Goal: Task Accomplishment & Management: Manage account settings

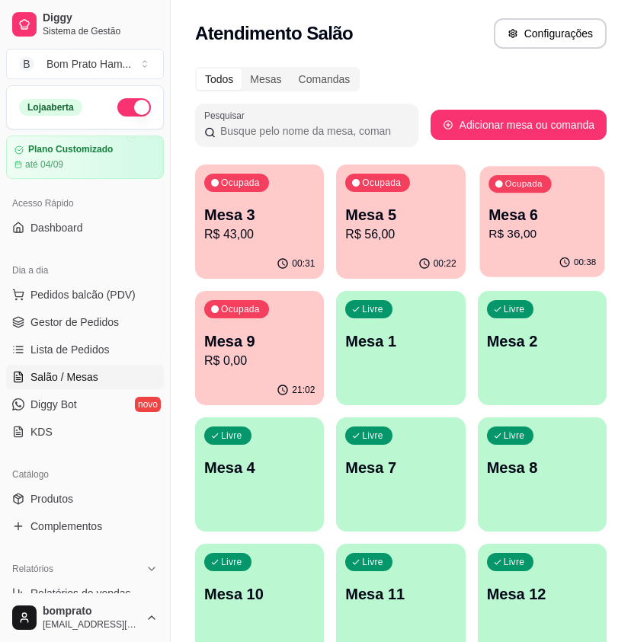
click at [542, 207] on p "Mesa 6" at bounding box center [542, 215] width 107 height 21
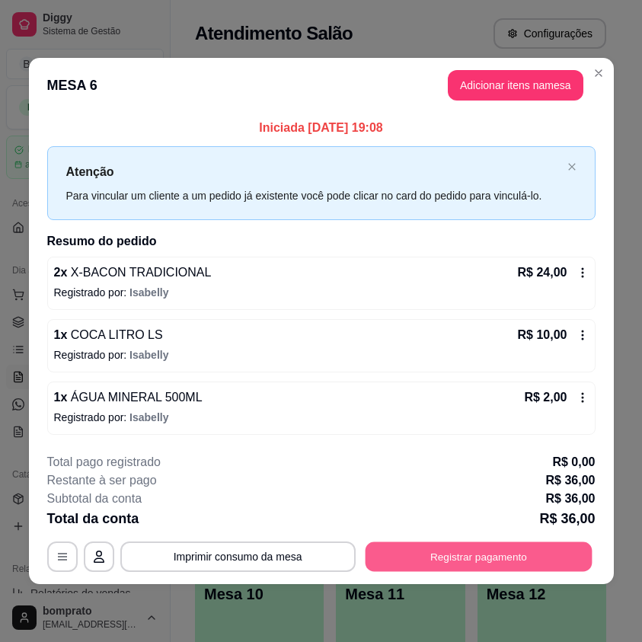
click at [502, 550] on button "Registrar pagamento" at bounding box center [478, 558] width 227 height 30
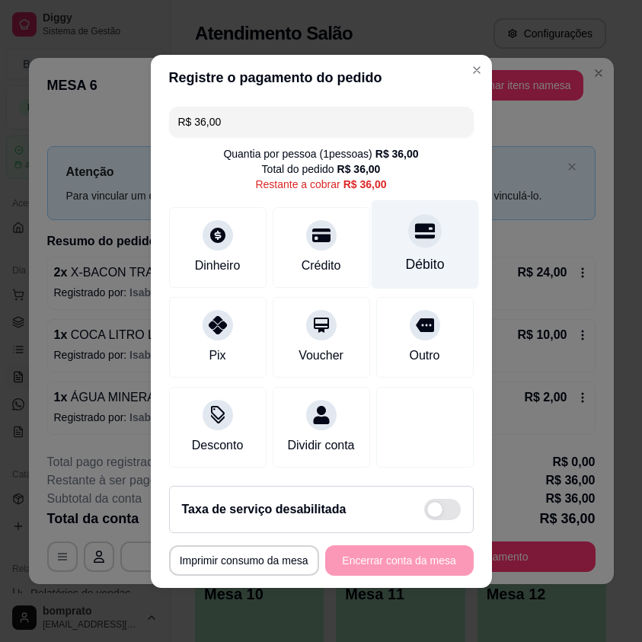
click at [408, 214] on div at bounding box center [425, 231] width 34 height 34
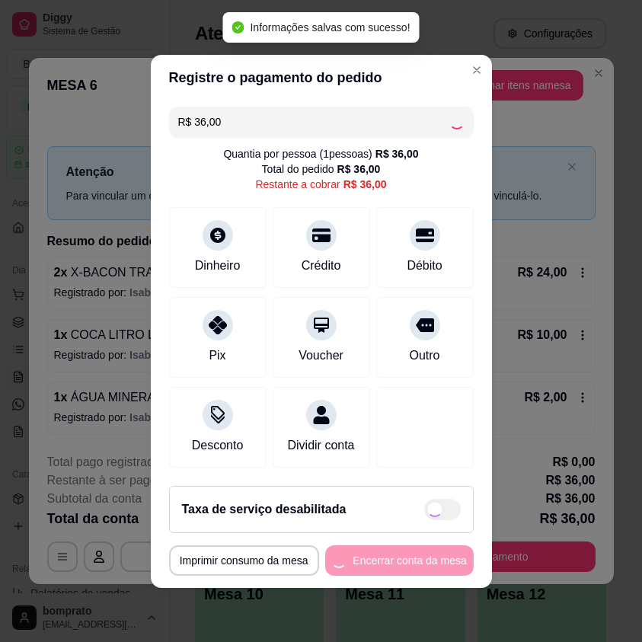
type input "R$ 0,00"
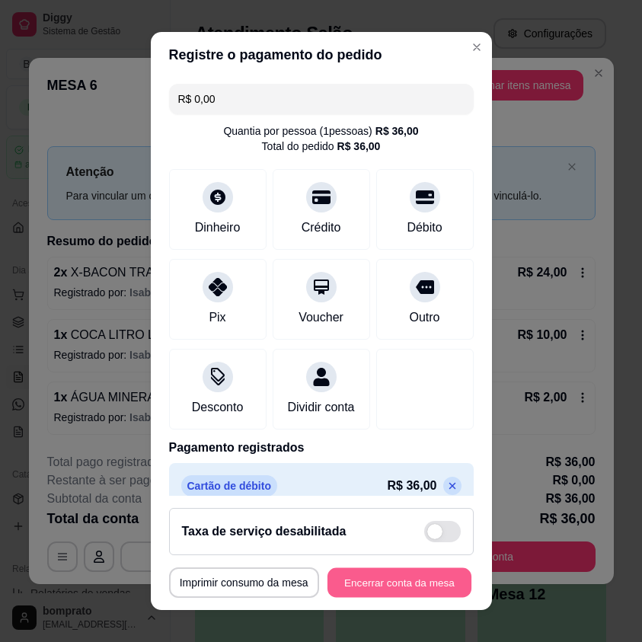
click at [422, 592] on button "Encerrar conta da mesa" at bounding box center [400, 583] width 144 height 30
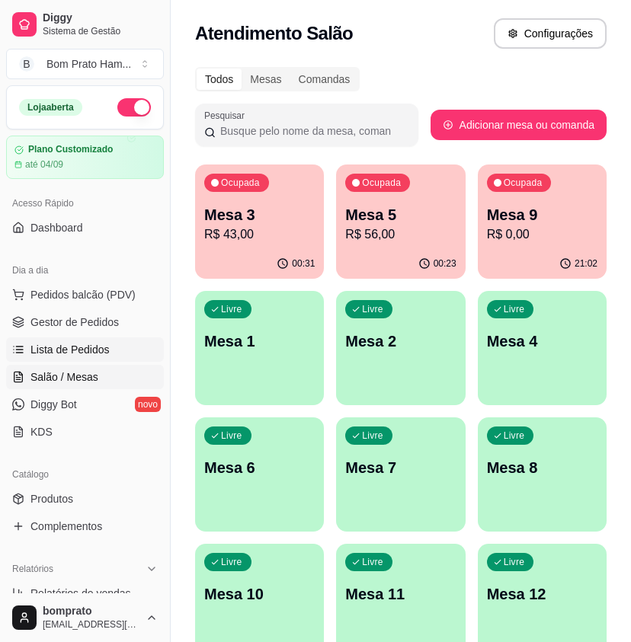
click at [101, 348] on span "Lista de Pedidos" at bounding box center [69, 349] width 79 height 15
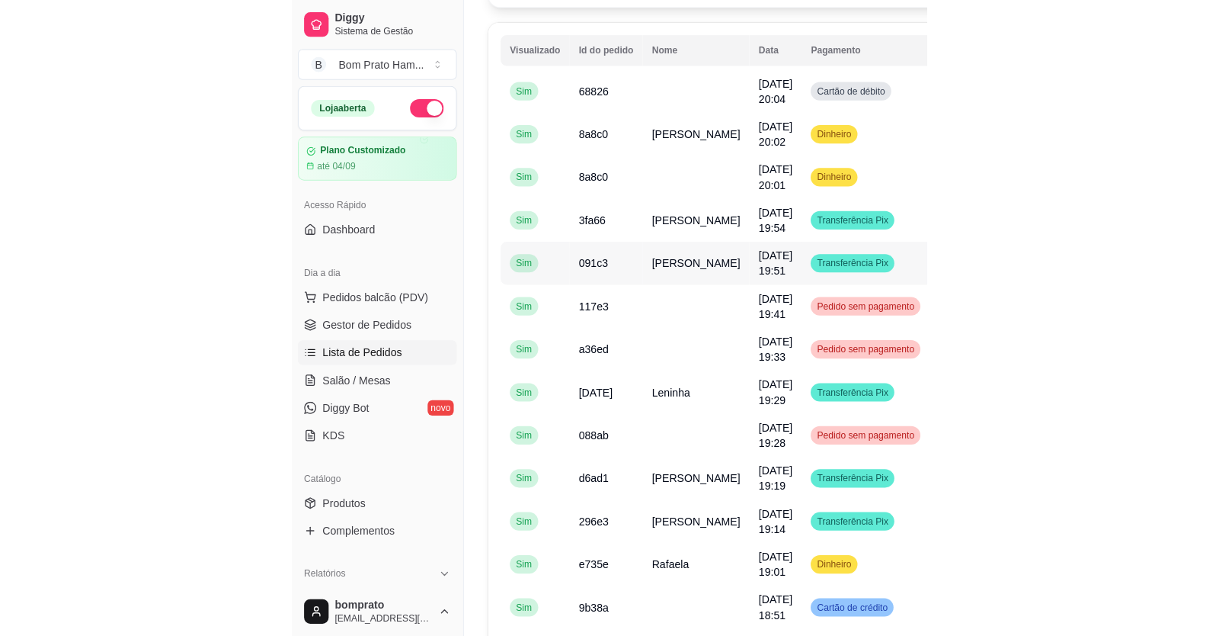
scroll to position [152, 0]
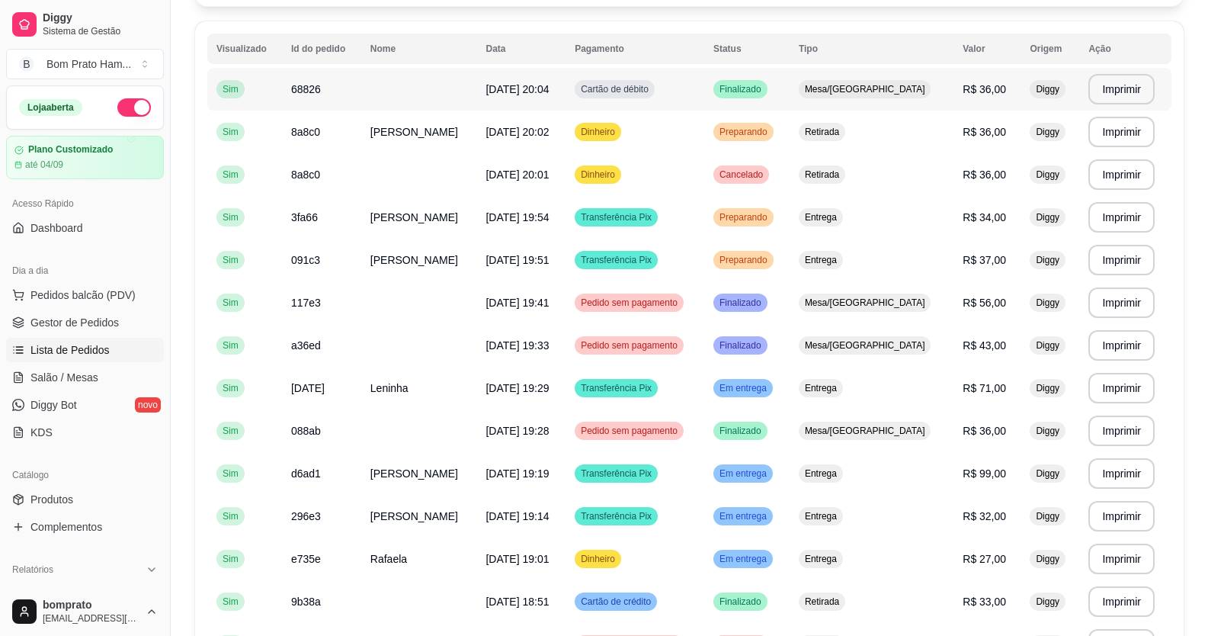
click at [630, 88] on span "Mesa/[GEOGRAPHIC_DATA]" at bounding box center [865, 89] width 127 height 12
click at [630, 421] on div "Mesa/[GEOGRAPHIC_DATA]" at bounding box center [865, 430] width 133 height 18
click at [630, 350] on span "Mesa/[GEOGRAPHIC_DATA]" at bounding box center [865, 345] width 127 height 12
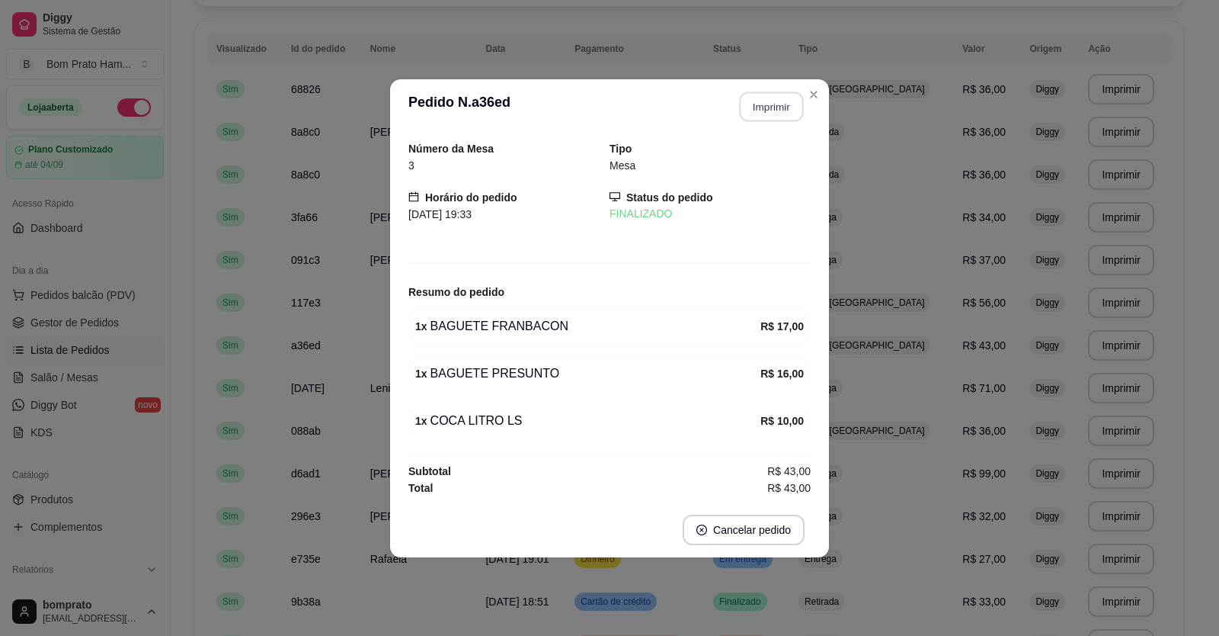
click at [630, 99] on button "Imprimir" at bounding box center [772, 106] width 64 height 30
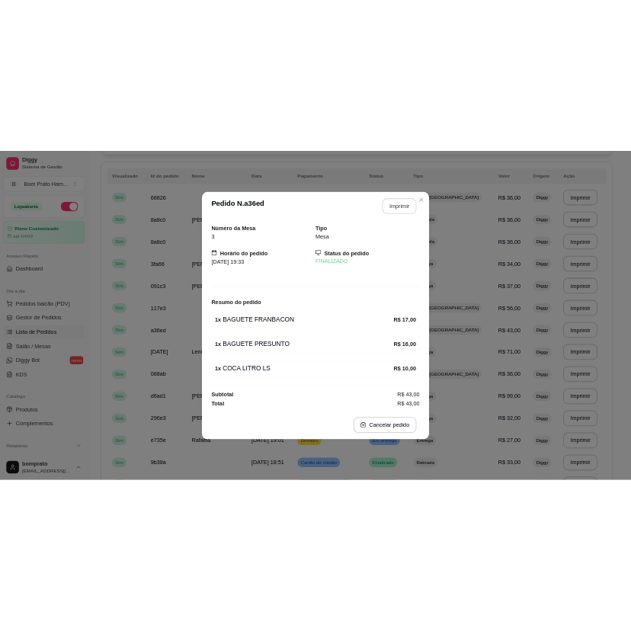
scroll to position [0, 0]
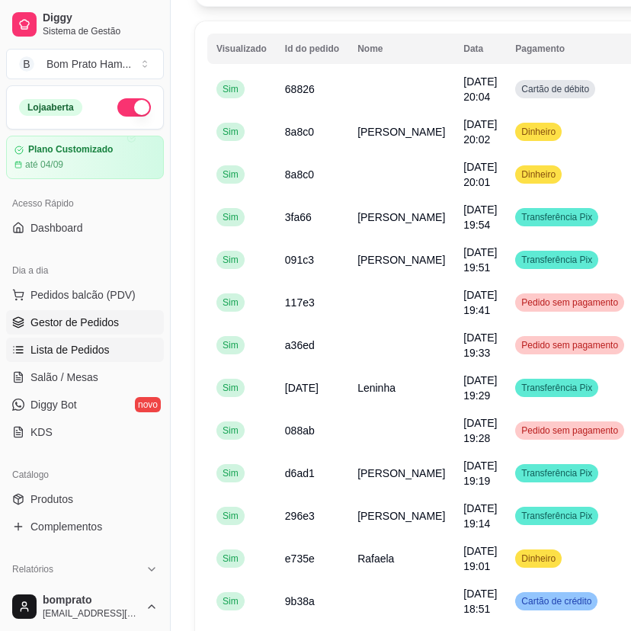
click at [80, 324] on span "Gestor de Pedidos" at bounding box center [74, 322] width 88 height 15
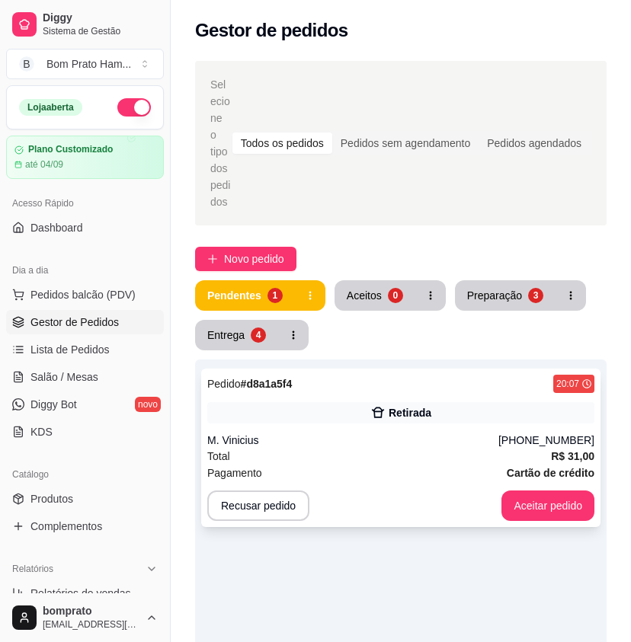
click at [340, 375] on div "Pedido # d8a1a5f4 20:07" at bounding box center [400, 384] width 387 height 18
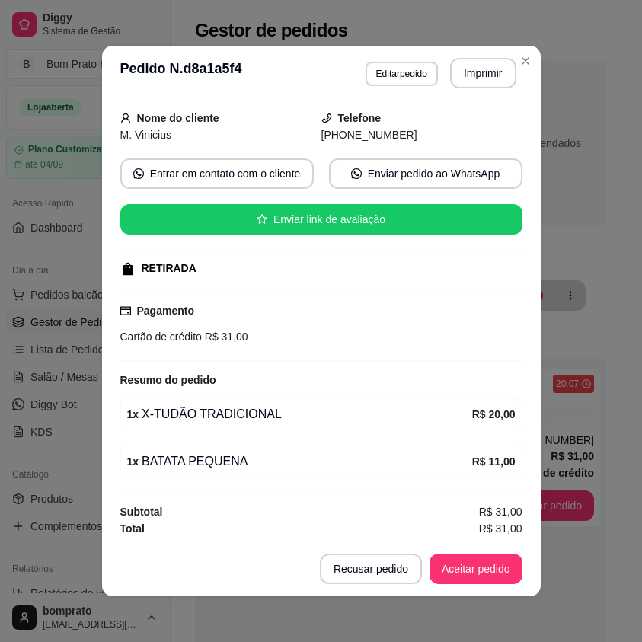
scroll to position [91, 0]
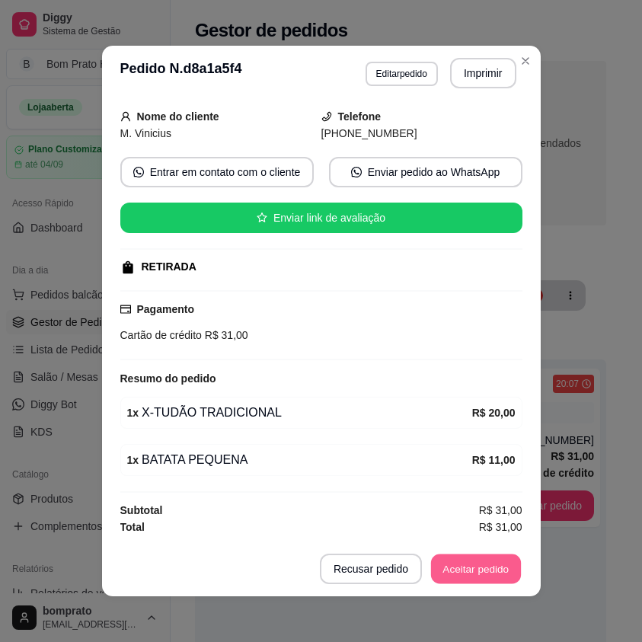
click at [467, 565] on button "Aceitar pedido" at bounding box center [476, 570] width 90 height 30
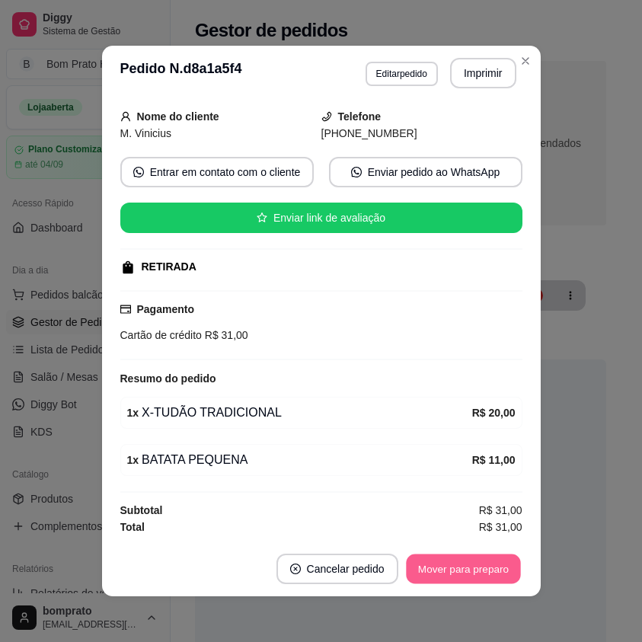
click at [466, 562] on button "Mover para preparo" at bounding box center [463, 570] width 114 height 30
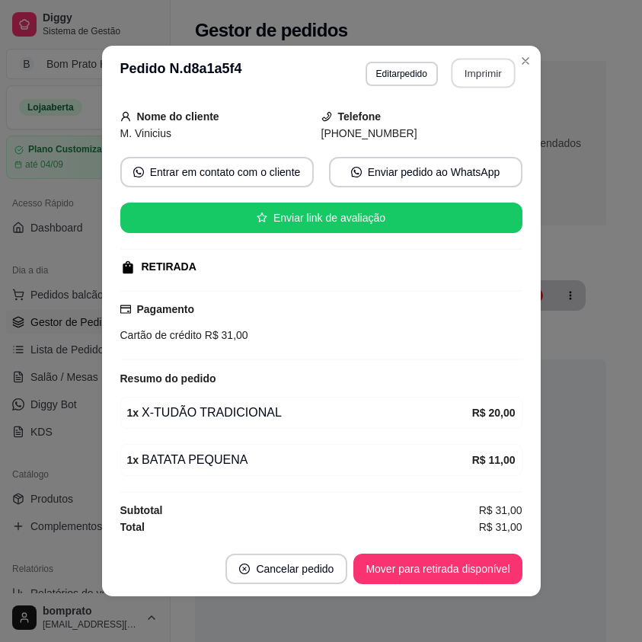
click at [482, 63] on button "Imprimir" at bounding box center [483, 74] width 64 height 30
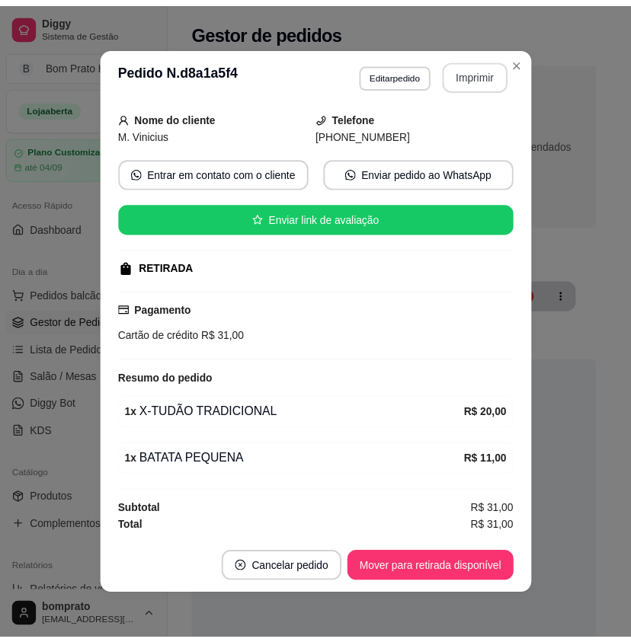
scroll to position [0, 0]
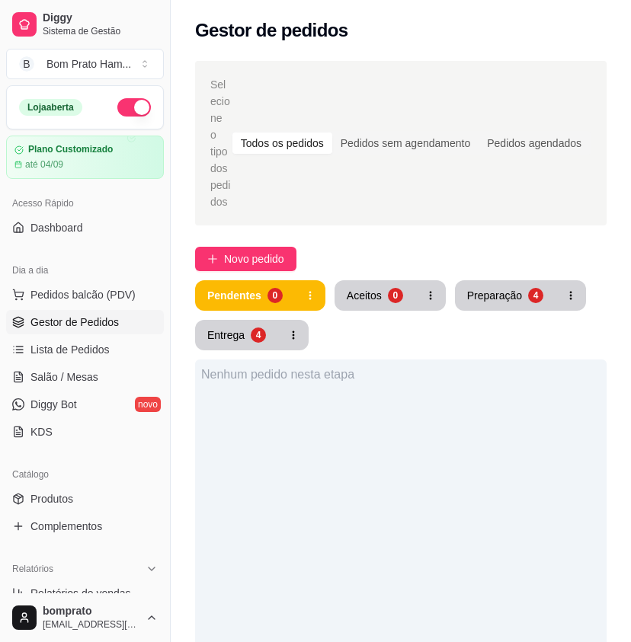
click at [516, 294] on div "Pendentes 0 Aceitos 0 Preparação 4 Entrega 4" at bounding box center [401, 315] width 412 height 70
click at [503, 288] on div "Preparação" at bounding box center [494, 295] width 53 height 14
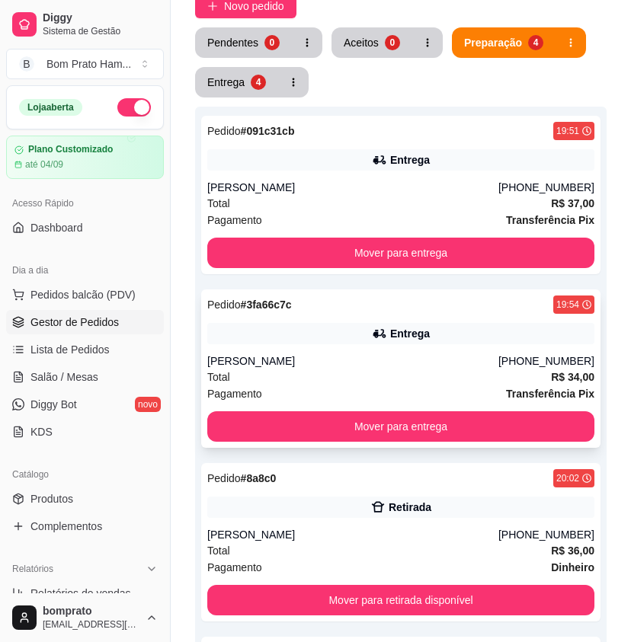
scroll to position [244, 0]
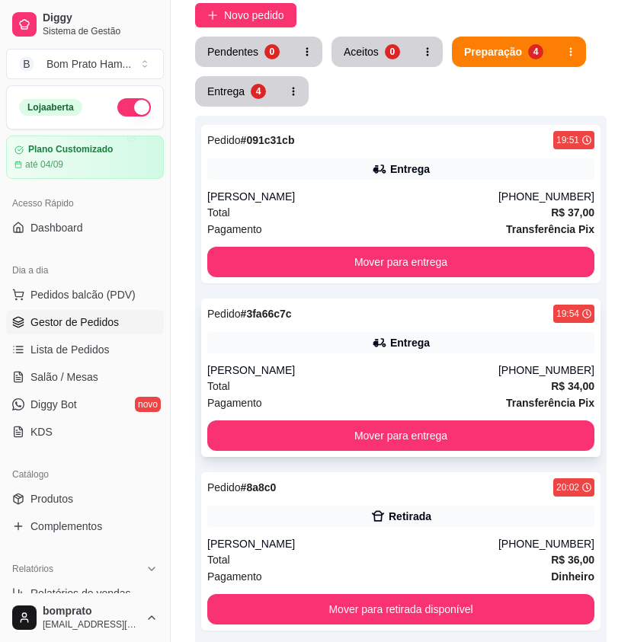
click at [437, 332] on div "Entrega" at bounding box center [400, 342] width 387 height 21
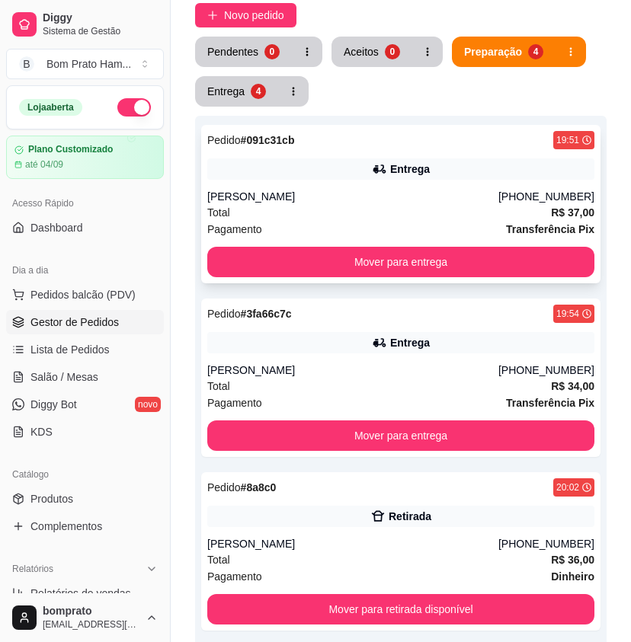
click at [477, 189] on div "Isaías Carlos" at bounding box center [352, 196] width 291 height 15
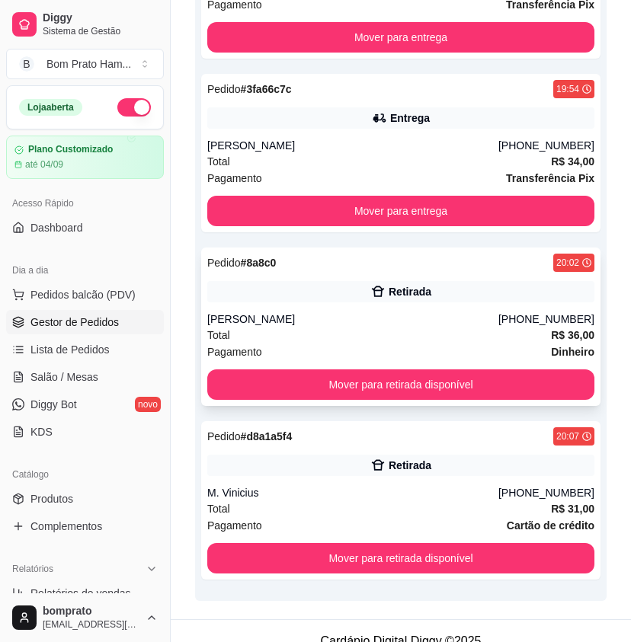
scroll to position [473, 0]
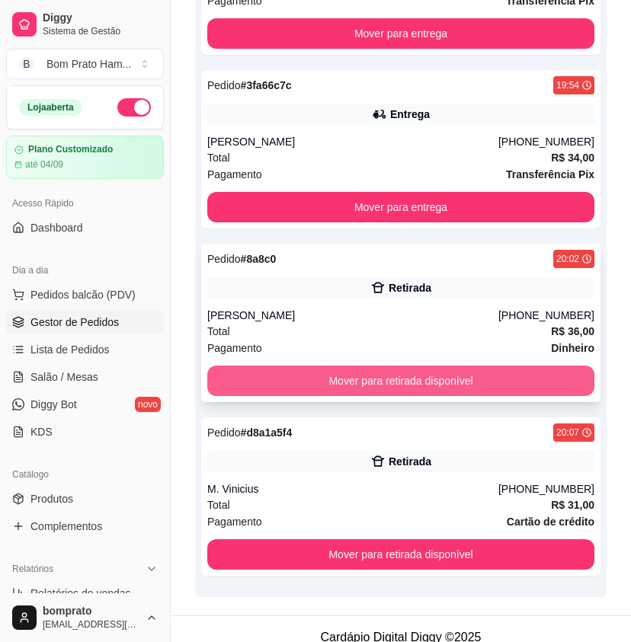
click at [390, 373] on button "Mover para retirada disponível" at bounding box center [400, 381] width 387 height 30
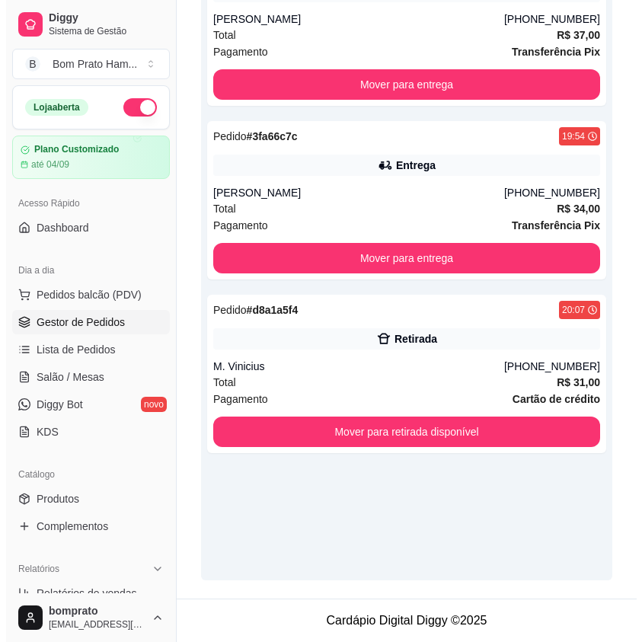
scroll to position [405, 0]
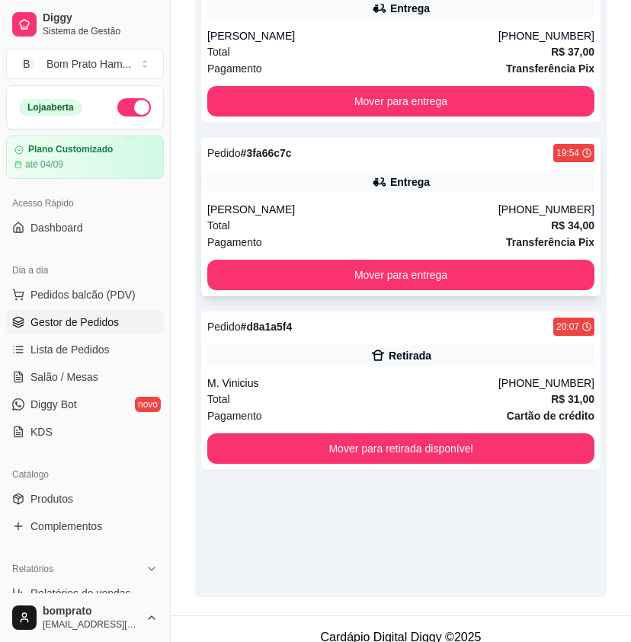
click at [361, 154] on div "Pedido # 3fa66c7c 19:54 Entrega Alex (81) 98152-4001 Total R$ 34,00 Pagamento T…" at bounding box center [400, 217] width 399 height 159
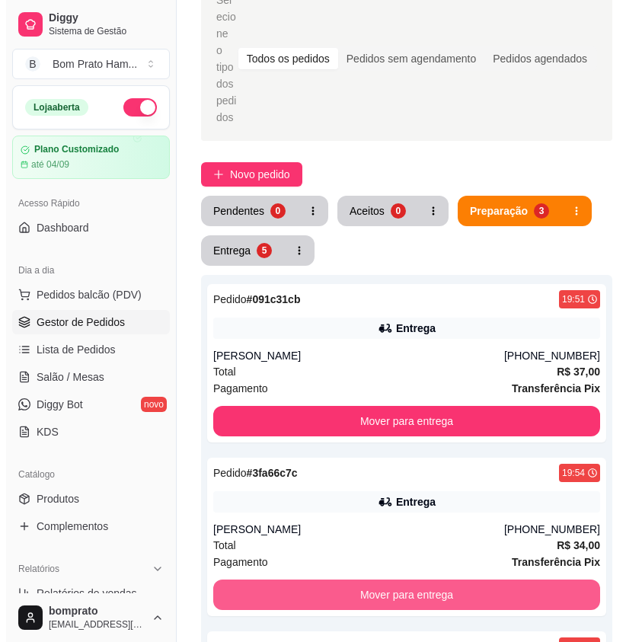
scroll to position [83, 0]
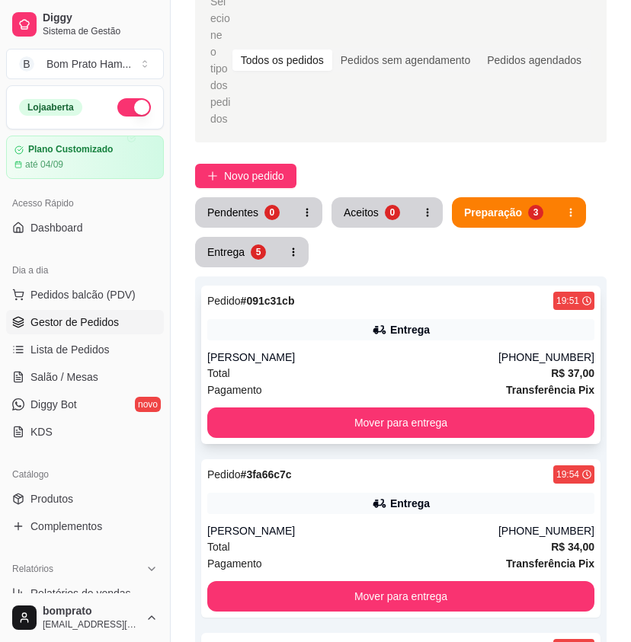
click at [411, 299] on div "Pedido # 091c31cb 19:51 Entrega Isaías Carlos (87) 99677-6924 Total R$ 37,00 Pa…" at bounding box center [400, 365] width 399 height 159
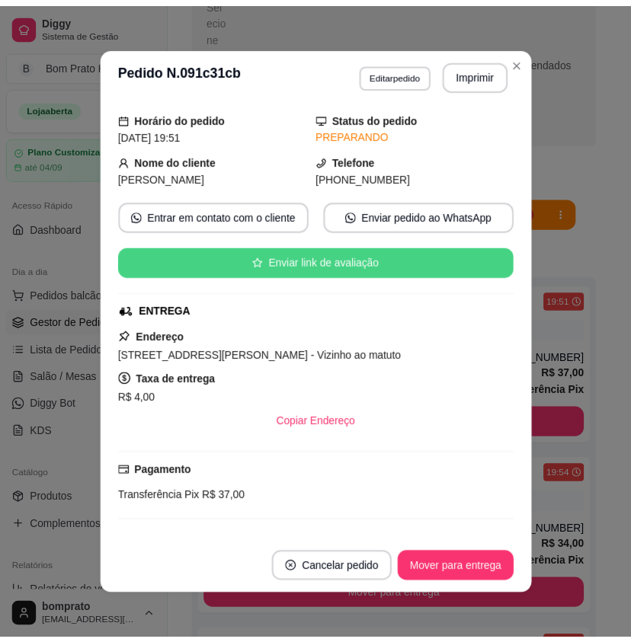
scroll to position [210, 0]
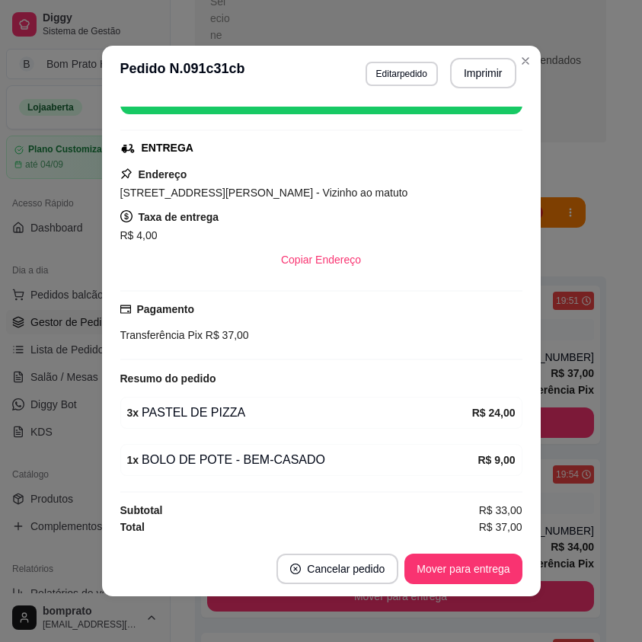
click at [471, 269] on div "Copiar Endereço" at bounding box center [321, 260] width 402 height 30
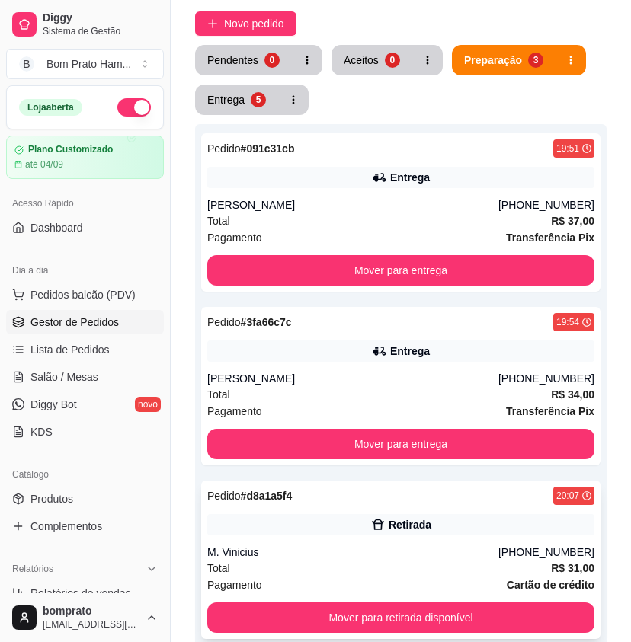
scroll to position [312, 0]
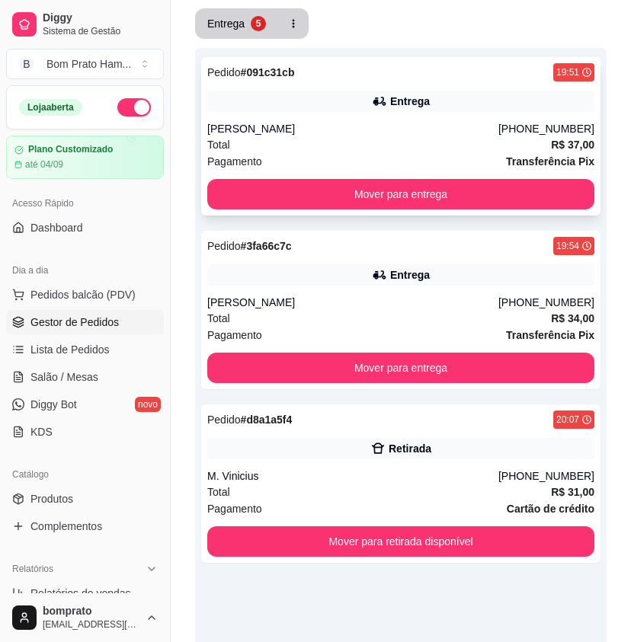
click at [231, 100] on div "Pedido # 091c31cb 19:51 Entrega Isaías Carlos (87) 99677-6924 Total R$ 37,00 Pa…" at bounding box center [400, 136] width 399 height 159
click at [254, 16] on div "5" at bounding box center [257, 23] width 14 height 14
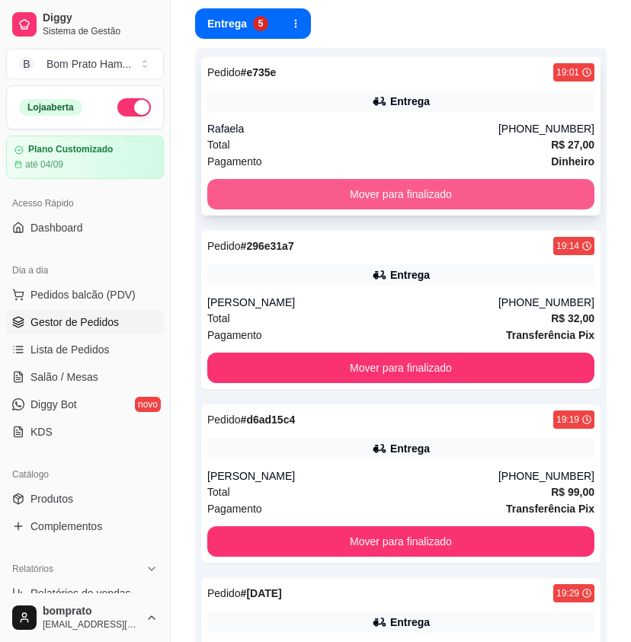
click at [491, 184] on button "Mover para finalizado" at bounding box center [400, 194] width 387 height 30
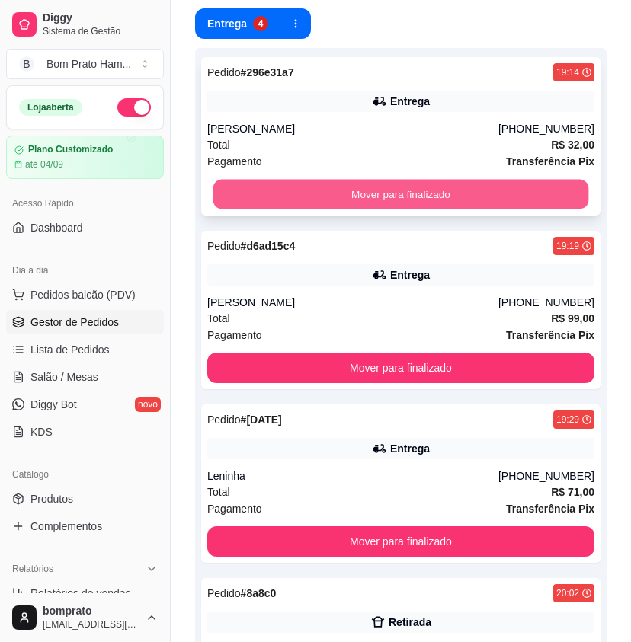
click at [493, 180] on button "Mover para finalizado" at bounding box center [401, 195] width 376 height 30
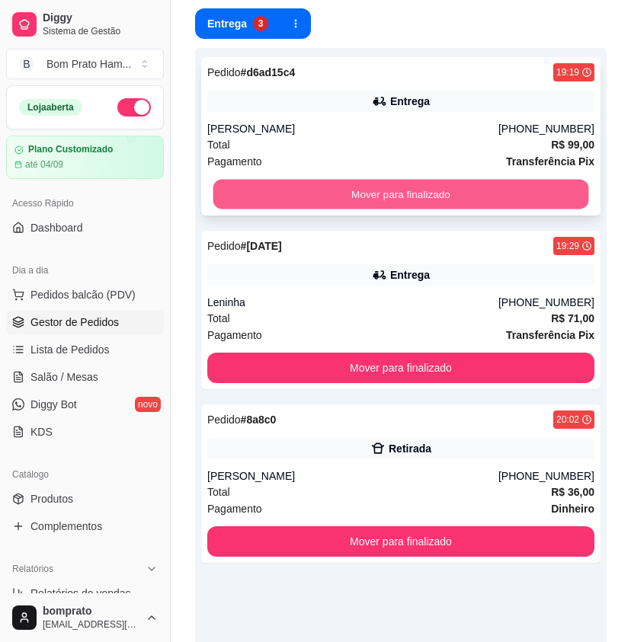
click at [494, 183] on button "Mover para finalizado" at bounding box center [401, 195] width 376 height 30
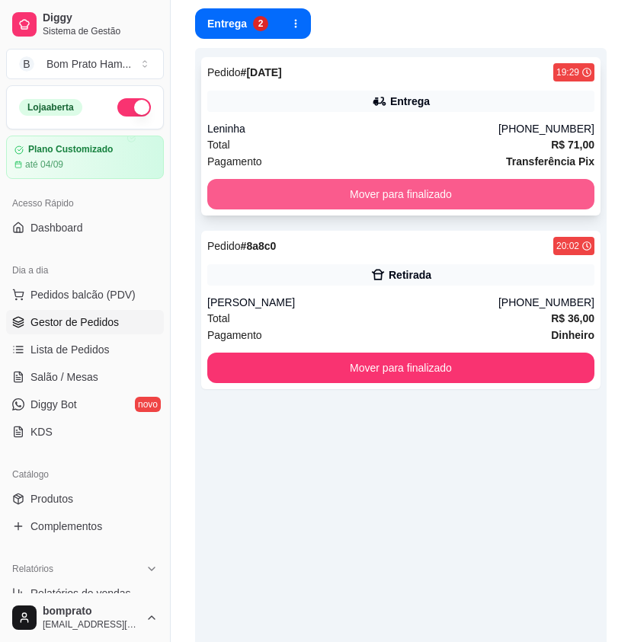
click at [495, 181] on button "Mover para finalizado" at bounding box center [400, 194] width 387 height 30
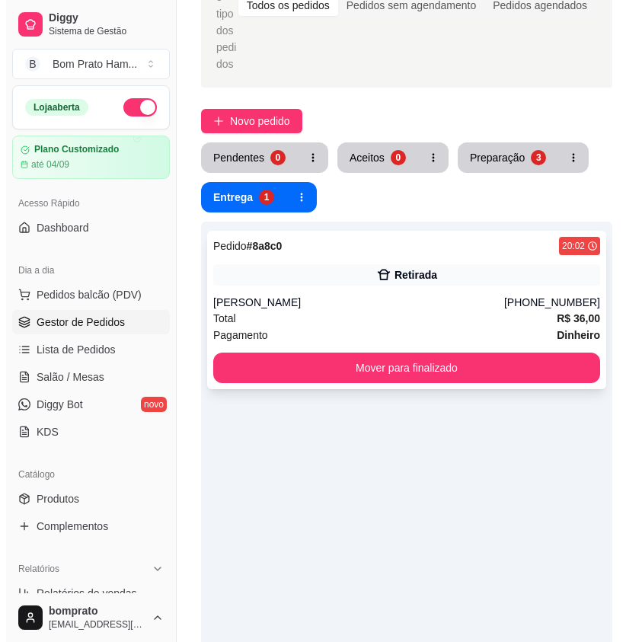
scroll to position [0, 0]
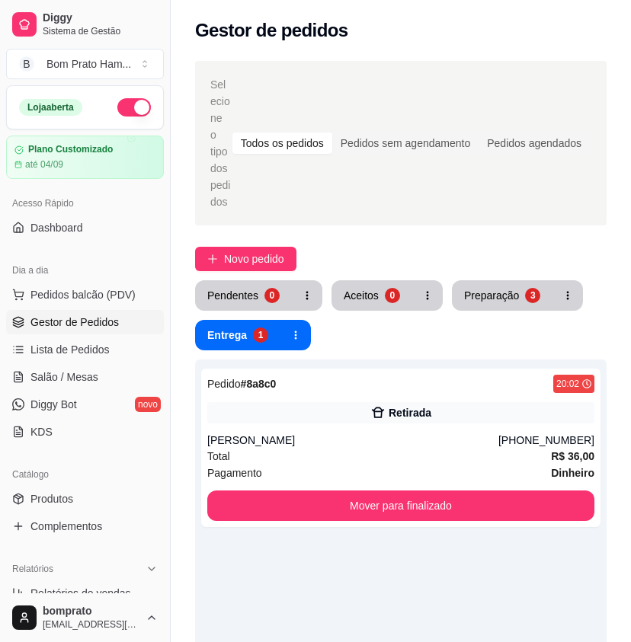
click at [88, 362] on ul "Pedidos balcão (PDV) Gestor de Pedidos Lista de Pedidos Salão / Mesas Diggy Bot…" at bounding box center [85, 364] width 158 height 162
click at [88, 367] on link "Salão / Mesas" at bounding box center [85, 377] width 158 height 24
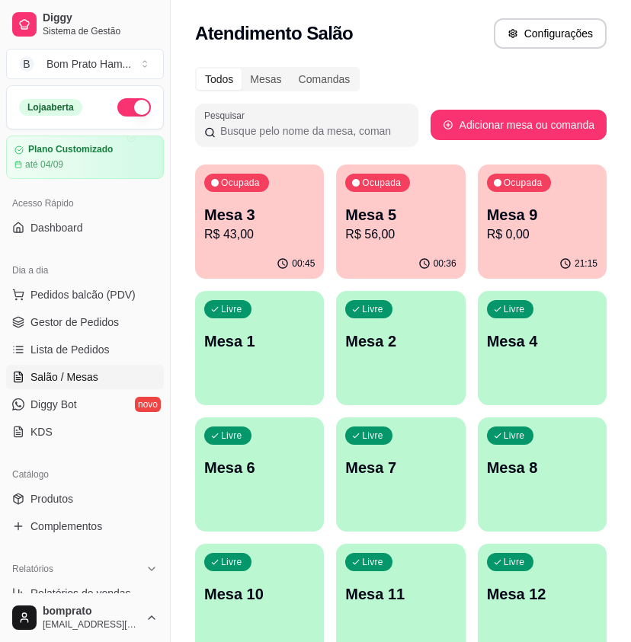
click at [220, 204] on p "Mesa 3" at bounding box center [259, 214] width 111 height 21
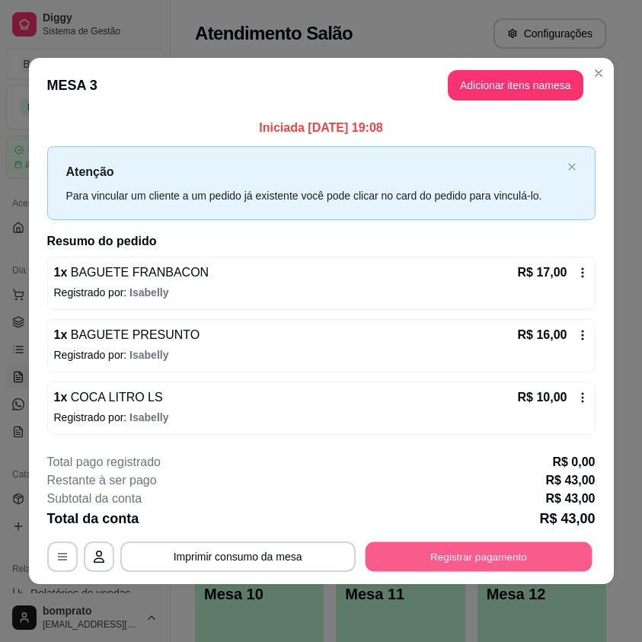
click at [463, 565] on button "Registrar pagamento" at bounding box center [478, 558] width 227 height 30
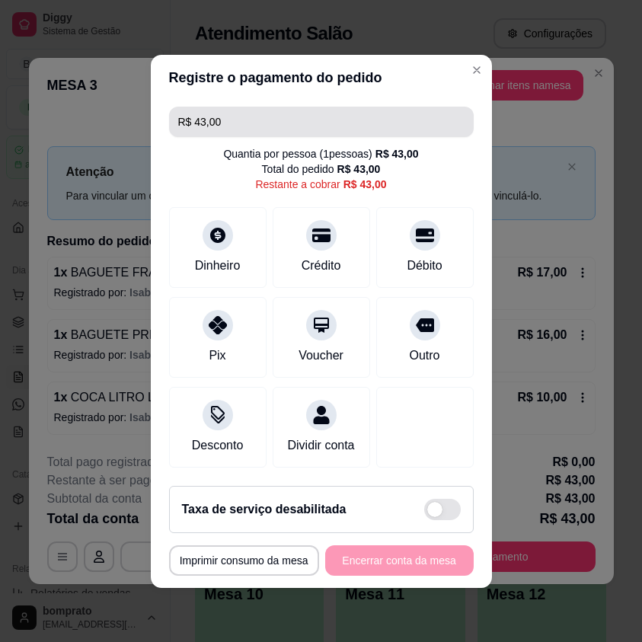
click at [197, 114] on input "R$ 43,00" at bounding box center [321, 122] width 287 height 30
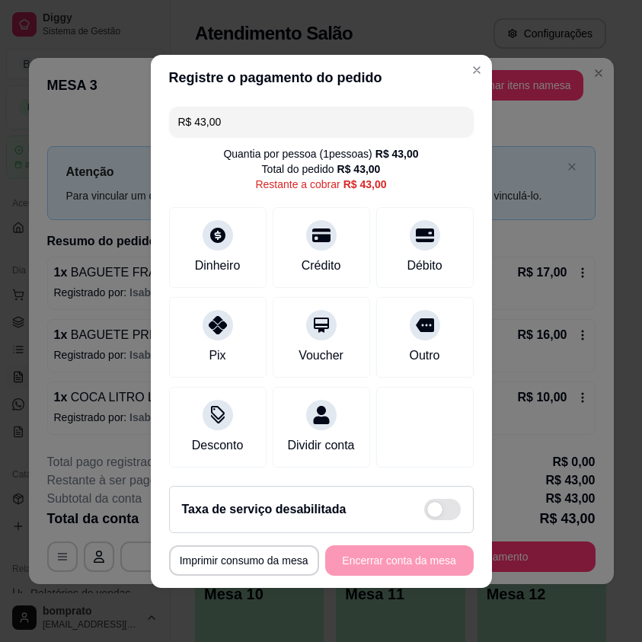
click at [197, 114] on input "R$ 43,00" at bounding box center [321, 122] width 287 height 30
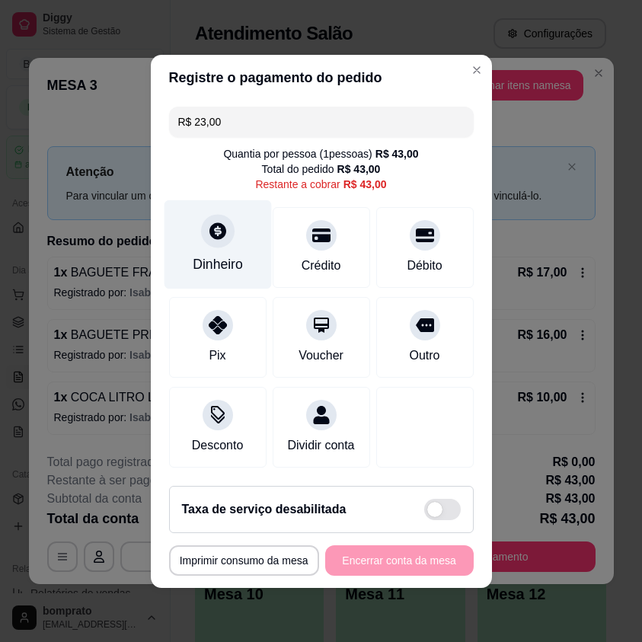
type input "R$ 23,00"
click at [210, 237] on div at bounding box center [218, 231] width 34 height 34
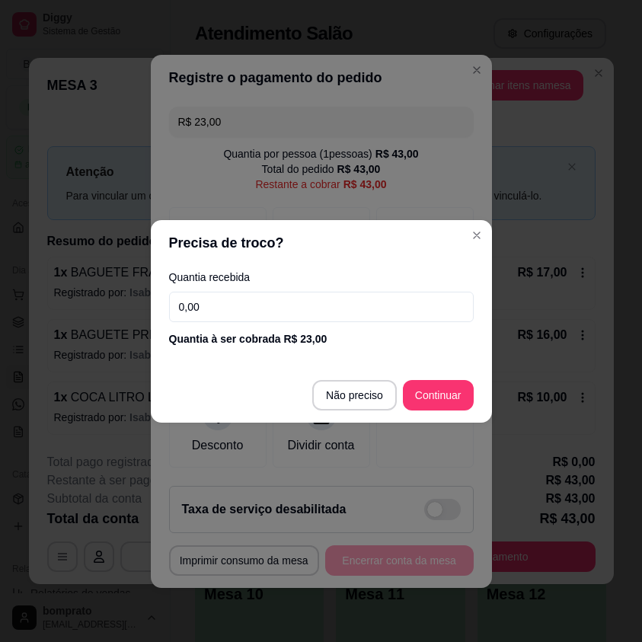
click at [305, 314] on input "0,00" at bounding box center [321, 307] width 305 height 30
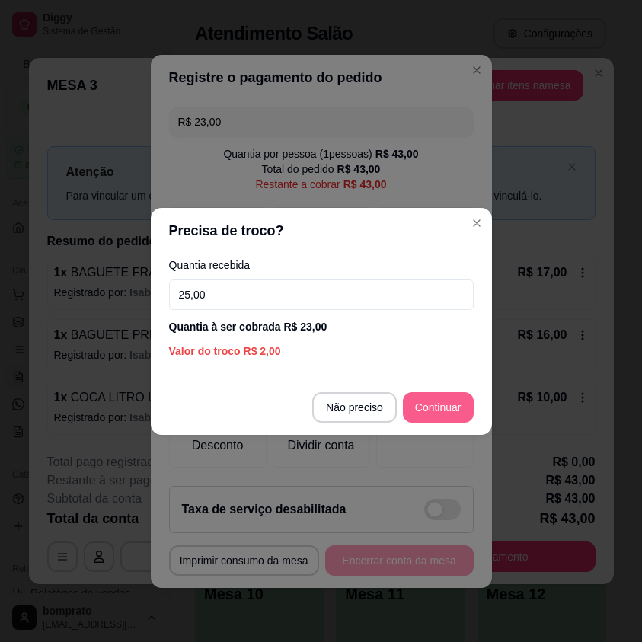
type input "25,00"
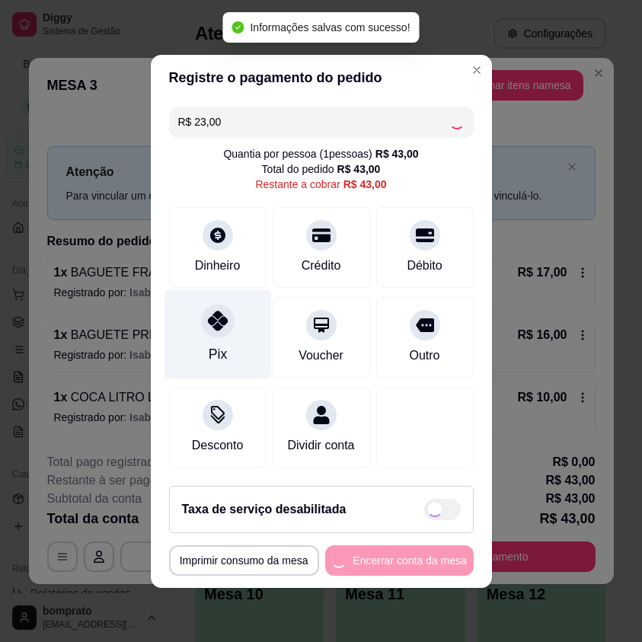
click at [220, 328] on div "Pix" at bounding box center [217, 334] width 107 height 89
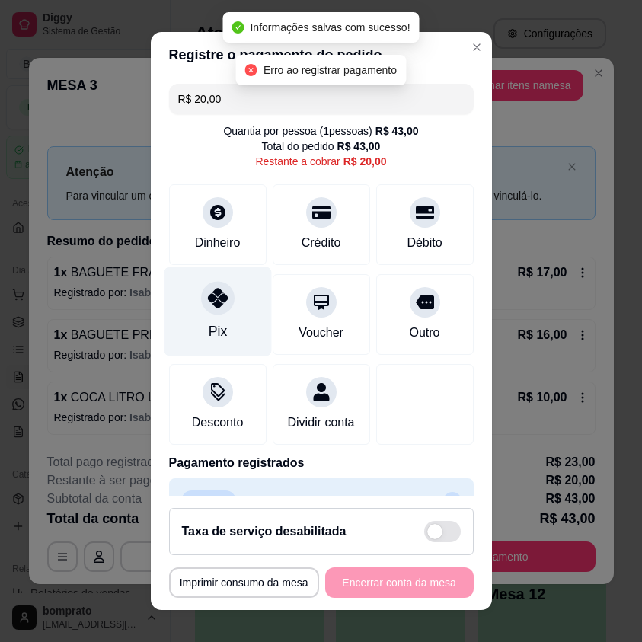
scroll to position [53, 0]
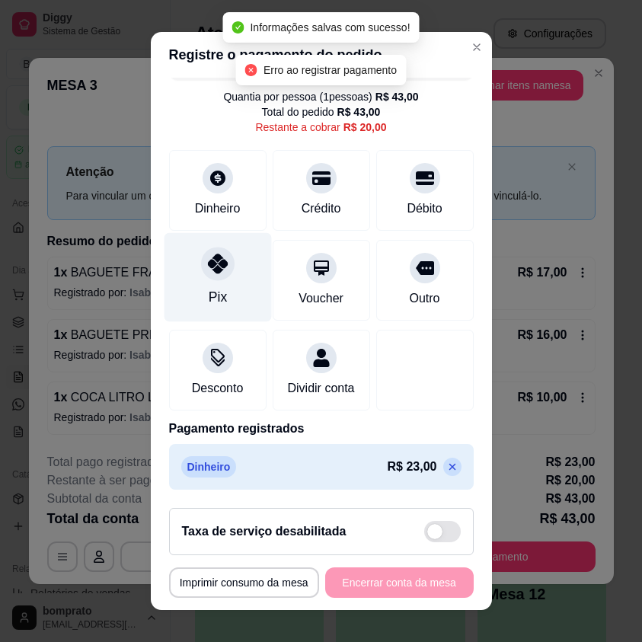
click at [236, 260] on div "Pix" at bounding box center [217, 277] width 107 height 89
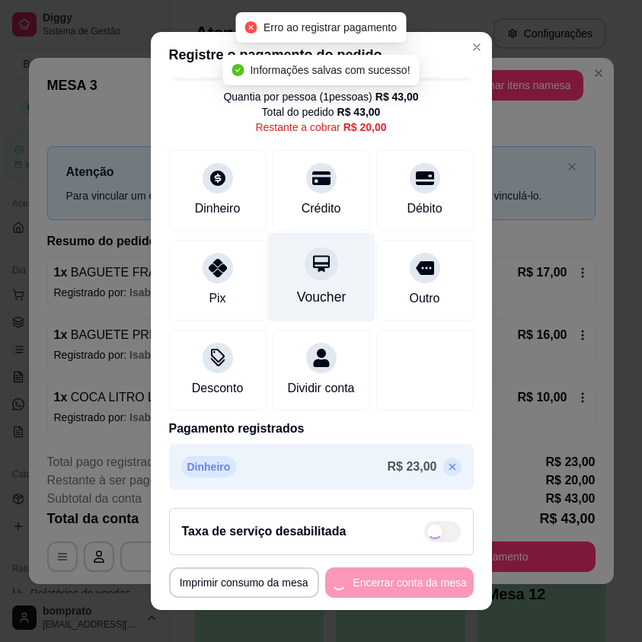
type input "R$ 0,00"
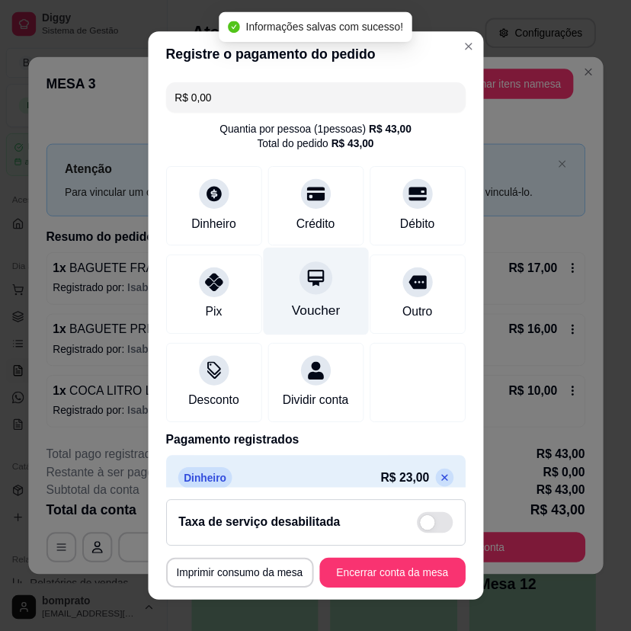
scroll to position [95, 0]
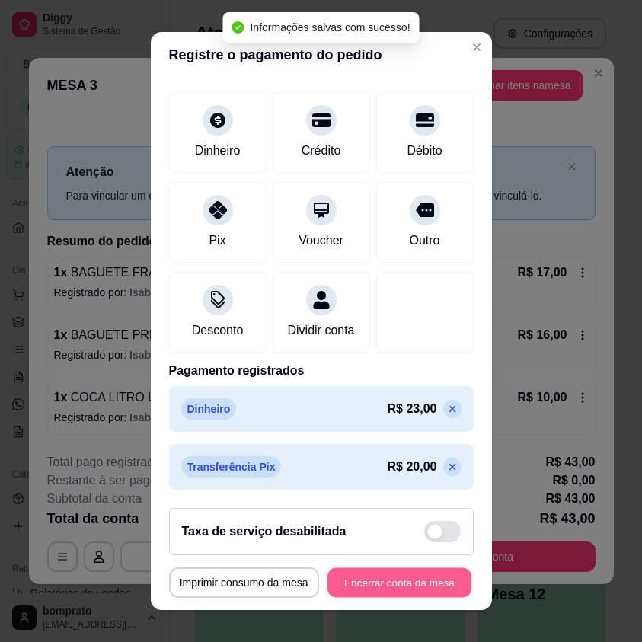
click at [433, 575] on button "Encerrar conta da mesa" at bounding box center [400, 583] width 144 height 30
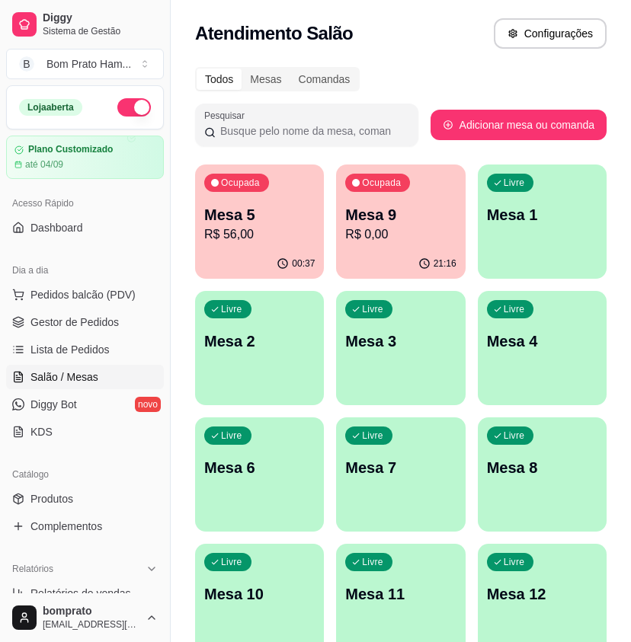
click at [123, 335] on ul "Pedidos balcão (PDV) Gestor de Pedidos Lista de Pedidos Salão / Mesas Diggy Bot…" at bounding box center [85, 364] width 158 height 162
click at [95, 319] on span "Gestor de Pedidos" at bounding box center [74, 322] width 88 height 15
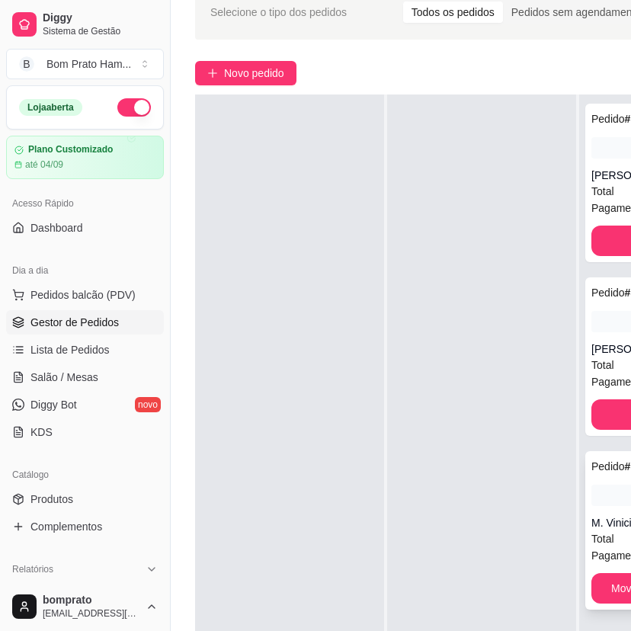
scroll to position [152, 0]
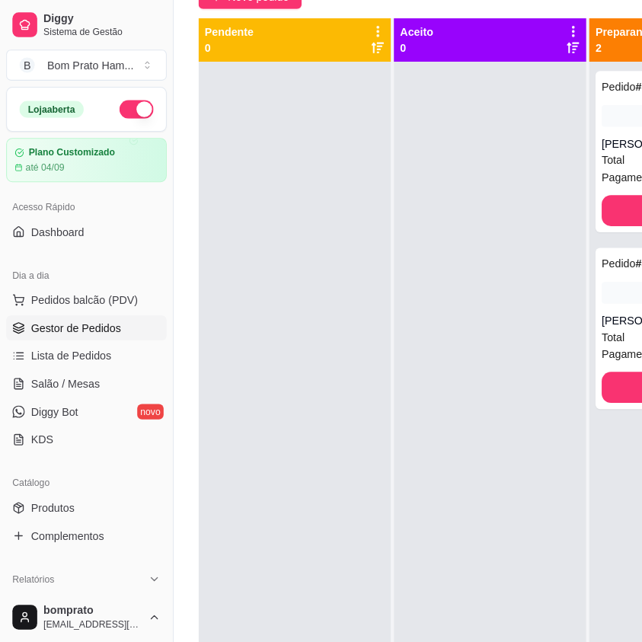
scroll to position [0, 0]
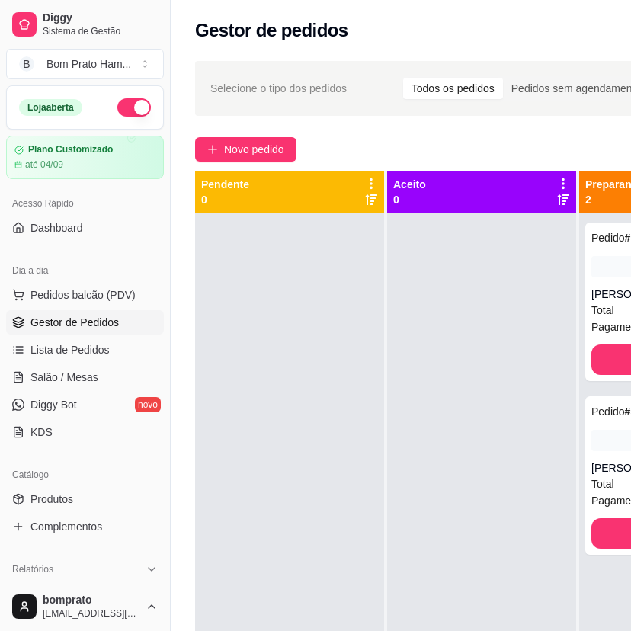
click at [437, 146] on div "Novo pedido" at bounding box center [486, 149] width 582 height 24
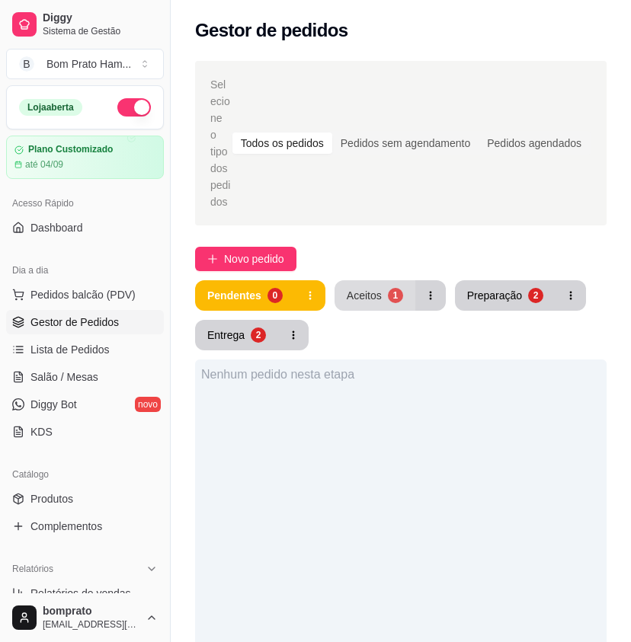
click at [347, 288] on div "Aceitos" at bounding box center [364, 295] width 35 height 15
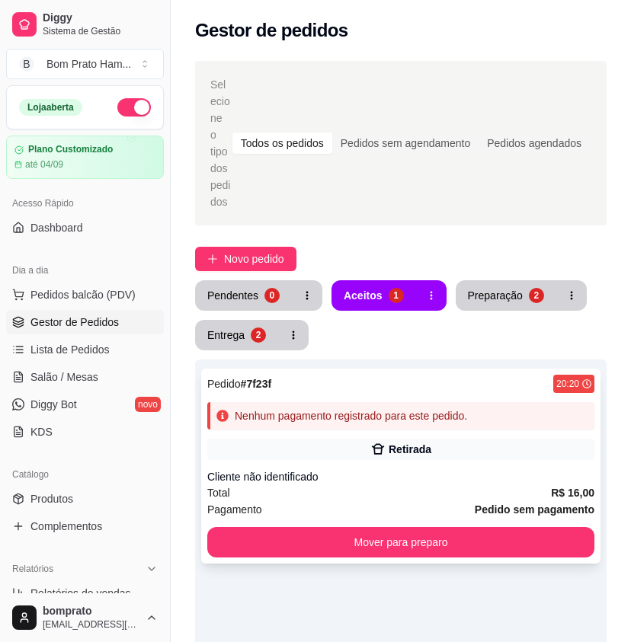
click at [379, 411] on div "Nenhum pagamento registrado para este pedido." at bounding box center [400, 415] width 387 height 27
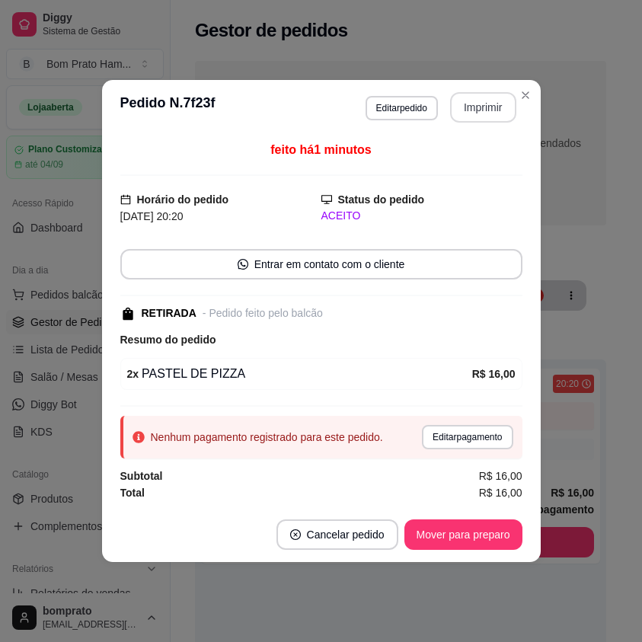
click at [498, 98] on button "Imprimir" at bounding box center [483, 107] width 66 height 30
click at [504, 528] on button "Mover para preparo" at bounding box center [463, 536] width 114 height 30
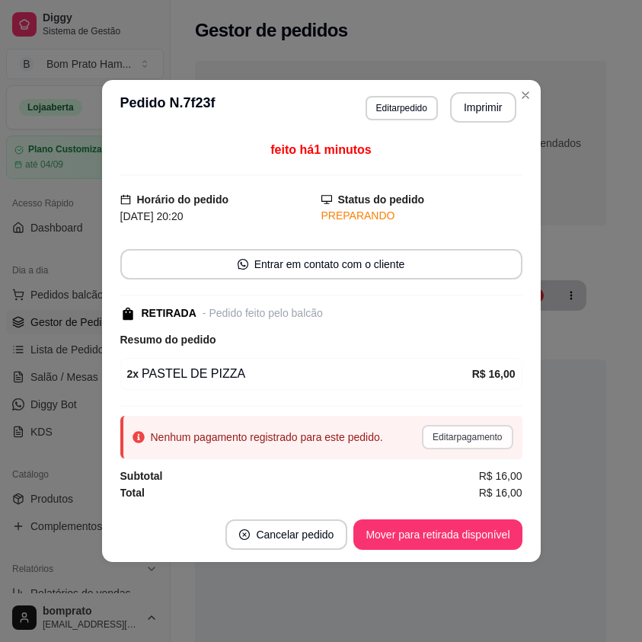
click at [487, 441] on button "Editar pagamento" at bounding box center [467, 437] width 91 height 24
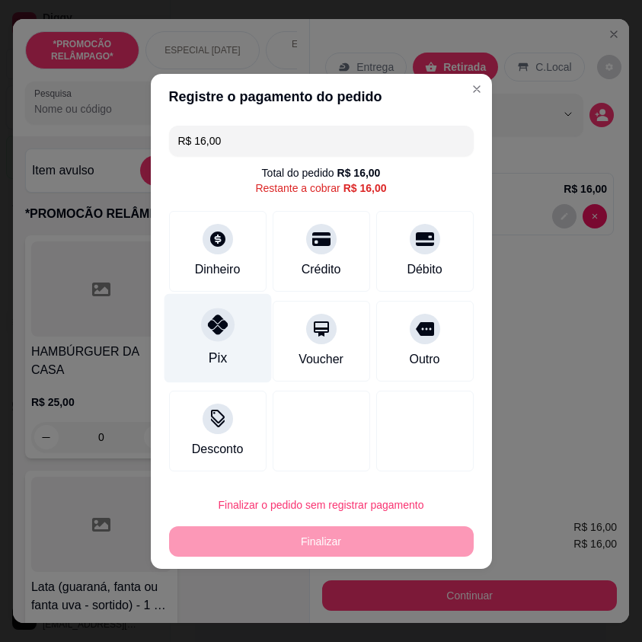
click at [226, 335] on icon at bounding box center [217, 325] width 20 height 20
type input "R$ 0,00"
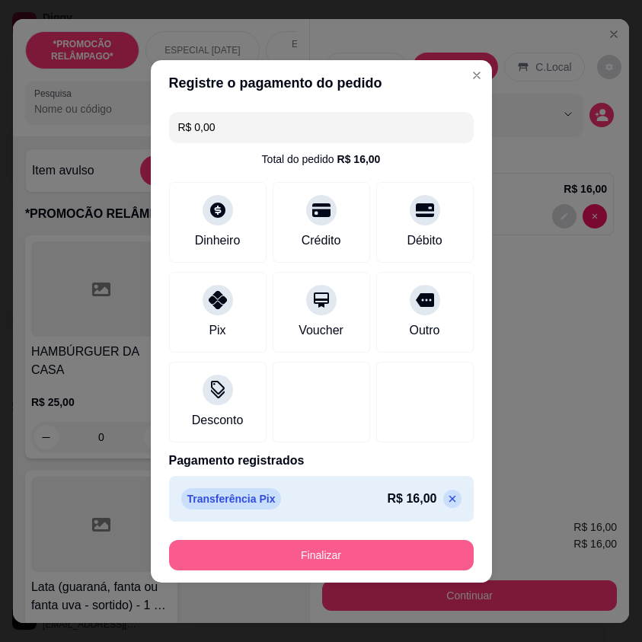
click at [353, 562] on button "Finalizar" at bounding box center [321, 555] width 305 height 30
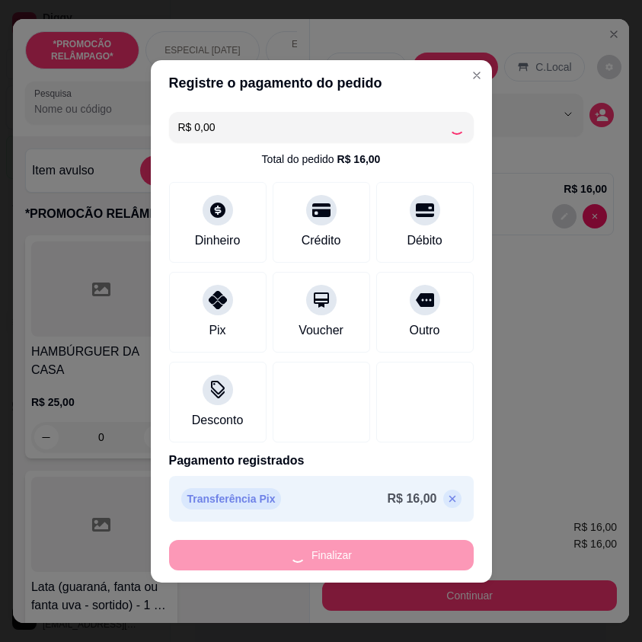
type input "0"
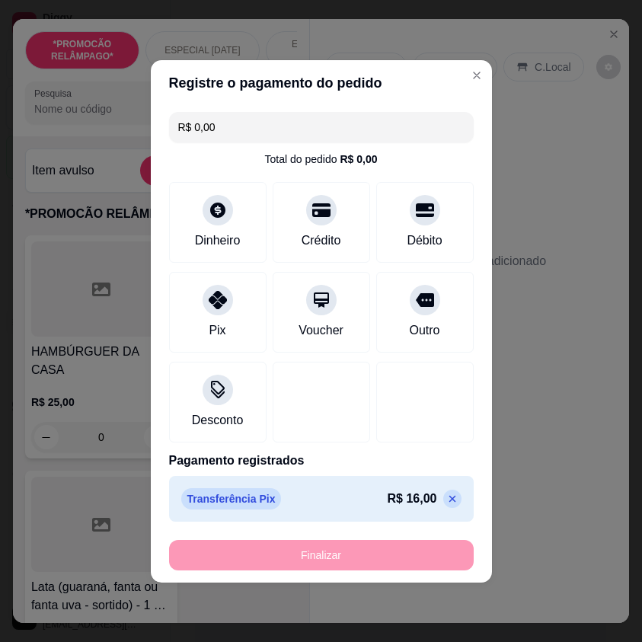
type input "-R$ 16,00"
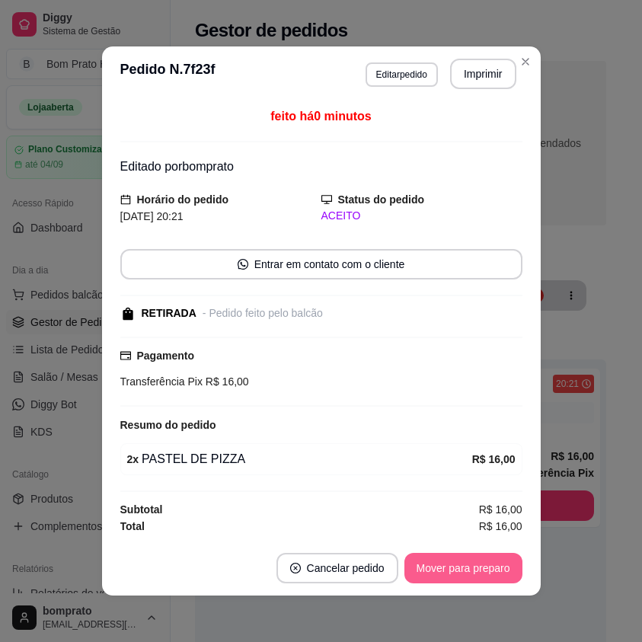
click at [492, 573] on button "Mover para preparo" at bounding box center [464, 568] width 118 height 30
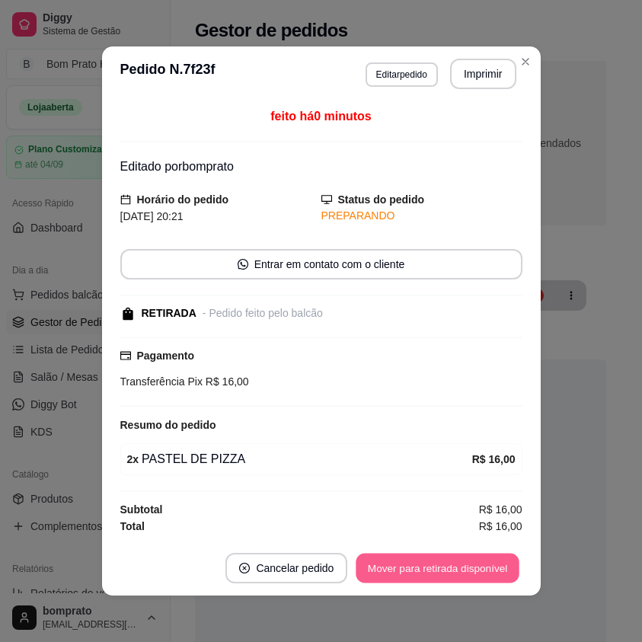
click at [417, 574] on button "Mover para retirada disponível" at bounding box center [438, 569] width 163 height 30
click at [422, 574] on button "Mover para finalizado" at bounding box center [459, 569] width 123 height 30
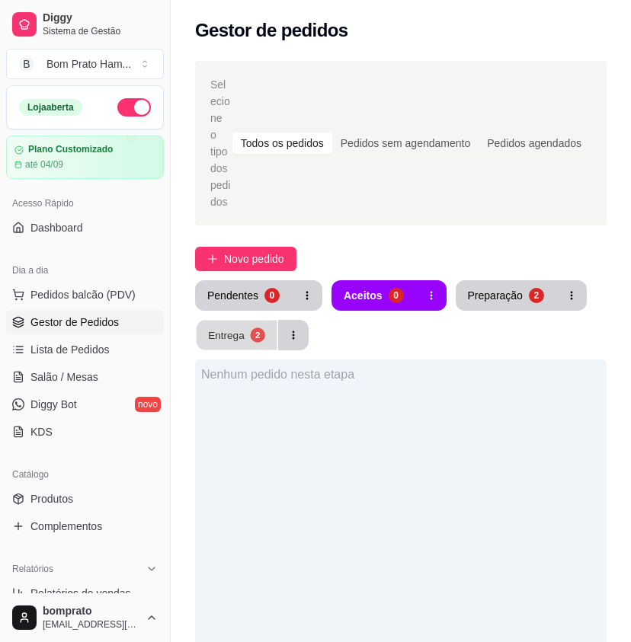
click at [242, 328] on div "Entrega" at bounding box center [226, 335] width 37 height 14
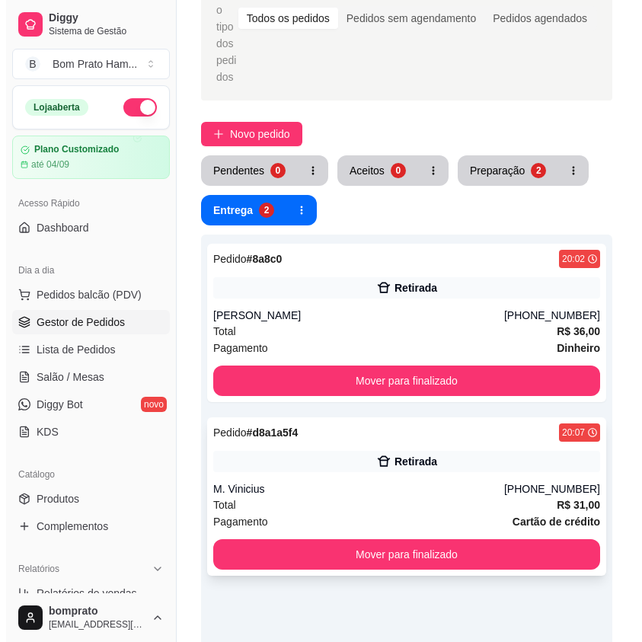
scroll to position [152, 0]
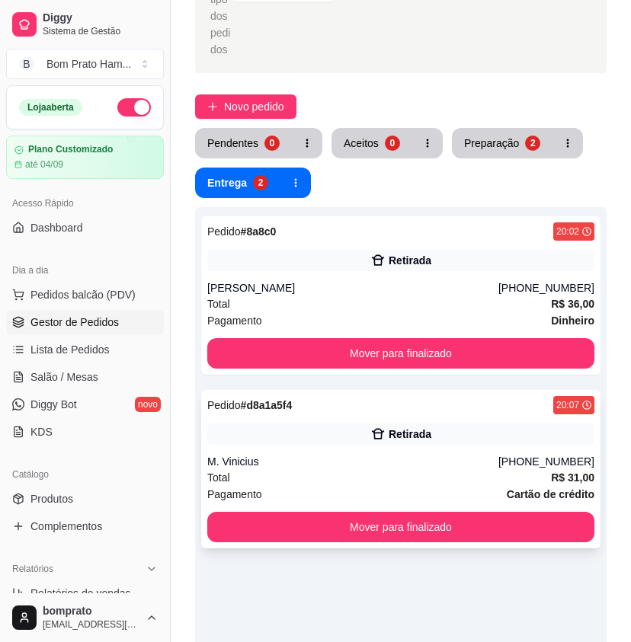
click at [432, 399] on div "Pedido # d8a1a5f4 20:07 Retirada M. Vinicius (87) 99173-6221 Total R$ 31,00 Pag…" at bounding box center [400, 469] width 399 height 159
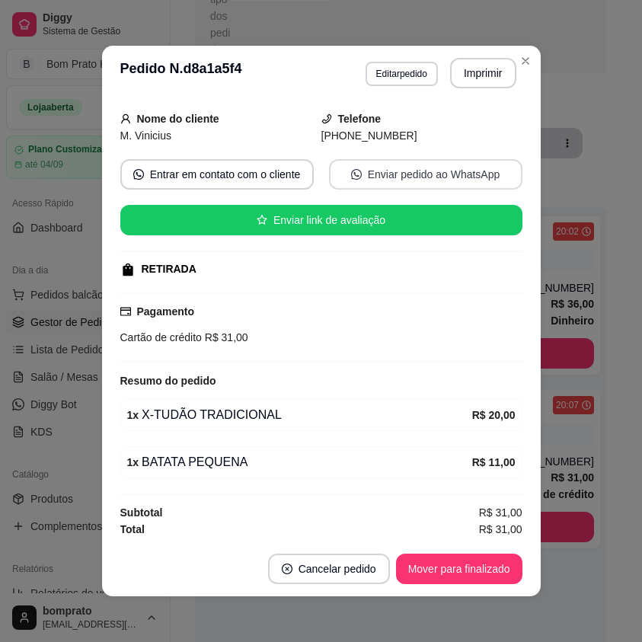
scroll to position [91, 0]
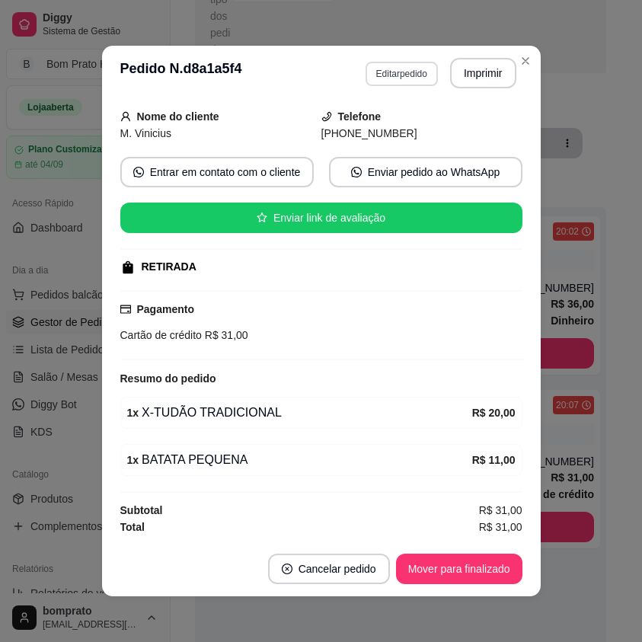
click at [367, 77] on button "Editar pedido" at bounding box center [402, 74] width 72 height 24
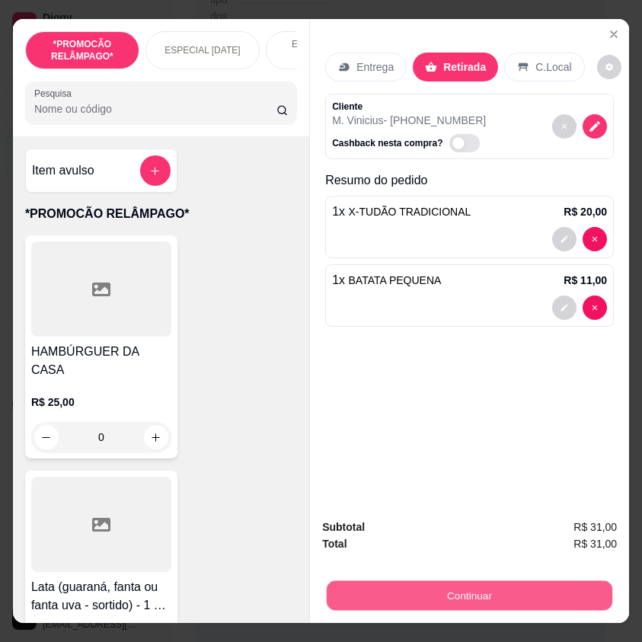
click at [488, 581] on button "Continuar" at bounding box center [470, 596] width 286 height 30
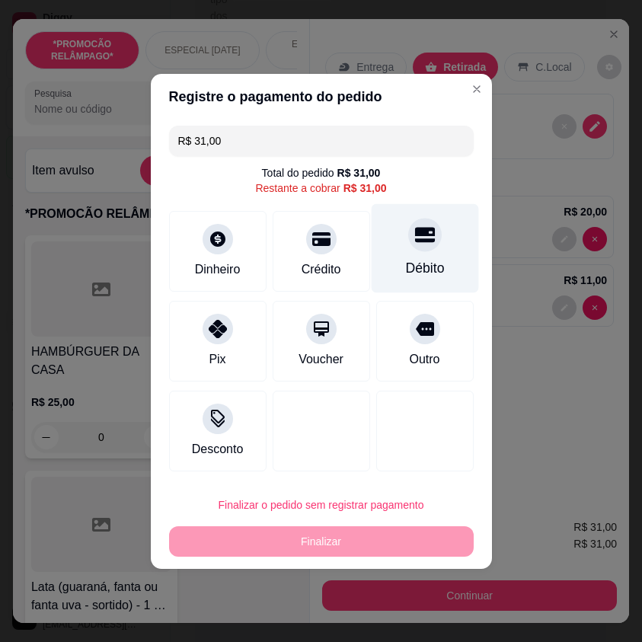
click at [399, 258] on div "Débito" at bounding box center [424, 247] width 107 height 89
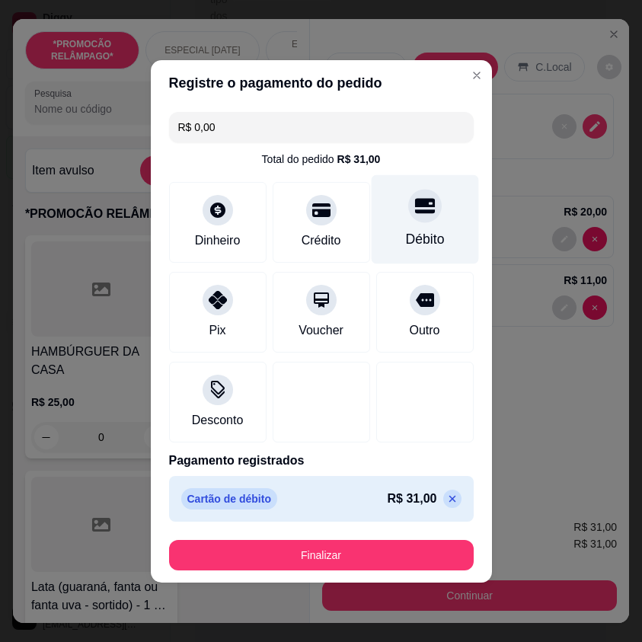
type input "R$ 0,00"
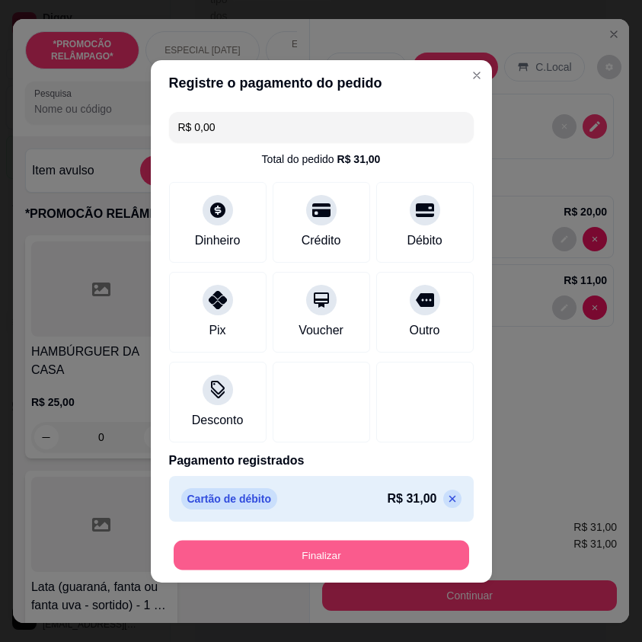
click at [391, 560] on button "Finalizar" at bounding box center [322, 555] width 296 height 30
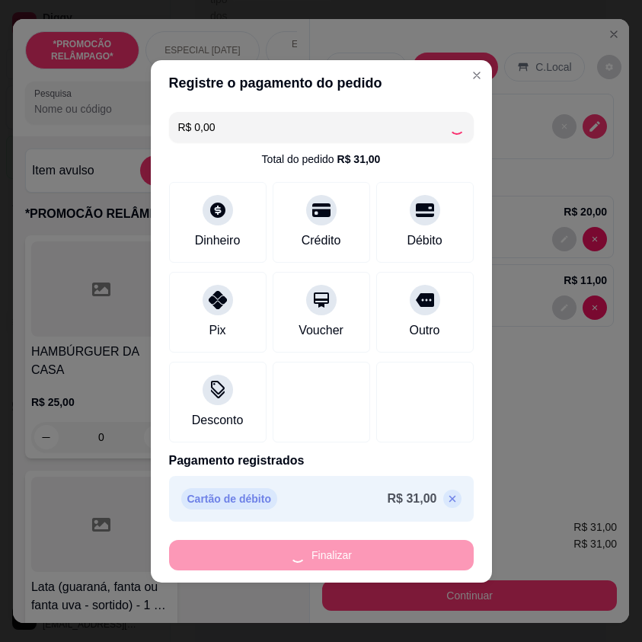
type input "0"
type input "-R$ 31,00"
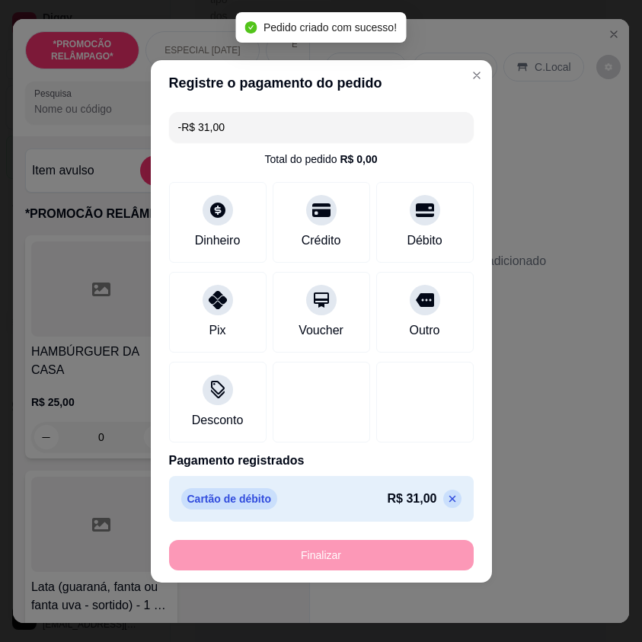
scroll to position [79, 0]
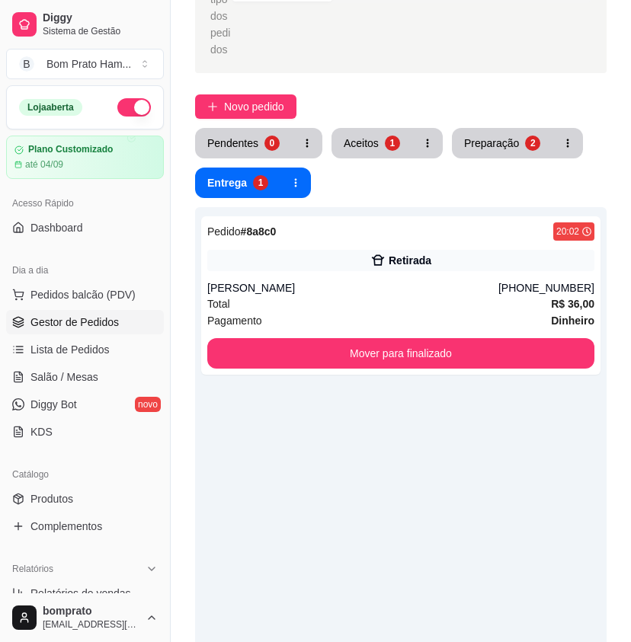
click at [387, 108] on div "Selecione o tipo dos pedidos Todos os pedidos Pedidos sem agendamento Pedidos a…" at bounding box center [401, 383] width 460 height 969
click at [386, 129] on button "Aceitos 1" at bounding box center [372, 144] width 78 height 30
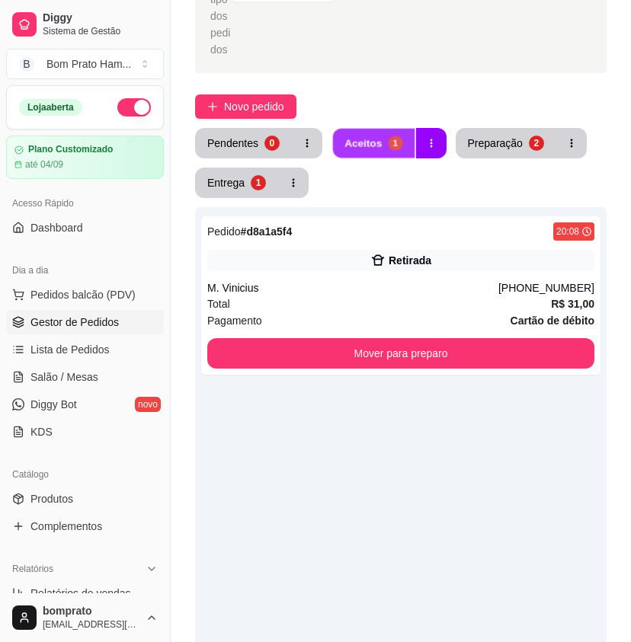
click at [388, 136] on div "1" at bounding box center [395, 143] width 14 height 14
click at [431, 260] on div "Pedido # d8a1a5f4 20:08 Retirada M. Vinicius (87) 99173-6221 Total R$ 31,00 Pag…" at bounding box center [400, 295] width 399 height 159
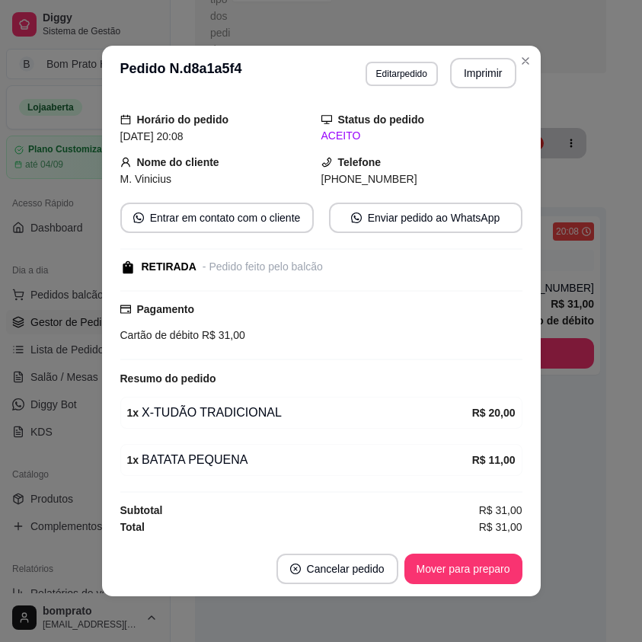
drag, startPoint x: 464, startPoint y: 552, endPoint x: 469, endPoint y: 559, distance: 8.9
click at [464, 553] on footer "Cancelar pedido Mover para preparo" at bounding box center [321, 569] width 439 height 55
click at [469, 569] on button "Mover para preparo" at bounding box center [464, 569] width 118 height 30
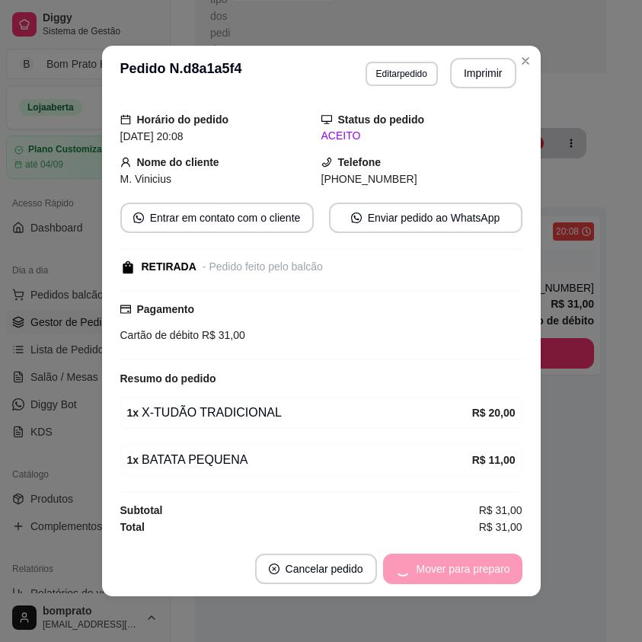
click at [469, 569] on div "Mover para preparo" at bounding box center [452, 569] width 139 height 30
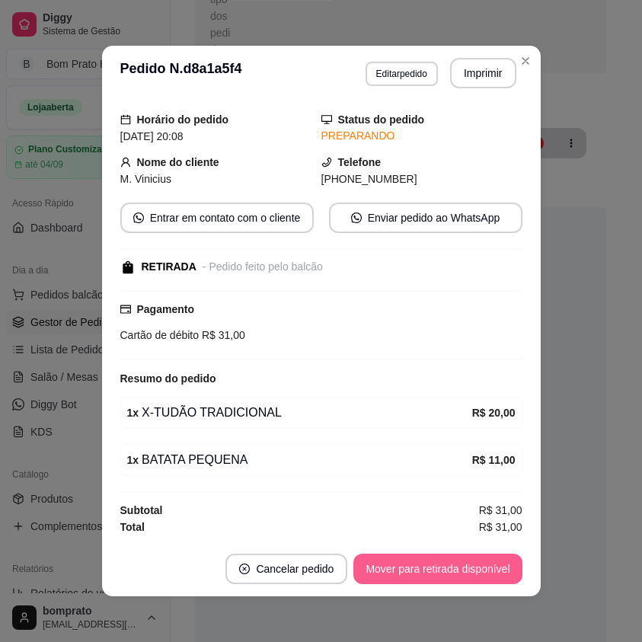
click at [493, 569] on button "Mover para retirada disponível" at bounding box center [438, 569] width 168 height 30
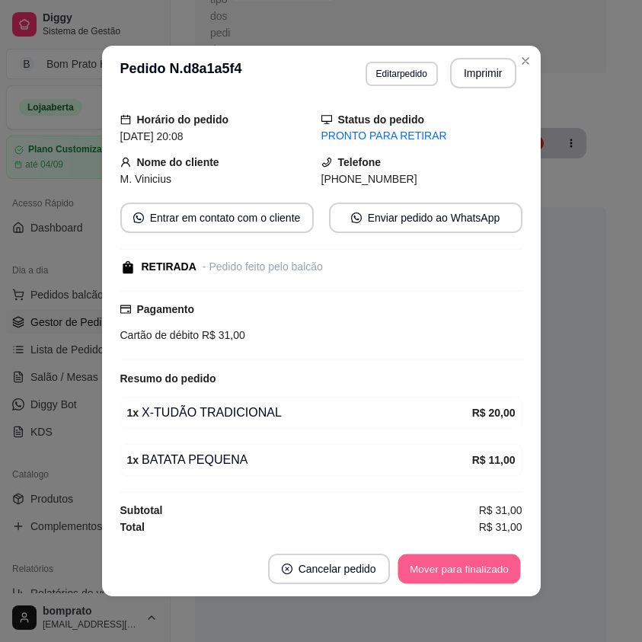
click at [493, 569] on button "Mover para finalizado" at bounding box center [459, 570] width 123 height 30
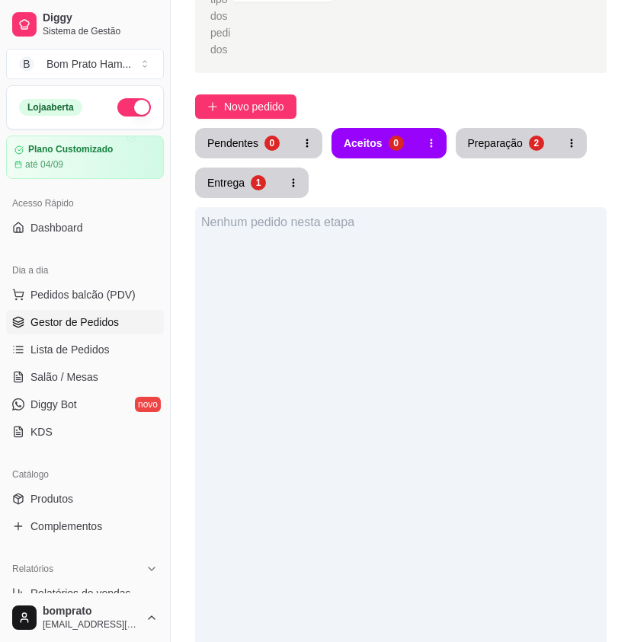
click at [177, 167] on div "Selecione o tipo dos pedidos Todos os pedidos Pedidos sem agendamento Pedidos a…" at bounding box center [401, 383] width 460 height 969
click at [228, 180] on button "Entrega 1" at bounding box center [236, 183] width 83 height 30
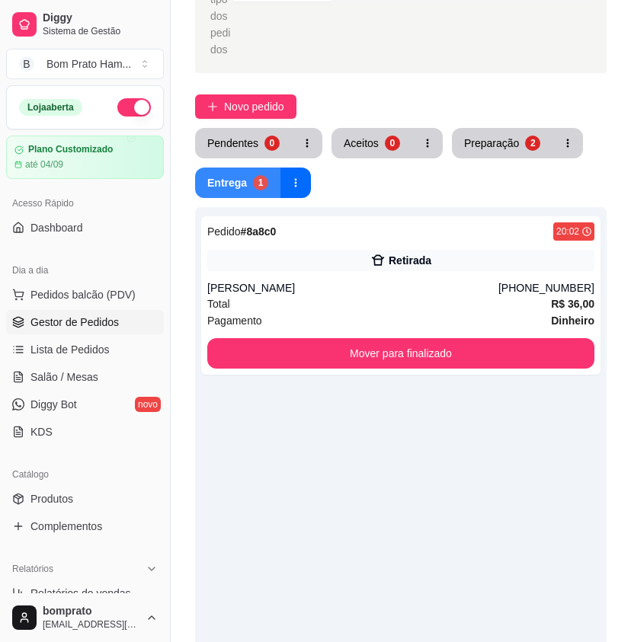
click at [242, 175] on div "Entrega" at bounding box center [227, 182] width 40 height 15
click at [476, 256] on div "Pedido # 8a8c0 20:02 Retirada Maria Érika (87) 9129-1909 Total R$ 36,00 Pagamen…" at bounding box center [400, 295] width 399 height 159
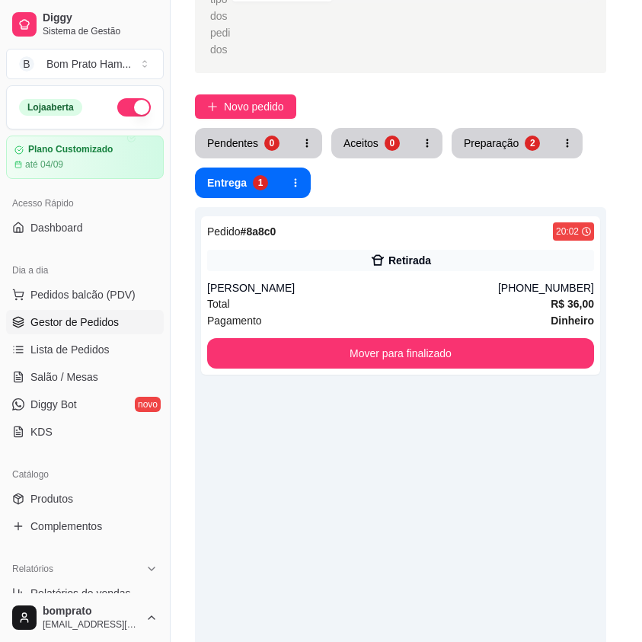
scroll to position [105, 0]
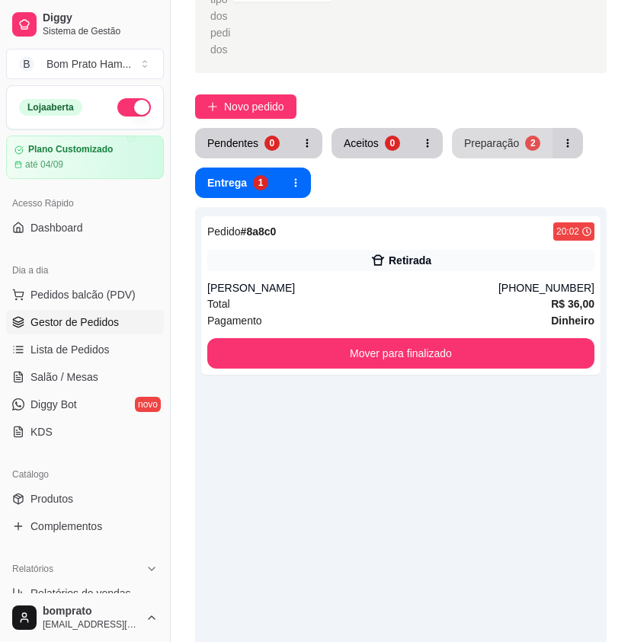
click at [522, 136] on button "Preparação 2" at bounding box center [502, 143] width 101 height 30
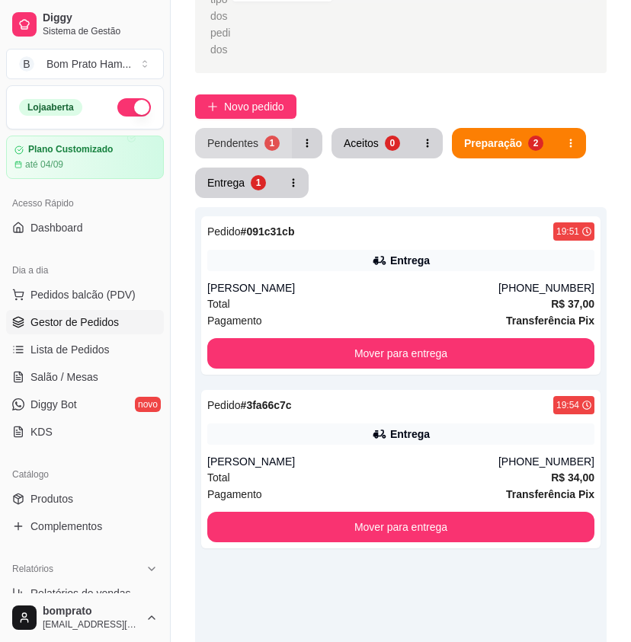
click at [252, 136] on div "Pendentes" at bounding box center [232, 143] width 51 height 15
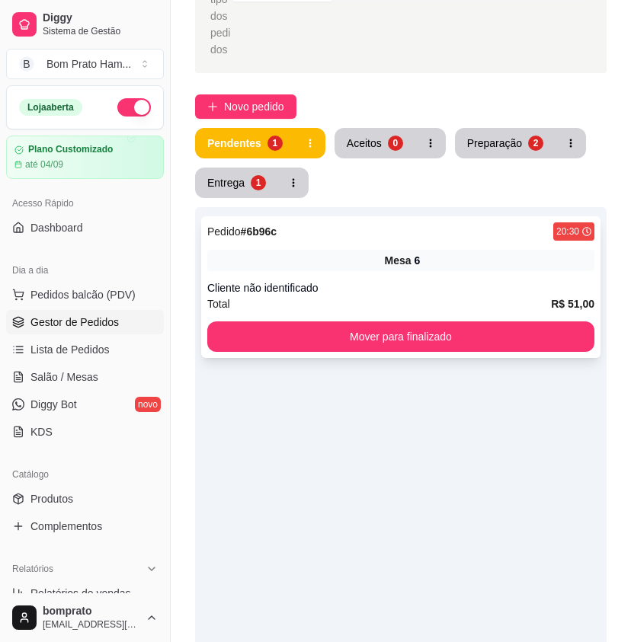
click at [361, 250] on div "Mesa 6" at bounding box center [400, 260] width 387 height 21
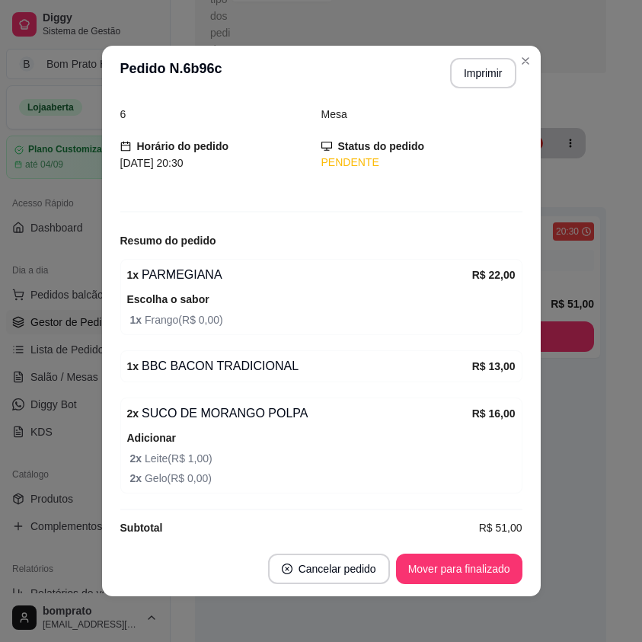
scroll to position [9, 0]
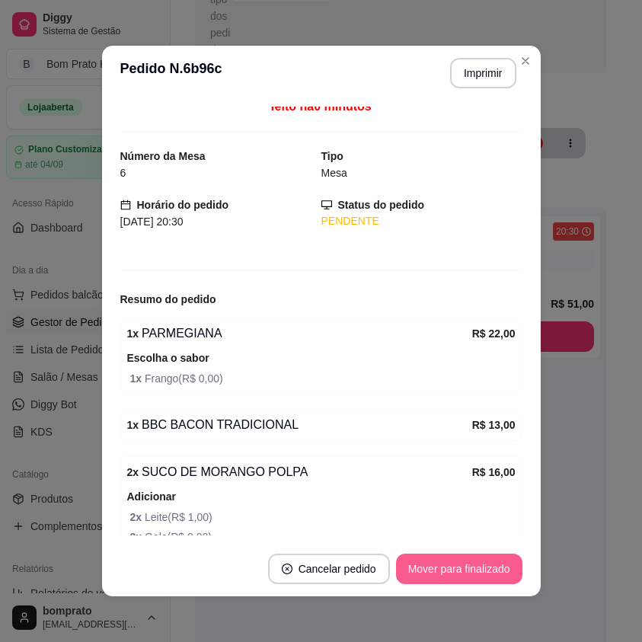
click at [440, 569] on button "Mover para finalizado" at bounding box center [459, 569] width 127 height 30
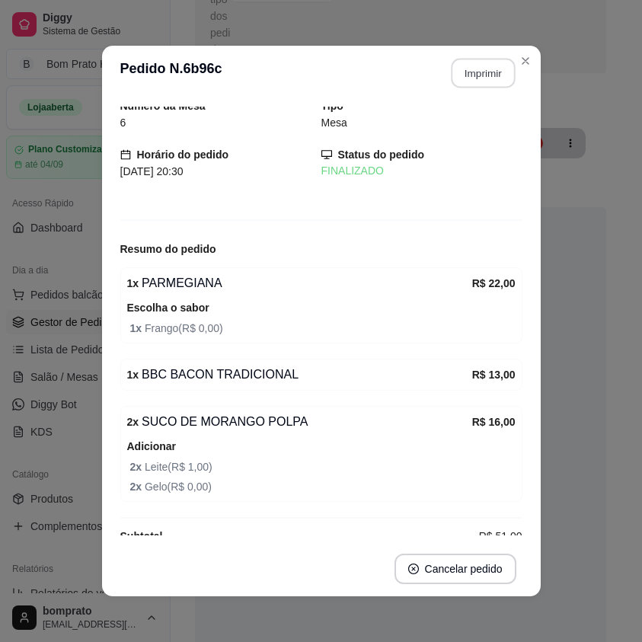
click at [473, 72] on button "Imprimir" at bounding box center [483, 74] width 64 height 30
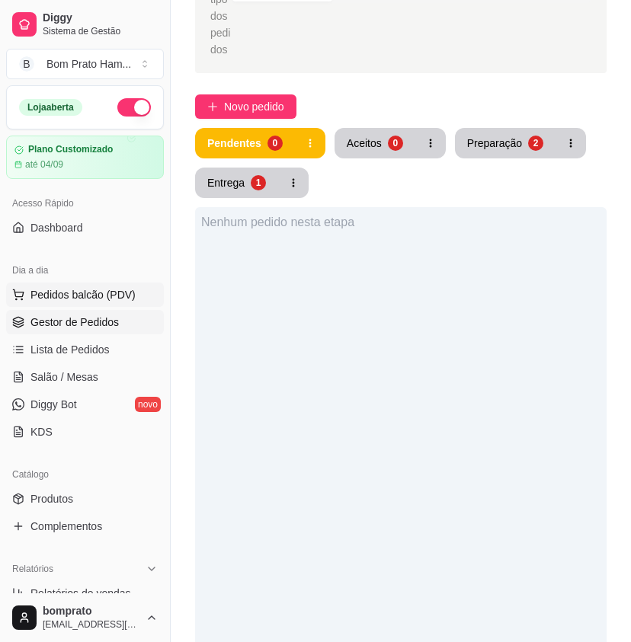
click at [93, 298] on span "Pedidos balcão (PDV)" at bounding box center [82, 294] width 105 height 15
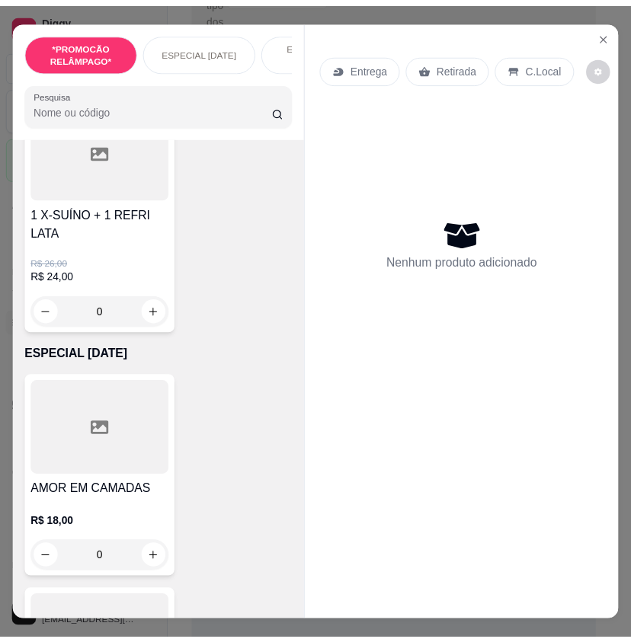
scroll to position [1677, 0]
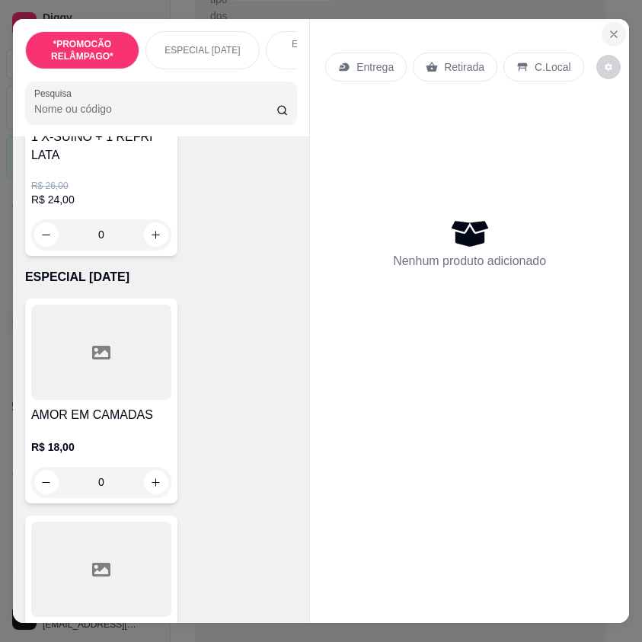
click at [611, 31] on icon "Close" at bounding box center [614, 34] width 6 height 6
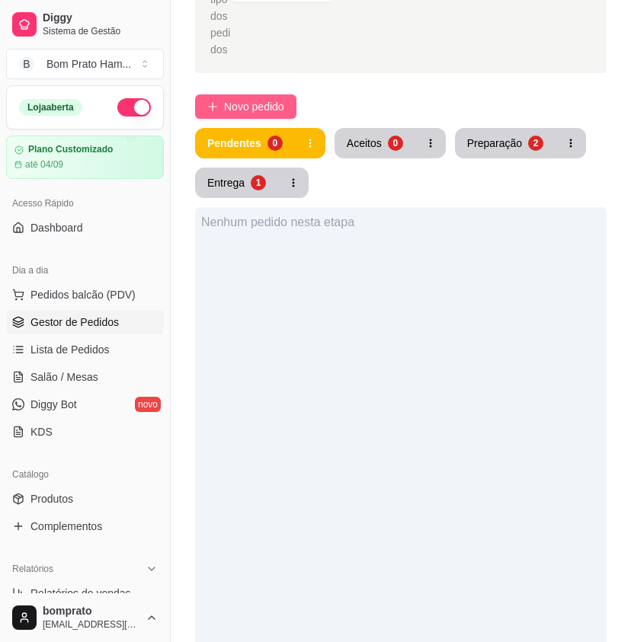
click at [230, 98] on span "Novo pedido" at bounding box center [254, 106] width 60 height 17
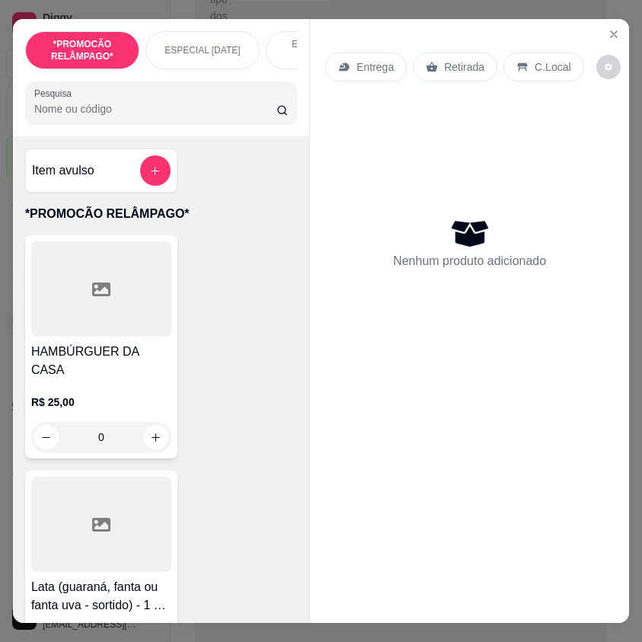
click at [190, 113] on input "Pesquisa" at bounding box center [155, 108] width 242 height 15
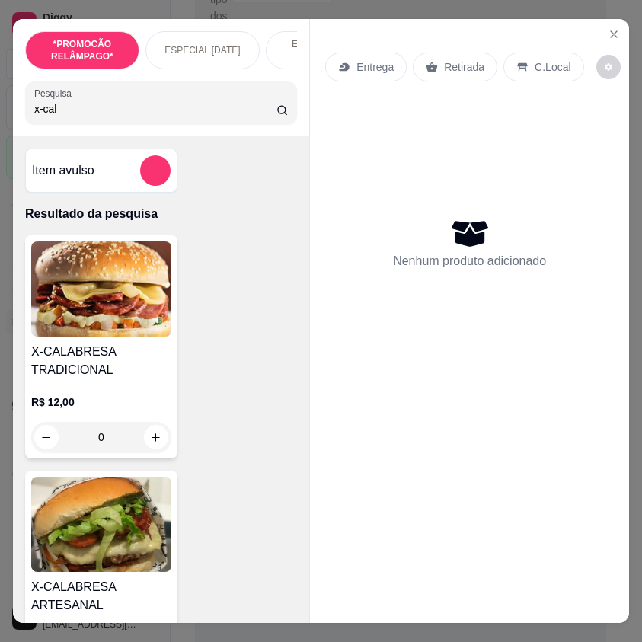
type input "x-cal"
click at [160, 508] on img at bounding box center [101, 524] width 140 height 95
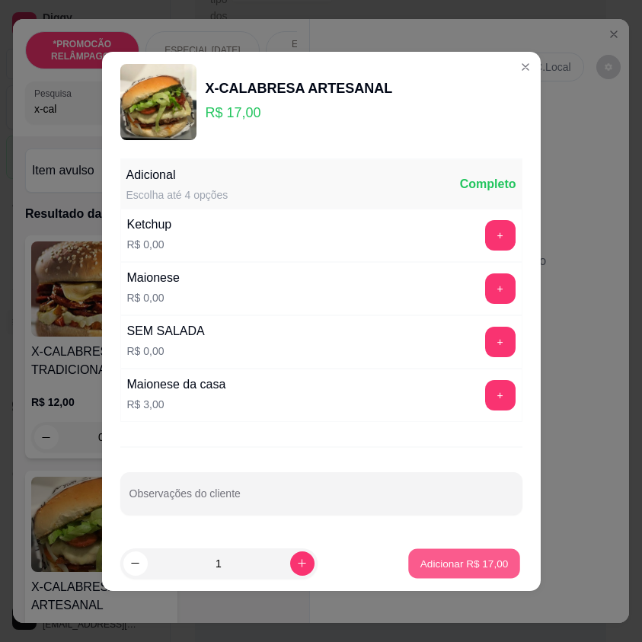
click at [443, 550] on button "Adicionar R$ 17,00" at bounding box center [465, 564] width 112 height 30
type input "1"
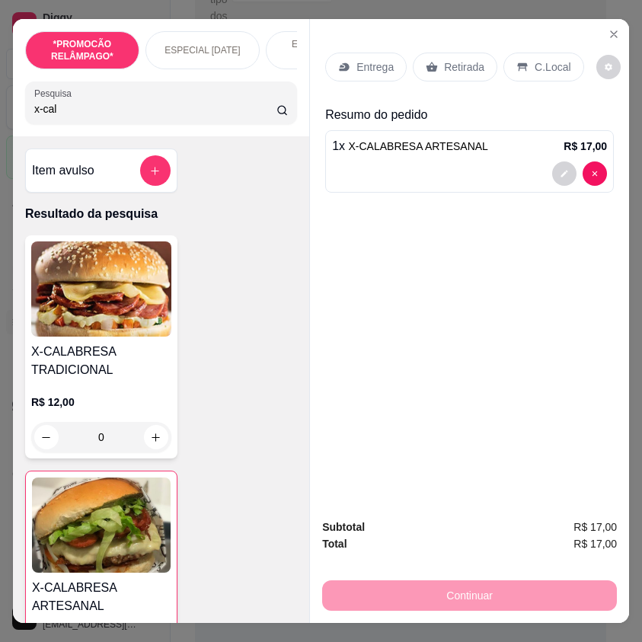
click at [546, 61] on p "C.Local" at bounding box center [553, 66] width 36 height 15
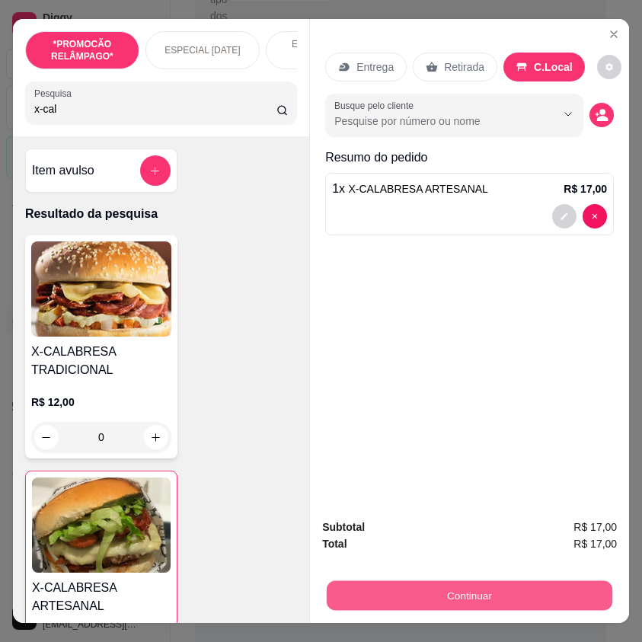
click at [471, 596] on button "Continuar" at bounding box center [470, 596] width 286 height 30
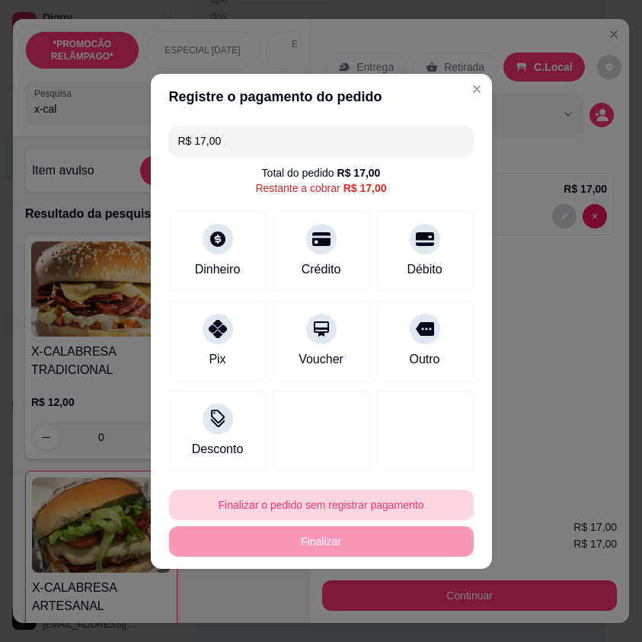
click at [383, 496] on button "Finalizar o pedido sem registrar pagamento" at bounding box center [321, 505] width 305 height 30
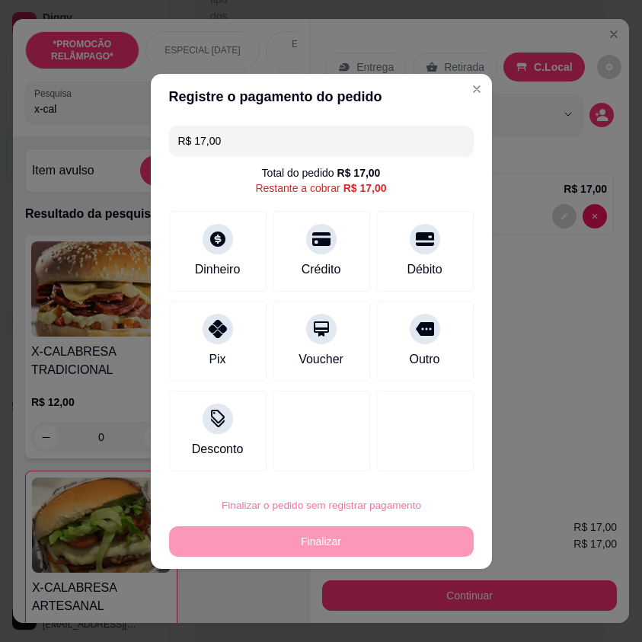
click at [412, 459] on button "Confirmar" at bounding box center [417, 460] width 59 height 24
type input "0"
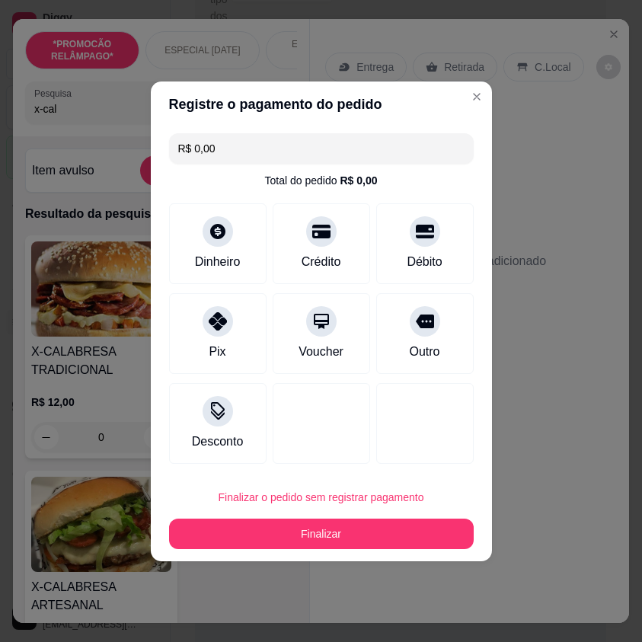
type input "R$ 0,00"
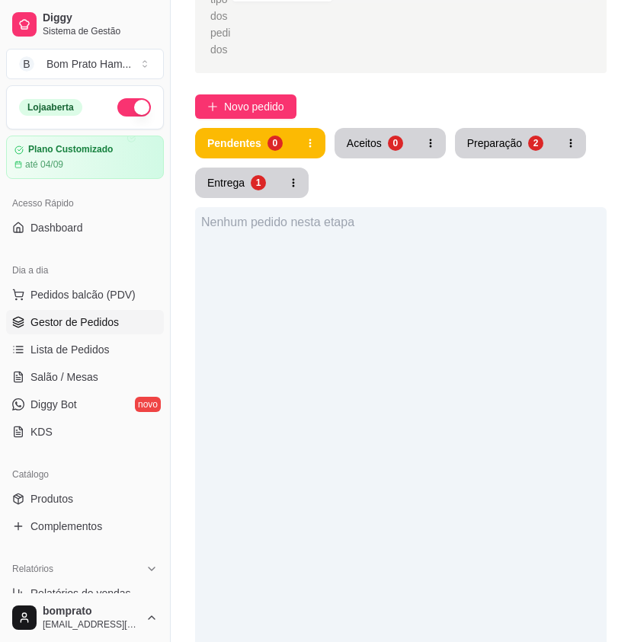
click at [408, 213] on div "Nenhum pedido nesta etapa" at bounding box center [400, 222] width 399 height 18
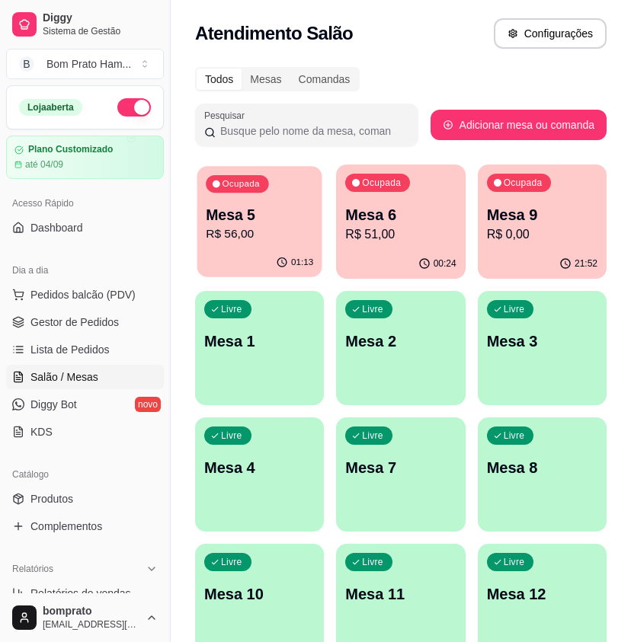
click at [250, 217] on p "Mesa 5" at bounding box center [259, 215] width 107 height 21
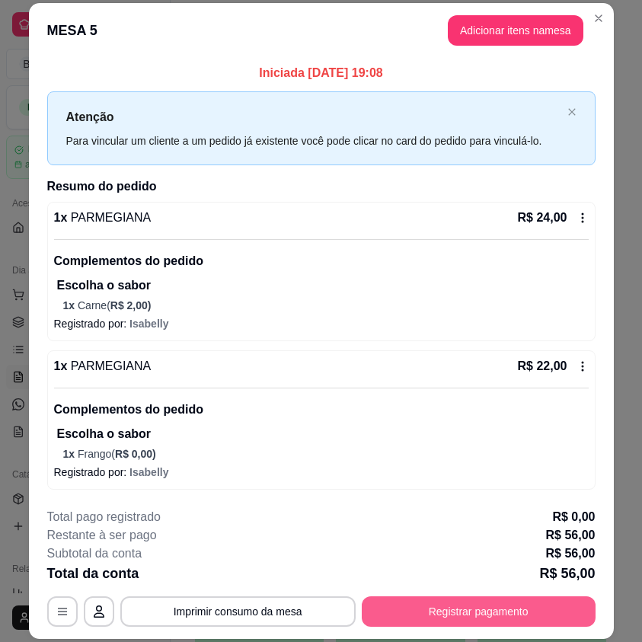
click at [448, 603] on button "Registrar pagamento" at bounding box center [479, 612] width 234 height 30
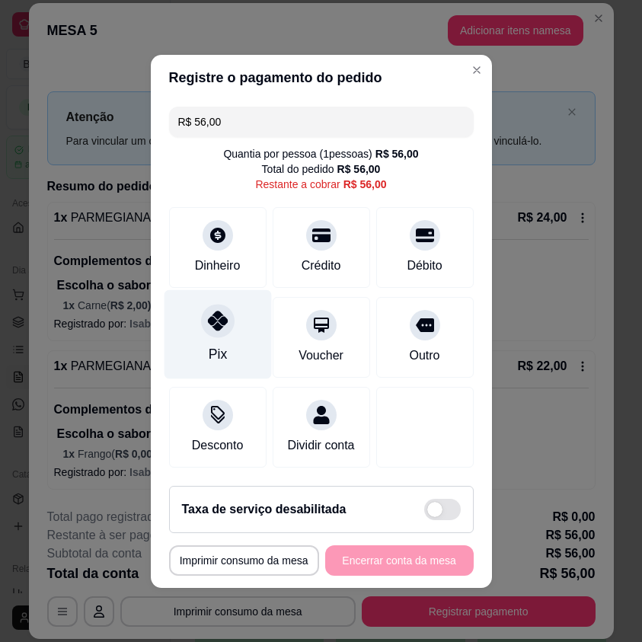
click at [209, 319] on icon at bounding box center [217, 321] width 20 height 20
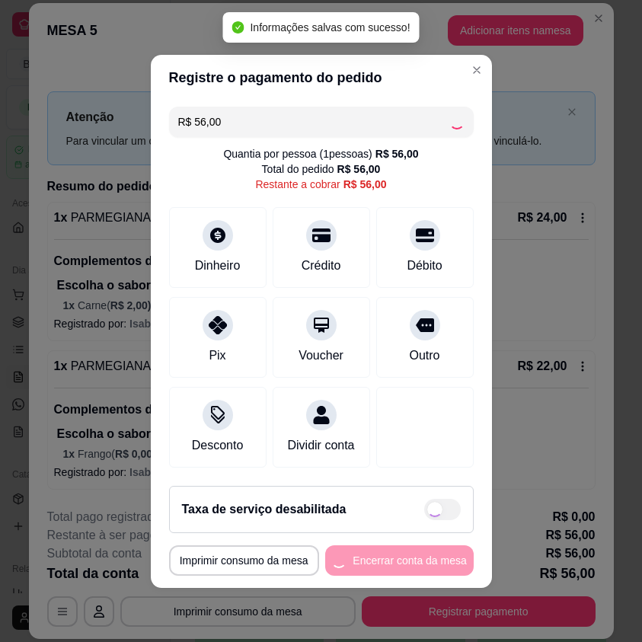
type input "R$ 0,00"
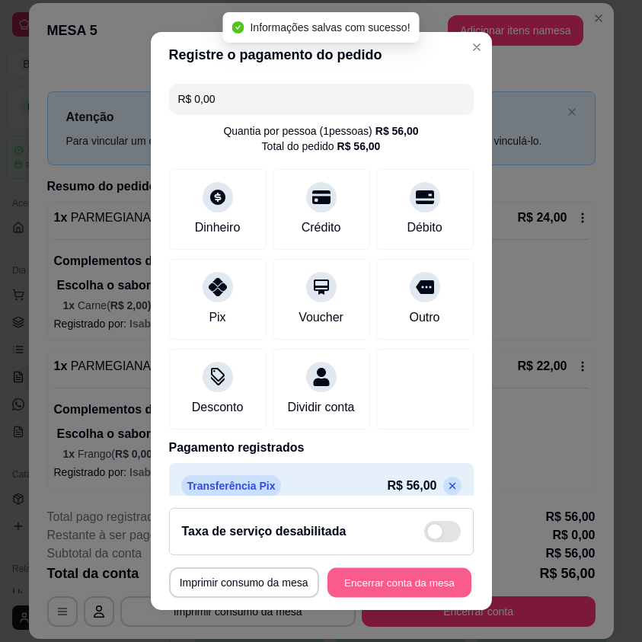
click at [397, 581] on button "Encerrar conta da mesa" at bounding box center [400, 583] width 144 height 30
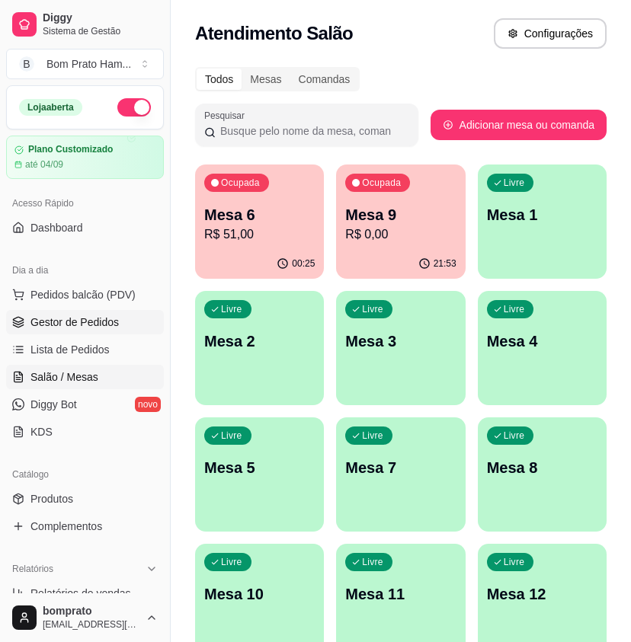
click at [134, 316] on link "Gestor de Pedidos" at bounding box center [85, 322] width 158 height 24
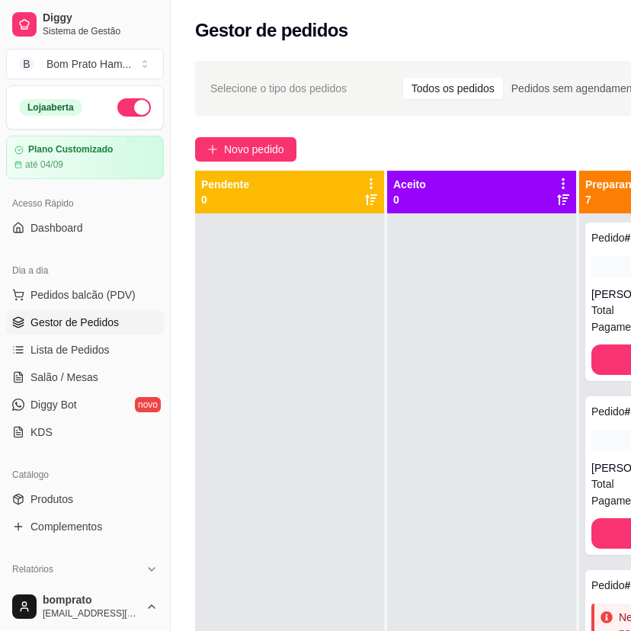
click at [510, 356] on div at bounding box center [481, 528] width 189 height 631
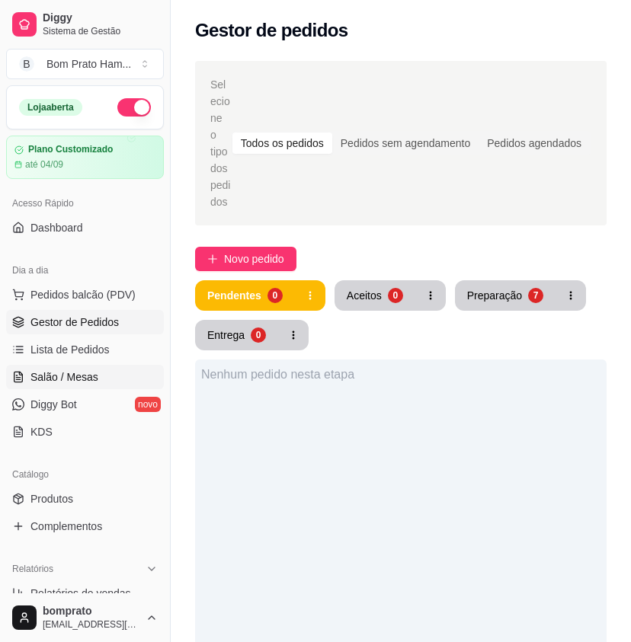
click at [130, 374] on link "Salão / Mesas" at bounding box center [85, 377] width 158 height 24
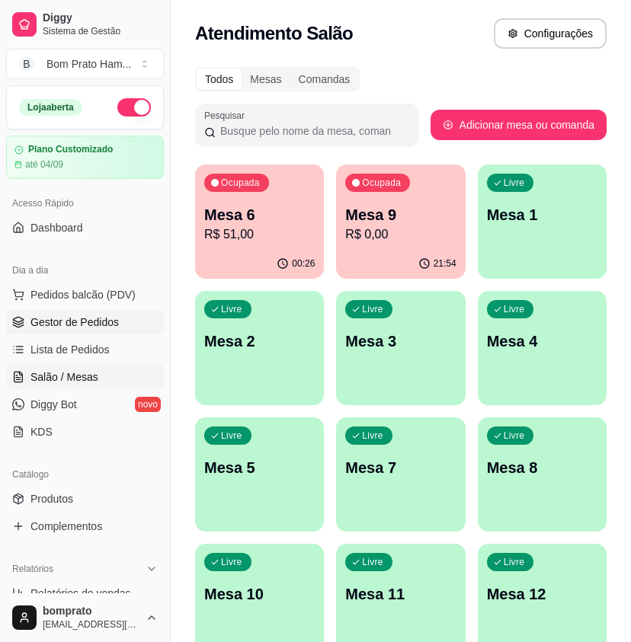
click at [60, 319] on span "Gestor de Pedidos" at bounding box center [74, 322] width 88 height 15
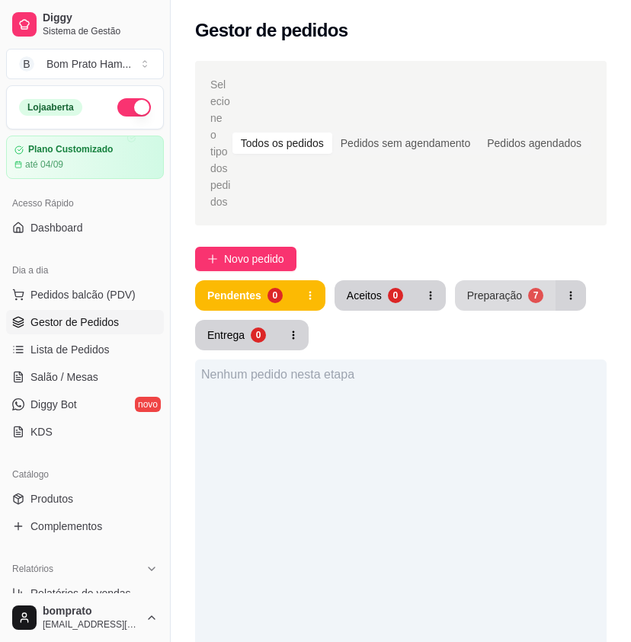
click at [515, 280] on button "Preparação 7" at bounding box center [505, 295] width 101 height 30
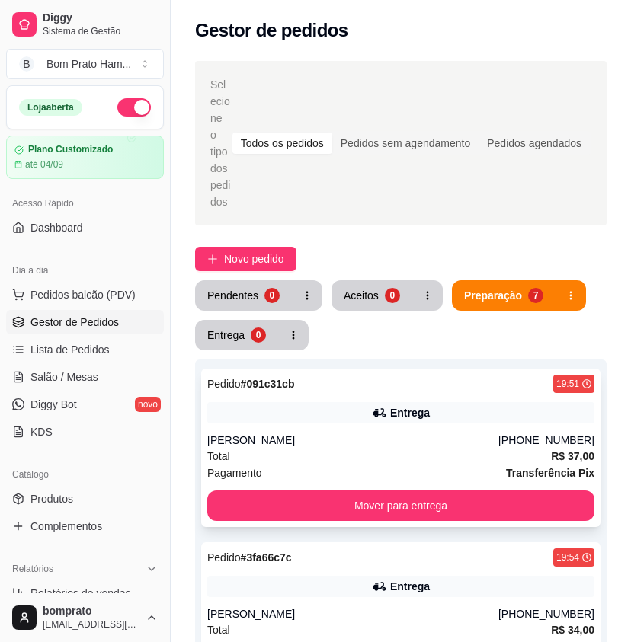
click at [367, 402] on div "Entrega" at bounding box center [400, 412] width 387 height 21
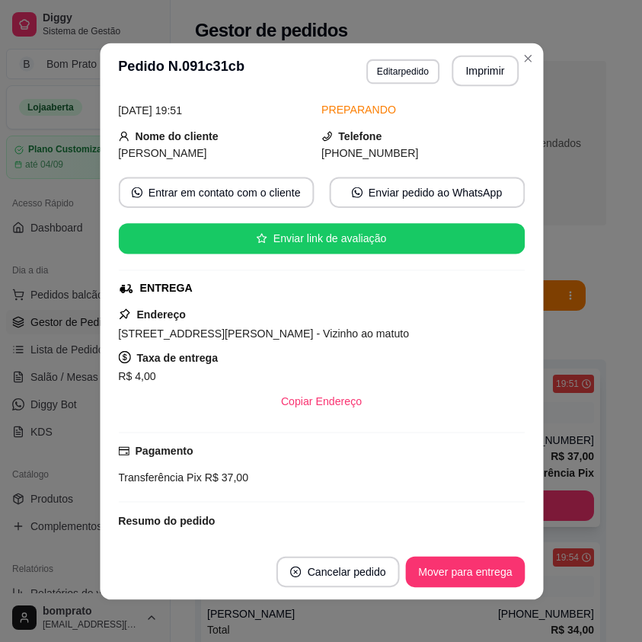
scroll to position [210, 0]
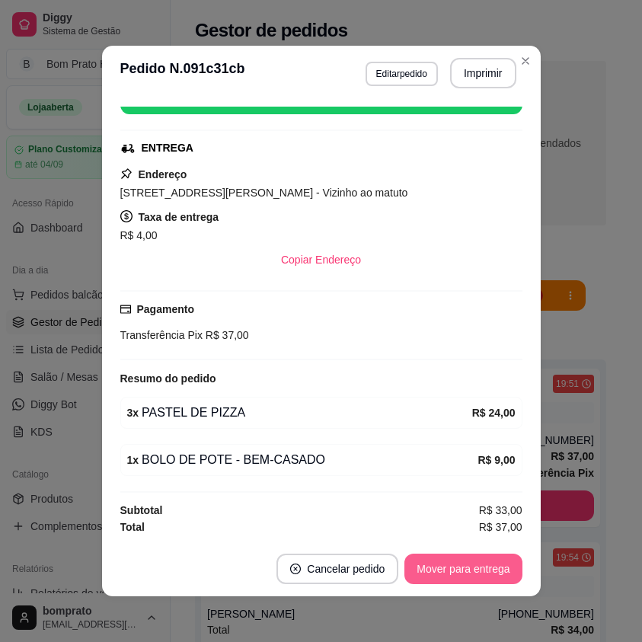
click at [489, 570] on button "Mover para entrega" at bounding box center [463, 569] width 117 height 30
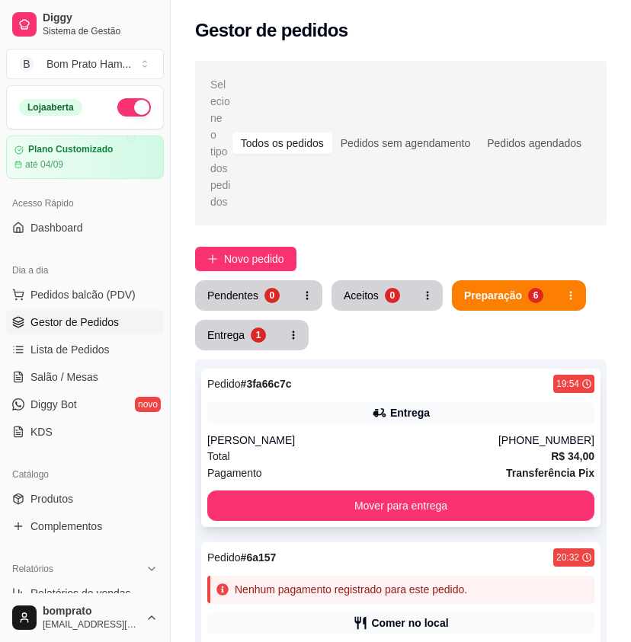
click at [444, 415] on div "Pedido # 3fa66c7c 19:54 Entrega [PERSON_NAME] [PHONE_NUMBER] Total R$ 34,00 Pag…" at bounding box center [400, 448] width 399 height 159
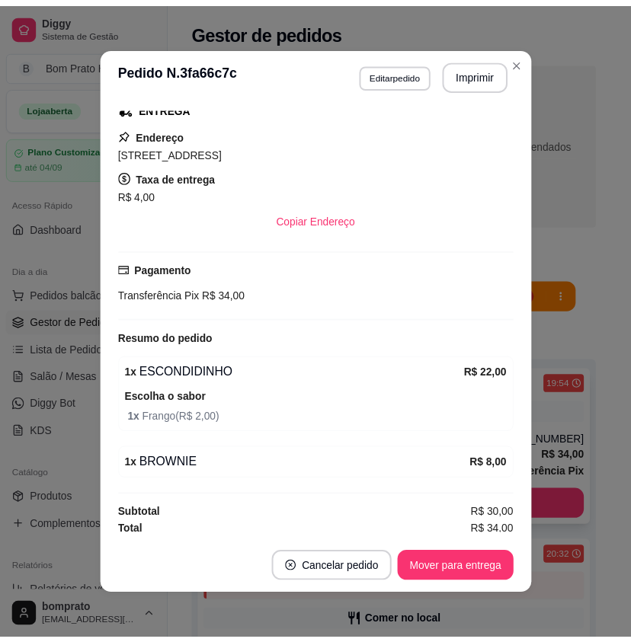
scroll to position [255, 0]
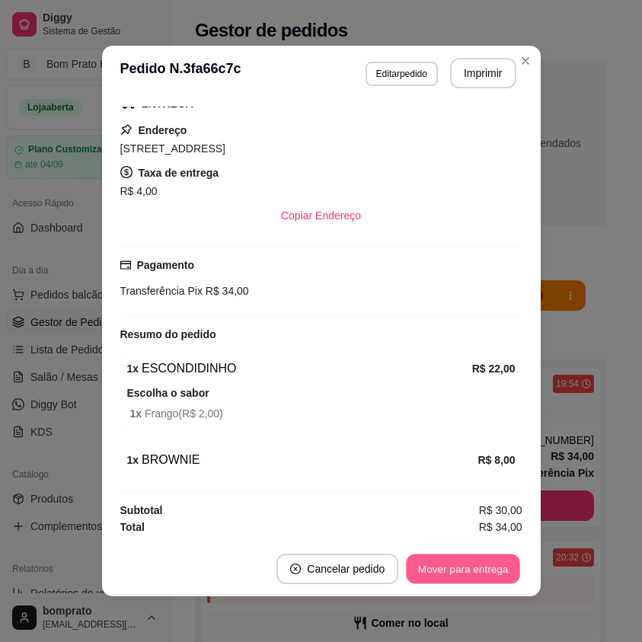
click at [463, 564] on button "Mover para entrega" at bounding box center [464, 570] width 114 height 30
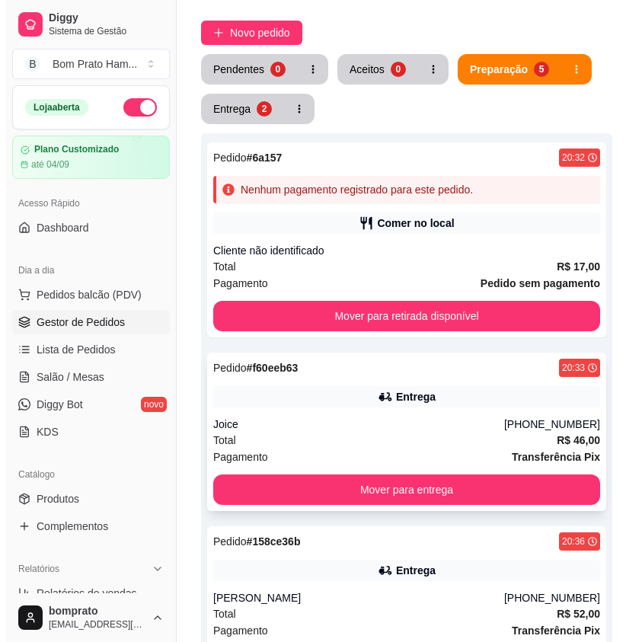
scroll to position [229, 0]
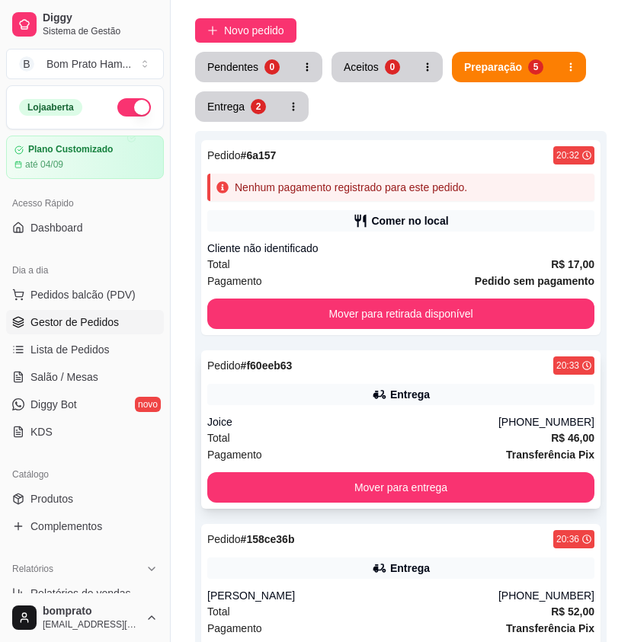
click at [380, 415] on div "Joice" at bounding box center [352, 422] width 291 height 15
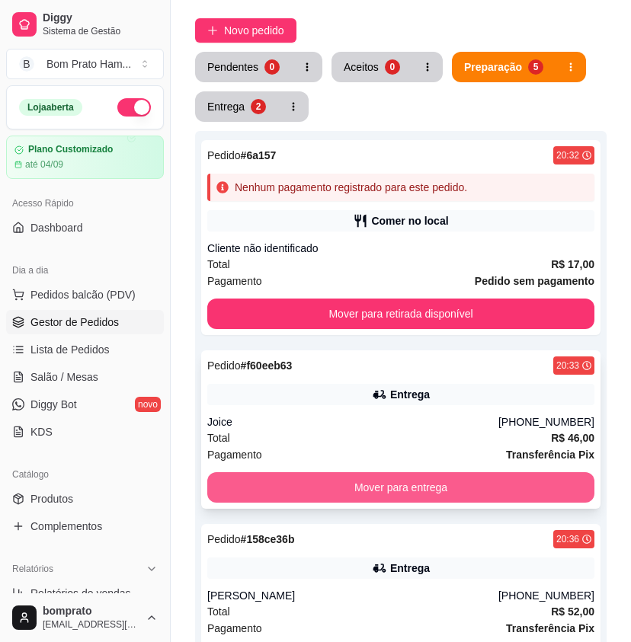
click at [438, 473] on button "Mover para entrega" at bounding box center [400, 488] width 387 height 30
click at [404, 476] on button "Mover para entrega" at bounding box center [400, 488] width 387 height 30
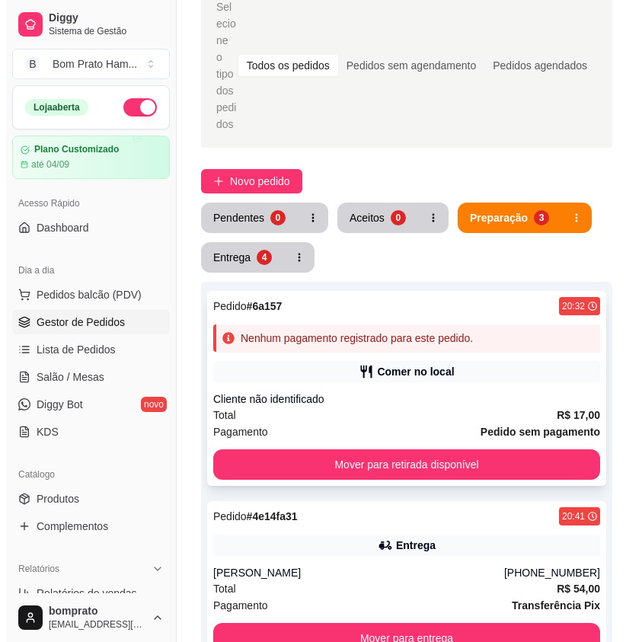
scroll to position [76, 0]
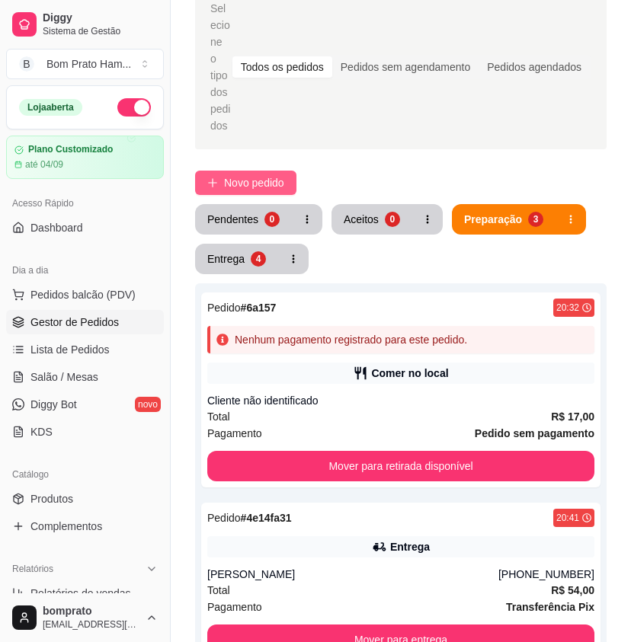
click at [221, 171] on button "Novo pedido" at bounding box center [245, 183] width 101 height 24
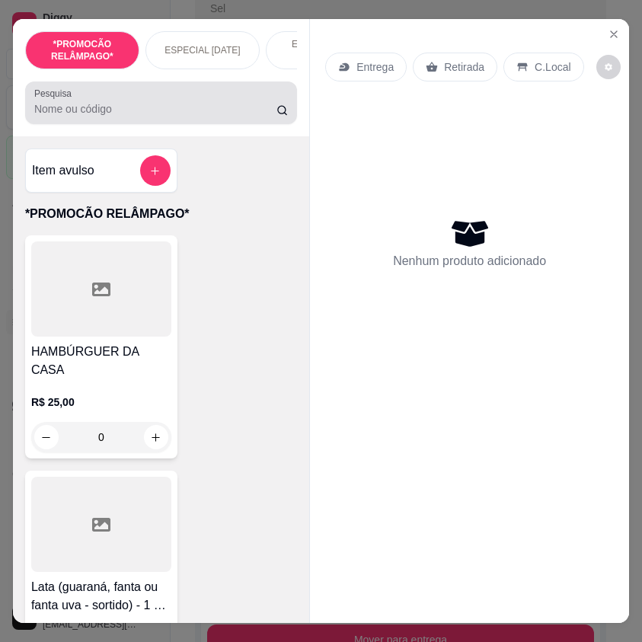
click at [136, 117] on input "Pesquisa" at bounding box center [155, 108] width 242 height 15
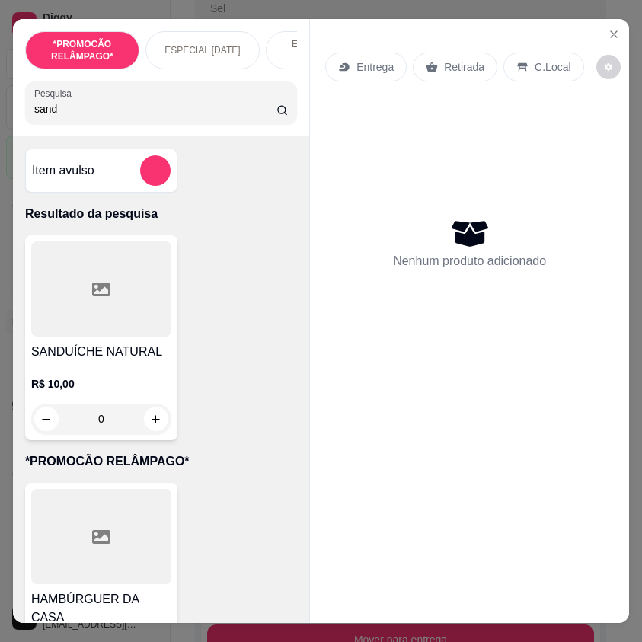
type input "sand"
drag, startPoint x: 148, startPoint y: 428, endPoint x: 153, endPoint y: 422, distance: 8.1
click at [153, 422] on div "0" at bounding box center [101, 419] width 140 height 30
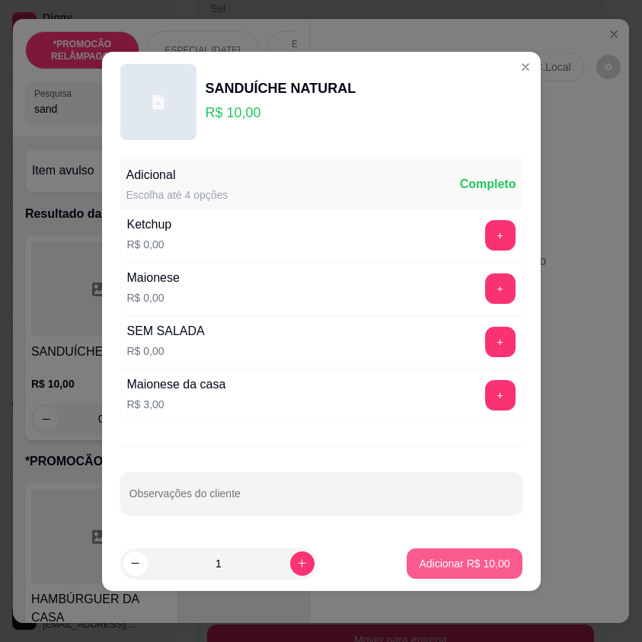
click at [479, 523] on section "SANDUÍCHE NATURAL R$ 10,00 Adicional Escolha até 4 opções Completo Ketchup R$ 0…" at bounding box center [321, 322] width 439 height 540
click at [477, 559] on p "Adicionar R$ 10,00" at bounding box center [464, 563] width 91 height 15
type input "1"
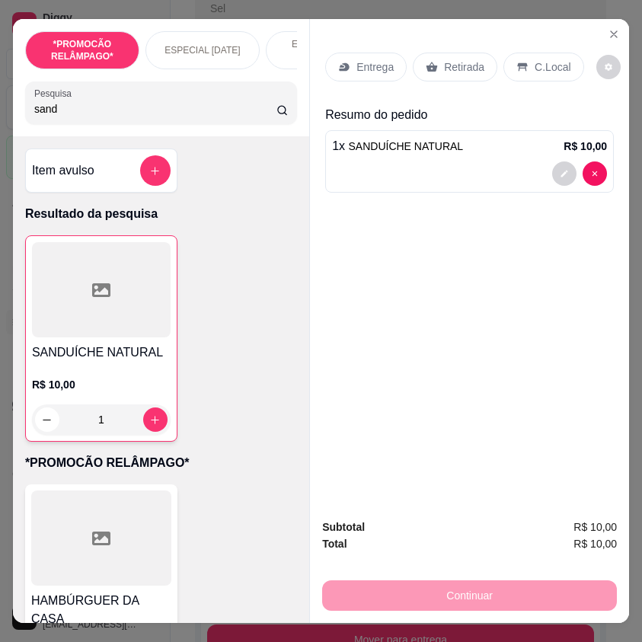
click at [59, 117] on input "sand" at bounding box center [155, 108] width 242 height 15
type input "a"
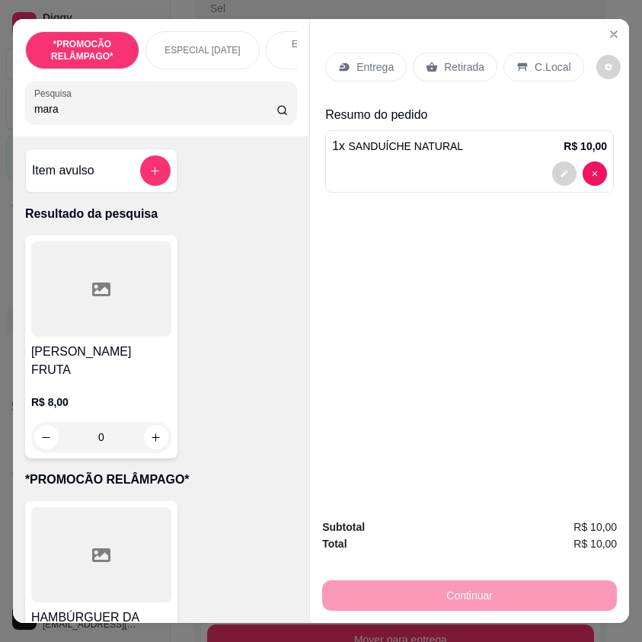
type input "mara"
click at [151, 422] on div "0" at bounding box center [101, 437] width 140 height 30
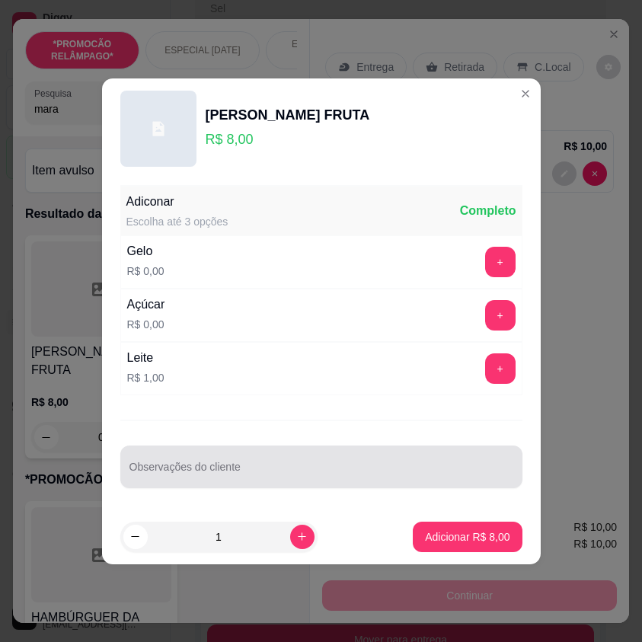
click at [318, 463] on div at bounding box center [322, 467] width 384 height 30
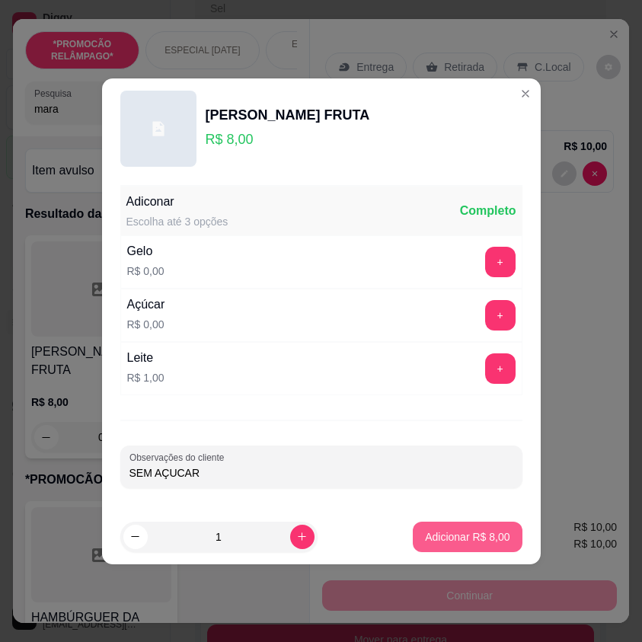
type input "SEM AÇUCAR"
click at [463, 527] on button "Adicionar R$ 8,00" at bounding box center [468, 537] width 106 height 30
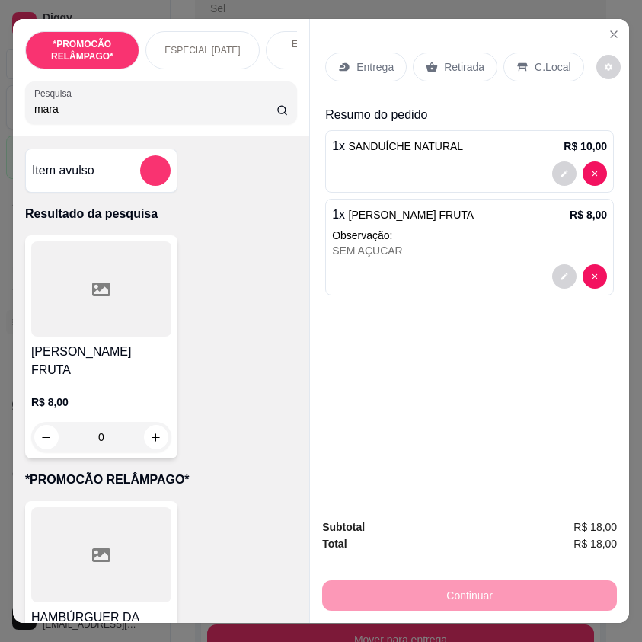
click at [348, 74] on div "Entrega" at bounding box center [366, 67] width 82 height 29
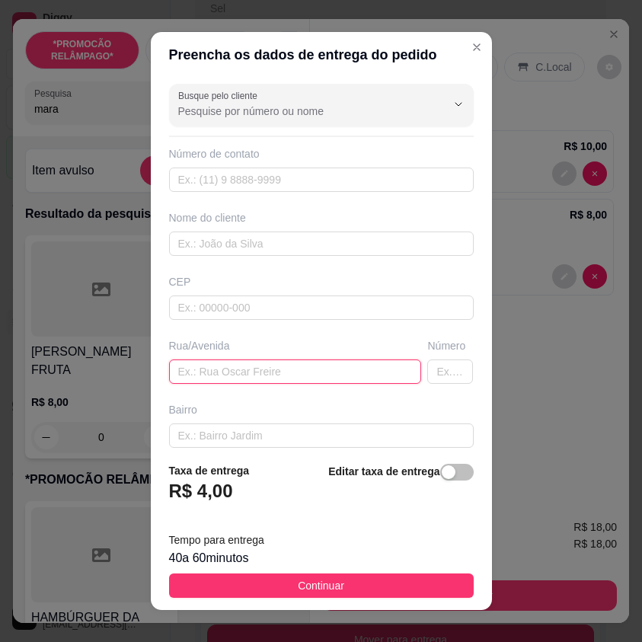
click at [294, 370] on input "text" at bounding box center [295, 372] width 253 height 24
type input "[GEOGRAPHIC_DATA][PERSON_NAME]"
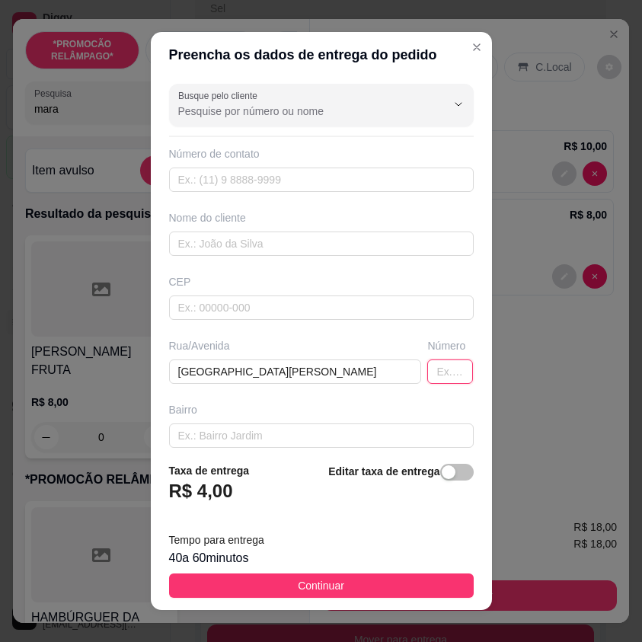
click at [429, 380] on input "text" at bounding box center [451, 372] width 46 height 24
type input "164"
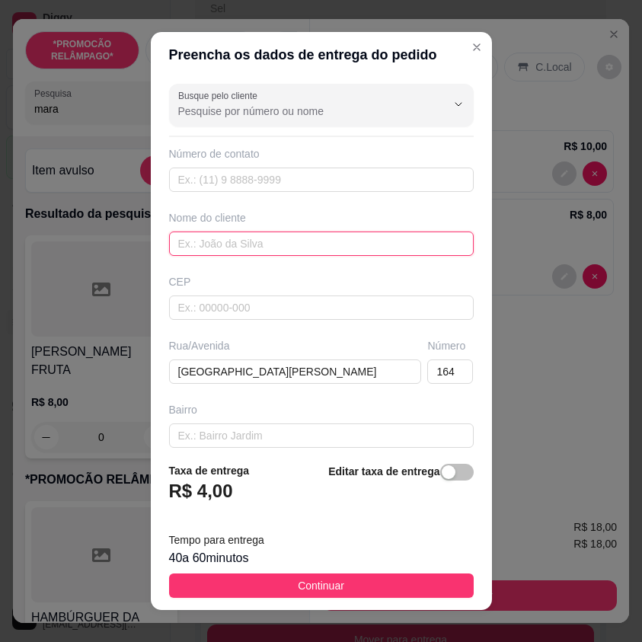
paste input "[PERSON_NAME]"
type input "[PERSON_NAME]"
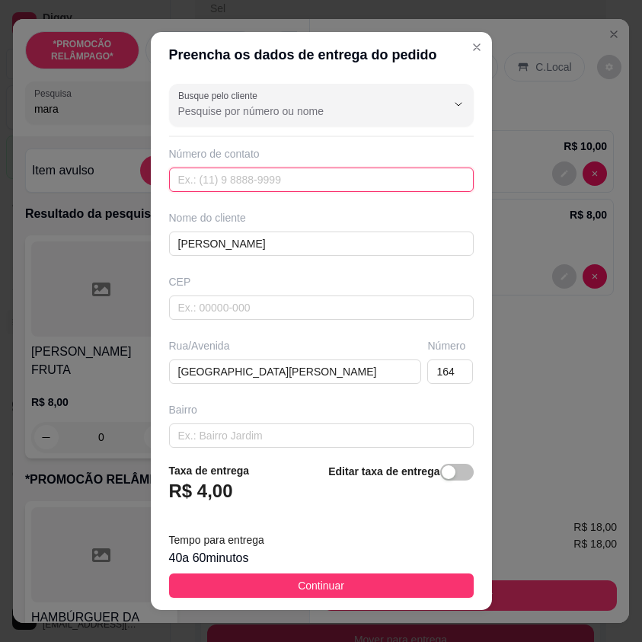
paste input "[PHONE_NUMBER]"
type input "[PHONE_NUMBER]"
click at [392, 572] on footer "Taxa de entrega R$ 4,00 Editar taxa de entrega Tempo para entrega 40 a 60 minut…" at bounding box center [321, 530] width 341 height 160
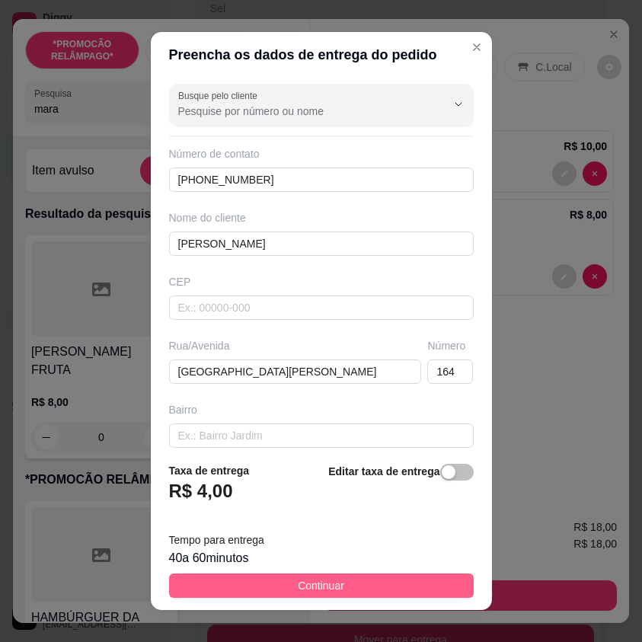
click at [451, 580] on button "Continuar" at bounding box center [321, 586] width 305 height 24
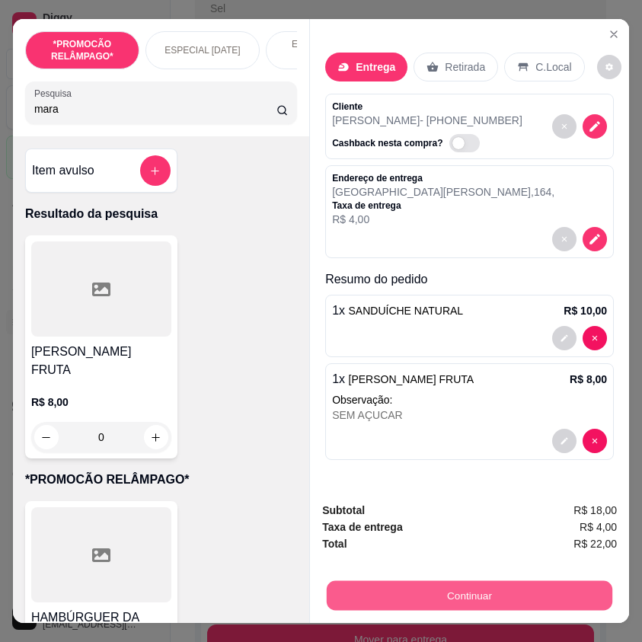
click at [559, 589] on button "Continuar" at bounding box center [470, 596] width 286 height 30
click at [565, 593] on button "Continuar" at bounding box center [470, 596] width 286 height 30
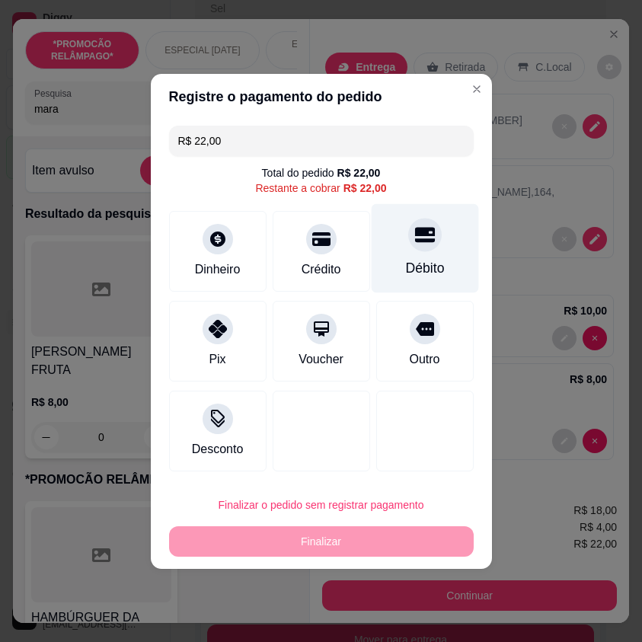
click at [421, 269] on div "Débito" at bounding box center [424, 268] width 39 height 20
type input "R$ 0,00"
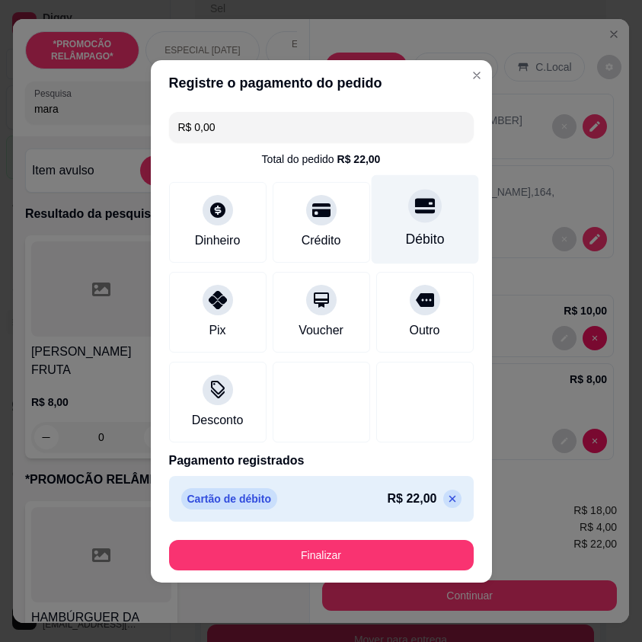
click at [411, 220] on div at bounding box center [425, 206] width 34 height 34
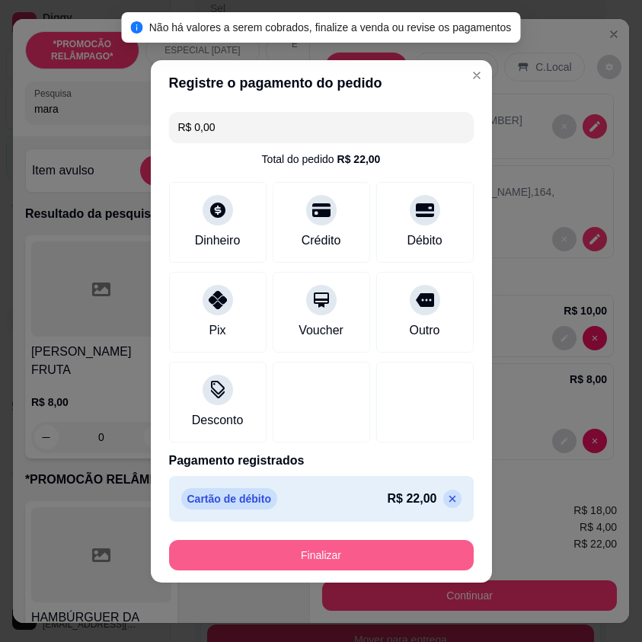
click at [408, 556] on button "Finalizar" at bounding box center [321, 555] width 305 height 30
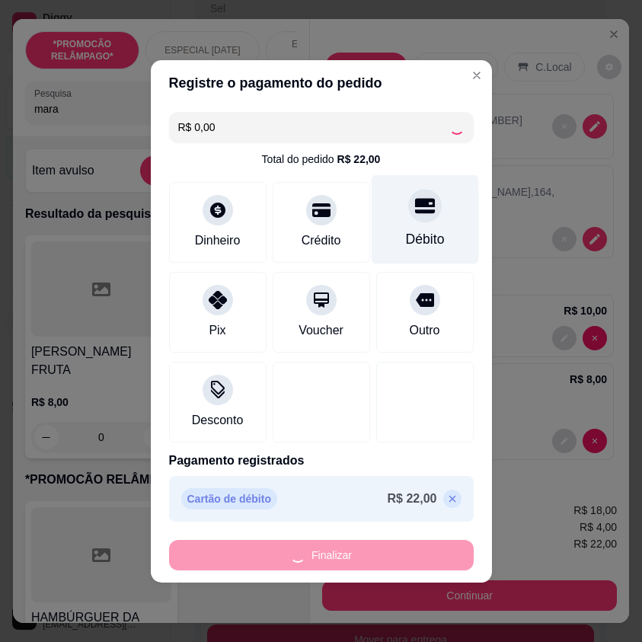
type input "0"
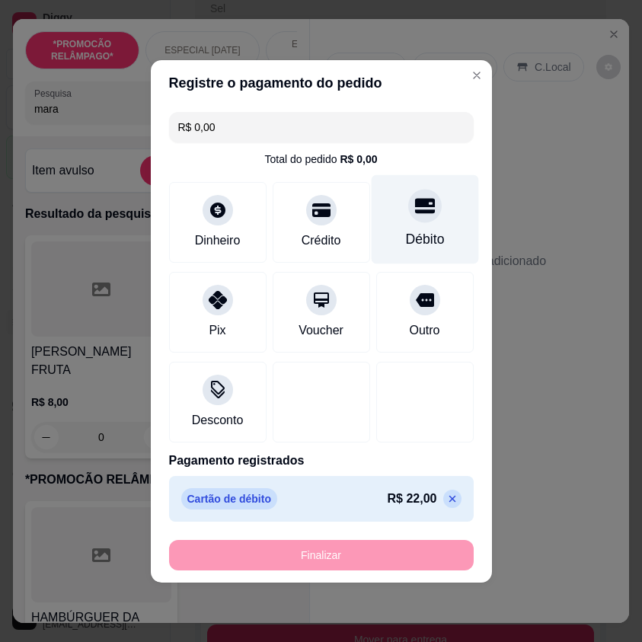
type input "-R$ 22,00"
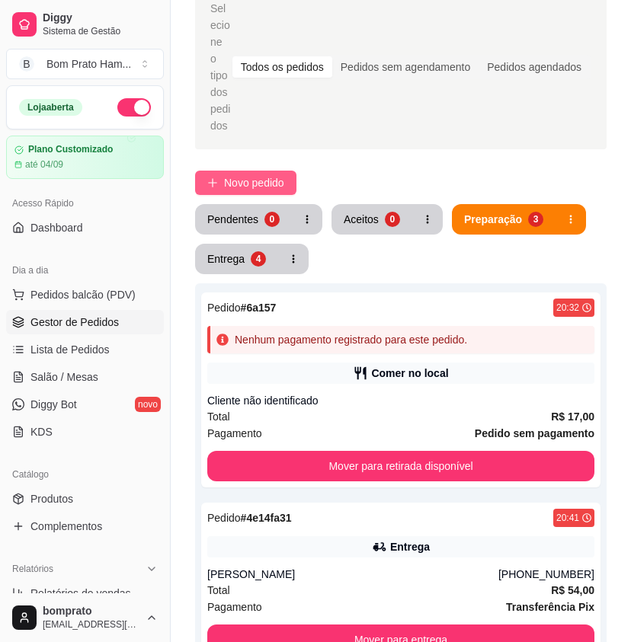
click at [277, 175] on span "Novo pedido" at bounding box center [254, 183] width 60 height 17
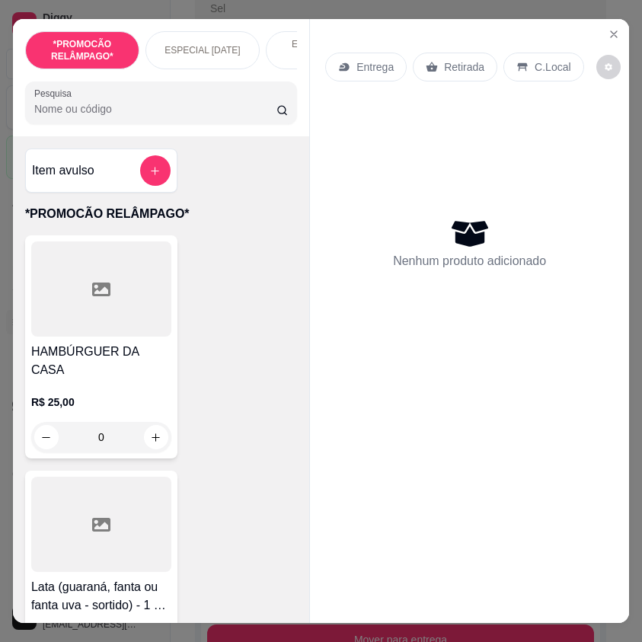
click at [135, 117] on input "Pesquisa" at bounding box center [155, 108] width 242 height 15
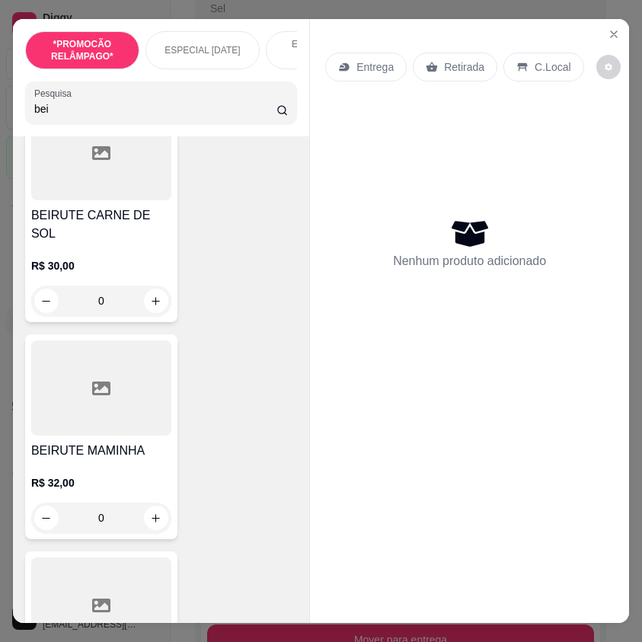
scroll to position [1067, 0]
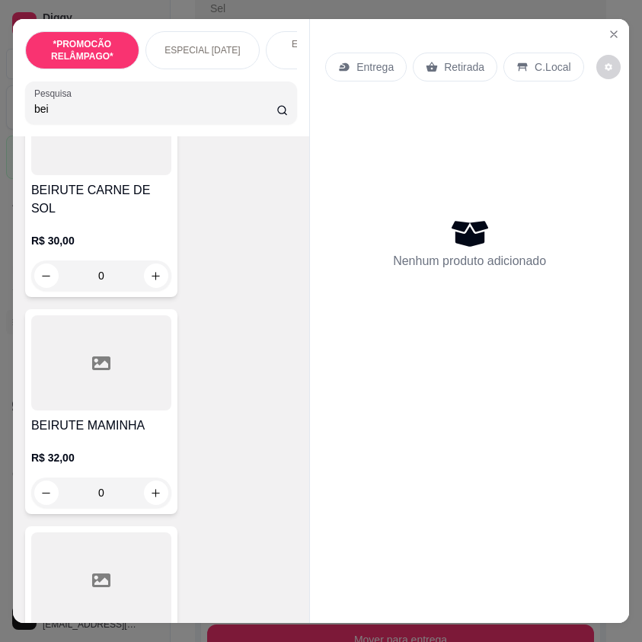
type input "bei"
click at [143, 478] on div "0" at bounding box center [101, 493] width 140 height 30
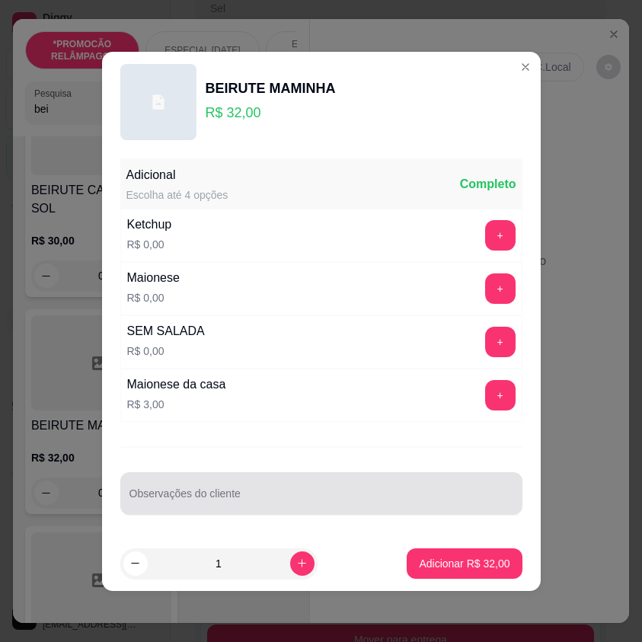
click at [383, 496] on input "Observações do cliente" at bounding box center [322, 499] width 384 height 15
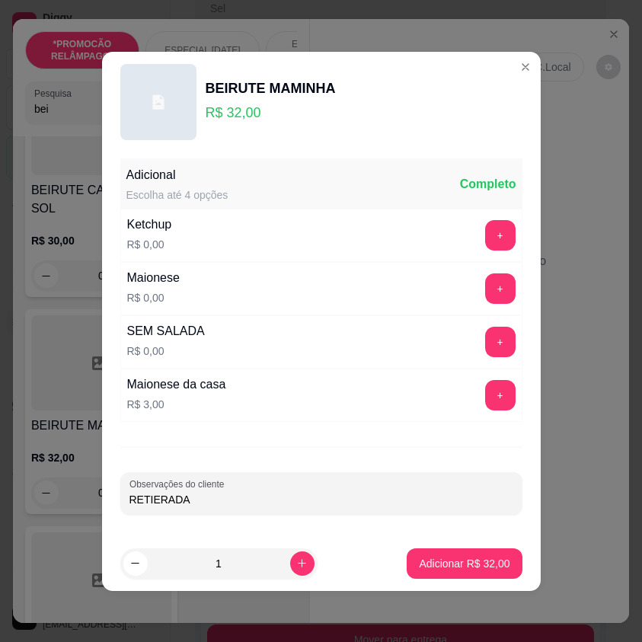
click at [152, 498] on input "RETIERADA" at bounding box center [322, 499] width 384 height 15
click at [158, 498] on input "RETIERADA" at bounding box center [322, 499] width 384 height 15
type input "RETIRADA"
click at [431, 555] on button "Adicionar R$ 32,00" at bounding box center [464, 564] width 115 height 30
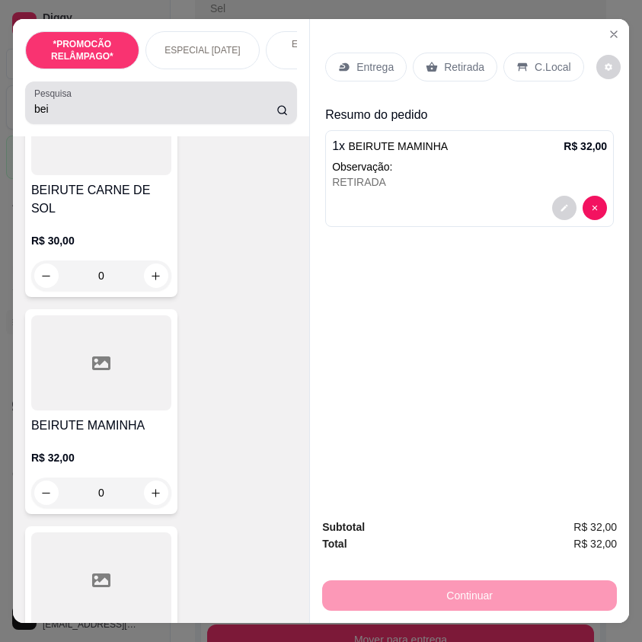
click at [94, 108] on input "bei" at bounding box center [155, 108] width 242 height 15
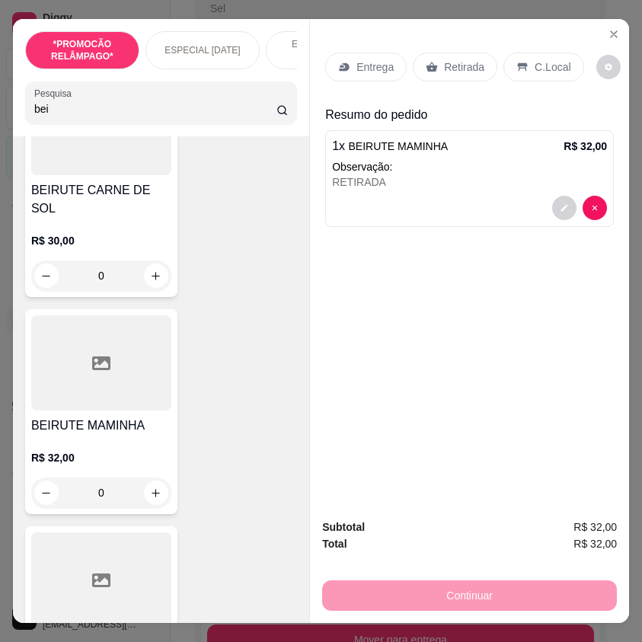
click at [94, 108] on input "bei" at bounding box center [155, 108] width 242 height 15
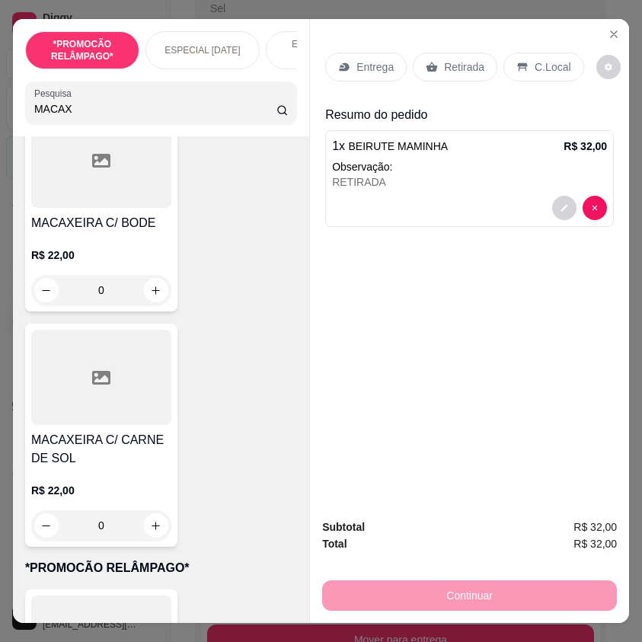
scroll to position [838, 0]
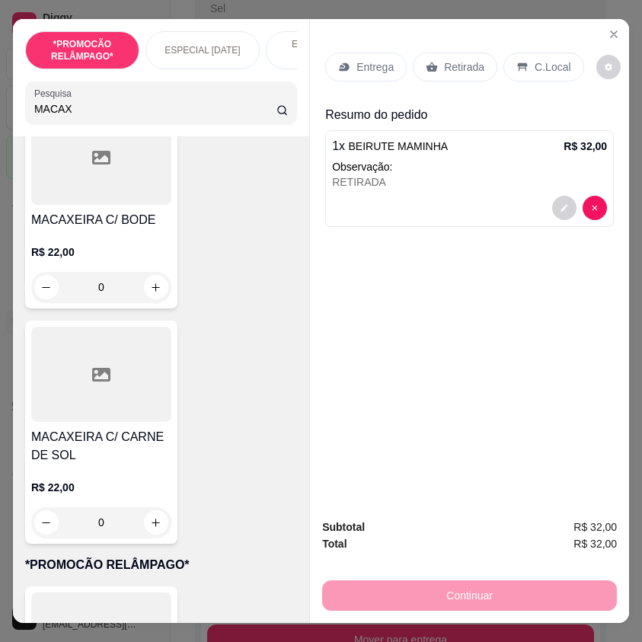
type input "MACAX"
click at [151, 517] on icon "increase-product-quantity" at bounding box center [156, 522] width 11 height 11
type input "1"
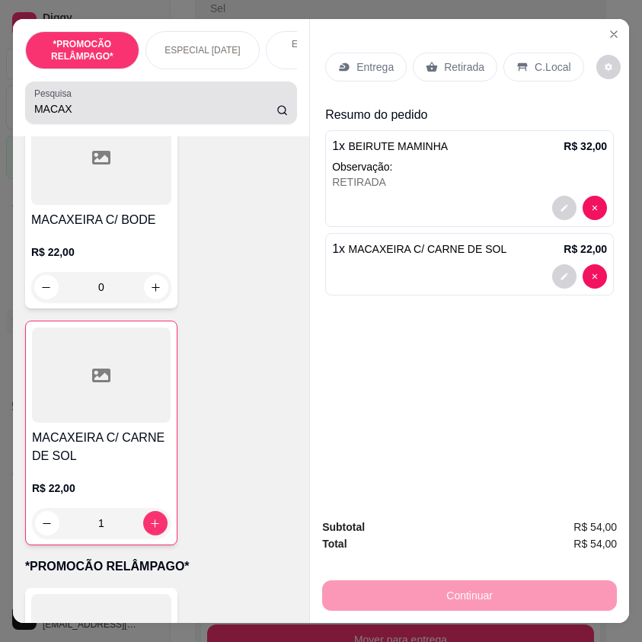
click at [131, 116] on input "MACAX" at bounding box center [155, 108] width 242 height 15
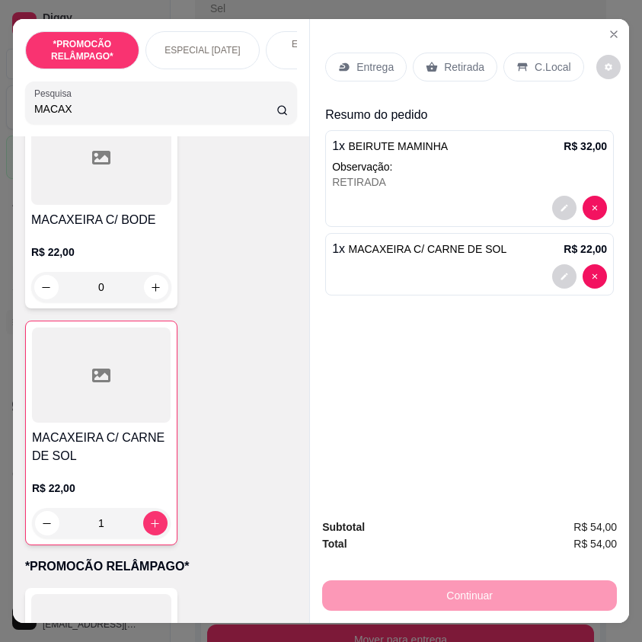
click at [131, 116] on input "MACAX" at bounding box center [155, 108] width 242 height 15
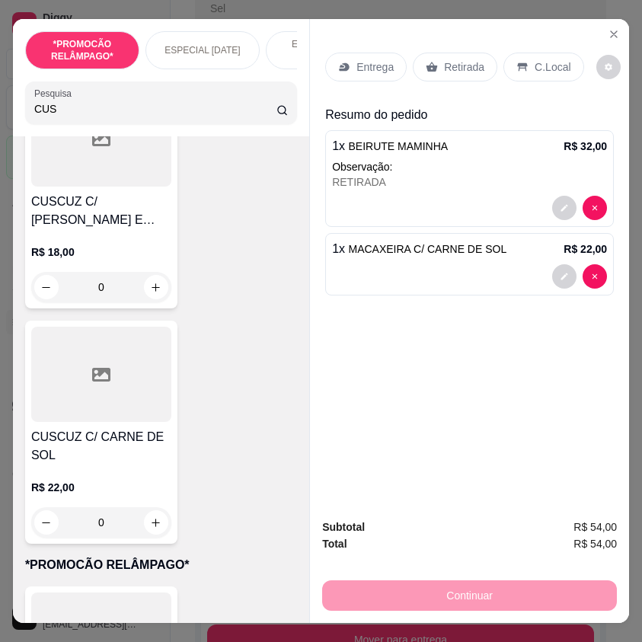
scroll to position [384, 0]
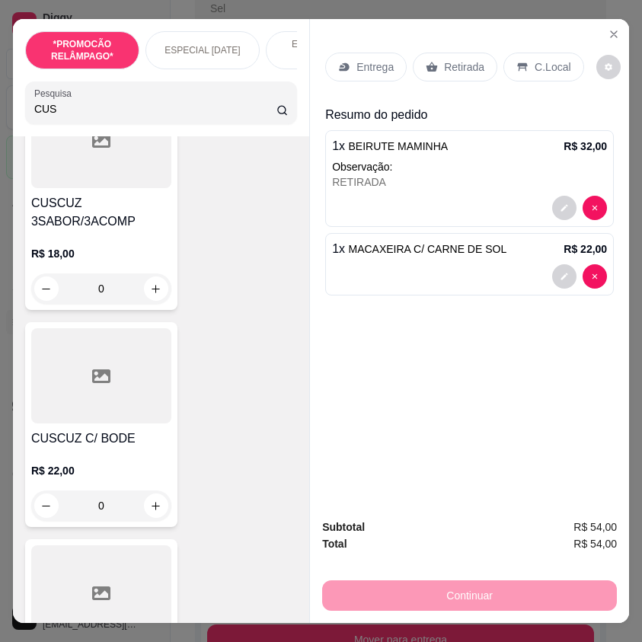
type input "CUS"
click at [111, 226] on h4 "CUSCUZ 3SABOR/3ACOMP" at bounding box center [101, 212] width 140 height 37
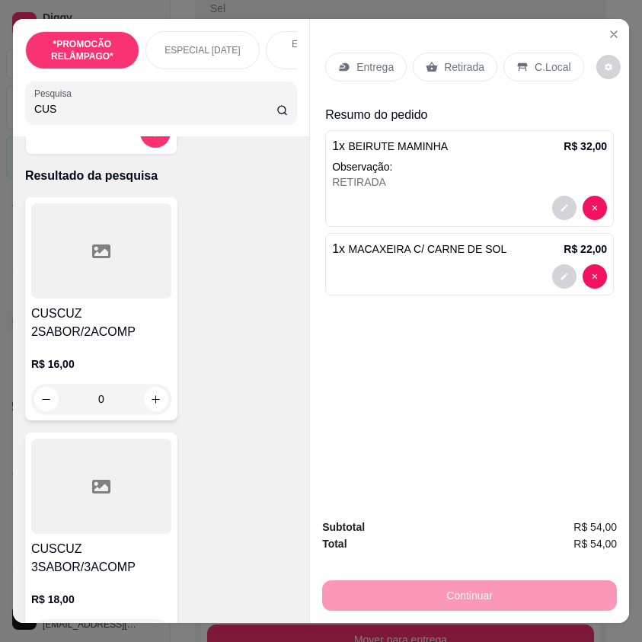
scroll to position [0, 0]
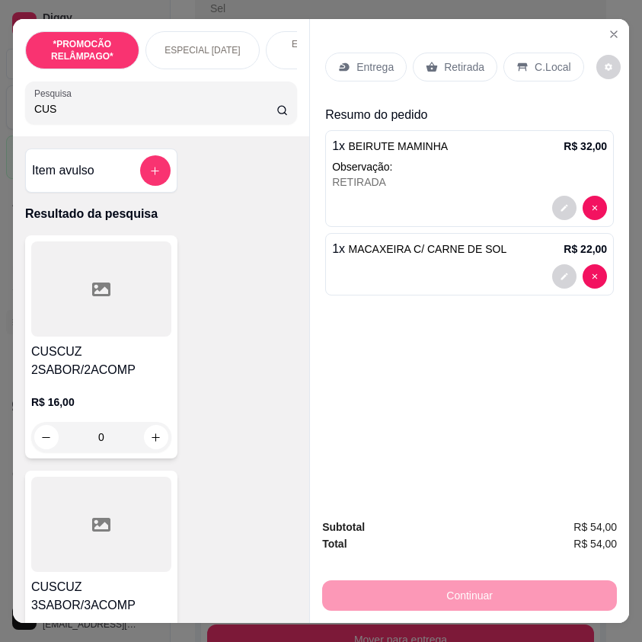
click at [78, 290] on div at bounding box center [101, 289] width 140 height 95
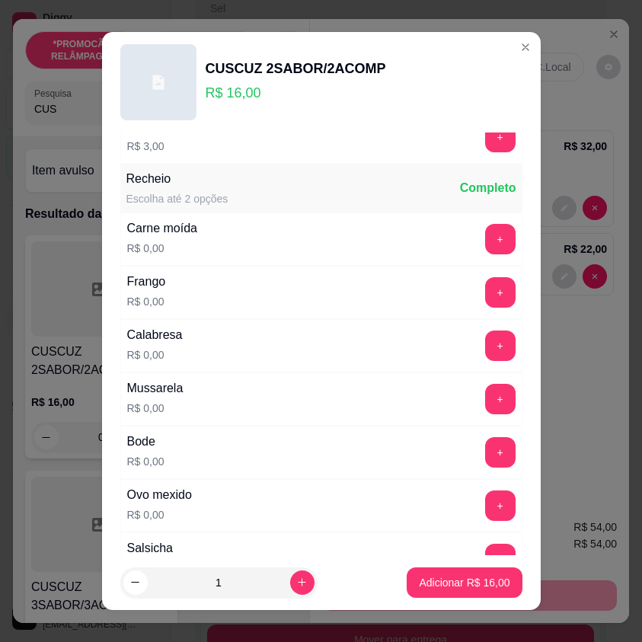
scroll to position [381, 0]
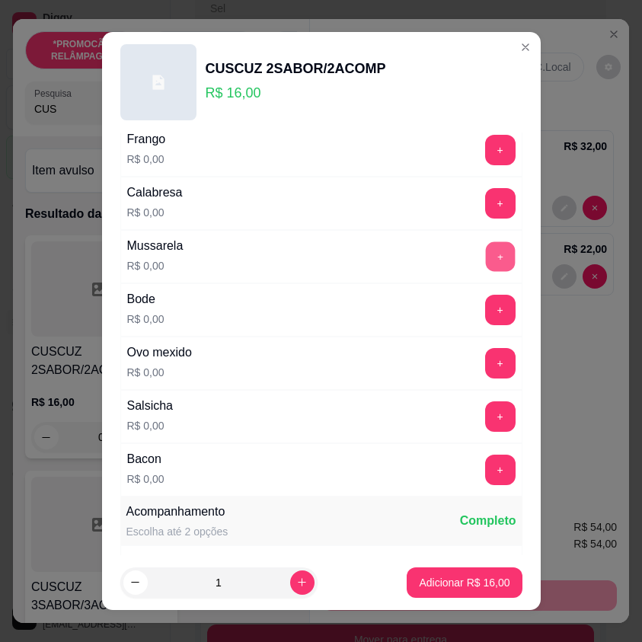
click at [485, 261] on button "+" at bounding box center [500, 257] width 30 height 30
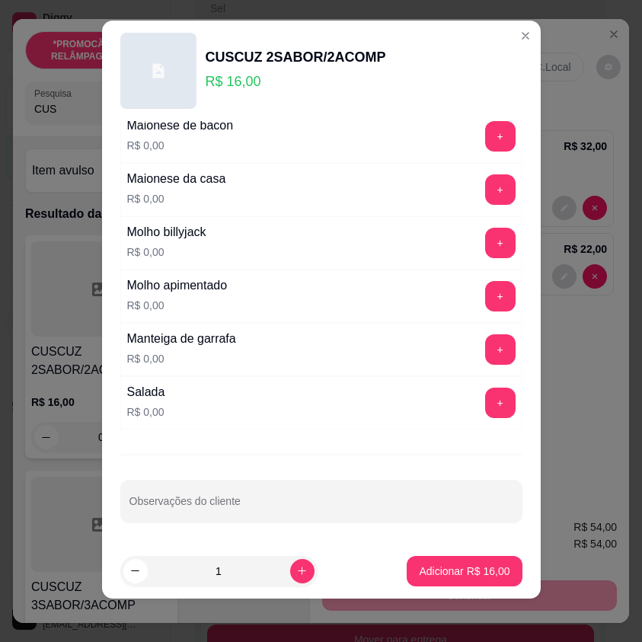
scroll to position [17, 0]
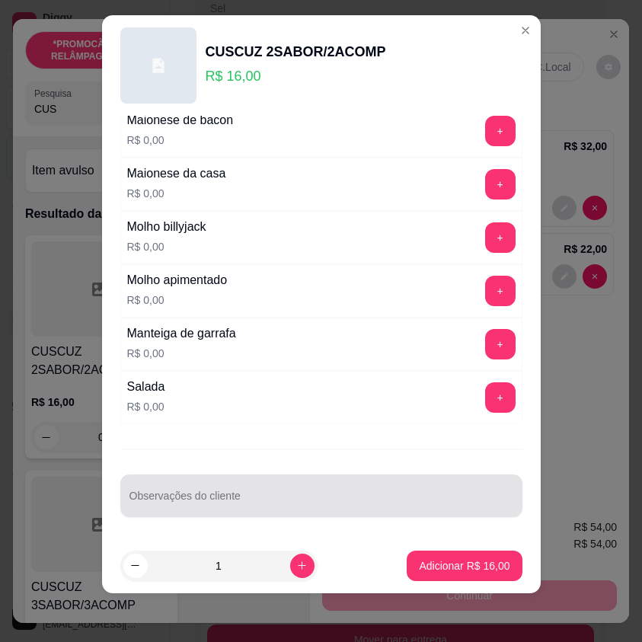
click at [318, 495] on input "Observações do cliente" at bounding box center [322, 502] width 384 height 15
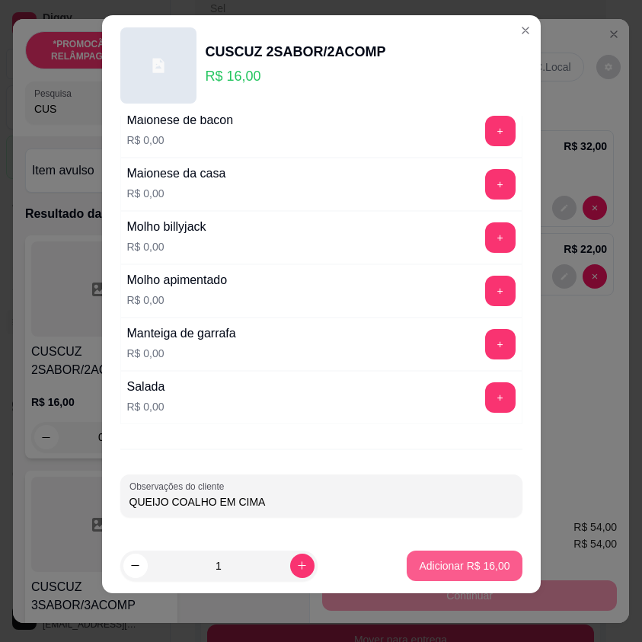
type input "QUEIJO COALHO EM CIMA"
click at [457, 562] on p "Adicionar R$ 16,00" at bounding box center [464, 566] width 91 height 15
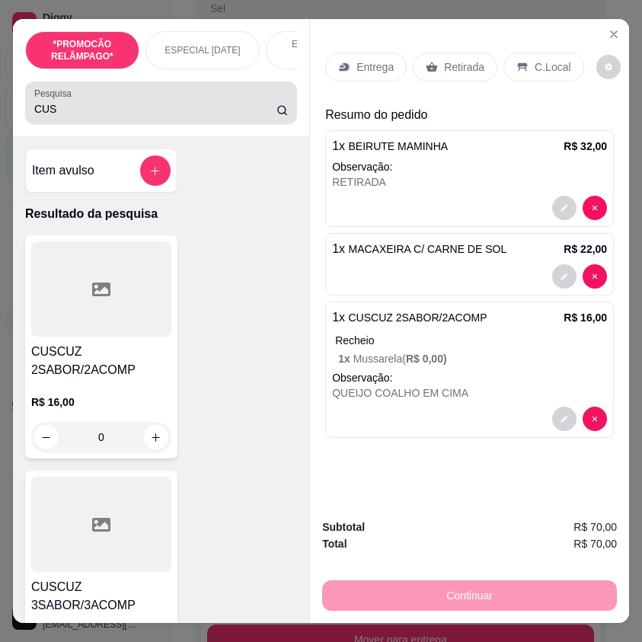
click at [105, 117] on input "CUS" at bounding box center [155, 108] width 242 height 15
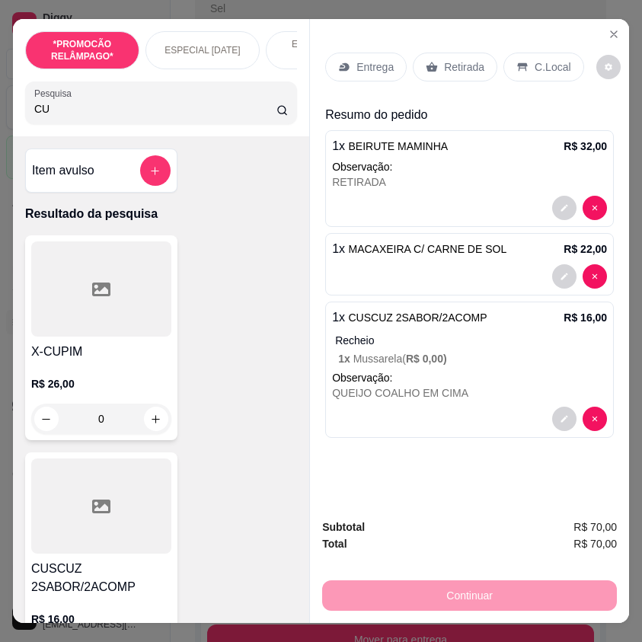
type input "C"
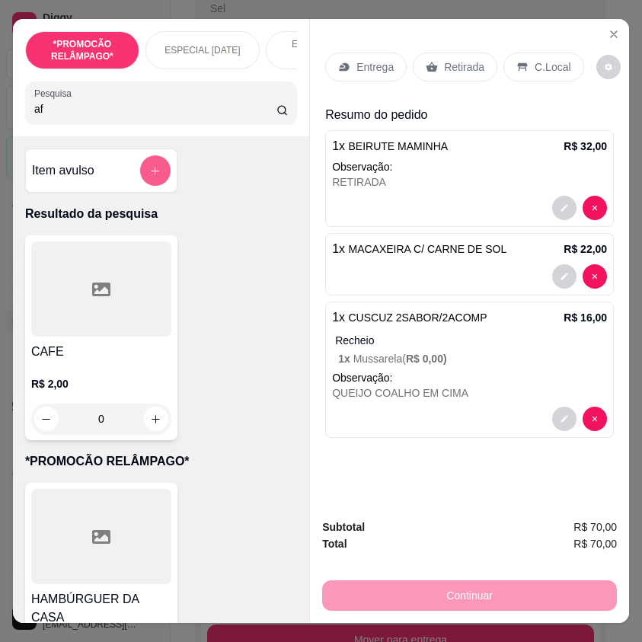
type input "a"
type input "caf"
click at [151, 420] on icon "increase-product-quantity" at bounding box center [155, 419] width 11 height 11
type input "1"
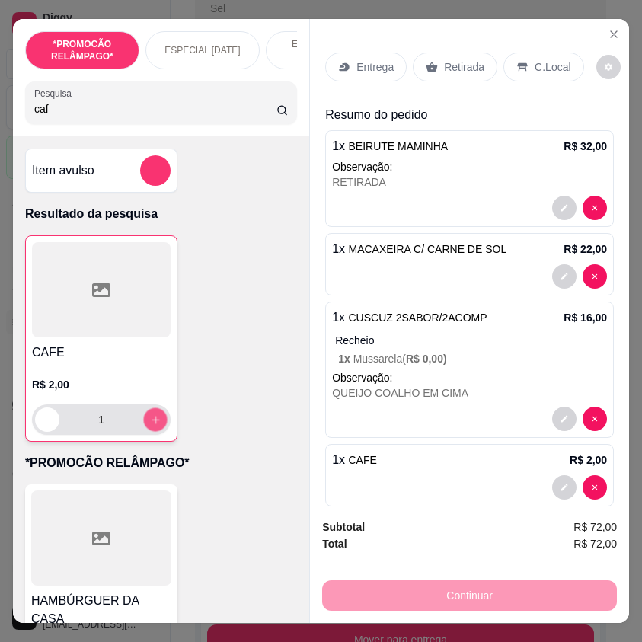
click at [151, 420] on icon "increase-product-quantity" at bounding box center [155, 420] width 11 height 11
type input "2"
click at [608, 33] on icon "Close" at bounding box center [614, 34] width 12 height 12
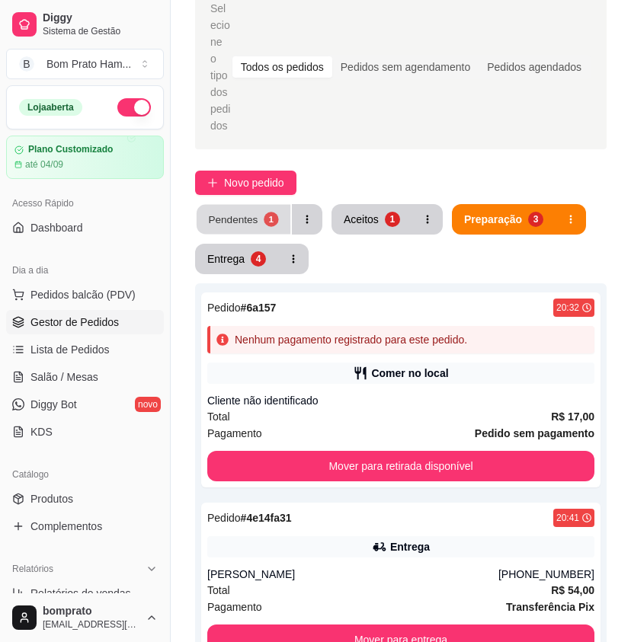
click at [261, 207] on button "Pendentes 1" at bounding box center [244, 220] width 94 height 30
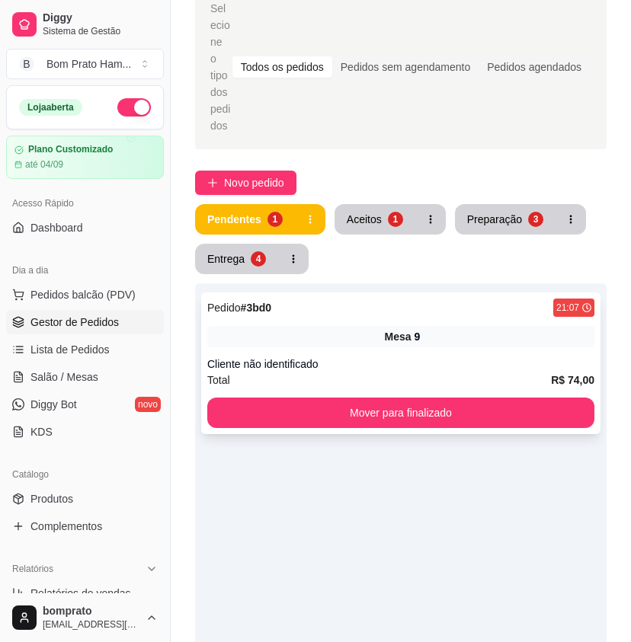
click at [396, 329] on span "Mesa" at bounding box center [398, 336] width 27 height 15
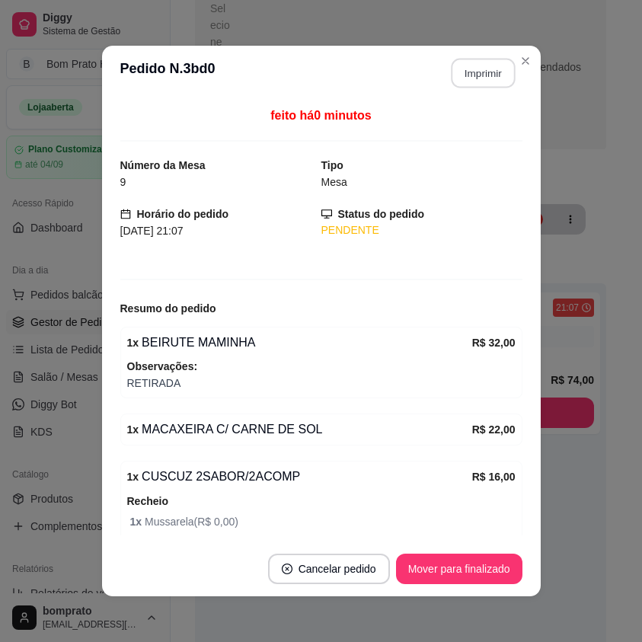
click at [487, 80] on button "Imprimir" at bounding box center [483, 74] width 64 height 30
click at [491, 562] on button "Mover para finalizado" at bounding box center [459, 570] width 123 height 30
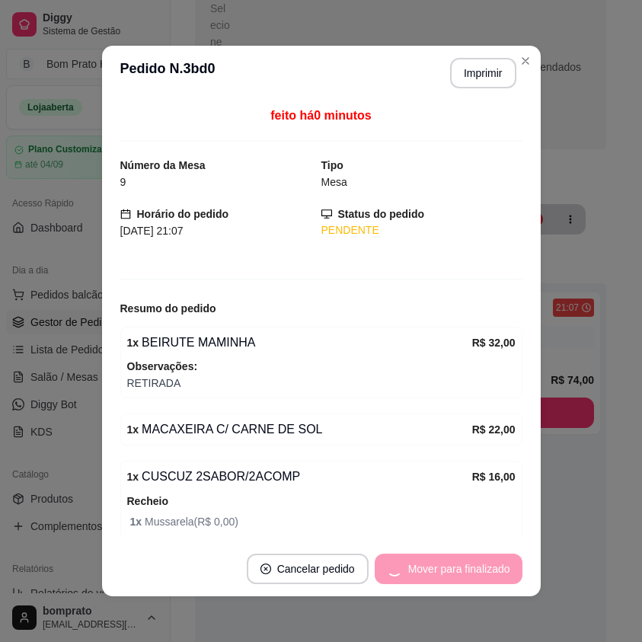
drag, startPoint x: 527, startPoint y: 501, endPoint x: 579, endPoint y: 492, distance: 52.6
click at [545, 498] on div "**********" at bounding box center [321, 321] width 642 height 642
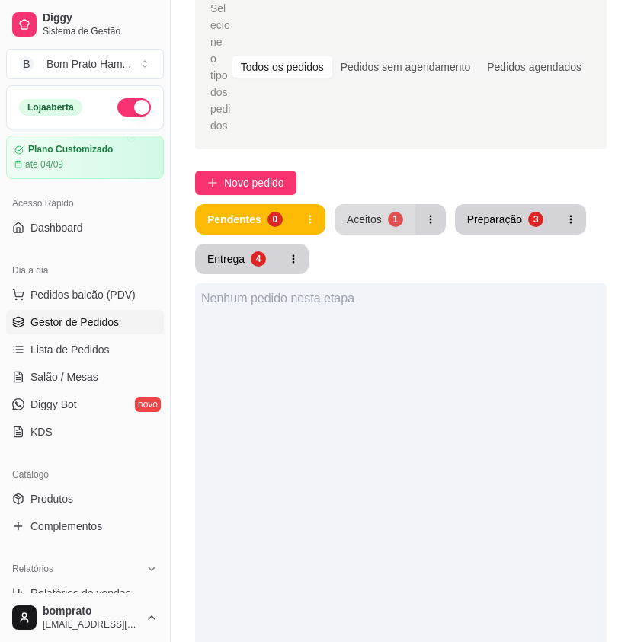
click at [381, 204] on button "Aceitos 1" at bounding box center [375, 219] width 81 height 30
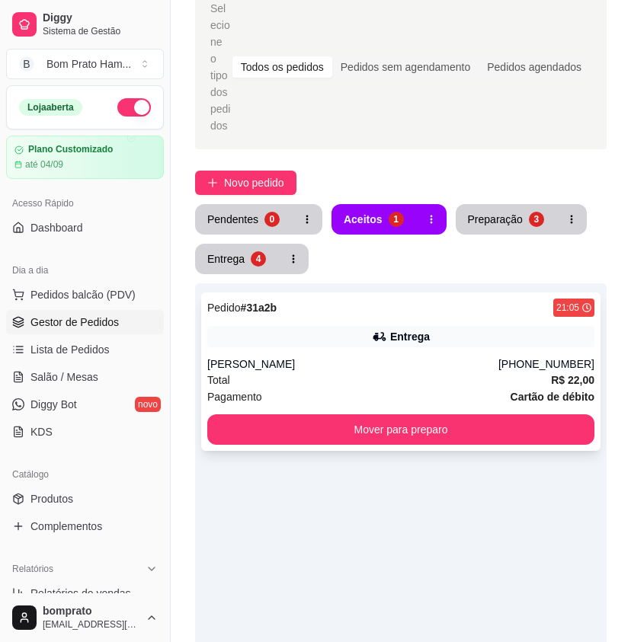
click at [441, 326] on div "Entrega" at bounding box center [400, 336] width 387 height 21
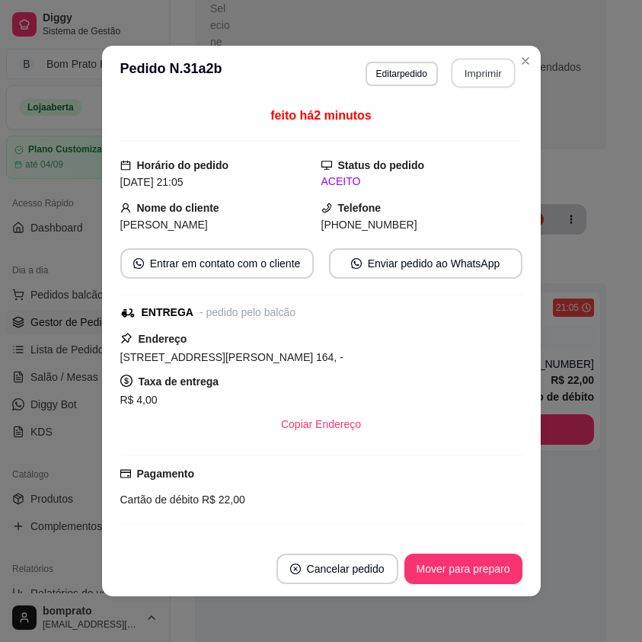
click at [488, 85] on button "Imprimir" at bounding box center [483, 74] width 64 height 30
click at [489, 556] on button "Mover para preparo" at bounding box center [463, 570] width 114 height 30
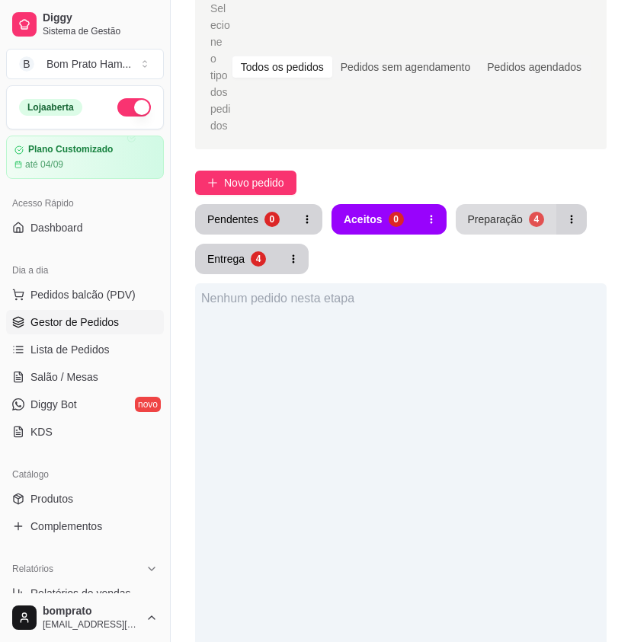
click at [517, 204] on button "Preparação 4" at bounding box center [506, 219] width 101 height 30
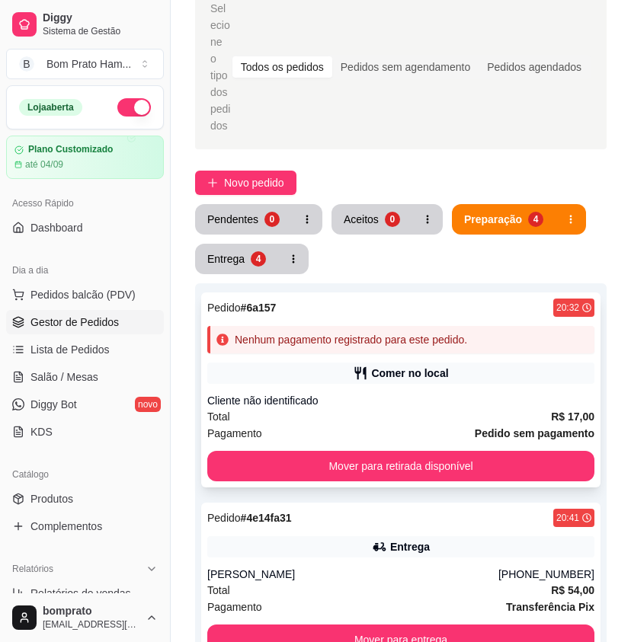
click at [399, 344] on div "Pedido # 6a157 20:32 Nenhum pagamento registrado para este pedido. Comer no loc…" at bounding box center [400, 390] width 399 height 195
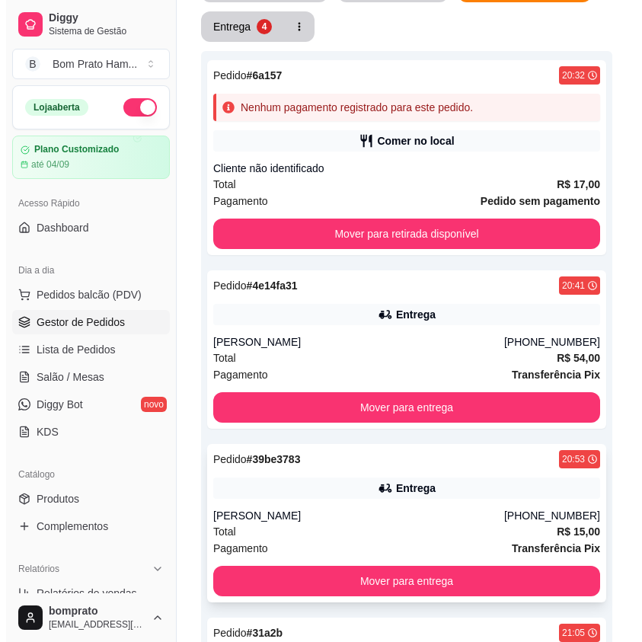
scroll to position [381, 0]
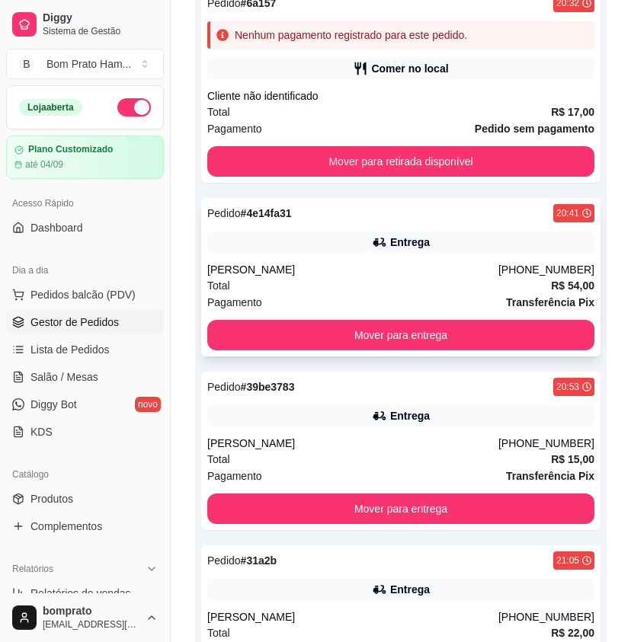
click at [354, 262] on div "Alisson" at bounding box center [352, 269] width 291 height 15
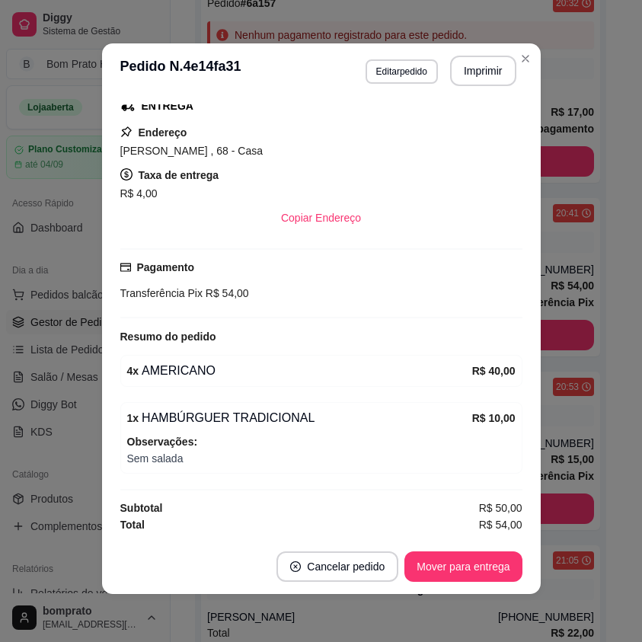
scroll to position [3, 0]
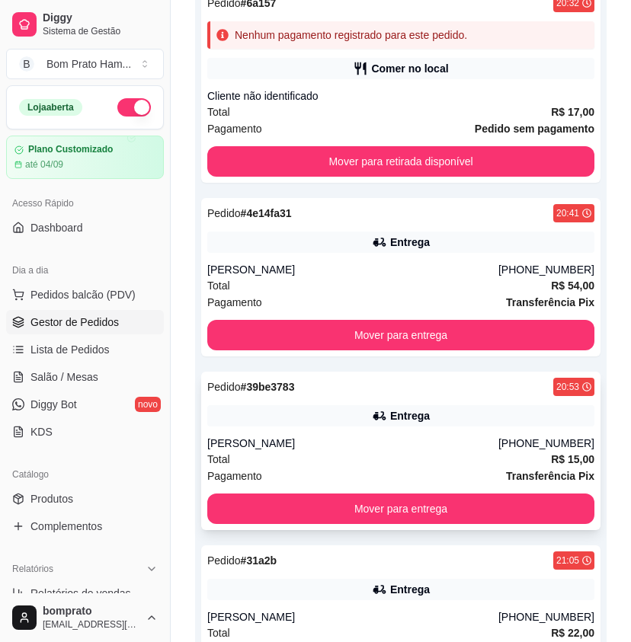
click at [384, 414] on div "Pedido # 39be3783 20:53 Entrega Maria Antônia (87) 99121-6015 Total R$ 15,00 Pa…" at bounding box center [400, 451] width 399 height 159
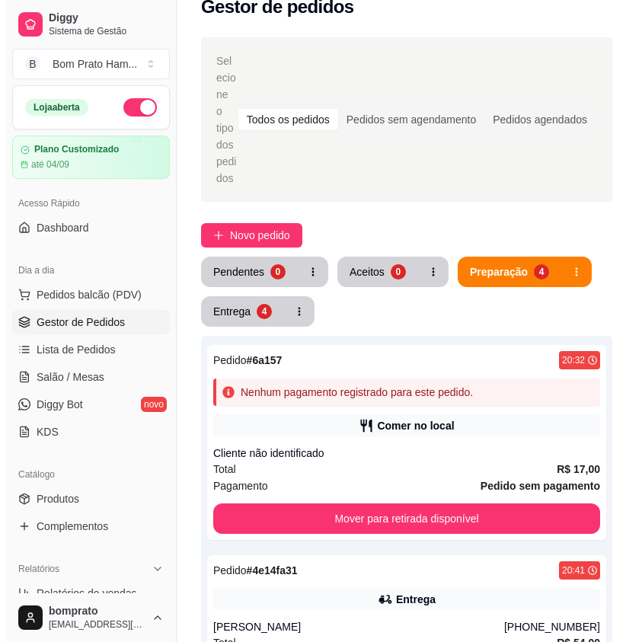
scroll to position [0, 0]
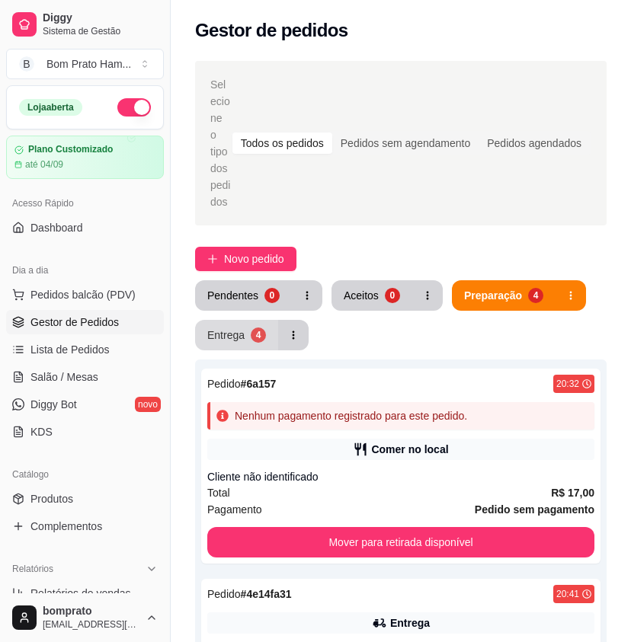
click at [258, 328] on div "4" at bounding box center [258, 335] width 15 height 15
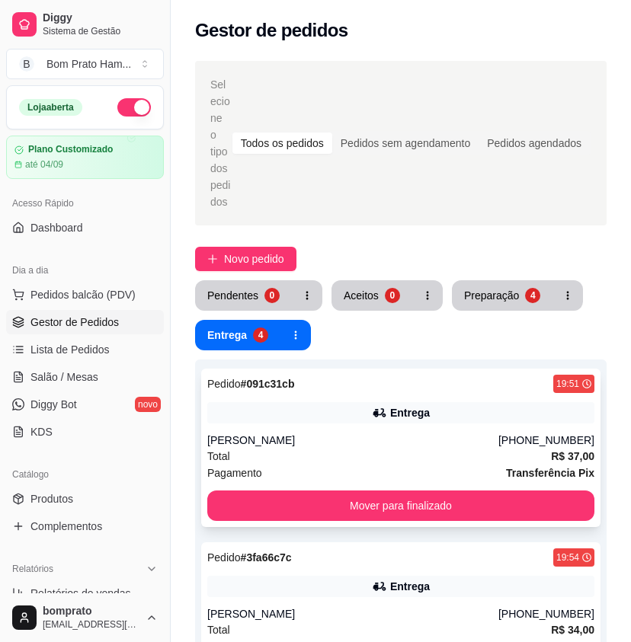
click at [401, 402] on div "Entrega" at bounding box center [400, 412] width 387 height 21
click at [293, 247] on button "Novo pedido" at bounding box center [245, 259] width 101 height 24
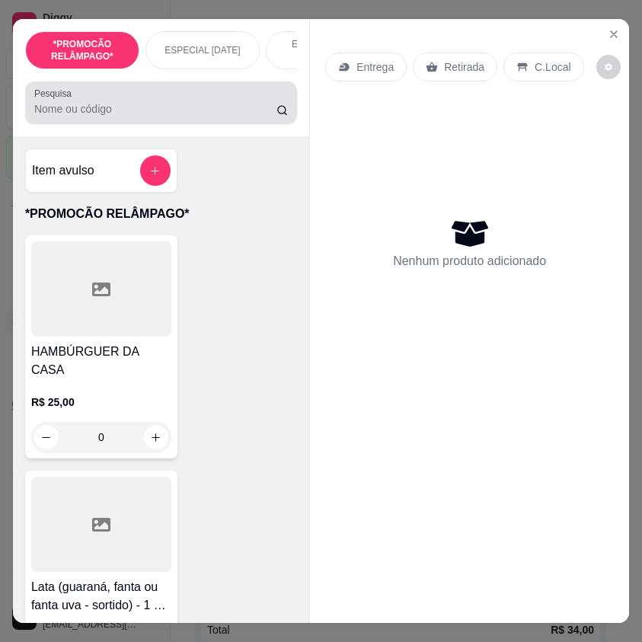
click at [158, 117] on input "Pesquisa" at bounding box center [155, 108] width 242 height 15
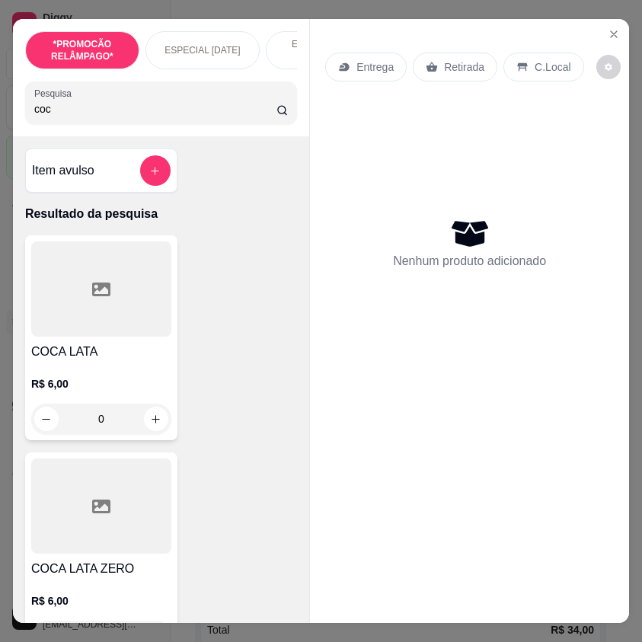
type input "coc"
click at [128, 357] on h4 "COCA LATA" at bounding box center [101, 352] width 140 height 18
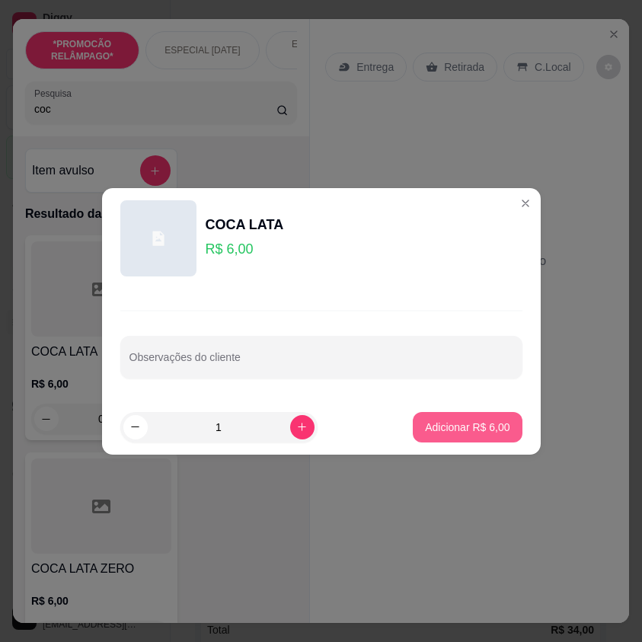
click at [452, 431] on p "Adicionar R$ 6,00" at bounding box center [467, 427] width 85 height 15
type input "1"
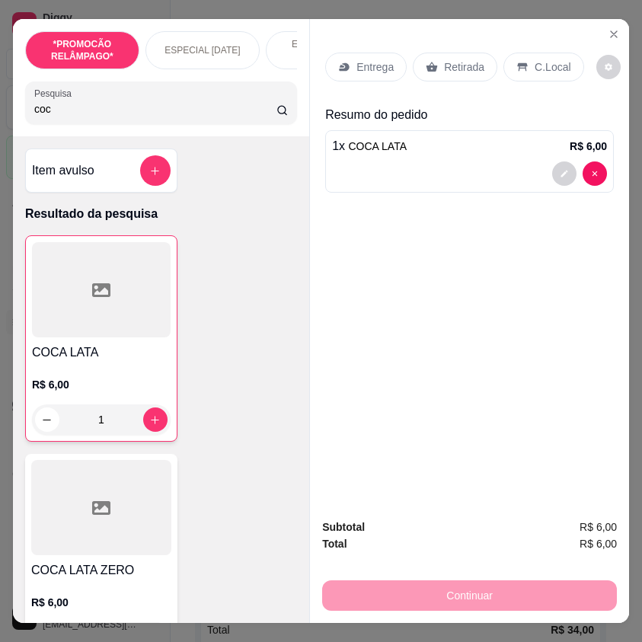
click at [530, 53] on div "C.Local" at bounding box center [544, 67] width 80 height 29
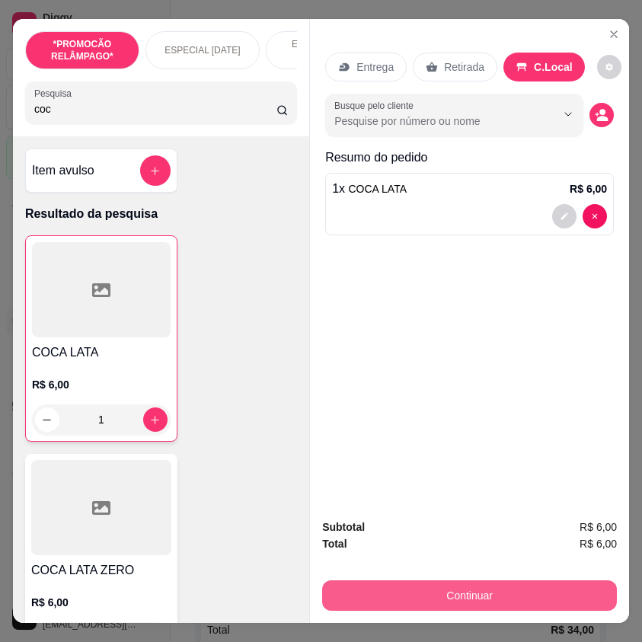
click at [535, 592] on button "Continuar" at bounding box center [469, 596] width 295 height 30
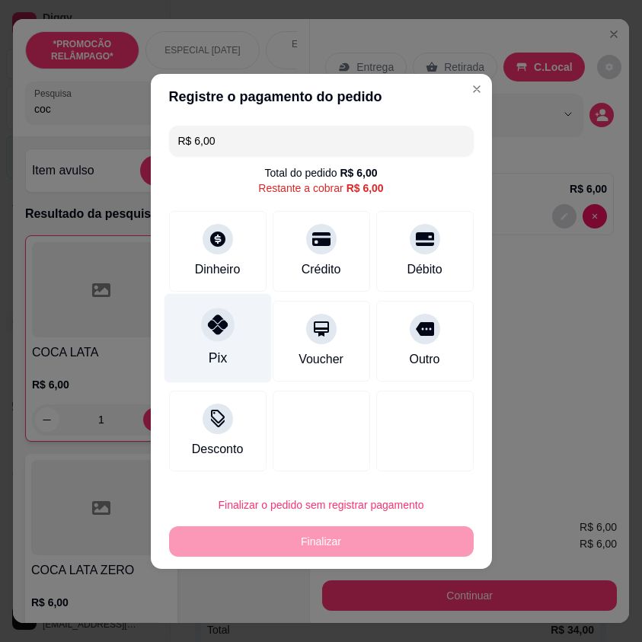
click at [223, 338] on div at bounding box center [218, 325] width 34 height 34
type input "R$ 0,00"
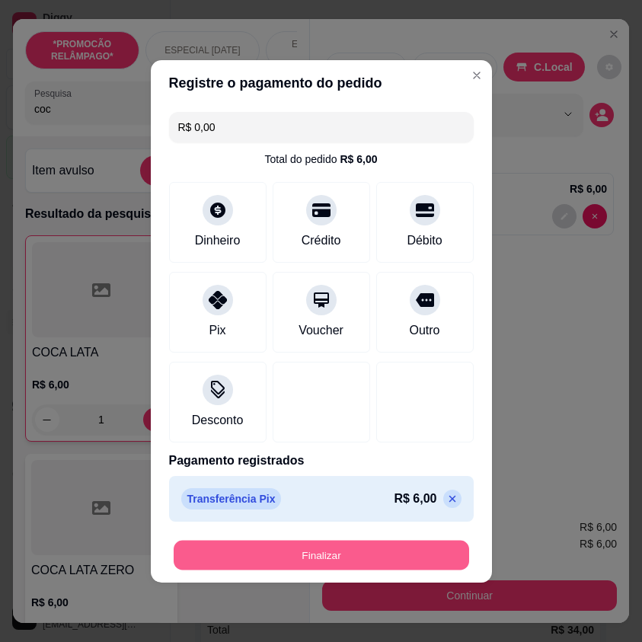
click at [390, 566] on button "Finalizar" at bounding box center [322, 555] width 296 height 30
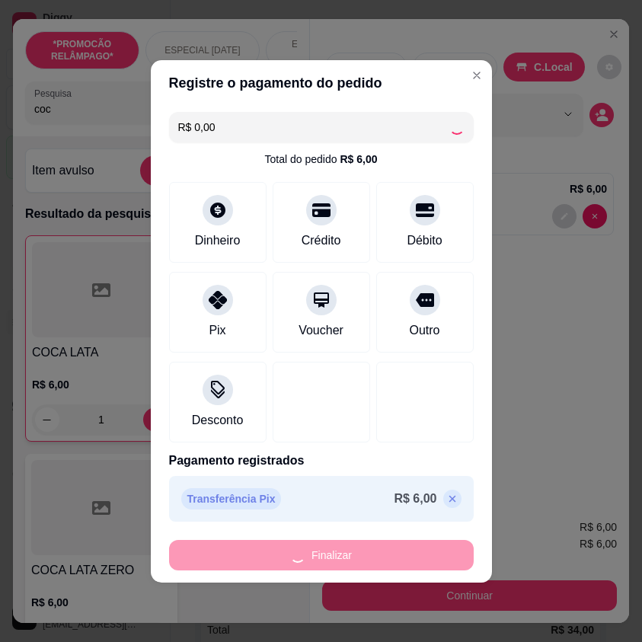
type input "0"
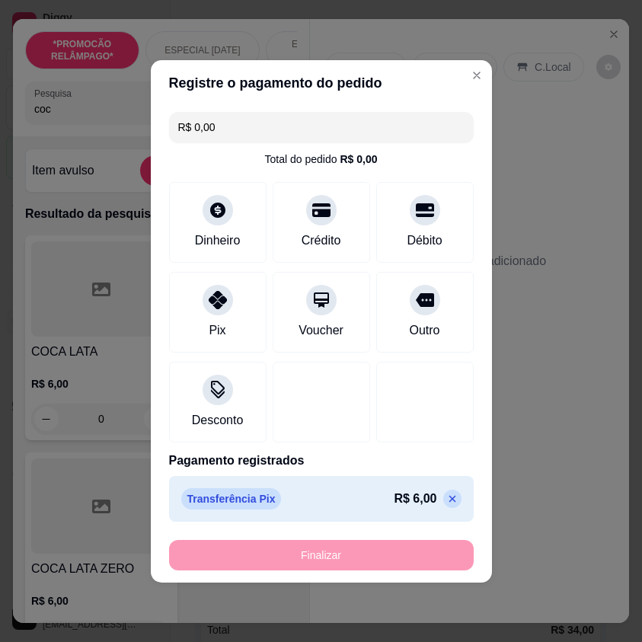
type input "-R$ 6,00"
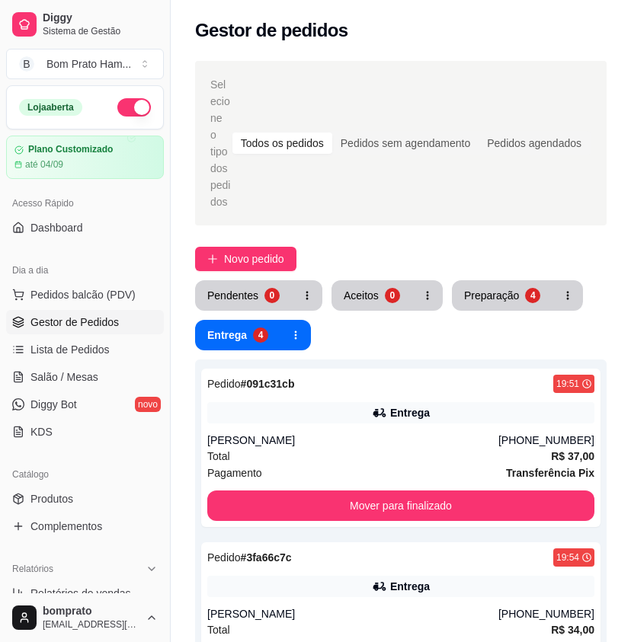
click at [375, 287] on button "Aceitos 0" at bounding box center [372, 295] width 81 height 30
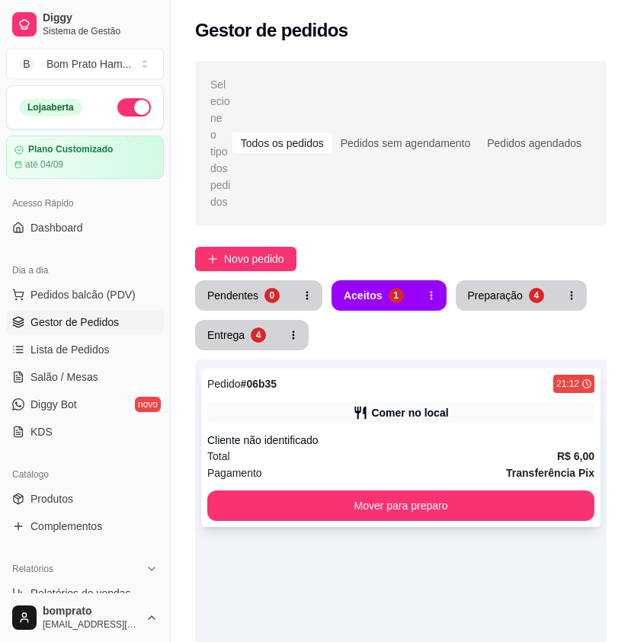
click at [366, 448] on div "Total R$ 6,00" at bounding box center [400, 456] width 387 height 17
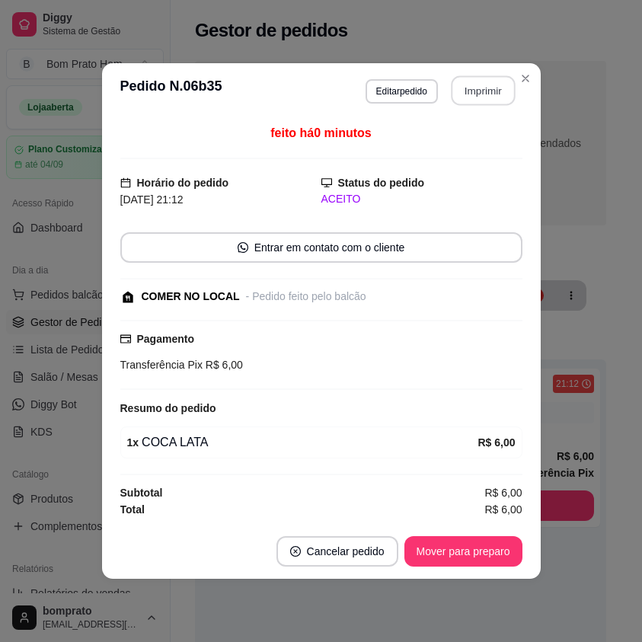
click at [483, 82] on button "Imprimir" at bounding box center [483, 91] width 64 height 30
click at [485, 546] on button "Mover para preparo" at bounding box center [464, 552] width 118 height 30
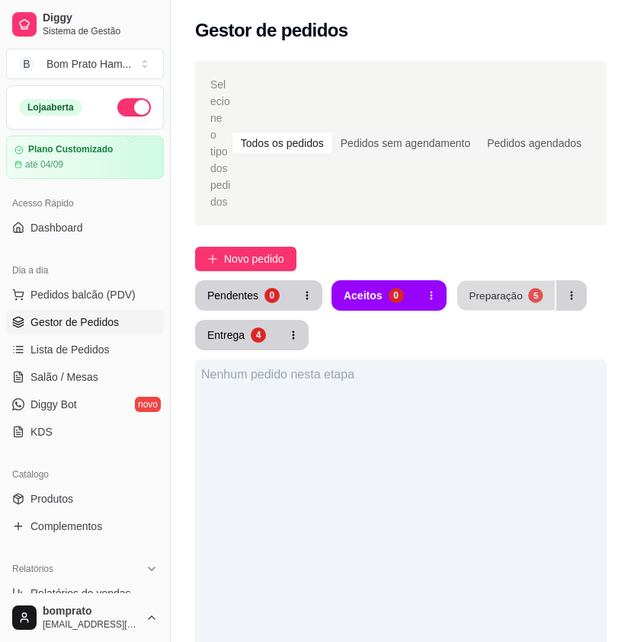
click at [471, 288] on div "Preparação" at bounding box center [495, 295] width 53 height 14
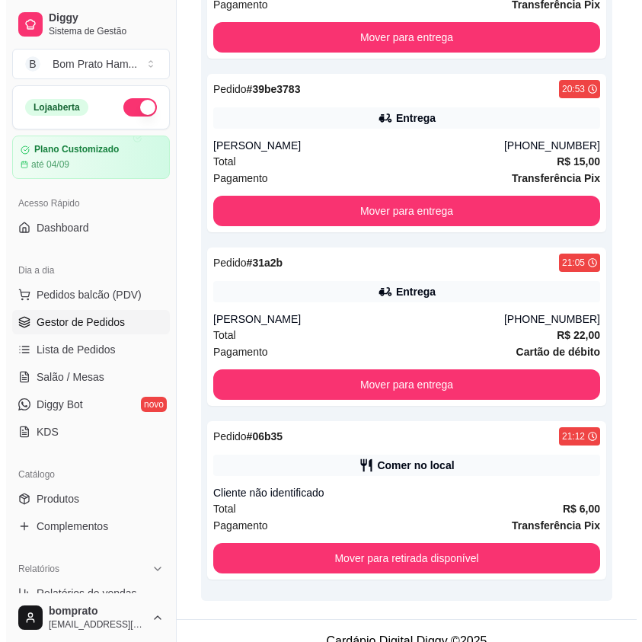
scroll to position [683, 0]
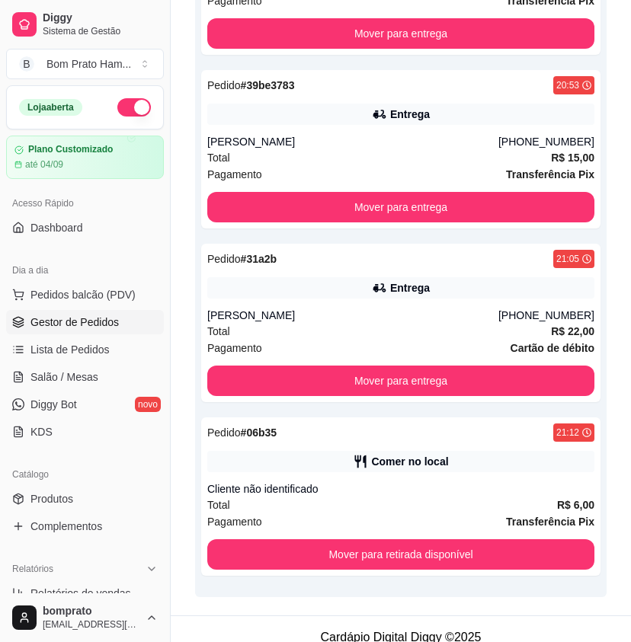
click at [405, 464] on div "Pedido # 06b35 21:12 Comer no local Cliente não identificado Total R$ 6,00 Paga…" at bounding box center [400, 497] width 399 height 159
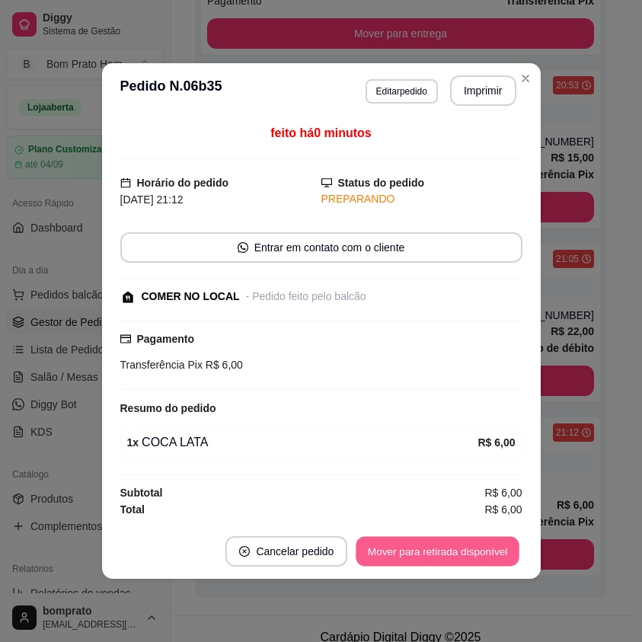
click at [498, 545] on button "Mover para retirada disponível" at bounding box center [438, 552] width 163 height 30
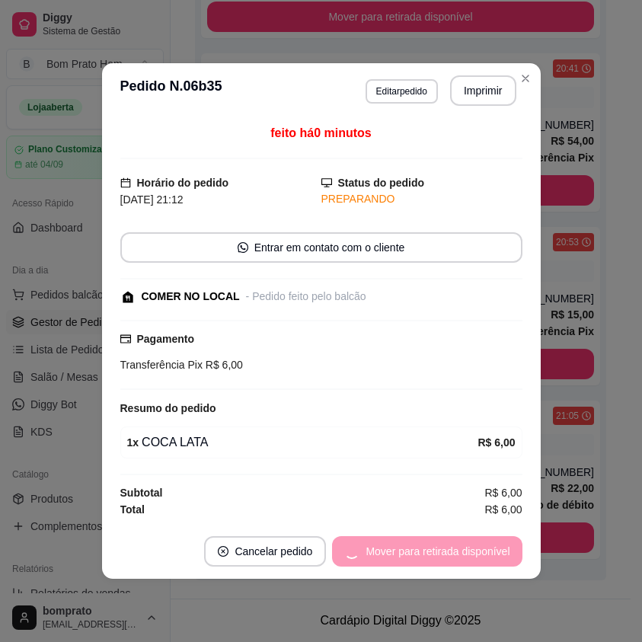
scroll to position [509, 0]
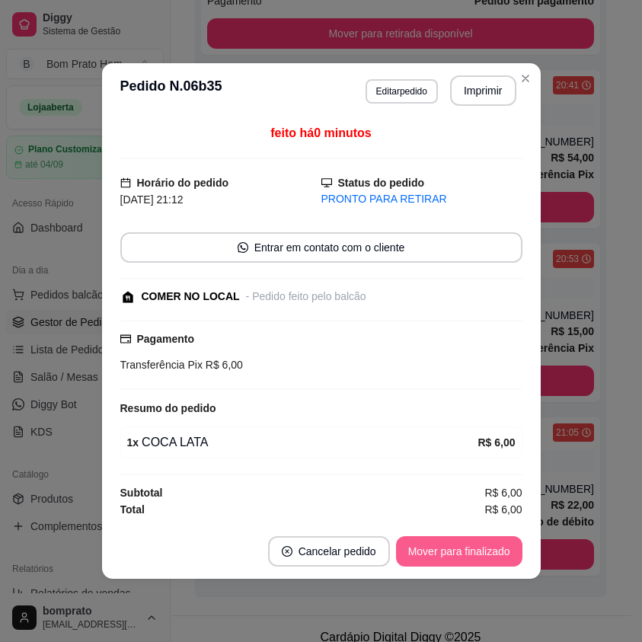
click at [493, 554] on button "Mover para finalizado" at bounding box center [459, 552] width 127 height 30
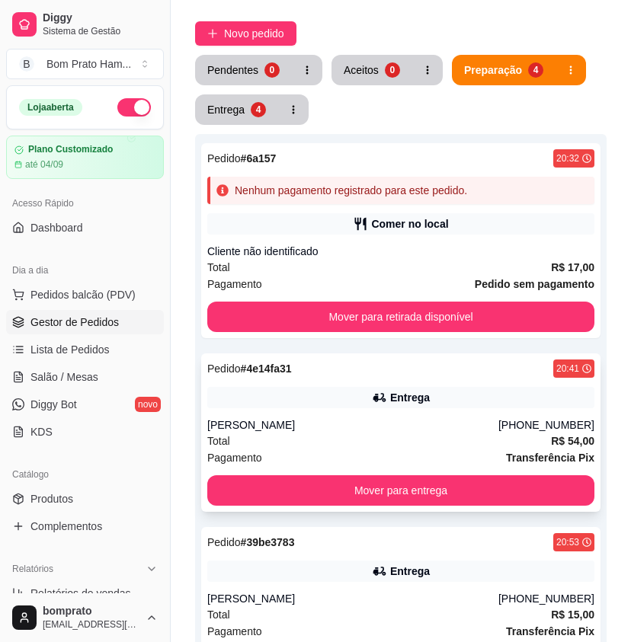
scroll to position [229, 0]
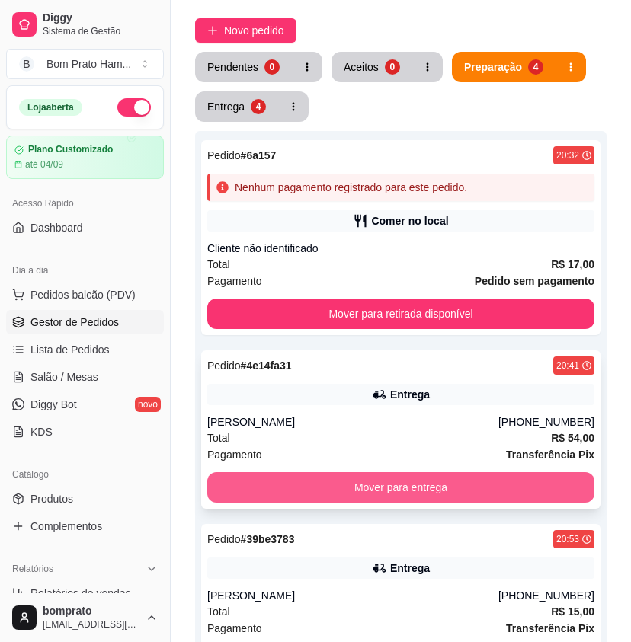
click at [464, 473] on button "Mover para entrega" at bounding box center [400, 488] width 387 height 30
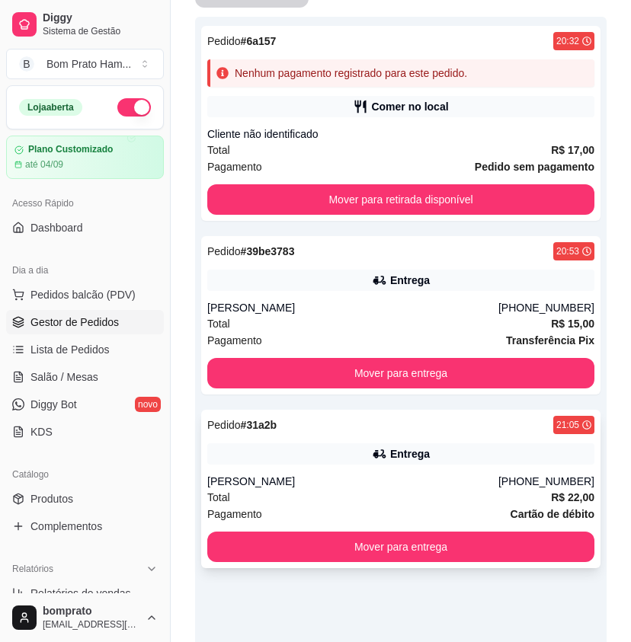
scroll to position [381, 0]
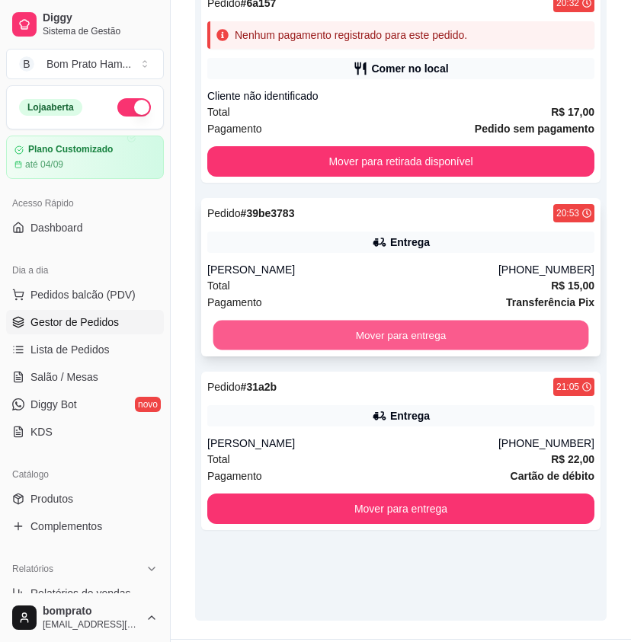
click at [418, 322] on button "Mover para entrega" at bounding box center [401, 336] width 376 height 30
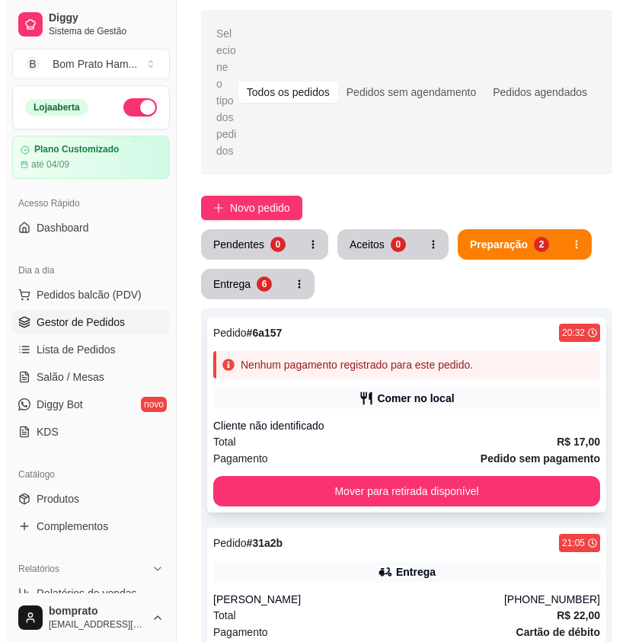
scroll to position [76, 0]
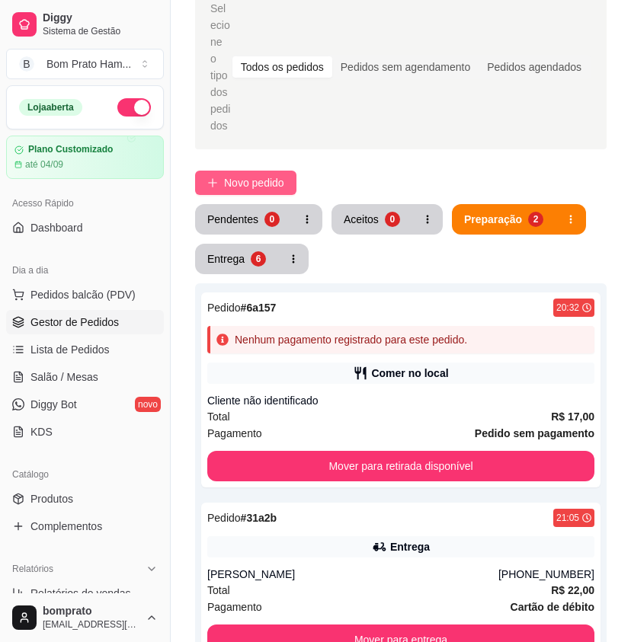
click at [277, 175] on span "Novo pedido" at bounding box center [254, 183] width 60 height 17
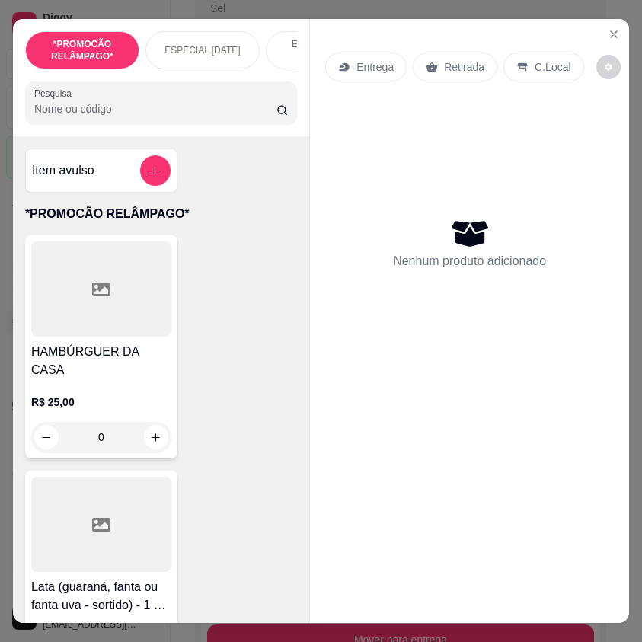
click at [242, 117] on input "Pesquisa" at bounding box center [155, 108] width 242 height 15
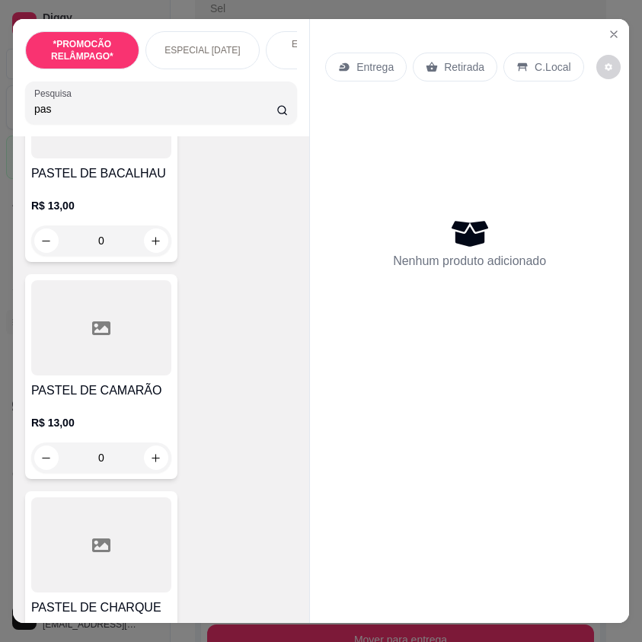
scroll to position [1296, 0]
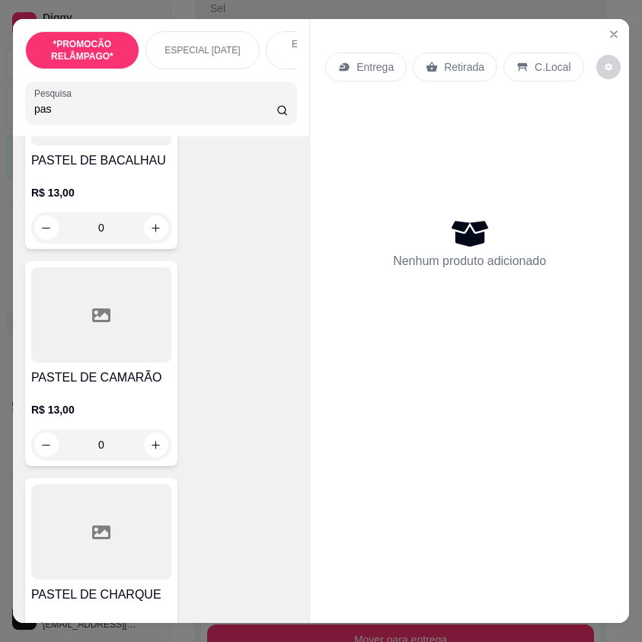
type input "pas"
click at [146, 448] on div "0" at bounding box center [101, 445] width 140 height 30
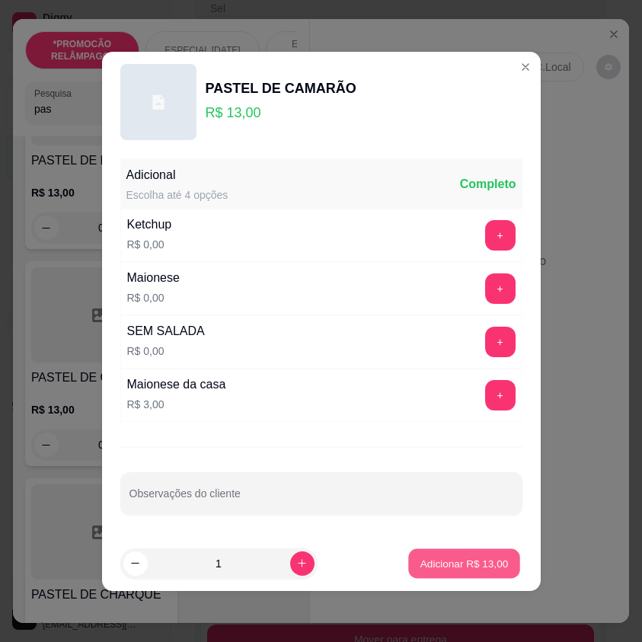
click at [450, 553] on button "Adicionar R$ 13,00" at bounding box center [465, 564] width 112 height 30
type input "1"
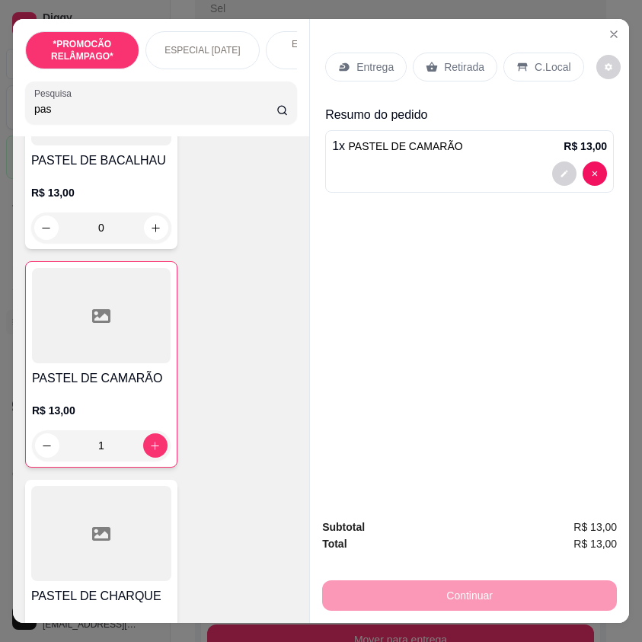
click at [426, 62] on icon at bounding box center [432, 67] width 12 height 12
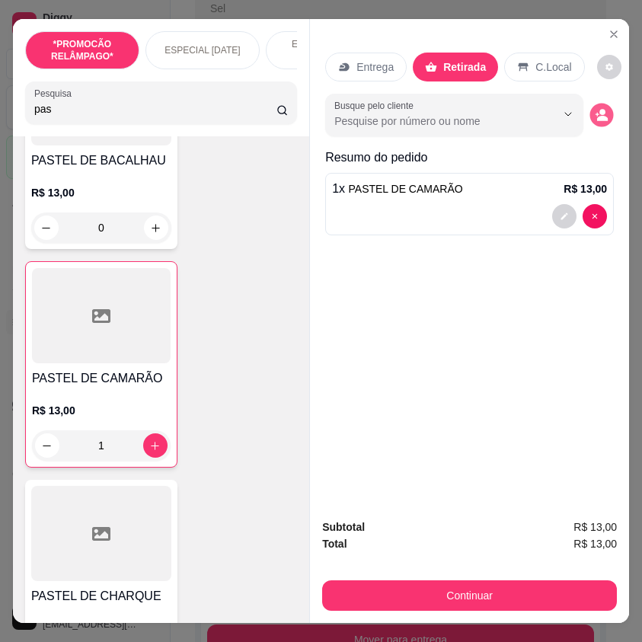
click at [597, 110] on icon "decrease-product-quantity" at bounding box center [601, 115] width 13 height 13
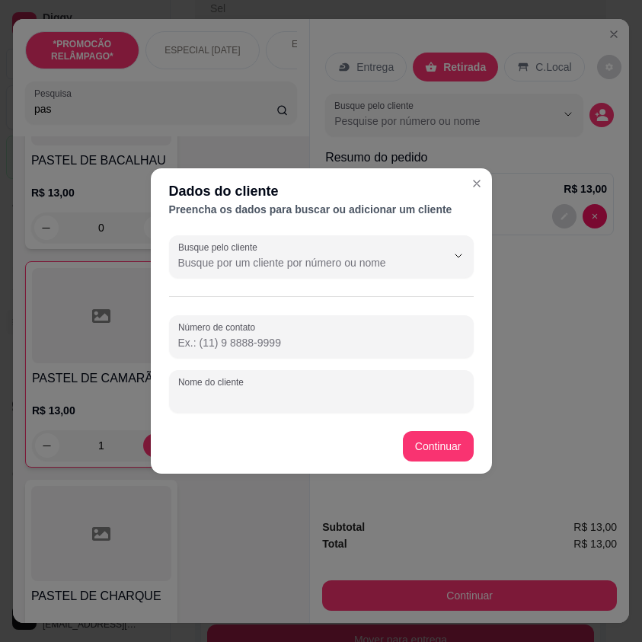
paste input "Maria"
type input "Maria"
paste input "(87) 9151-4651"
type input "(87) 9151-4651"
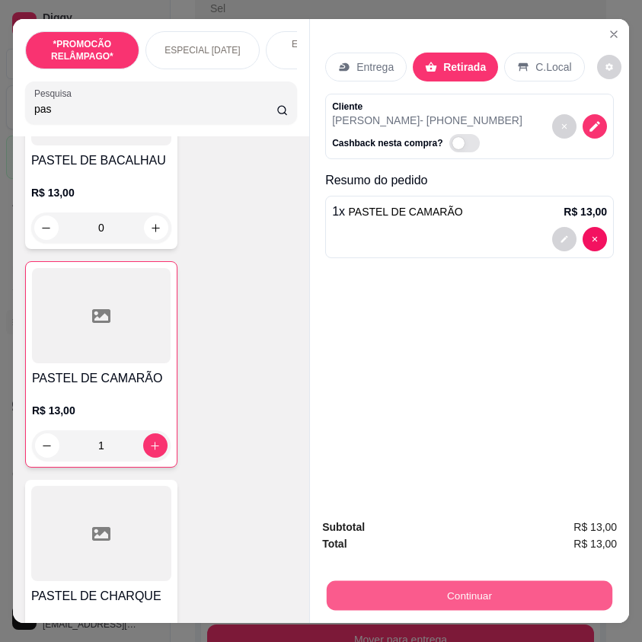
click at [560, 598] on button "Continuar" at bounding box center [470, 596] width 286 height 30
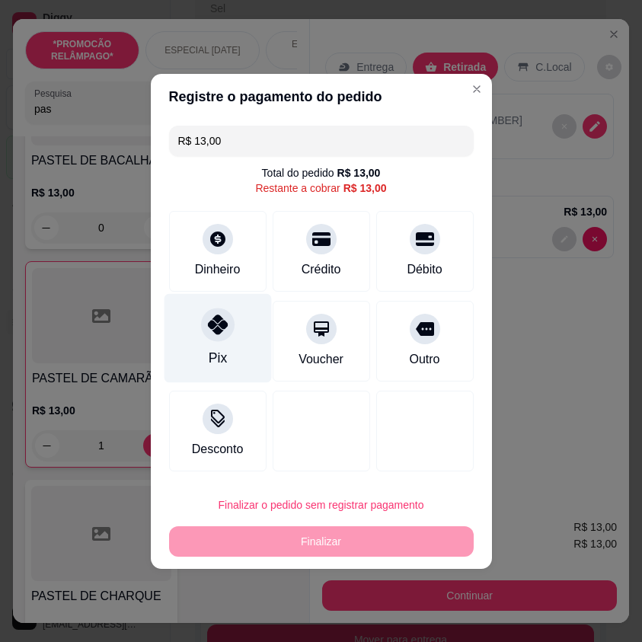
click at [208, 354] on div "Pix" at bounding box center [217, 358] width 18 height 20
type input "R$ 0,00"
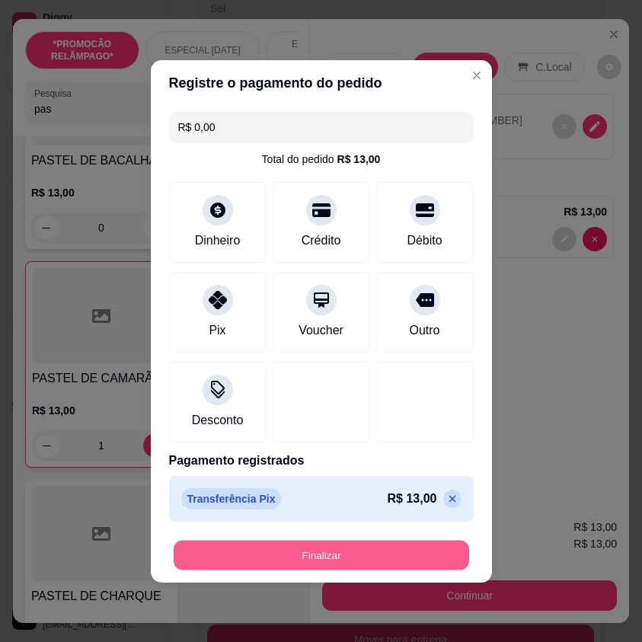
click at [361, 553] on button "Finalizar" at bounding box center [322, 555] width 296 height 30
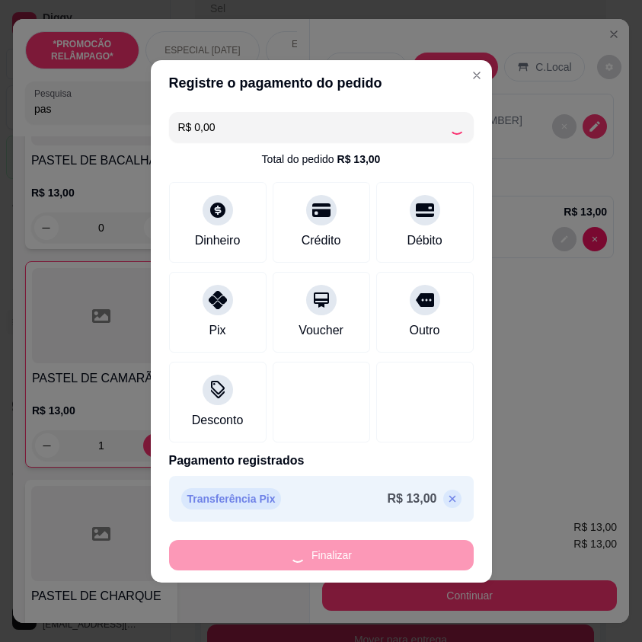
type input "0"
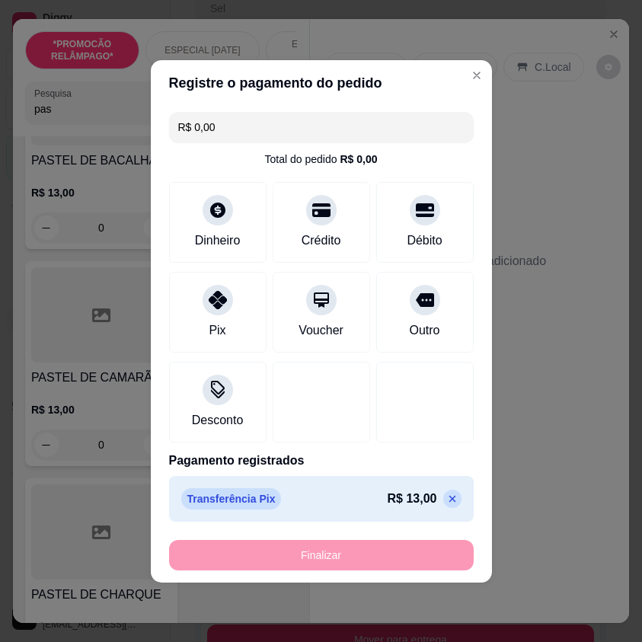
type input "-R$ 13,00"
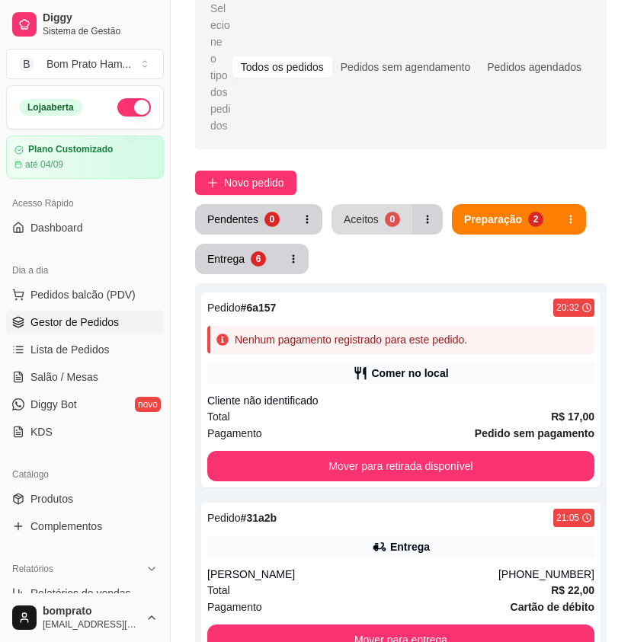
click at [335, 216] on button "Aceitos 0" at bounding box center [372, 219] width 81 height 30
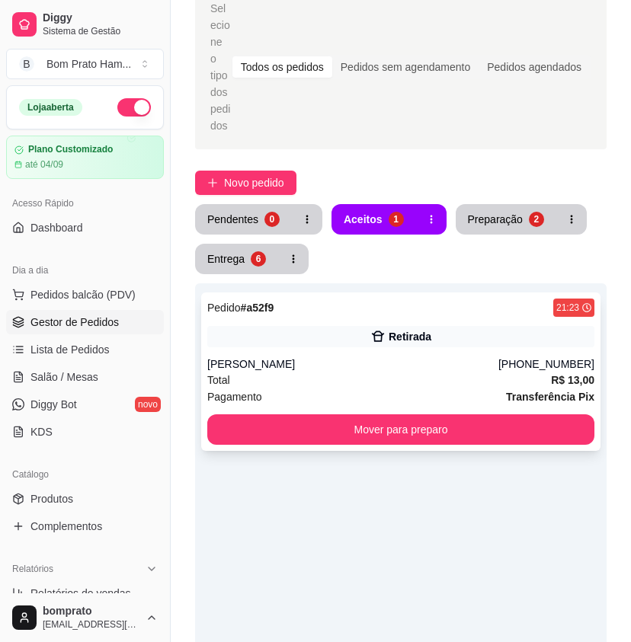
click at [389, 329] on div "Retirada" at bounding box center [400, 336] width 387 height 21
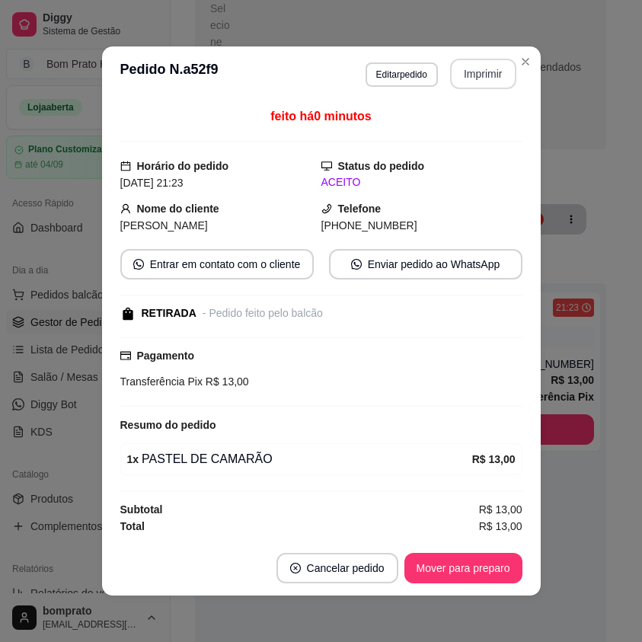
click at [486, 73] on button "Imprimir" at bounding box center [483, 74] width 66 height 30
click at [505, 560] on button "Mover para preparo" at bounding box center [463, 569] width 114 height 30
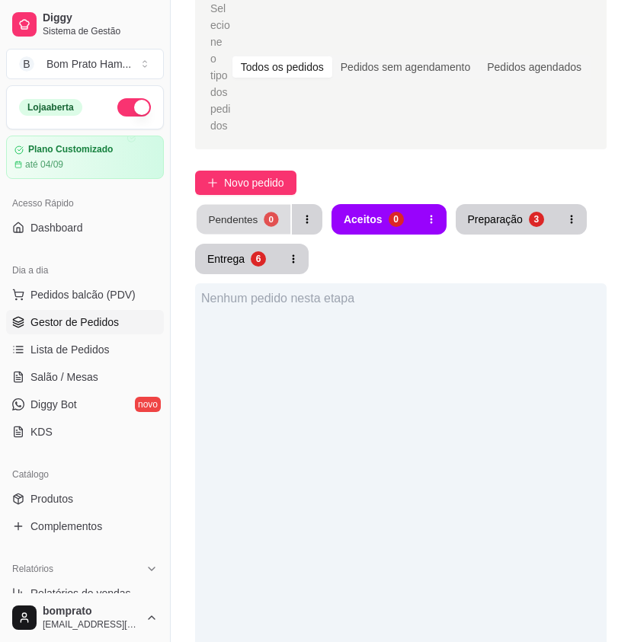
click at [233, 212] on div "Pendentes" at bounding box center [233, 219] width 50 height 14
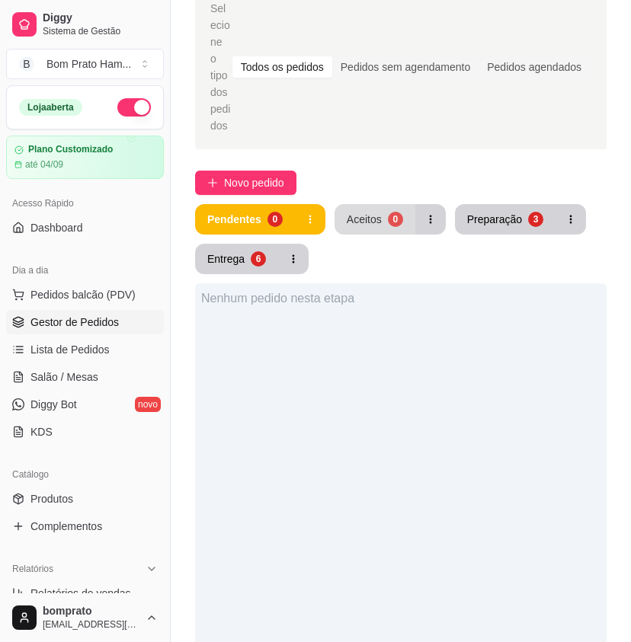
click at [370, 212] on div "Aceitos" at bounding box center [364, 219] width 35 height 15
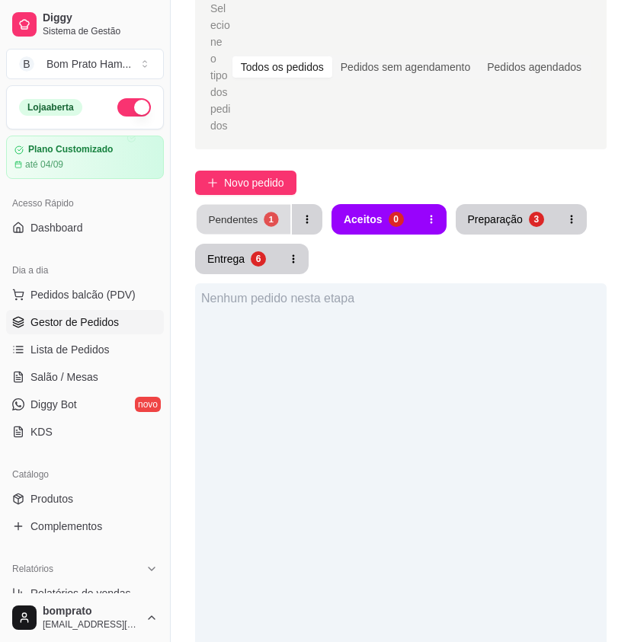
click at [255, 212] on div "Pendentes" at bounding box center [233, 219] width 50 height 14
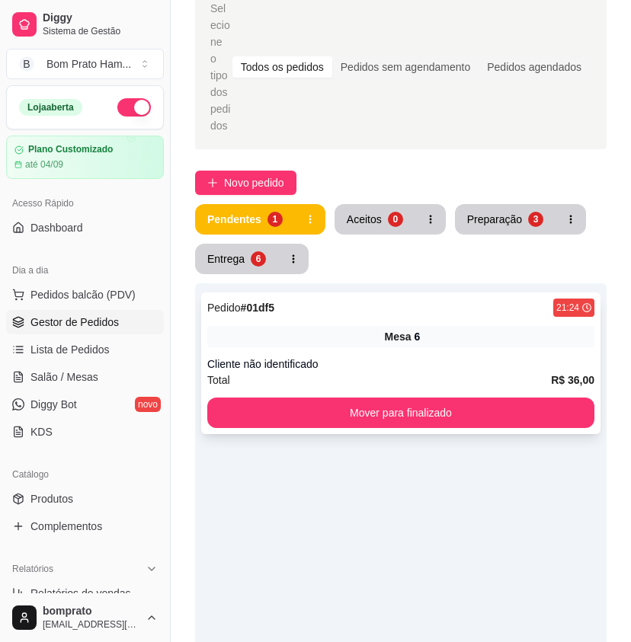
click at [341, 308] on div "Pedido # 01df5 21:24 Mesa 6 Cliente não identificado Total R$ 36,00 Mover para …" at bounding box center [400, 364] width 399 height 142
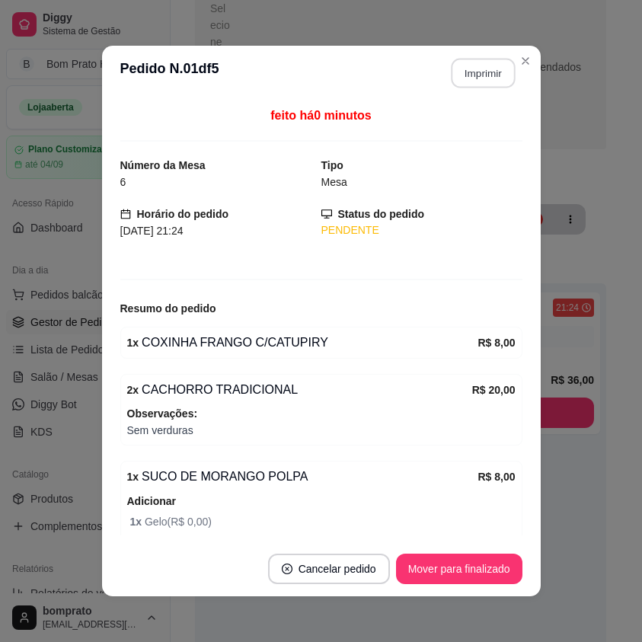
click at [476, 75] on button "Imprimir" at bounding box center [483, 74] width 64 height 30
click at [489, 563] on button "Mover para finalizado" at bounding box center [459, 569] width 127 height 30
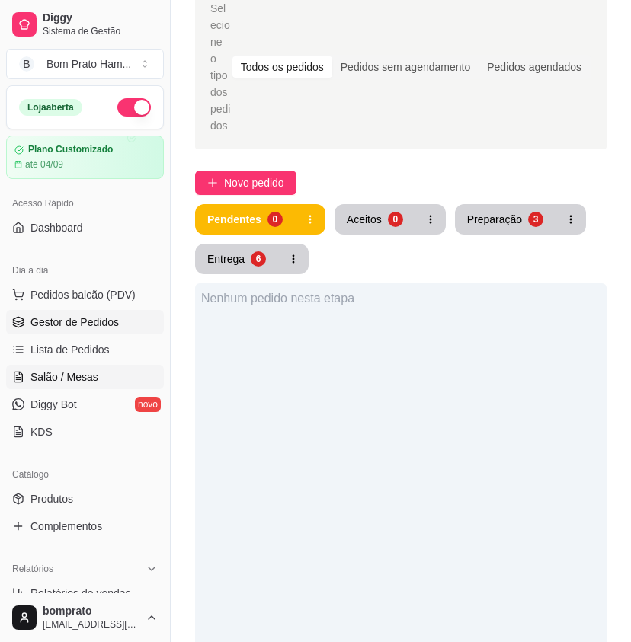
click at [107, 373] on link "Salão / Mesas" at bounding box center [85, 377] width 158 height 24
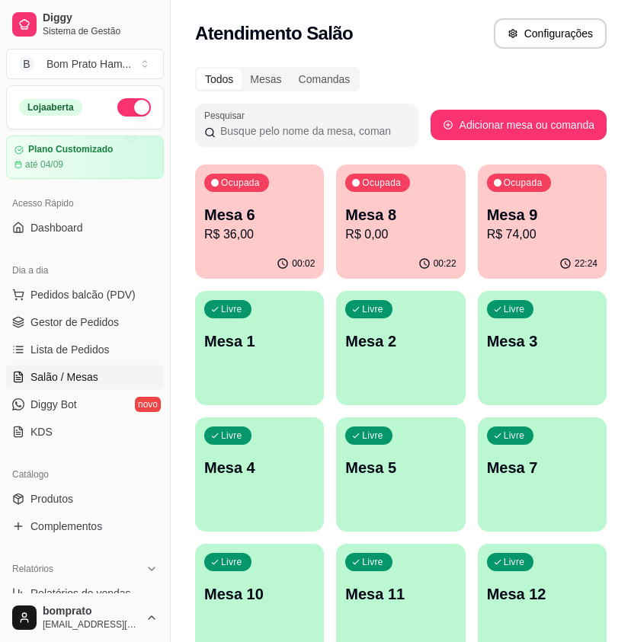
click at [434, 233] on p "R$ 0,00" at bounding box center [400, 235] width 111 height 18
click at [565, 202] on div "Ocupada Mesa 9 R$ 74,00" at bounding box center [542, 207] width 129 height 85
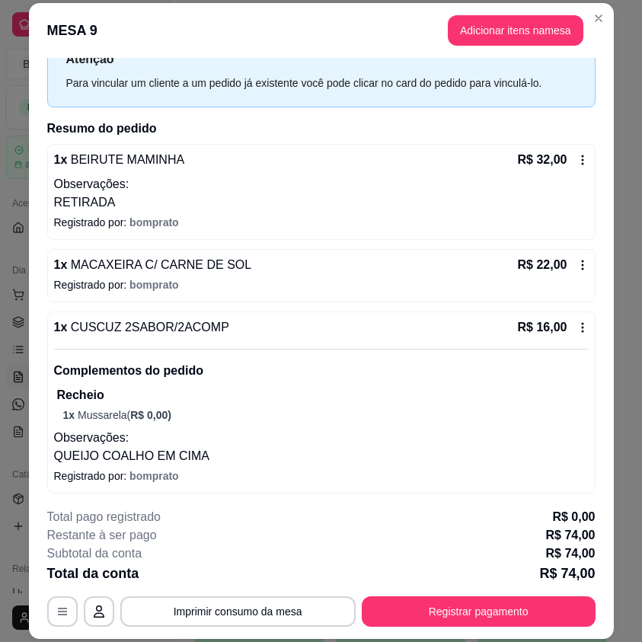
scroll to position [124, 0]
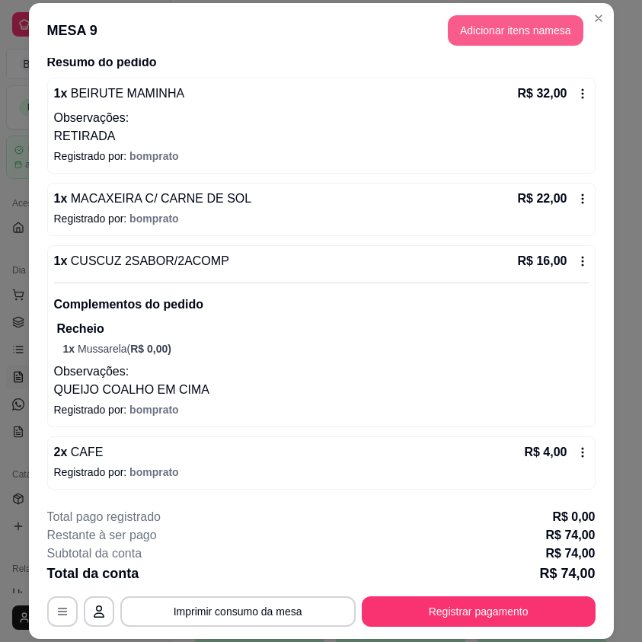
click at [487, 37] on button "Adicionar itens na mesa" at bounding box center [516, 30] width 136 height 30
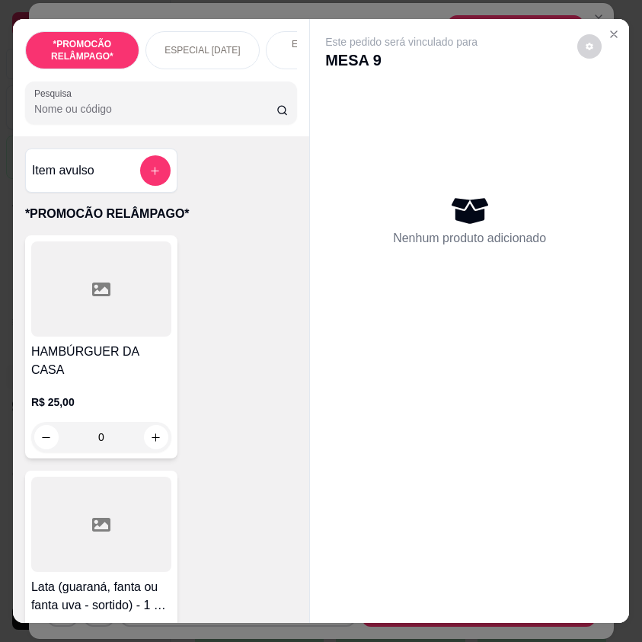
click at [179, 117] on input "Pesquisa" at bounding box center [155, 108] width 242 height 15
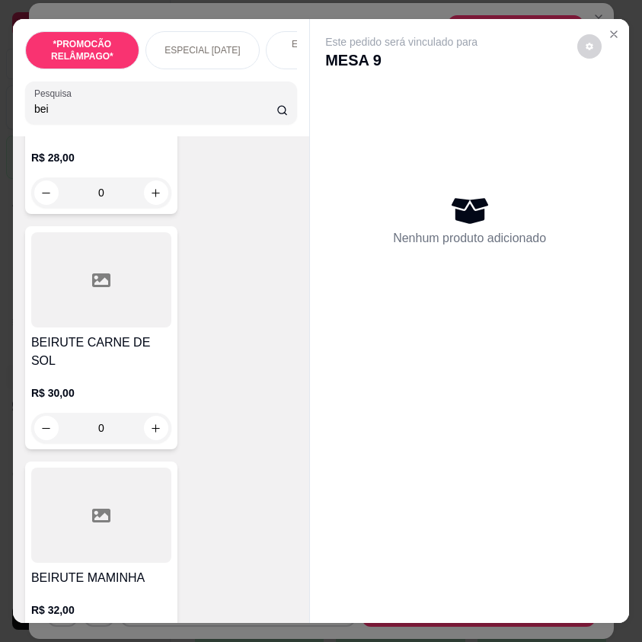
scroll to position [1067, 0]
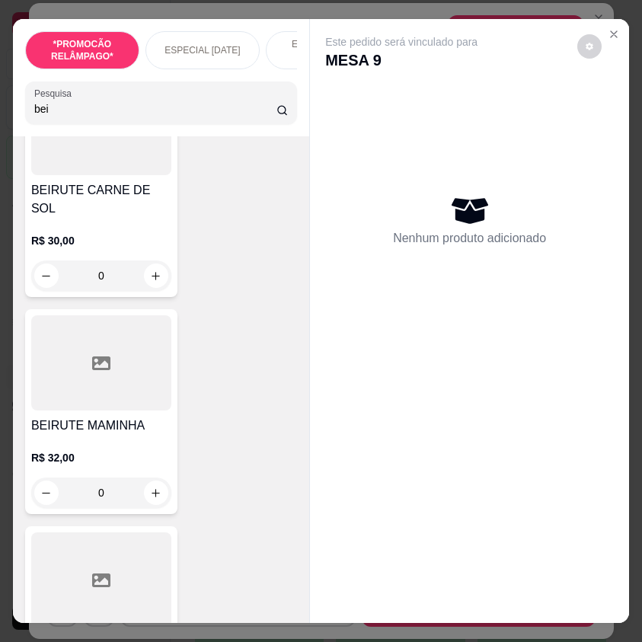
type input "bei"
click at [158, 478] on div "0" at bounding box center [101, 493] width 140 height 30
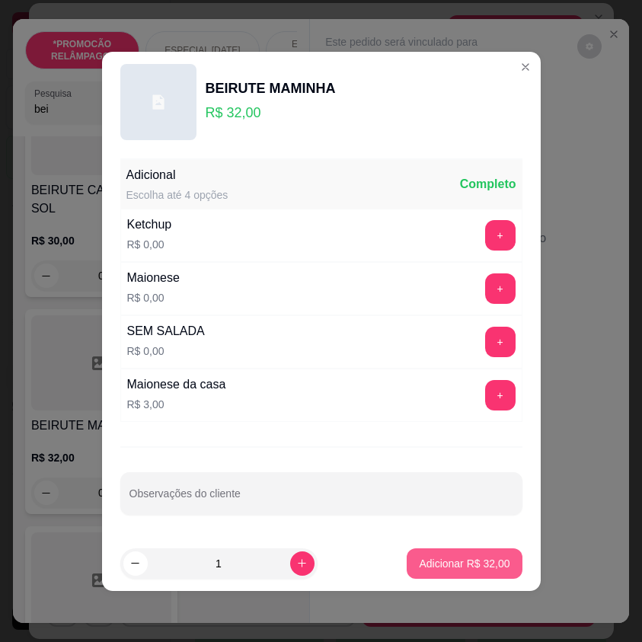
click at [473, 554] on button "Adicionar R$ 32,00" at bounding box center [464, 564] width 115 height 30
type input "1"
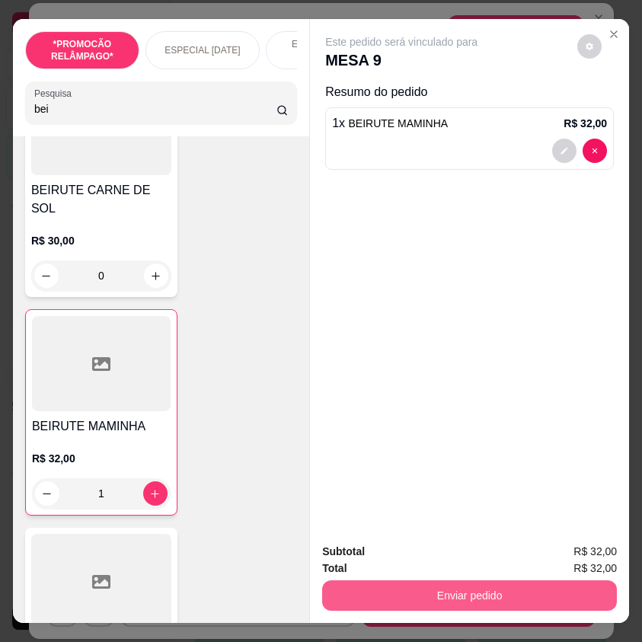
click at [537, 592] on button "Enviar pedido" at bounding box center [469, 596] width 295 height 30
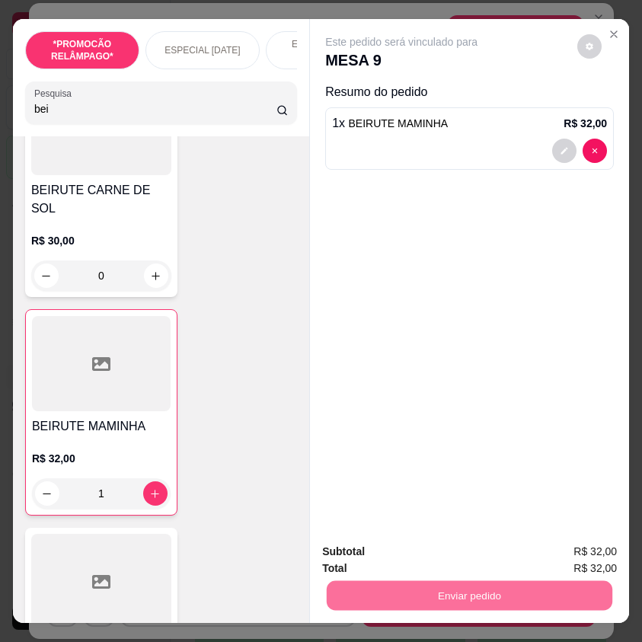
click at [468, 542] on button "Não registrar e enviar pedido" at bounding box center [416, 552] width 160 height 30
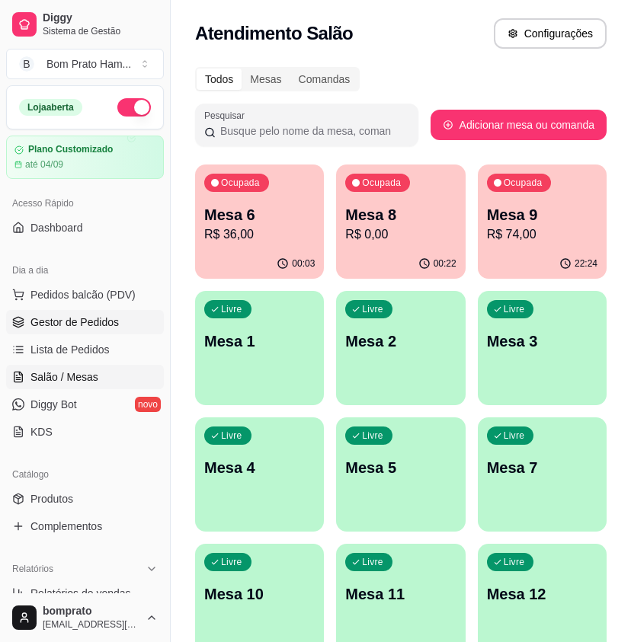
click at [103, 324] on span "Gestor de Pedidos" at bounding box center [74, 322] width 88 height 15
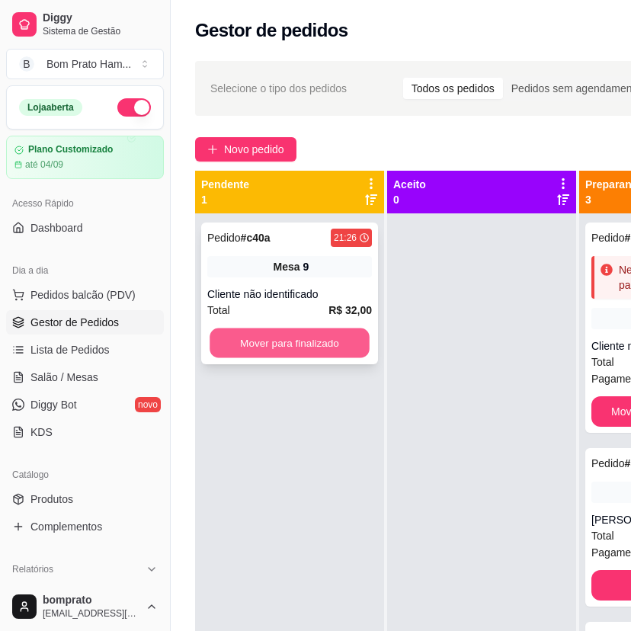
click at [327, 341] on button "Mover para finalizado" at bounding box center [290, 343] width 160 height 30
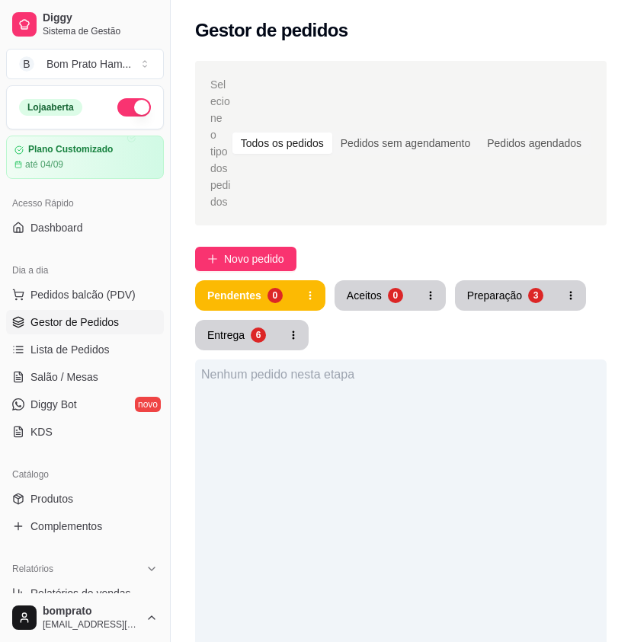
drag, startPoint x: 327, startPoint y: 341, endPoint x: 440, endPoint y: 387, distance: 121.7
click at [91, 380] on span "Salão / Mesas" at bounding box center [64, 377] width 68 height 15
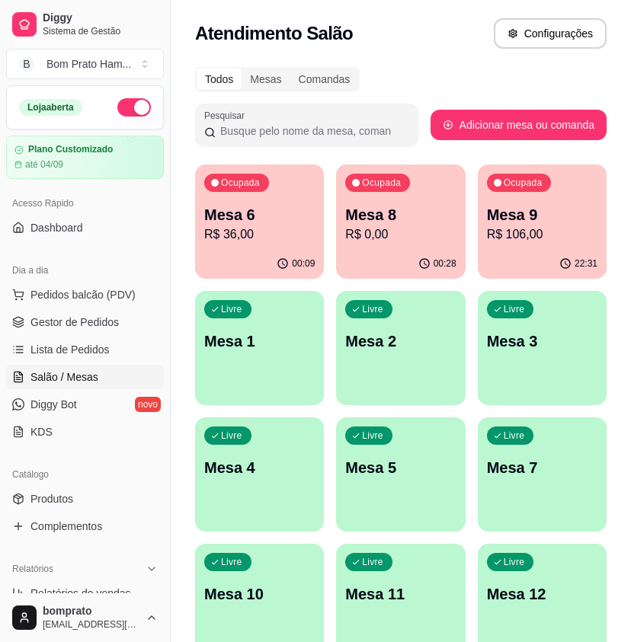
click at [546, 226] on p "R$ 106,00" at bounding box center [542, 235] width 111 height 18
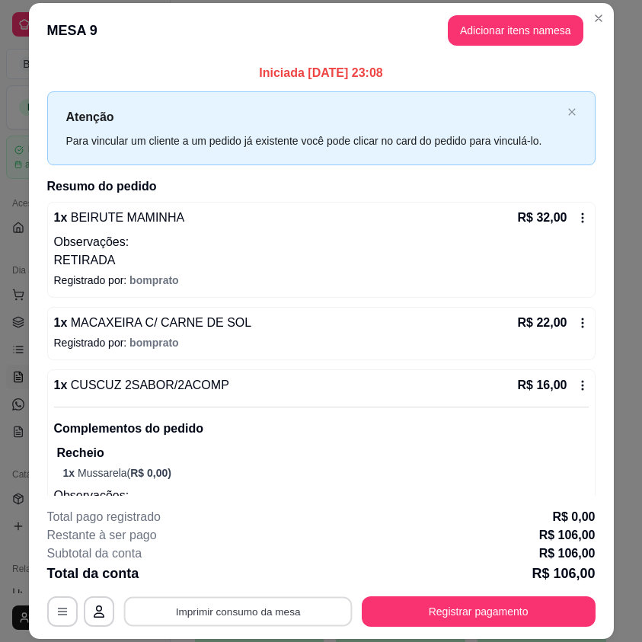
click at [325, 607] on button "Imprimir consumo da mesa" at bounding box center [237, 612] width 229 height 30
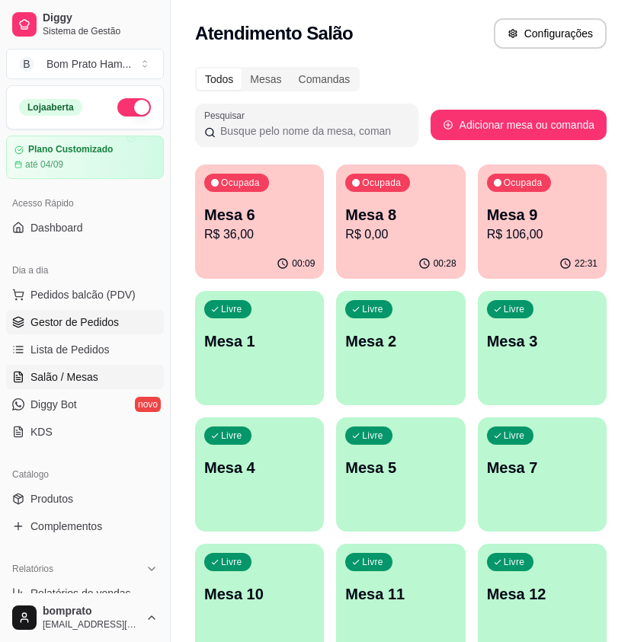
click at [118, 332] on link "Gestor de Pedidos" at bounding box center [85, 322] width 158 height 24
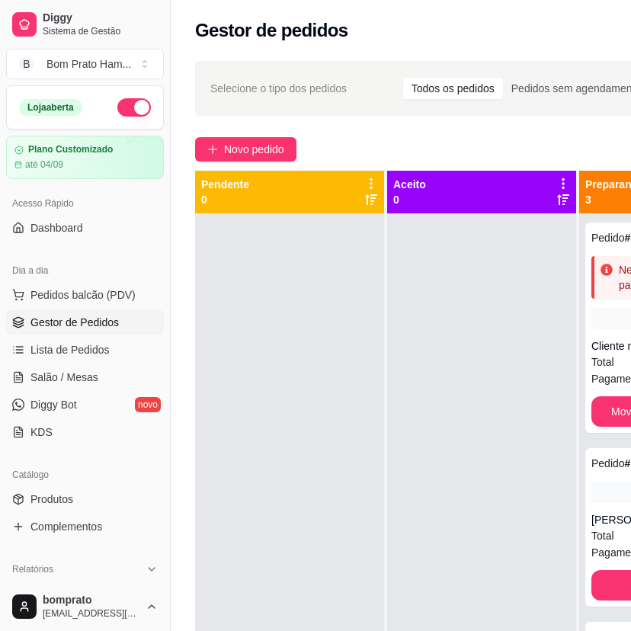
click at [393, 317] on div at bounding box center [481, 528] width 189 height 631
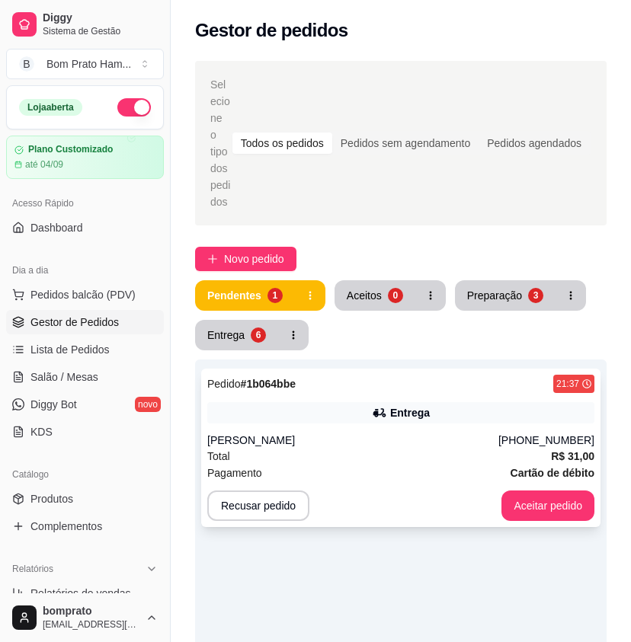
click at [367, 448] on div "Total R$ 31,00" at bounding box center [400, 456] width 387 height 17
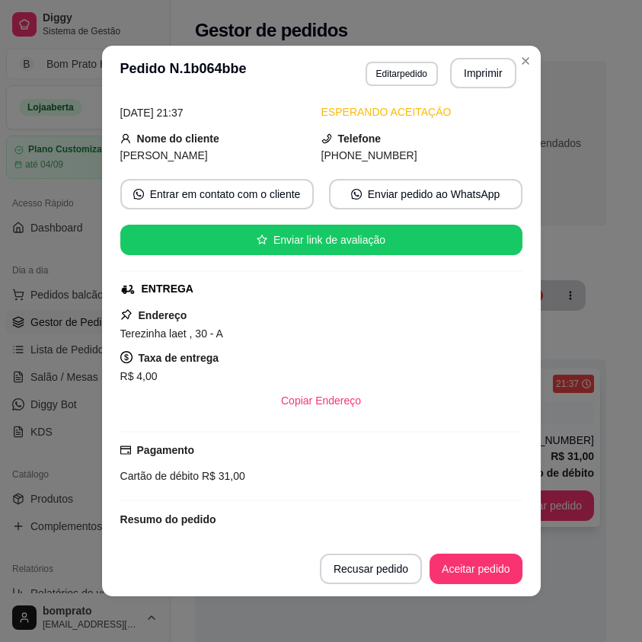
scroll to position [163, 0]
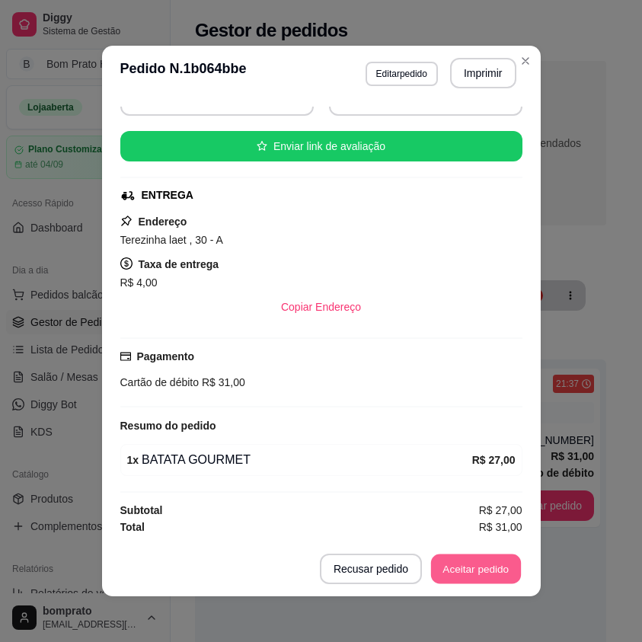
click at [496, 567] on button "Aceitar pedido" at bounding box center [476, 570] width 90 height 30
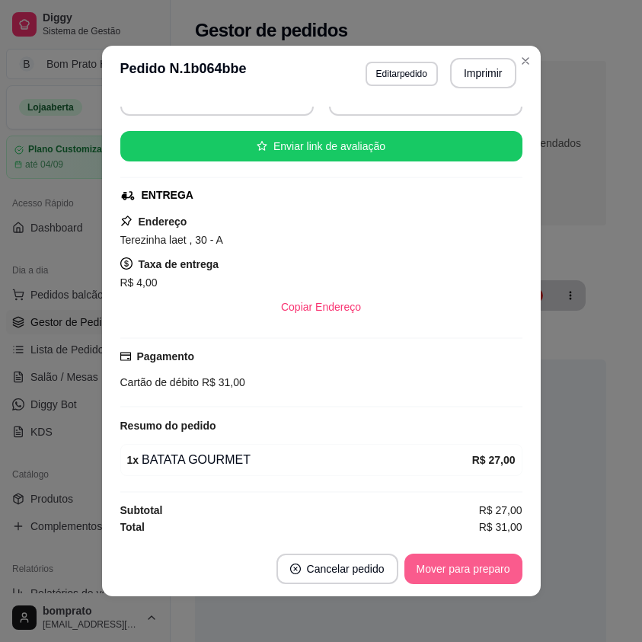
click at [496, 567] on button "Mover para preparo" at bounding box center [464, 569] width 118 height 30
click at [492, 70] on button "Imprimir" at bounding box center [483, 74] width 64 height 30
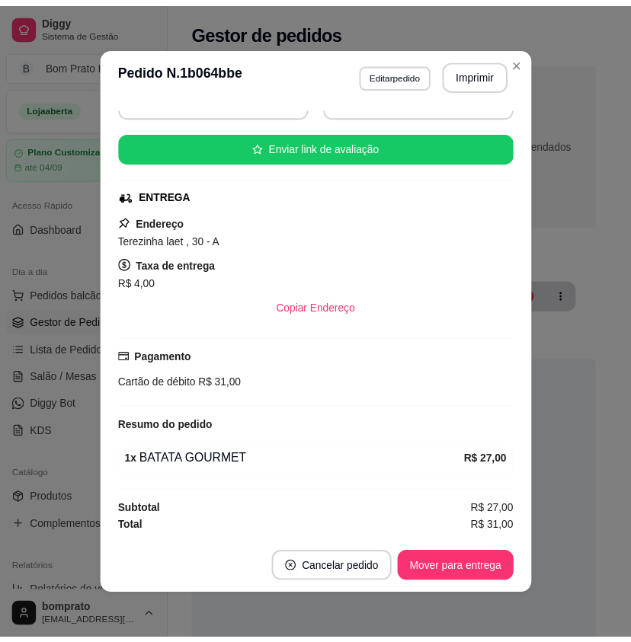
scroll to position [0, 0]
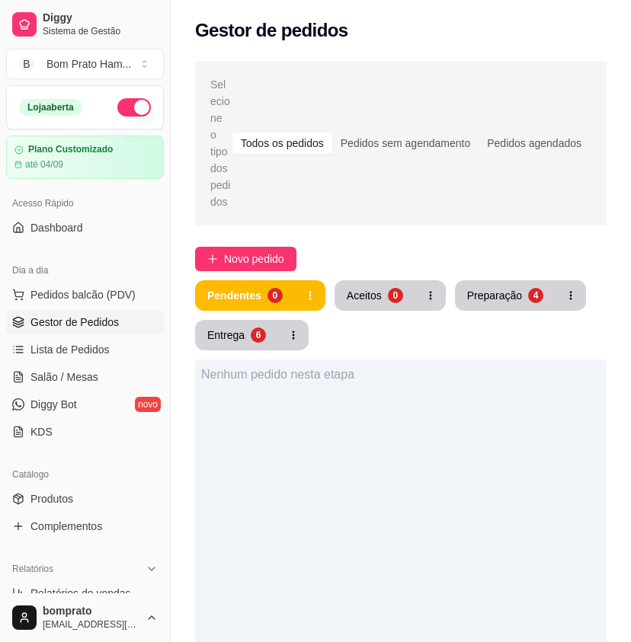
click at [488, 288] on div "Preparação" at bounding box center [494, 295] width 55 height 15
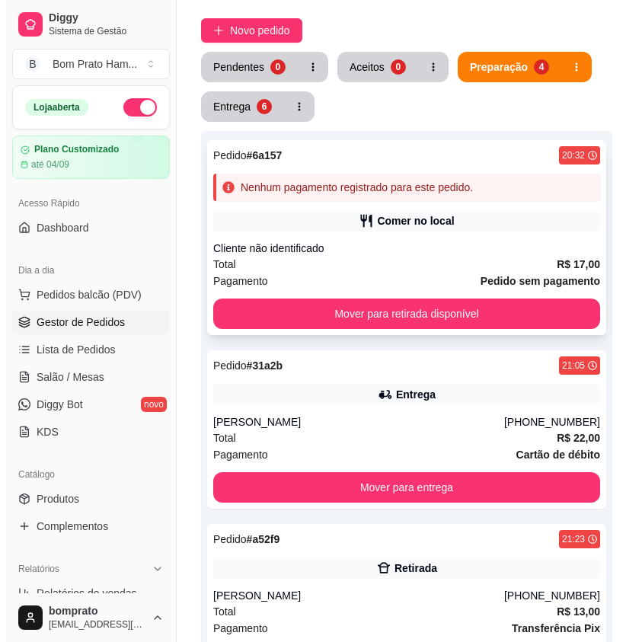
scroll to position [305, 0]
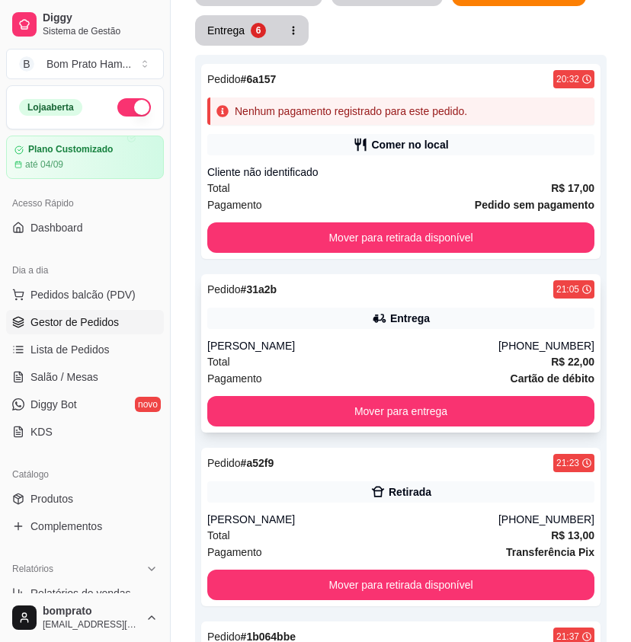
click at [387, 320] on div "Pedido # 31a2b 21:05 Entrega Marcilio (61) 9543-0550 Total R$ 22,00 Pagamento C…" at bounding box center [400, 353] width 399 height 159
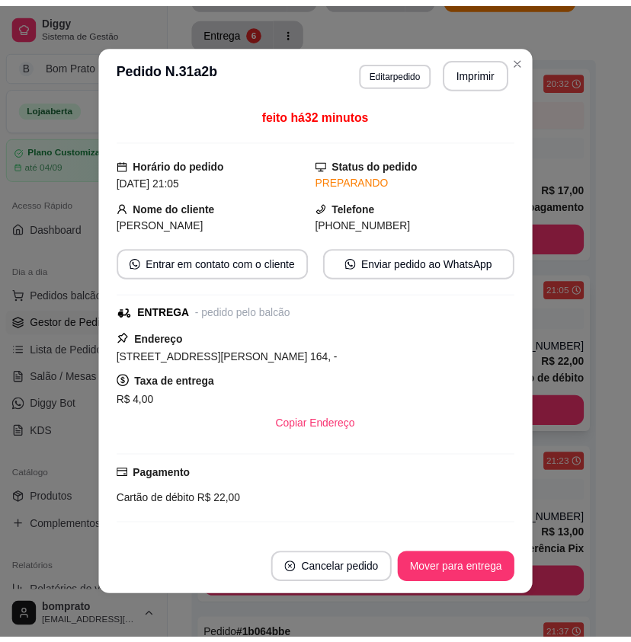
scroll to position [204, 0]
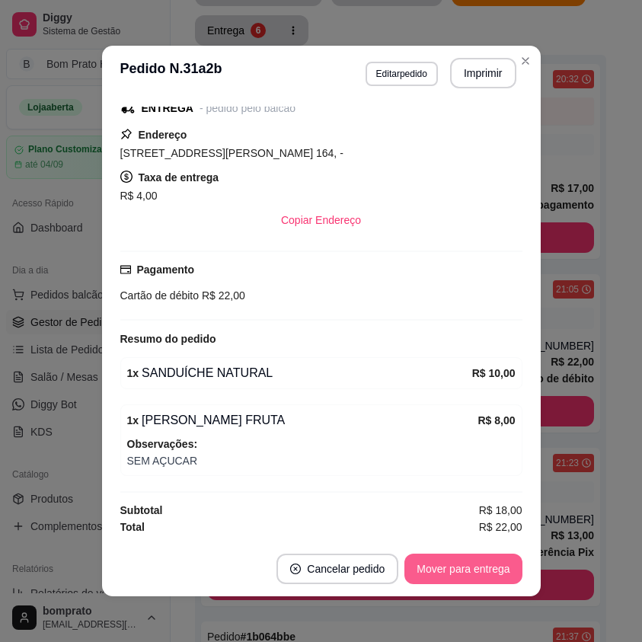
click at [498, 569] on button "Mover para entrega" at bounding box center [463, 569] width 117 height 30
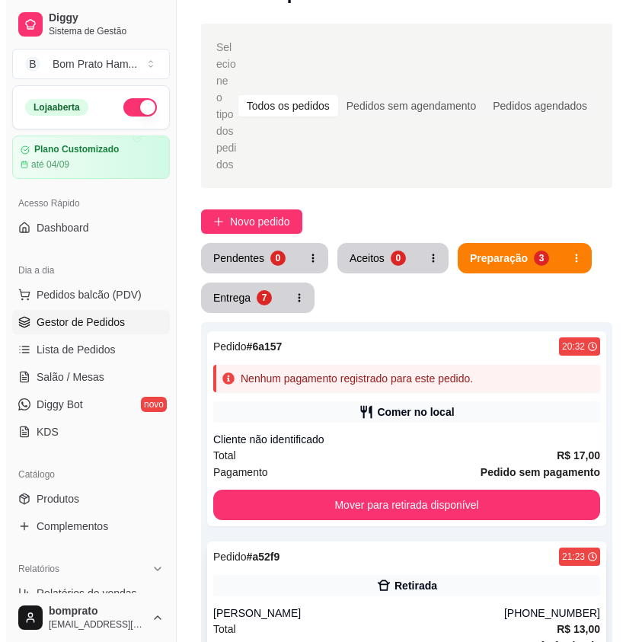
scroll to position [24, 0]
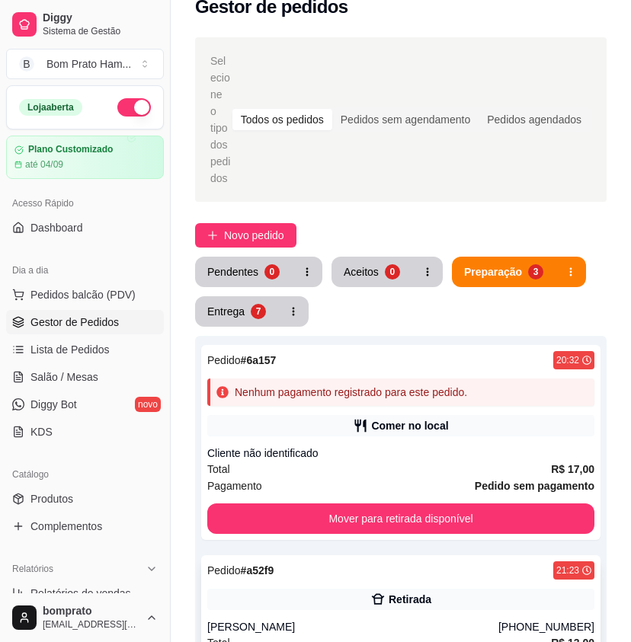
click at [413, 572] on div "Pedido # a52f9 21:23 Retirada Maria (87) 9151-4651 Total R$ 13,00 Pagamento Tra…" at bounding box center [400, 635] width 399 height 159
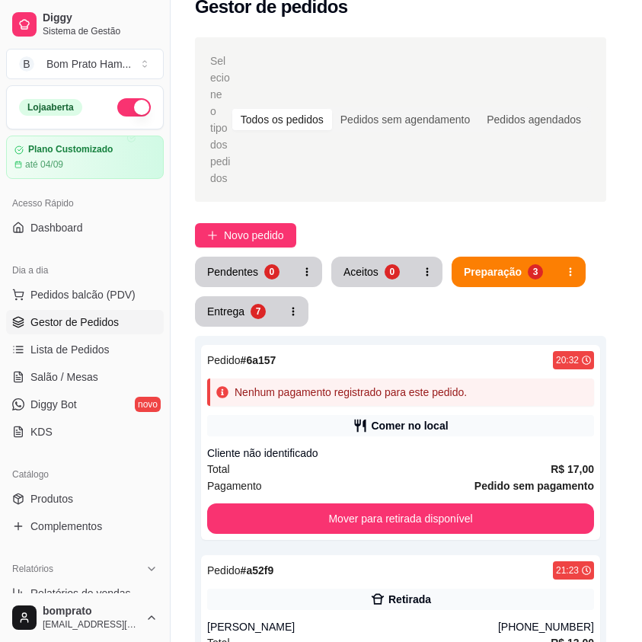
scroll to position [2, 0]
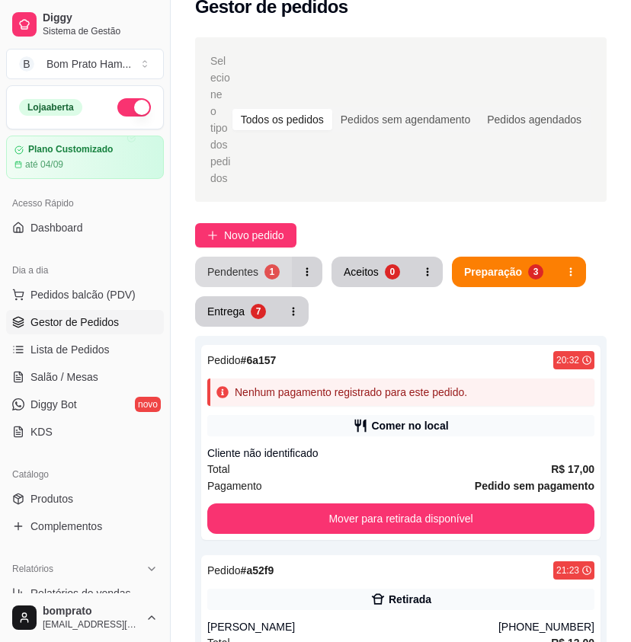
click at [255, 264] on button "Pendentes 1" at bounding box center [243, 272] width 97 height 30
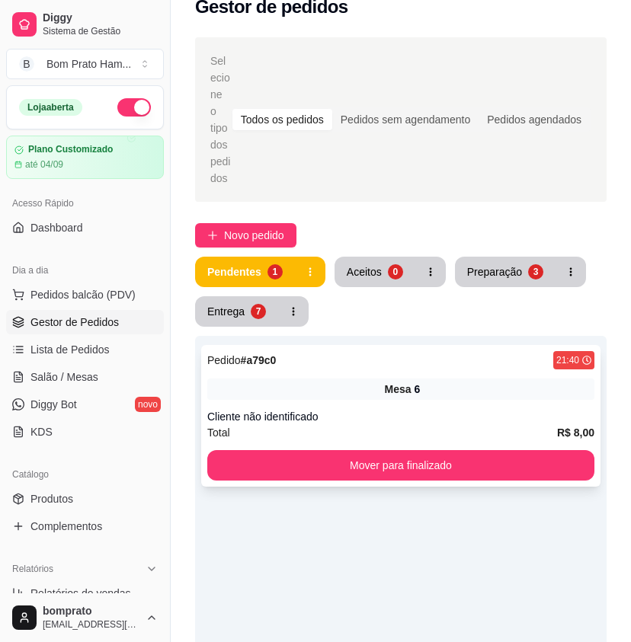
click at [404, 360] on div "Pedido # a79c0 21:40 Mesa 6 Cliente não identificado Total R$ 8,00 Mover para f…" at bounding box center [400, 416] width 399 height 142
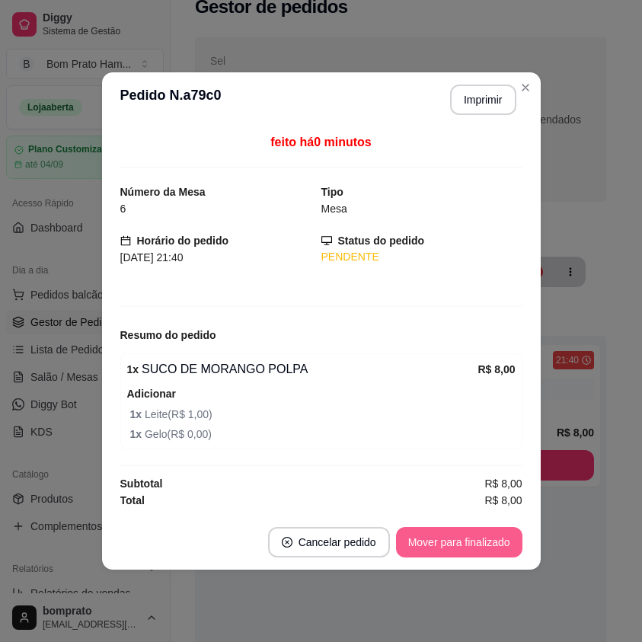
click at [466, 538] on button "Mover para finalizado" at bounding box center [459, 542] width 127 height 30
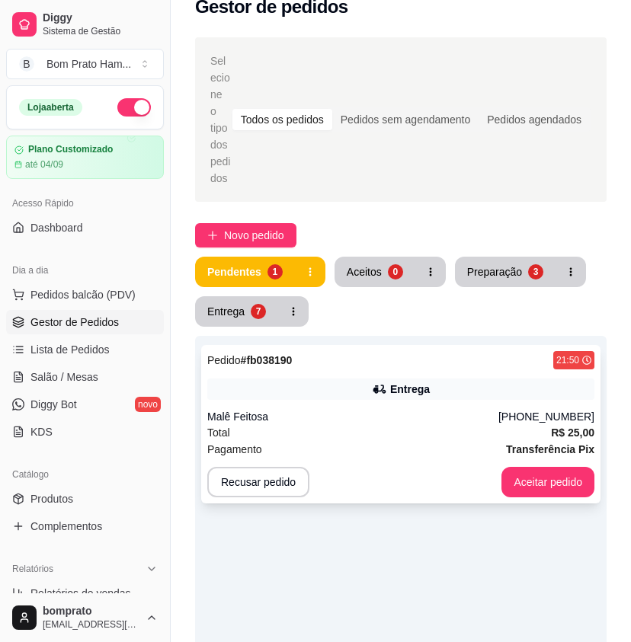
click at [392, 424] on div "Total R$ 25,00" at bounding box center [400, 432] width 387 height 17
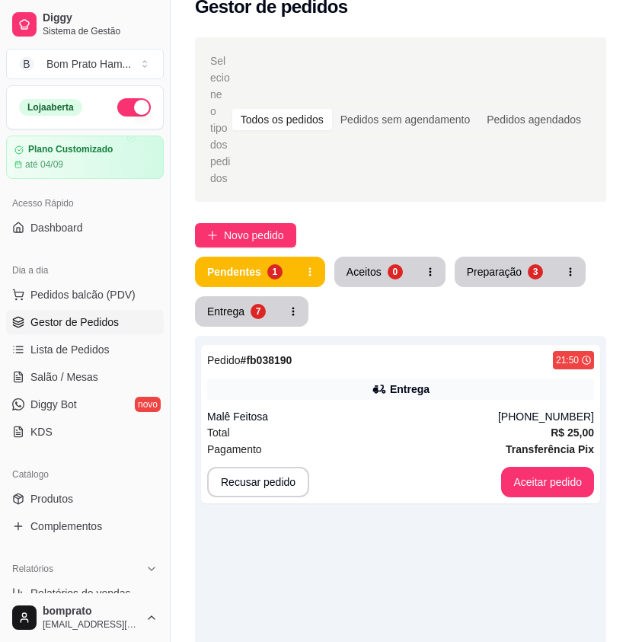
scroll to position [290, 0]
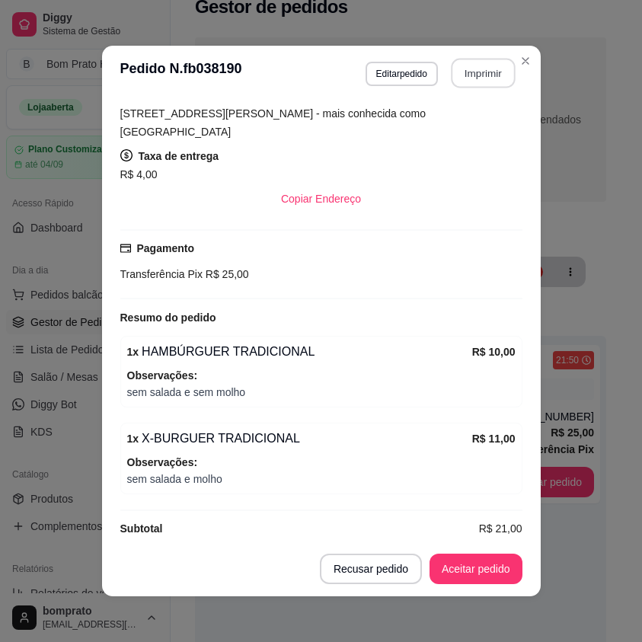
click at [492, 82] on button "Imprimir" at bounding box center [483, 74] width 64 height 30
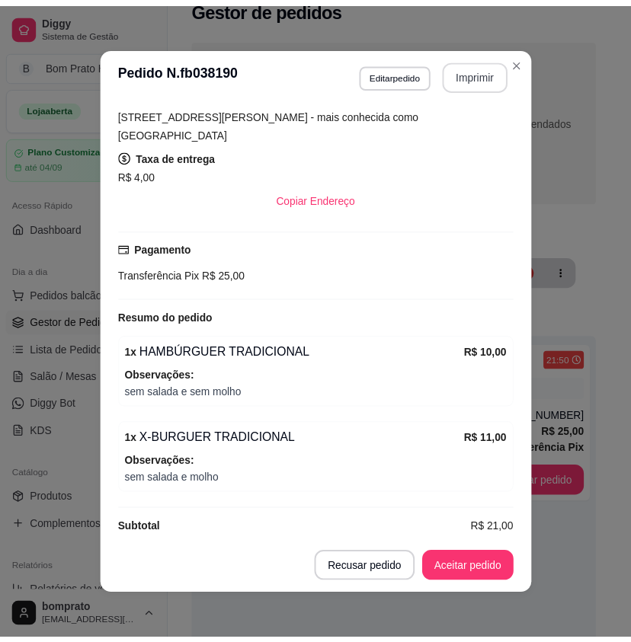
scroll to position [0, 0]
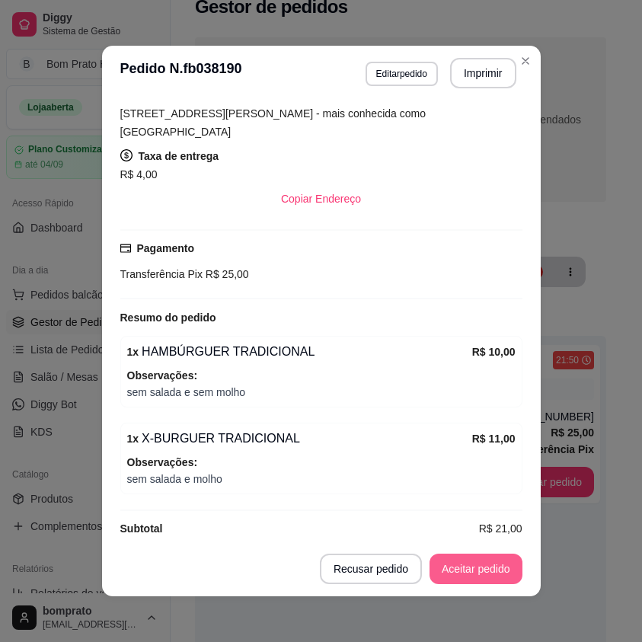
click at [492, 567] on button "Aceitar pedido" at bounding box center [476, 569] width 93 height 30
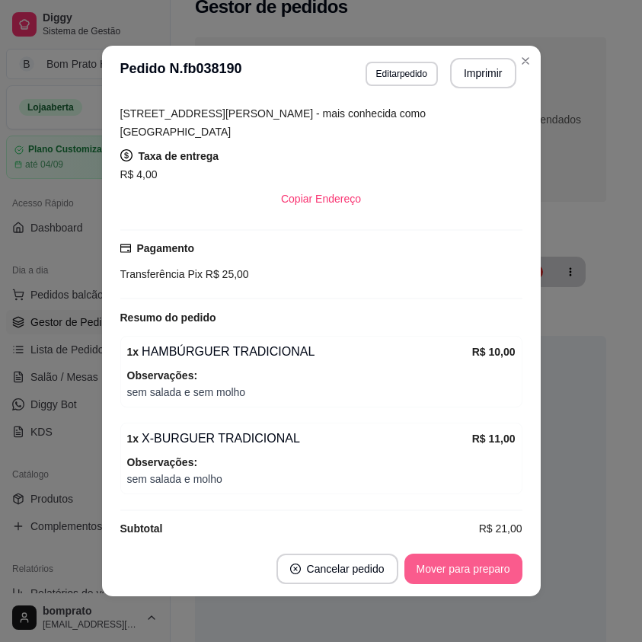
click at [492, 567] on button "Mover para preparo" at bounding box center [464, 569] width 118 height 30
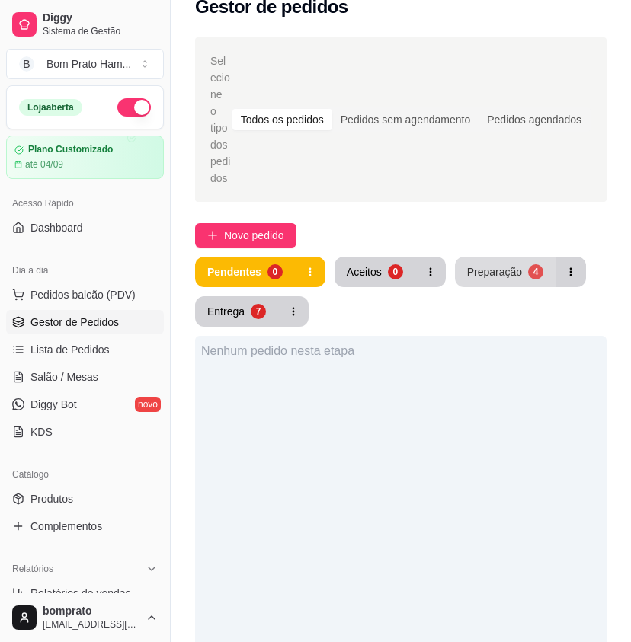
click at [499, 264] on div "Preparação" at bounding box center [494, 271] width 55 height 15
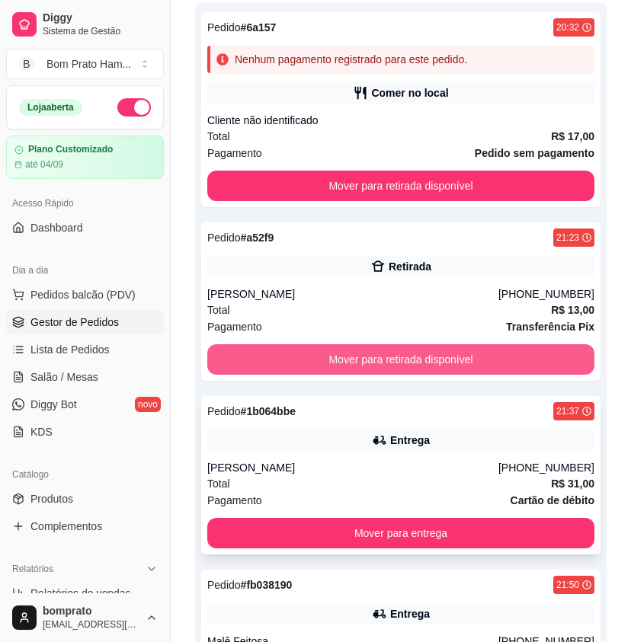
scroll to position [405, 0]
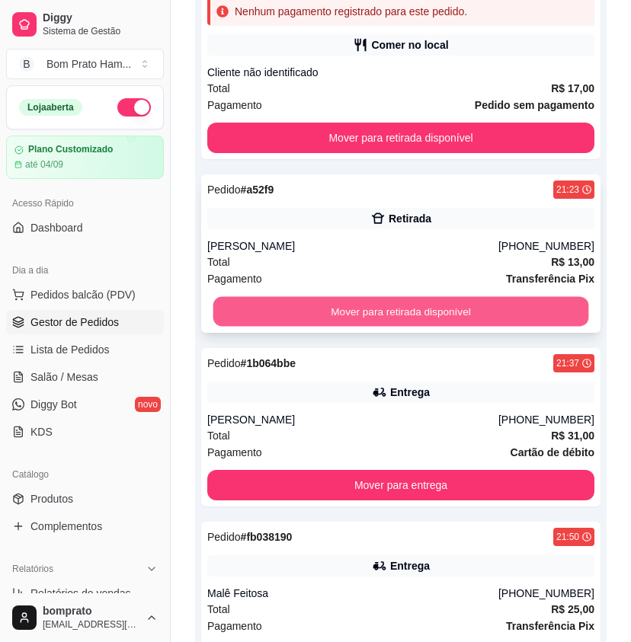
click at [425, 297] on button "Mover para retirada disponível" at bounding box center [401, 312] width 376 height 30
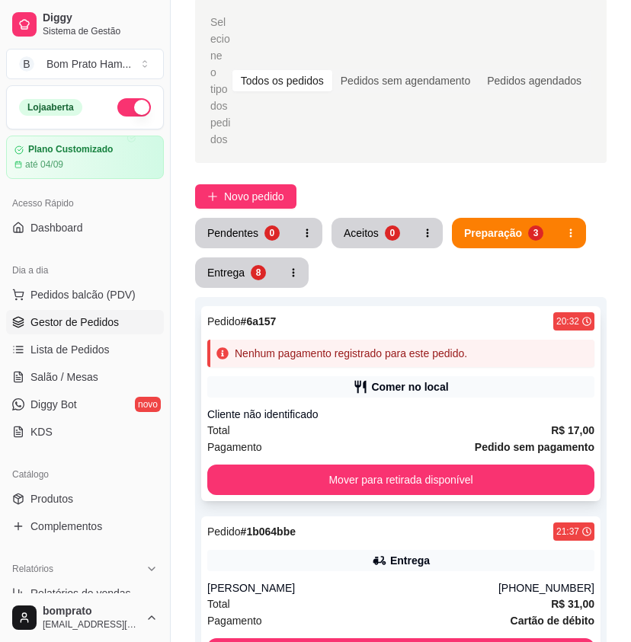
scroll to position [100, 0]
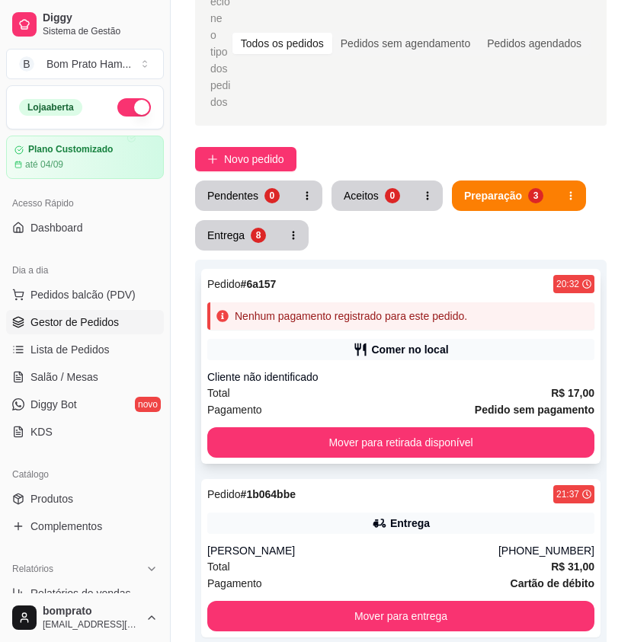
click at [385, 303] on div "Nenhum pagamento registrado para este pedido." at bounding box center [400, 316] width 387 height 27
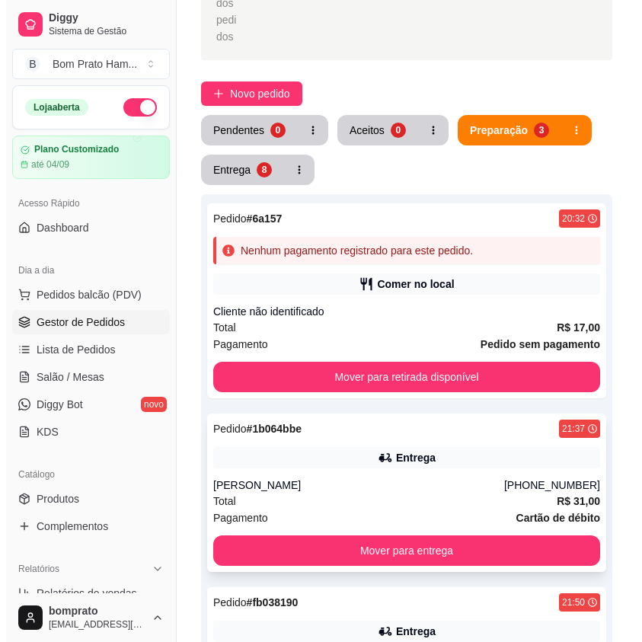
scroll to position [252, 0]
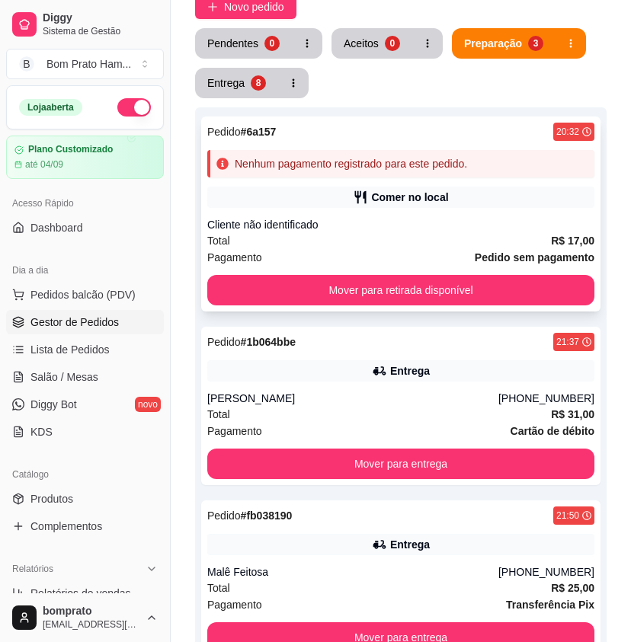
click at [402, 190] on div "Comer no local" at bounding box center [409, 197] width 77 height 15
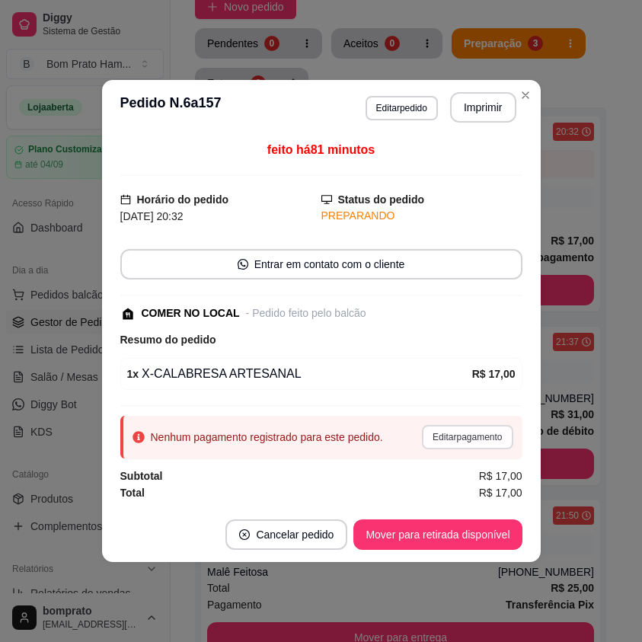
click at [469, 438] on button "Editar pagamento" at bounding box center [467, 437] width 91 height 24
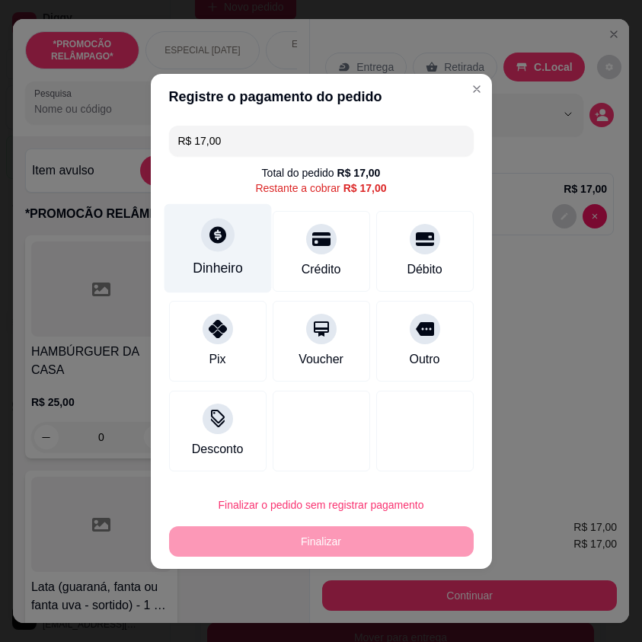
click at [211, 240] on icon at bounding box center [218, 234] width 17 height 17
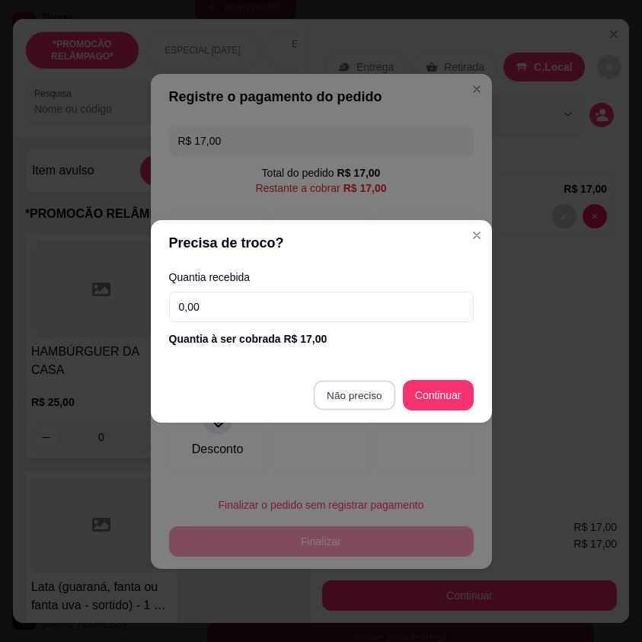
type input "R$ 0,00"
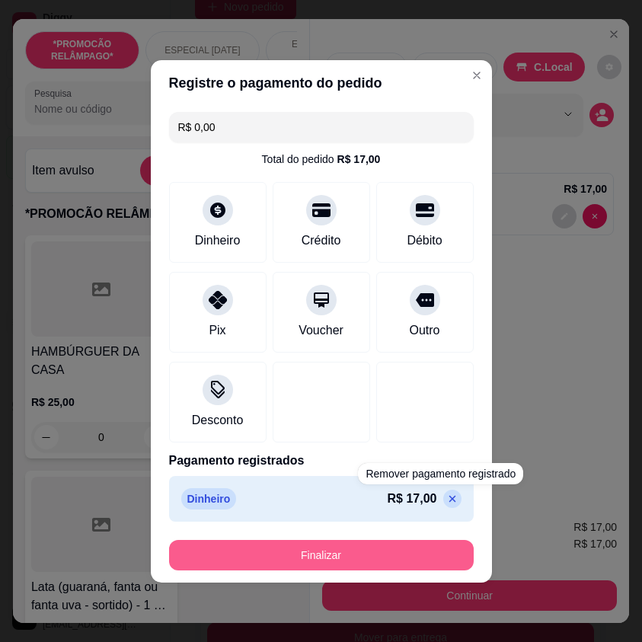
click at [428, 549] on button "Finalizar" at bounding box center [321, 555] width 305 height 30
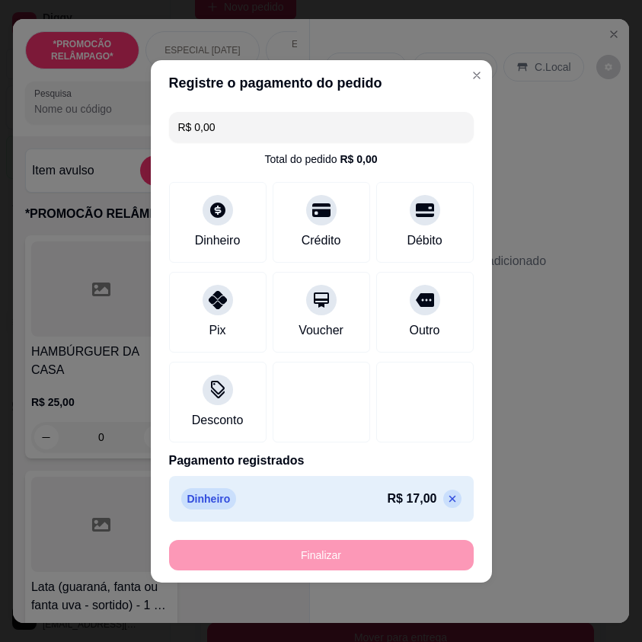
type input "0"
type input "-R$ 17,00"
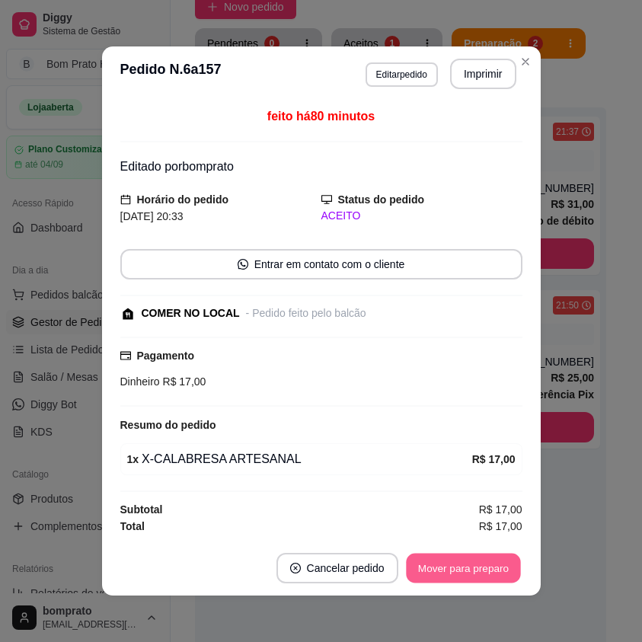
click at [499, 558] on button "Mover para preparo" at bounding box center [463, 569] width 114 height 30
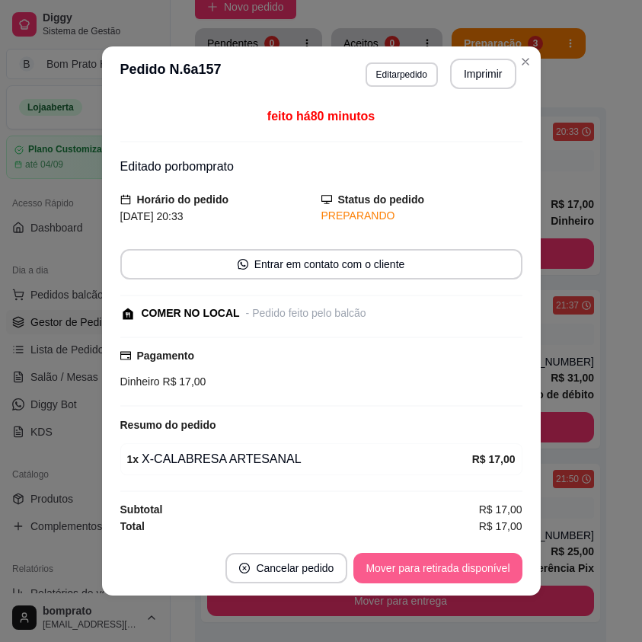
click at [489, 572] on button "Mover para retirada disponível" at bounding box center [438, 568] width 168 height 30
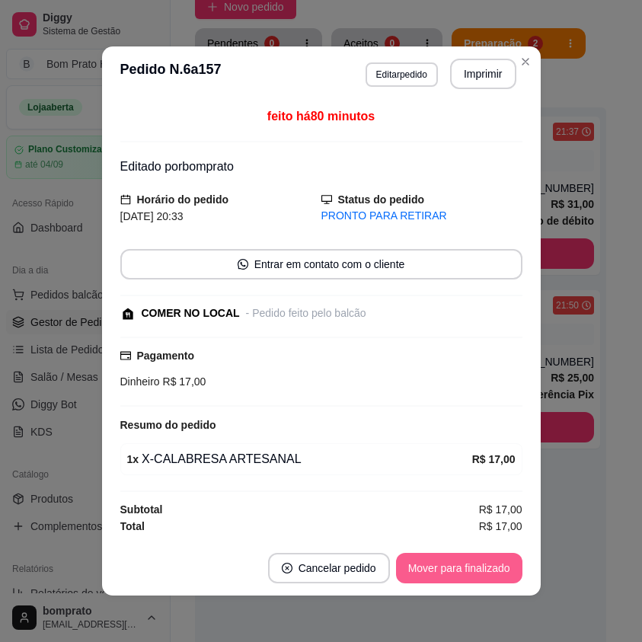
click at [493, 569] on button "Mover para finalizado" at bounding box center [459, 568] width 127 height 30
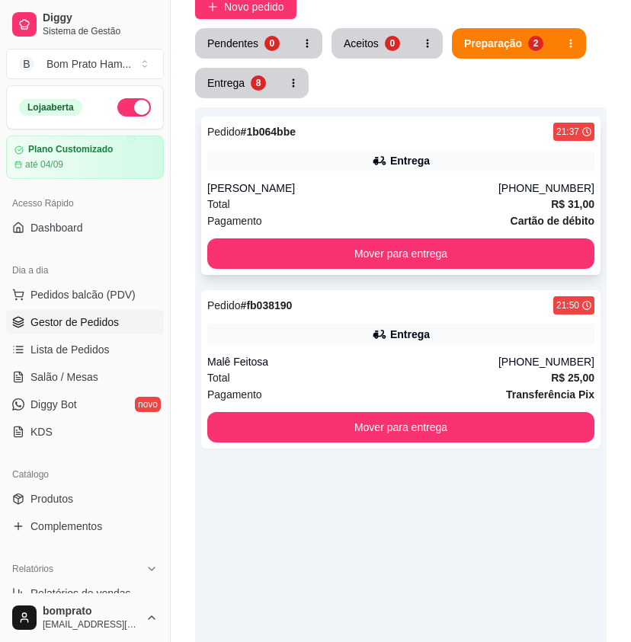
click at [429, 125] on div "Pedido # 1b064bbe 21:37 Entrega Gabrieli (87) 99939-6577 Total R$ 31,00 Pagamen…" at bounding box center [400, 196] width 399 height 159
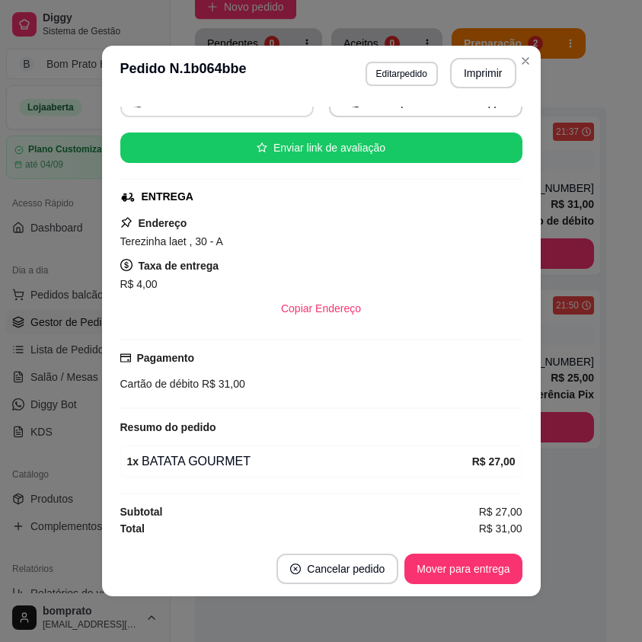
scroll to position [163, 0]
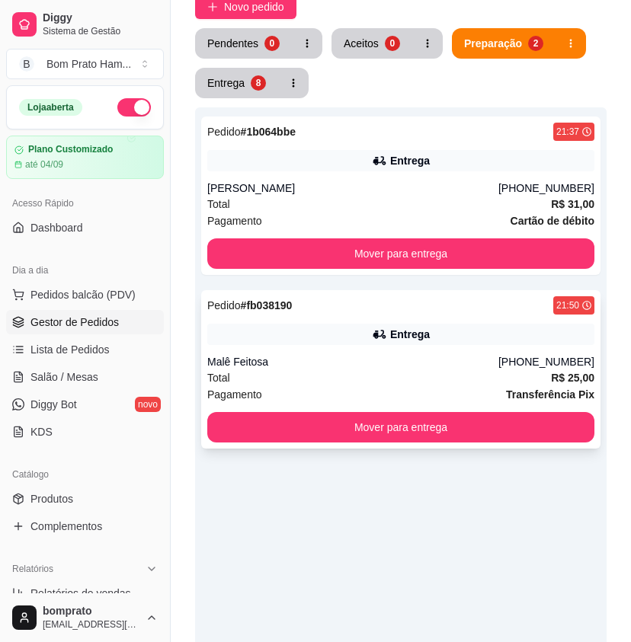
click at [414, 327] on div "Entrega" at bounding box center [410, 334] width 40 height 15
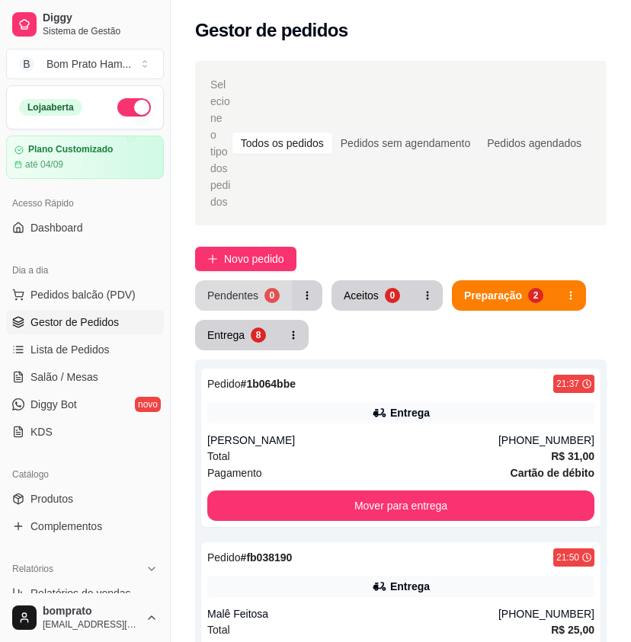
click at [267, 288] on div "0" at bounding box center [271, 295] width 15 height 15
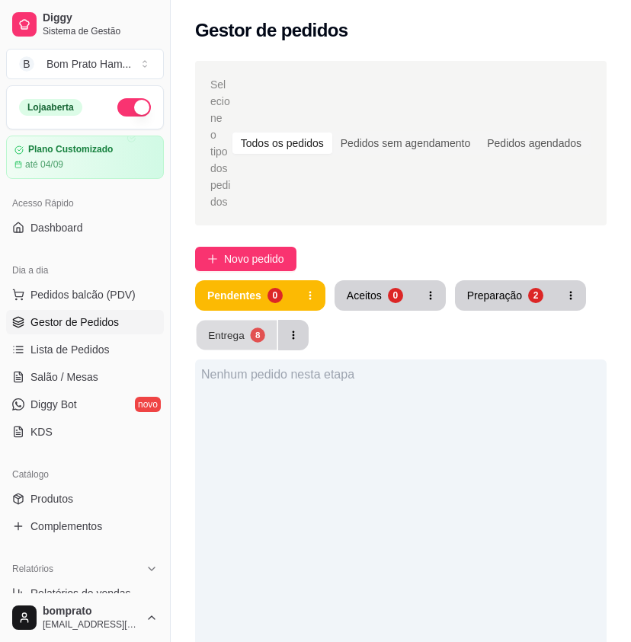
click at [250, 321] on button "Entrega 8" at bounding box center [237, 336] width 81 height 30
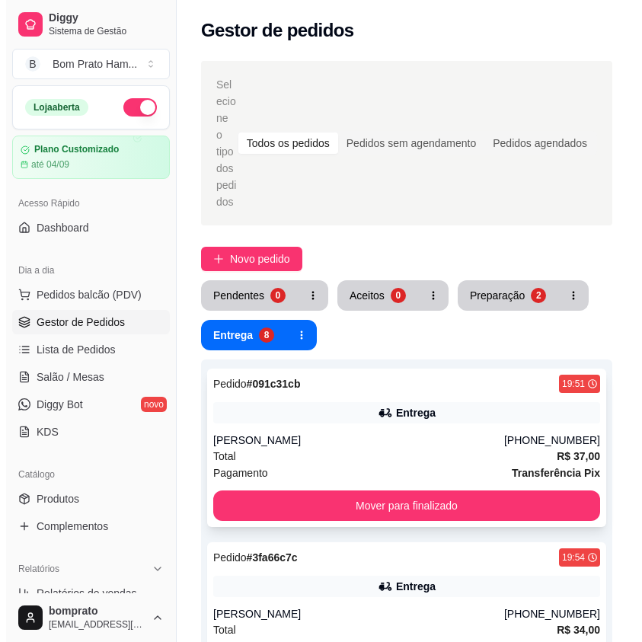
scroll to position [76, 0]
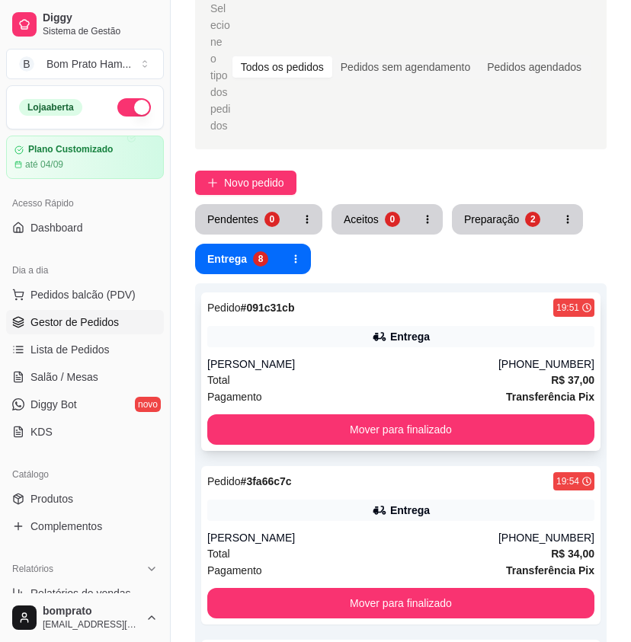
click at [403, 302] on div "Pedido # 091c31cb 19:51 Entrega Isaías Carlos (87) 99677-6924 Total R$ 37,00 Pa…" at bounding box center [400, 372] width 399 height 159
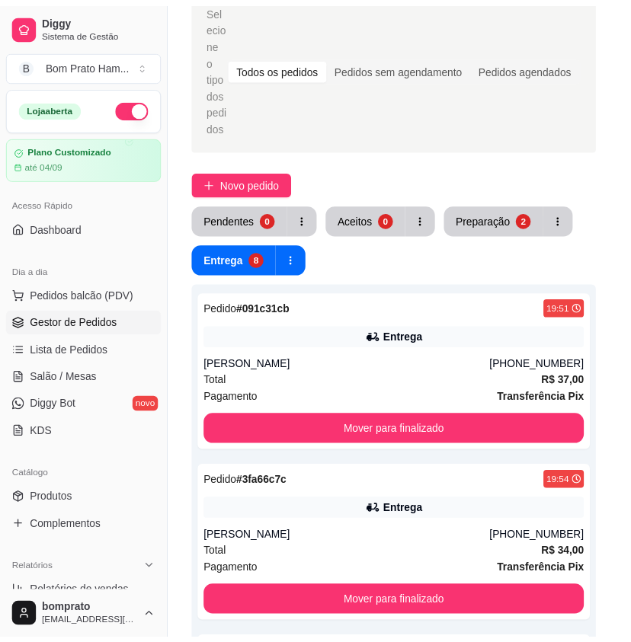
scroll to position [210, 0]
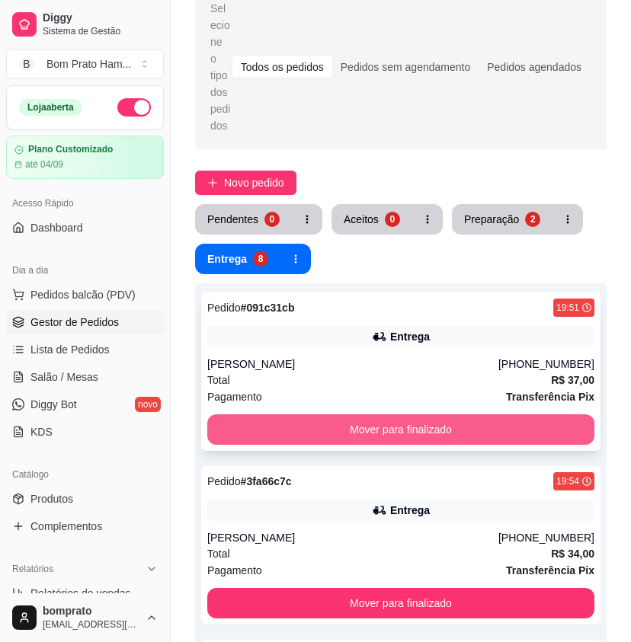
click at [452, 415] on button "Mover para finalizado" at bounding box center [400, 430] width 387 height 30
click at [450, 415] on button "Mover para finalizado" at bounding box center [401, 430] width 376 height 30
click at [450, 415] on button "Mover para finalizado" at bounding box center [400, 430] width 387 height 30
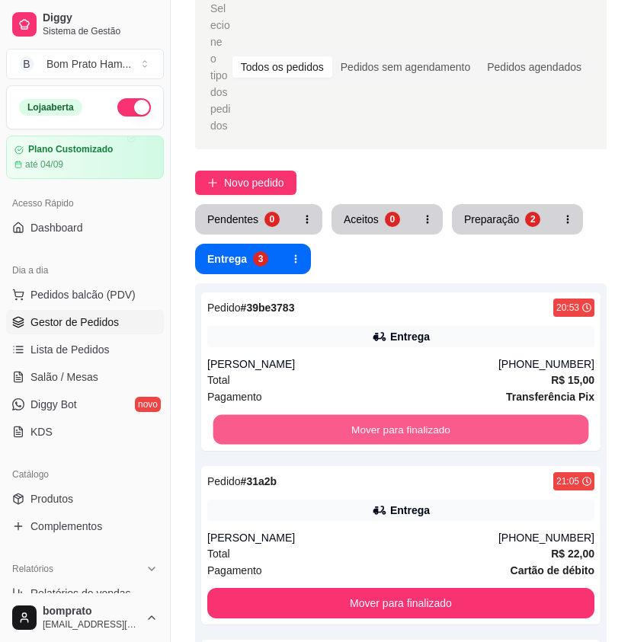
click at [450, 415] on button "Mover para finalizado" at bounding box center [401, 430] width 376 height 30
click at [450, 415] on button "Mover para finalizado" at bounding box center [400, 430] width 387 height 30
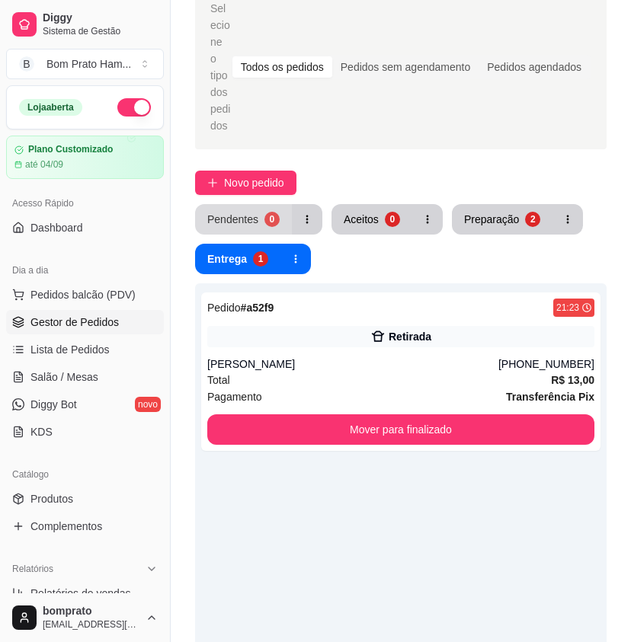
click at [284, 206] on button "Pendentes 0" at bounding box center [243, 219] width 97 height 30
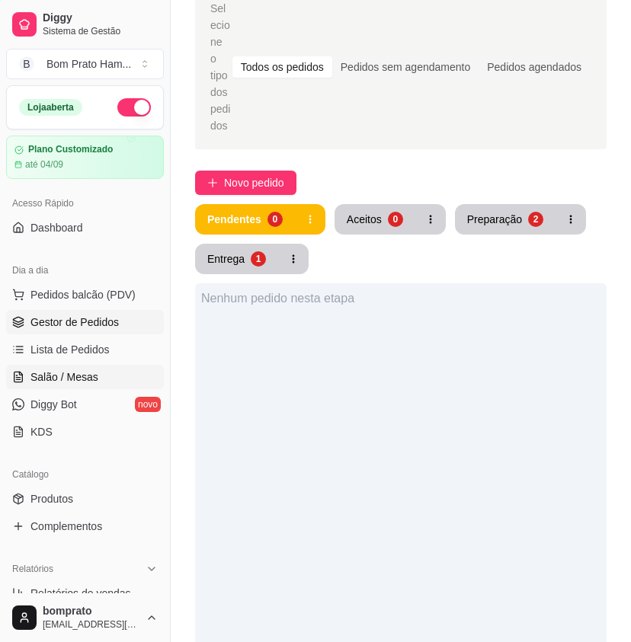
click at [96, 374] on link "Salão / Mesas" at bounding box center [85, 377] width 158 height 24
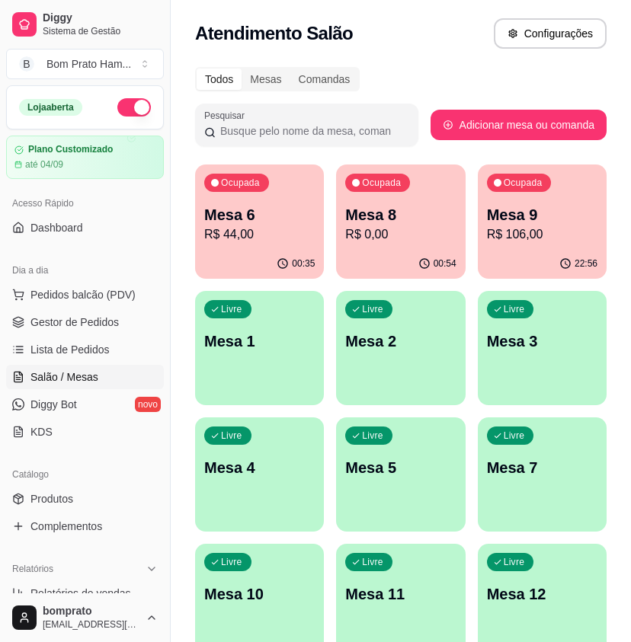
click at [265, 223] on p "Mesa 6" at bounding box center [259, 214] width 111 height 21
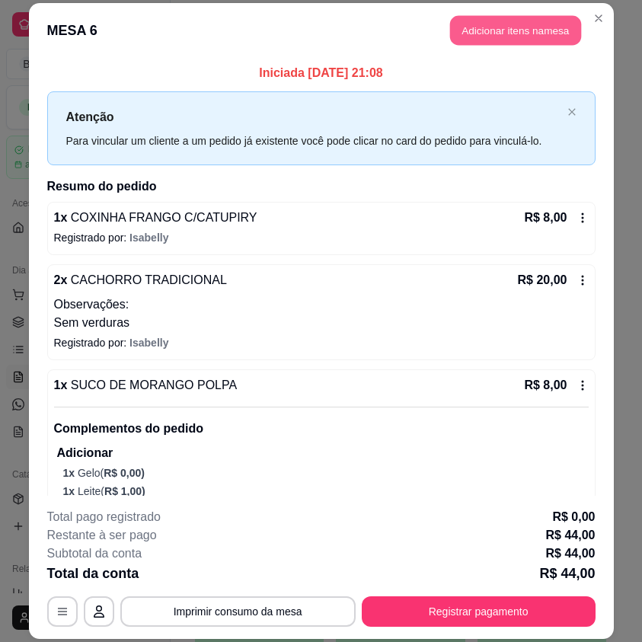
click at [546, 30] on button "Adicionar itens na mesa" at bounding box center [515, 31] width 131 height 30
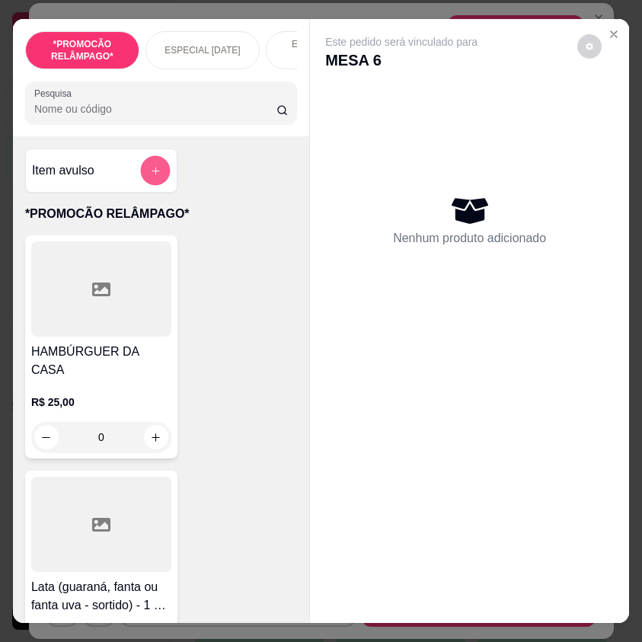
click at [162, 185] on button "add-separate-item" at bounding box center [155, 171] width 30 height 30
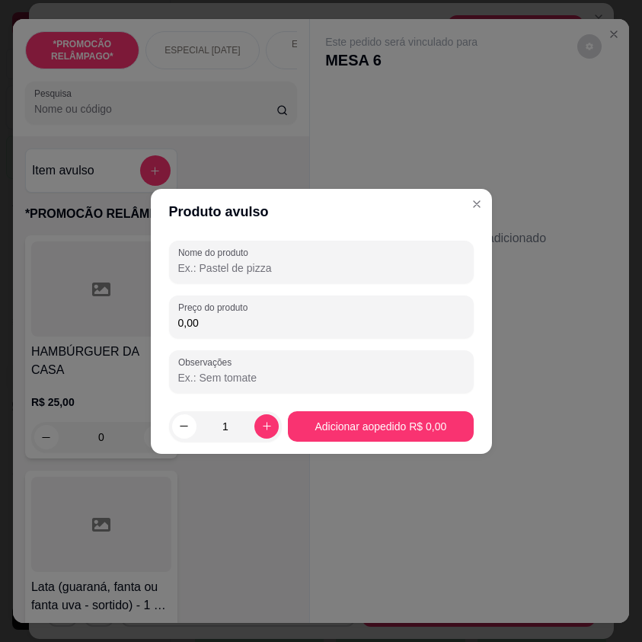
click at [280, 271] on input "Nome do produto" at bounding box center [321, 268] width 287 height 15
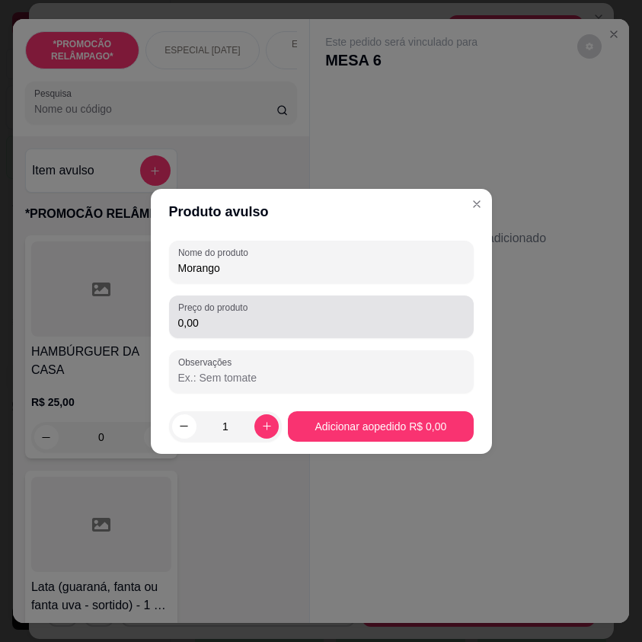
type input "Morango"
click at [300, 312] on div "0,00" at bounding box center [321, 317] width 287 height 30
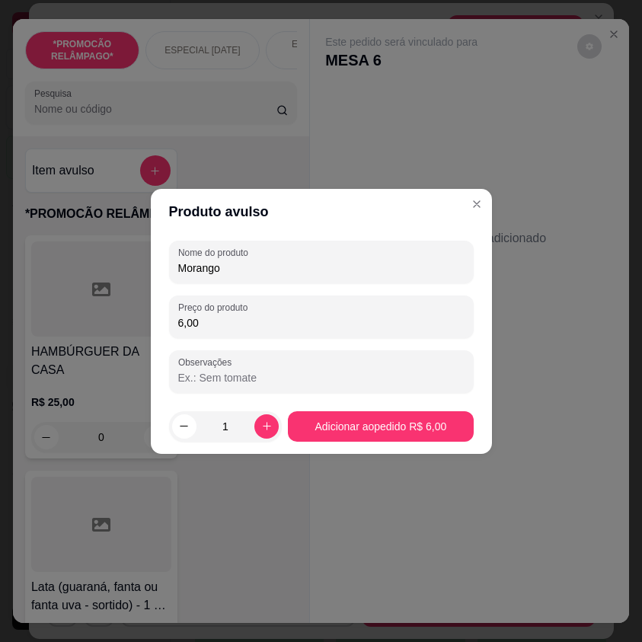
type input "6,00"
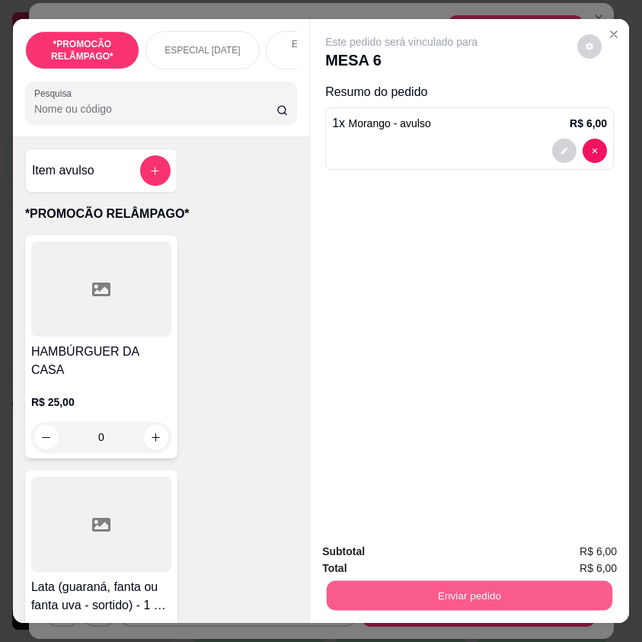
click at [473, 604] on button "Enviar pedido" at bounding box center [470, 596] width 286 height 30
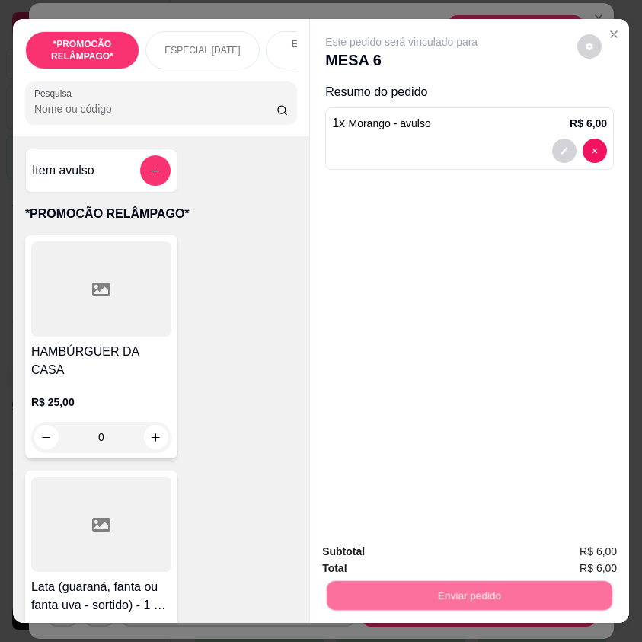
click at [453, 558] on button "Não registrar e enviar pedido" at bounding box center [417, 552] width 159 height 29
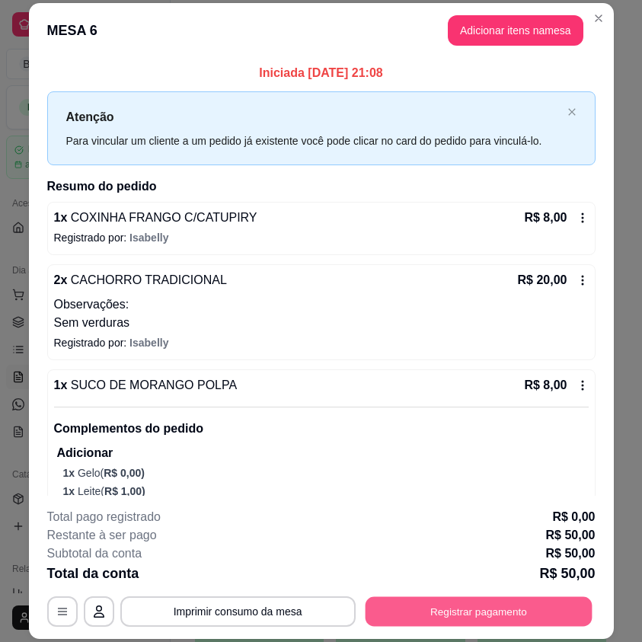
click at [510, 610] on button "Registrar pagamento" at bounding box center [478, 612] width 227 height 30
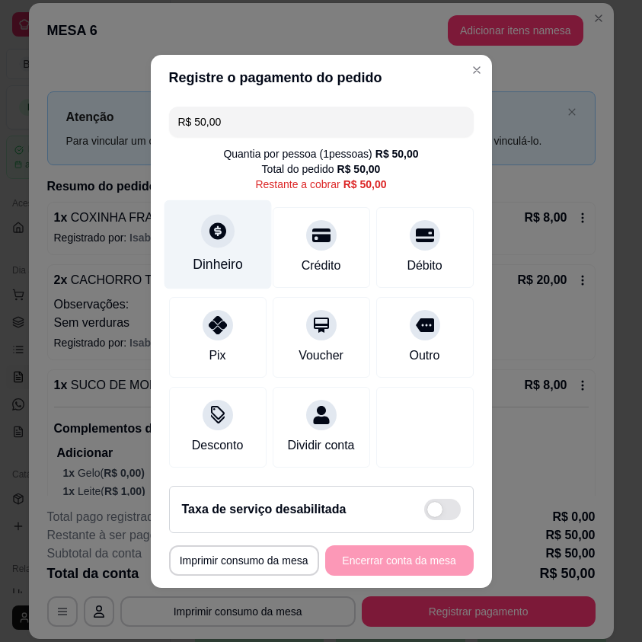
click at [219, 245] on div "Dinheiro" at bounding box center [217, 244] width 107 height 89
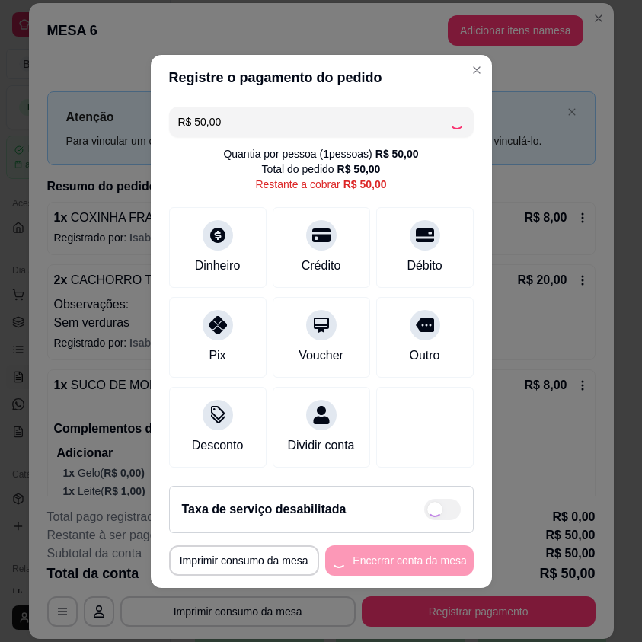
type input "R$ 0,00"
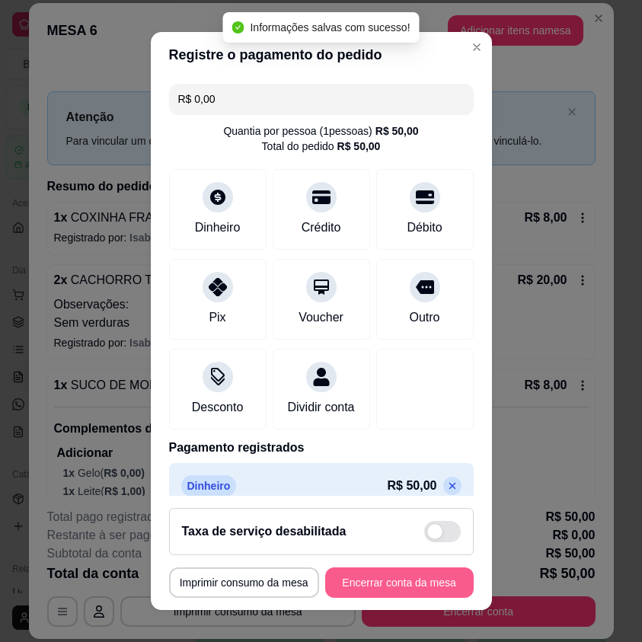
click at [415, 575] on button "Encerrar conta da mesa" at bounding box center [399, 583] width 149 height 30
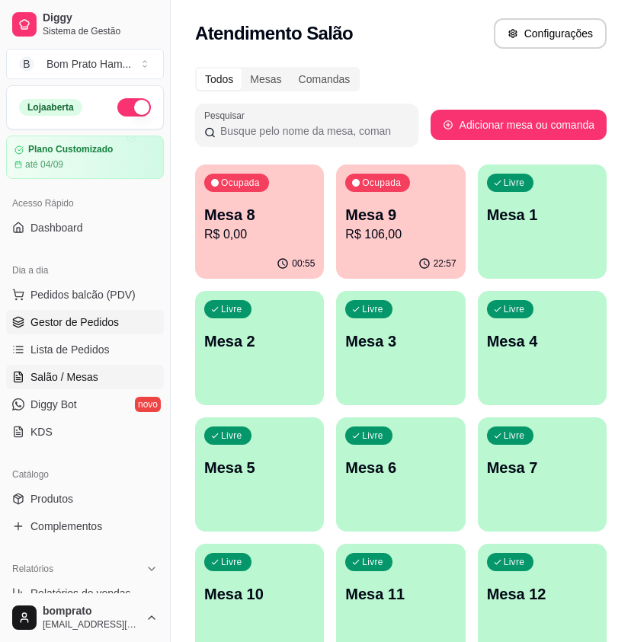
click at [98, 316] on span "Gestor de Pedidos" at bounding box center [74, 322] width 88 height 15
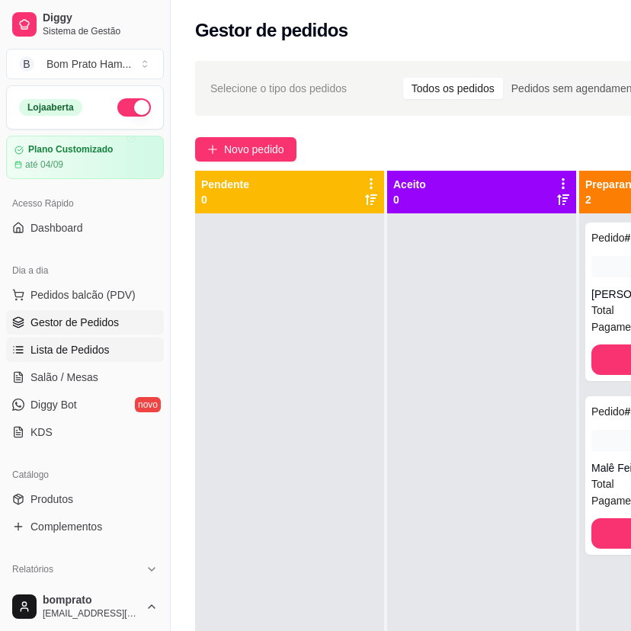
click at [136, 357] on link "Lista de Pedidos" at bounding box center [85, 350] width 158 height 24
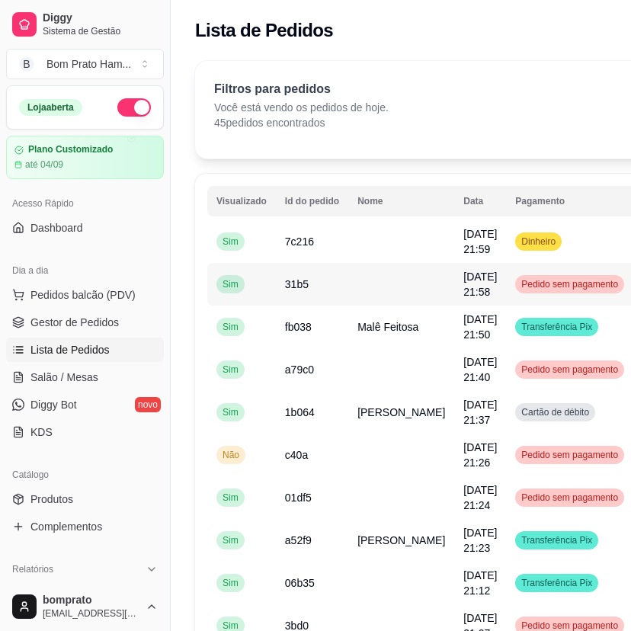
click at [396, 255] on td at bounding box center [401, 241] width 106 height 43
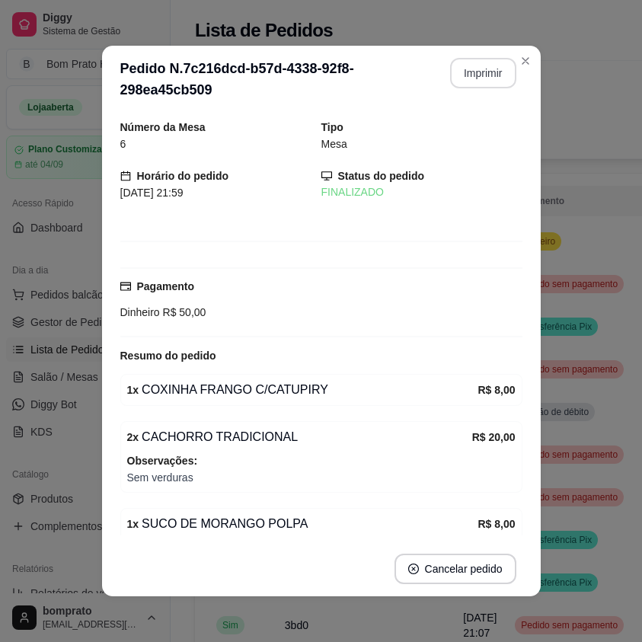
click at [488, 79] on button "Imprimir" at bounding box center [483, 73] width 66 height 30
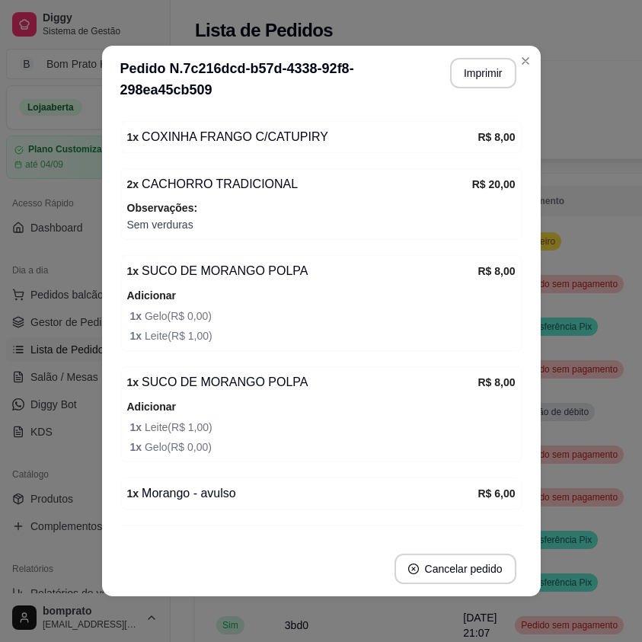
scroll to position [287, 0]
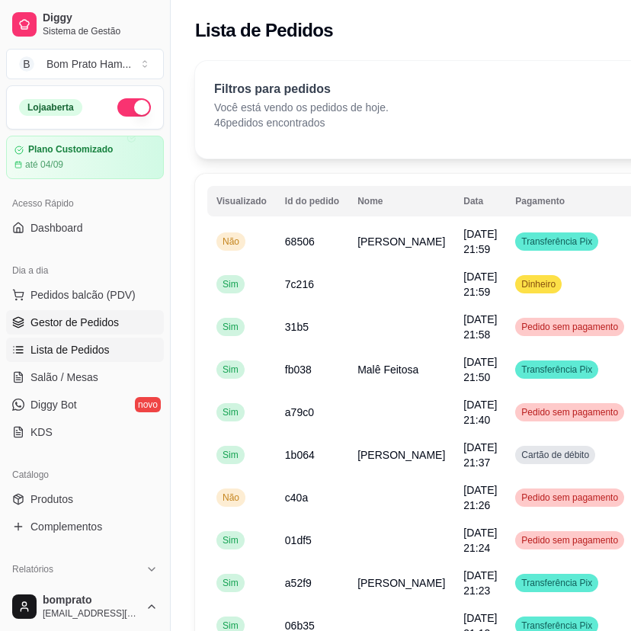
click at [108, 325] on span "Gestor de Pedidos" at bounding box center [74, 322] width 88 height 15
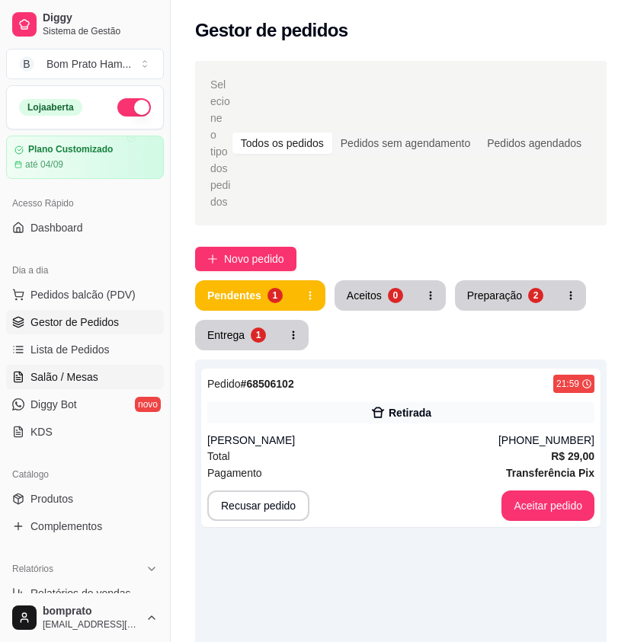
click at [95, 375] on span "Salão / Mesas" at bounding box center [64, 377] width 68 height 15
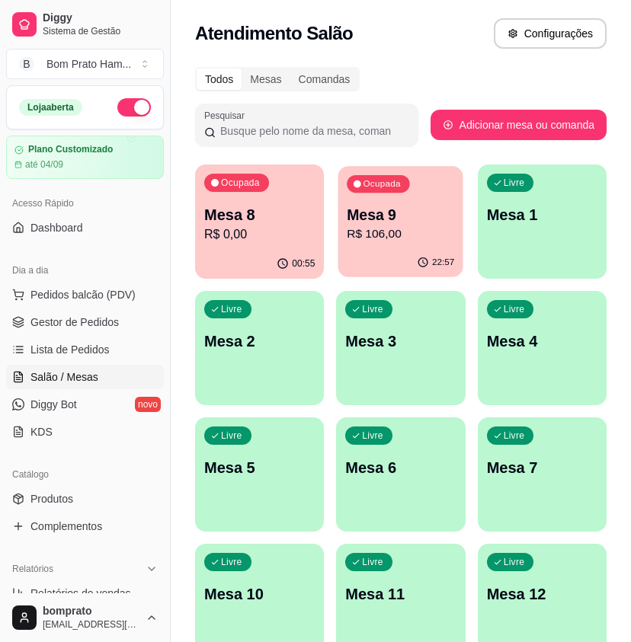
click at [404, 237] on p "R$ 106,00" at bounding box center [401, 235] width 107 height 18
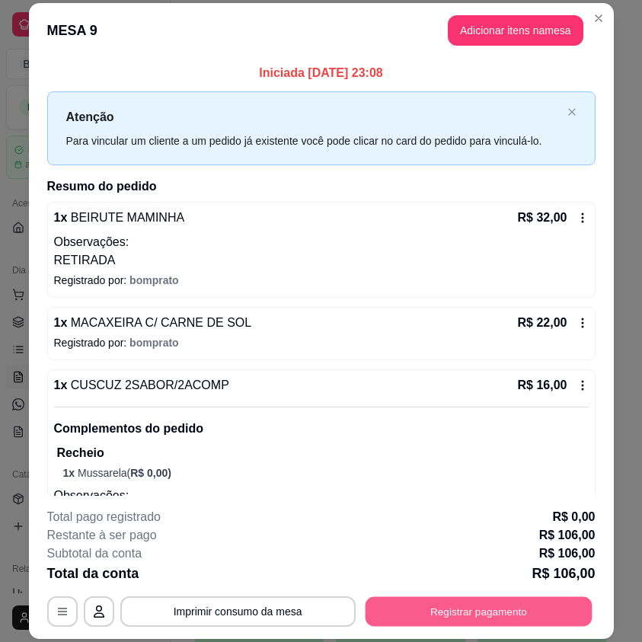
click at [493, 611] on button "Registrar pagamento" at bounding box center [478, 612] width 227 height 30
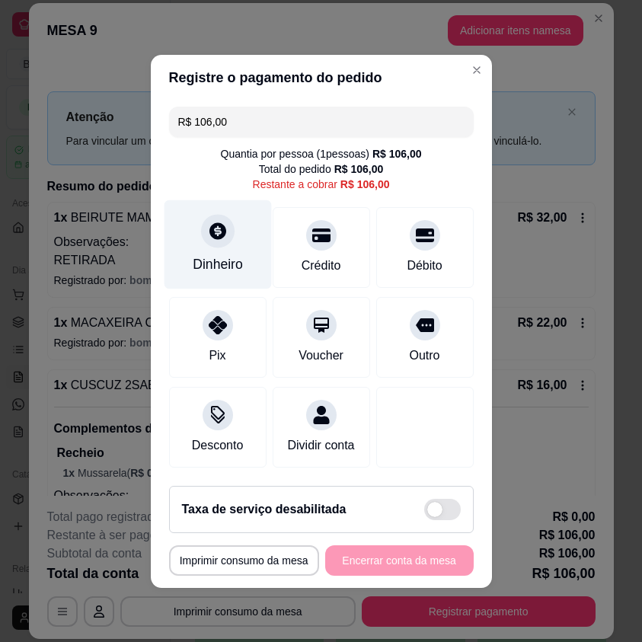
click at [208, 255] on div "Dinheiro" at bounding box center [218, 265] width 50 height 20
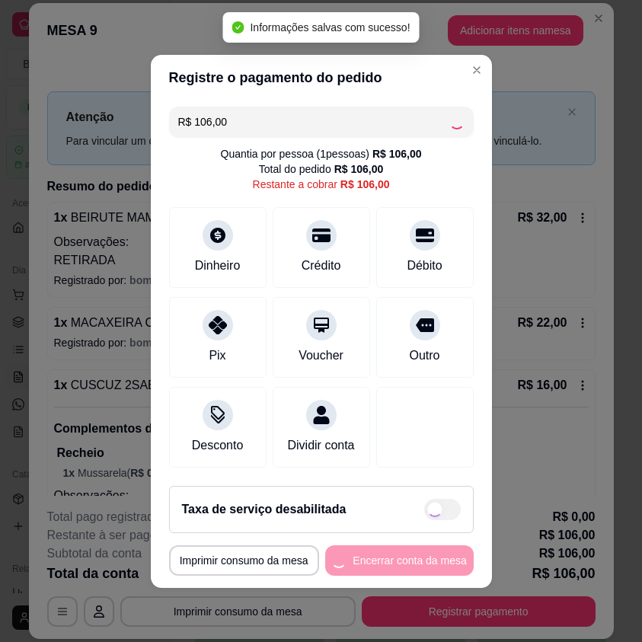
type input "R$ 0,00"
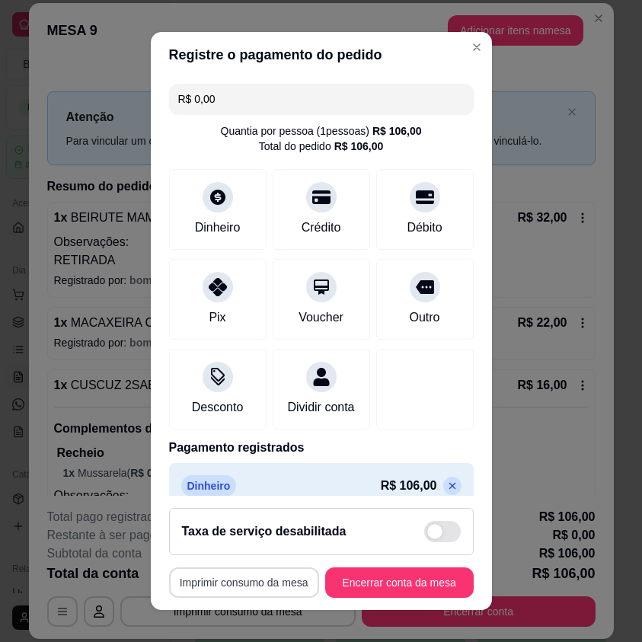
click at [282, 579] on button "Imprimir consumo da mesa" at bounding box center [244, 583] width 150 height 30
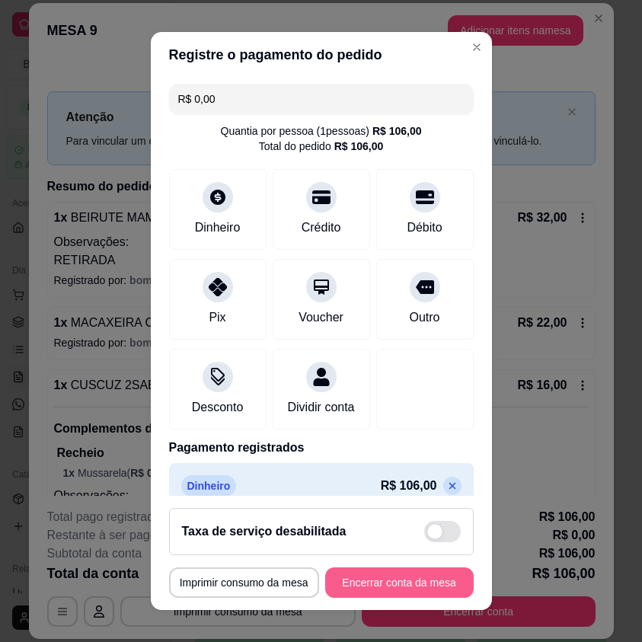
click at [402, 576] on button "Encerrar conta da mesa" at bounding box center [399, 583] width 149 height 30
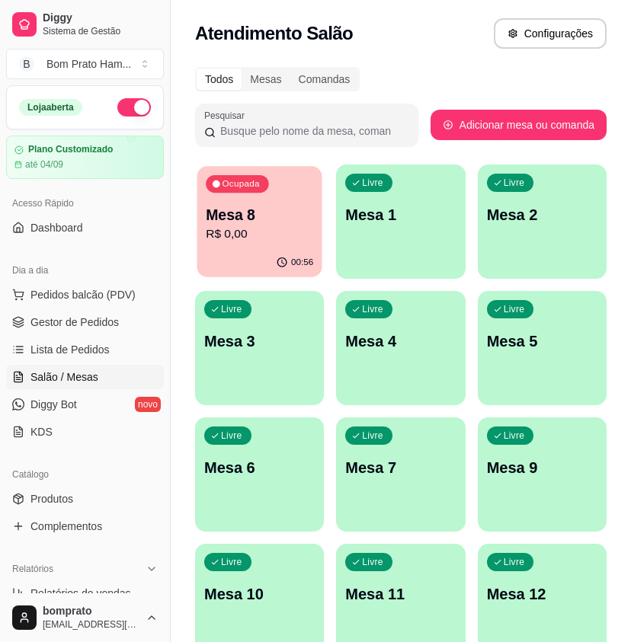
click at [311, 219] on p "Mesa 8" at bounding box center [259, 215] width 107 height 21
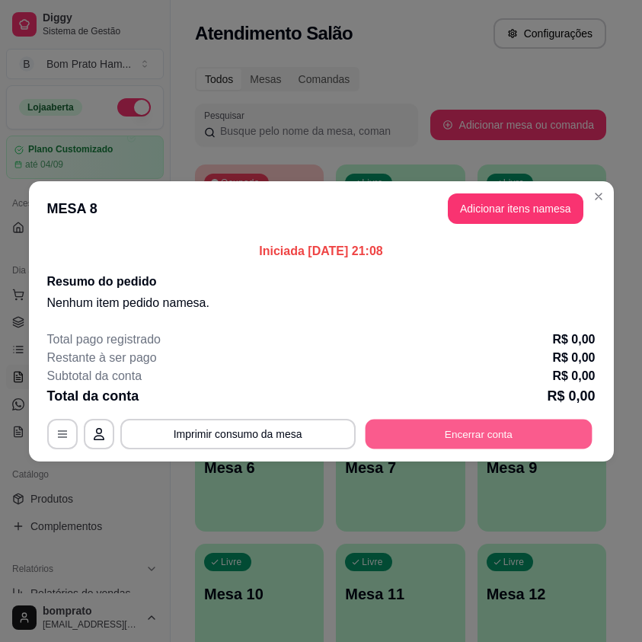
click at [518, 433] on button "Encerrar conta" at bounding box center [478, 434] width 227 height 30
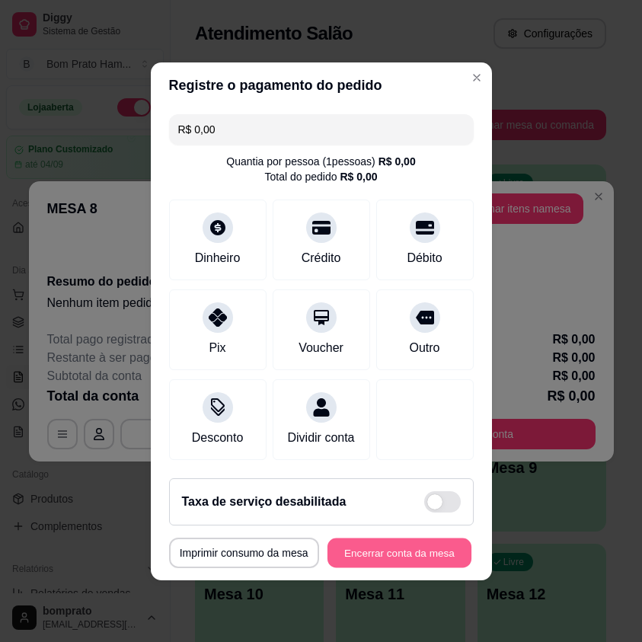
click at [415, 554] on button "Encerrar conta da mesa" at bounding box center [400, 553] width 144 height 30
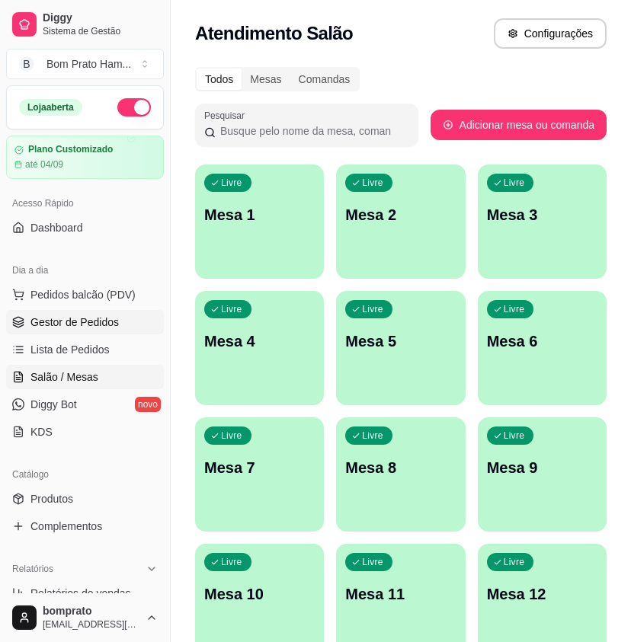
click at [94, 322] on span "Gestor de Pedidos" at bounding box center [74, 322] width 88 height 15
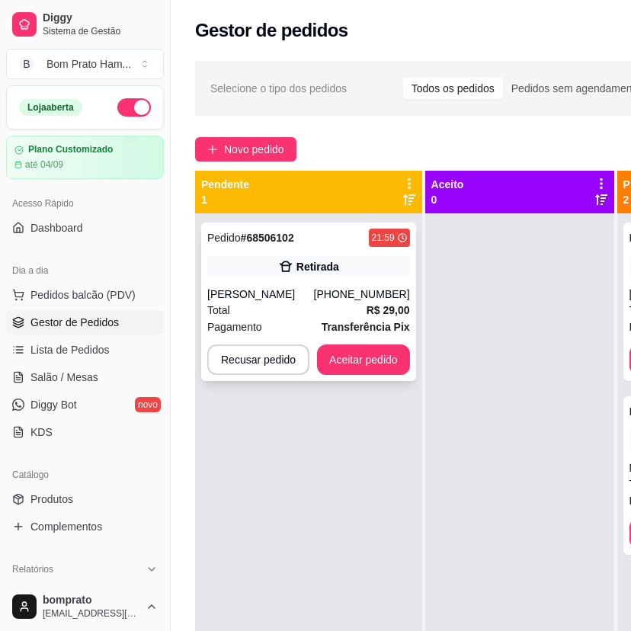
click at [297, 301] on div "Matheus Rodrigo" at bounding box center [260, 294] width 107 height 15
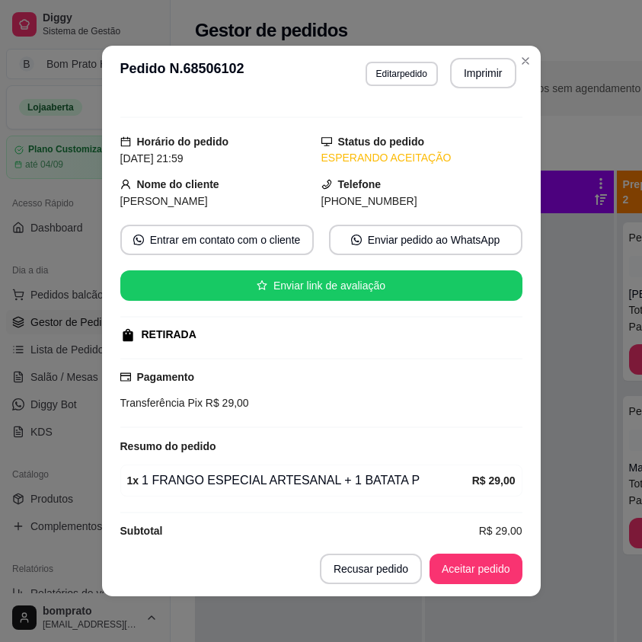
scroll to position [44, 0]
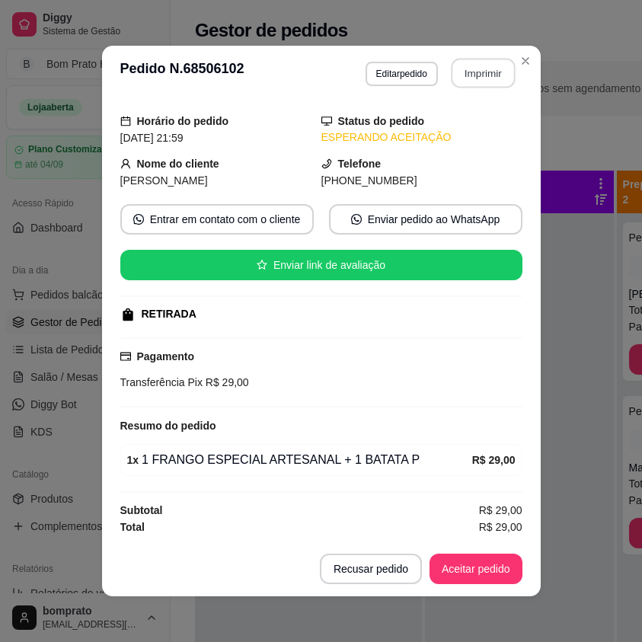
click at [460, 85] on button "Imprimir" at bounding box center [483, 74] width 64 height 30
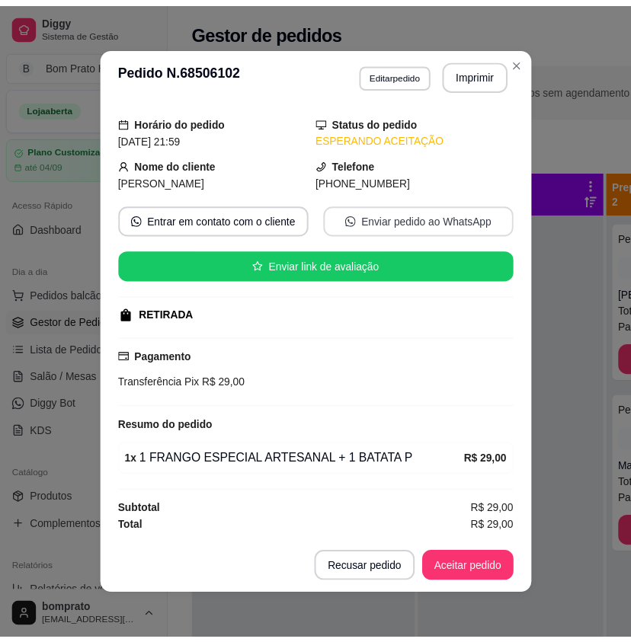
scroll to position [0, 0]
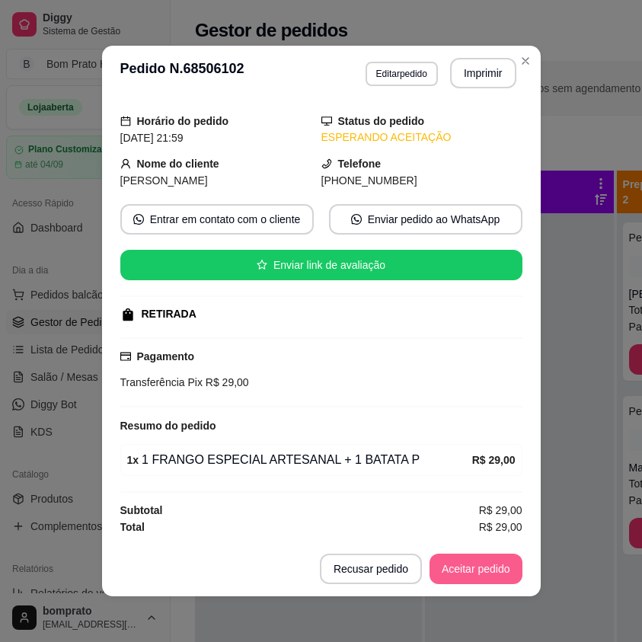
click at [487, 554] on footer "Recusar pedido Aceitar pedido" at bounding box center [321, 569] width 439 height 55
click at [486, 554] on button "Aceitar pedido" at bounding box center [476, 569] width 93 height 30
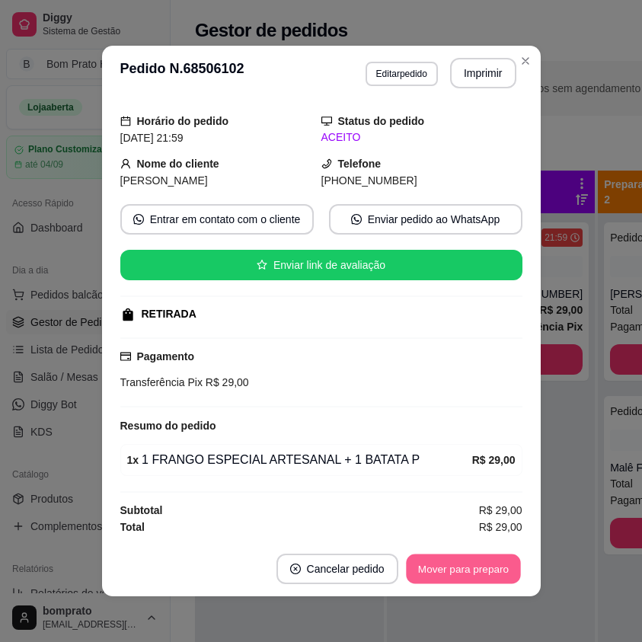
click at [480, 559] on button "Mover para preparo" at bounding box center [463, 570] width 114 height 30
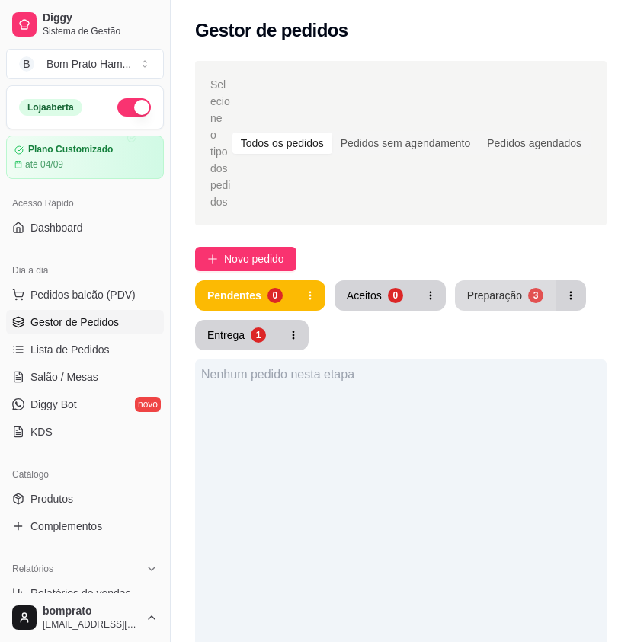
click at [499, 288] on div "Preparação" at bounding box center [494, 295] width 55 height 15
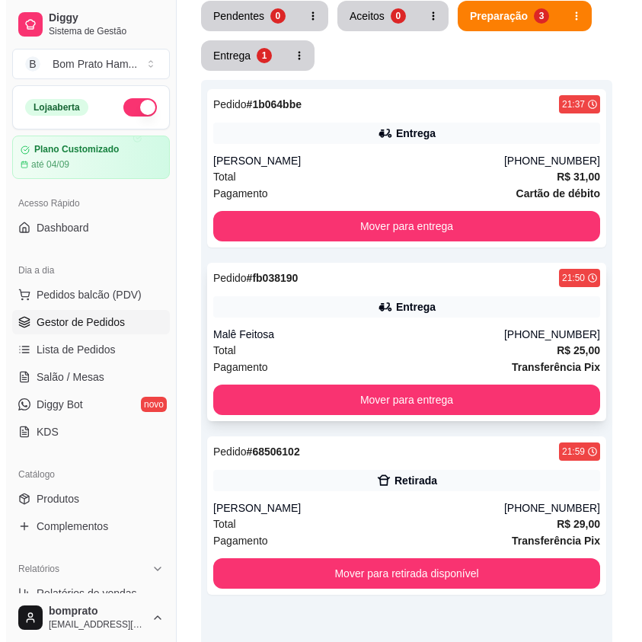
scroll to position [305, 0]
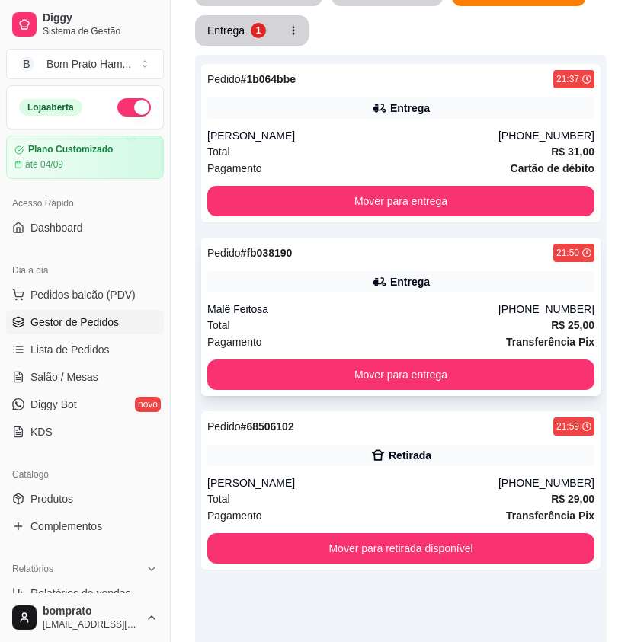
click at [383, 302] on div "Malê Feitosa" at bounding box center [352, 309] width 291 height 15
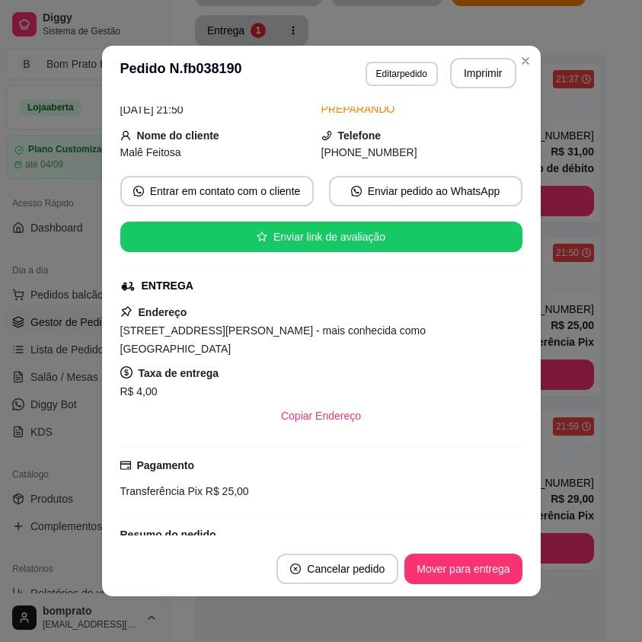
scroll to position [290, 0]
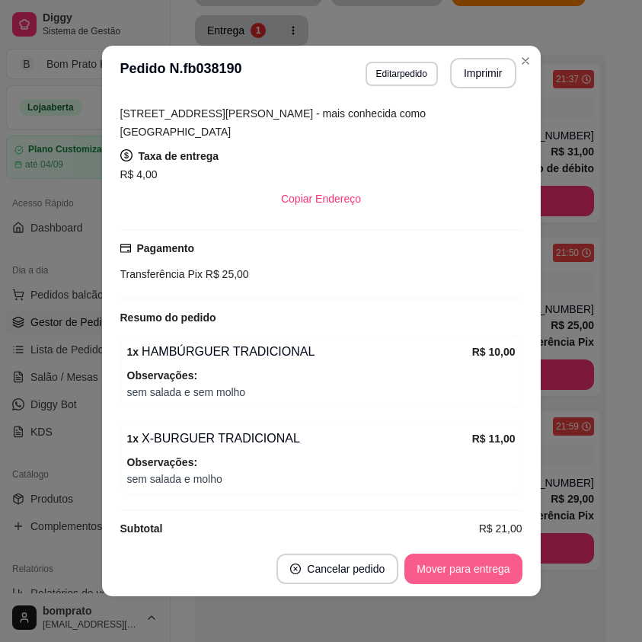
click at [463, 559] on button "Mover para entrega" at bounding box center [463, 569] width 117 height 30
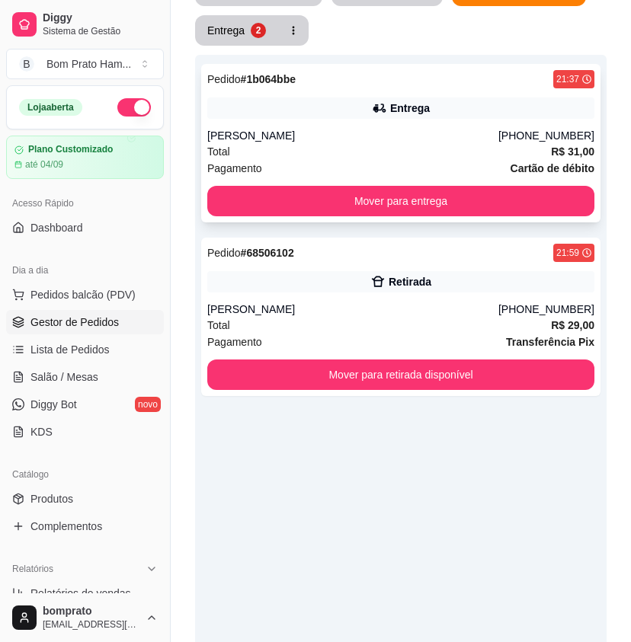
click at [418, 128] on div "Gabrieli" at bounding box center [352, 135] width 291 height 15
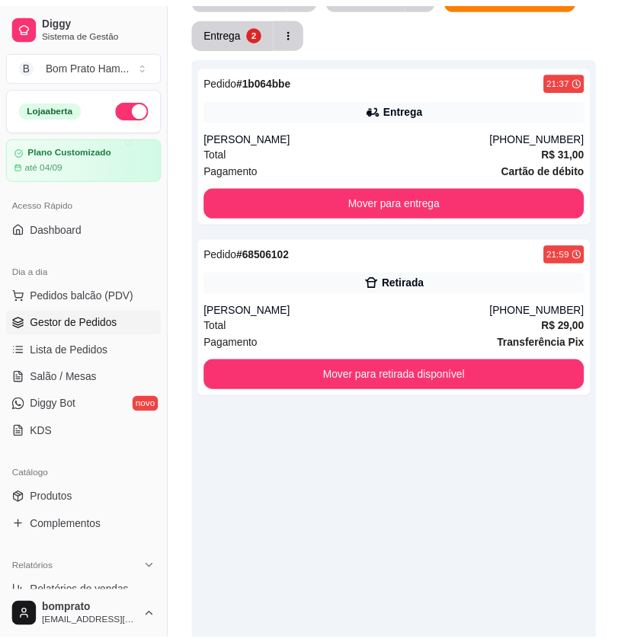
scroll to position [163, 0]
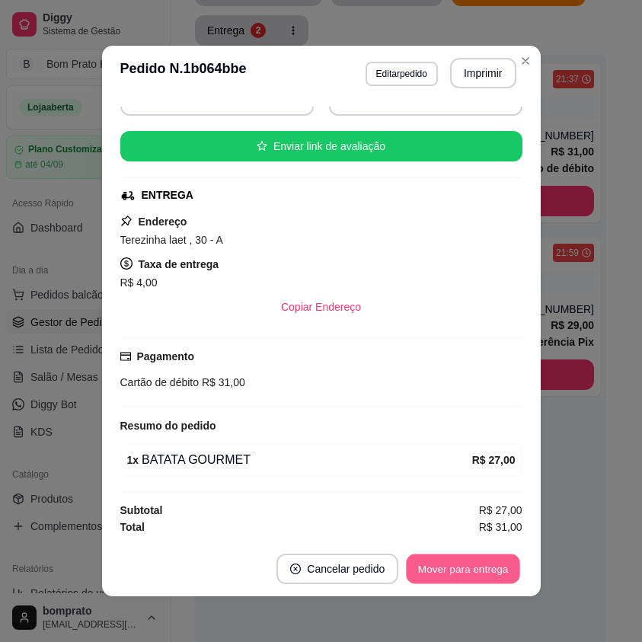
click at [453, 567] on button "Mover para entrega" at bounding box center [464, 570] width 114 height 30
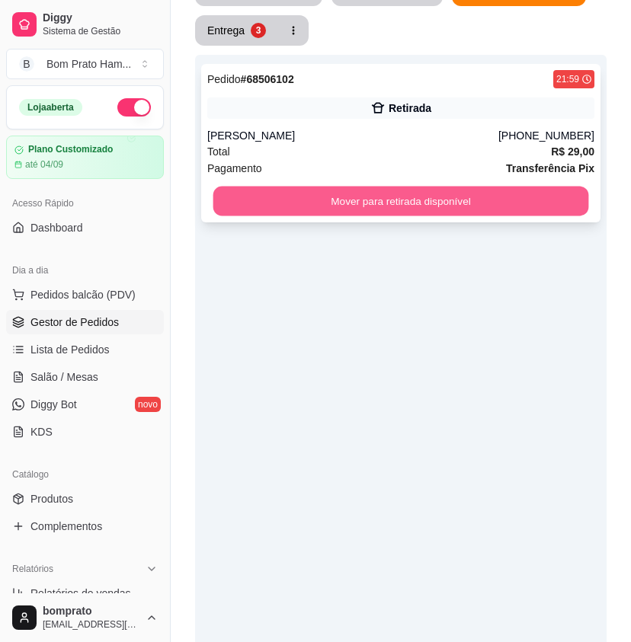
click at [437, 187] on button "Mover para retirada disponível" at bounding box center [401, 202] width 376 height 30
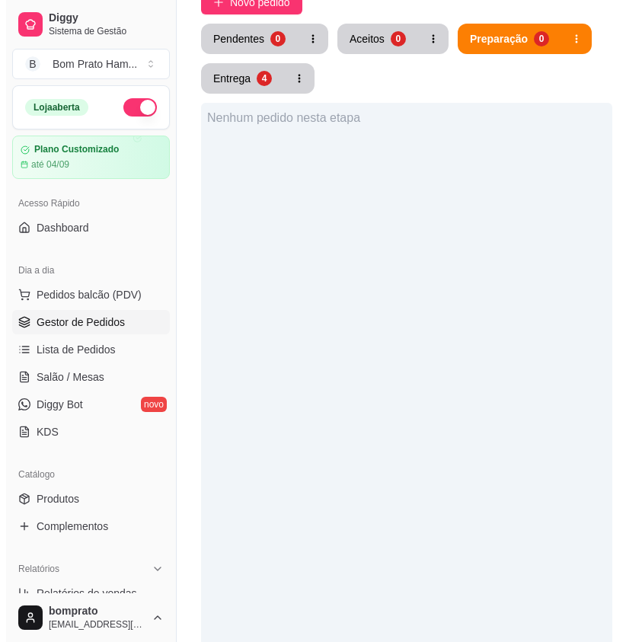
scroll to position [76, 0]
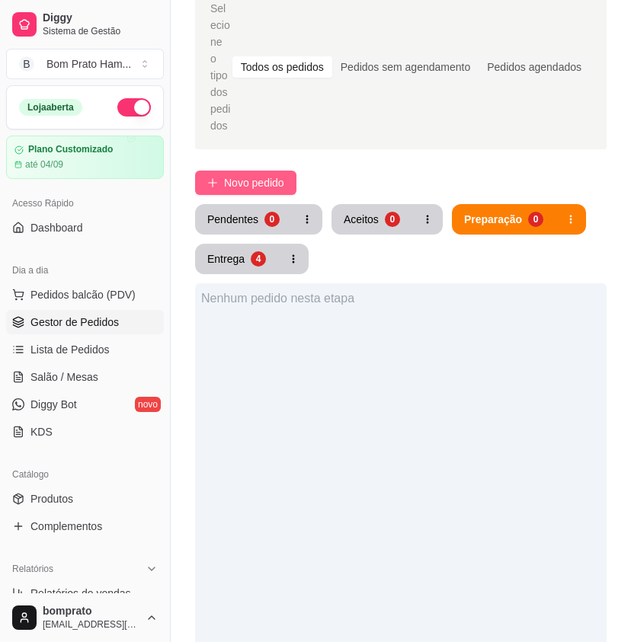
click at [258, 175] on span "Novo pedido" at bounding box center [254, 183] width 60 height 17
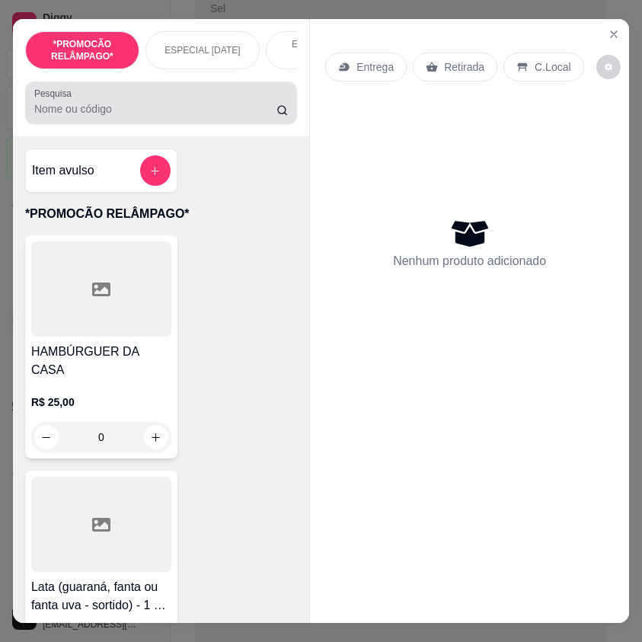
click at [135, 105] on div at bounding box center [161, 103] width 254 height 30
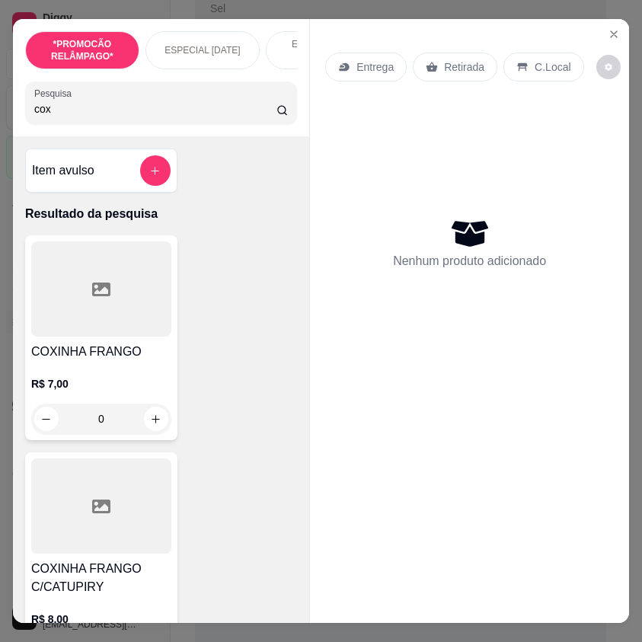
type input "cox"
click at [166, 559] on div "COXINHA FRANGO C/CATUPIRY R$ 8,00 0" at bounding box center [101, 564] width 152 height 223
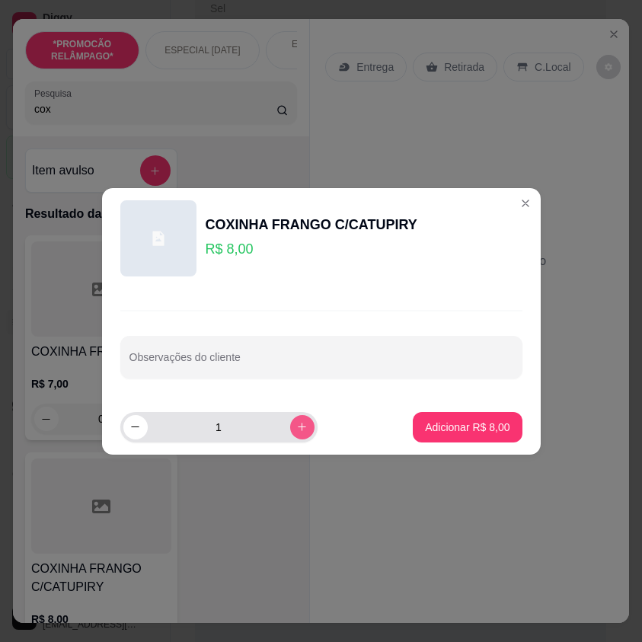
click at [296, 408] on footer "1 Adicionar R$ 8,00" at bounding box center [321, 427] width 439 height 55
click at [296, 424] on icon "increase-product-quantity" at bounding box center [301, 426] width 11 height 11
type input "2"
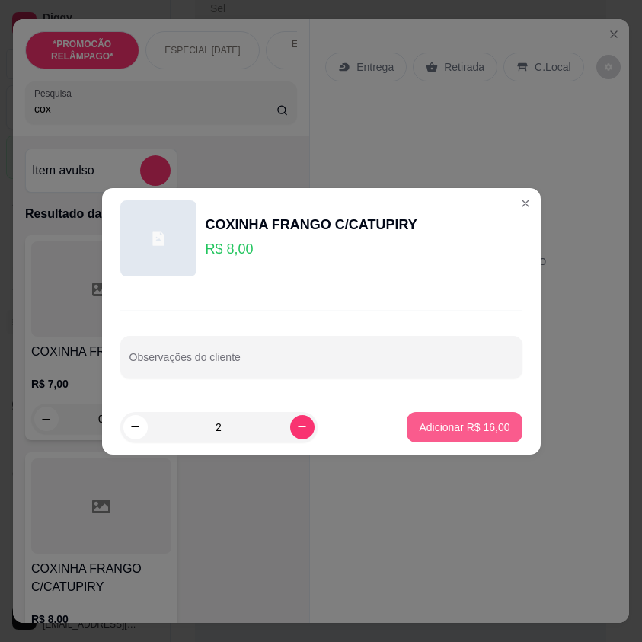
click at [464, 427] on p "Adicionar R$ 16,00" at bounding box center [464, 427] width 91 height 15
type input "2"
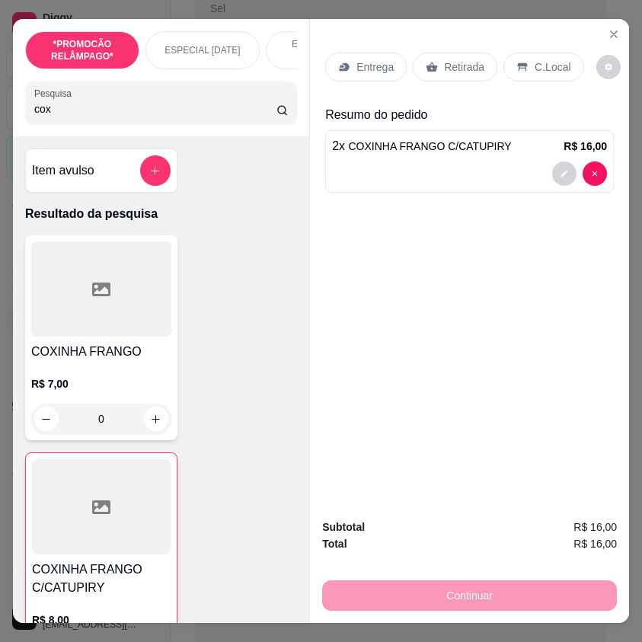
click at [49, 110] on input "cox" at bounding box center [155, 108] width 242 height 15
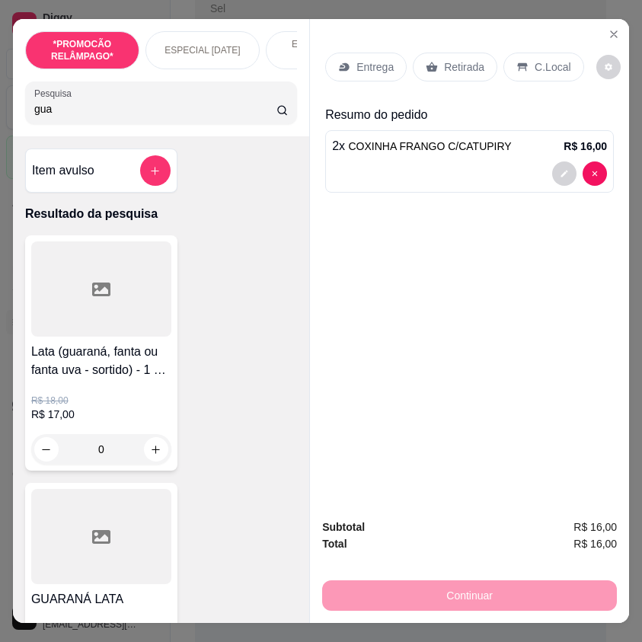
type input "gua"
click at [149, 569] on div at bounding box center [101, 536] width 140 height 95
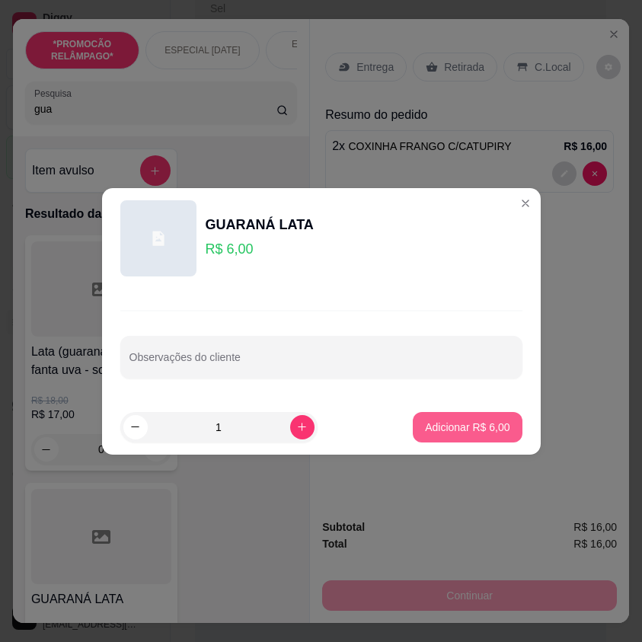
click at [434, 433] on p "Adicionar R$ 6,00" at bounding box center [467, 427] width 85 height 15
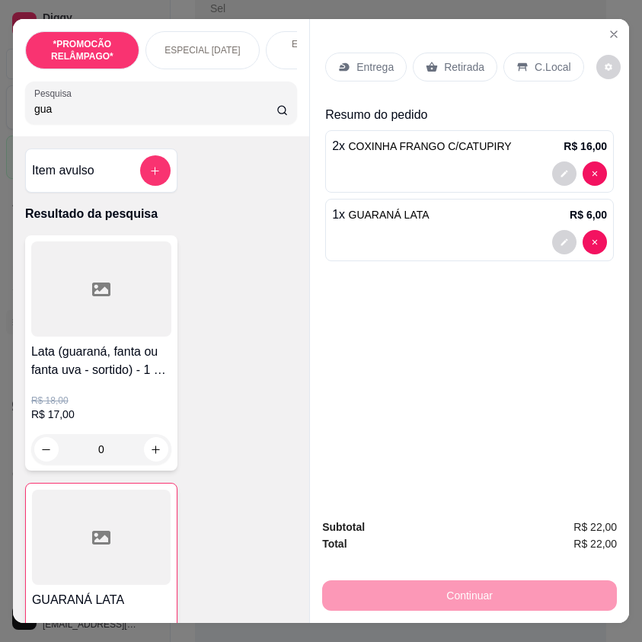
type input "1"
click at [371, 72] on div "Entrega" at bounding box center [366, 67] width 82 height 29
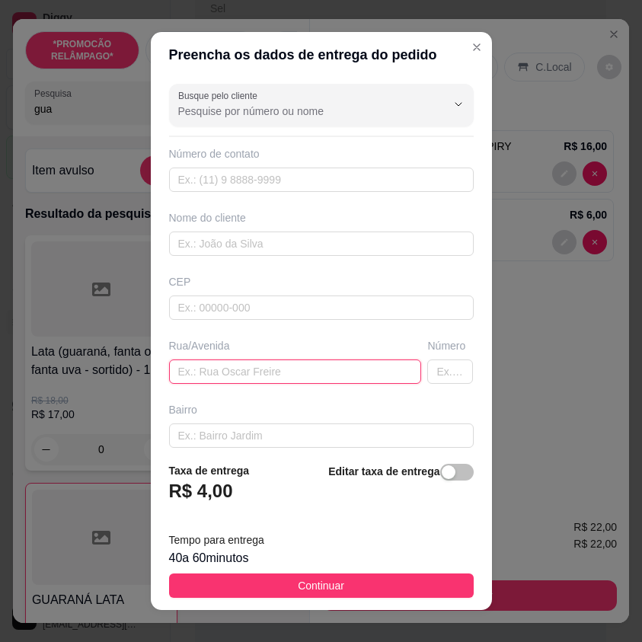
drag, startPoint x: 293, startPoint y: 370, endPoint x: 197, endPoint y: 368, distance: 96.1
paste input "Rua Professor Elodio Ramos 517 Primeira rua da nova sertania"
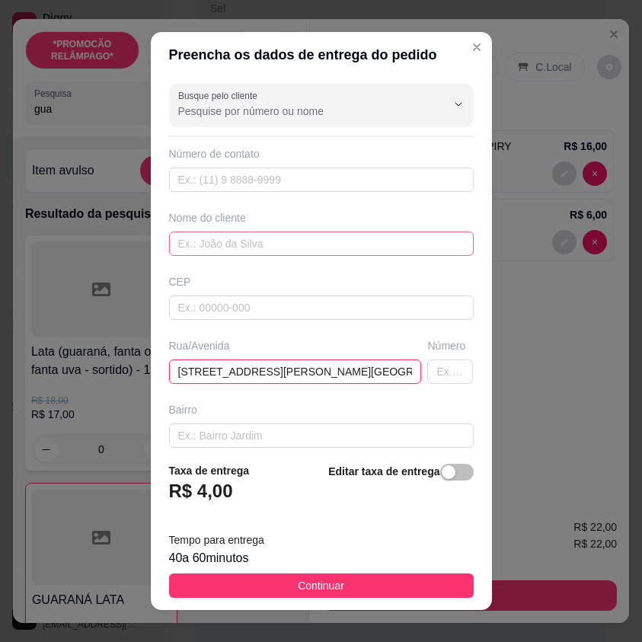
scroll to position [0, 75]
type input "Rua Professor Elodio Ramos 517 Primeira rua da nova sertania"
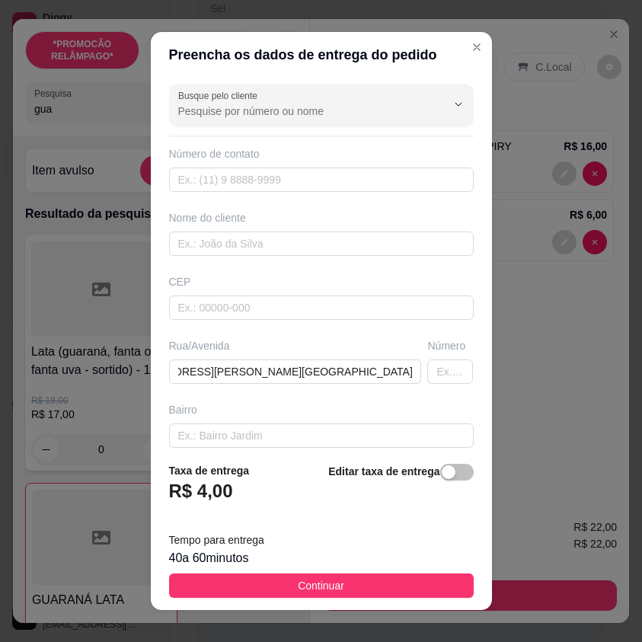
scroll to position [0, 0]
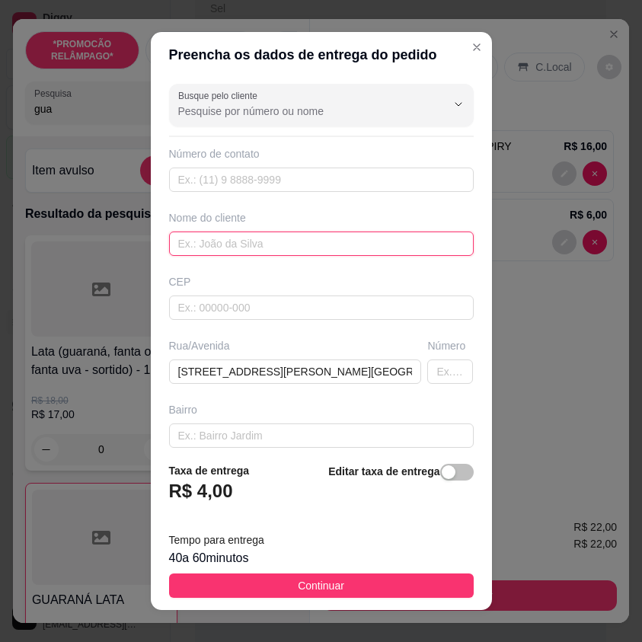
paste input "Joyce Amorim"
type input "Joyce Amorim"
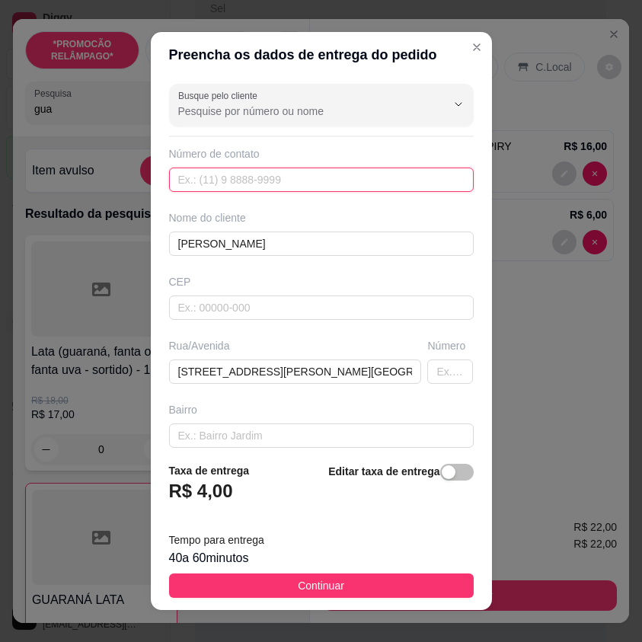
paste input "(87) 9104-6423"
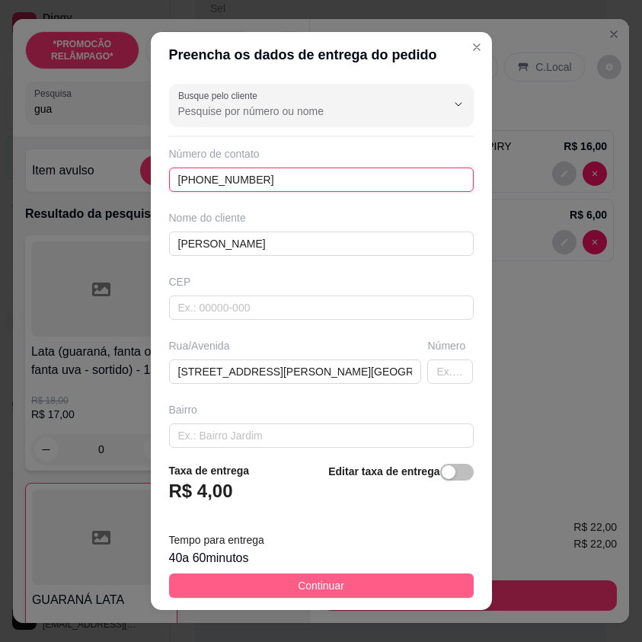
type input "(87) 9104-6423"
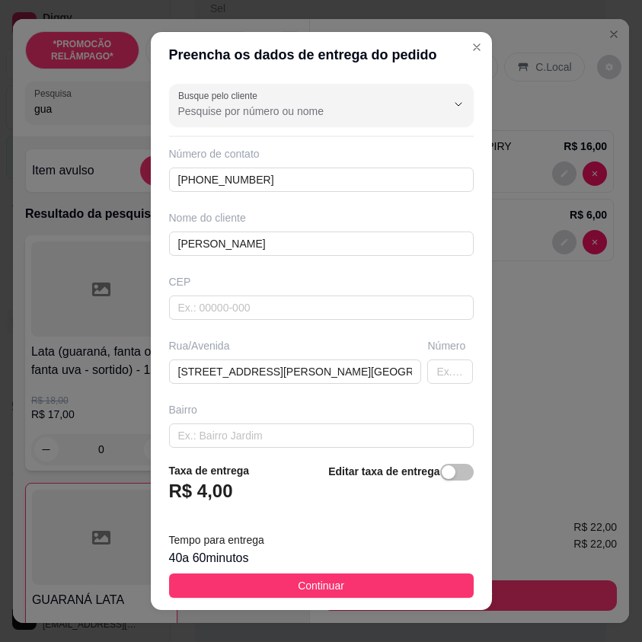
drag, startPoint x: 428, startPoint y: 585, endPoint x: 631, endPoint y: 469, distance: 234.1
click at [431, 580] on button "Continuar" at bounding box center [321, 586] width 305 height 24
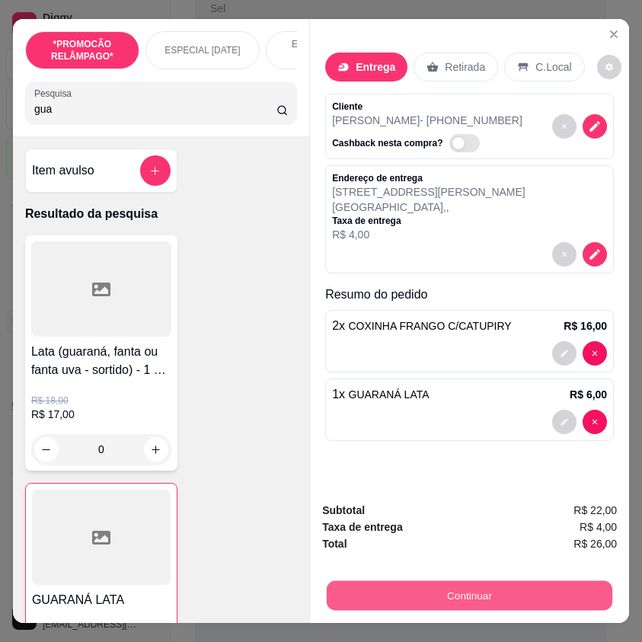
click at [533, 587] on button "Continuar" at bounding box center [470, 596] width 286 height 30
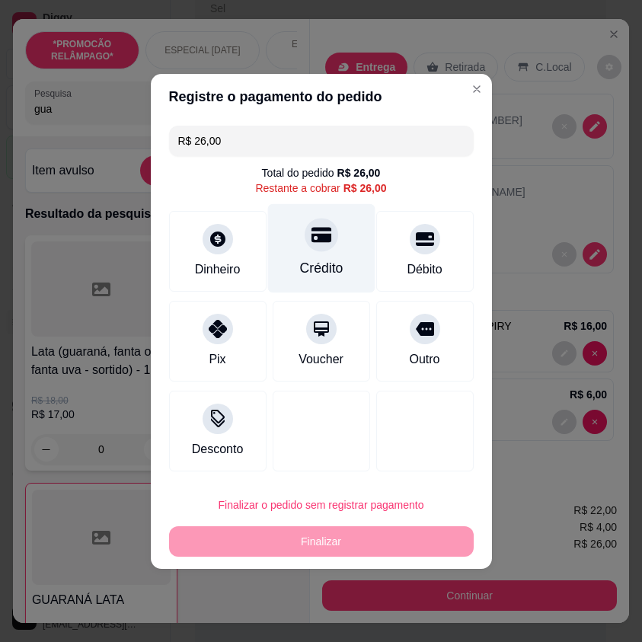
click at [351, 254] on div "Crédito" at bounding box center [321, 247] width 107 height 89
type input "R$ 0,00"
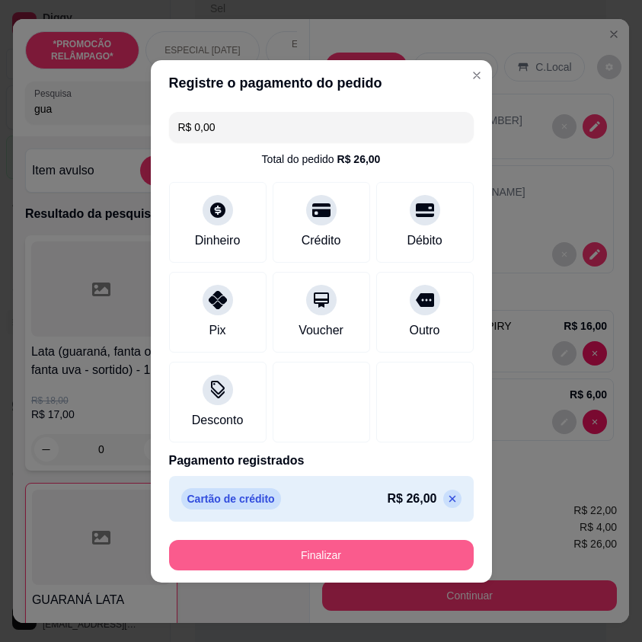
click at [407, 549] on button "Finalizar" at bounding box center [321, 555] width 305 height 30
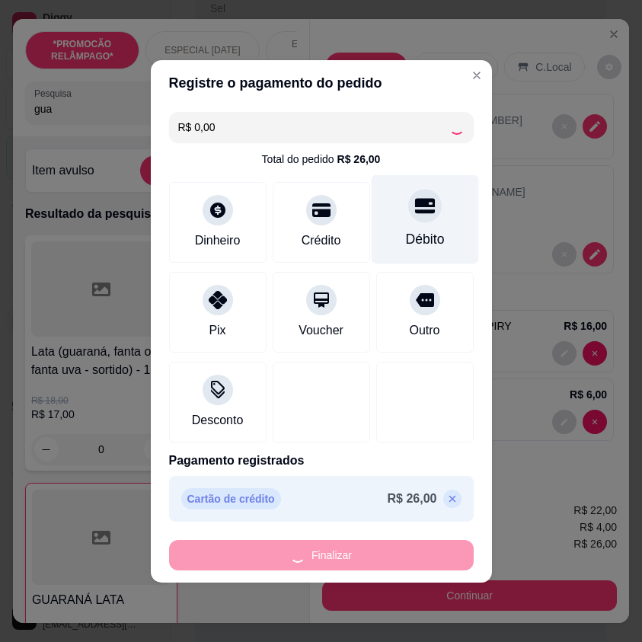
type input "0"
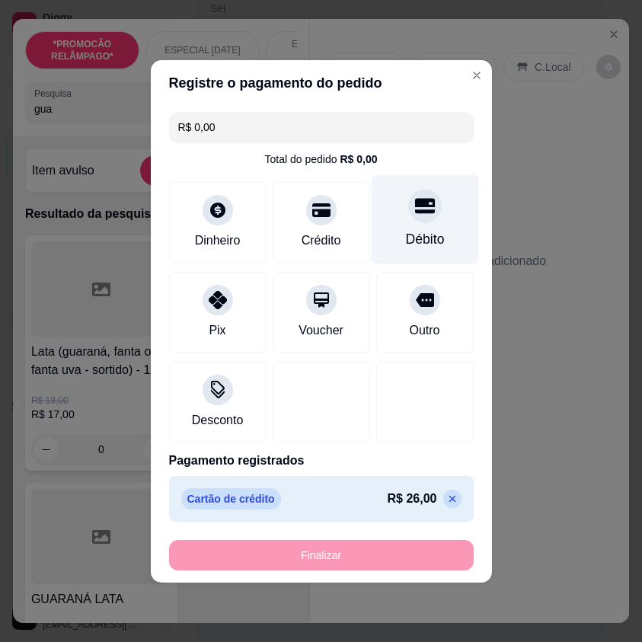
type input "-R$ 26,00"
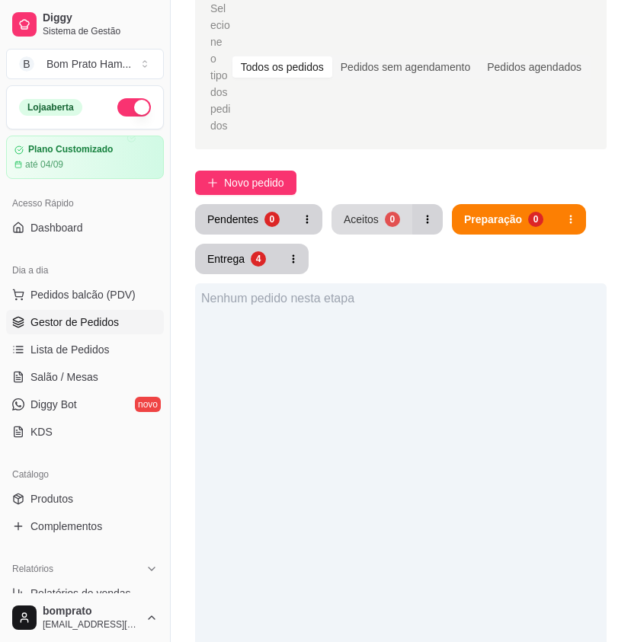
click at [353, 204] on button "Aceitos 0" at bounding box center [372, 219] width 81 height 30
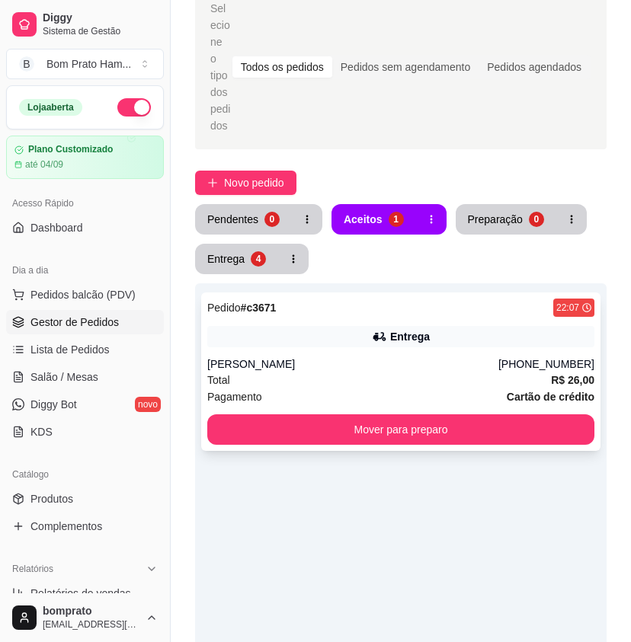
click at [392, 372] on div "Total R$ 26,00" at bounding box center [400, 380] width 387 height 17
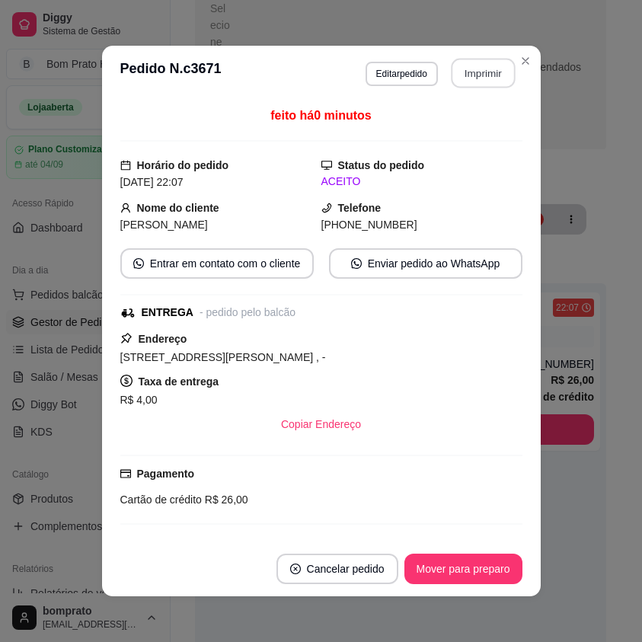
click at [468, 81] on button "Imprimir" at bounding box center [483, 74] width 64 height 30
click at [498, 570] on button "Mover para preparo" at bounding box center [464, 569] width 118 height 30
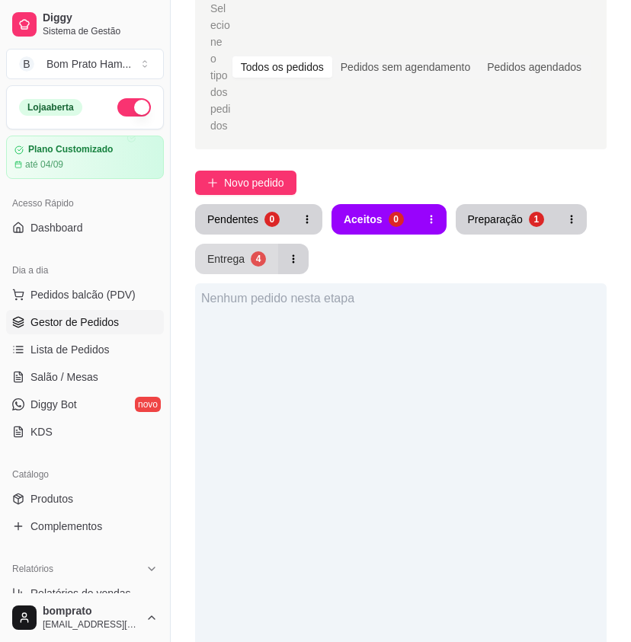
click at [218, 251] on button "Entrega 4" at bounding box center [236, 259] width 83 height 30
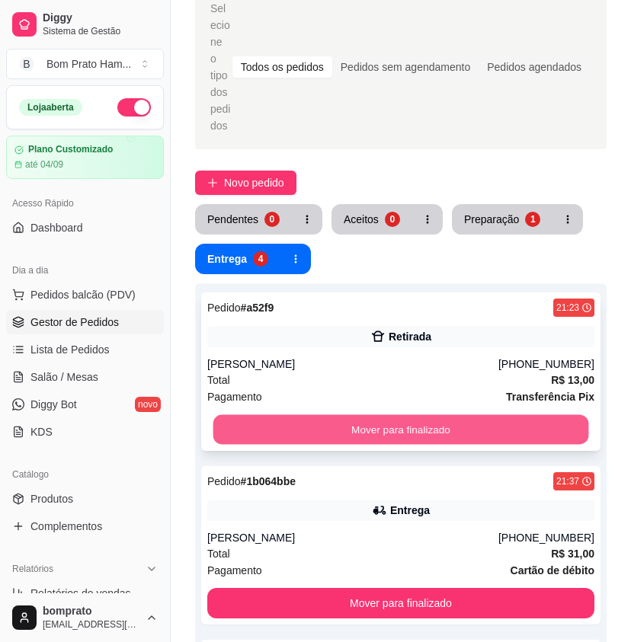
click at [426, 415] on button "Mover para finalizado" at bounding box center [401, 430] width 376 height 30
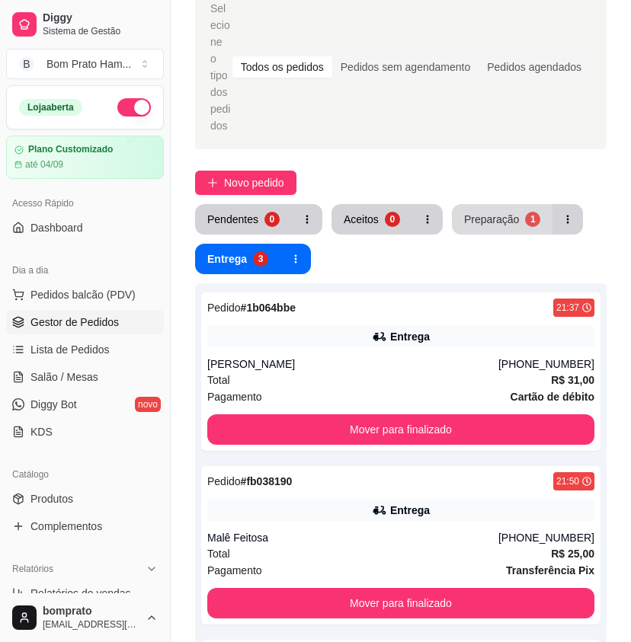
click at [481, 204] on button "Preparação 1" at bounding box center [502, 219] width 101 height 30
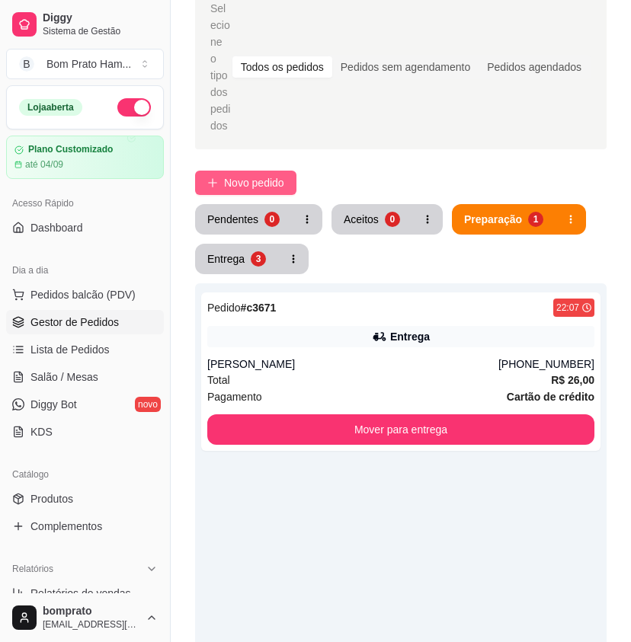
click at [271, 175] on span "Novo pedido" at bounding box center [254, 183] width 60 height 17
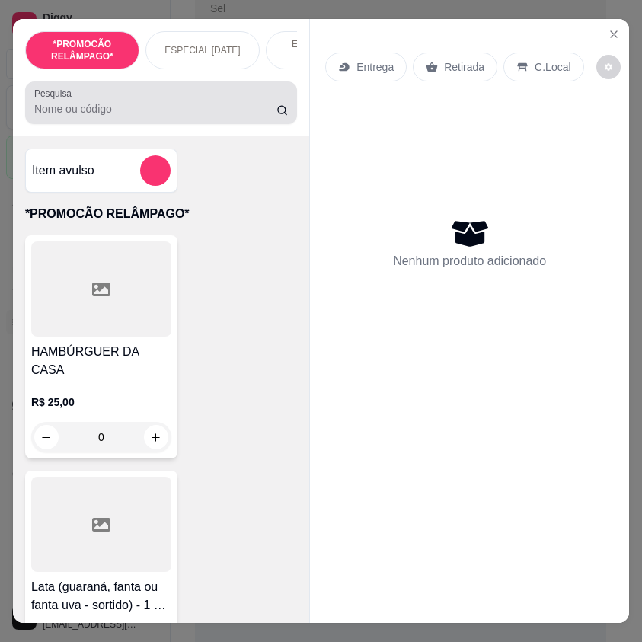
click at [123, 114] on input "Pesquisa" at bounding box center [155, 108] width 242 height 15
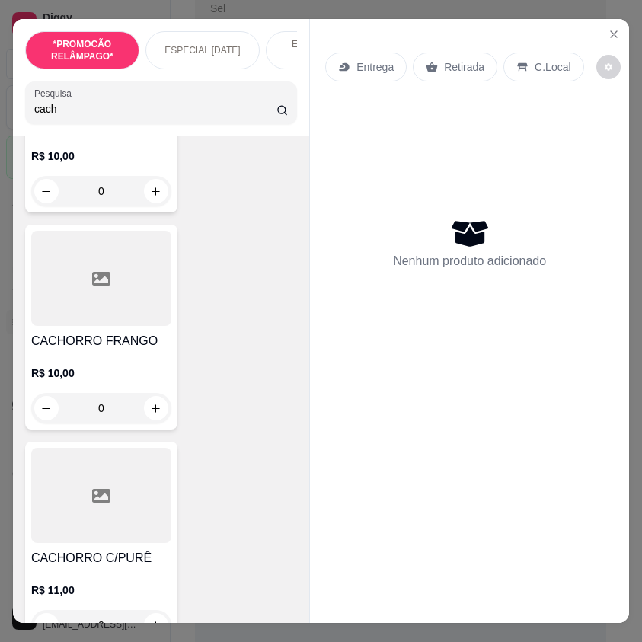
scroll to position [533, 0]
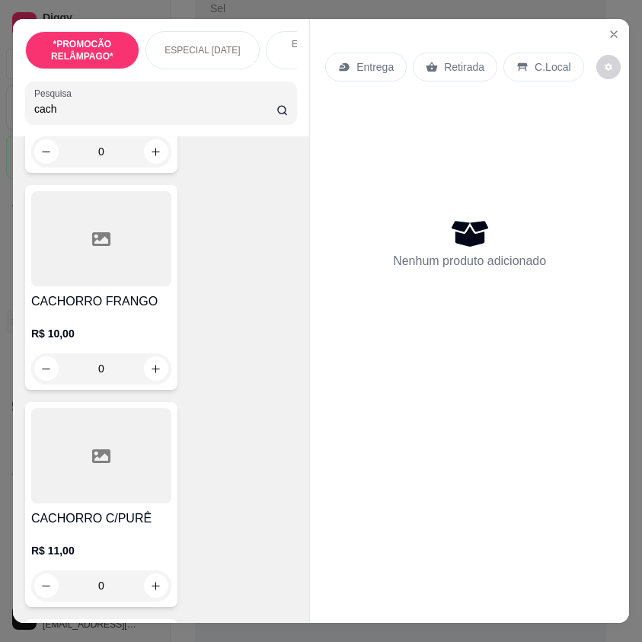
type input "cach"
click at [135, 287] on div at bounding box center [101, 238] width 140 height 95
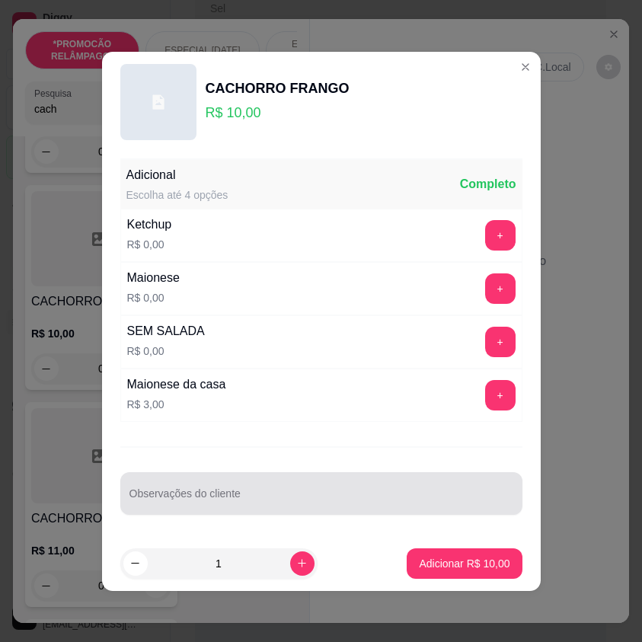
click at [213, 485] on div at bounding box center [322, 494] width 384 height 30
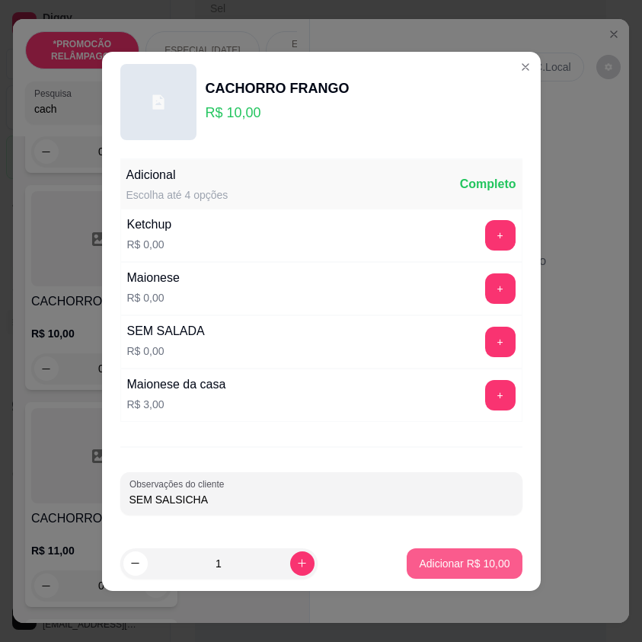
type input "SEM SALSICHA"
click at [430, 567] on p "Adicionar R$ 10,00" at bounding box center [464, 563] width 91 height 15
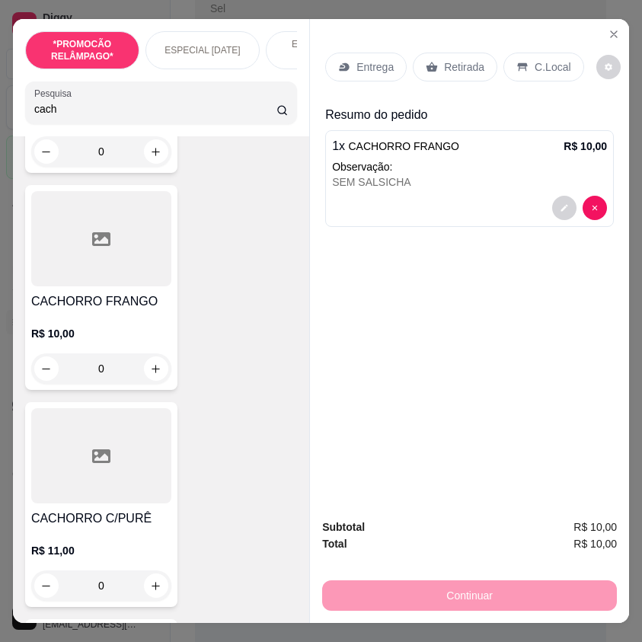
click at [152, 589] on div "0" at bounding box center [101, 586] width 140 height 30
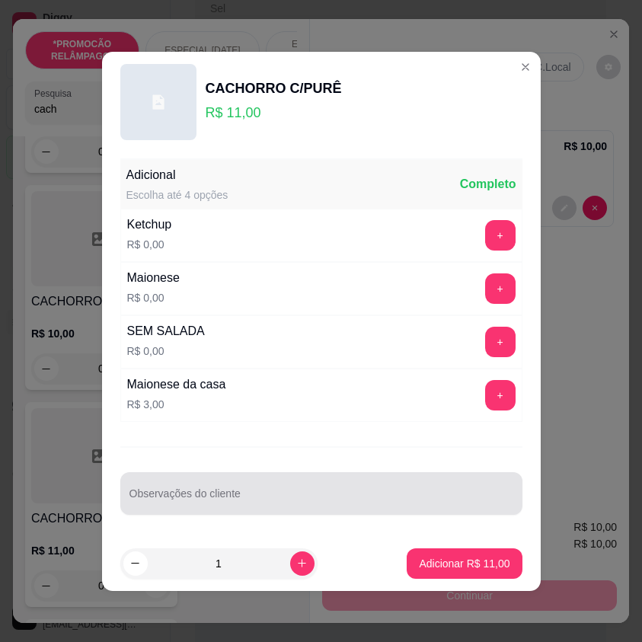
click at [241, 491] on div at bounding box center [322, 494] width 384 height 30
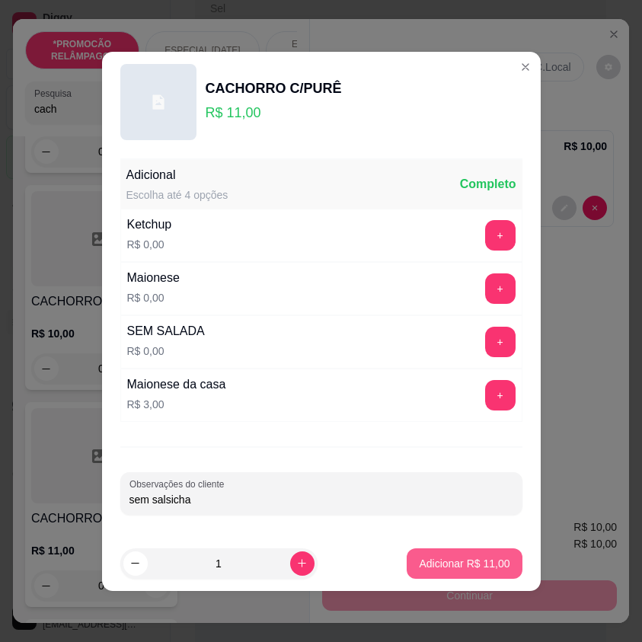
type input "sem salsicha"
click at [444, 562] on p "Adicionar R$ 11,00" at bounding box center [465, 563] width 88 height 14
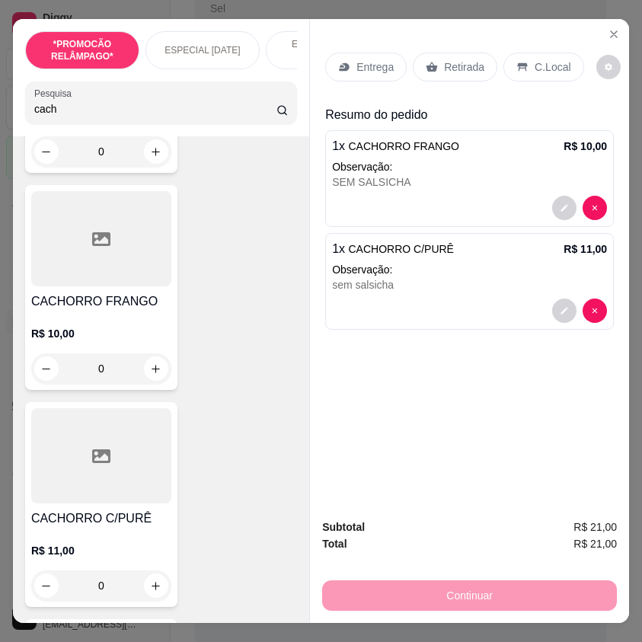
click at [367, 68] on p "Entrega" at bounding box center [375, 66] width 37 height 15
click at [610, 32] on icon "Close" at bounding box center [614, 34] width 12 height 12
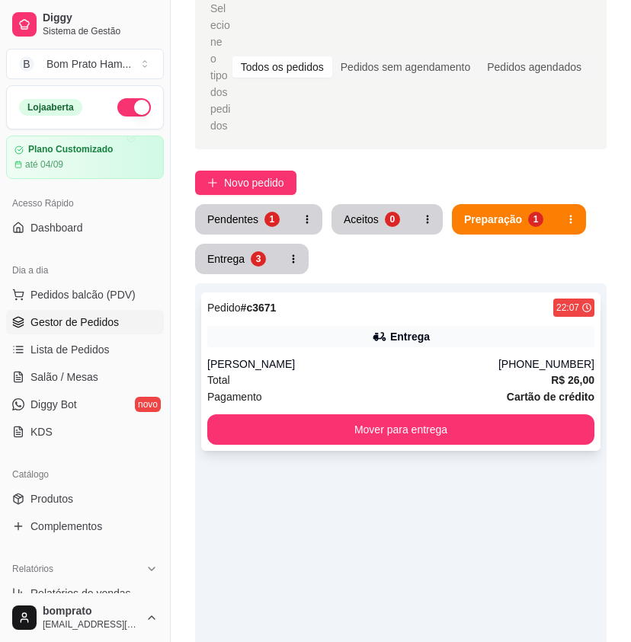
click at [374, 372] on div "Total R$ 26,00" at bounding box center [400, 380] width 387 height 17
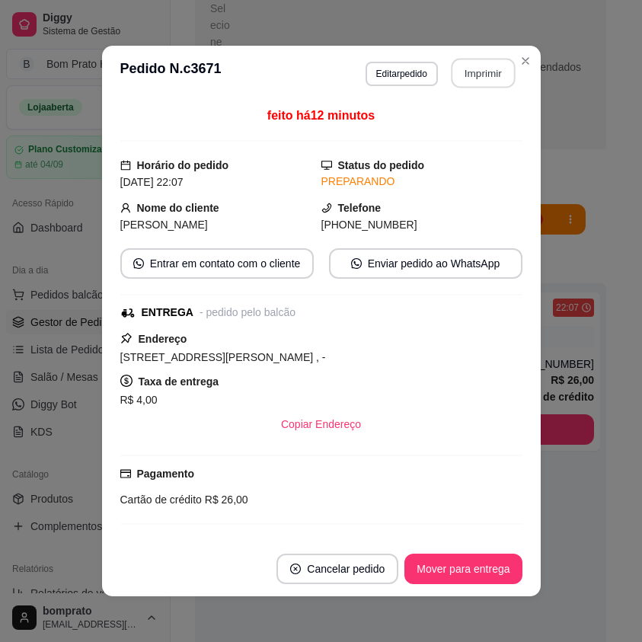
click at [468, 71] on button "Imprimir" at bounding box center [483, 74] width 64 height 30
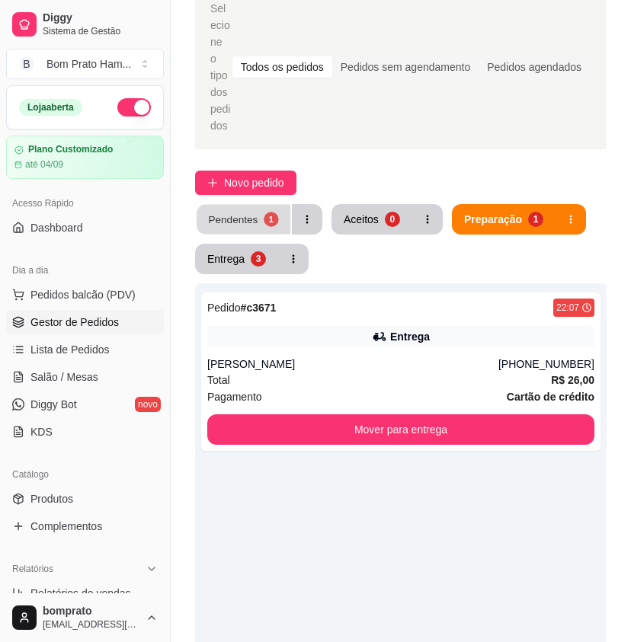
click at [268, 212] on div "1" at bounding box center [271, 219] width 14 height 14
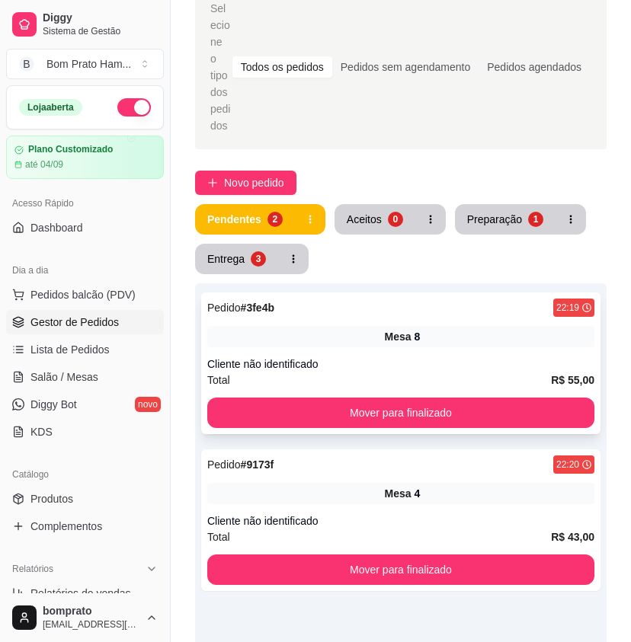
click at [410, 357] on div "Cliente não identificado" at bounding box center [400, 364] width 387 height 15
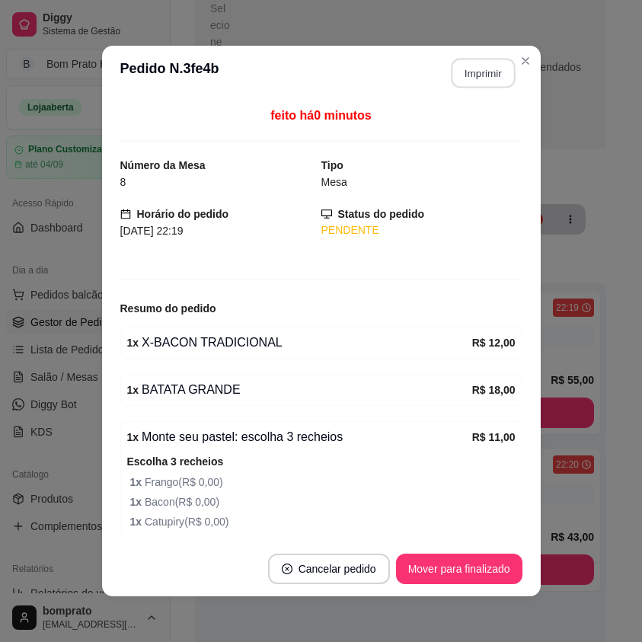
click at [455, 78] on button "Imprimir" at bounding box center [483, 74] width 64 height 30
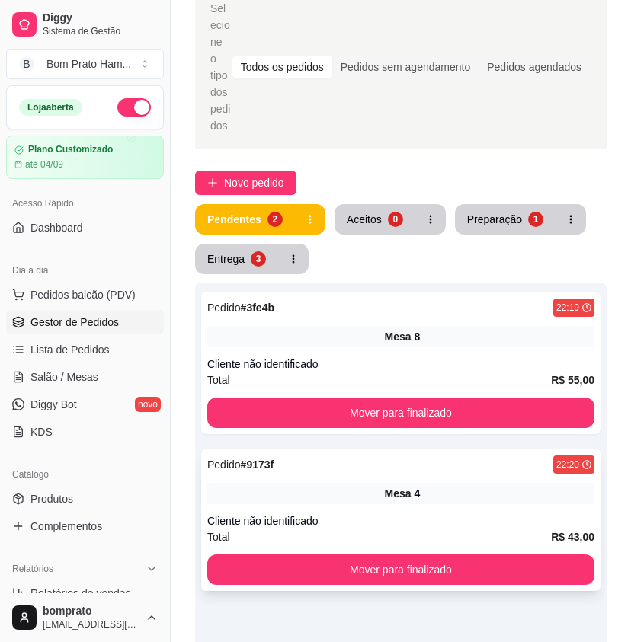
click at [436, 483] on div "Mesa 4" at bounding box center [400, 493] width 387 height 21
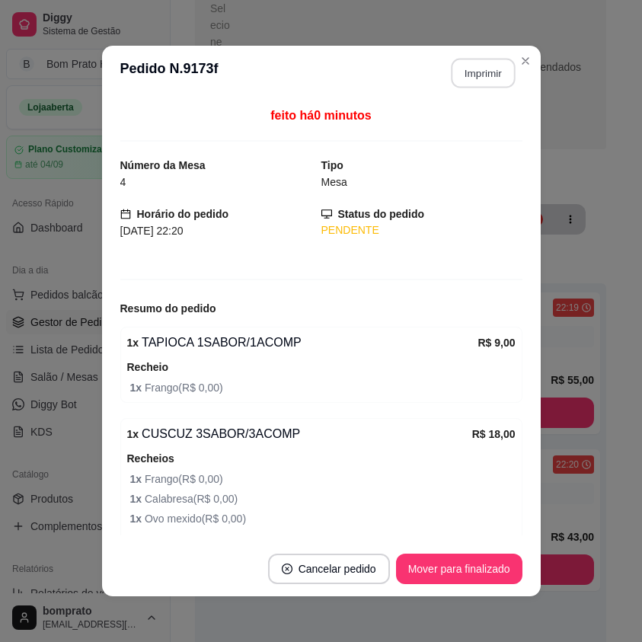
click at [464, 69] on button "Imprimir" at bounding box center [483, 74] width 64 height 30
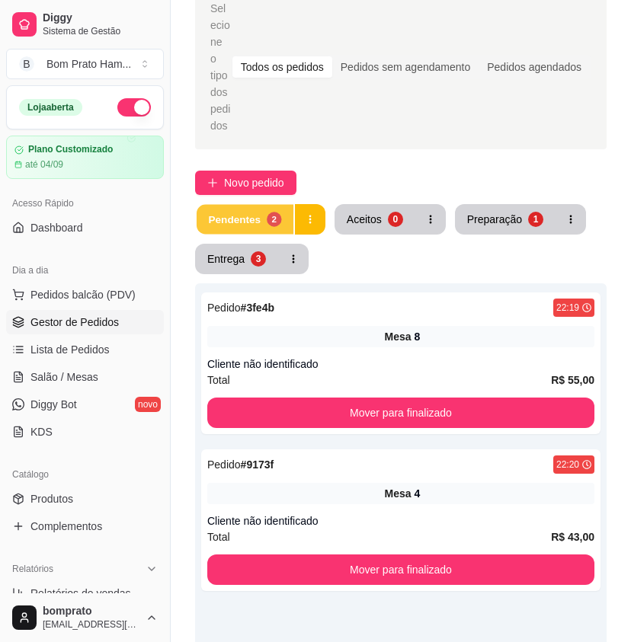
click at [288, 205] on button "Pendentes 2" at bounding box center [245, 220] width 97 height 30
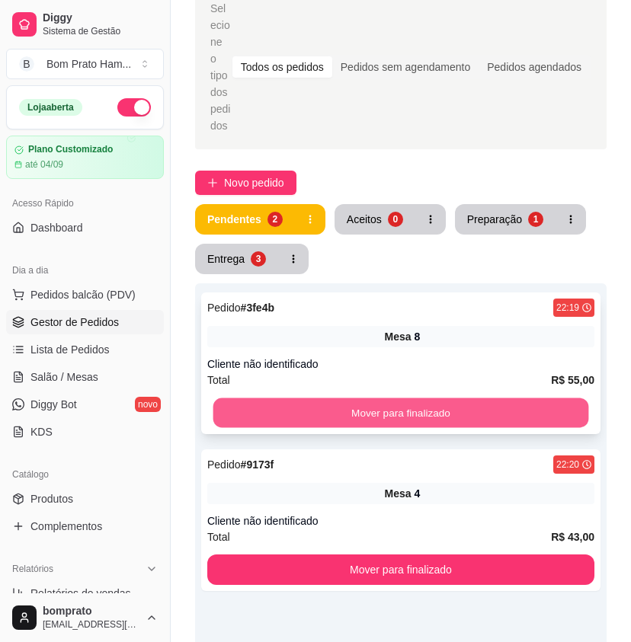
click at [415, 419] on div "Pedido # 3fe4b 22:19 Mesa 8 Cliente não identificado Total R$ 55,00 Mover para …" at bounding box center [401, 605] width 412 height 642
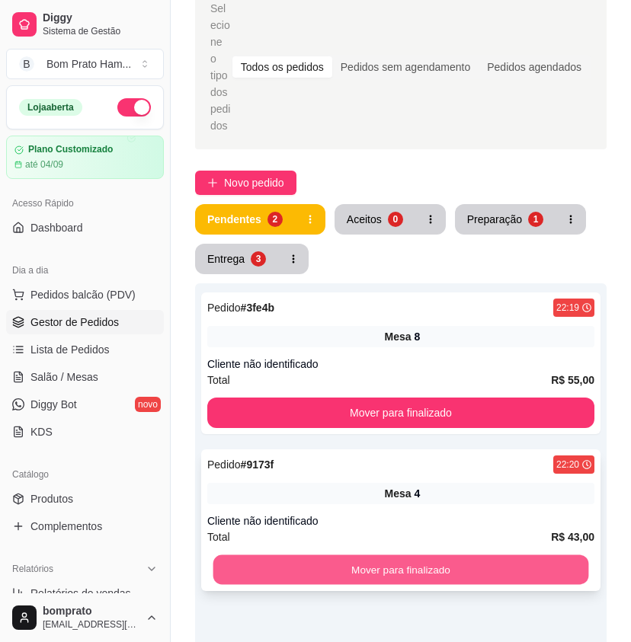
click at [407, 556] on button "Mover para finalizado" at bounding box center [401, 571] width 376 height 30
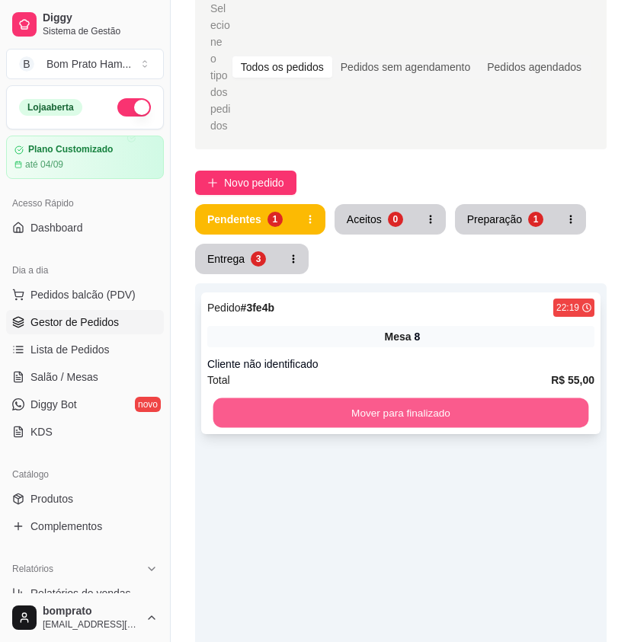
click at [392, 399] on button "Mover para finalizado" at bounding box center [401, 414] width 376 height 30
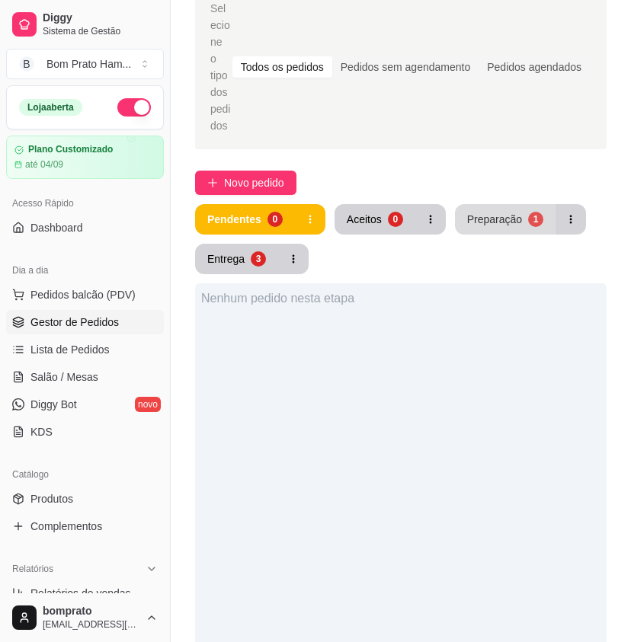
click at [486, 210] on button "Preparação 1" at bounding box center [505, 219] width 101 height 30
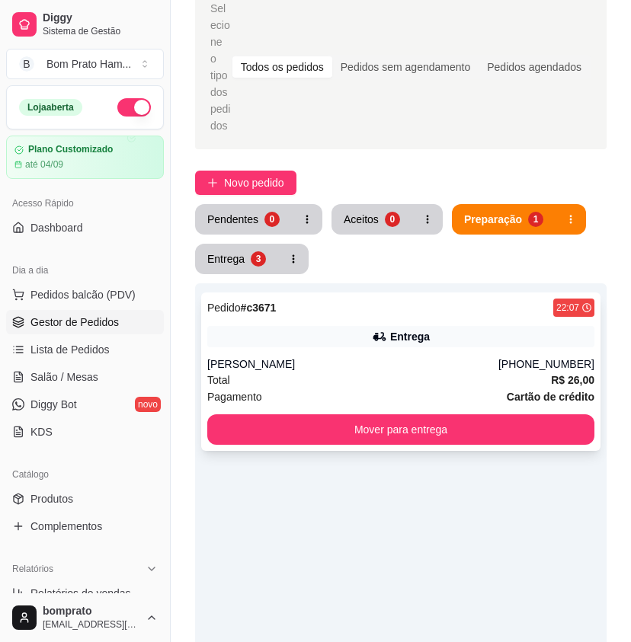
click at [421, 357] on div "Joyce Amorim" at bounding box center [352, 364] width 291 height 15
click at [407, 357] on div "Joyce Amorim" at bounding box center [352, 364] width 291 height 15
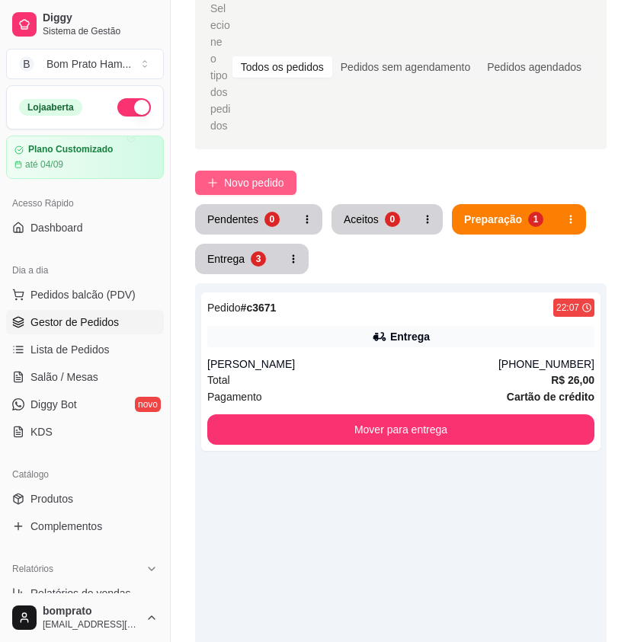
click at [260, 175] on span "Novo pedido" at bounding box center [254, 183] width 60 height 17
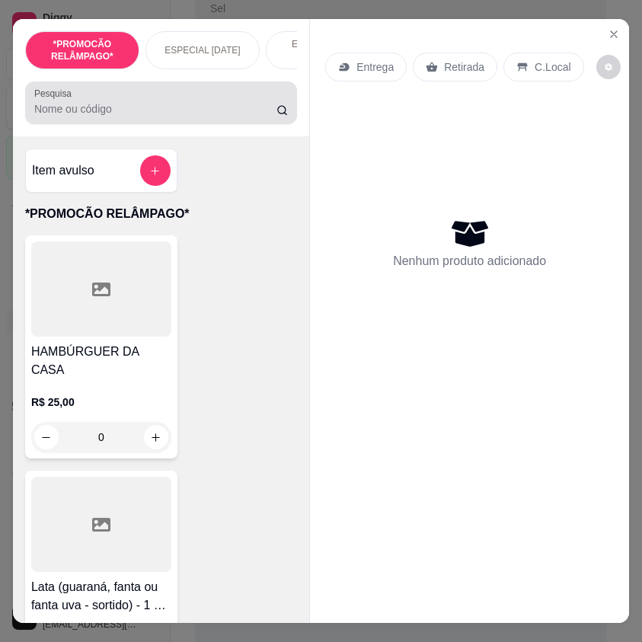
click at [177, 117] on input "Pesquisa" at bounding box center [155, 108] width 242 height 15
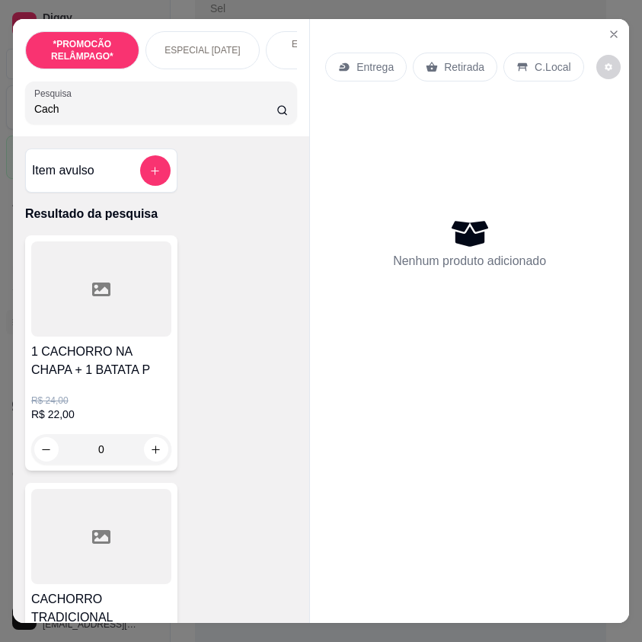
scroll to position [305, 0]
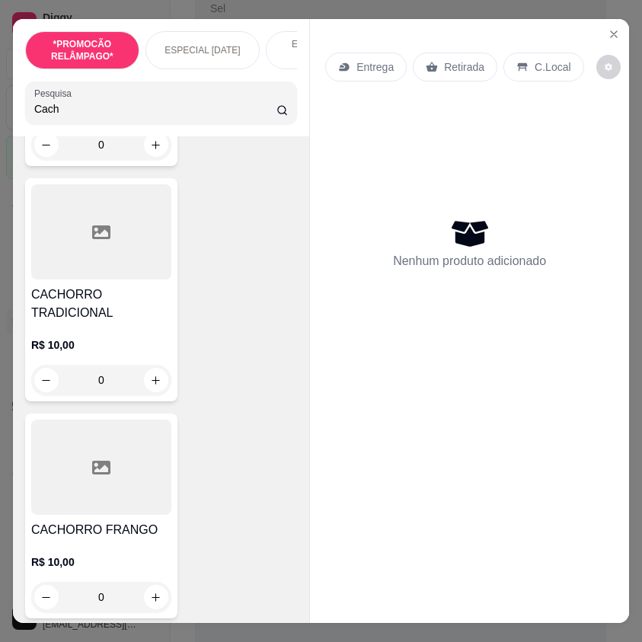
type input "Cach"
click at [146, 601] on div "0" at bounding box center [101, 597] width 140 height 30
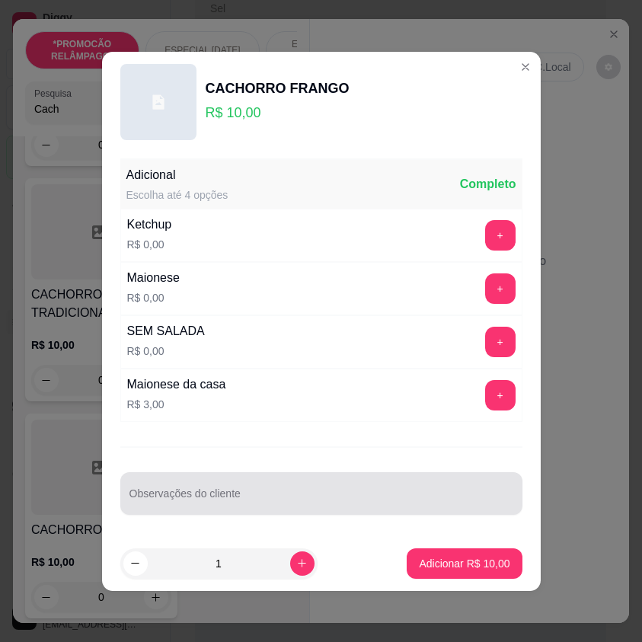
click at [253, 495] on input "Observações do cliente" at bounding box center [322, 499] width 384 height 15
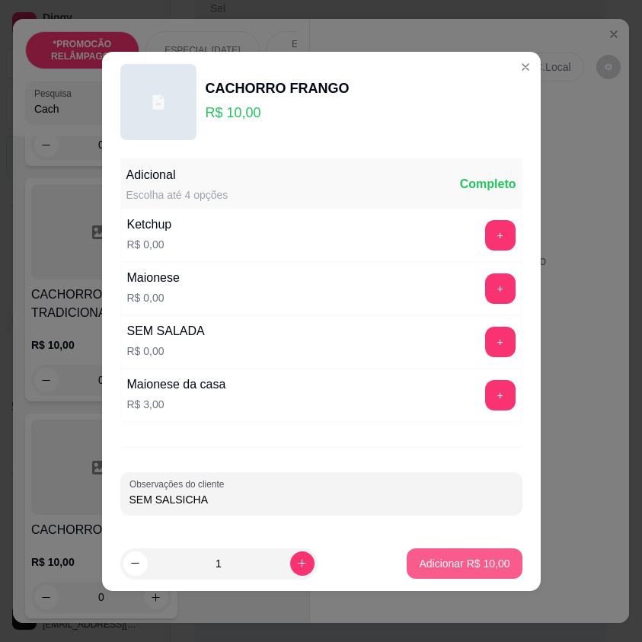
type input "SEM SALSICHA"
click at [501, 567] on button "Adicionar R$ 10,00" at bounding box center [465, 564] width 112 height 30
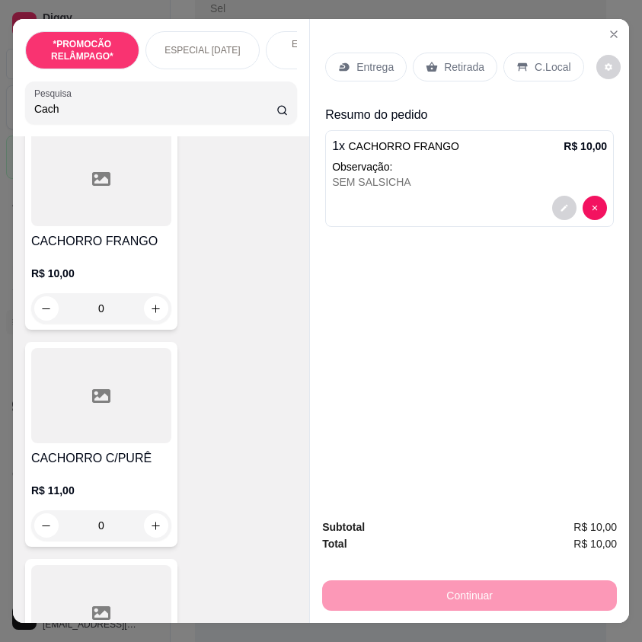
scroll to position [610, 0]
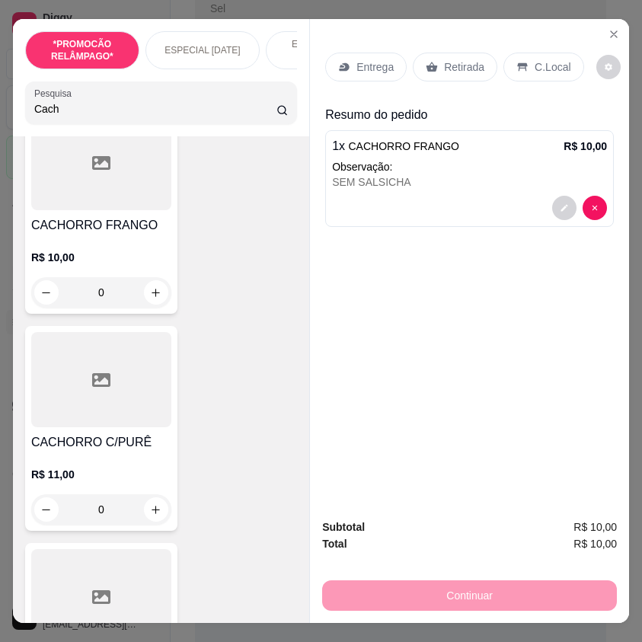
click at [155, 503] on div "0" at bounding box center [101, 510] width 140 height 30
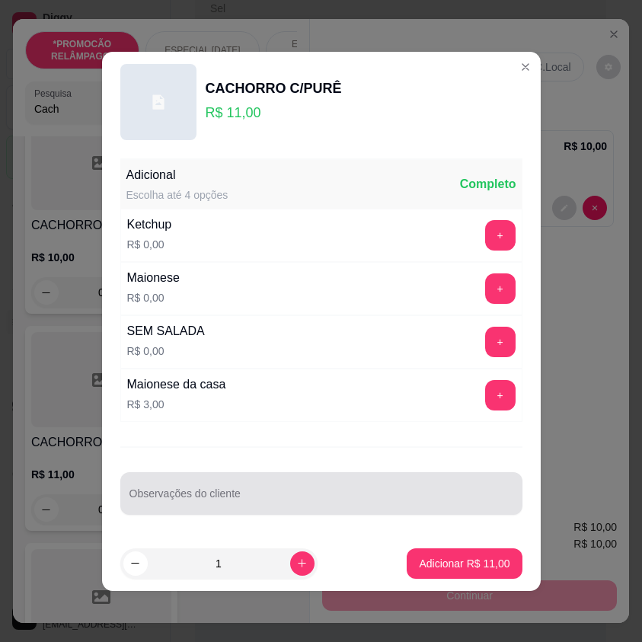
click at [242, 499] on input "Observações do cliente" at bounding box center [322, 499] width 384 height 15
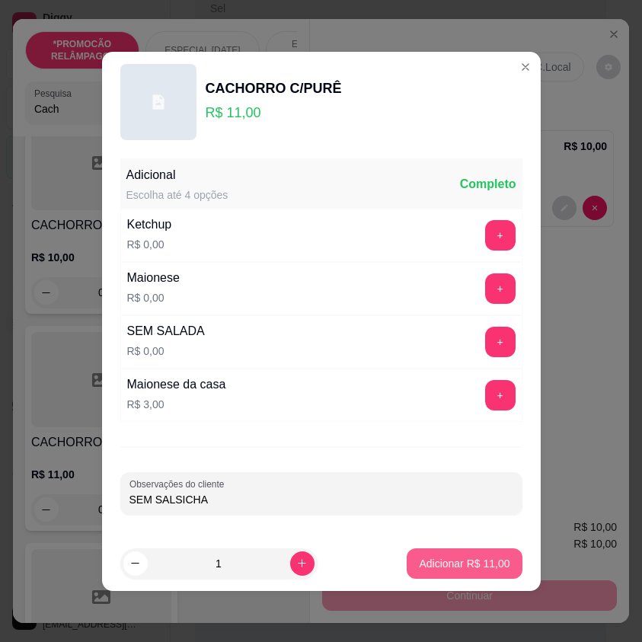
type input "SEM SALSICHA"
click at [468, 567] on p "Adicionar R$ 11,00" at bounding box center [465, 563] width 88 height 14
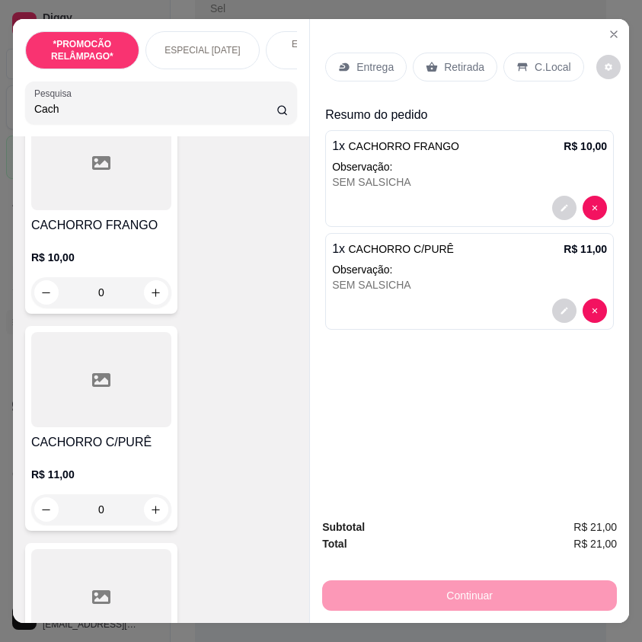
click at [380, 59] on p "Entrega" at bounding box center [375, 66] width 37 height 15
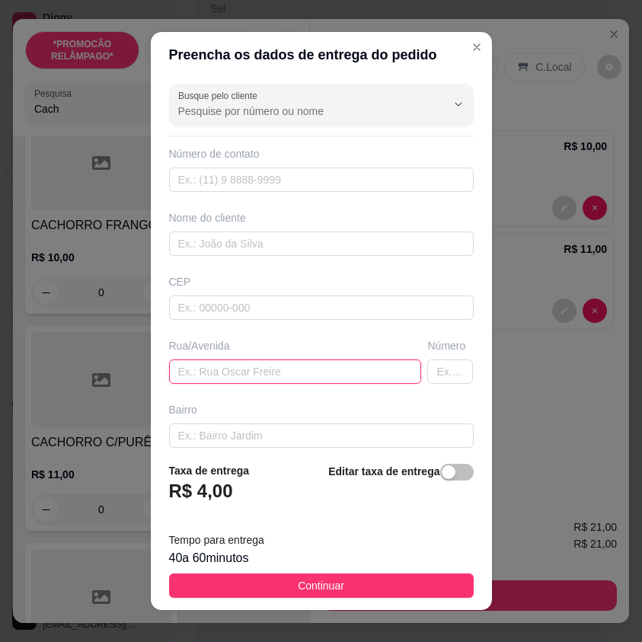
paste input "Rua F, Número 15"
type input "Rua F, Número 15"
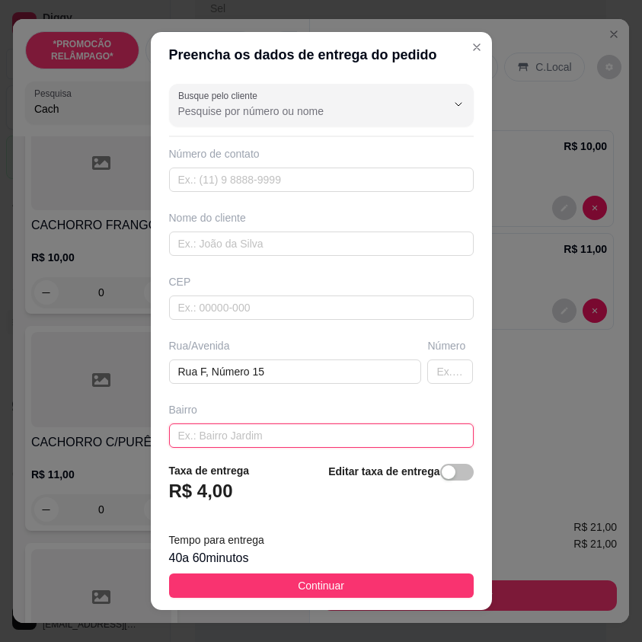
click at [260, 445] on input "text" at bounding box center [321, 436] width 305 height 24
paste input "Vila da cohab"
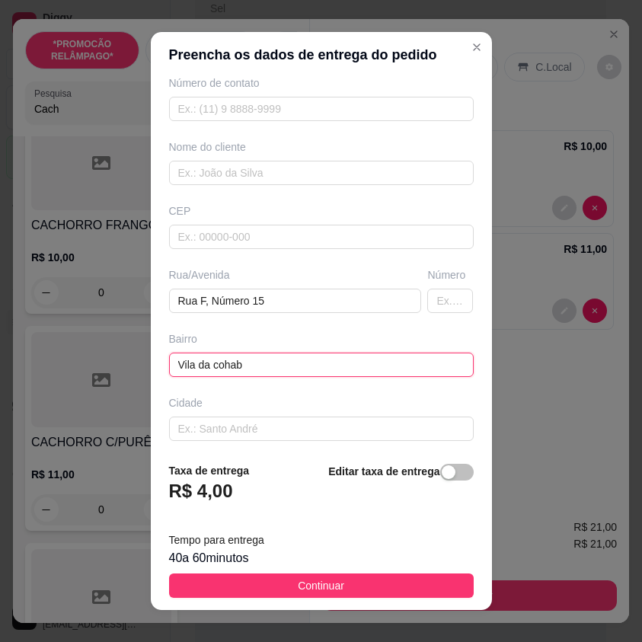
scroll to position [141, 0]
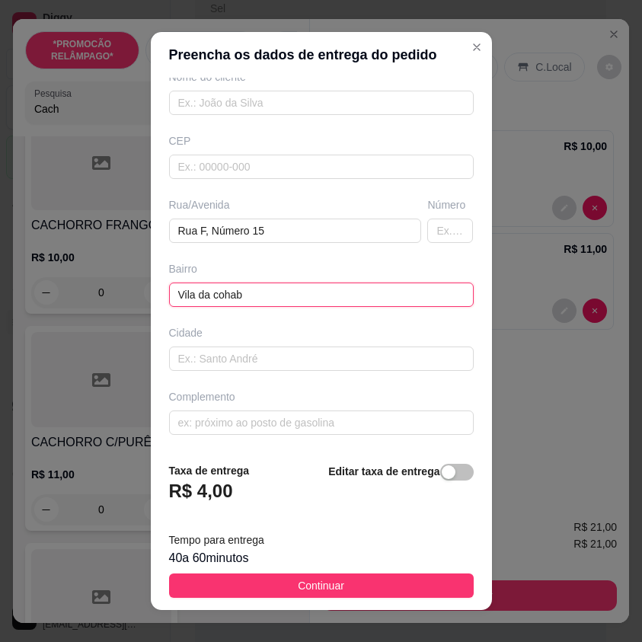
type input "Vila da cohab"
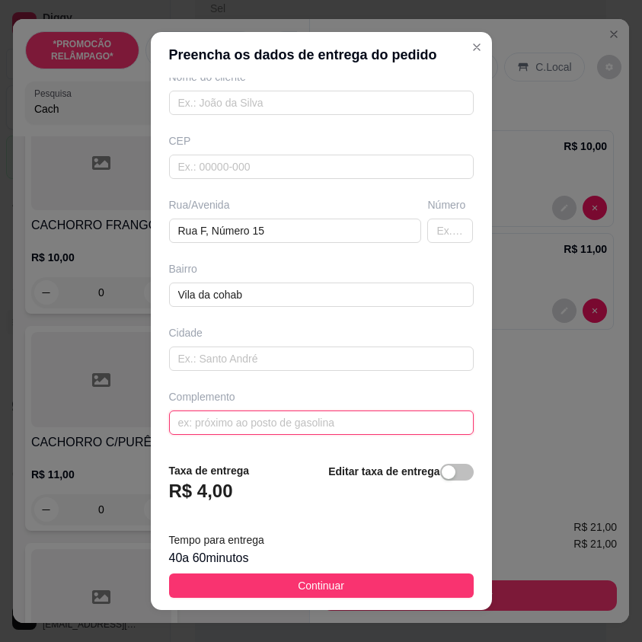
paste input "Uma rua antes do Etelvino"
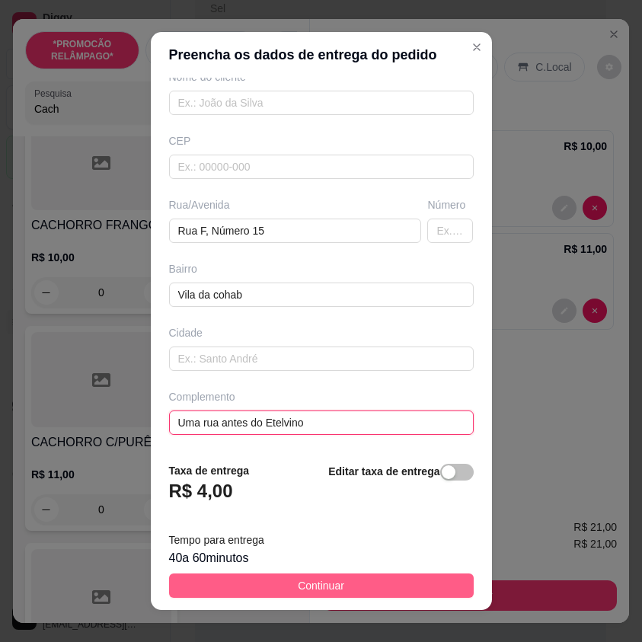
type input "Uma rua antes do Etelvino"
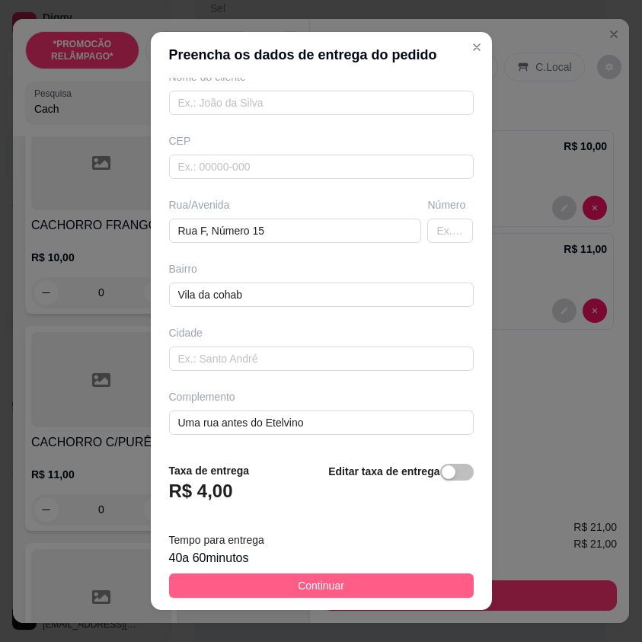
click at [433, 591] on button "Continuar" at bounding box center [321, 586] width 305 height 24
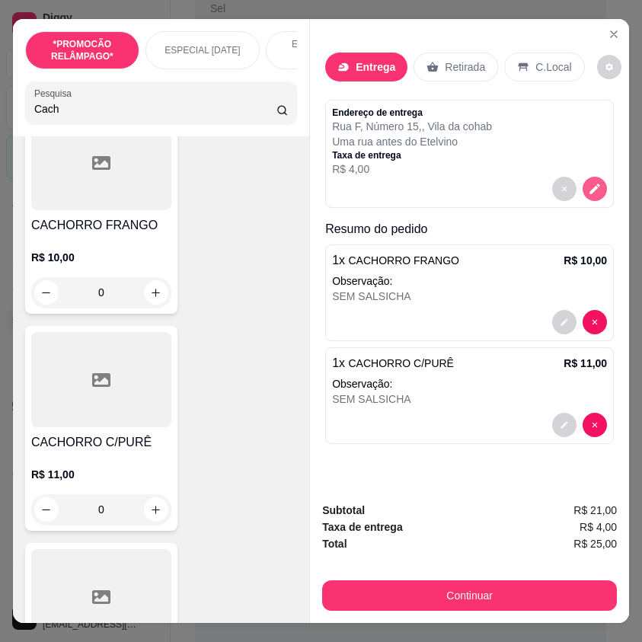
click at [583, 181] on button "decrease-product-quantity" at bounding box center [595, 189] width 24 height 24
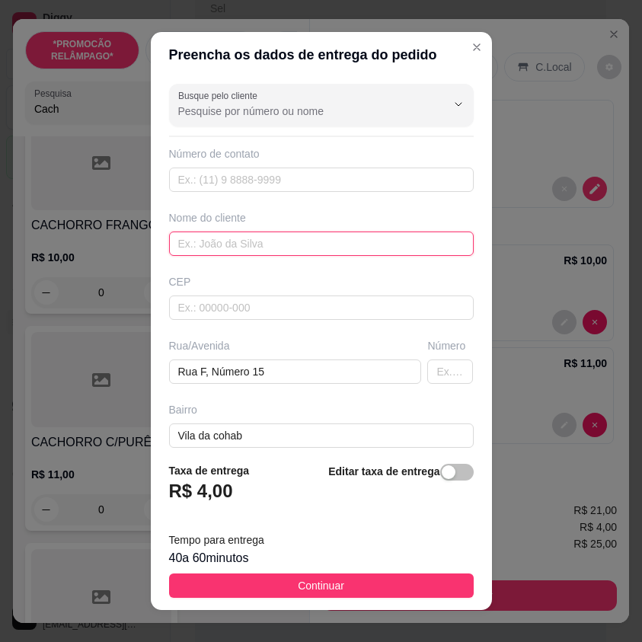
paste input "Enicleysla"
type input "Enicleysla"
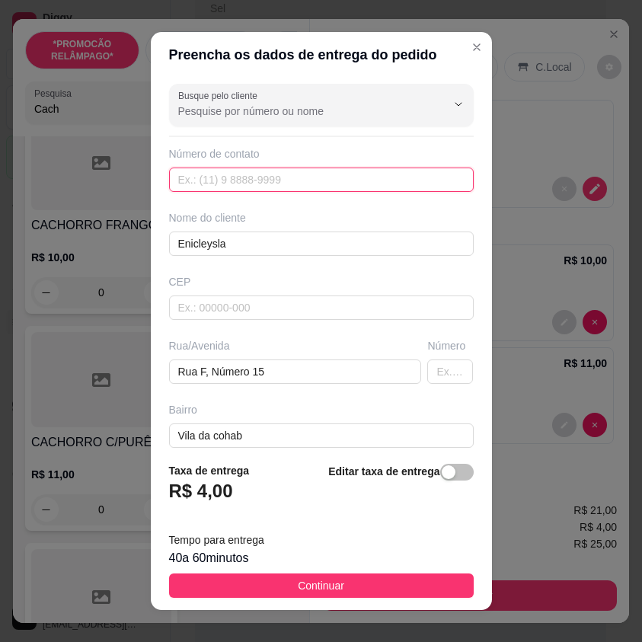
paste input "(87) 9152-7470"
type input "(87) 9152-7470"
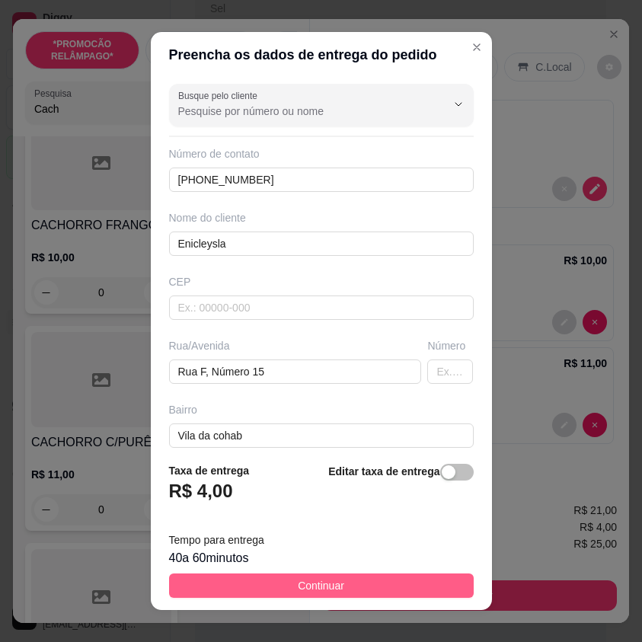
click at [435, 583] on button "Continuar" at bounding box center [321, 586] width 305 height 24
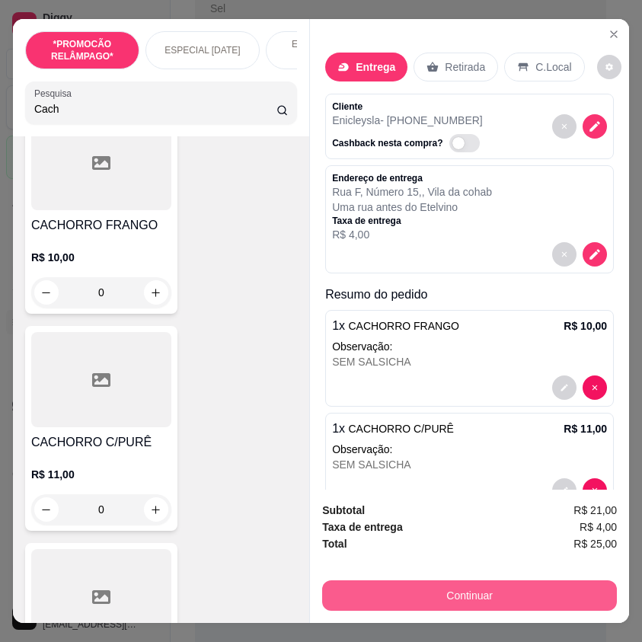
click at [481, 586] on button "Continuar" at bounding box center [469, 596] width 295 height 30
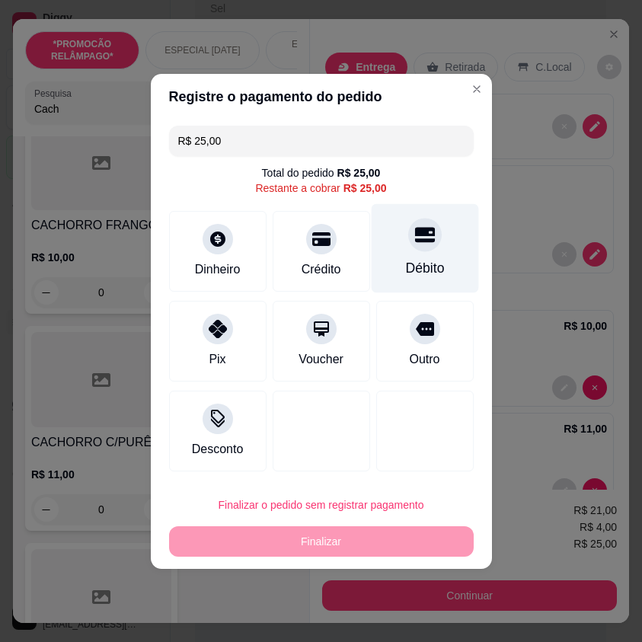
click at [392, 253] on div "Débito" at bounding box center [424, 247] width 107 height 89
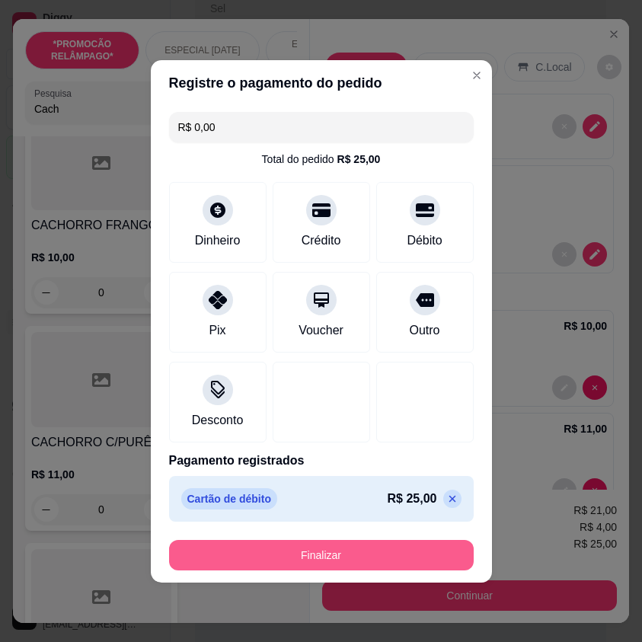
click at [417, 553] on button "Finalizar" at bounding box center [321, 555] width 305 height 30
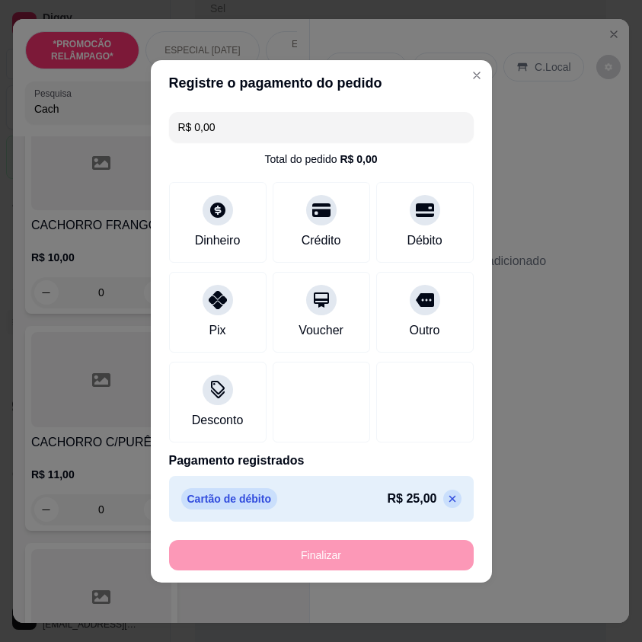
type input "-R$ 25,00"
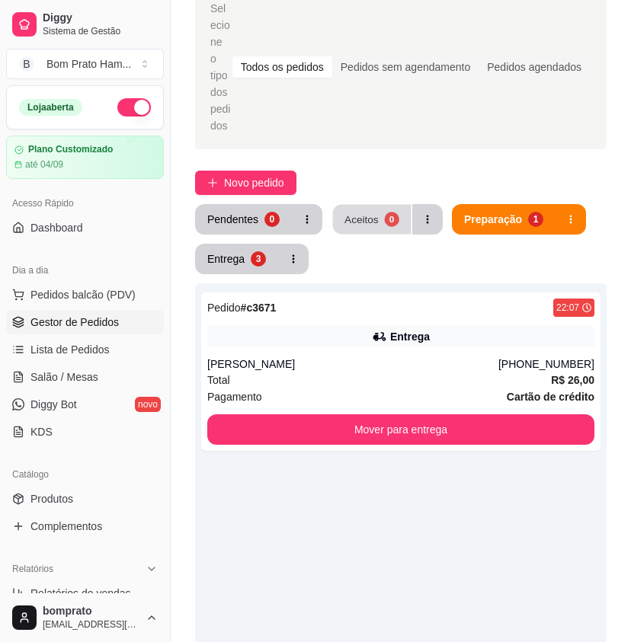
click at [382, 210] on button "Aceitos 0" at bounding box center [372, 220] width 78 height 30
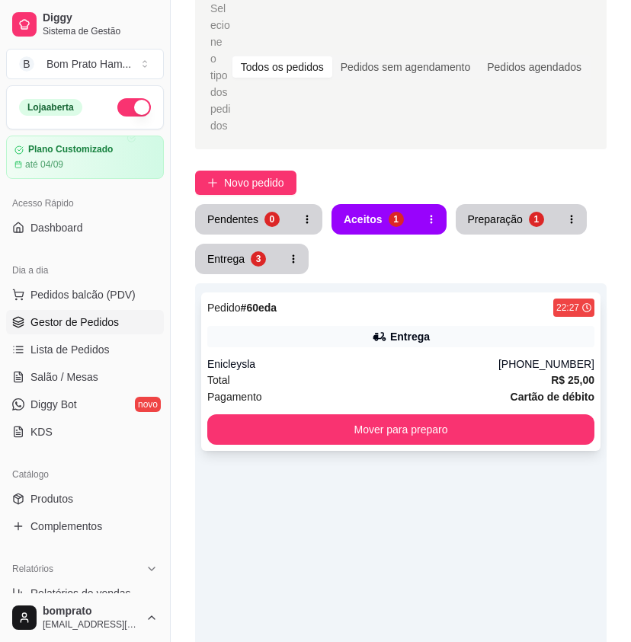
click at [415, 357] on div "Enicleysla" at bounding box center [352, 364] width 291 height 15
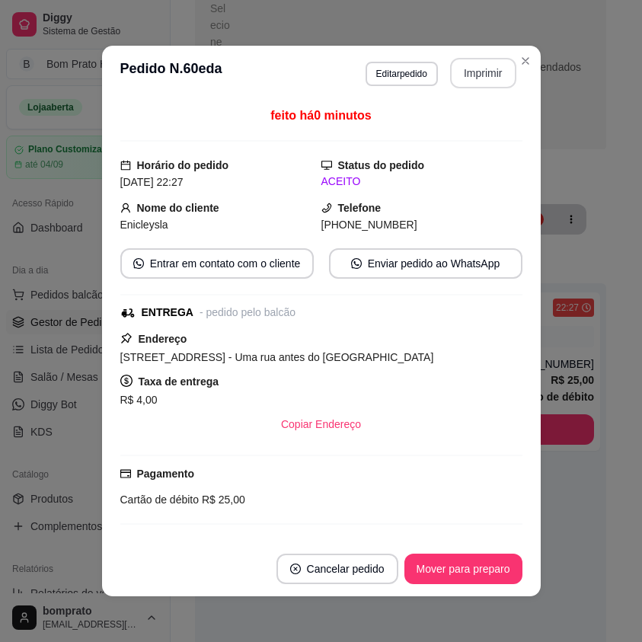
click at [479, 70] on button "Imprimir" at bounding box center [483, 73] width 66 height 30
click at [482, 569] on button "Mover para preparo" at bounding box center [463, 570] width 114 height 30
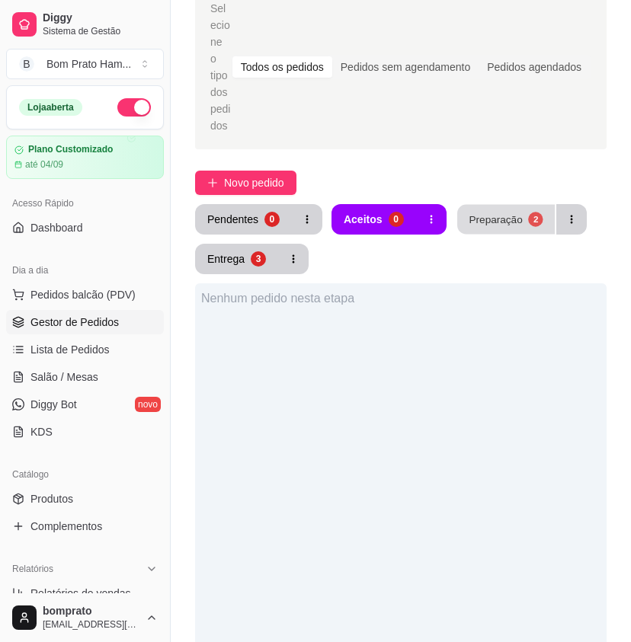
click at [469, 212] on div "Preparação" at bounding box center [495, 219] width 53 height 14
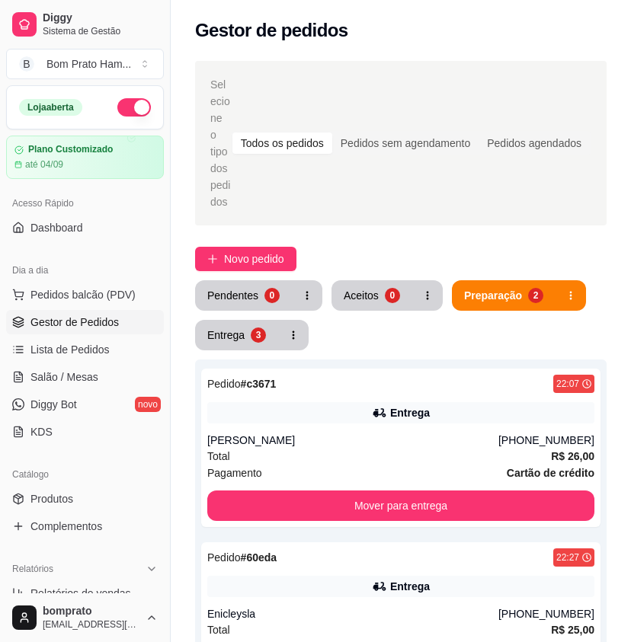
click at [242, 320] on button "Entrega 3" at bounding box center [236, 335] width 83 height 30
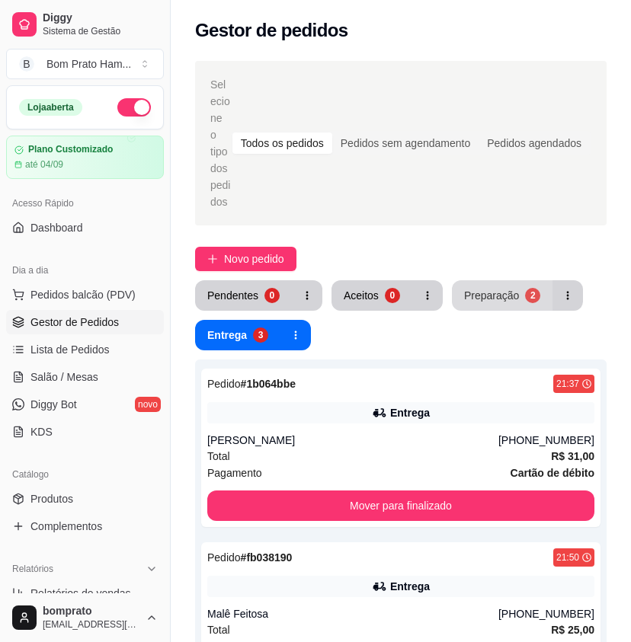
click at [495, 288] on div "Preparação" at bounding box center [491, 295] width 55 height 15
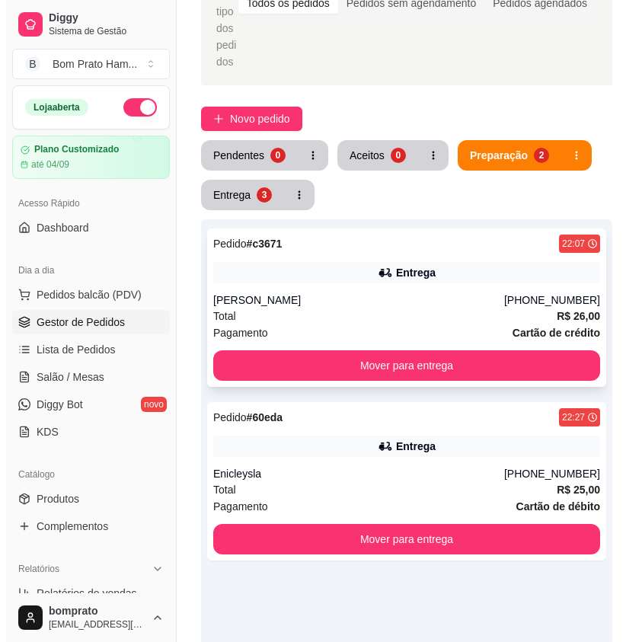
scroll to position [152, 0]
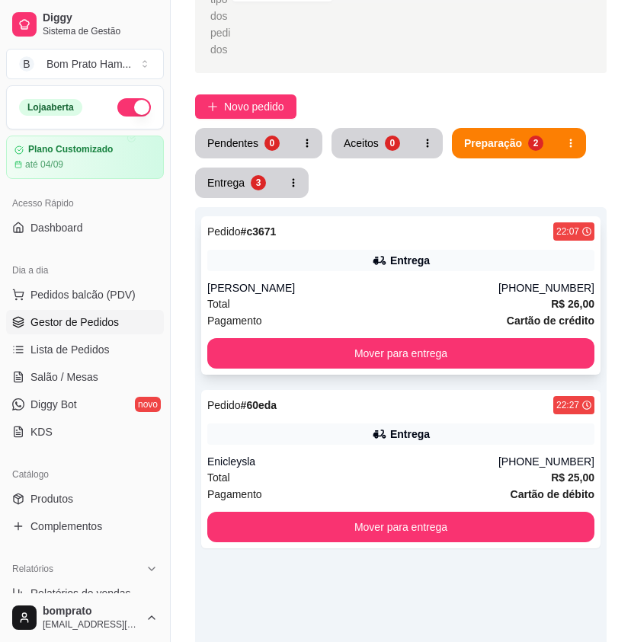
click at [332, 280] on div "Joyce Amorim" at bounding box center [352, 287] width 291 height 15
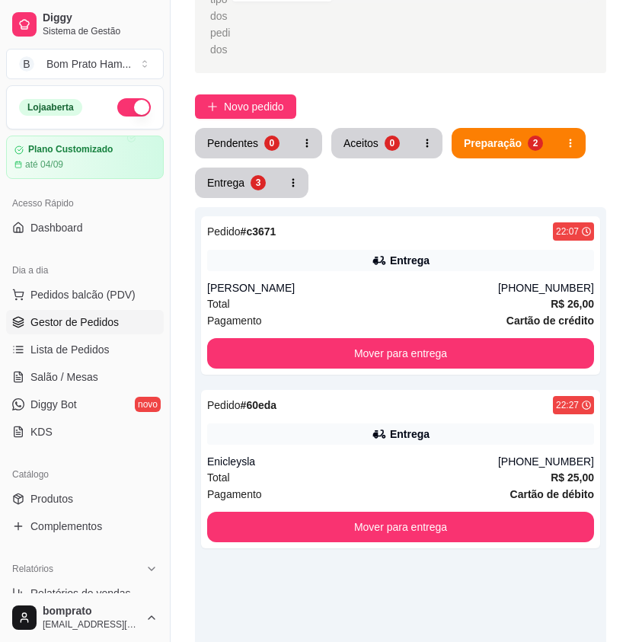
scroll to position [165, 0]
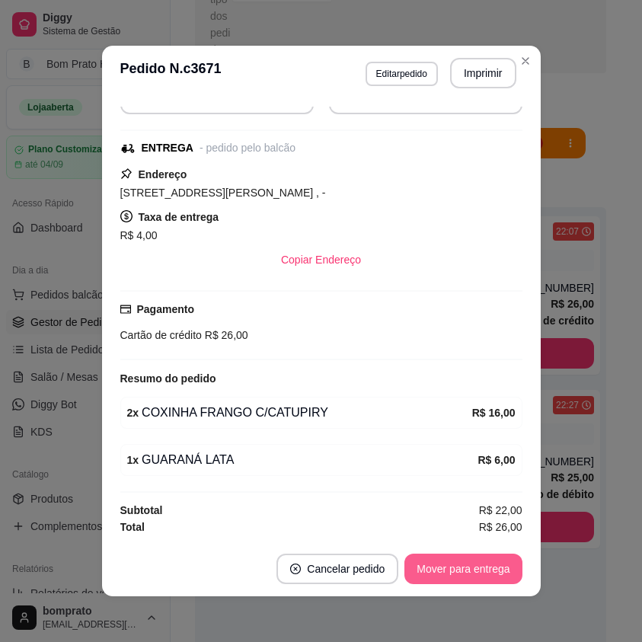
click at [485, 570] on button "Mover para entrega" at bounding box center [463, 569] width 117 height 30
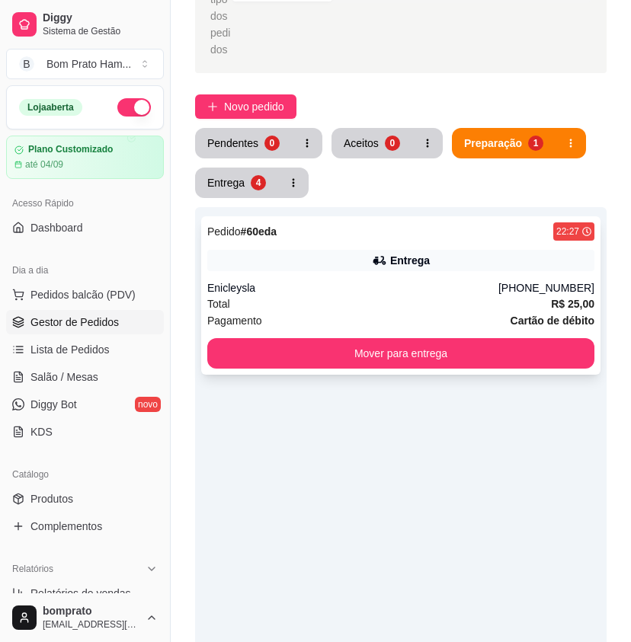
click at [431, 250] on div "Entrega" at bounding box center [400, 260] width 387 height 21
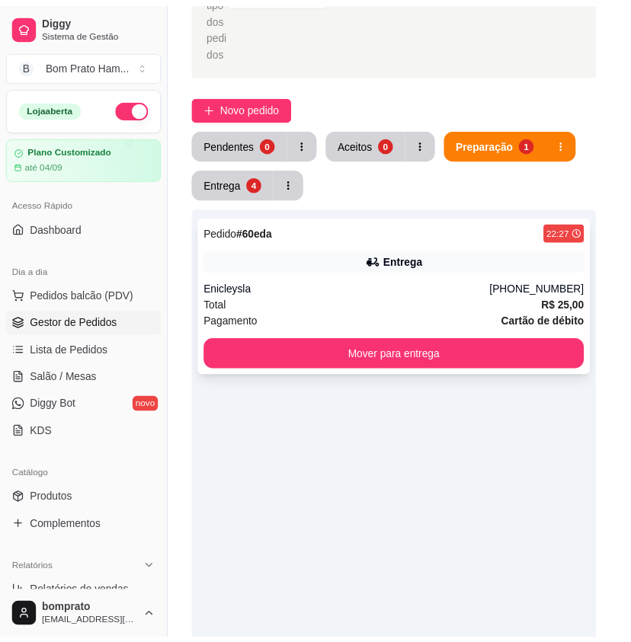
scroll to position [244, 0]
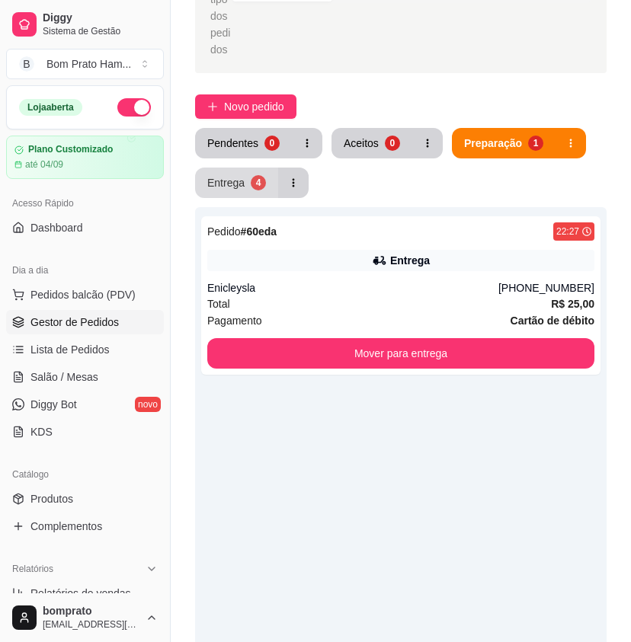
click at [238, 175] on div "Entrega" at bounding box center [225, 182] width 37 height 15
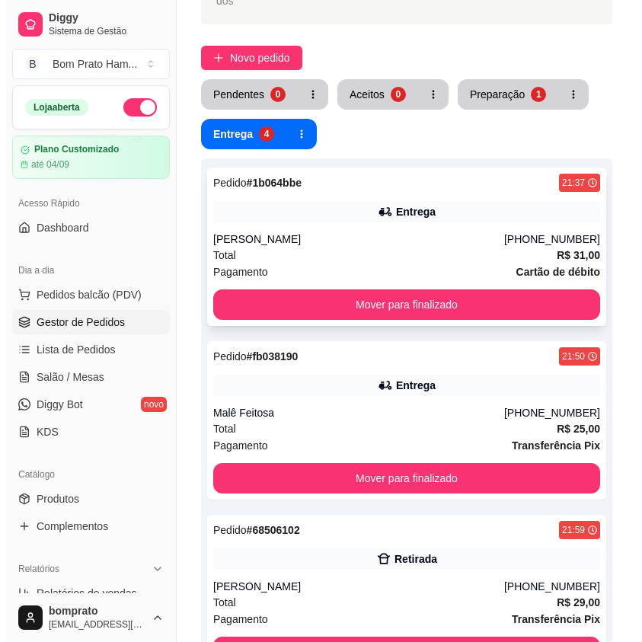
scroll to position [229, 0]
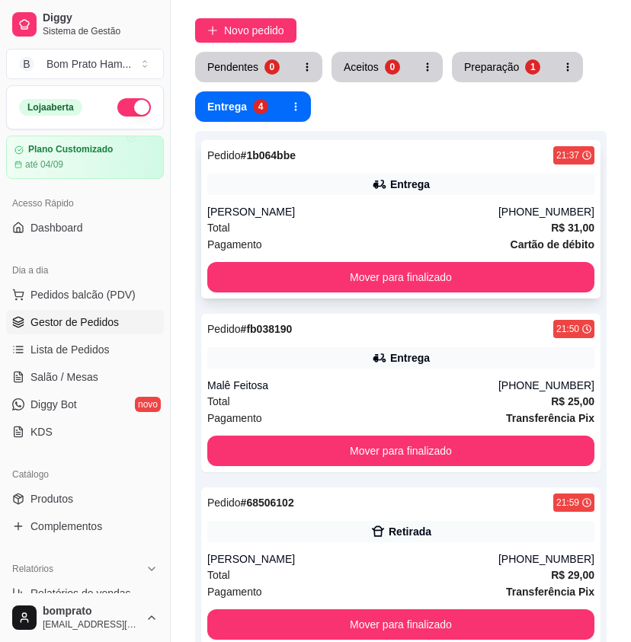
click at [451, 204] on div "Gabrieli" at bounding box center [352, 211] width 291 height 15
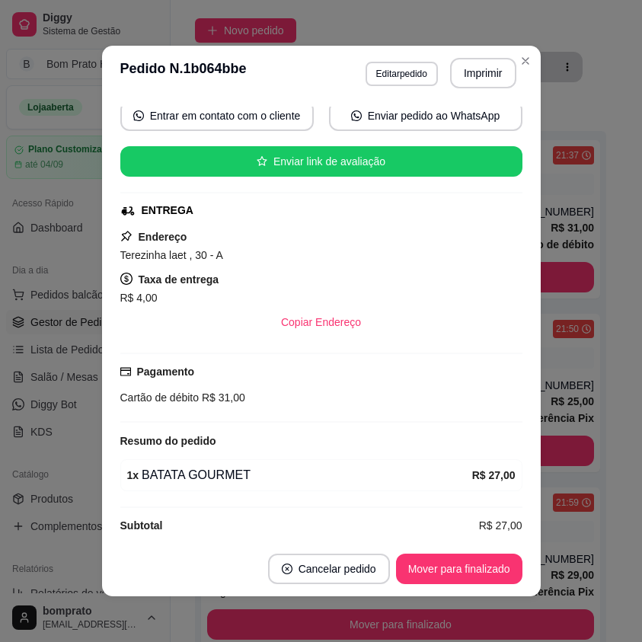
scroll to position [163, 0]
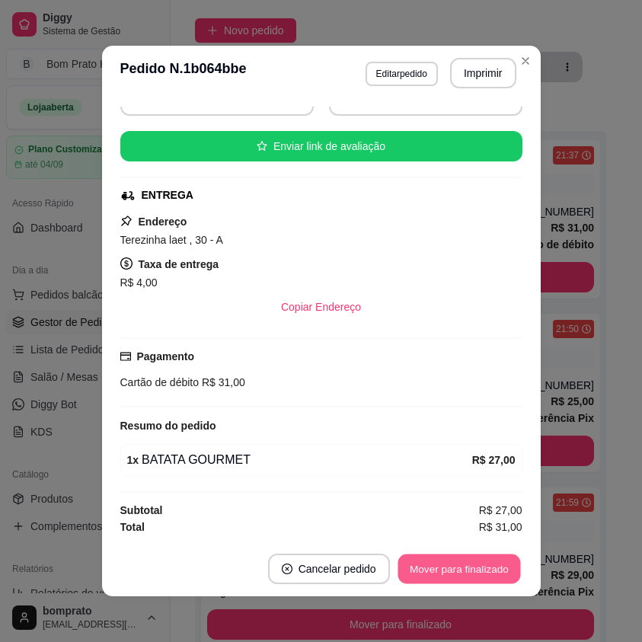
click at [478, 565] on button "Mover para finalizado" at bounding box center [459, 570] width 123 height 30
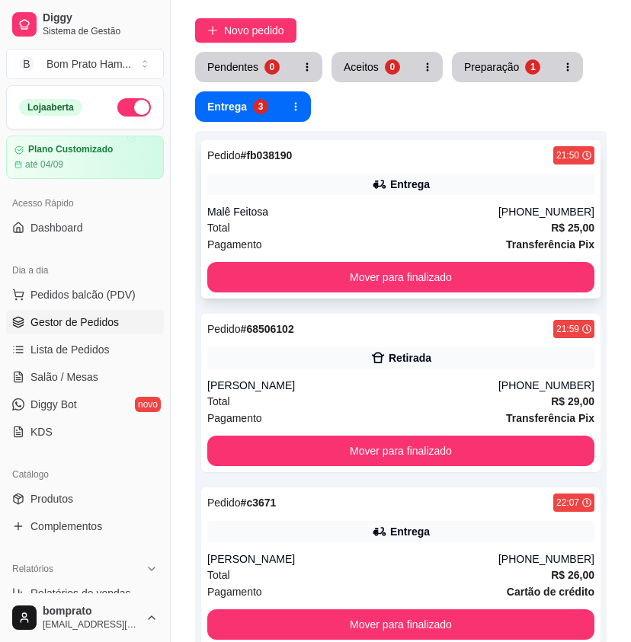
click at [437, 219] on div "Total R$ 25,00" at bounding box center [400, 227] width 387 height 17
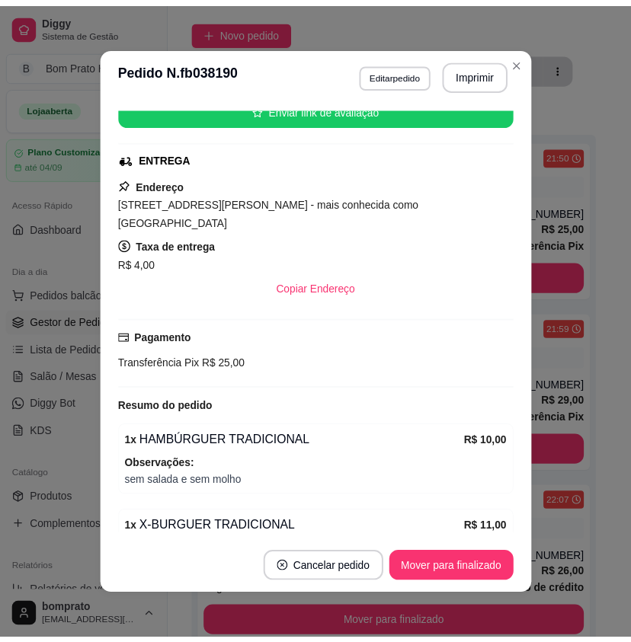
scroll to position [290, 0]
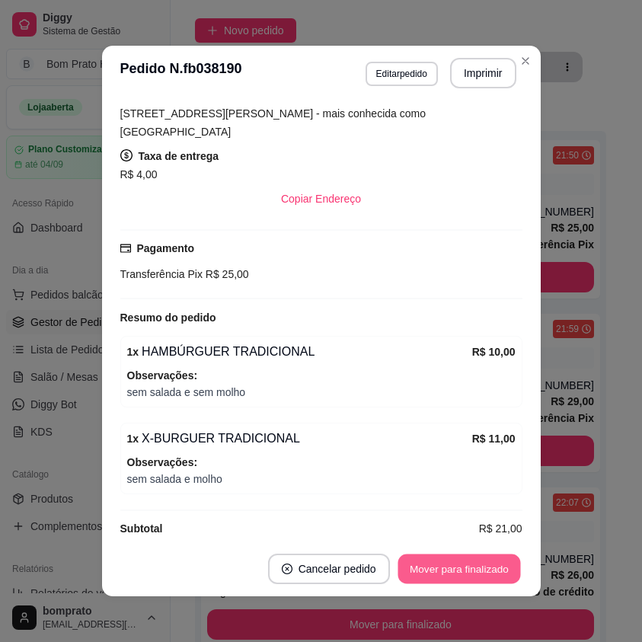
click at [471, 573] on button "Mover para finalizado" at bounding box center [459, 570] width 123 height 30
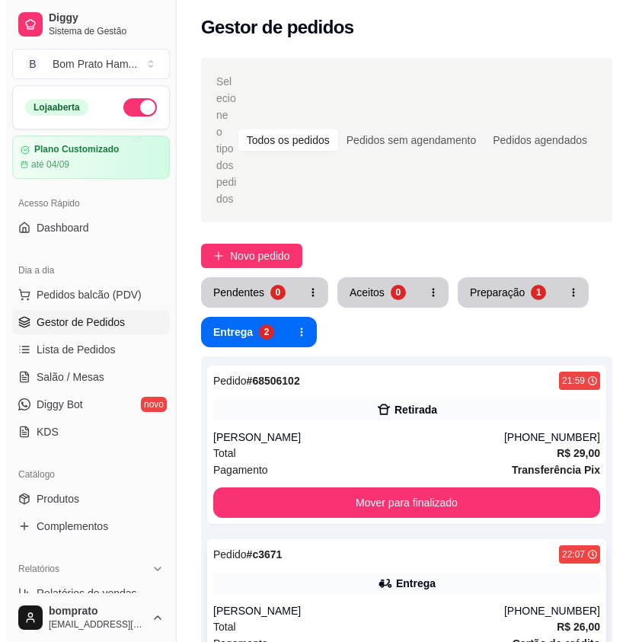
scroll to position [0, 0]
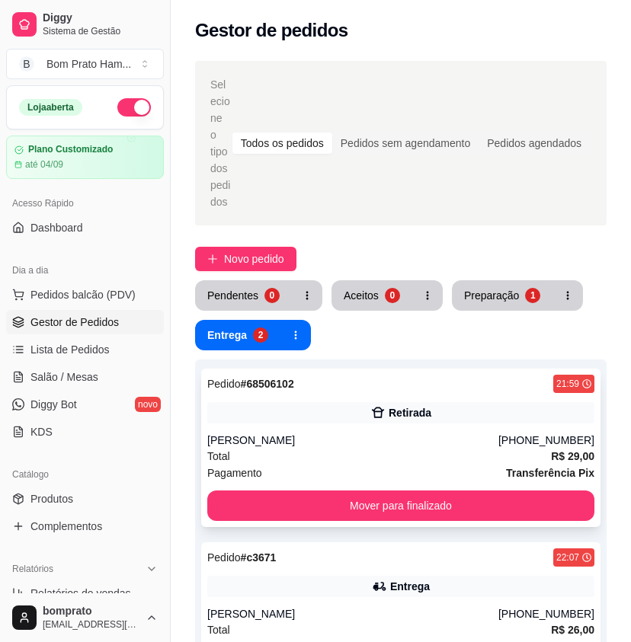
click at [390, 405] on div "Retirada" at bounding box center [410, 412] width 43 height 15
click at [396, 433] on div "Matheus Rodrigo" at bounding box center [352, 440] width 291 height 15
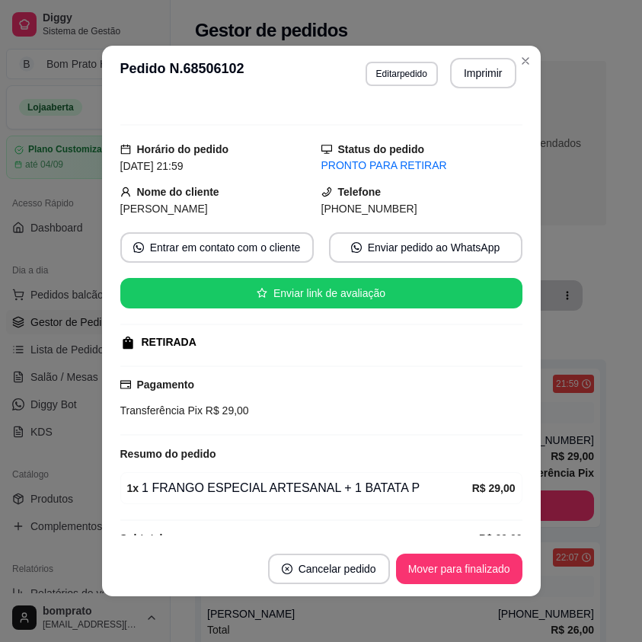
scroll to position [44, 0]
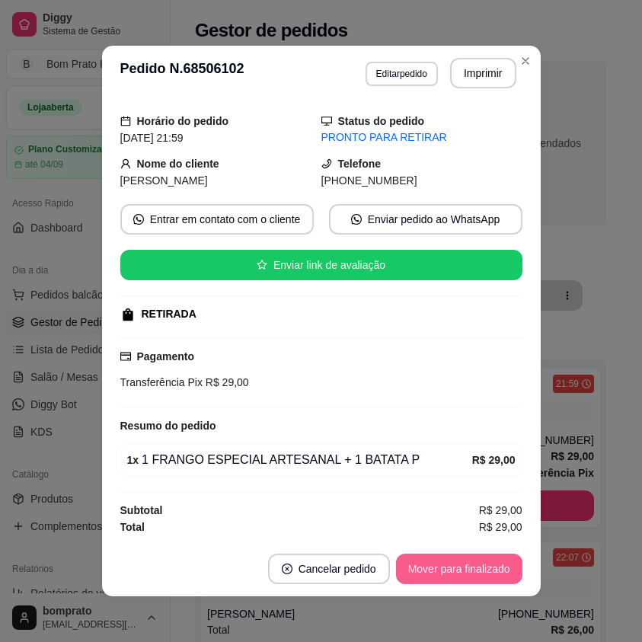
click at [488, 556] on button "Mover para finalizado" at bounding box center [459, 569] width 127 height 30
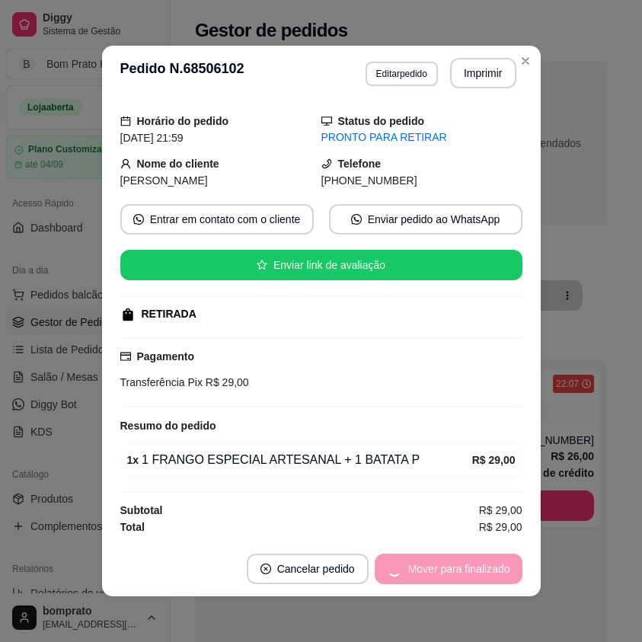
scroll to position [9, 0]
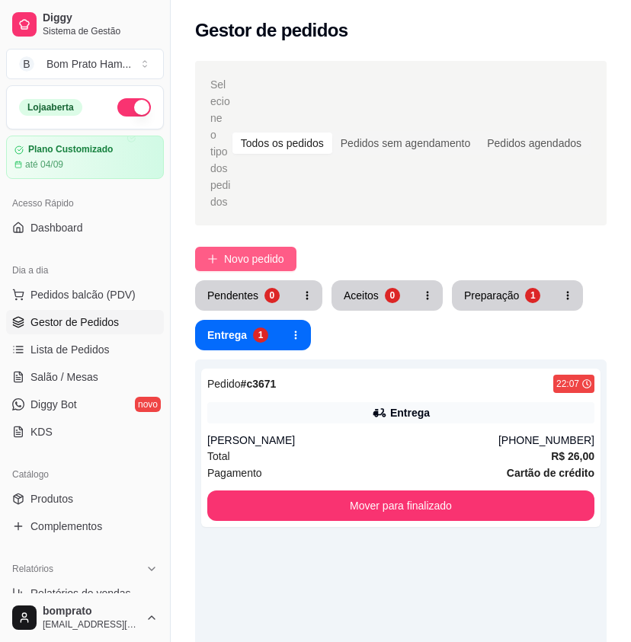
click at [236, 251] on span "Novo pedido" at bounding box center [254, 259] width 60 height 17
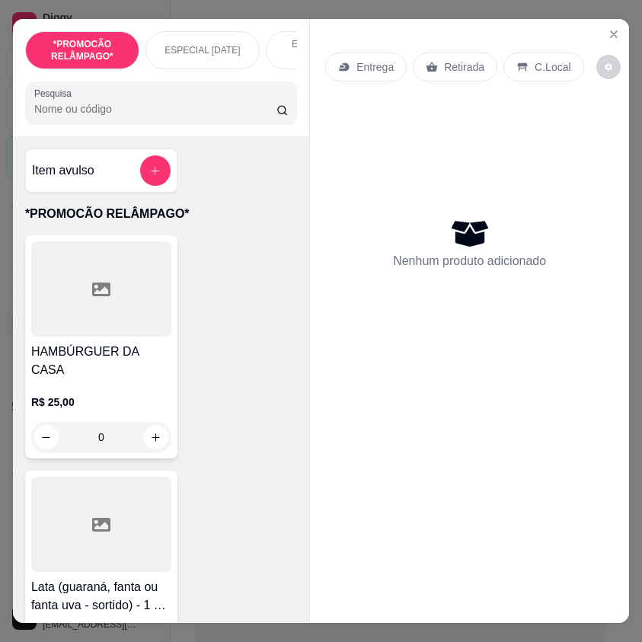
click at [202, 117] on input "Pesquisa" at bounding box center [155, 108] width 242 height 15
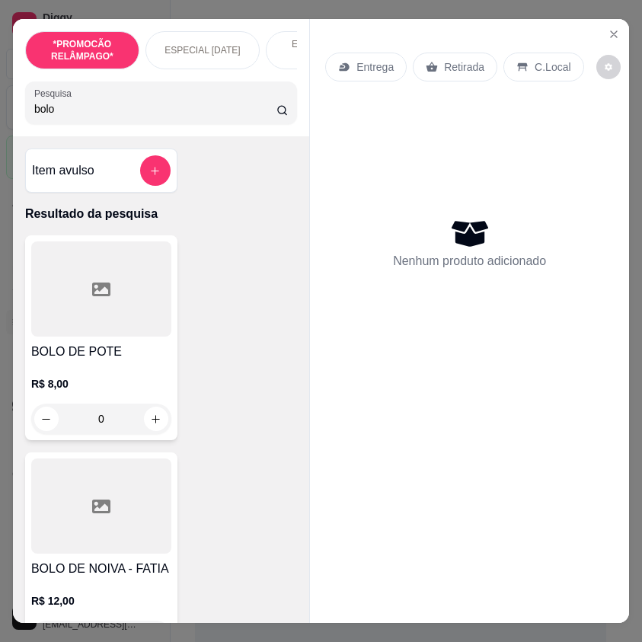
type input "bolo"
click at [77, 319] on div at bounding box center [101, 289] width 140 height 95
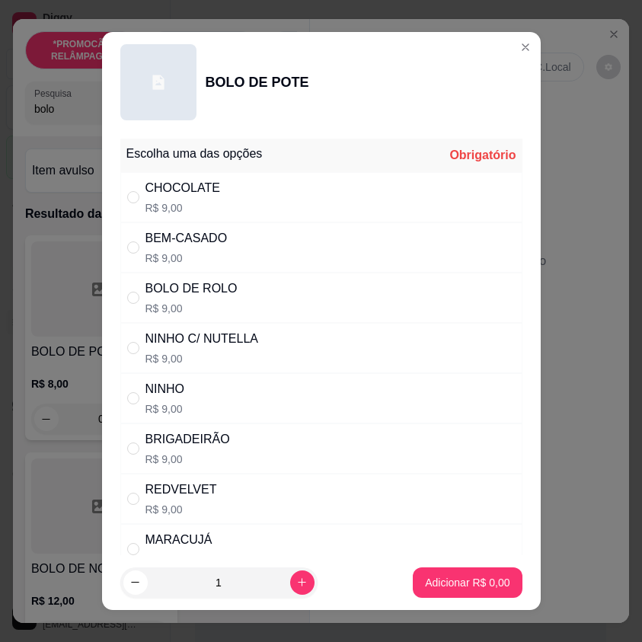
click at [311, 224] on div "BEM-CASADO R$ 9,00" at bounding box center [321, 248] width 402 height 50
radio input "true"
click at [481, 590] on p "Adicionar R$ 9,00" at bounding box center [467, 582] width 85 height 15
type input "1"
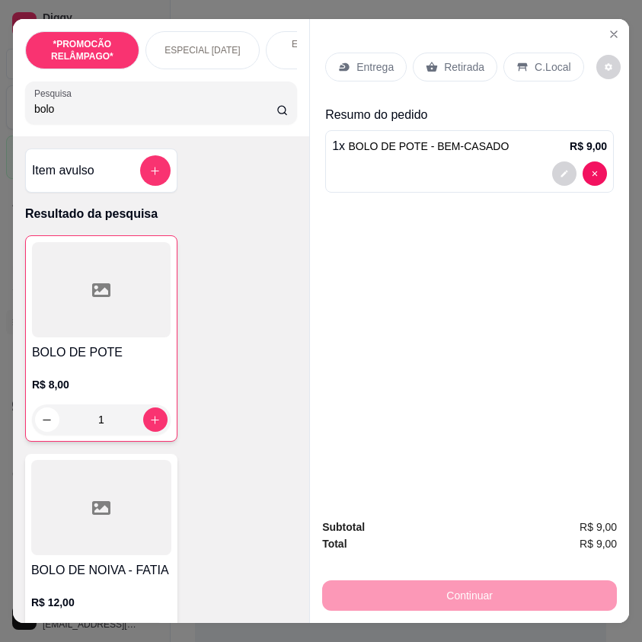
click at [479, 59] on div "Retirada" at bounding box center [455, 67] width 85 height 29
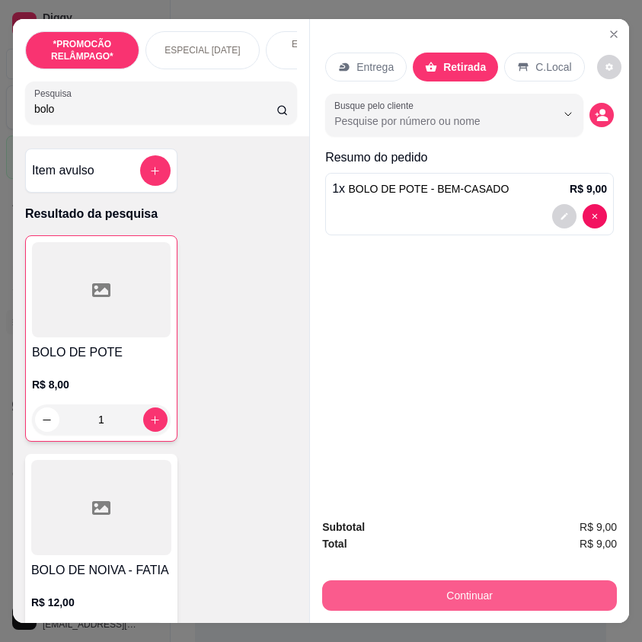
click at [522, 594] on button "Continuar" at bounding box center [469, 596] width 295 height 30
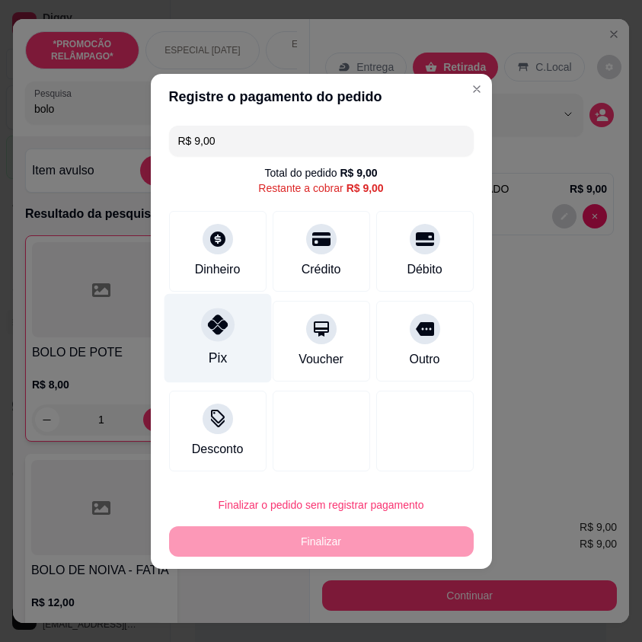
click at [232, 351] on div "Pix" at bounding box center [217, 337] width 107 height 89
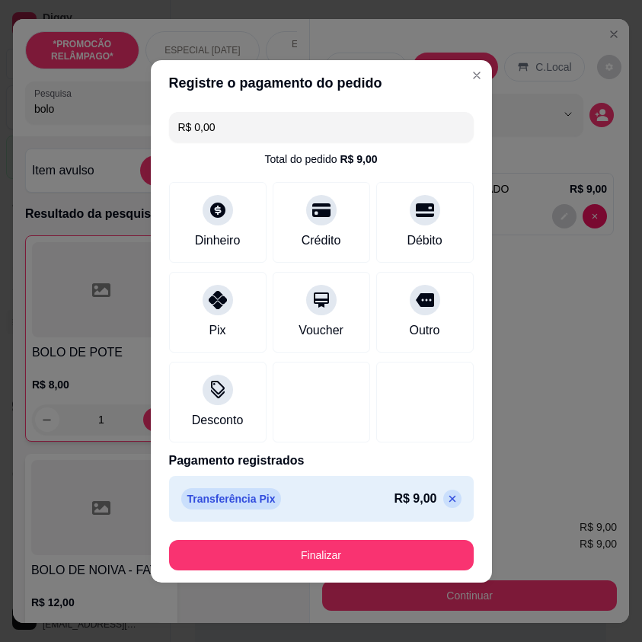
click at [449, 501] on icon at bounding box center [452, 498] width 7 height 7
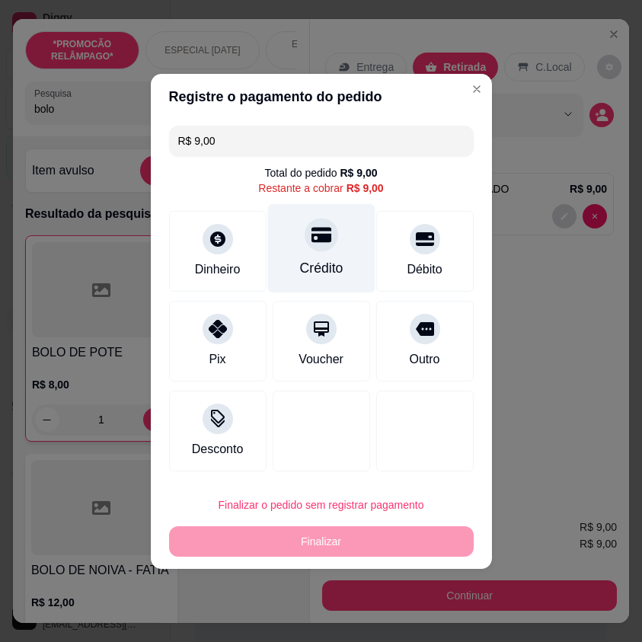
click at [345, 245] on div "Crédito" at bounding box center [321, 247] width 107 height 89
type input "R$ 0,00"
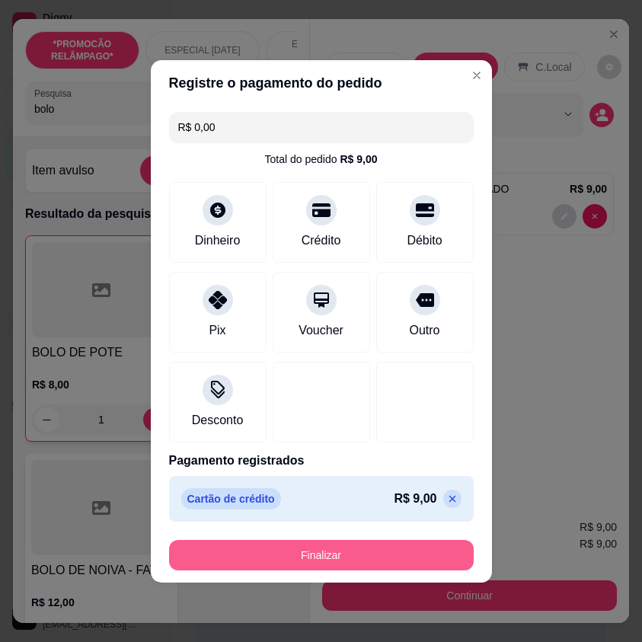
click at [396, 555] on button "Finalizar" at bounding box center [321, 555] width 305 height 30
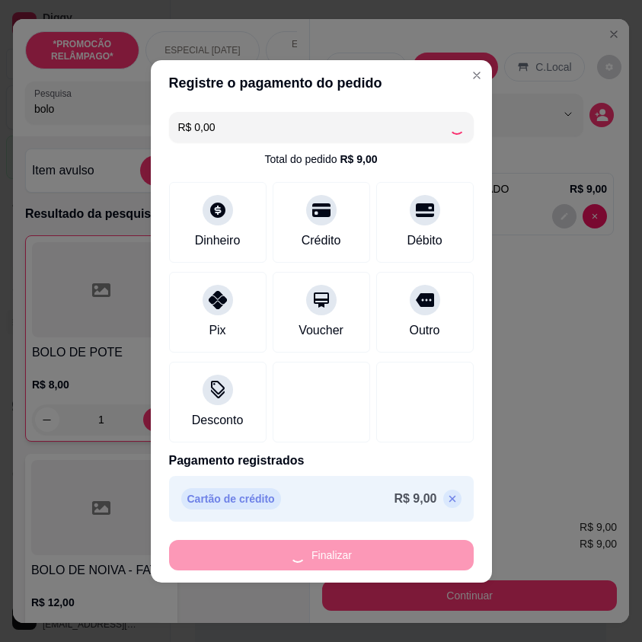
type input "0"
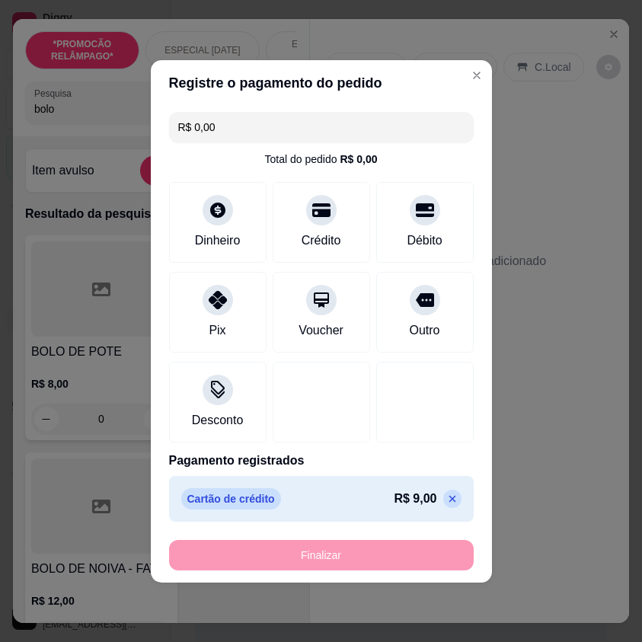
type input "-R$ 9,00"
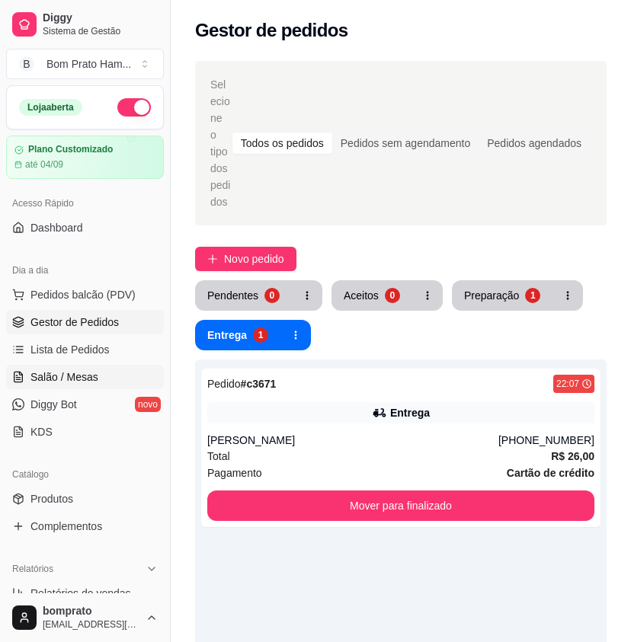
click at [112, 377] on link "Salão / Mesas" at bounding box center [85, 377] width 158 height 24
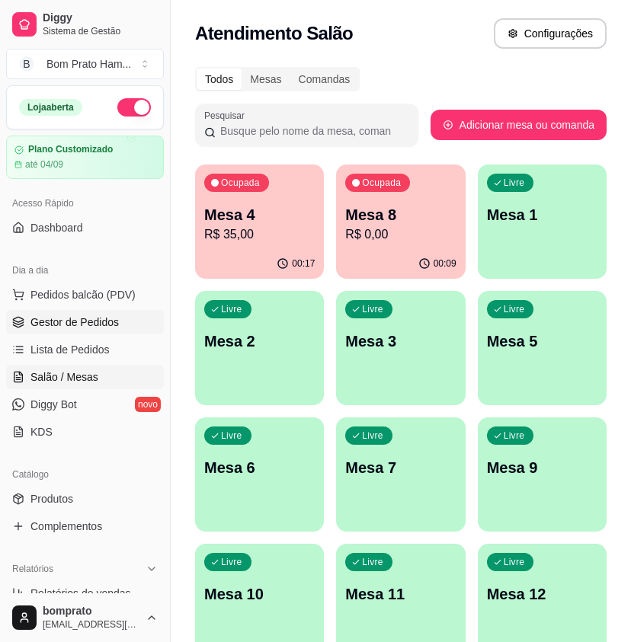
click at [72, 325] on span "Gestor de Pedidos" at bounding box center [74, 322] width 88 height 15
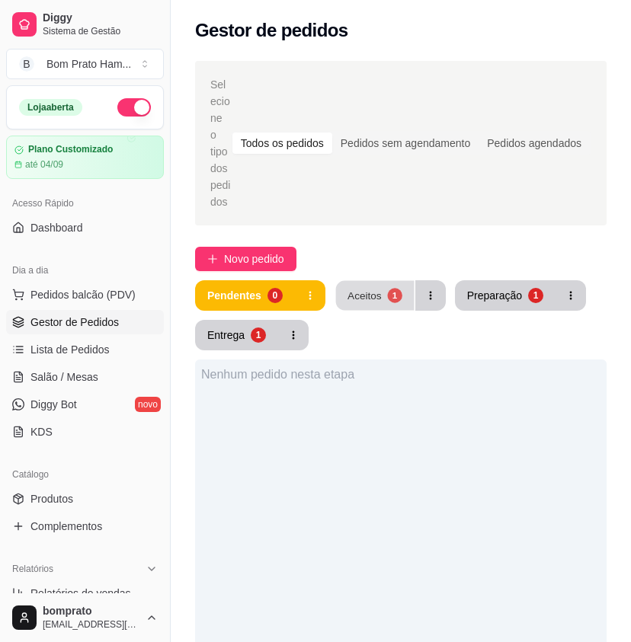
click at [382, 281] on button "Aceitos 1" at bounding box center [374, 296] width 78 height 30
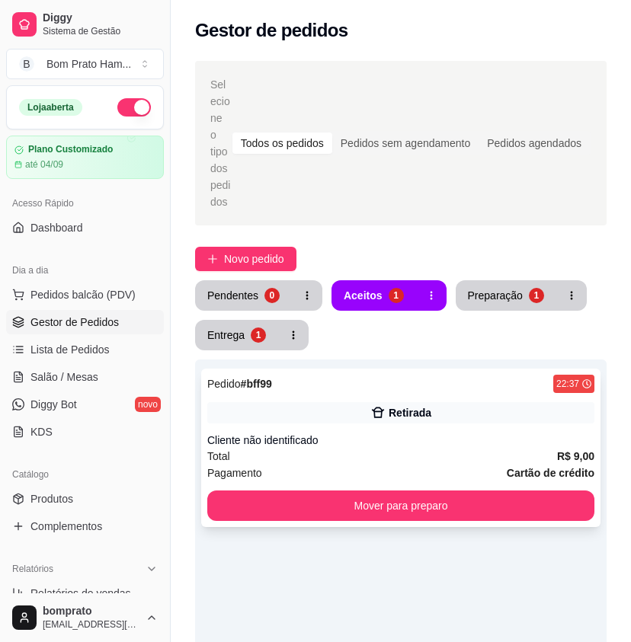
click at [396, 369] on div "Pedido # bff99 22:37 Retirada Cliente não identificado Total R$ 9,00 Pagamento …" at bounding box center [400, 448] width 399 height 159
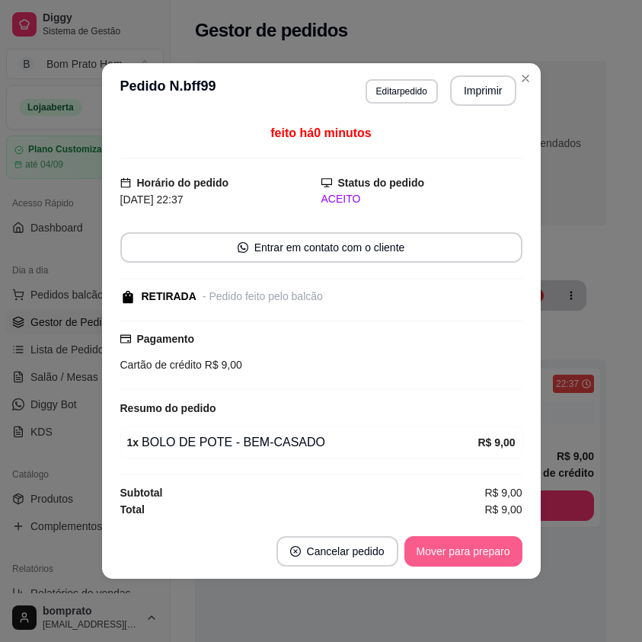
click at [497, 546] on button "Mover para preparo" at bounding box center [464, 552] width 118 height 30
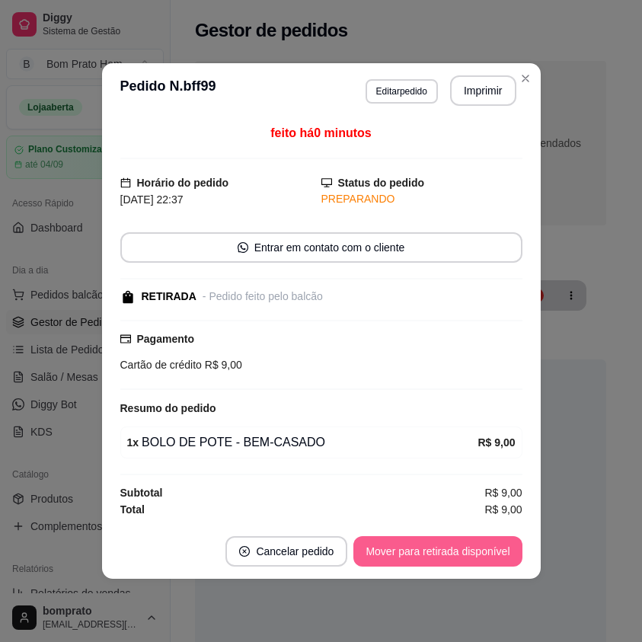
click at [497, 546] on button "Mover para retirada disponível" at bounding box center [438, 552] width 168 height 30
click at [505, 546] on button "Mover para finalizado" at bounding box center [459, 552] width 127 height 30
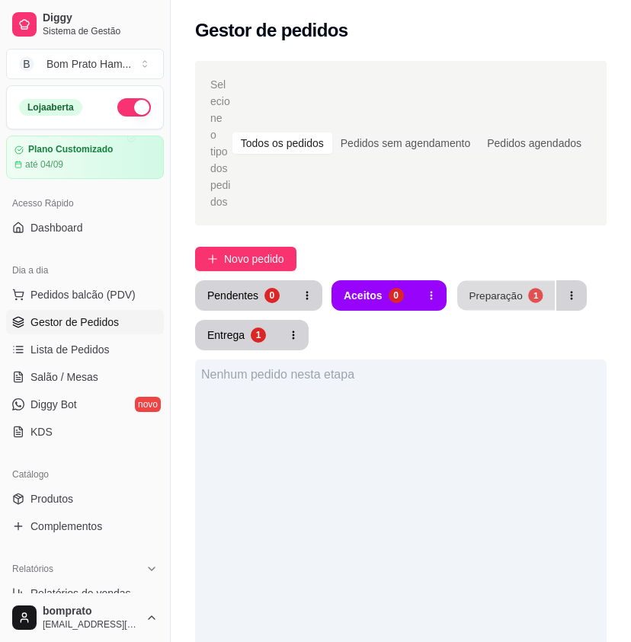
click at [472, 291] on button "Preparação 1" at bounding box center [506, 296] width 98 height 30
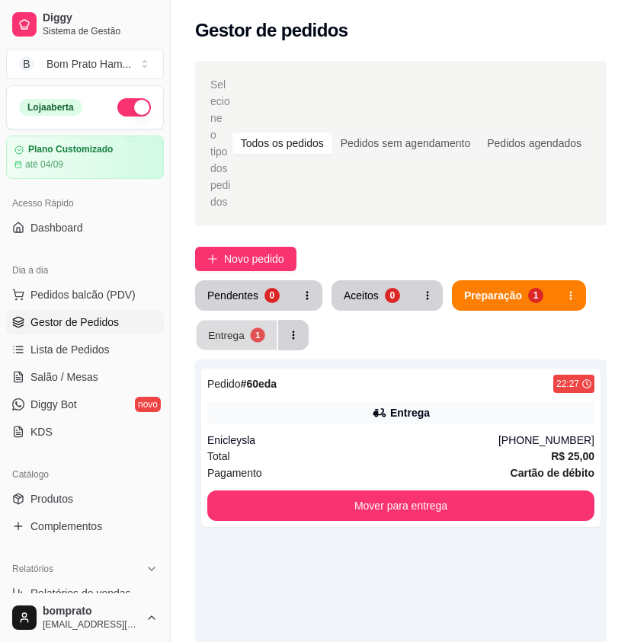
click at [266, 321] on button "Entrega 1" at bounding box center [237, 336] width 81 height 30
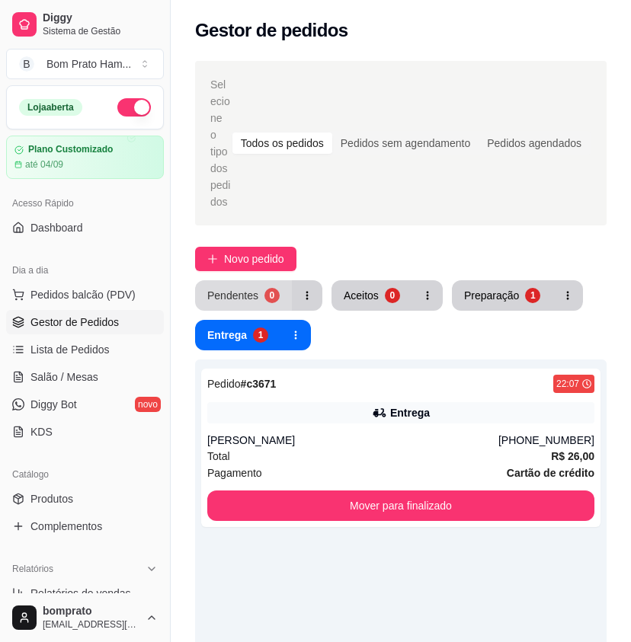
click at [260, 281] on button "Pendentes 0" at bounding box center [243, 295] width 97 height 30
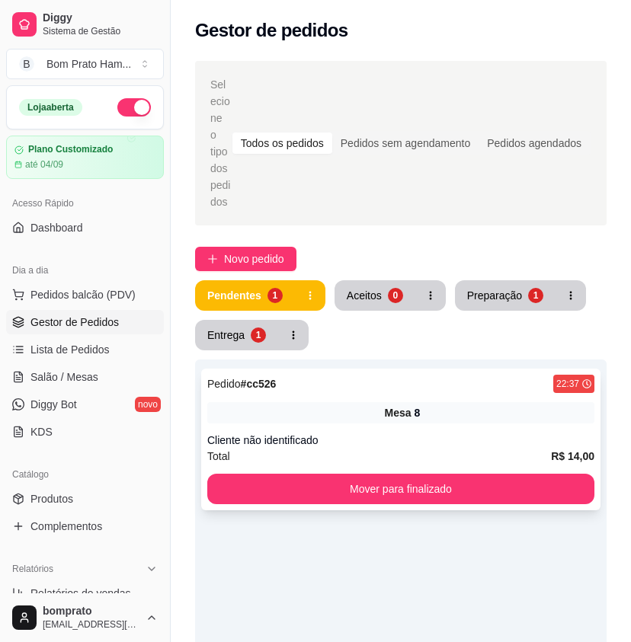
click at [396, 399] on div "Pedido # cc526 22:37 Mesa 8 Cliente não identificado Total R$ 14,00 Mover para …" at bounding box center [400, 440] width 399 height 142
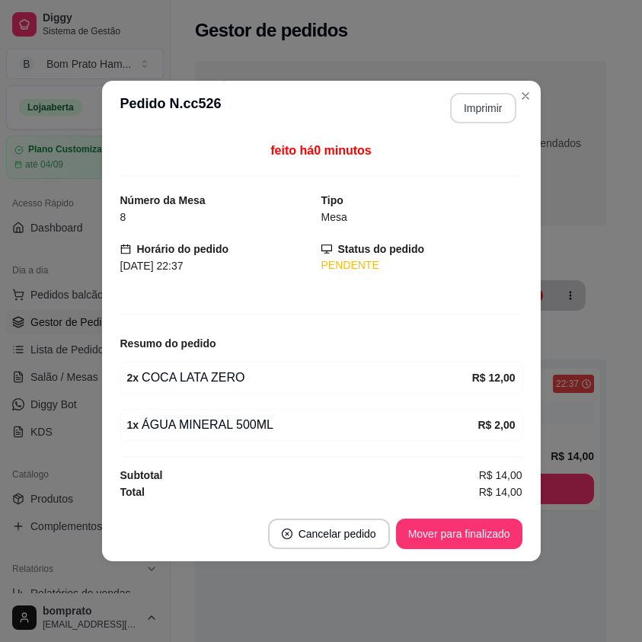
click at [478, 100] on button "Imprimir" at bounding box center [483, 108] width 66 height 30
click at [506, 526] on button "Mover para finalizado" at bounding box center [459, 534] width 127 height 30
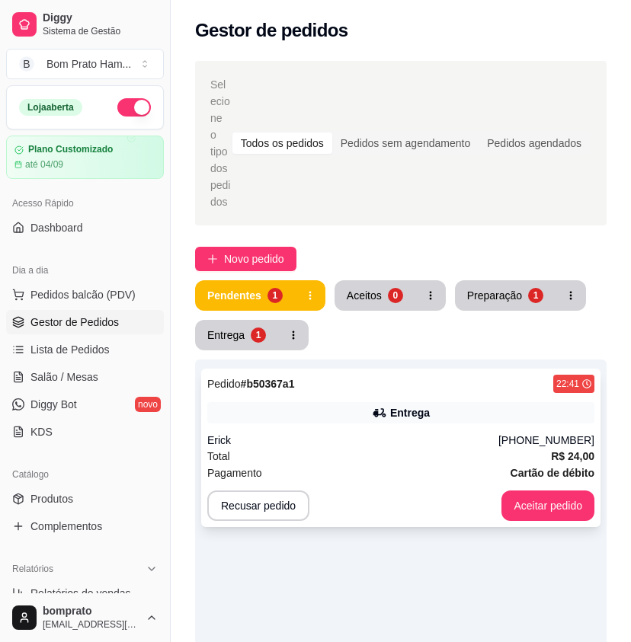
click at [408, 433] on div "Erick" at bounding box center [352, 440] width 291 height 15
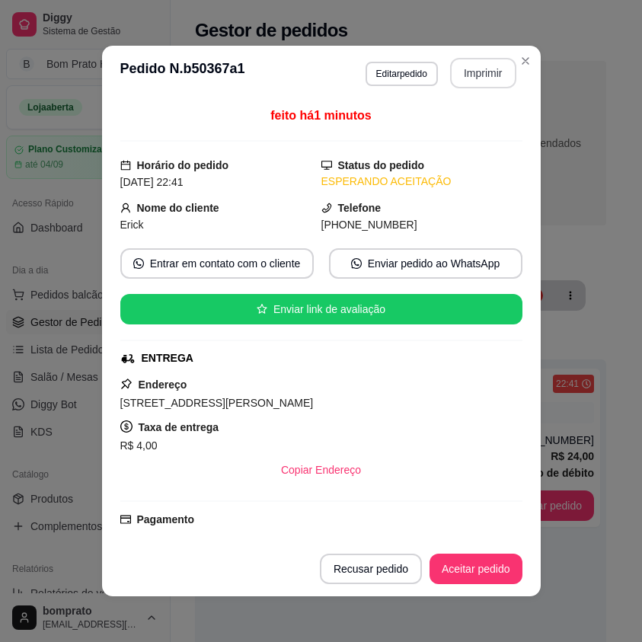
click at [464, 75] on button "Imprimir" at bounding box center [483, 73] width 66 height 30
click at [473, 549] on footer "Recusar pedido Aceitar pedido" at bounding box center [321, 569] width 439 height 55
click at [489, 566] on button "Aceitar pedido" at bounding box center [476, 570] width 90 height 30
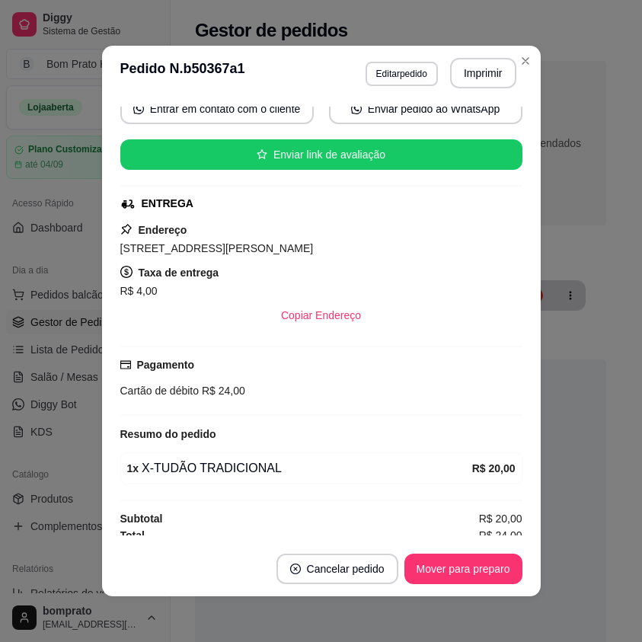
scroll to position [163, 0]
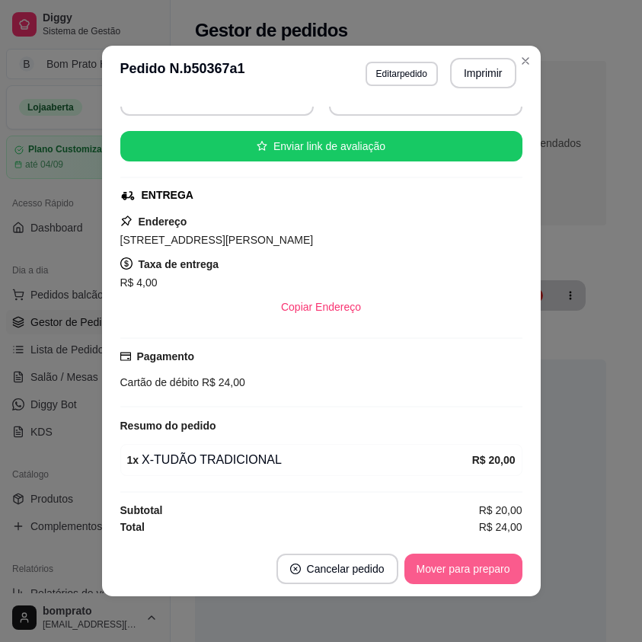
click at [501, 577] on button "Mover para preparo" at bounding box center [464, 569] width 118 height 30
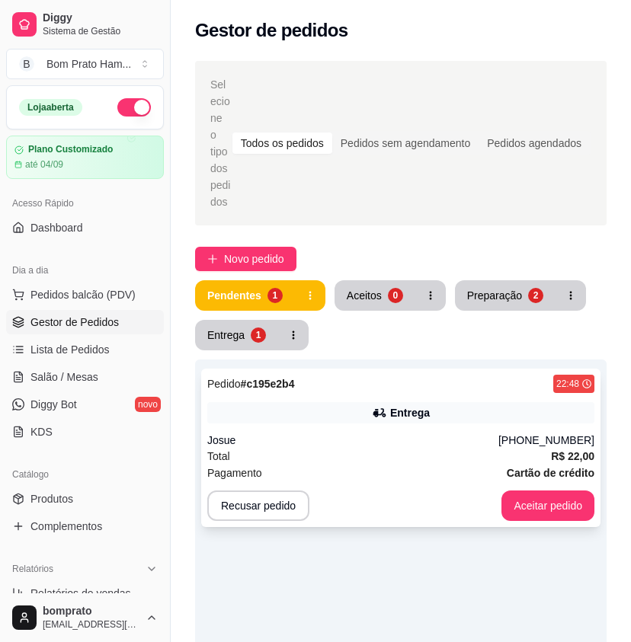
click at [489, 408] on div "Pedido # c195e2b4 22:48 Entrega Josue (87) 98115-8943 Total R$ 22,00 Pagamento …" at bounding box center [400, 448] width 399 height 159
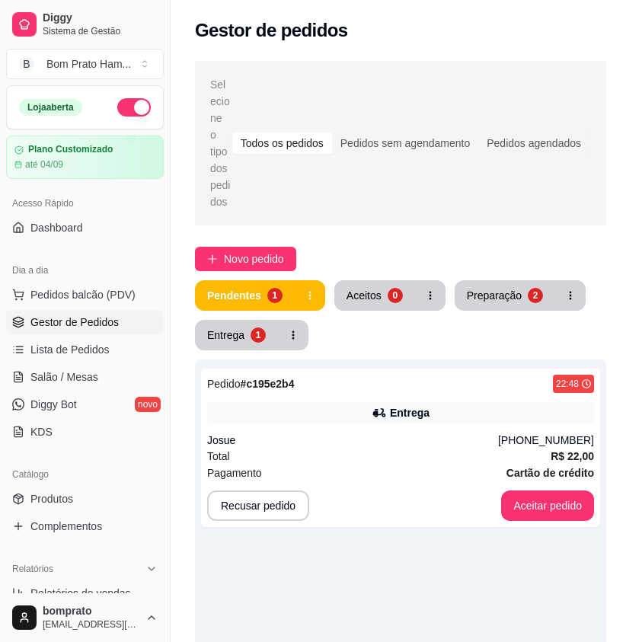
scroll to position [210, 0]
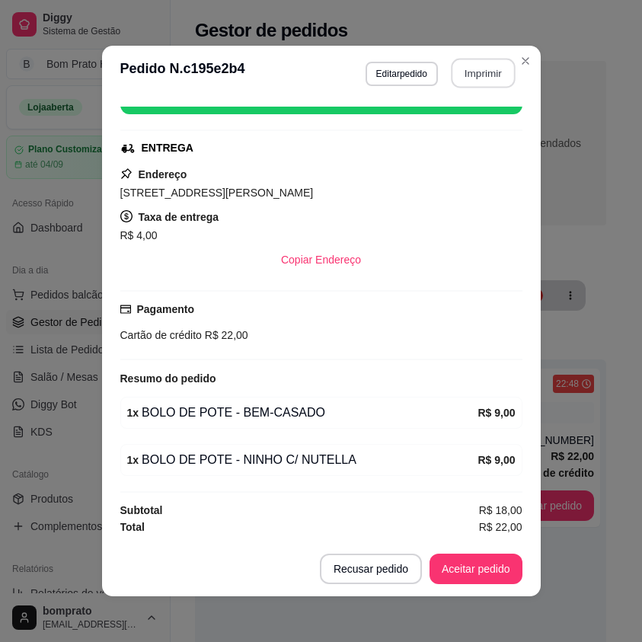
click at [494, 66] on button "Imprimir" at bounding box center [483, 74] width 64 height 30
click at [489, 572] on button "Aceitar pedido" at bounding box center [476, 570] width 90 height 30
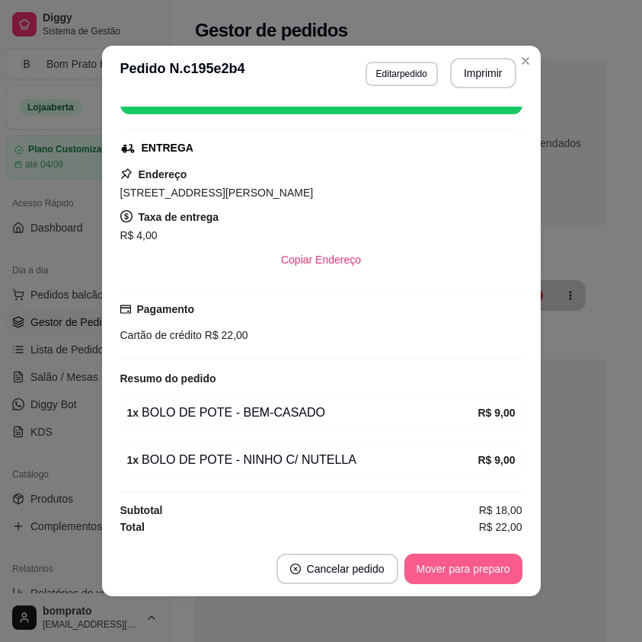
click at [488, 572] on button "Mover para preparo" at bounding box center [464, 569] width 118 height 30
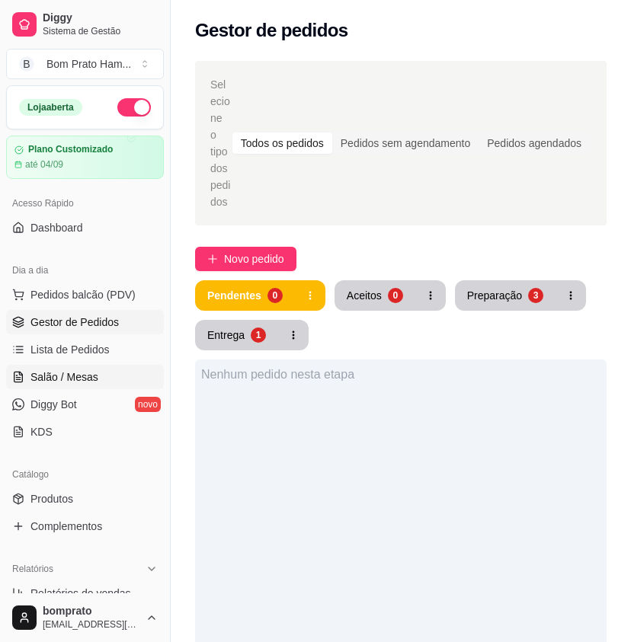
click at [56, 376] on span "Salão / Mesas" at bounding box center [64, 377] width 68 height 15
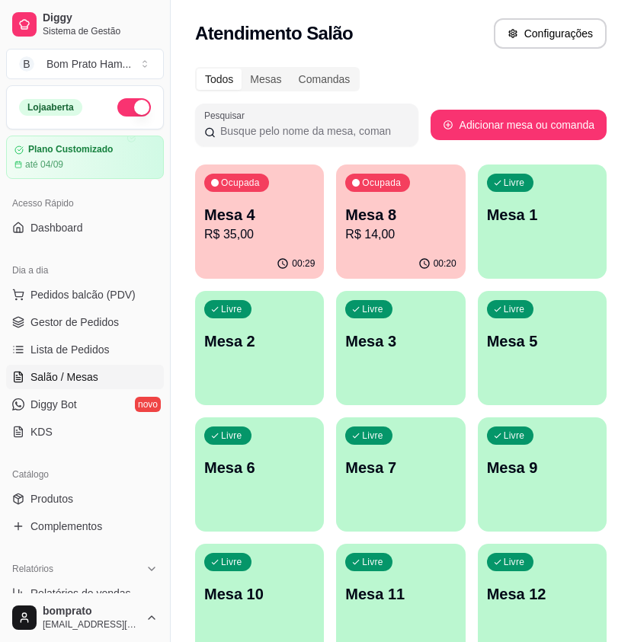
click at [294, 253] on div "00:29" at bounding box center [259, 264] width 129 height 30
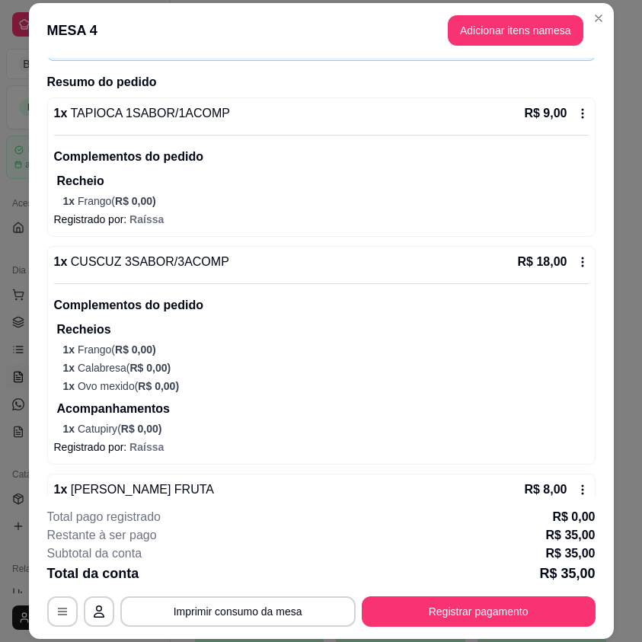
scroll to position [401, 0]
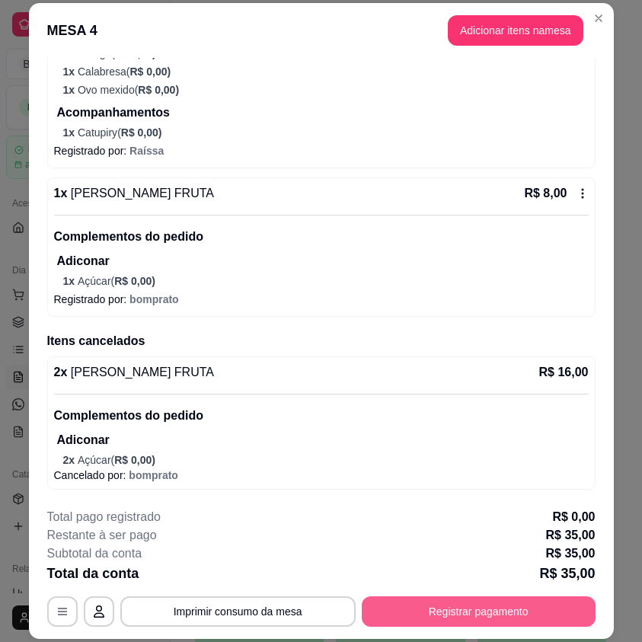
click at [527, 617] on button "Registrar pagamento" at bounding box center [479, 612] width 234 height 30
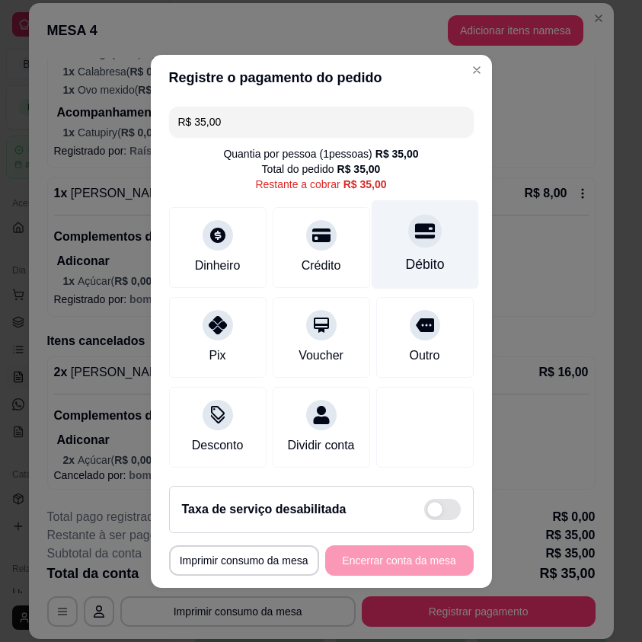
click at [371, 242] on div "Débito" at bounding box center [424, 244] width 107 height 89
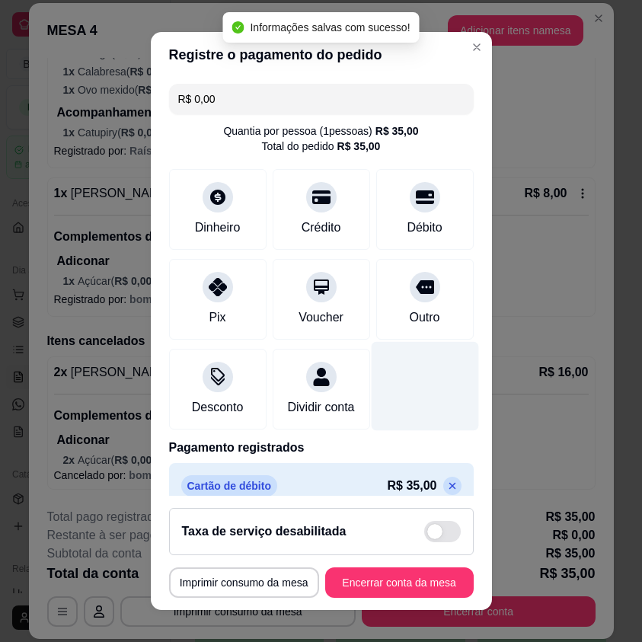
scroll to position [37, 0]
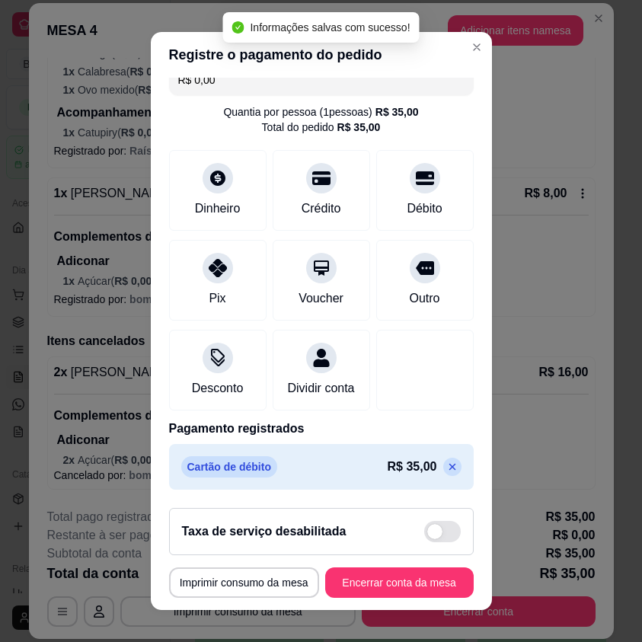
click at [447, 461] on icon at bounding box center [453, 467] width 12 height 12
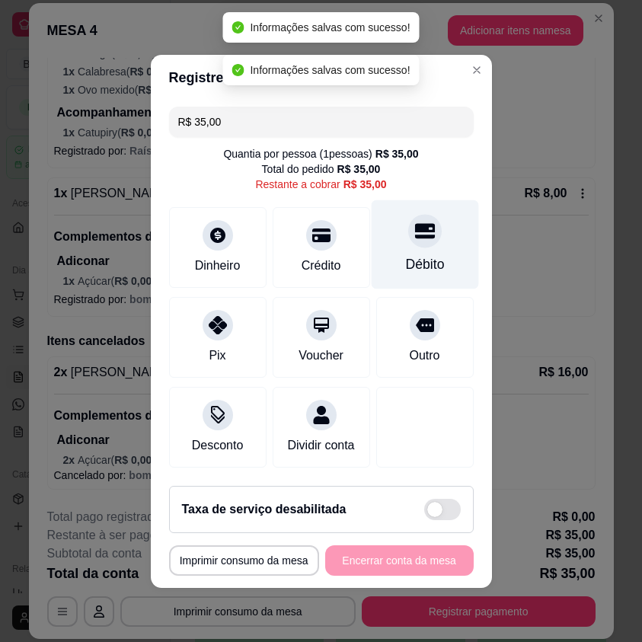
scroll to position [0, 0]
click at [418, 227] on icon at bounding box center [425, 230] width 20 height 15
type input "R$ 0,00"
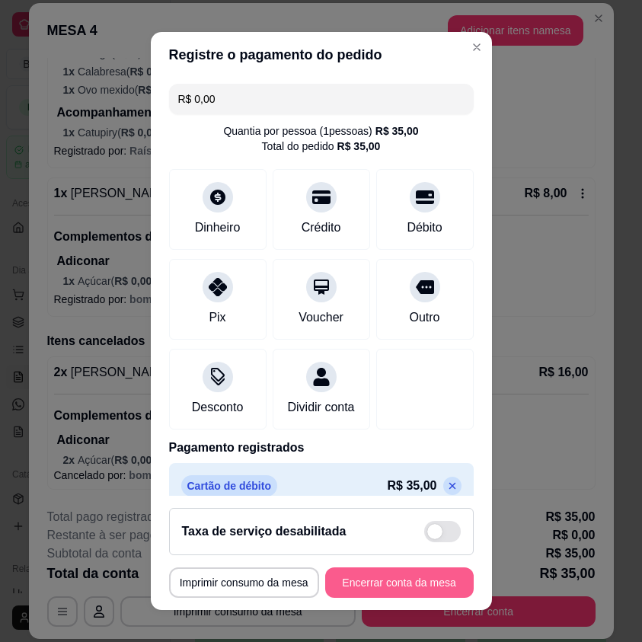
click at [449, 593] on button "Encerrar conta da mesa" at bounding box center [399, 583] width 149 height 30
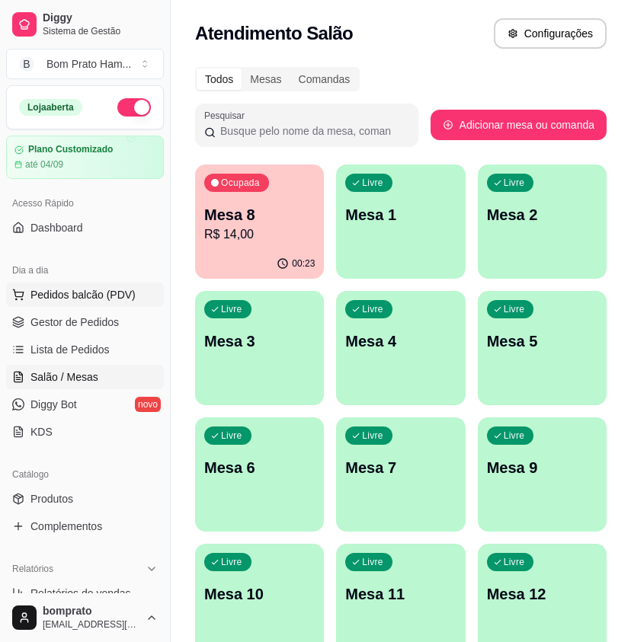
click at [107, 303] on button "Pedidos balcão (PDV)" at bounding box center [85, 295] width 158 height 24
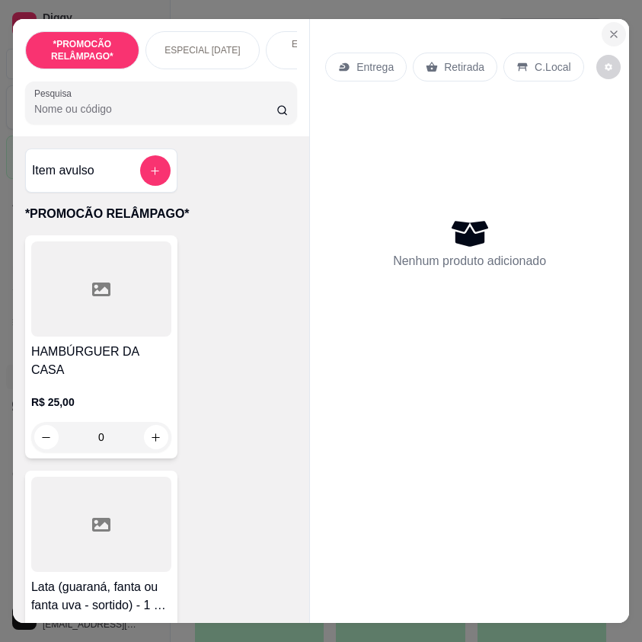
click at [608, 34] on icon "Close" at bounding box center [614, 34] width 12 height 12
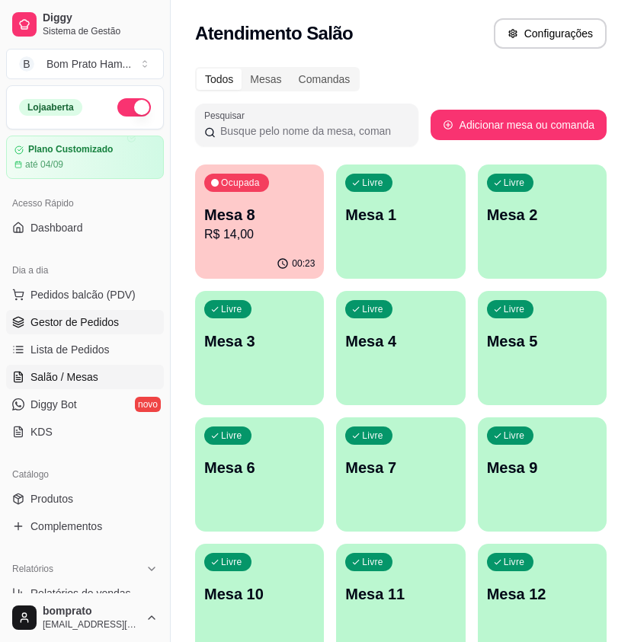
click at [107, 325] on span "Gestor de Pedidos" at bounding box center [74, 322] width 88 height 15
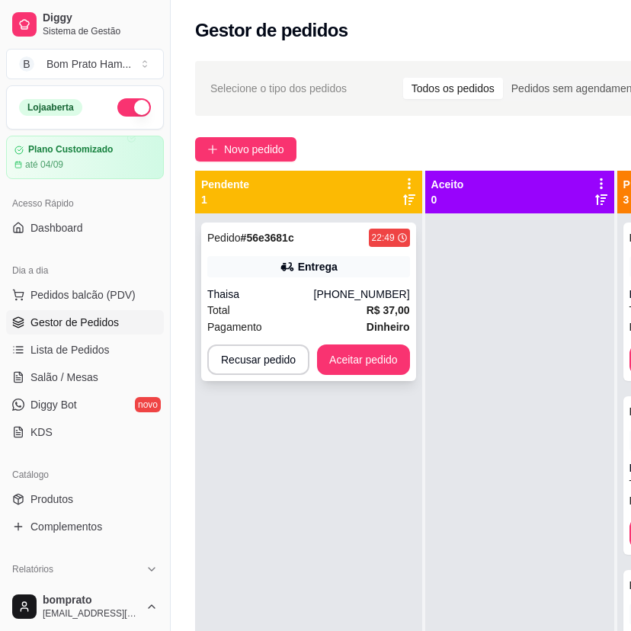
click at [325, 266] on div "Entrega" at bounding box center [318, 266] width 40 height 15
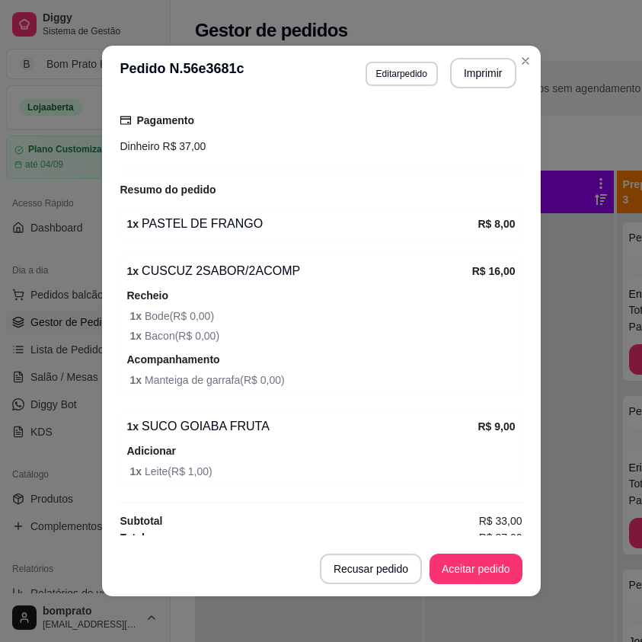
scroll to position [410, 0]
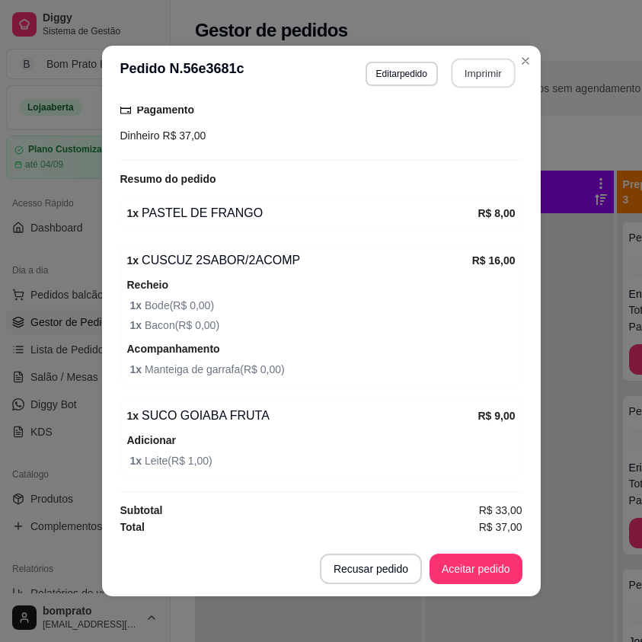
click at [465, 72] on button "Imprimir" at bounding box center [483, 74] width 64 height 30
click at [491, 556] on button "Aceitar pedido" at bounding box center [476, 569] width 93 height 30
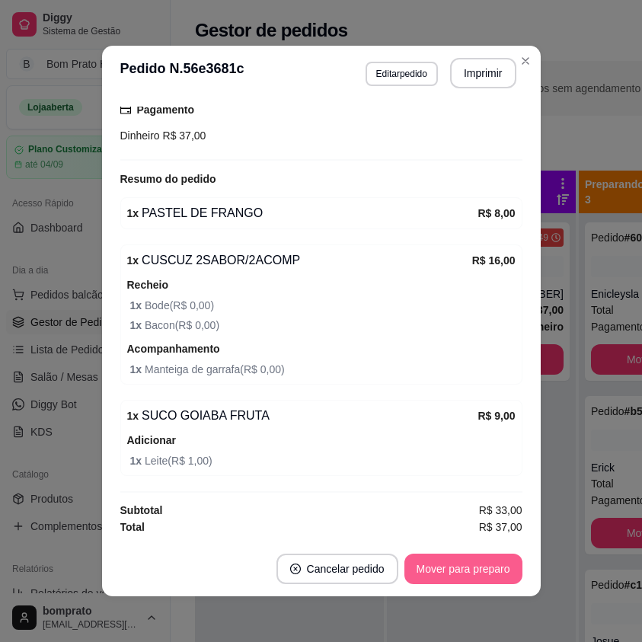
click at [491, 561] on button "Mover para preparo" at bounding box center [464, 569] width 118 height 30
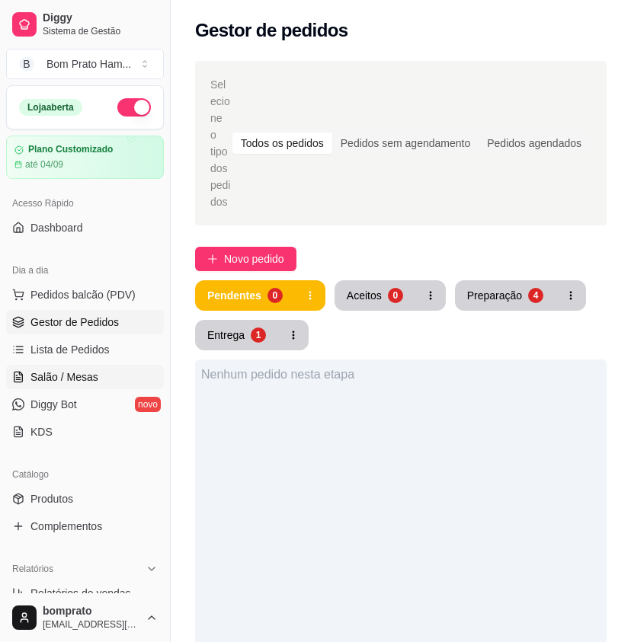
click at [113, 376] on link "Salão / Mesas" at bounding box center [85, 377] width 158 height 24
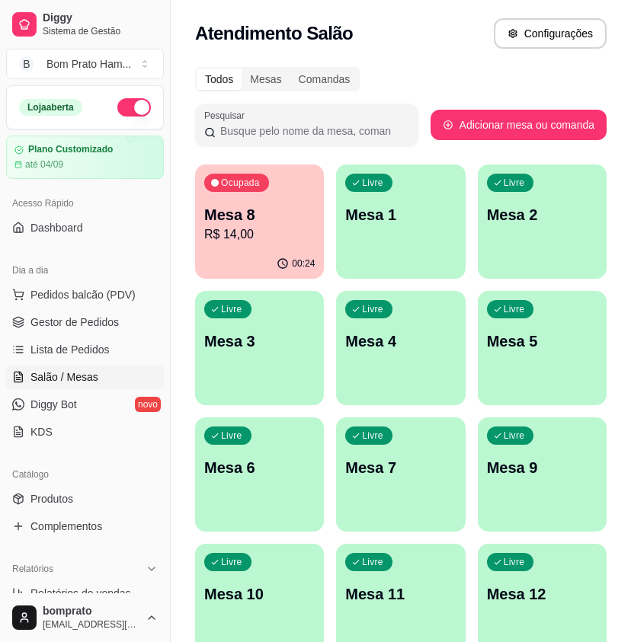
click at [285, 221] on p "Mesa 8" at bounding box center [259, 214] width 111 height 21
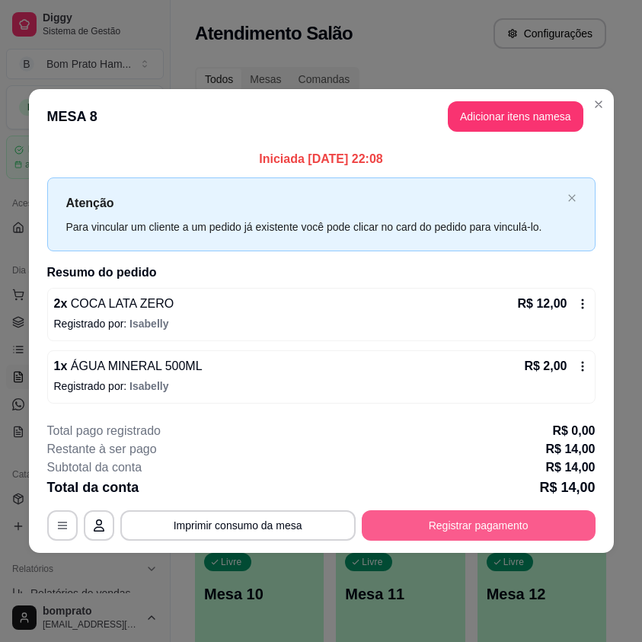
click at [587, 520] on button "Registrar pagamento" at bounding box center [479, 526] width 234 height 30
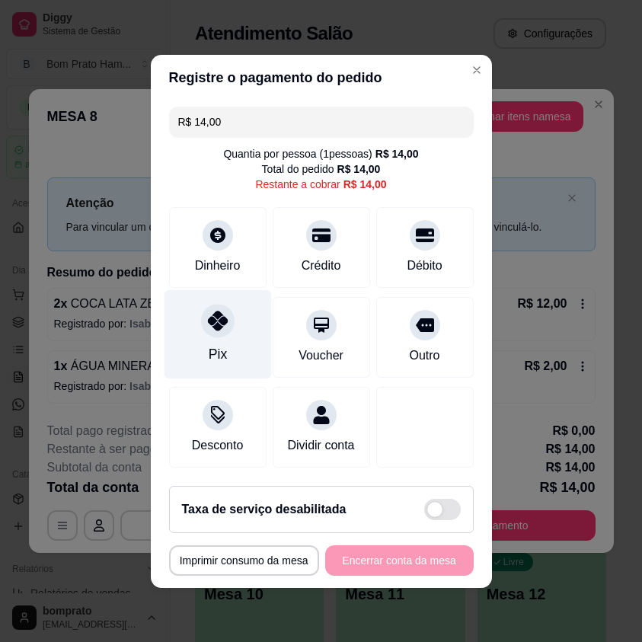
click at [232, 330] on div "Pix" at bounding box center [217, 334] width 107 height 89
type input "R$ 0,00"
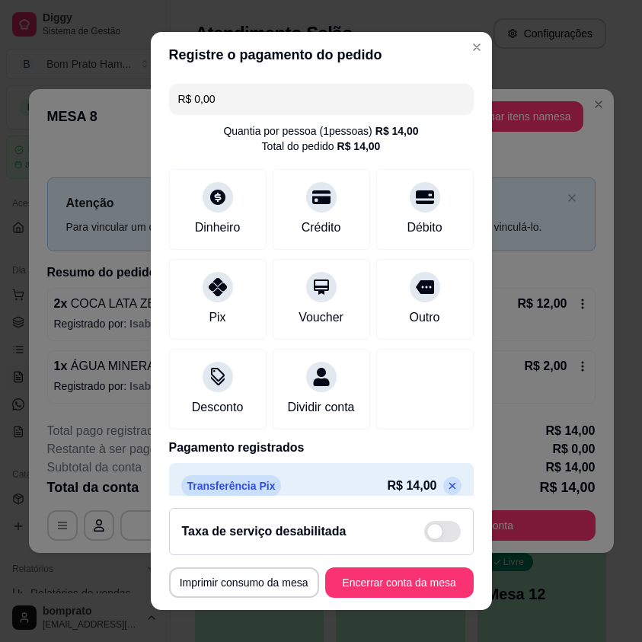
click at [412, 602] on footer "**********" at bounding box center [321, 553] width 341 height 114
click at [412, 586] on button "Encerrar conta da mesa" at bounding box center [400, 583] width 144 height 30
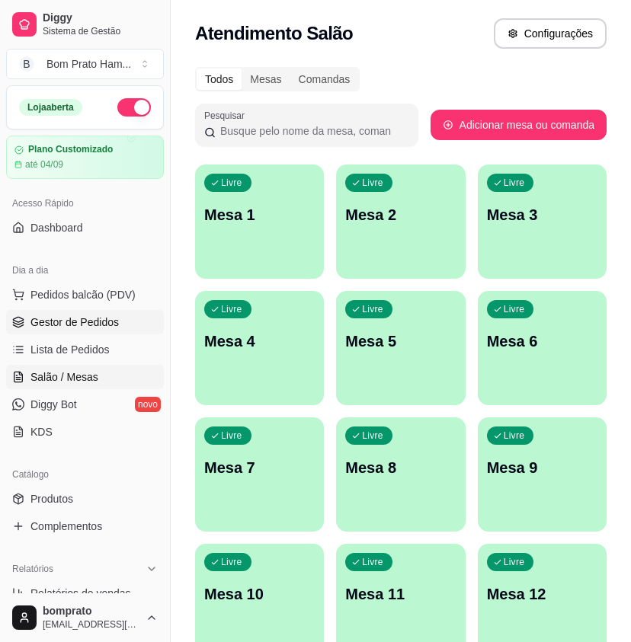
click at [83, 322] on span "Gestor de Pedidos" at bounding box center [74, 322] width 88 height 15
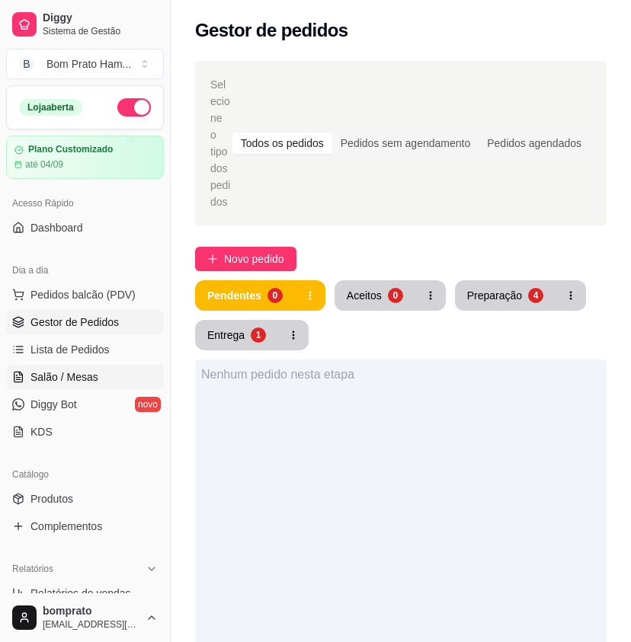
click at [107, 373] on link "Salão / Mesas" at bounding box center [85, 377] width 158 height 24
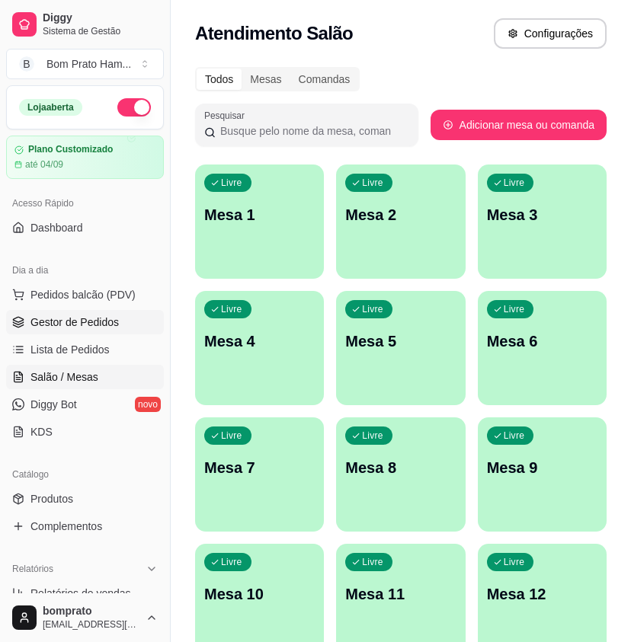
click at [110, 329] on span "Gestor de Pedidos" at bounding box center [74, 322] width 88 height 15
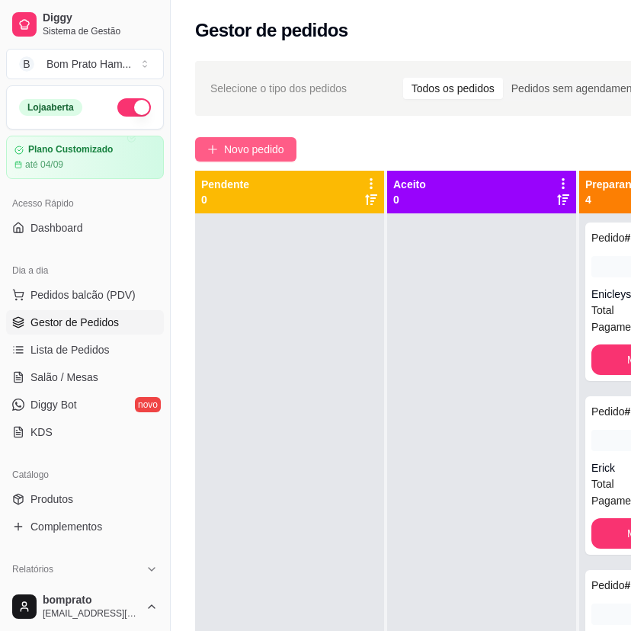
click at [277, 143] on span "Novo pedido" at bounding box center [254, 149] width 60 height 17
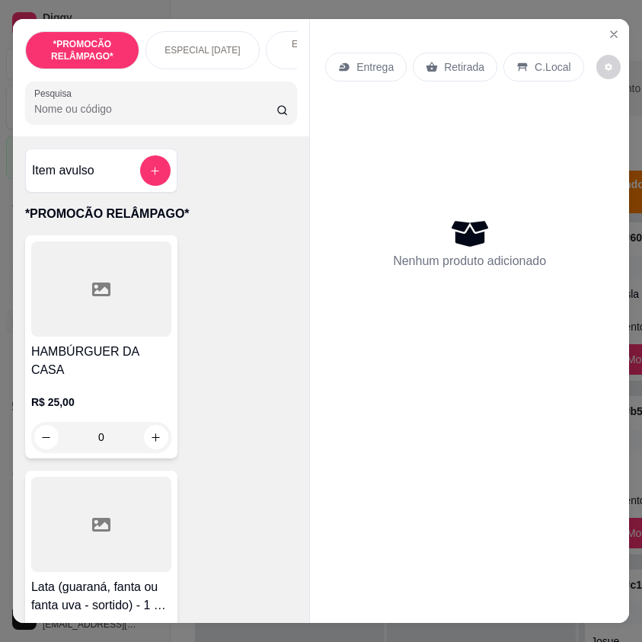
click at [187, 117] on input "Pesquisa" at bounding box center [155, 108] width 242 height 15
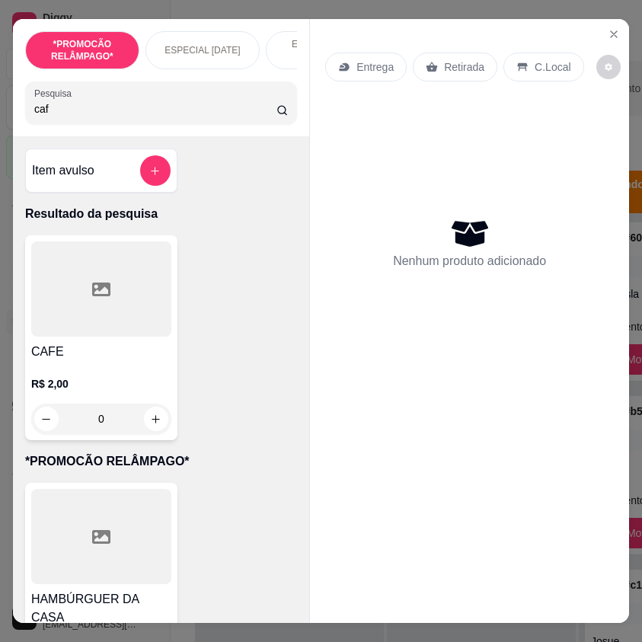
type input "caf"
click at [152, 299] on div at bounding box center [101, 289] width 140 height 95
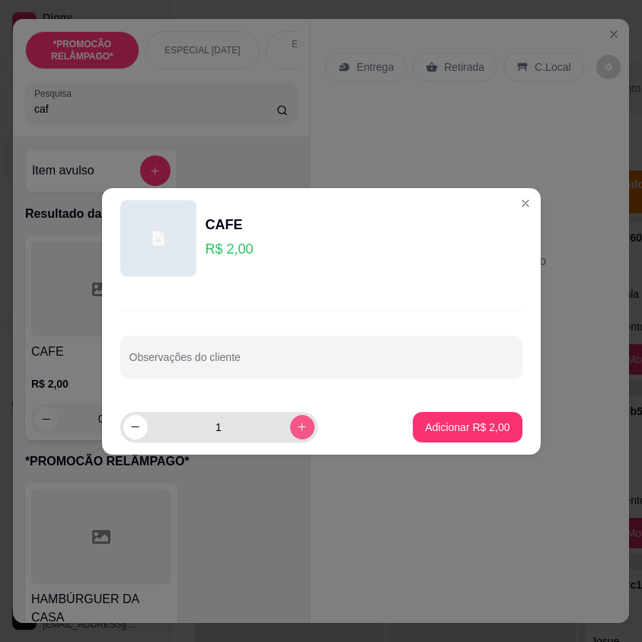
click at [290, 431] on button "increase-product-quantity" at bounding box center [302, 427] width 24 height 24
type input "2"
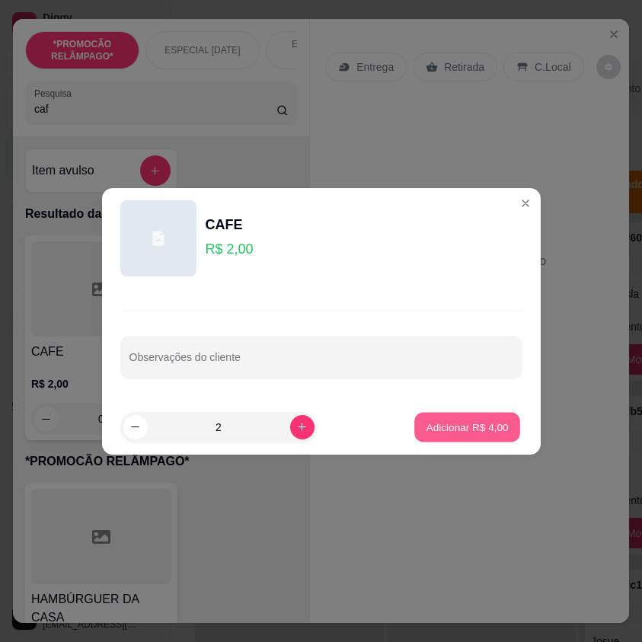
click at [451, 424] on p "Adicionar R$ 4,00" at bounding box center [468, 427] width 82 height 14
type input "2"
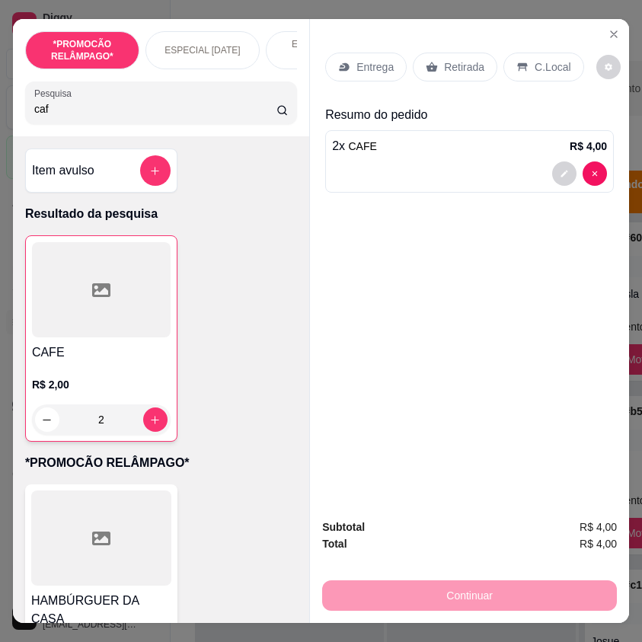
click at [522, 59] on div "C.Local" at bounding box center [544, 67] width 80 height 29
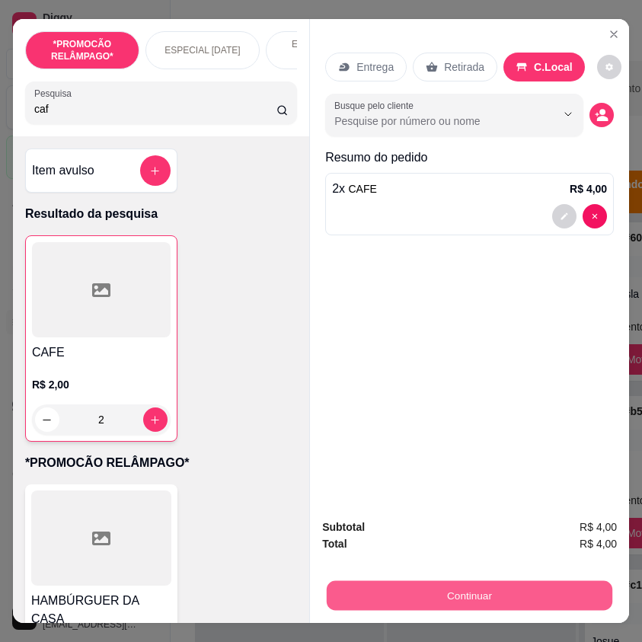
click at [533, 597] on button "Continuar" at bounding box center [470, 596] width 286 height 30
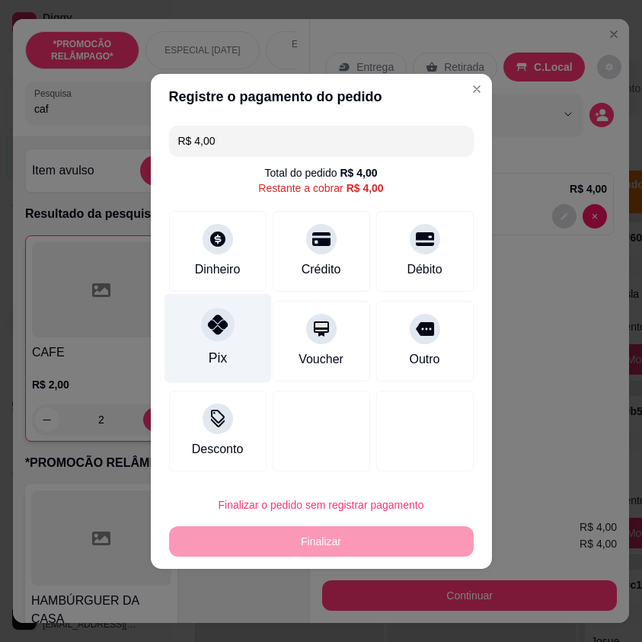
click at [245, 338] on div "Pix" at bounding box center [217, 337] width 107 height 89
type input "R$ 0,00"
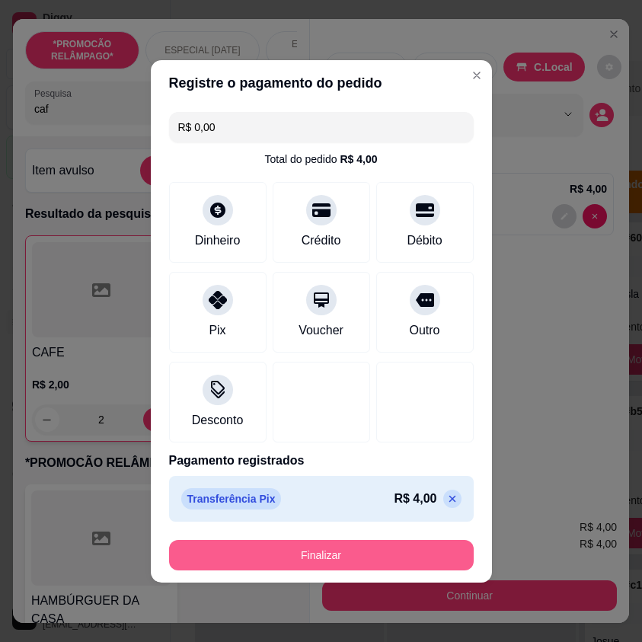
click at [372, 569] on button "Finalizar" at bounding box center [321, 555] width 305 height 30
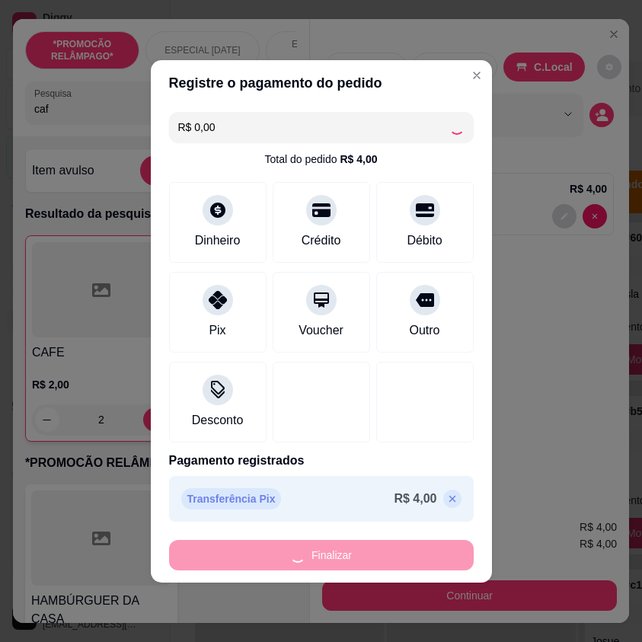
type input "0"
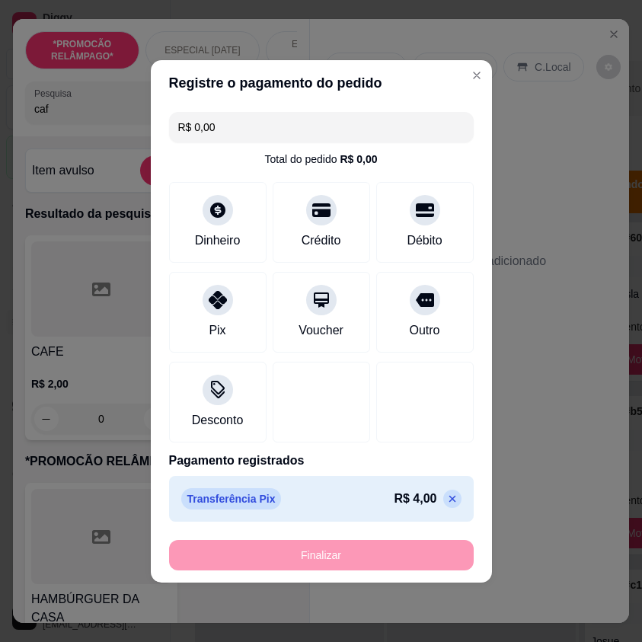
type input "-R$ 4,00"
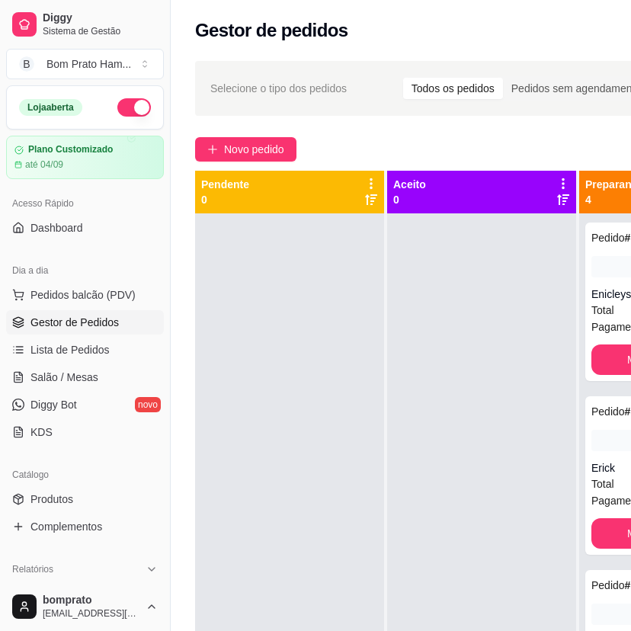
click at [433, 463] on div at bounding box center [481, 528] width 189 height 631
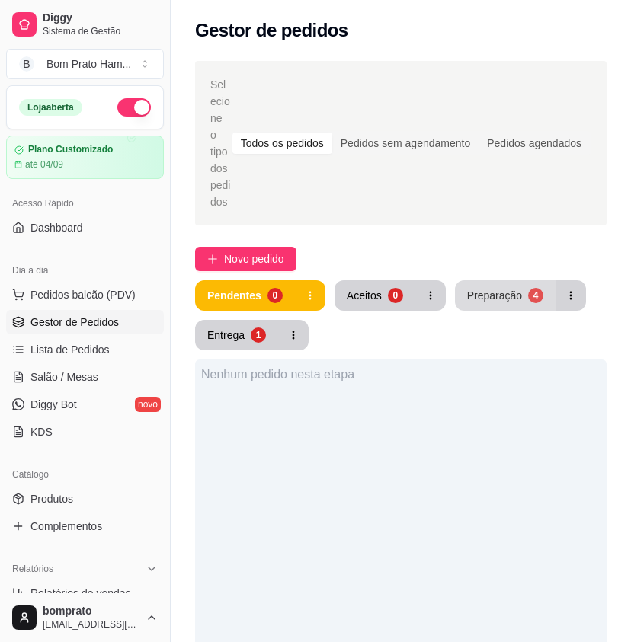
click at [511, 288] on div "Preparação" at bounding box center [494, 295] width 55 height 15
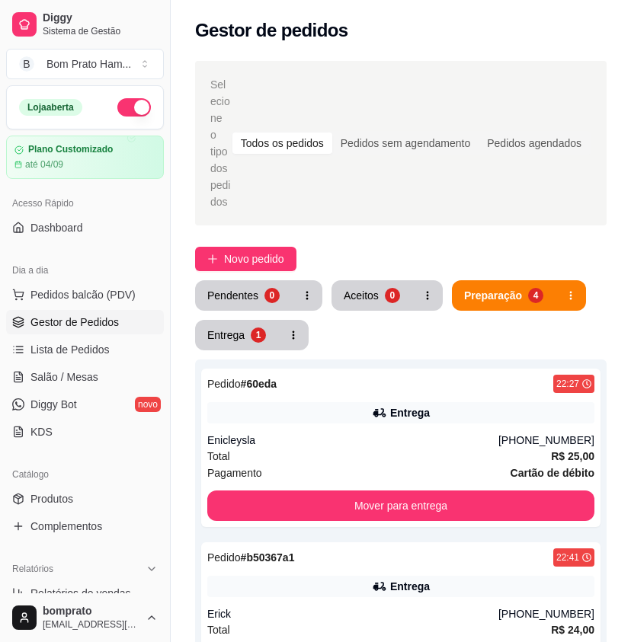
click at [324, 280] on div "Pendentes 0 Aceitos 0 Preparação 4 Entrega 1" at bounding box center [401, 315] width 412 height 70
click at [362, 288] on div "Aceitos" at bounding box center [361, 295] width 35 height 15
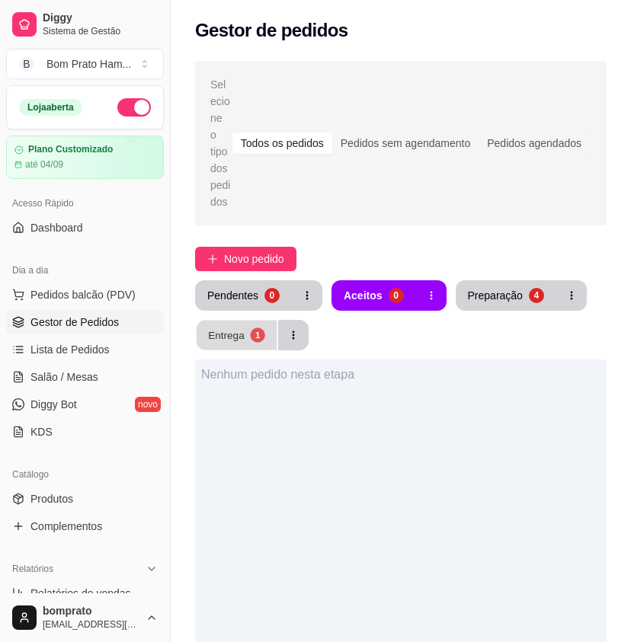
click at [269, 321] on button "Entrega 1" at bounding box center [237, 336] width 81 height 30
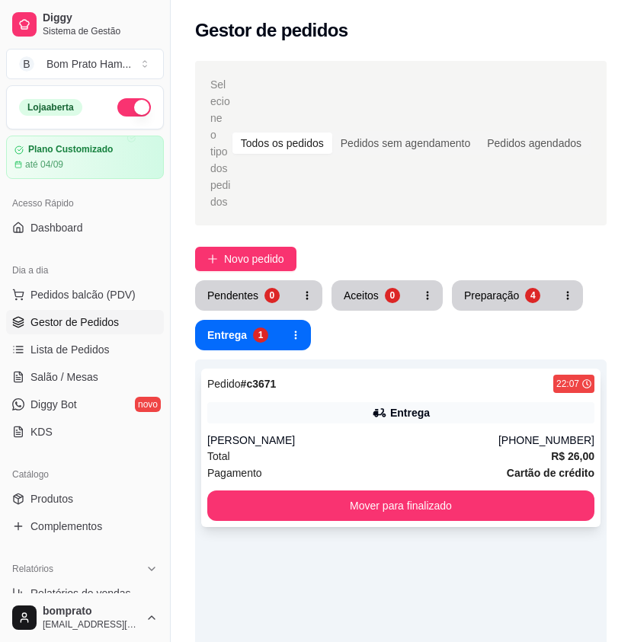
click at [425, 380] on div "Pedido # c3671 22:07 Entrega Joyce Amorim (87) 9104-6423 Total R$ 26,00 Pagamen…" at bounding box center [400, 448] width 399 height 159
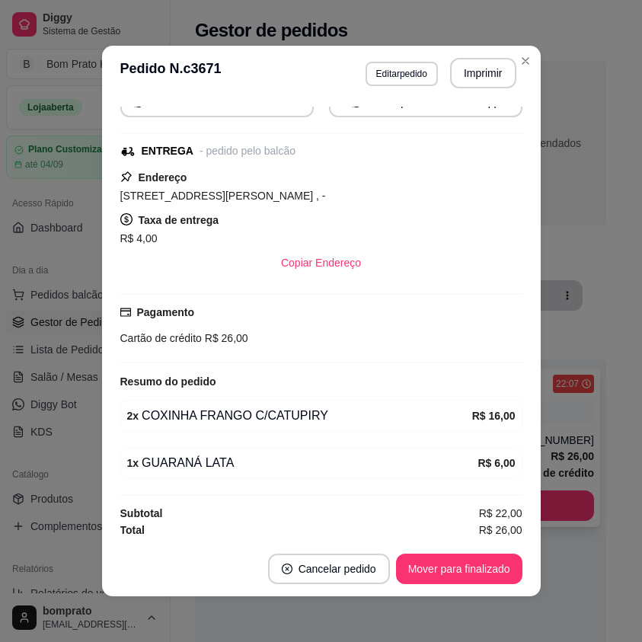
scroll to position [165, 0]
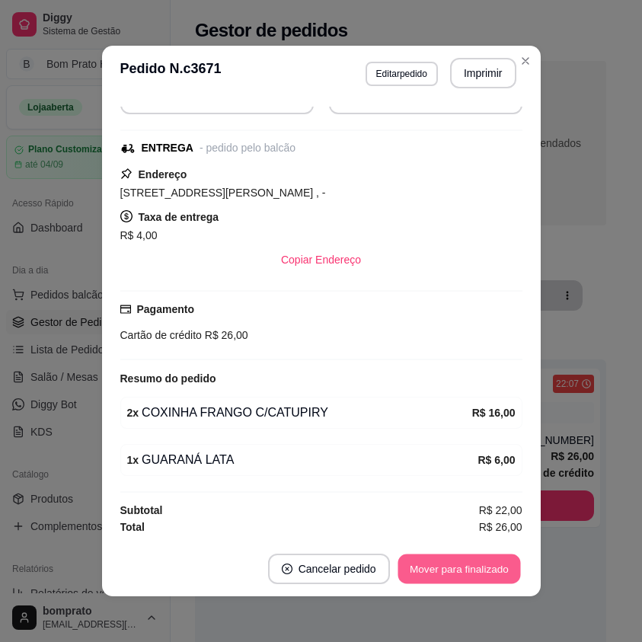
click at [486, 562] on button "Mover para finalizado" at bounding box center [459, 570] width 123 height 30
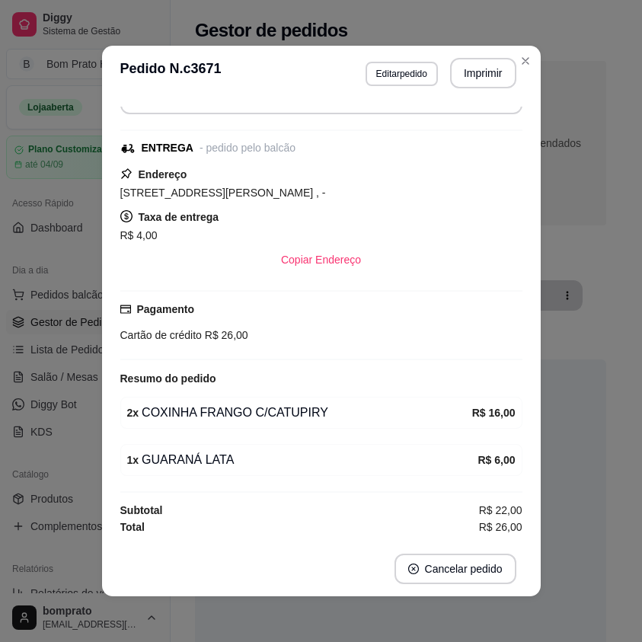
scroll to position [130, 0]
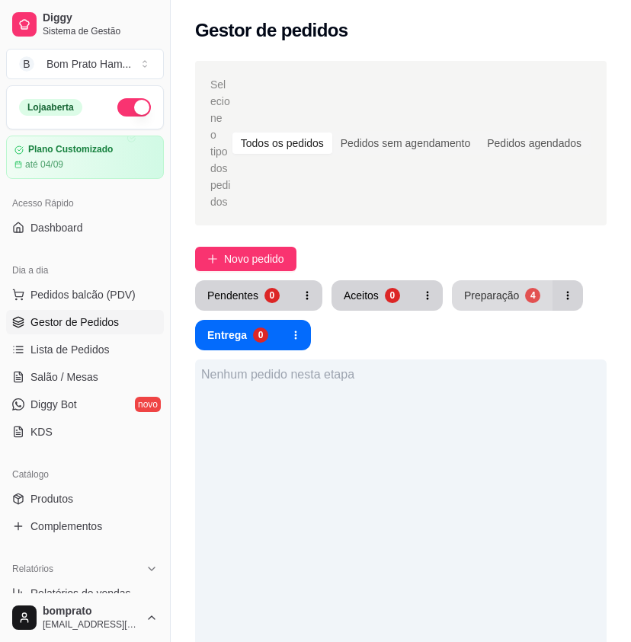
click at [508, 288] on div "Preparação" at bounding box center [491, 295] width 55 height 15
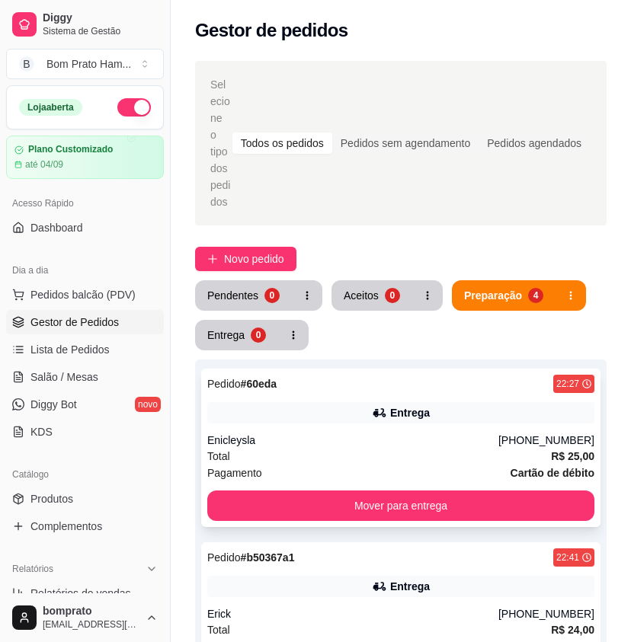
click at [409, 405] on div "Entrega" at bounding box center [410, 412] width 40 height 15
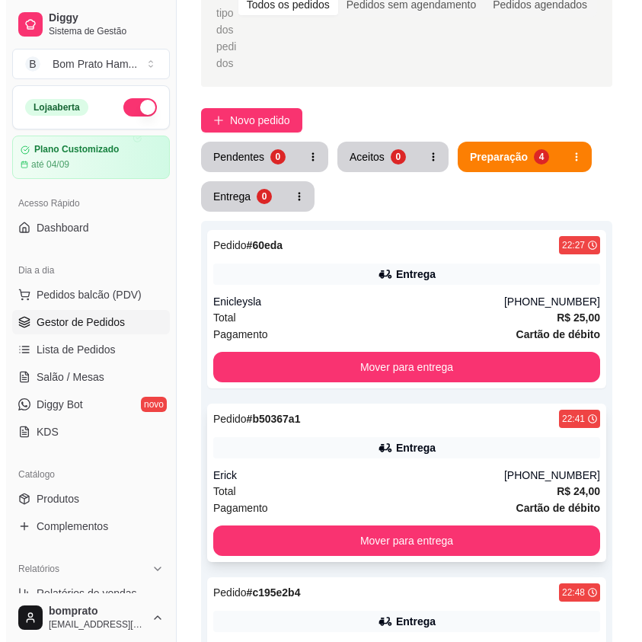
scroll to position [152, 0]
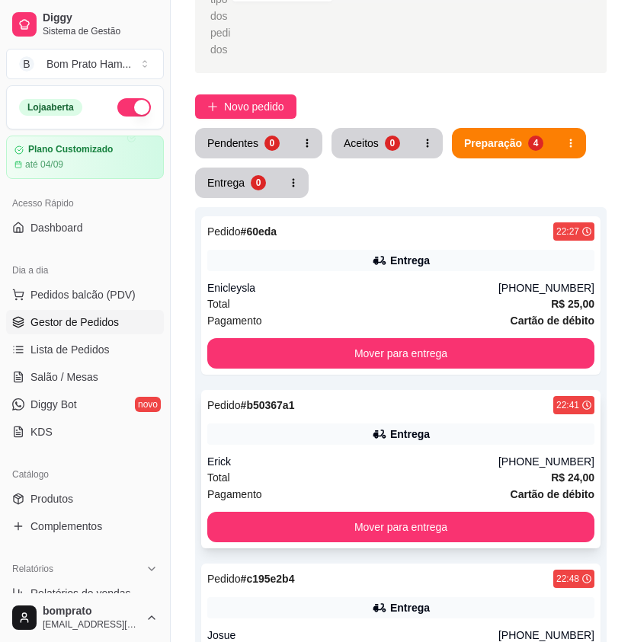
click at [403, 454] on div "Erick" at bounding box center [352, 461] width 291 height 15
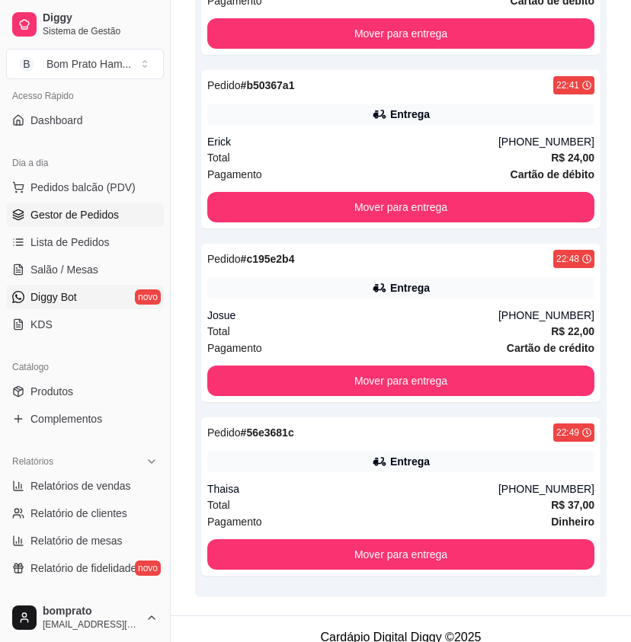
scroll to position [229, 0]
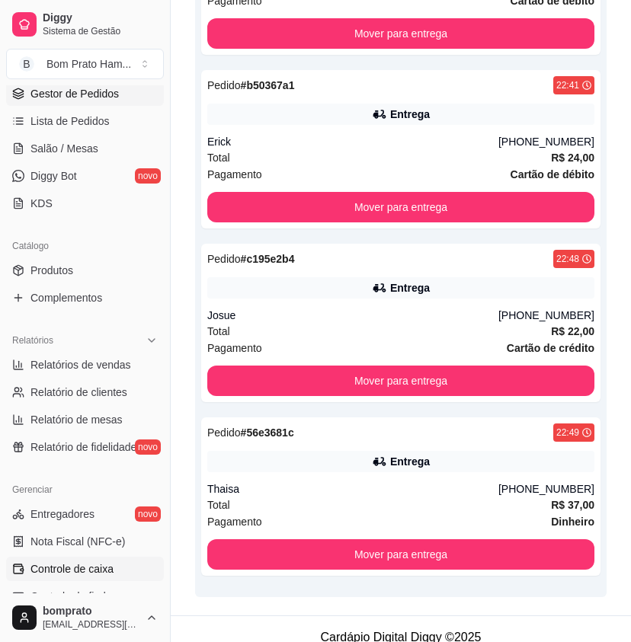
click at [108, 564] on span "Controle de caixa" at bounding box center [71, 569] width 83 height 15
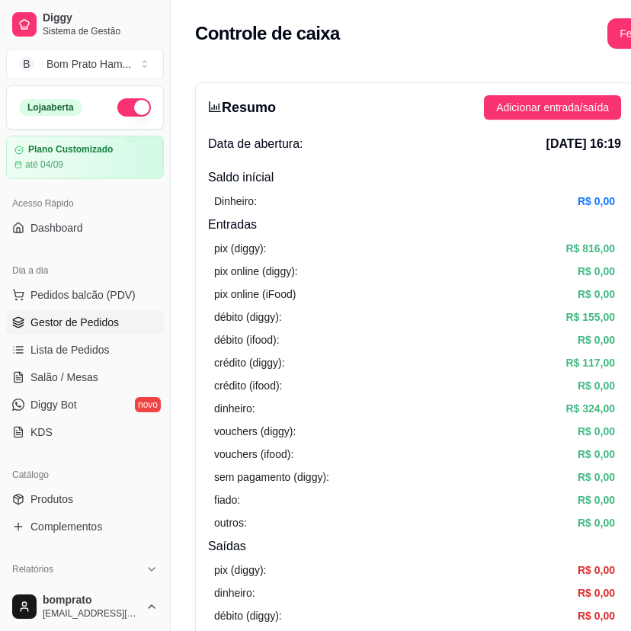
click at [88, 318] on span "Gestor de Pedidos" at bounding box center [74, 322] width 88 height 15
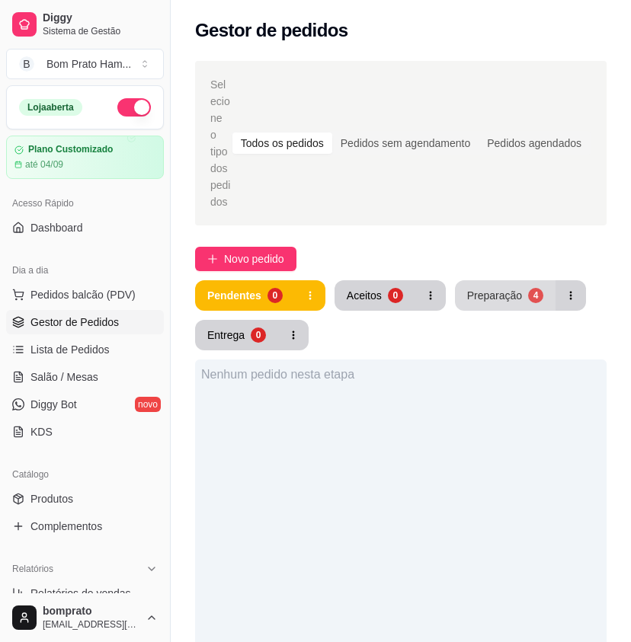
click at [510, 288] on div "Preparação" at bounding box center [494, 295] width 55 height 15
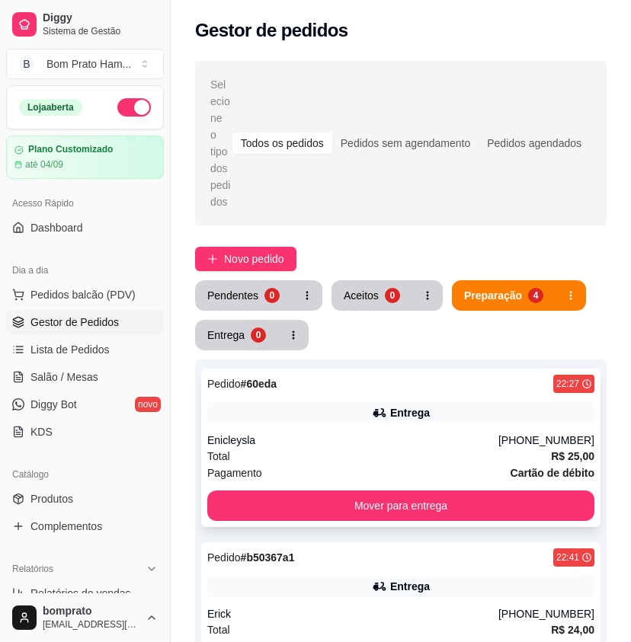
click at [396, 405] on div "Entrega" at bounding box center [410, 412] width 40 height 15
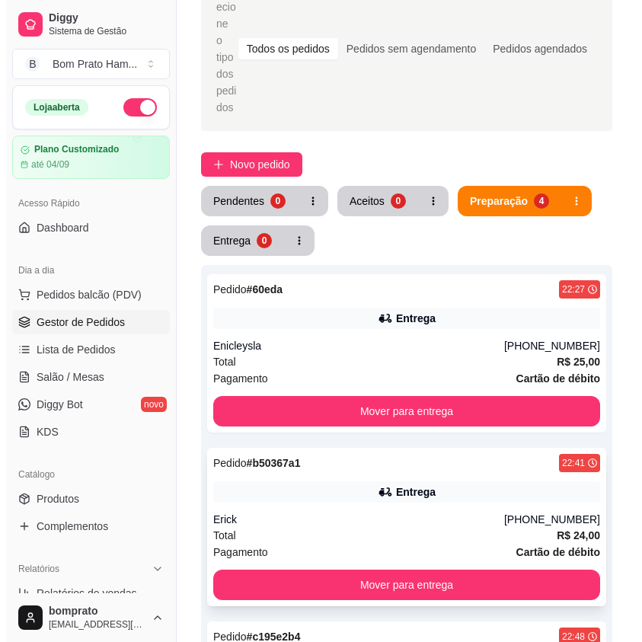
scroll to position [152, 0]
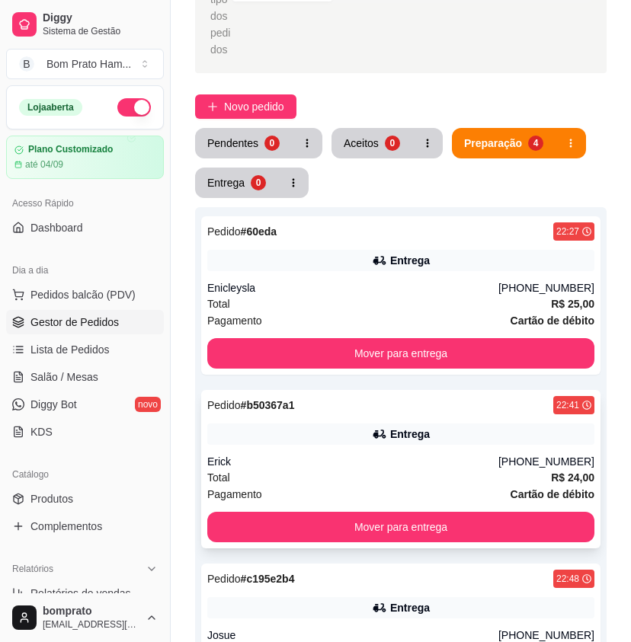
click at [393, 427] on div "Entrega" at bounding box center [410, 434] width 40 height 15
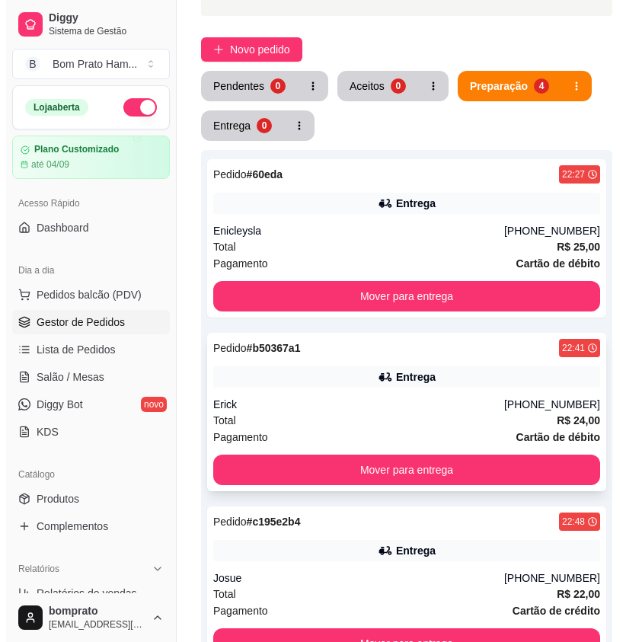
scroll to position [305, 0]
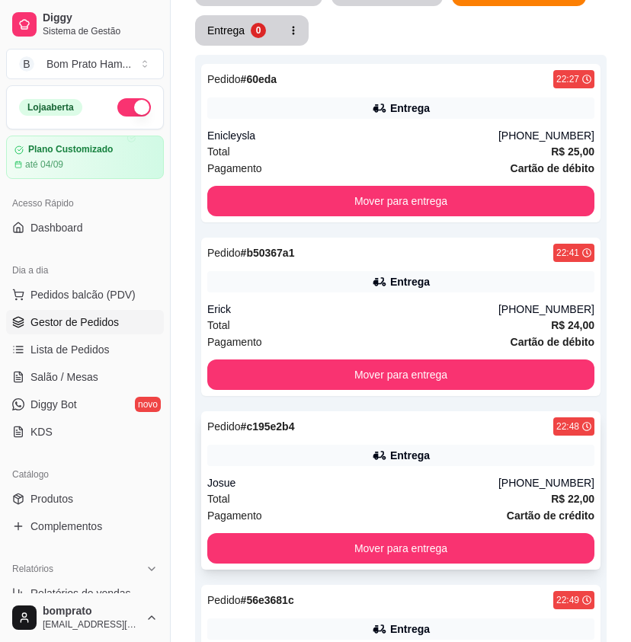
click at [398, 448] on div "Entrega" at bounding box center [410, 455] width 40 height 15
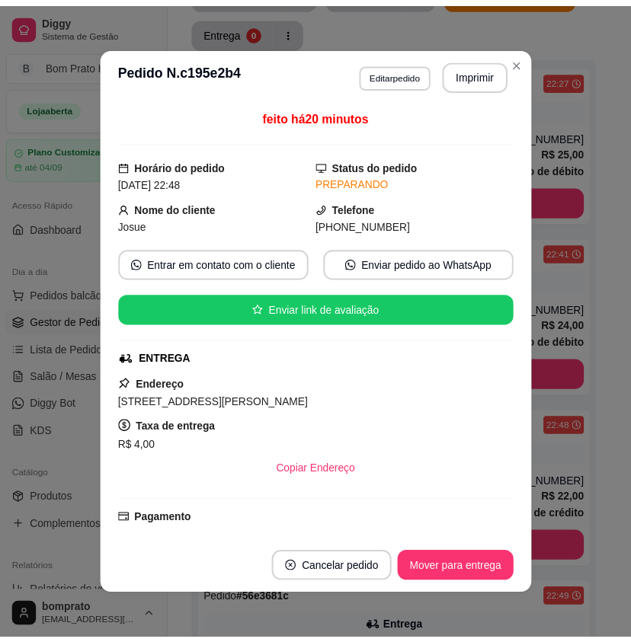
scroll to position [210, 0]
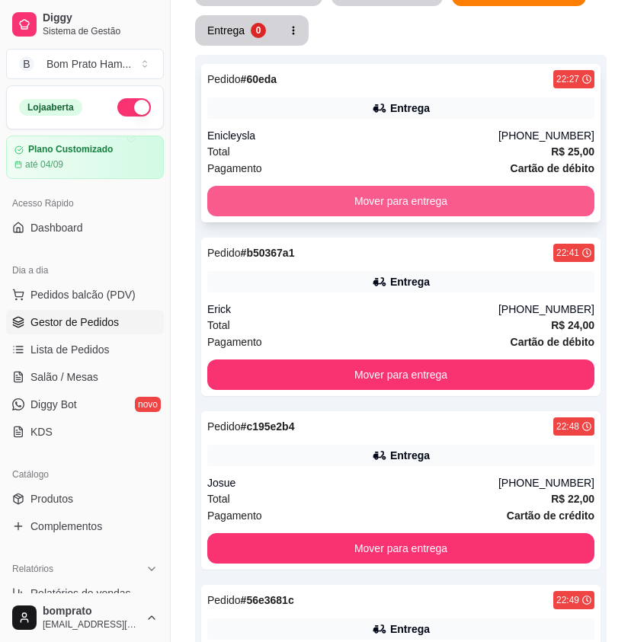
click at [428, 186] on button "Mover para entrega" at bounding box center [400, 201] width 387 height 30
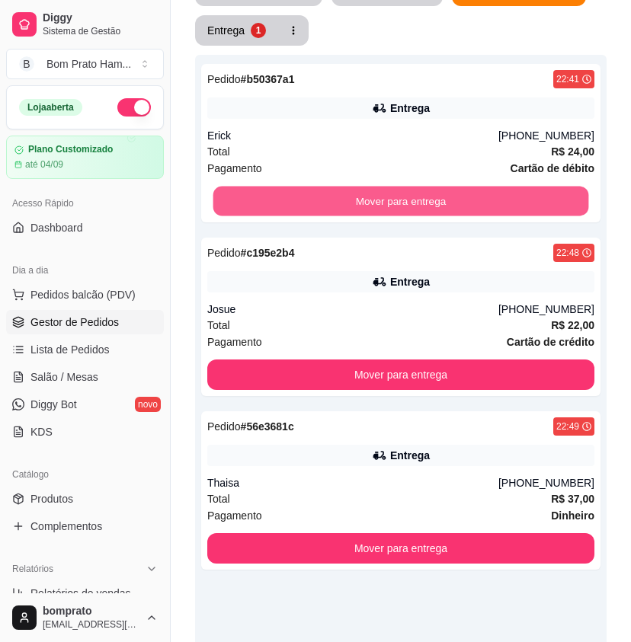
click at [428, 187] on button "Mover para entrega" at bounding box center [401, 202] width 376 height 30
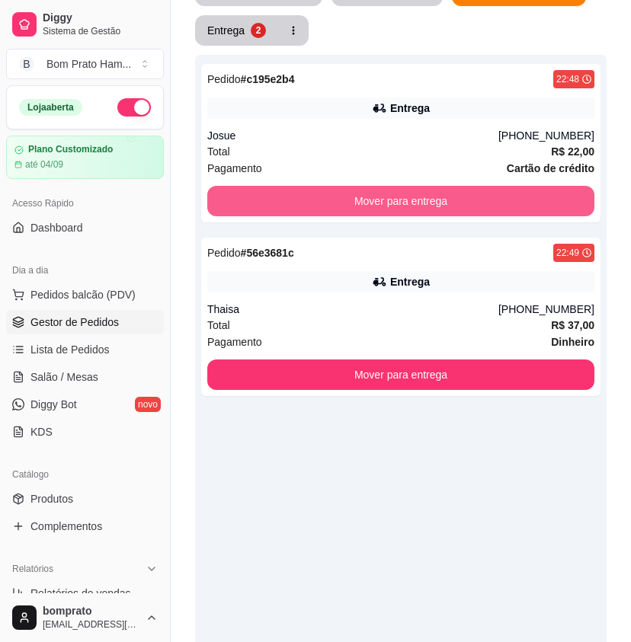
click at [428, 186] on button "Mover para entrega" at bounding box center [400, 201] width 387 height 30
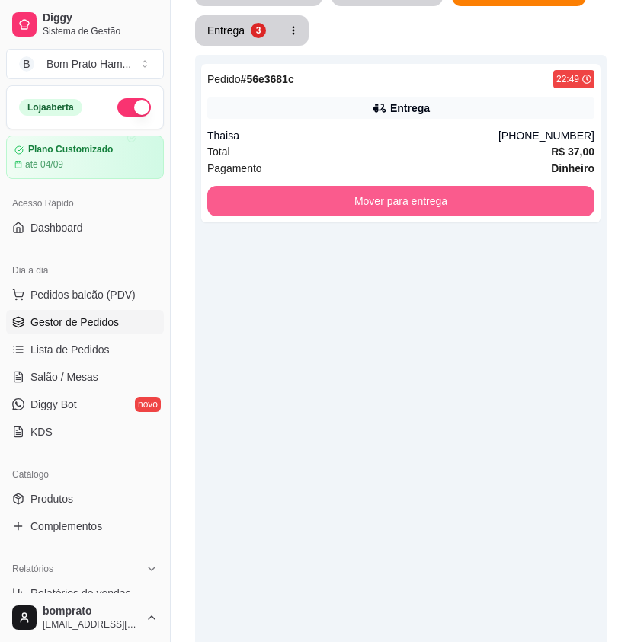
click at [428, 186] on button "Mover para entrega" at bounding box center [400, 201] width 387 height 30
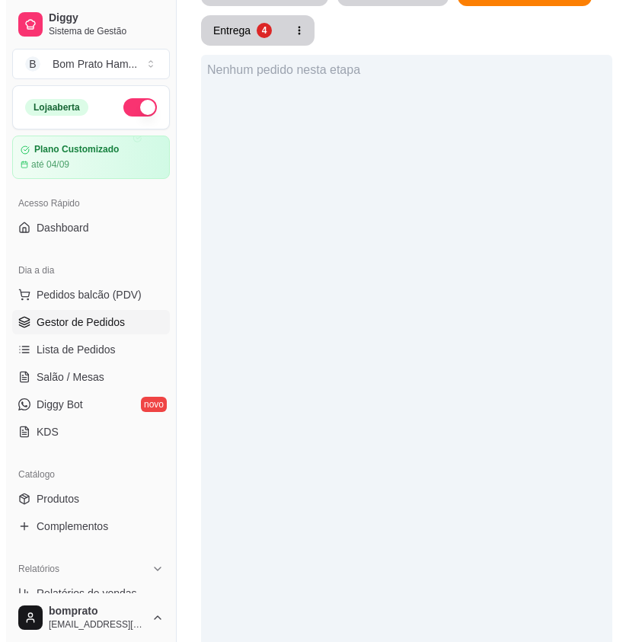
scroll to position [0, 0]
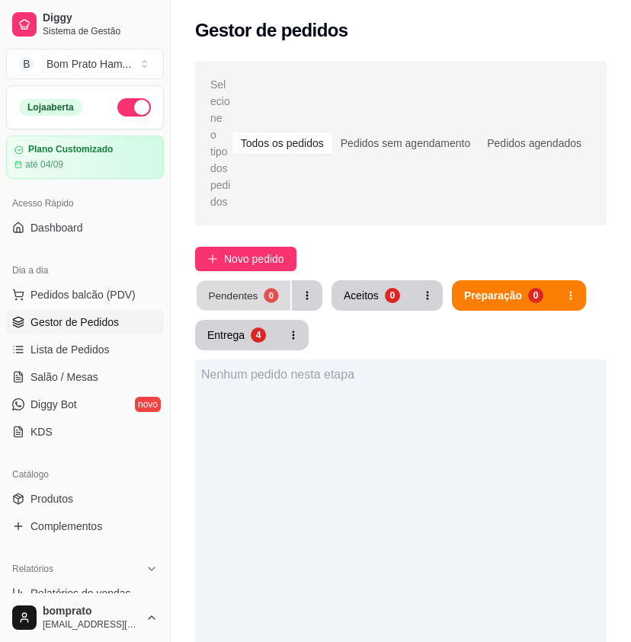
click at [251, 288] on button "Pendentes 0" at bounding box center [244, 296] width 94 height 30
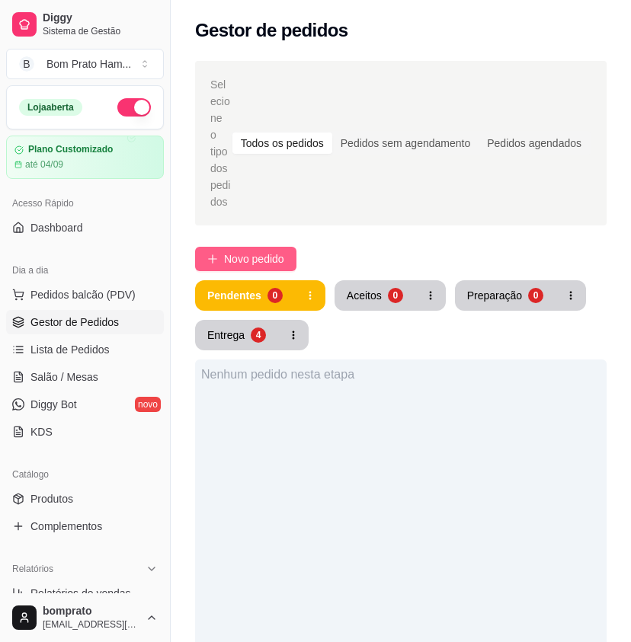
click at [284, 251] on span "Novo pedido" at bounding box center [254, 259] width 60 height 17
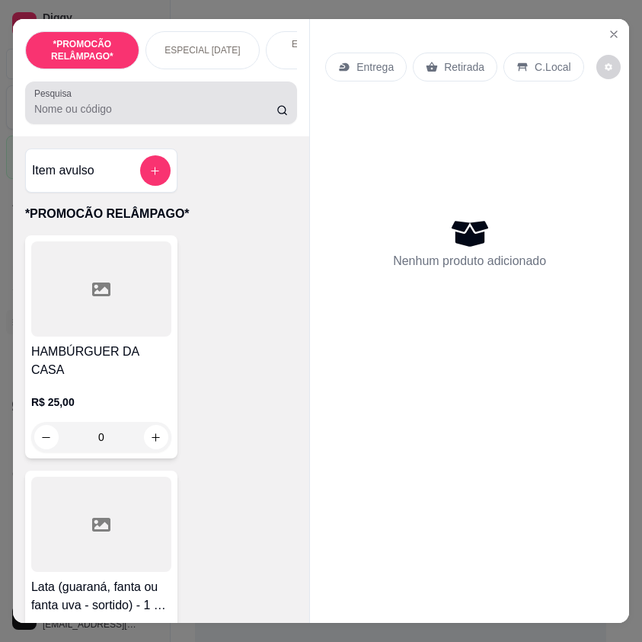
click at [96, 116] on input "Pesquisa" at bounding box center [155, 108] width 242 height 15
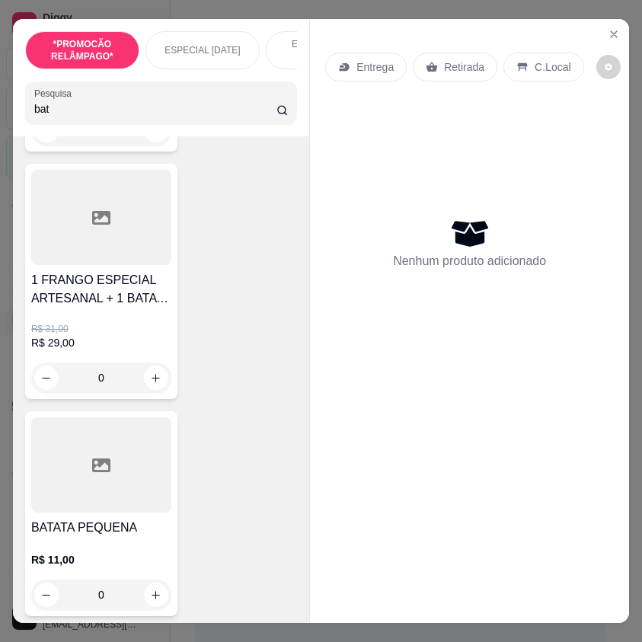
scroll to position [610, 0]
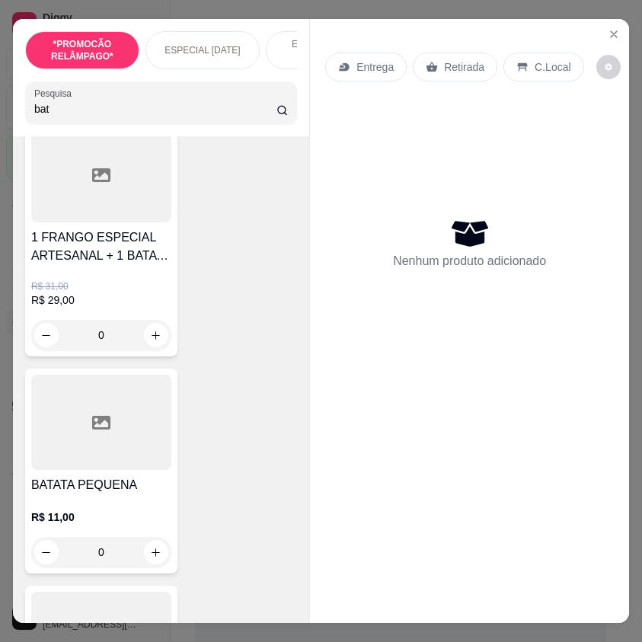
type input "bat"
click at [149, 557] on div "0" at bounding box center [101, 552] width 140 height 30
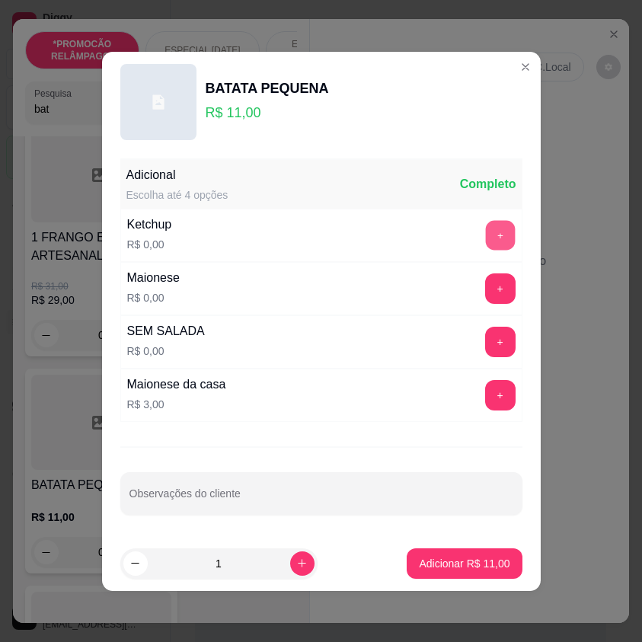
click at [495, 230] on button "+" at bounding box center [500, 235] width 30 height 30
click at [485, 291] on button "+" at bounding box center [500, 289] width 30 height 30
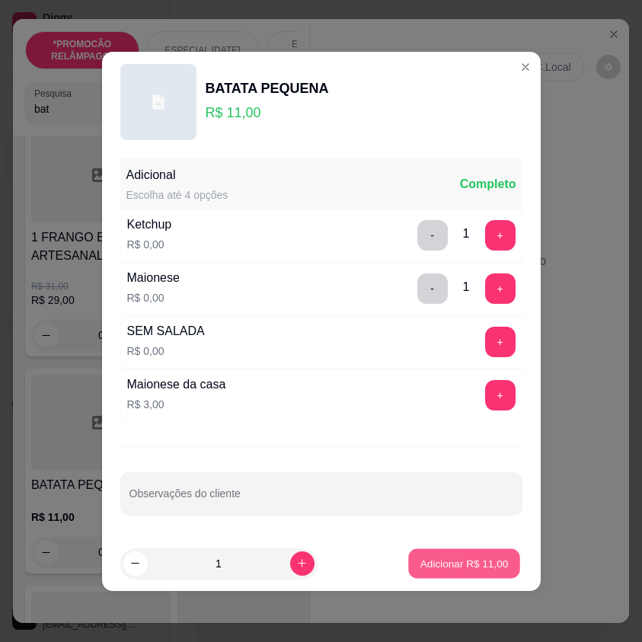
click at [462, 570] on p "Adicionar R$ 11,00" at bounding box center [465, 563] width 88 height 14
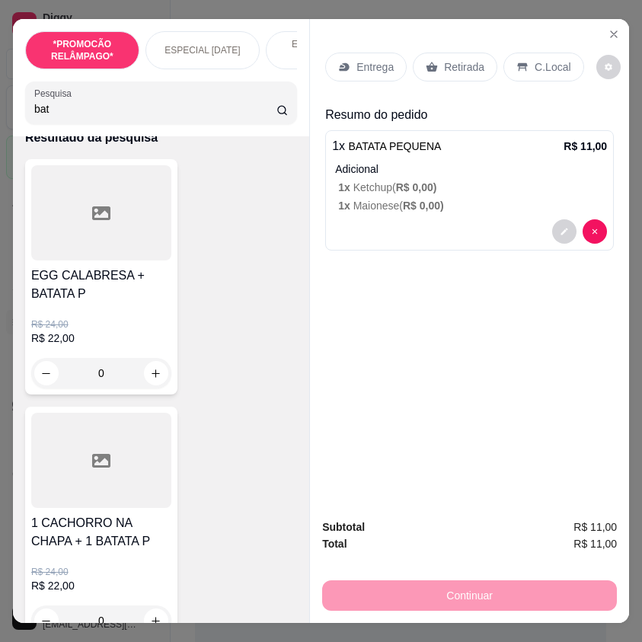
scroll to position [0, 0]
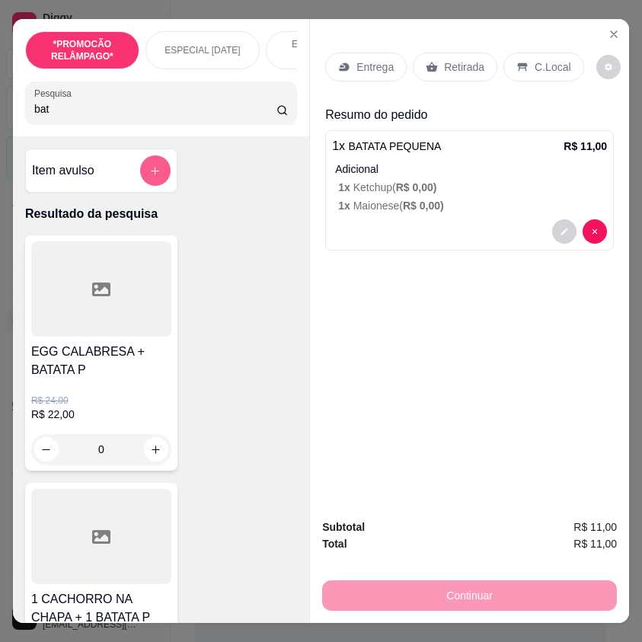
click at [152, 176] on button "add-separate-item" at bounding box center [155, 170] width 30 height 30
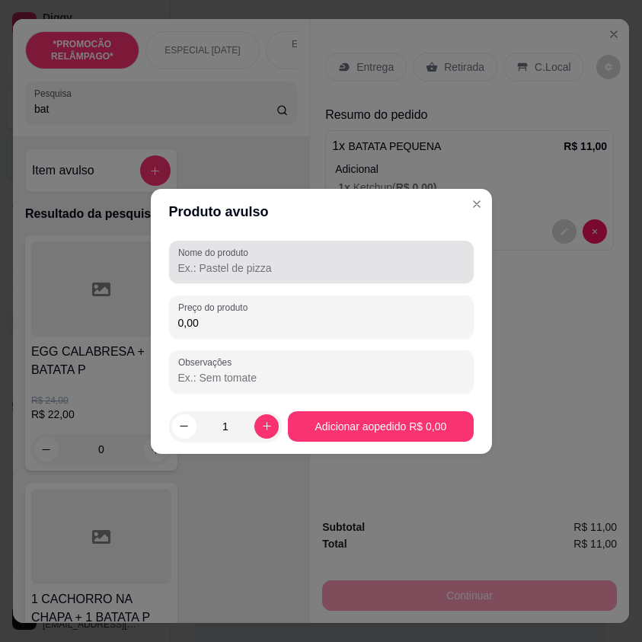
click at [252, 276] on div at bounding box center [321, 262] width 287 height 30
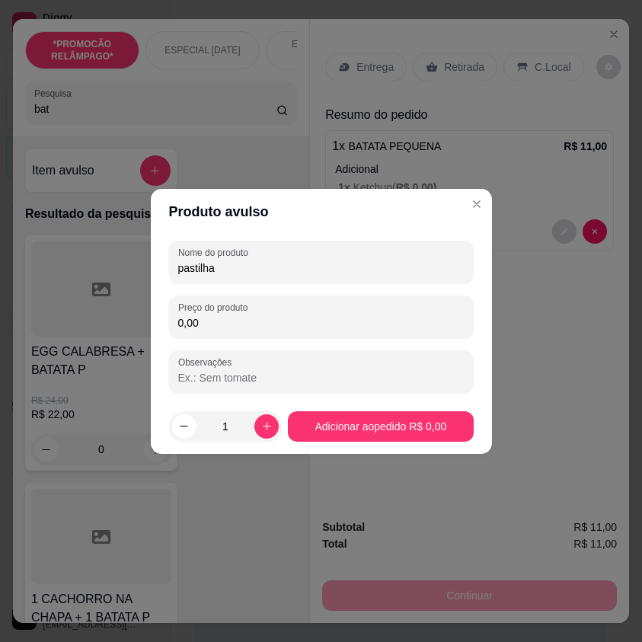
type input "pastilha"
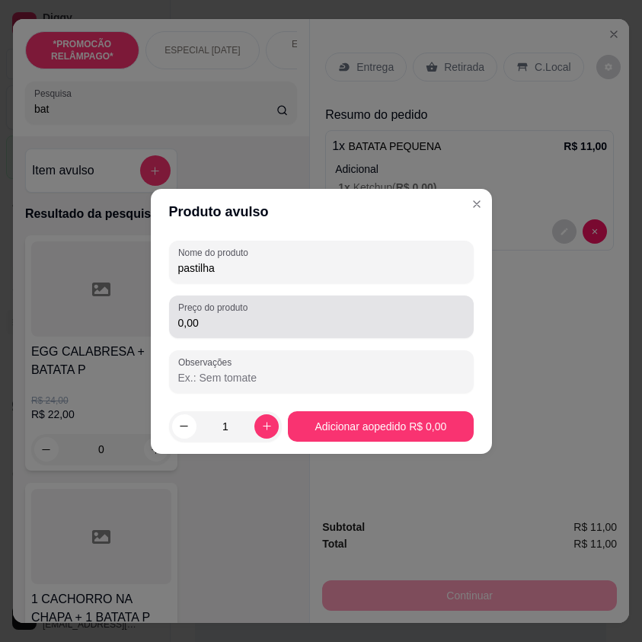
click at [260, 305] on div "0,00" at bounding box center [321, 317] width 287 height 30
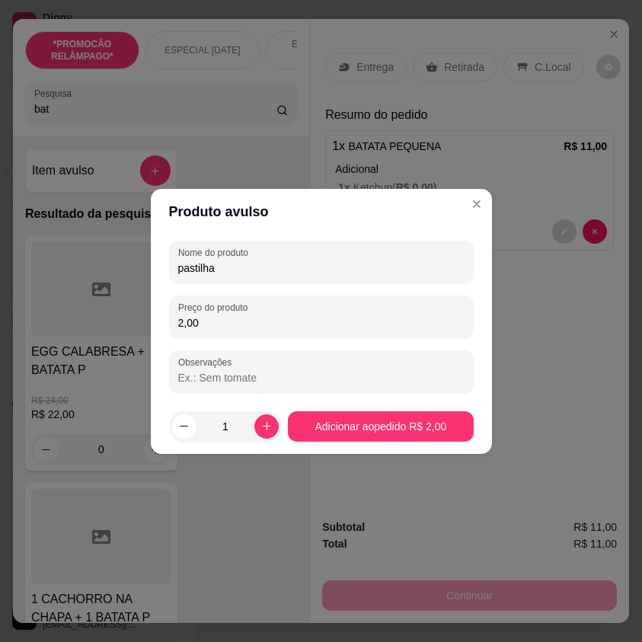
type input "2,00"
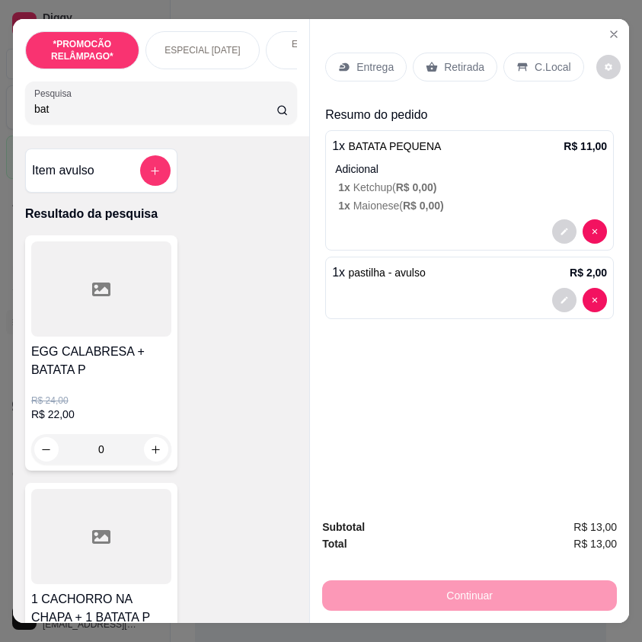
click at [384, 68] on p "Entrega" at bounding box center [375, 66] width 37 height 15
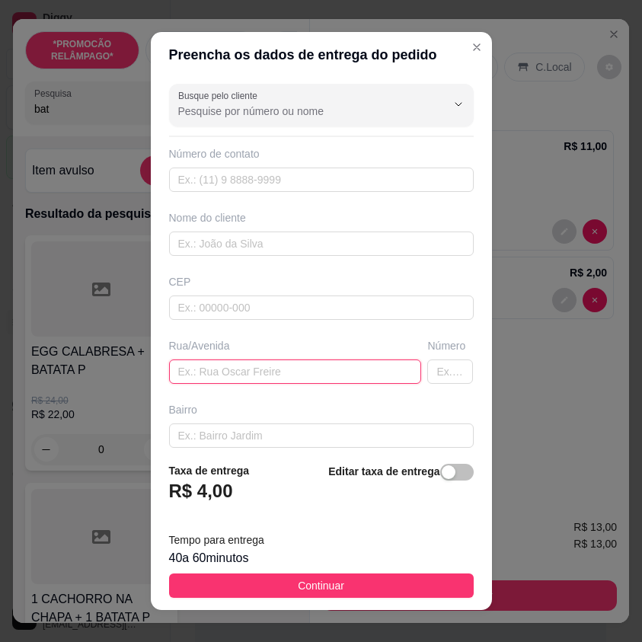
paste input "Rua J número 29 vila da coab"
type input "Rua J número 29 vila da coab"
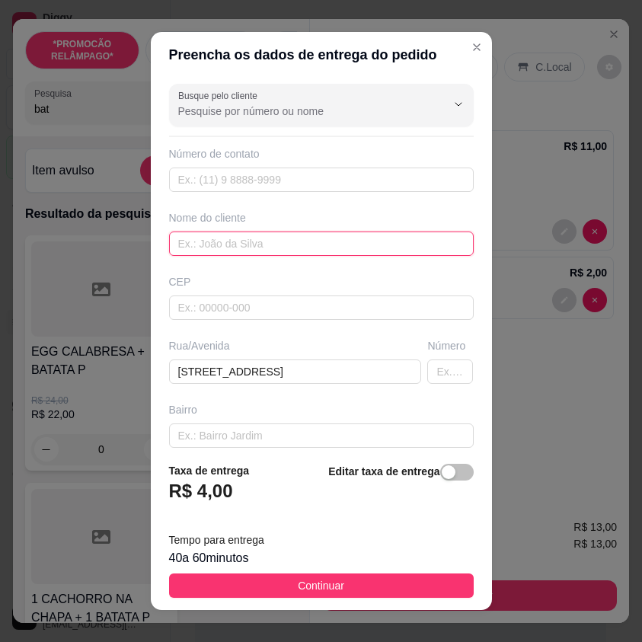
paste input "[PERSON_NAME]"
type input "[PERSON_NAME]"
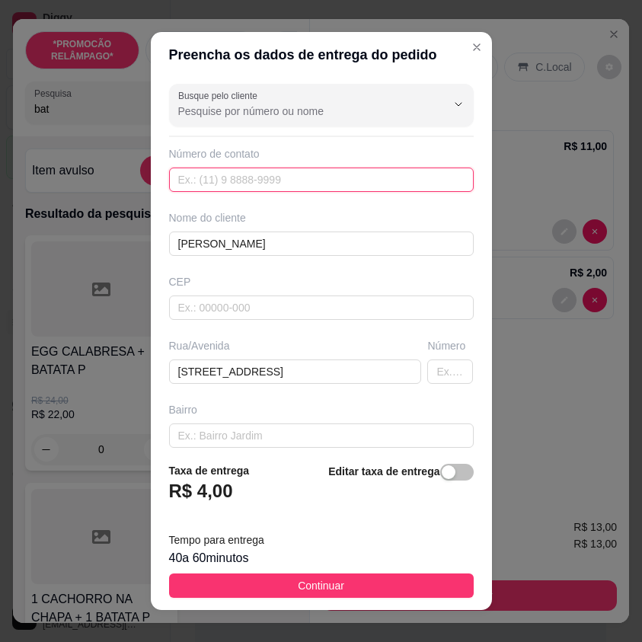
click at [437, 182] on input "text" at bounding box center [321, 180] width 305 height 24
paste input "[PHONE_NUMBER]"
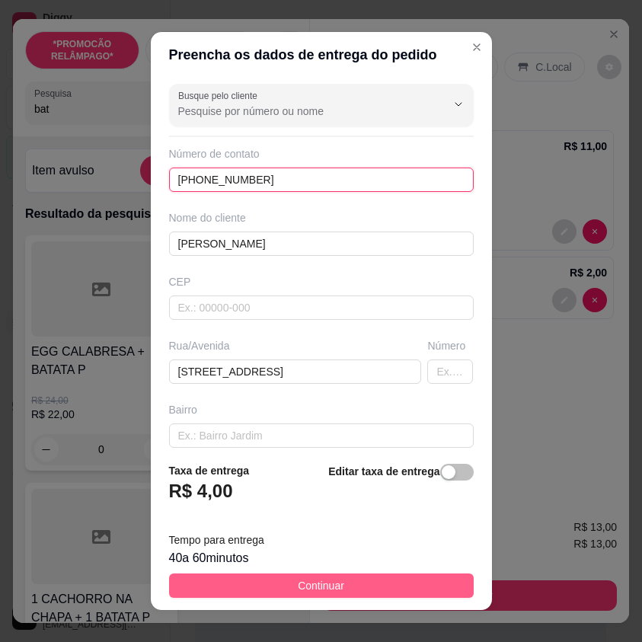
type input "[PHONE_NUMBER]"
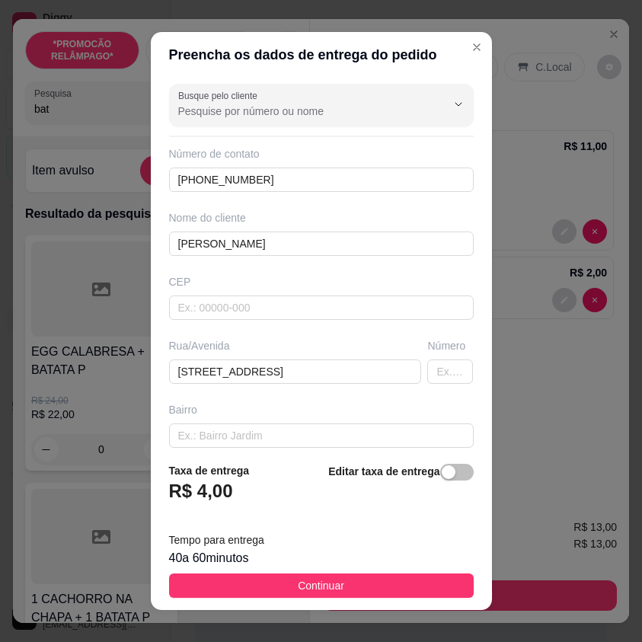
drag, startPoint x: 440, startPoint y: 578, endPoint x: 623, endPoint y: 567, distance: 183.2
click at [441, 574] on button "Continuar" at bounding box center [321, 586] width 305 height 24
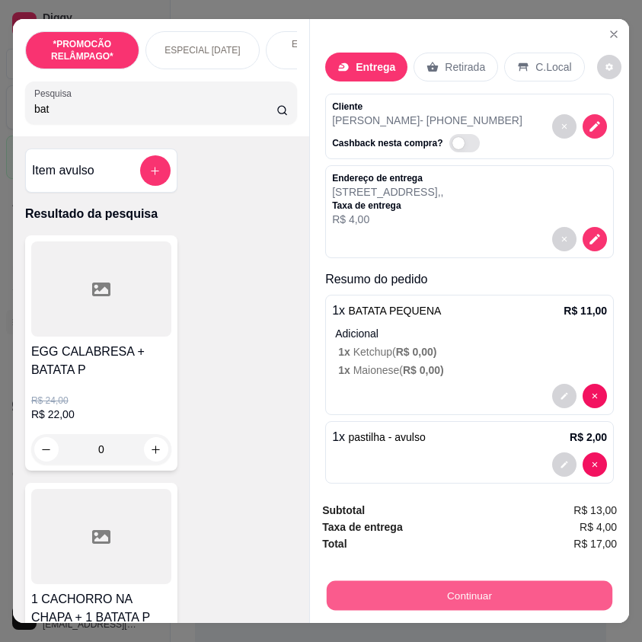
click at [549, 584] on button "Continuar" at bounding box center [470, 596] width 286 height 30
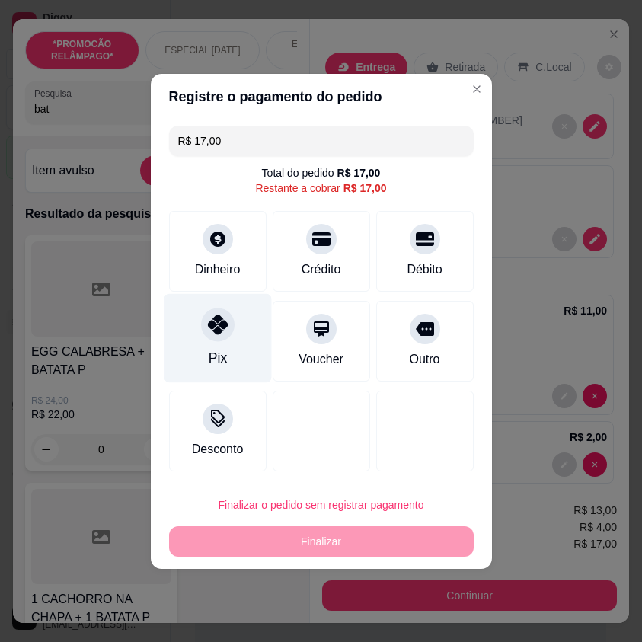
click at [242, 344] on div "Pix" at bounding box center [217, 337] width 107 height 89
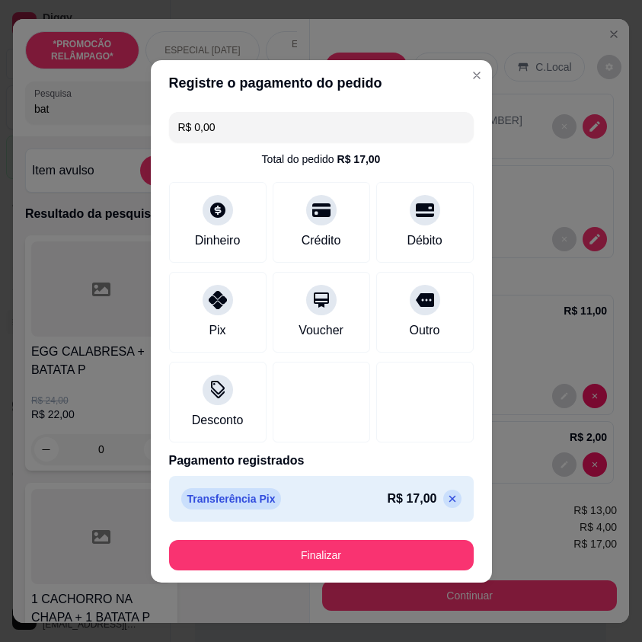
click at [414, 537] on footer "Finalizar" at bounding box center [321, 555] width 341 height 55
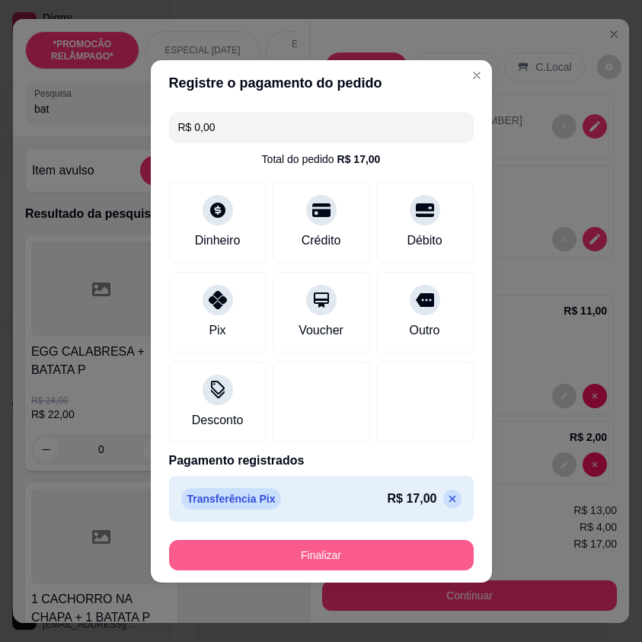
click at [414, 552] on button "Finalizar" at bounding box center [321, 555] width 305 height 30
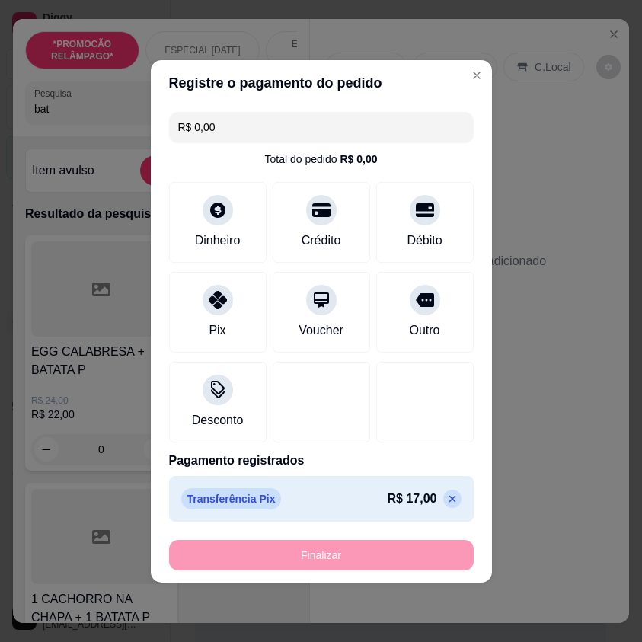
type input "-R$ 17,00"
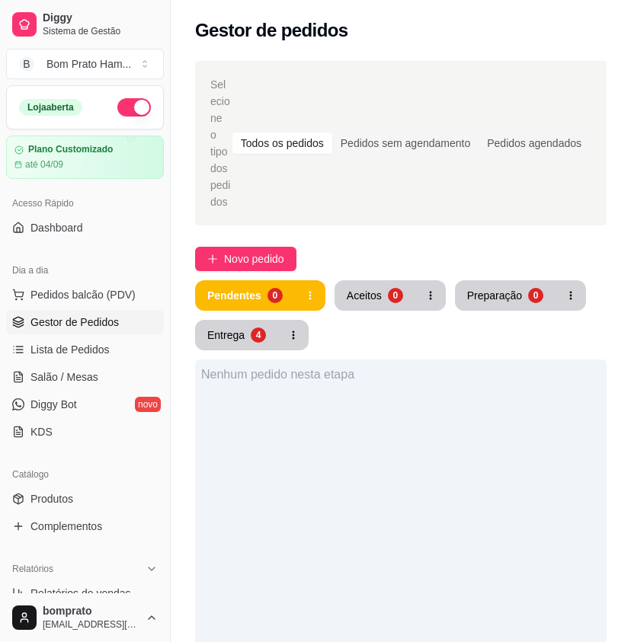
click at [365, 263] on div "Selecione o tipo dos pedidos Todos os pedidos Pedidos sem agendamento Pedidos a…" at bounding box center [401, 536] width 460 height 969
click at [375, 288] on div "Aceitos" at bounding box center [364, 295] width 35 height 15
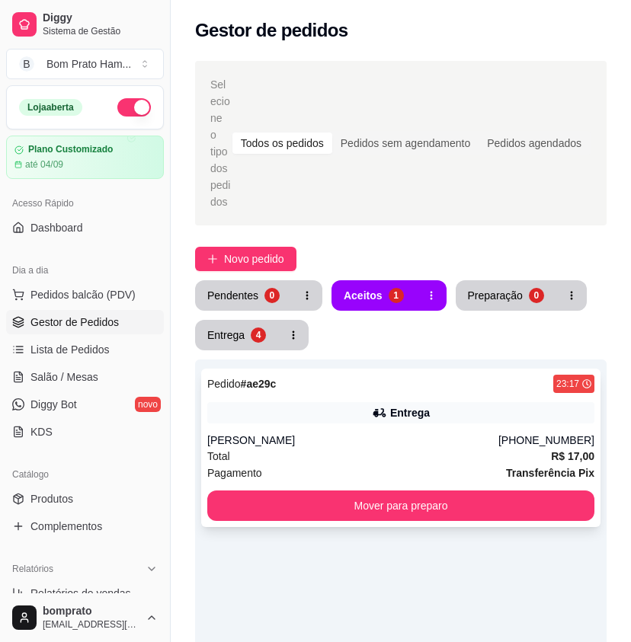
click at [412, 405] on div "Entrega" at bounding box center [410, 412] width 40 height 15
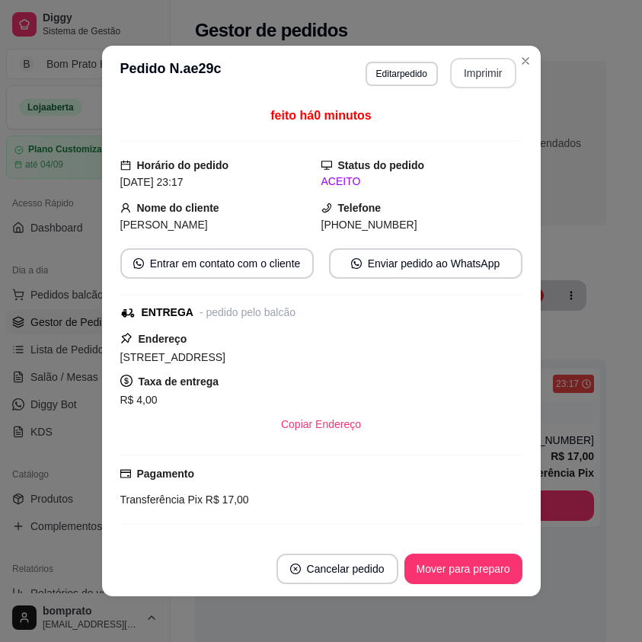
click at [489, 75] on button "Imprimir" at bounding box center [483, 73] width 66 height 30
click at [489, 578] on button "Mover para preparo" at bounding box center [464, 569] width 118 height 30
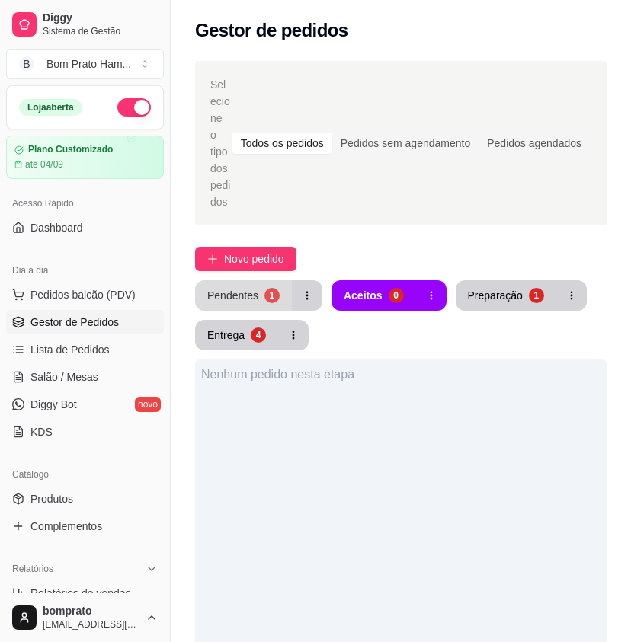
click at [261, 284] on button "Pendentes 1" at bounding box center [243, 295] width 97 height 30
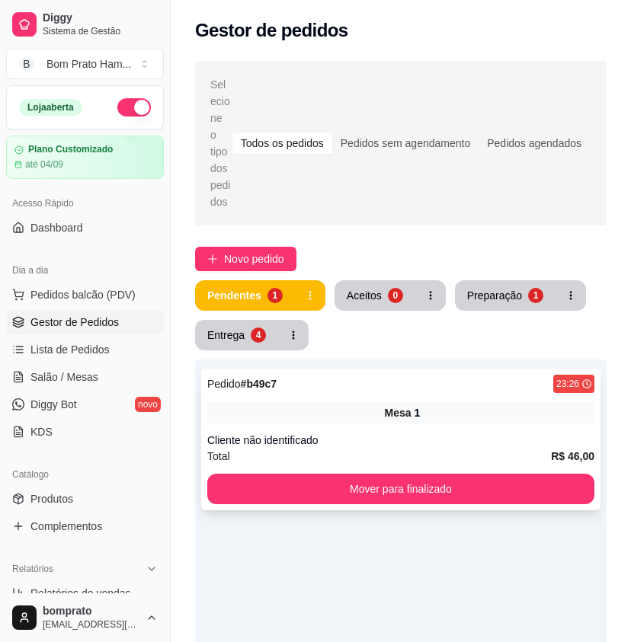
click at [367, 402] on div "Mesa 1" at bounding box center [400, 412] width 387 height 21
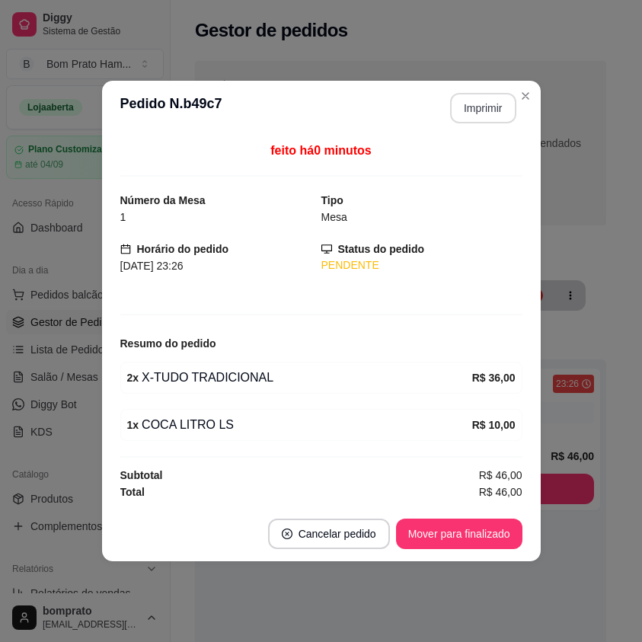
click at [466, 121] on button "Imprimir" at bounding box center [483, 108] width 66 height 30
click at [499, 533] on button "Mover para finalizado" at bounding box center [459, 534] width 127 height 30
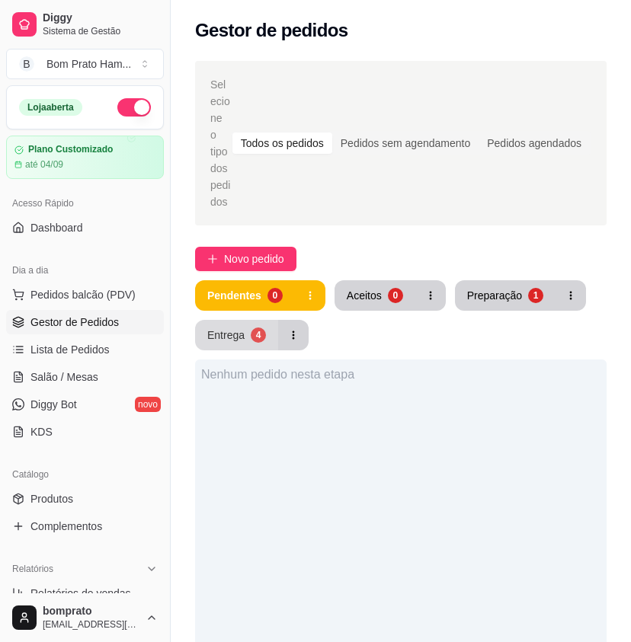
click at [243, 328] on div "Entrega" at bounding box center [225, 335] width 37 height 15
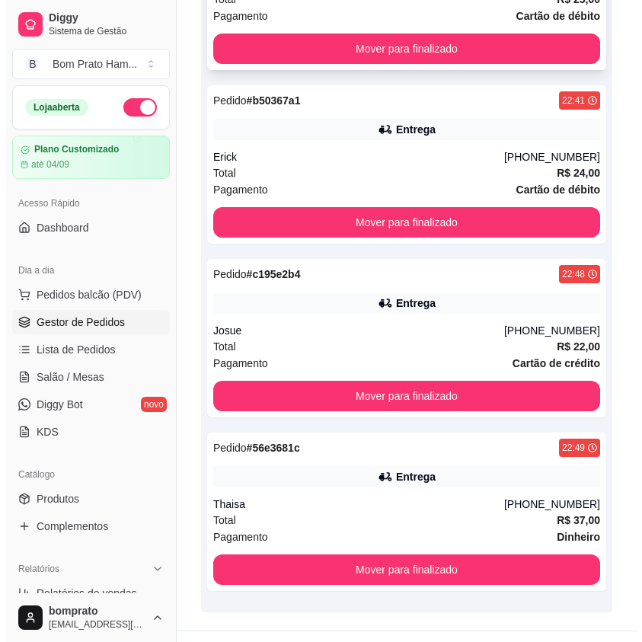
scroll to position [473, 0]
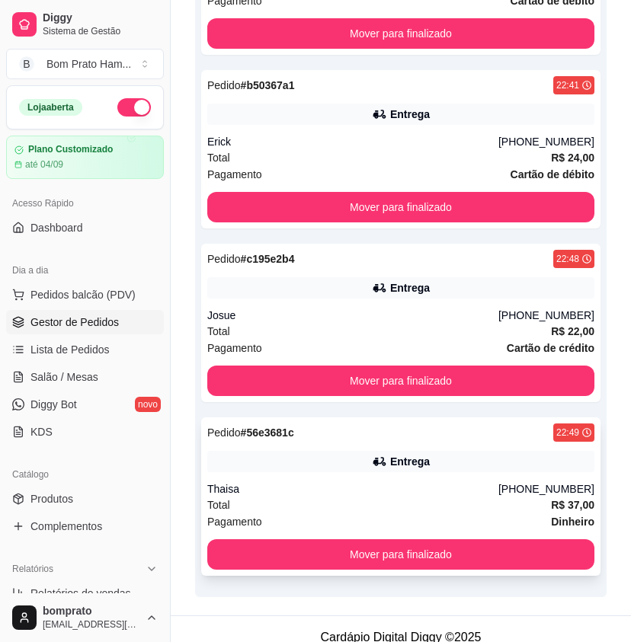
click at [434, 431] on div "Pedido # 56e3681c 22:49 Entrega Thaisa (81) 98996-8553 Total R$ 37,00 Pagamento…" at bounding box center [400, 497] width 399 height 159
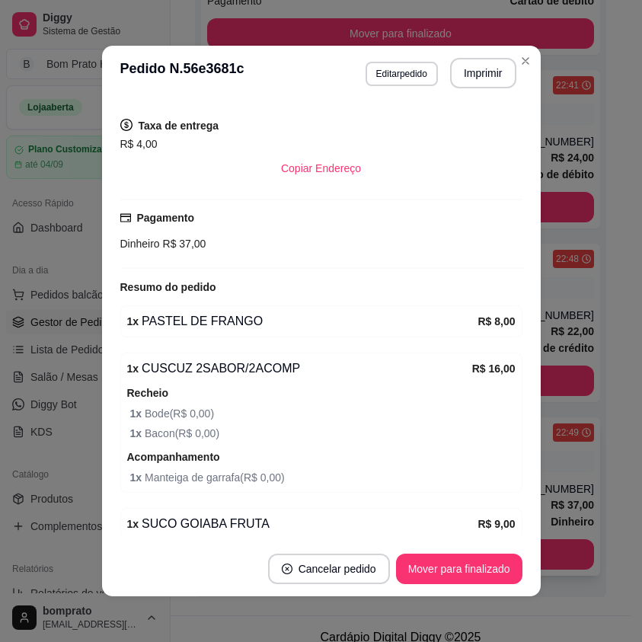
scroll to position [305, 0]
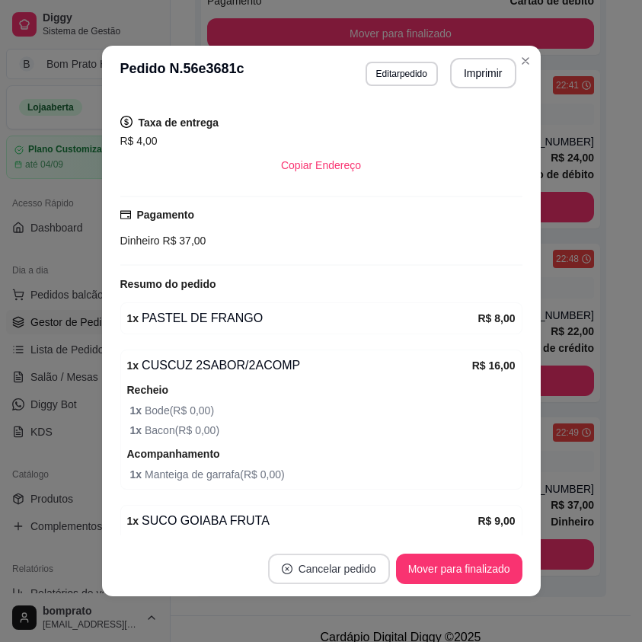
click at [322, 575] on button "Cancelar pedido" at bounding box center [329, 569] width 122 height 30
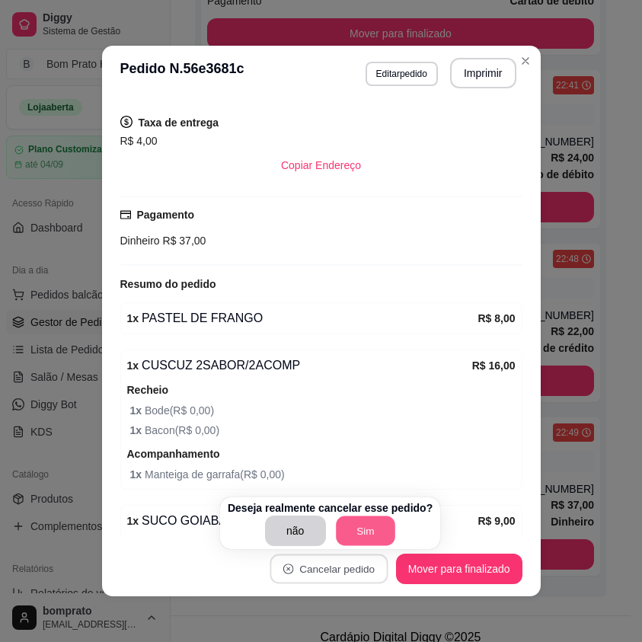
click at [351, 530] on button "Sim" at bounding box center [365, 532] width 59 height 30
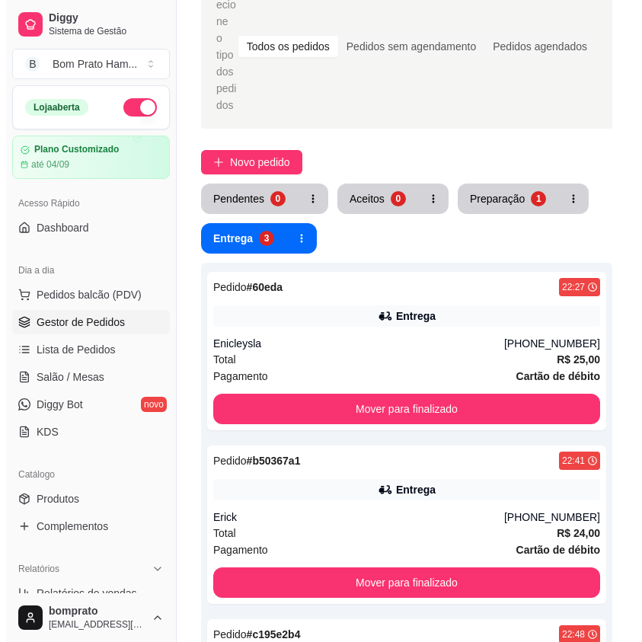
scroll to position [83, 0]
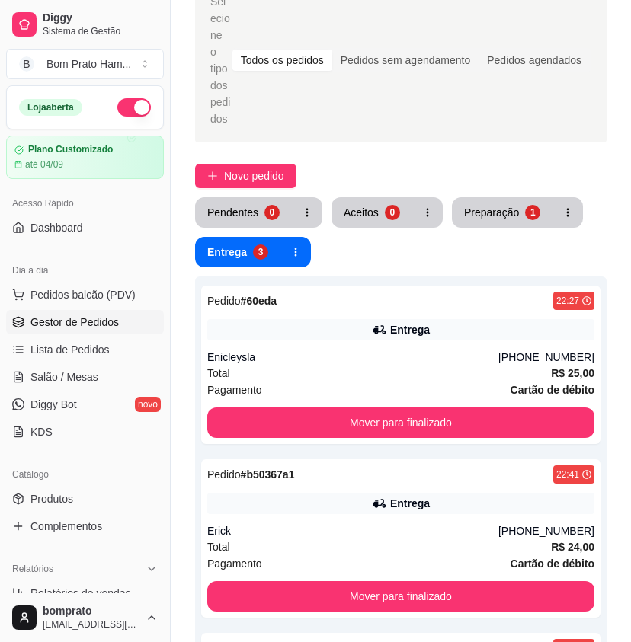
click at [476, 204] on button "Preparação 1" at bounding box center [502, 212] width 101 height 30
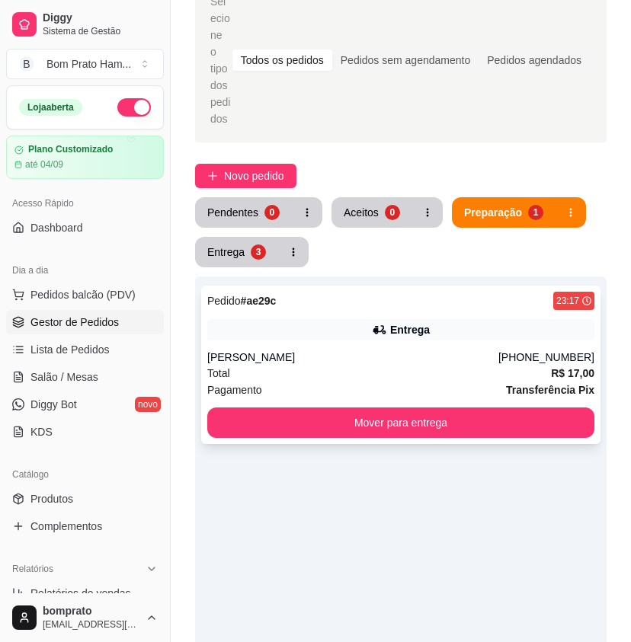
click at [443, 319] on div "Entrega" at bounding box center [400, 329] width 387 height 21
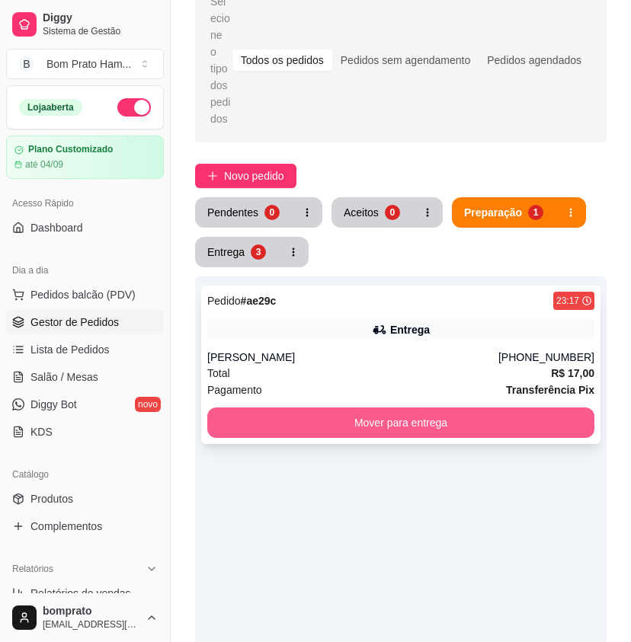
click at [431, 408] on button "Mover para entrega" at bounding box center [400, 423] width 387 height 30
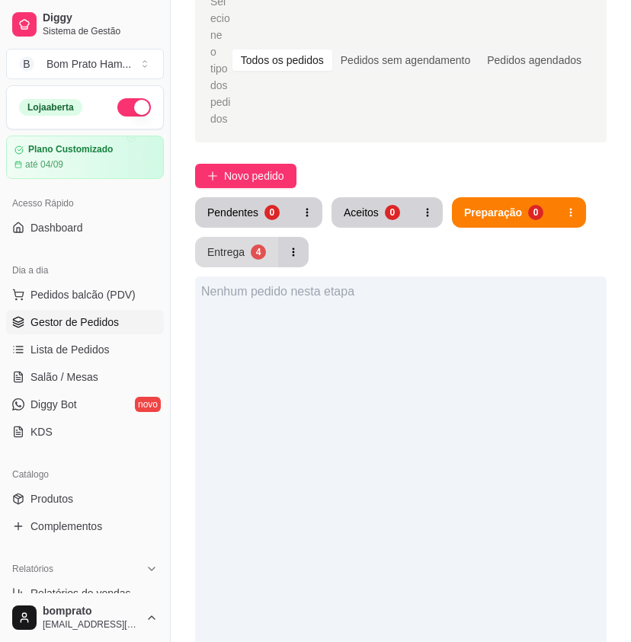
click at [246, 245] on button "Entrega 4" at bounding box center [236, 252] width 83 height 30
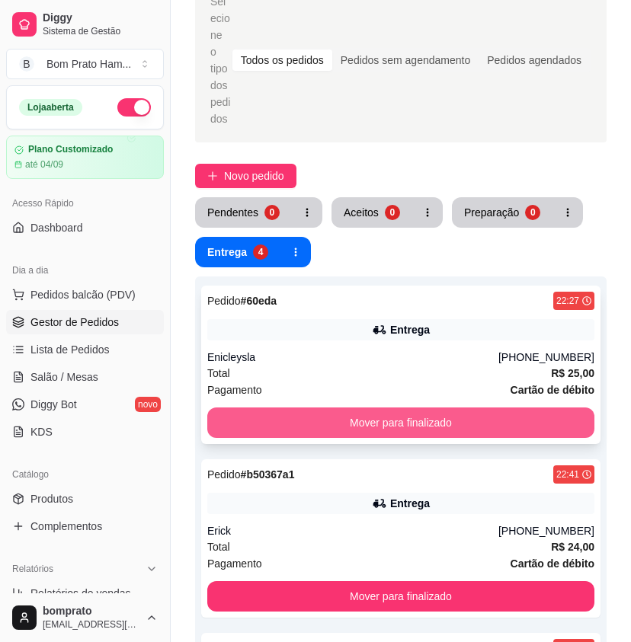
click at [444, 408] on button "Mover para finalizado" at bounding box center [400, 423] width 387 height 30
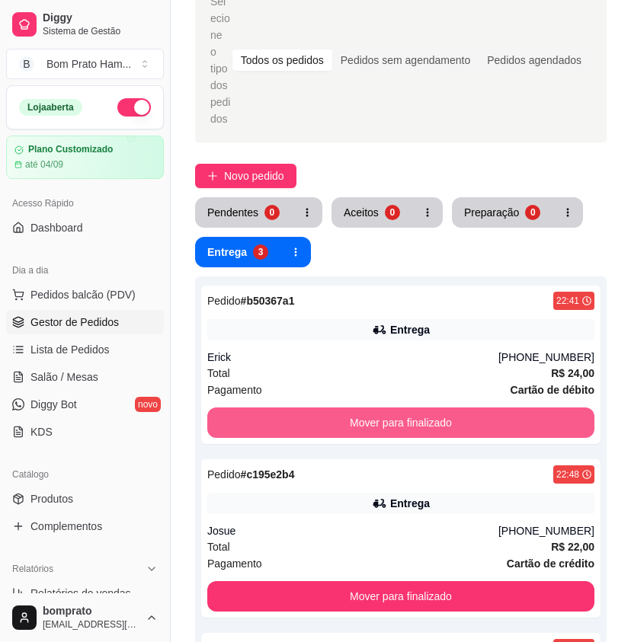
click at [444, 408] on button "Mover para finalizado" at bounding box center [400, 423] width 387 height 30
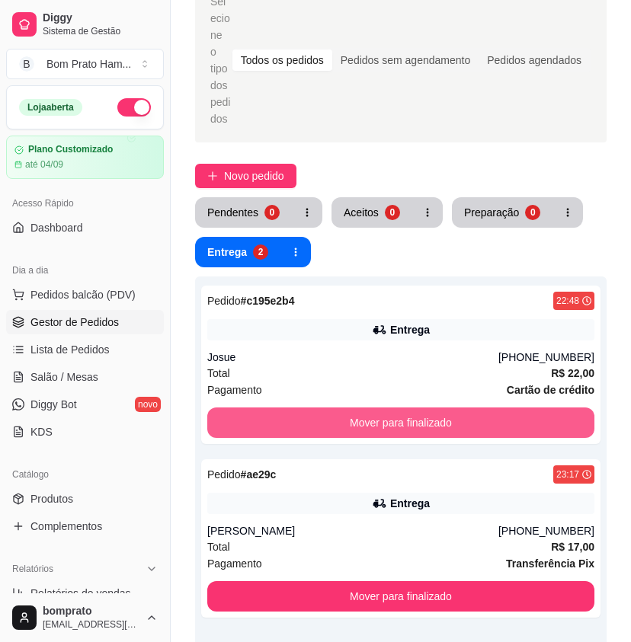
click at [444, 408] on button "Mover para finalizado" at bounding box center [400, 423] width 387 height 30
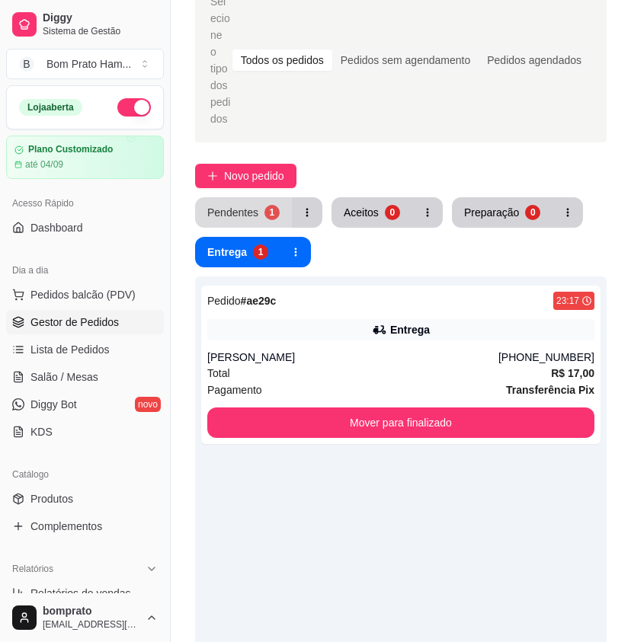
click at [228, 205] on div "Pendentes" at bounding box center [232, 212] width 51 height 15
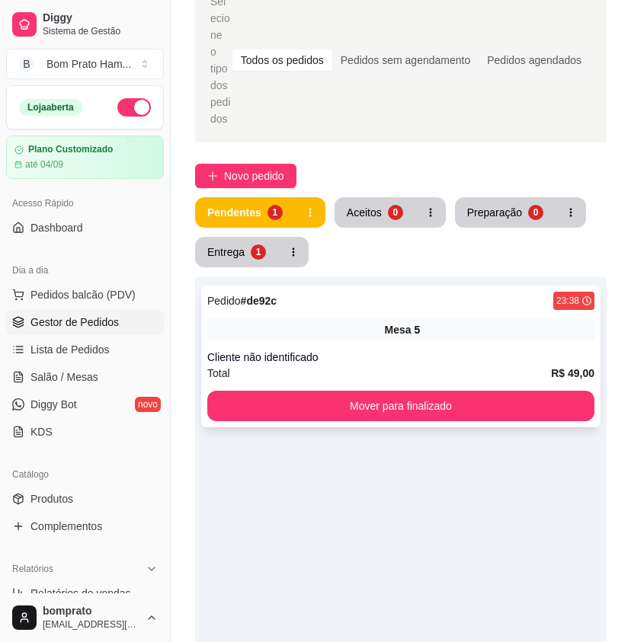
click at [395, 350] on div "Cliente não identificado" at bounding box center [400, 357] width 387 height 15
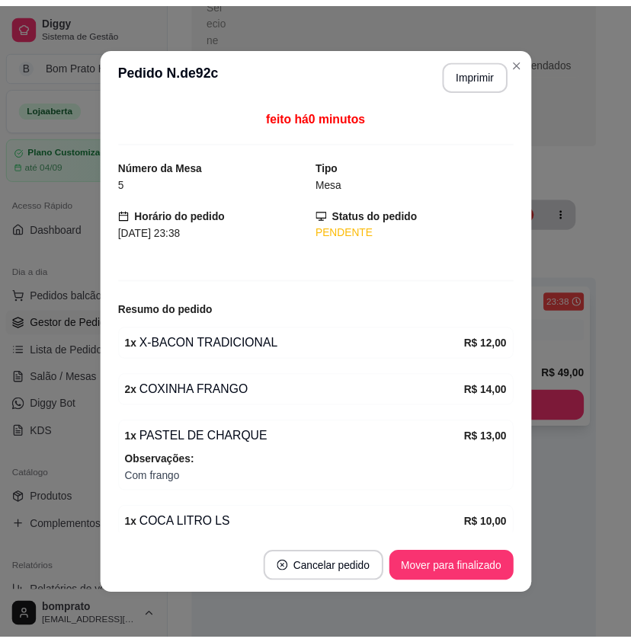
scroll to position [64, 0]
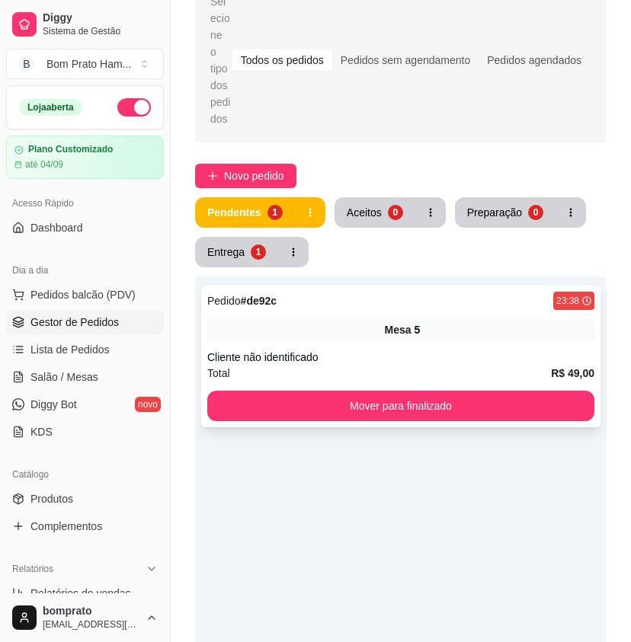
click at [547, 350] on div "Cliente não identificado" at bounding box center [400, 357] width 387 height 15
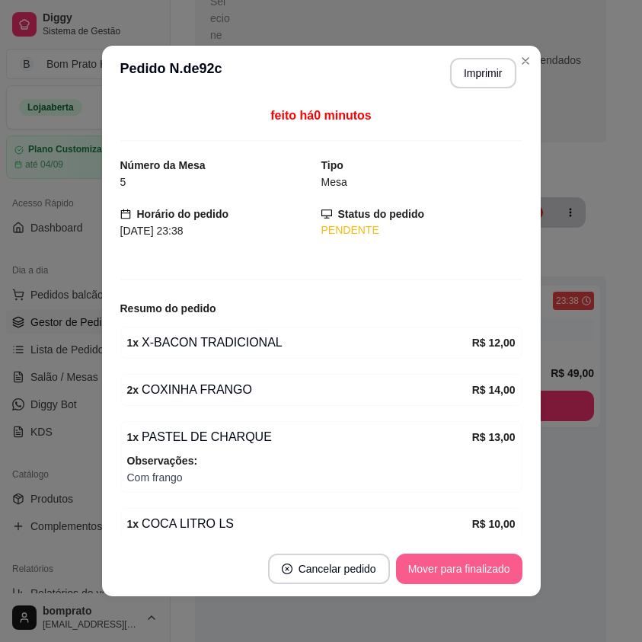
click at [482, 563] on button "Mover para finalizado" at bounding box center [459, 569] width 127 height 30
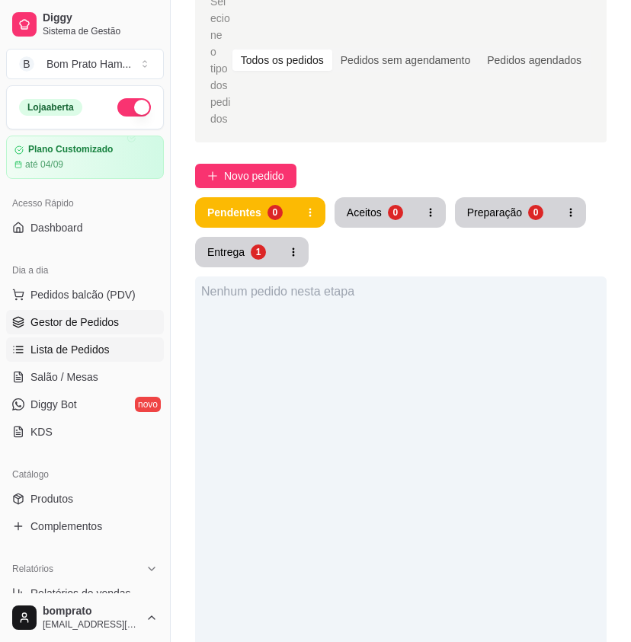
click at [117, 340] on link "Lista de Pedidos" at bounding box center [85, 350] width 158 height 24
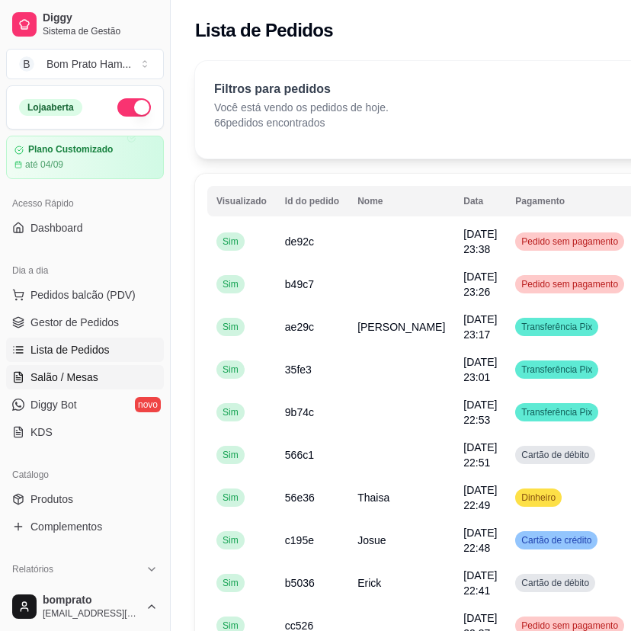
click at [107, 383] on link "Salão / Mesas" at bounding box center [85, 377] width 158 height 24
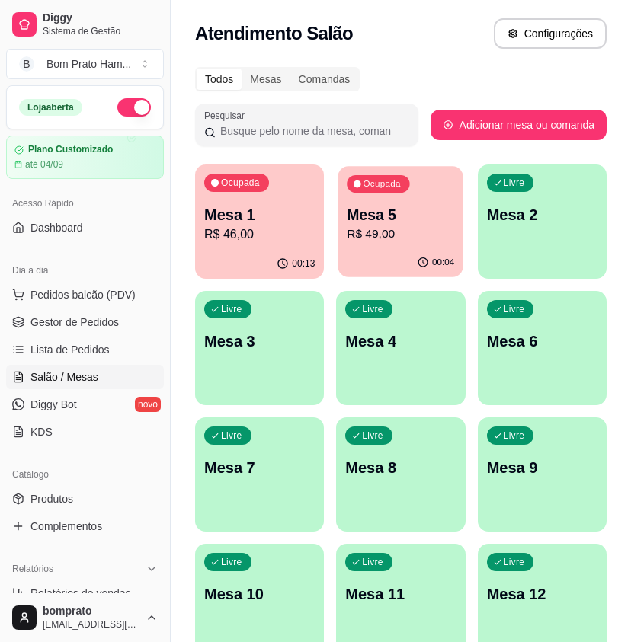
click at [370, 228] on p "R$ 49,00" at bounding box center [401, 235] width 107 height 18
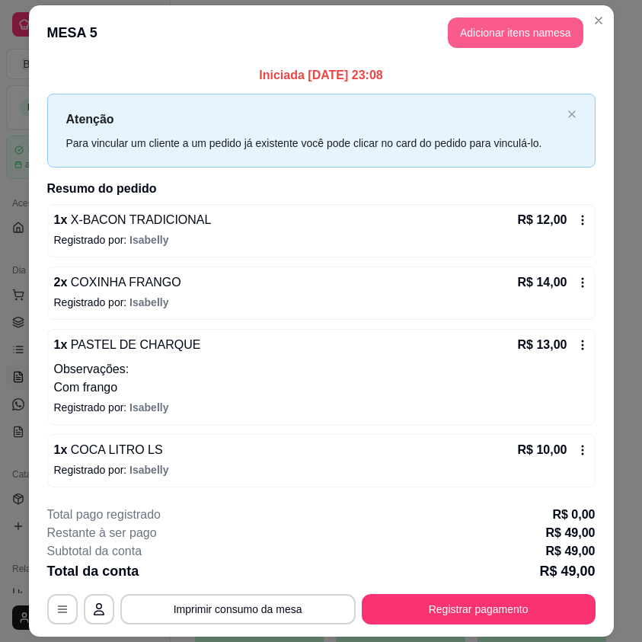
click at [498, 39] on button "Adicionar itens na mesa" at bounding box center [516, 33] width 136 height 30
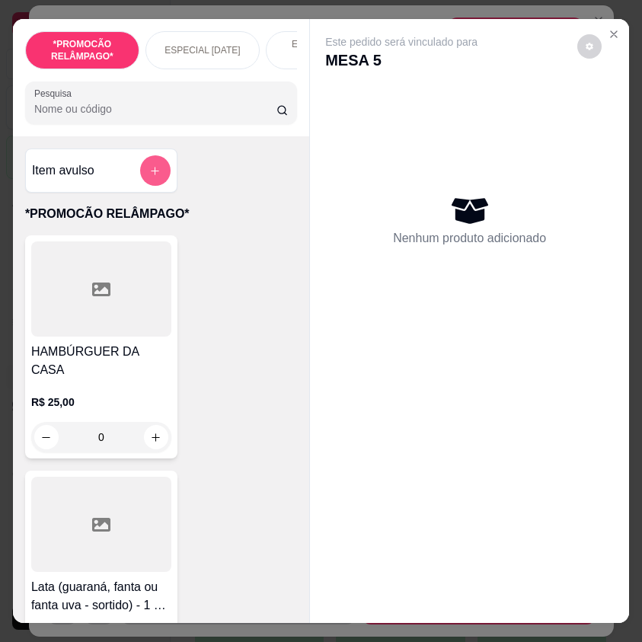
click at [149, 177] on icon "add-separate-item" at bounding box center [154, 170] width 11 height 11
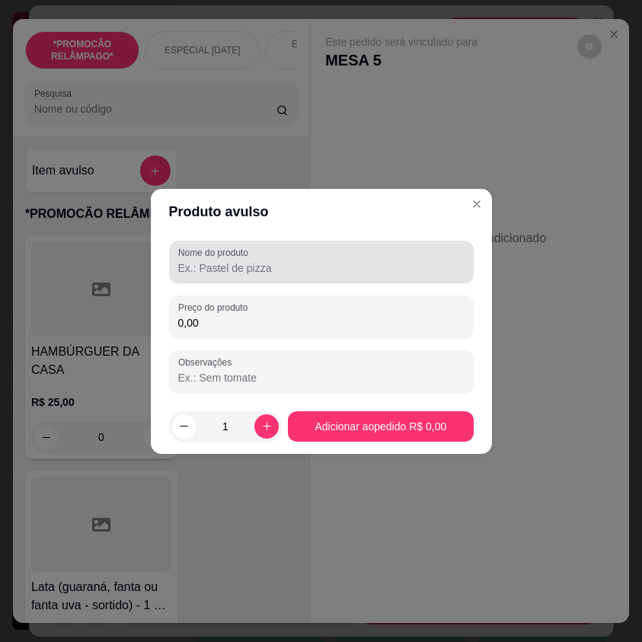
click at [271, 271] on input "Nome do produto" at bounding box center [321, 268] width 287 height 15
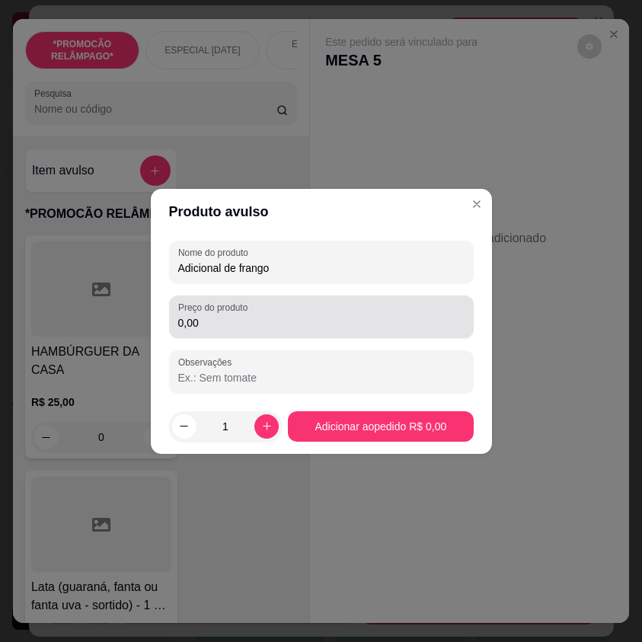
type input "Adicional de frango"
click at [324, 325] on input "0,00" at bounding box center [321, 323] width 287 height 15
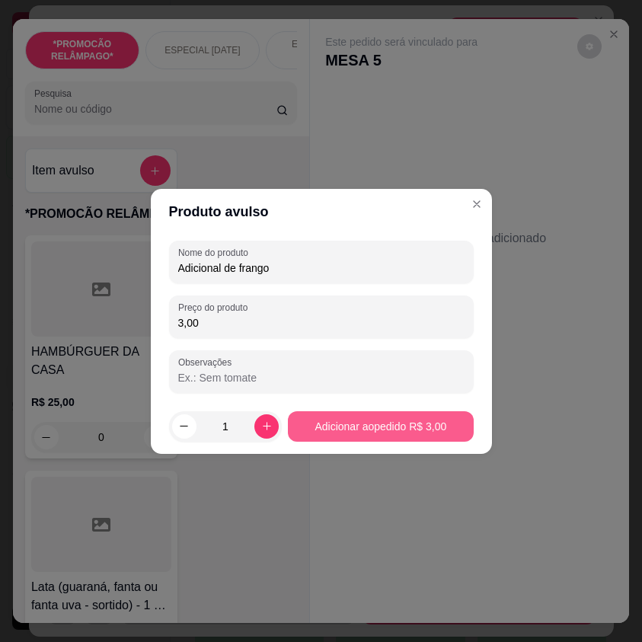
type input "3,00"
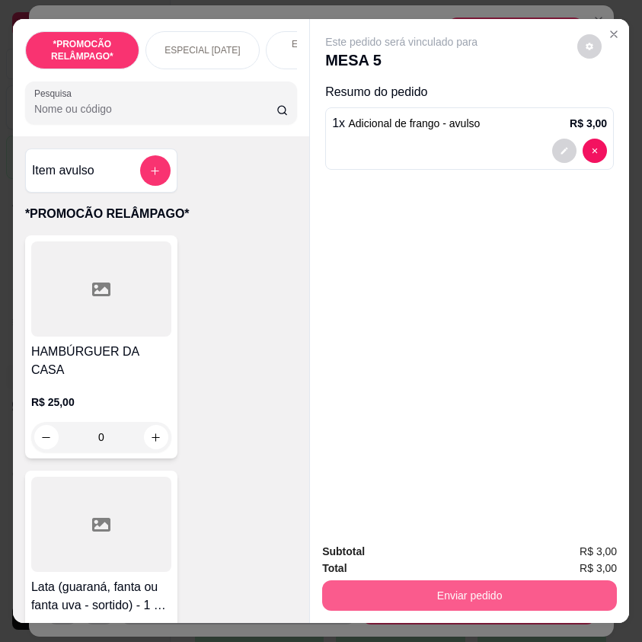
click at [497, 586] on button "Enviar pedido" at bounding box center [469, 596] width 295 height 30
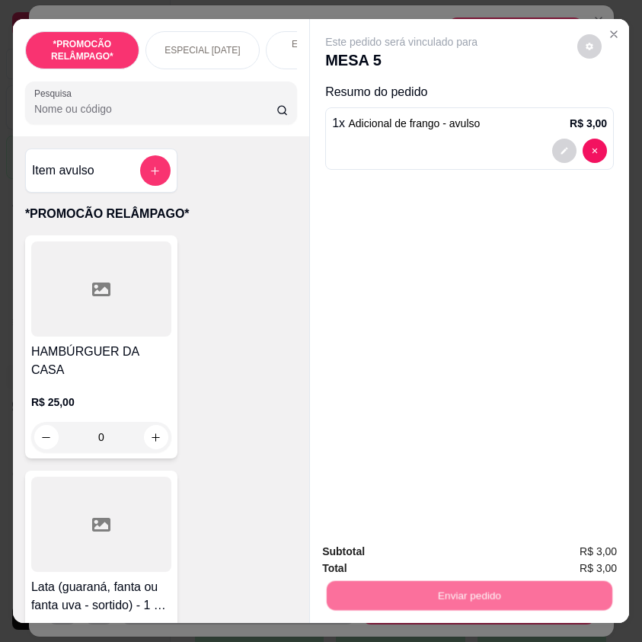
click at [445, 548] on button "Não registrar e enviar pedido" at bounding box center [417, 552] width 159 height 29
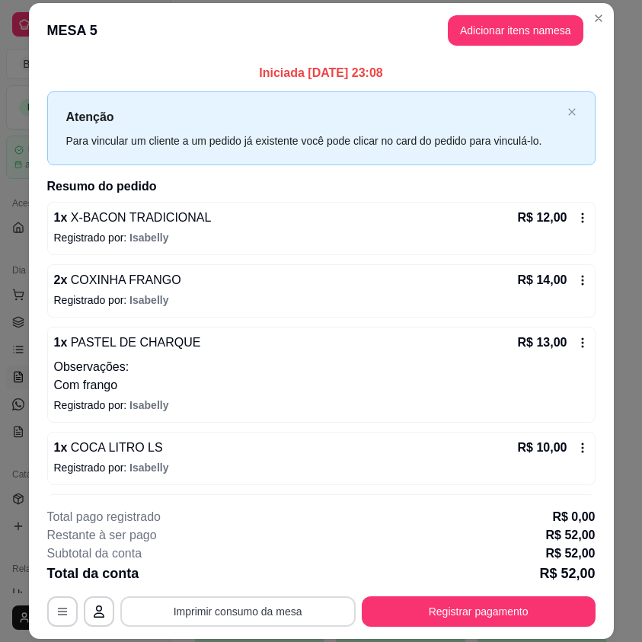
click at [305, 613] on button "Imprimir consumo da mesa" at bounding box center [237, 612] width 235 height 30
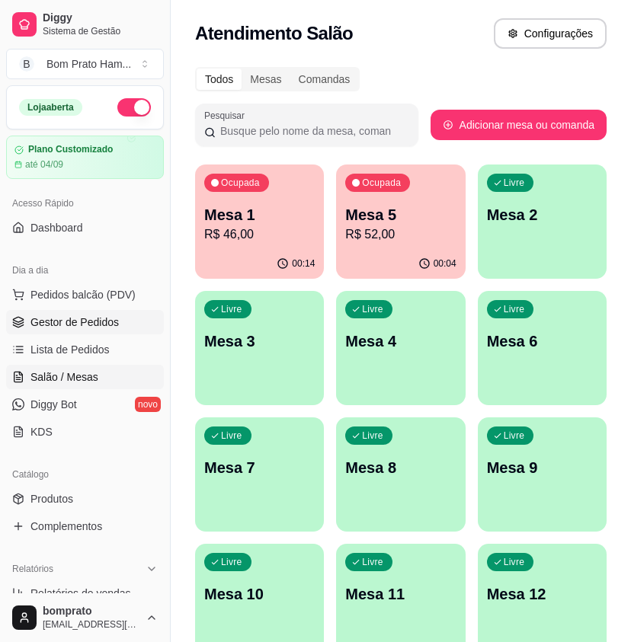
click at [120, 315] on link "Gestor de Pedidos" at bounding box center [85, 322] width 158 height 24
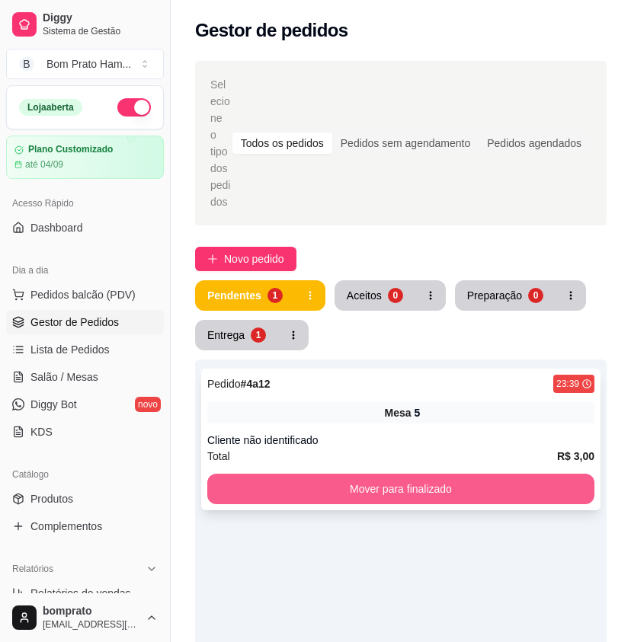
click at [409, 474] on button "Mover para finalizado" at bounding box center [400, 489] width 387 height 30
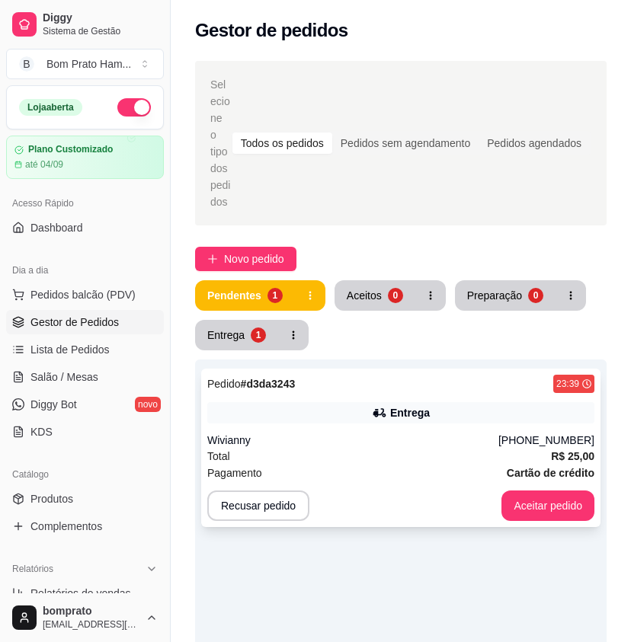
click at [382, 465] on div "Pagamento Cartão de crédito" at bounding box center [400, 473] width 387 height 17
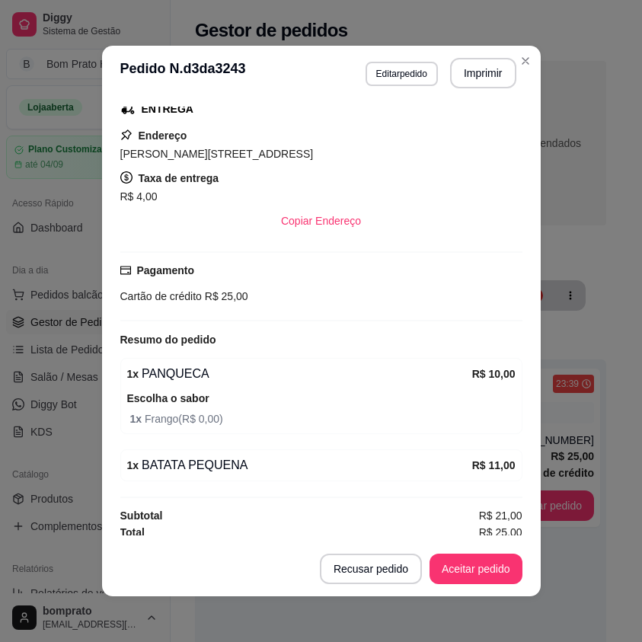
scroll to position [255, 0]
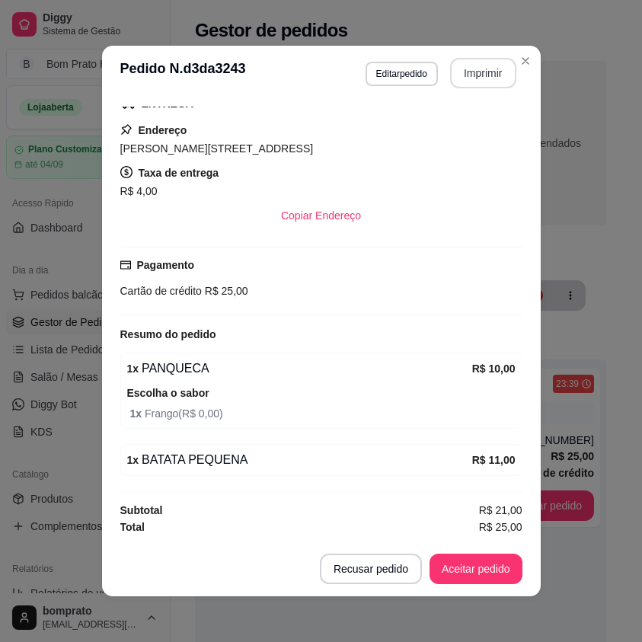
click at [477, 71] on button "Imprimir" at bounding box center [483, 73] width 66 height 30
click at [491, 551] on footer "Recusar pedido Aceitar pedido" at bounding box center [321, 569] width 439 height 55
click at [491, 569] on button "Aceitar pedido" at bounding box center [476, 569] width 93 height 30
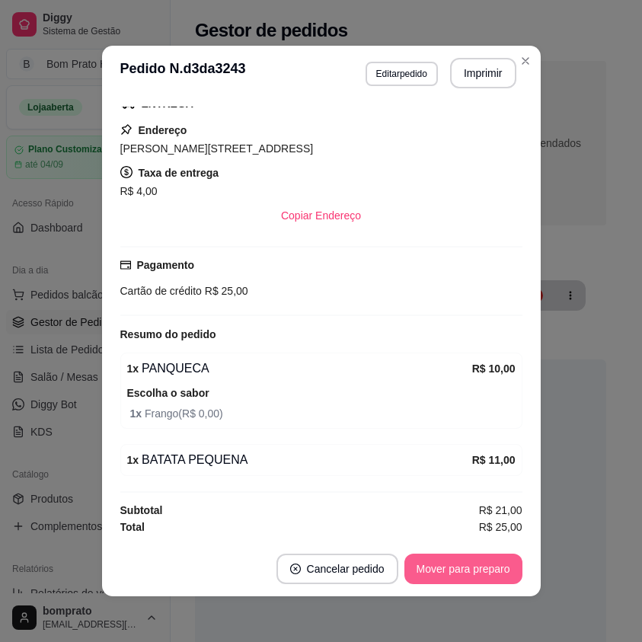
click at [491, 569] on button "Mover para preparo" at bounding box center [464, 569] width 118 height 30
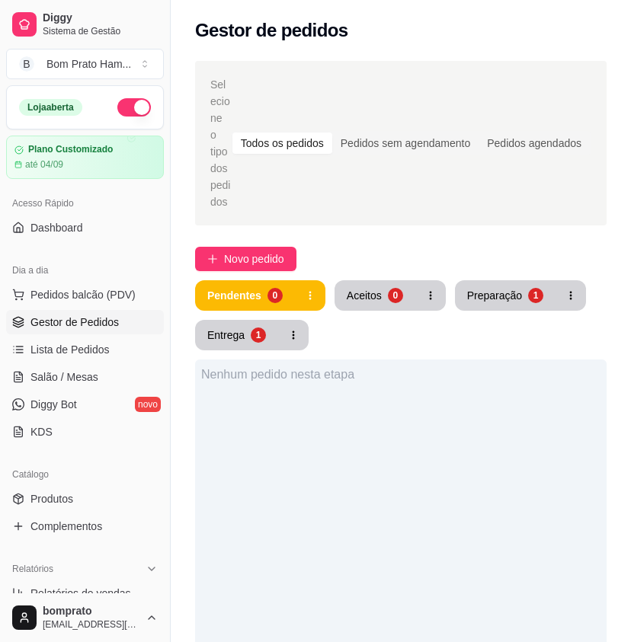
drag, startPoint x: 525, startPoint y: 302, endPoint x: 513, endPoint y: 287, distance: 18.9
click at [521, 293] on div "Pendentes 0 Aceitos 0 Preparação 1 Entrega 1" at bounding box center [401, 315] width 412 height 70
click at [513, 287] on button "Preparação 1" at bounding box center [506, 296] width 98 height 30
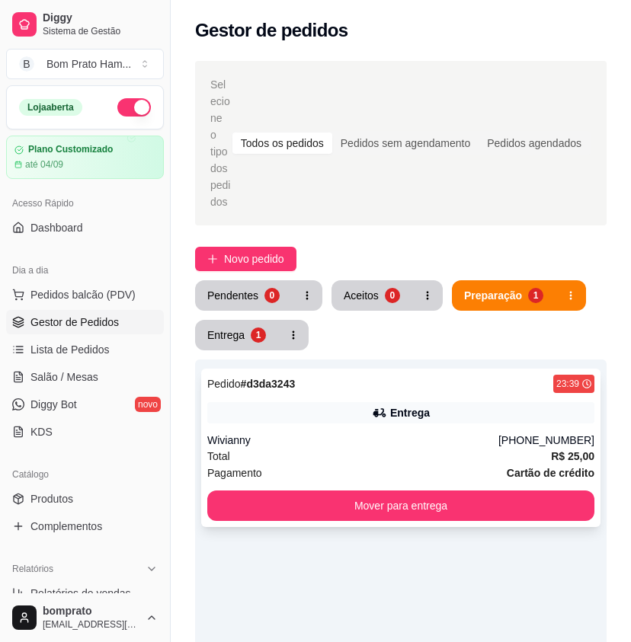
click at [492, 414] on div "Pedido # d3da3243 23:39 Entrega Wivianny (87) 99167-8174 Total R$ 25,00 Pagamen…" at bounding box center [400, 448] width 399 height 159
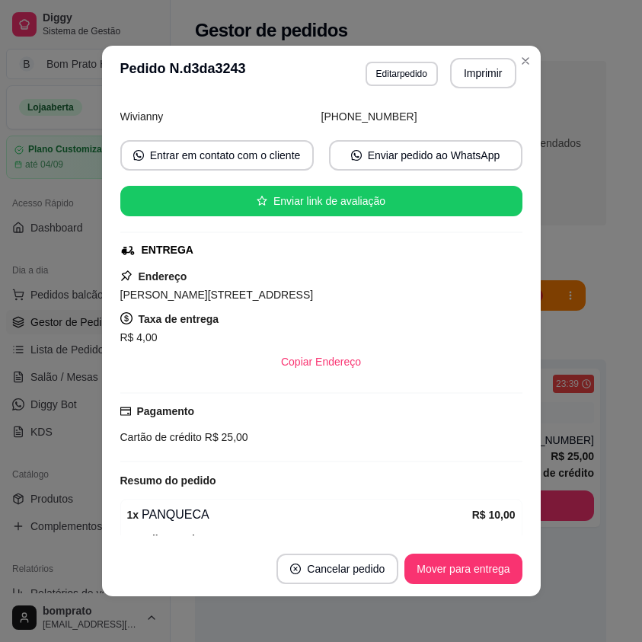
scroll to position [102, 0]
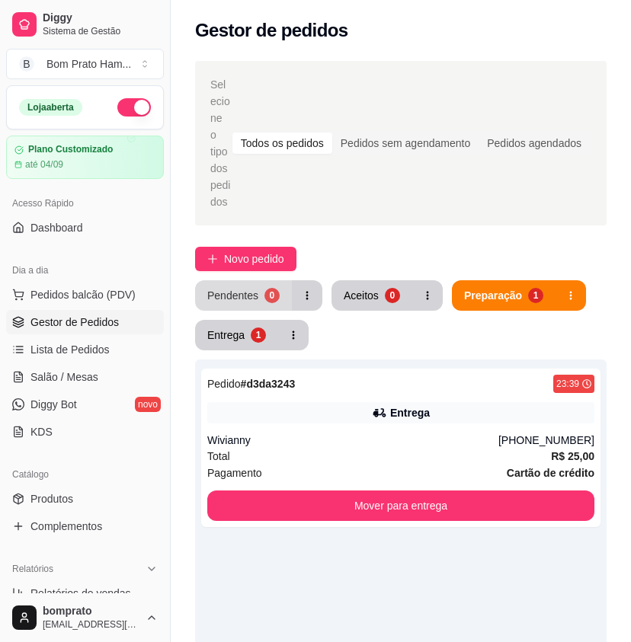
click at [264, 288] on div "0" at bounding box center [271, 295] width 15 height 15
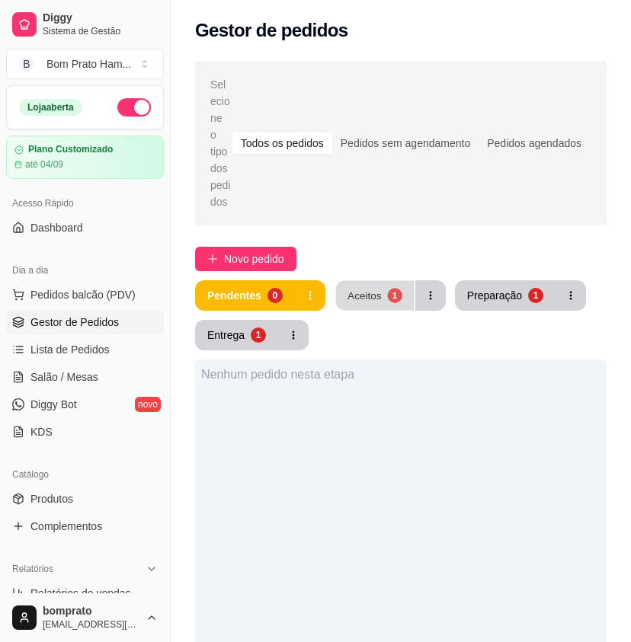
click at [379, 286] on button "Aceitos 1" at bounding box center [374, 296] width 78 height 30
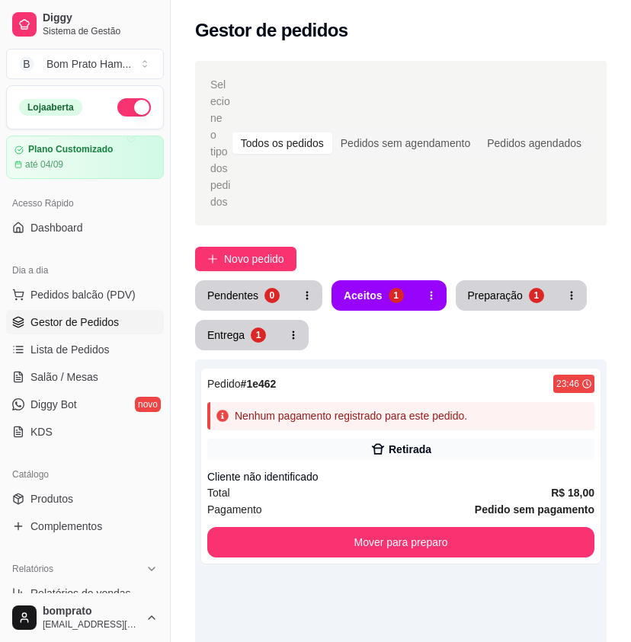
click at [438, 469] on div "Cliente não identificado" at bounding box center [400, 476] width 387 height 15
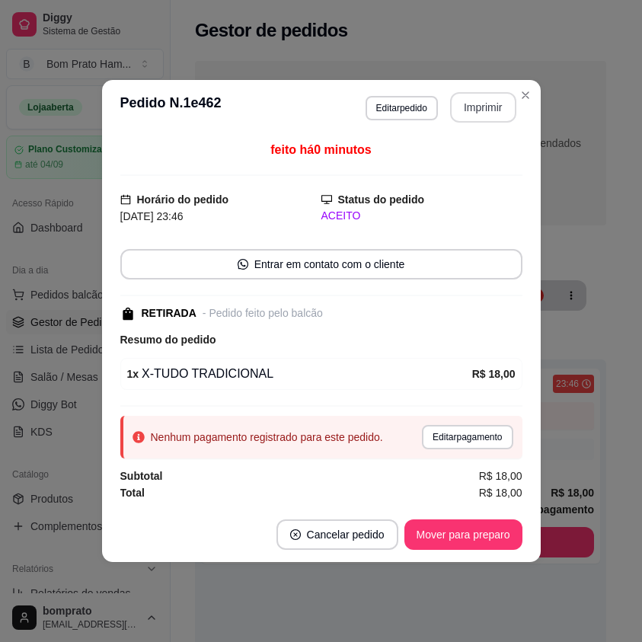
click at [477, 106] on button "Imprimir" at bounding box center [483, 107] width 66 height 30
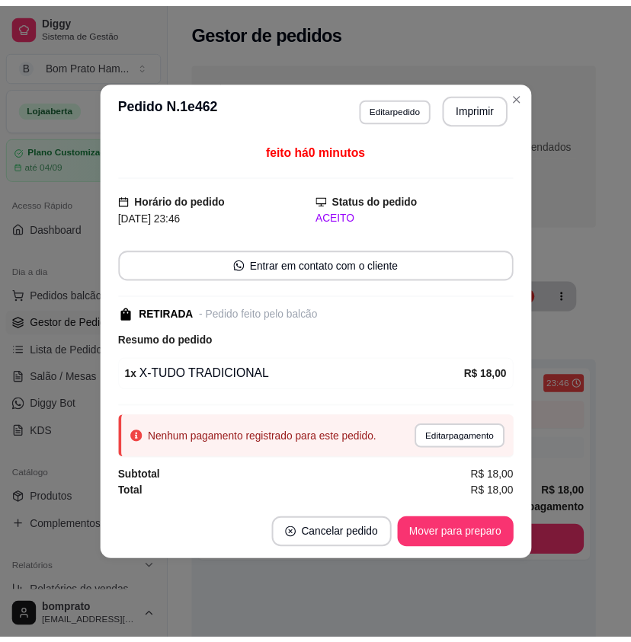
scroll to position [0, 0]
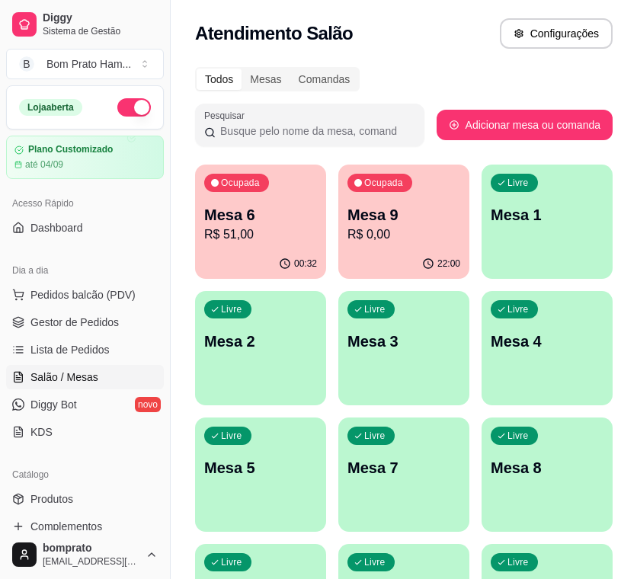
click at [269, 242] on p "R$ 51,00" at bounding box center [260, 235] width 113 height 18
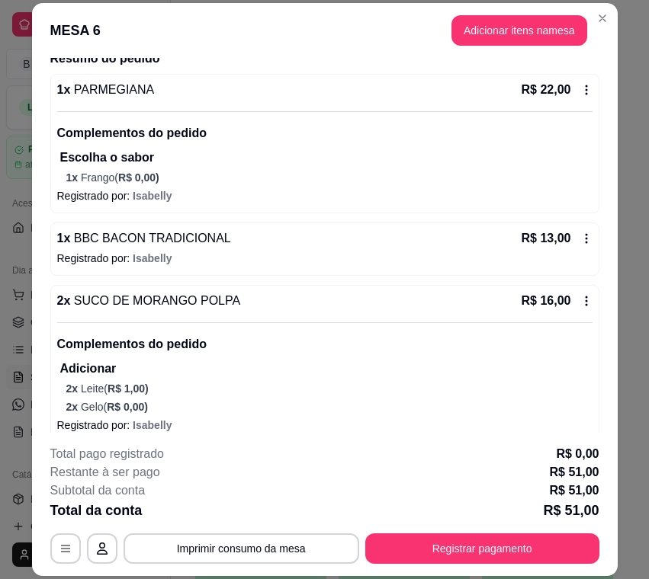
scroll to position [144, 0]
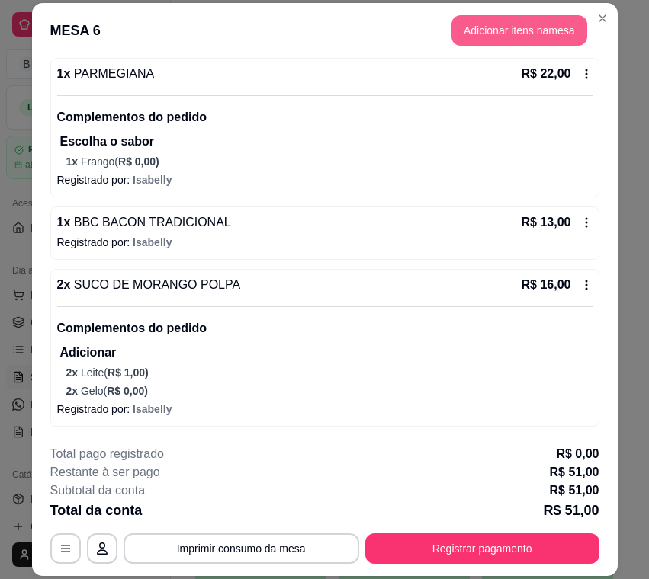
click at [507, 33] on button "Adicionar itens na mesa" at bounding box center [519, 30] width 136 height 30
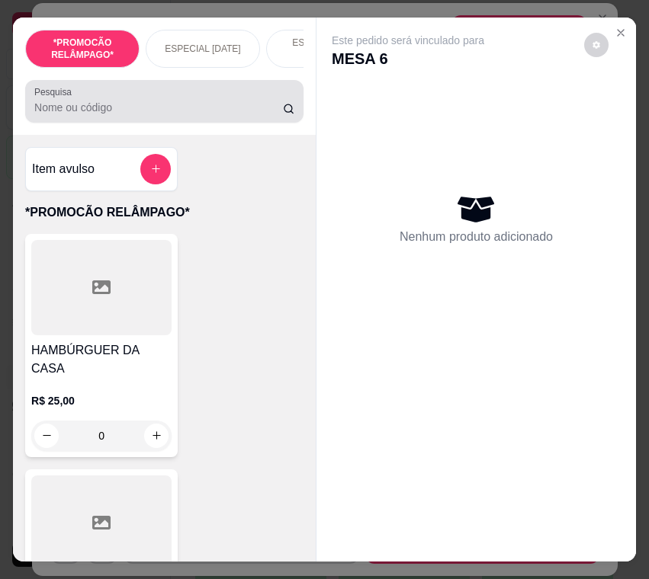
click at [187, 117] on div at bounding box center [164, 101] width 260 height 30
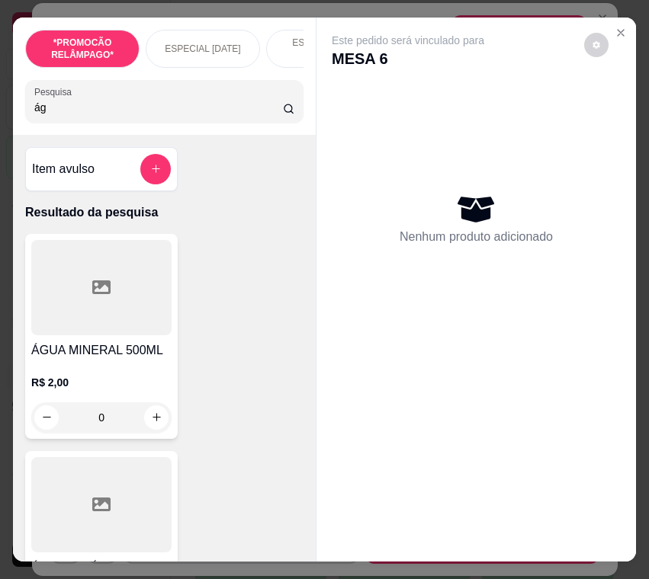
type input "ág"
click at [155, 417] on button "increase-product-quantity" at bounding box center [156, 417] width 24 height 24
type input "1"
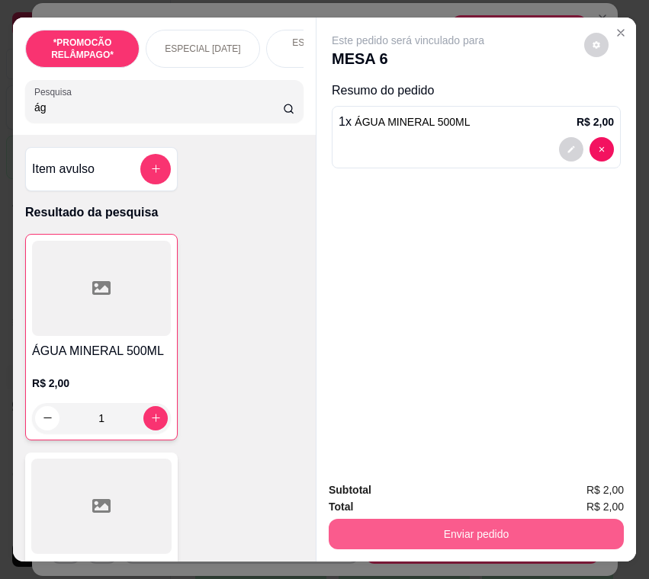
click at [479, 525] on button "Enviar pedido" at bounding box center [475, 534] width 295 height 30
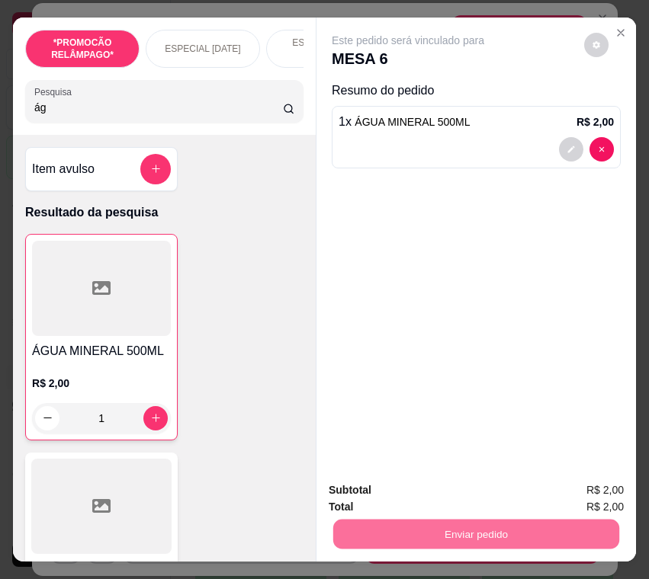
click at [453, 497] on button "Não registrar e enviar pedido" at bounding box center [423, 491] width 159 height 29
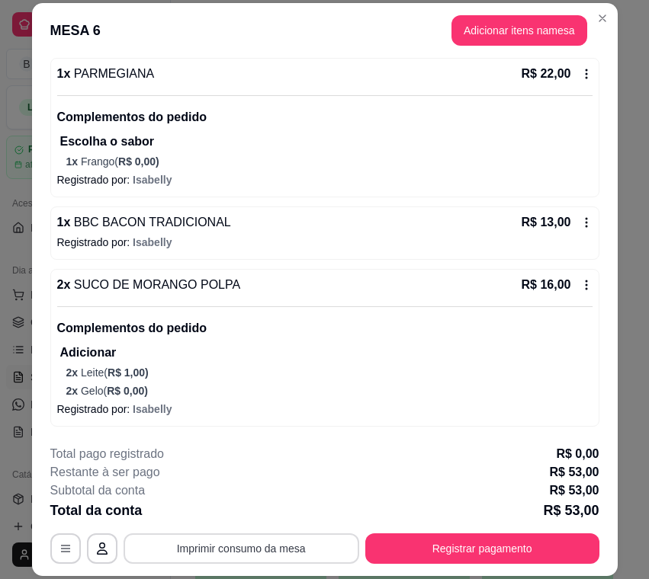
click at [342, 546] on button "Imprimir consumo da mesa" at bounding box center [240, 548] width 235 height 30
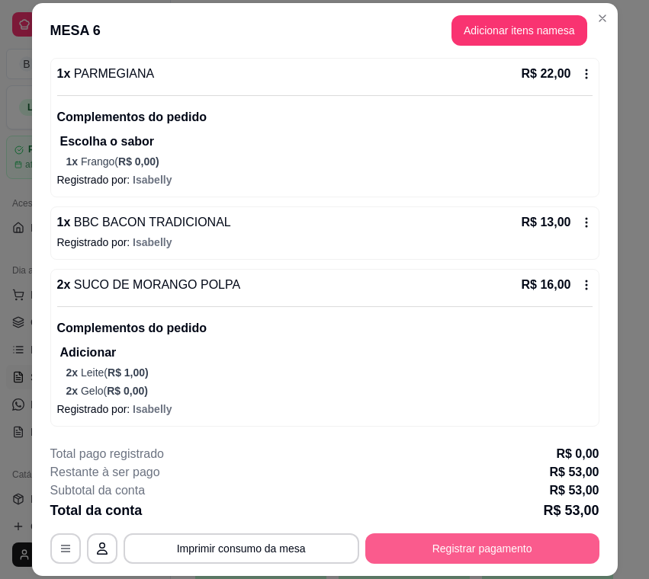
click at [545, 540] on button "Registrar pagamento" at bounding box center [482, 548] width 234 height 30
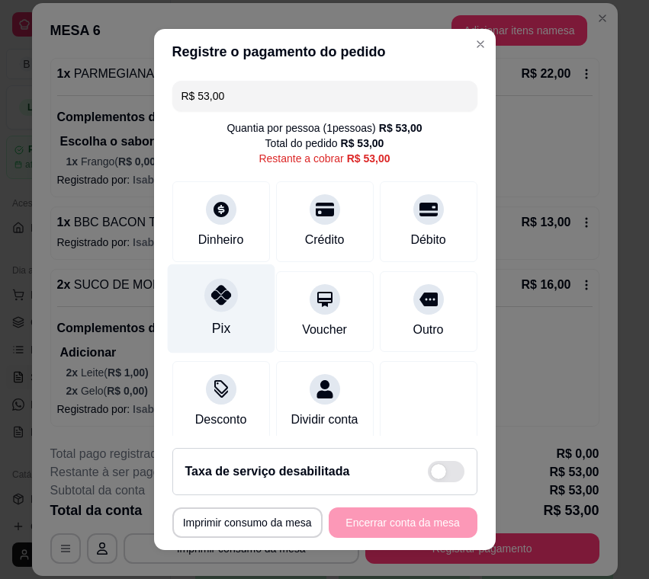
click at [216, 307] on div at bounding box center [221, 295] width 34 height 34
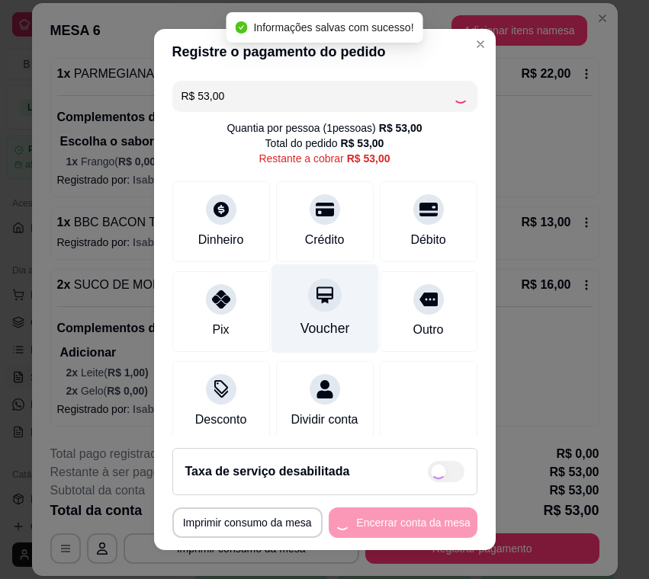
type input "R$ 0,00"
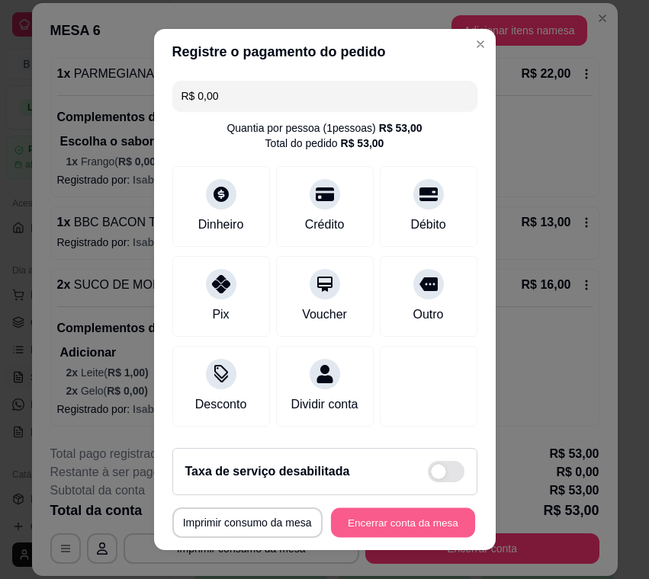
click at [420, 519] on button "Encerrar conta da mesa" at bounding box center [403, 523] width 144 height 30
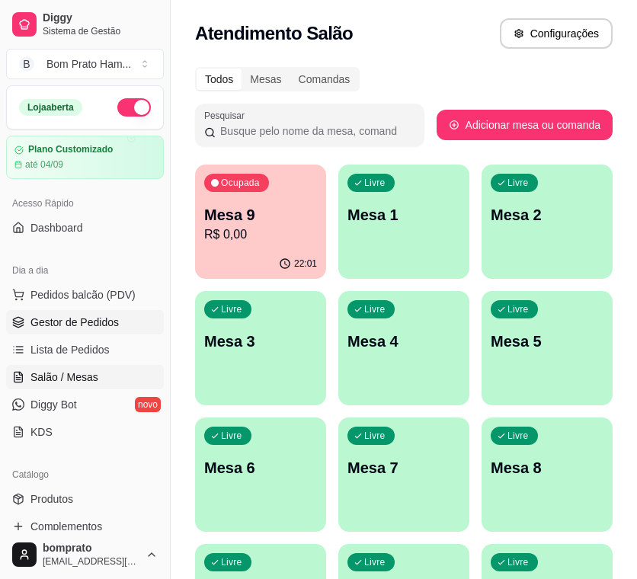
click at [104, 326] on span "Gestor de Pedidos" at bounding box center [74, 322] width 88 height 15
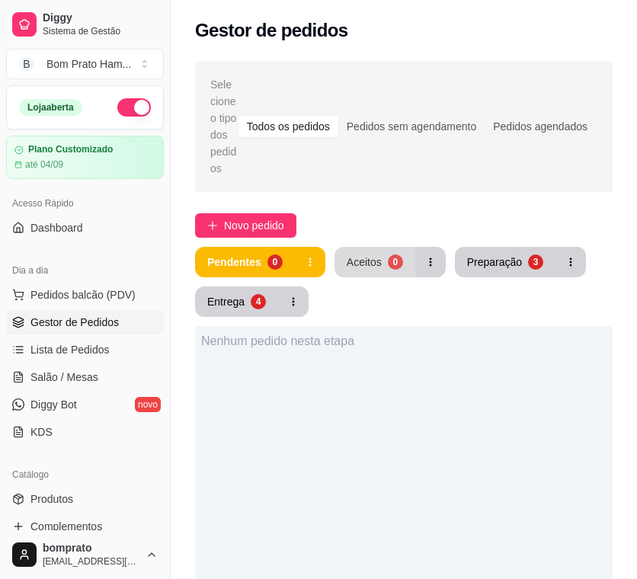
click at [347, 261] on div "Aceitos" at bounding box center [364, 262] width 35 height 15
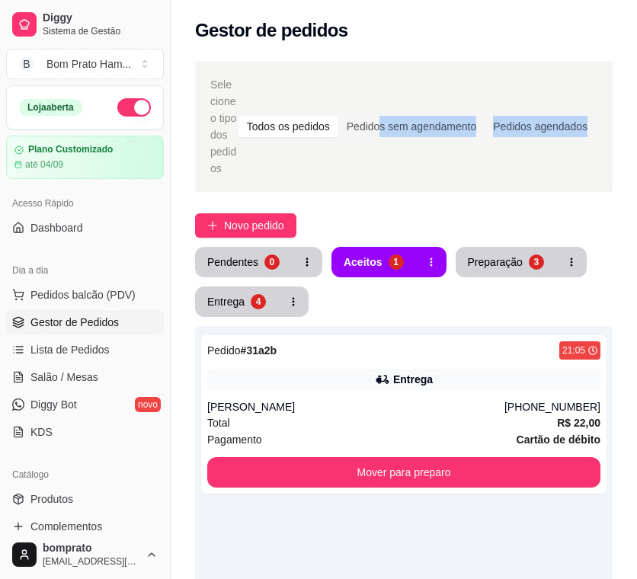
drag, startPoint x: 383, startPoint y: 156, endPoint x: 822, endPoint y: 129, distance: 439.8
click at [636, 129] on html "Diggy Sistema de Gestão B Bom Prato Ham ... Loja aberta Plano Customizado até 0…" at bounding box center [318, 289] width 637 height 579
drag, startPoint x: 591, startPoint y: 40, endPoint x: 562, endPoint y: 14, distance: 38.3
click at [589, 39] on div "Gestor de pedidos" at bounding box center [404, 30] width 418 height 24
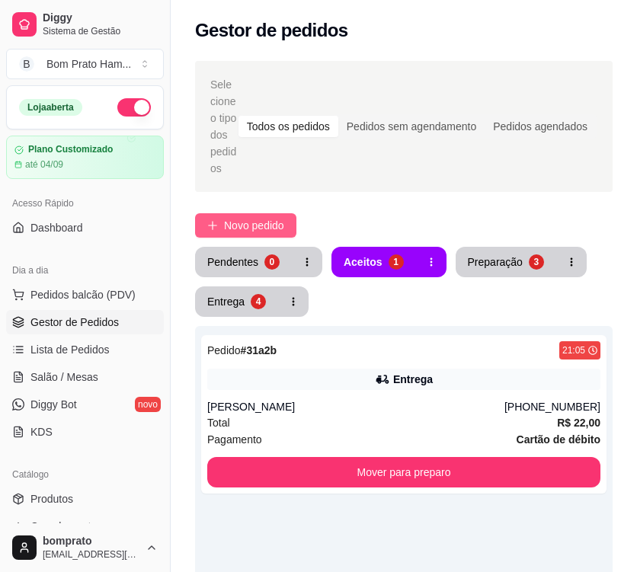
click at [270, 227] on span "Novo pedido" at bounding box center [254, 225] width 60 height 17
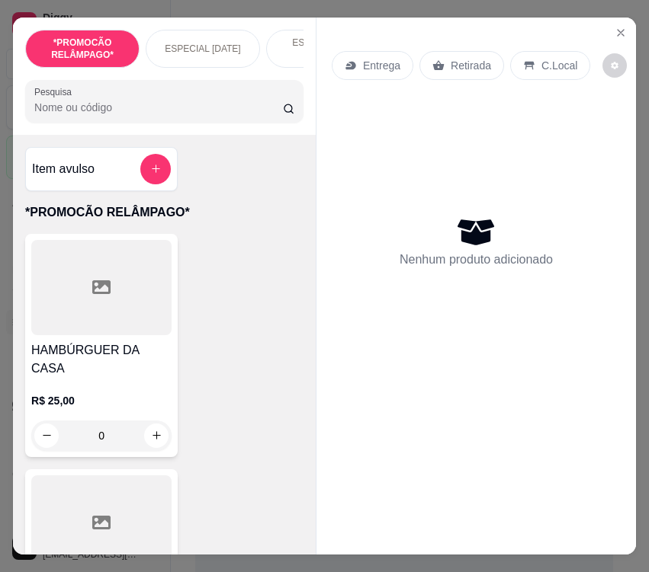
click at [276, 8] on div "*PROMOCÃO RELÂMPAGO* ESPECIAL [DATE] ESPECIAL 152 ANOS SERTÂNIA HAMBÚRGUER TRAD…" at bounding box center [324, 286] width 649 height 572
click at [242, 8] on div "*PROMOCÃO RELÂMPAGO* ESPECIAL [DATE] ESPECIAL 152 ANOS SERTÂNIA HAMBÚRGUER TRAD…" at bounding box center [324, 286] width 649 height 572
click at [239, 7] on div "*PROMOCÃO RELÂMPAGO* ESPECIAL [DATE] ESPECIAL 152 ANOS SERTÂNIA HAMBÚRGUER TRAD…" at bounding box center [324, 286] width 649 height 572
click at [233, 2] on div "*PROMOCÃO RELÂMPAGO* ESPECIAL [DATE] ESPECIAL 152 ANOS SERTÂNIA HAMBÚRGUER TRAD…" at bounding box center [324, 286] width 649 height 572
click at [617, 30] on icon "Close" at bounding box center [620, 33] width 6 height 6
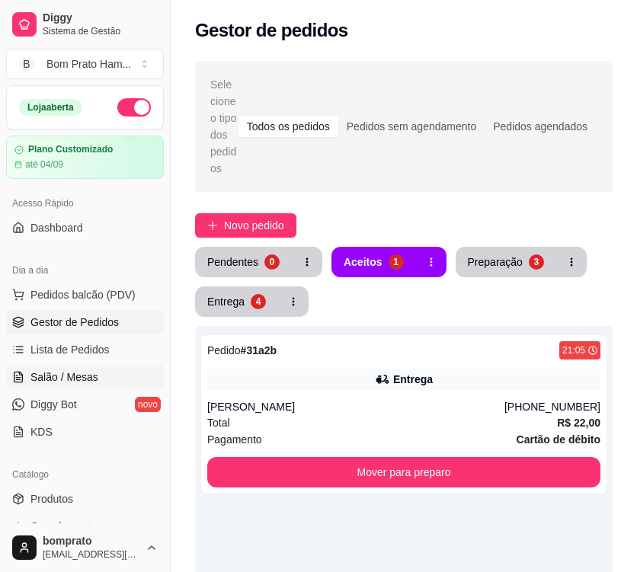
click at [110, 368] on link "Salão / Mesas" at bounding box center [85, 377] width 158 height 24
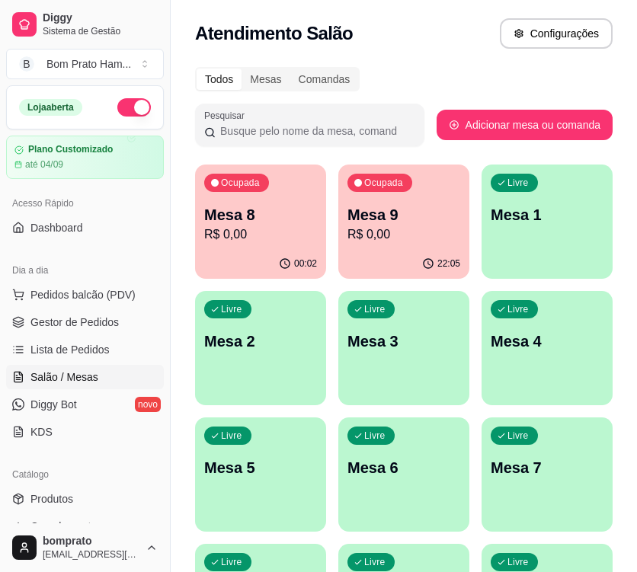
click at [377, 212] on p "Mesa 9" at bounding box center [404, 214] width 113 height 21
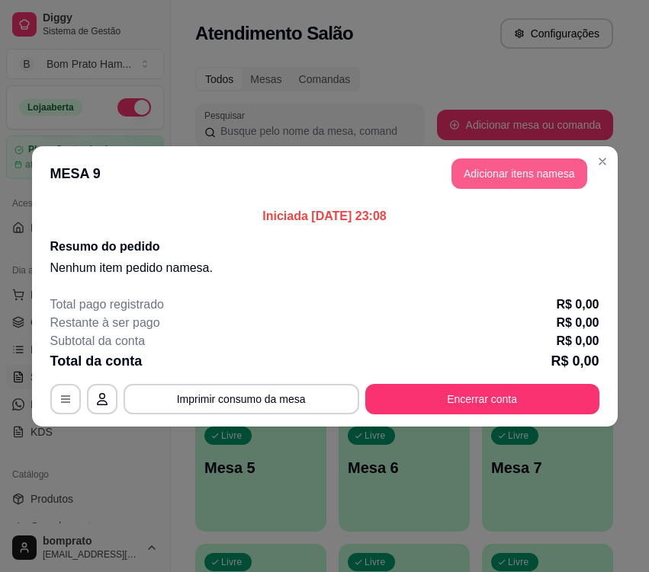
click at [514, 172] on button "Adicionar itens na mesa" at bounding box center [519, 174] width 136 height 30
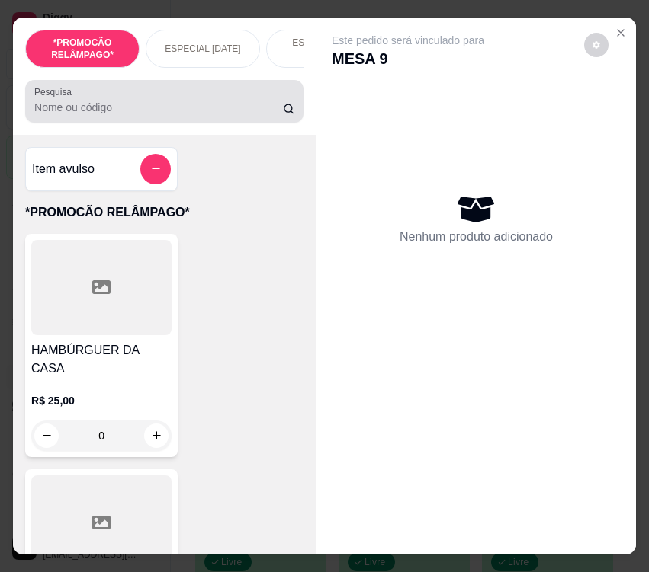
click at [161, 115] on input "Pesquisa" at bounding box center [158, 107] width 248 height 15
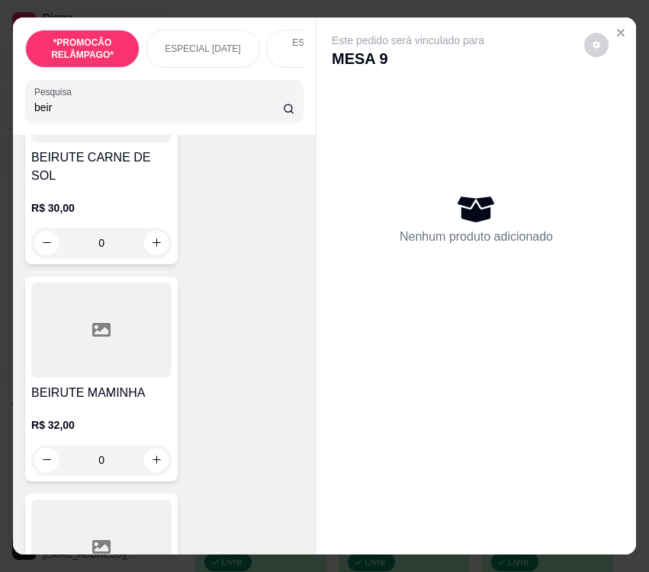
scroll to position [1143, 0]
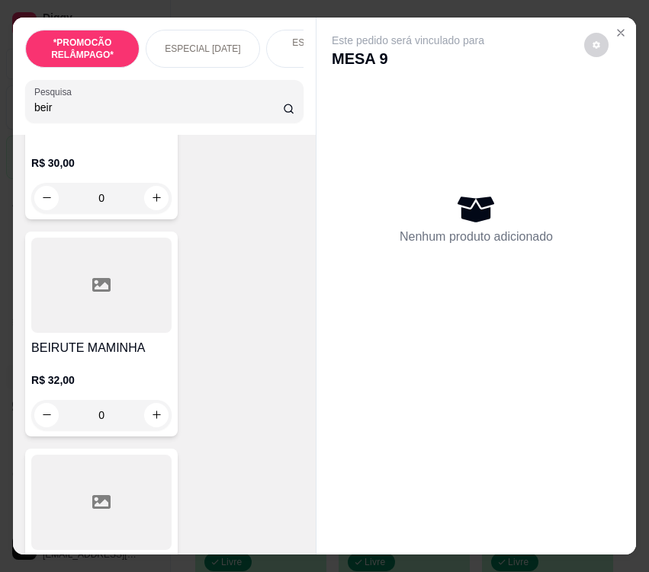
type input "beir"
click at [151, 400] on div "0" at bounding box center [101, 415] width 140 height 30
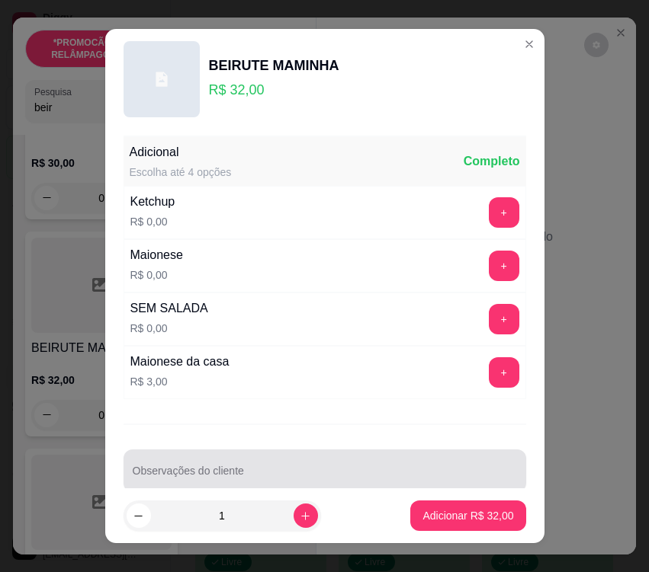
click at [293, 474] on input "Observações do cliente" at bounding box center [325, 476] width 384 height 15
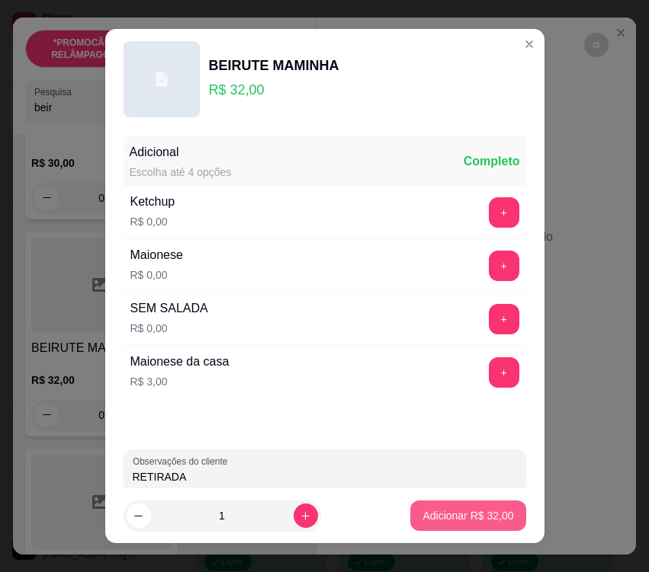
type input "RETIRADA"
click at [439, 510] on p "Adicionar R$ 32,00" at bounding box center [467, 515] width 91 height 15
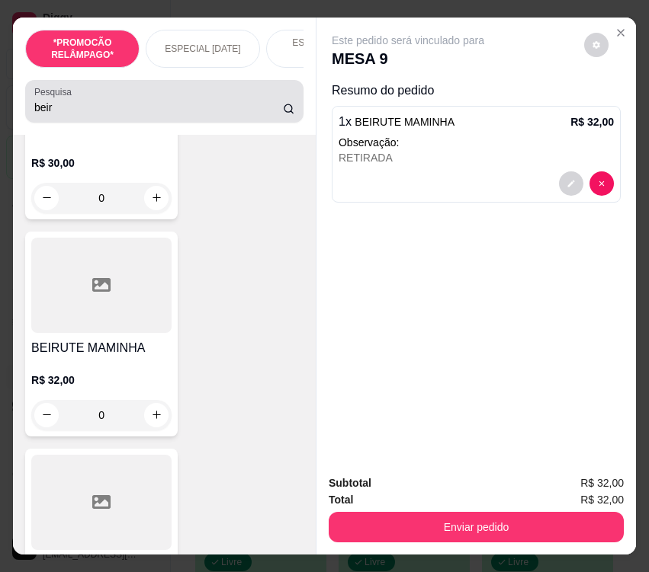
click at [85, 115] on input "beir" at bounding box center [158, 107] width 248 height 15
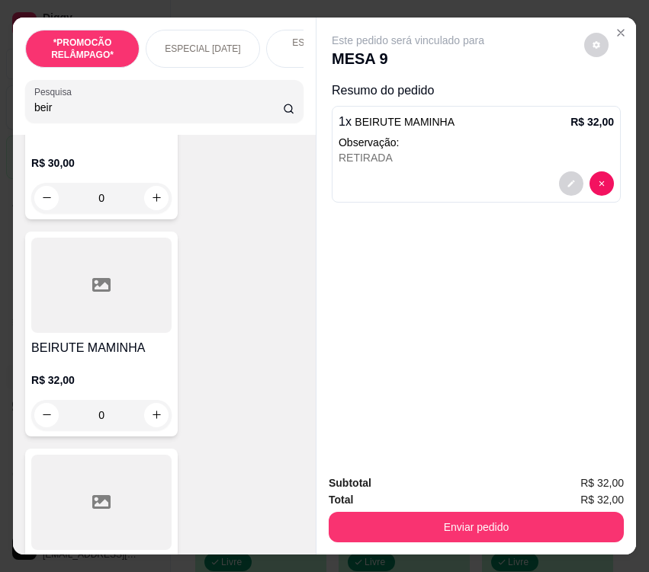
click at [85, 115] on input "beir" at bounding box center [158, 107] width 248 height 15
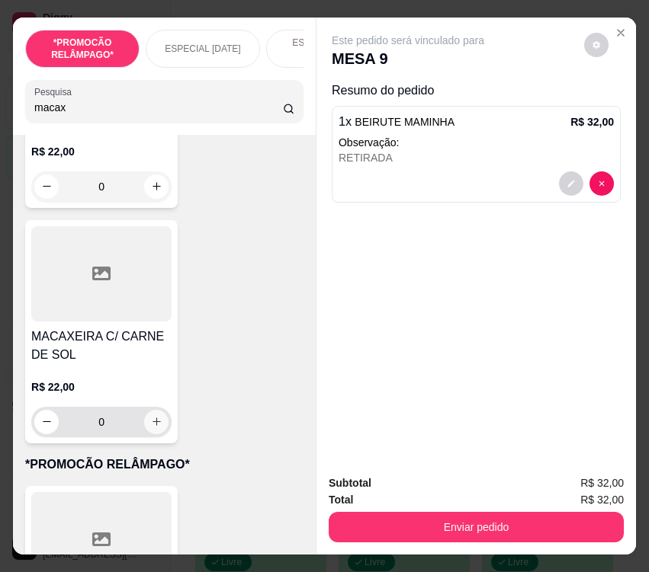
type input "macax"
click at [151, 416] on button "increase-product-quantity" at bounding box center [156, 422] width 24 height 24
type input "1"
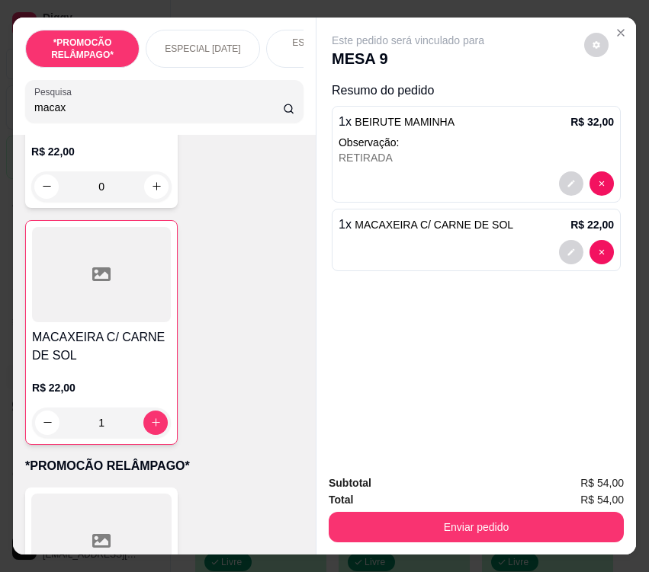
click at [87, 110] on input "macax" at bounding box center [158, 107] width 248 height 15
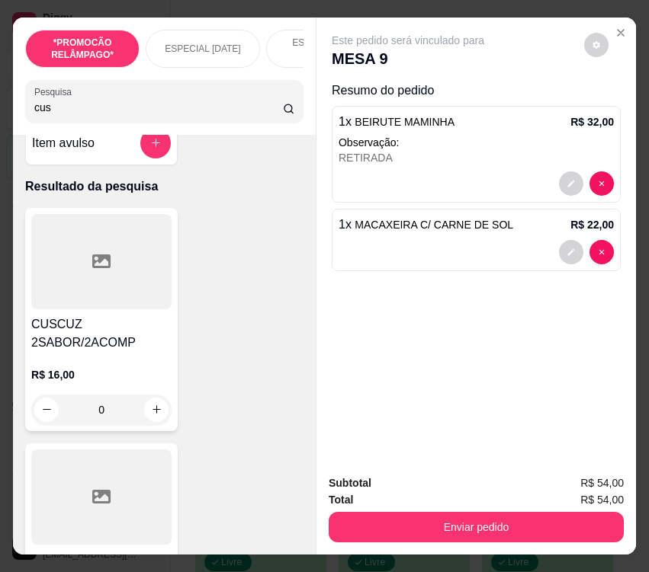
scroll to position [0, 0]
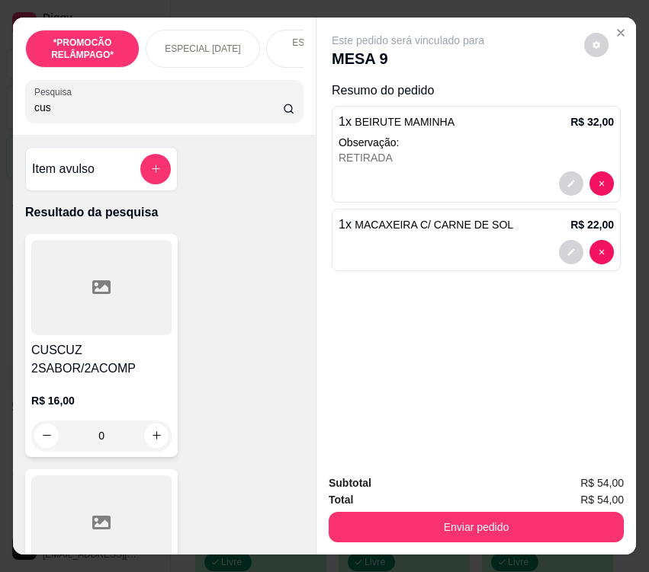
type input "cus"
click at [149, 445] on div "0" at bounding box center [101, 436] width 140 height 30
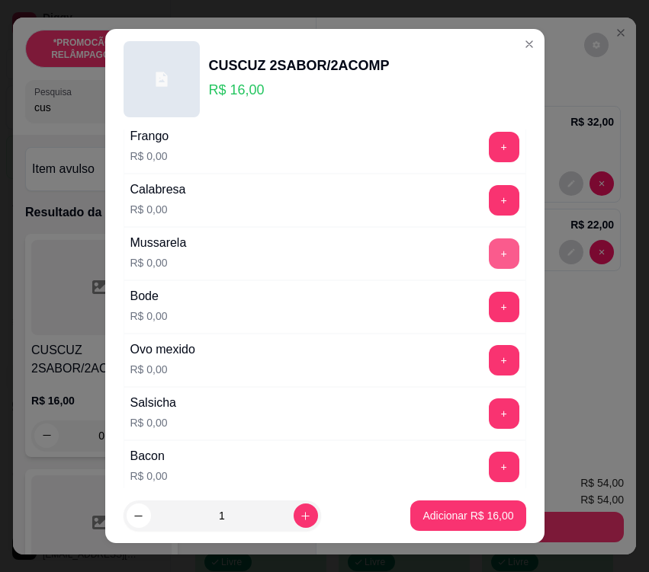
click at [489, 255] on button "+" at bounding box center [504, 254] width 30 height 30
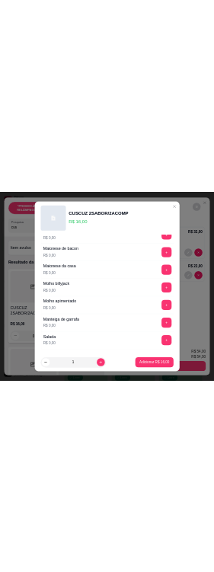
scroll to position [1082, 0]
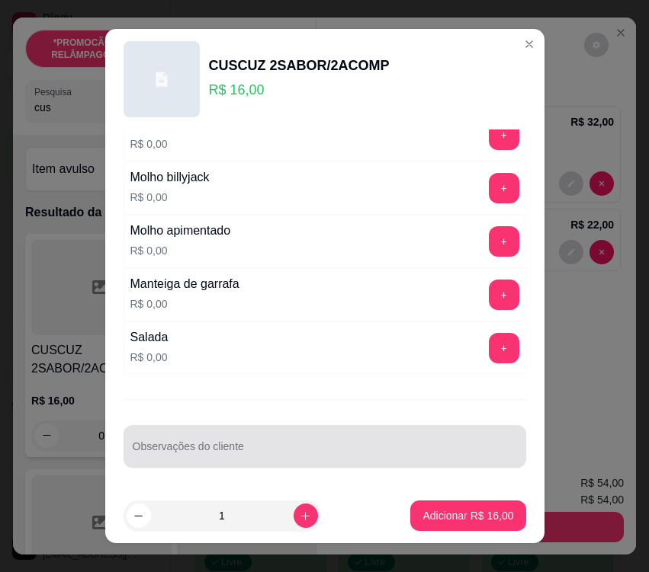
click at [260, 428] on div "Observações do cliente" at bounding box center [324, 446] width 402 height 43
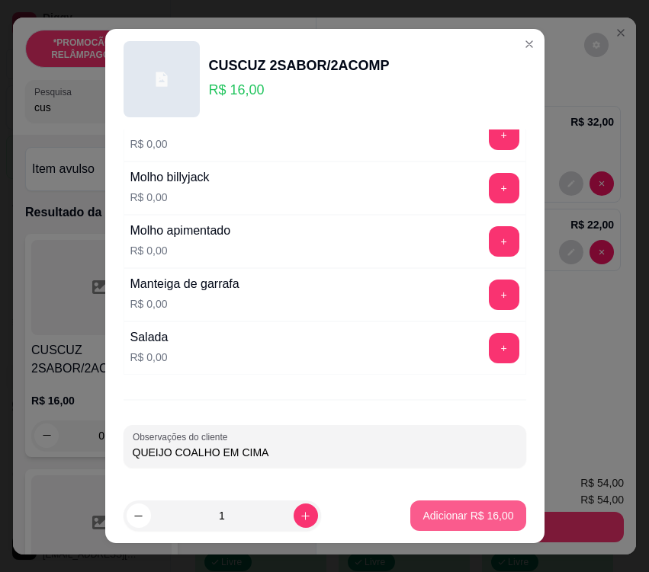
type input "QUEIJO COALHO EM CIMA"
click at [487, 515] on p "Adicionar R$ 16,00" at bounding box center [467, 515] width 91 height 15
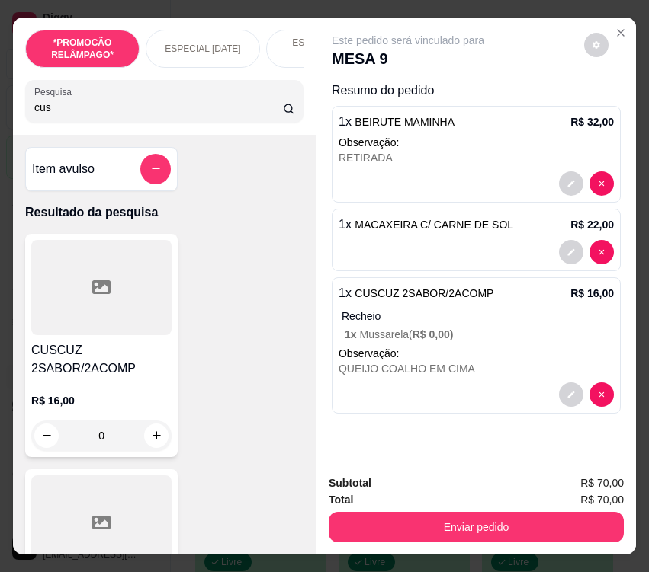
click at [54, 112] on input "cus" at bounding box center [158, 107] width 248 height 15
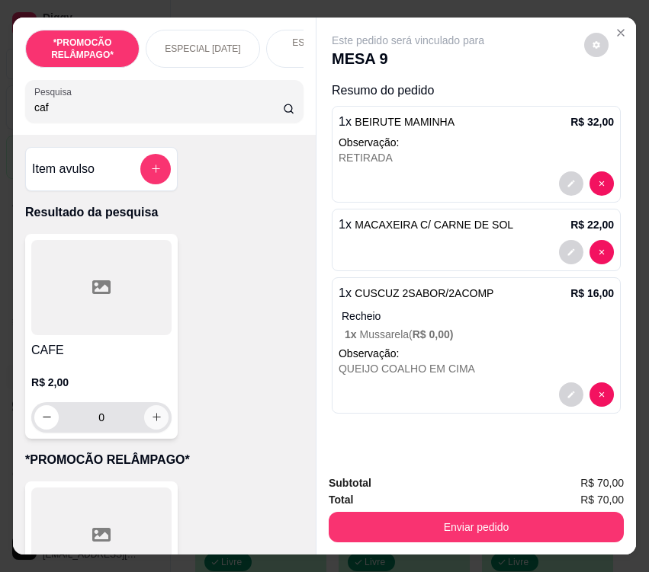
type input "caf"
click at [162, 423] on button "increase-product-quantity" at bounding box center [156, 417] width 24 height 24
type input "1"
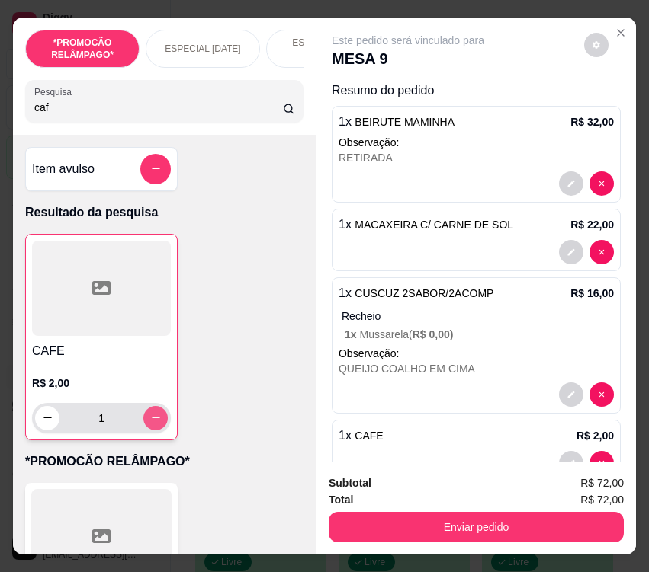
click at [153, 423] on icon "increase-product-quantity" at bounding box center [155, 417] width 11 height 11
type input "2"
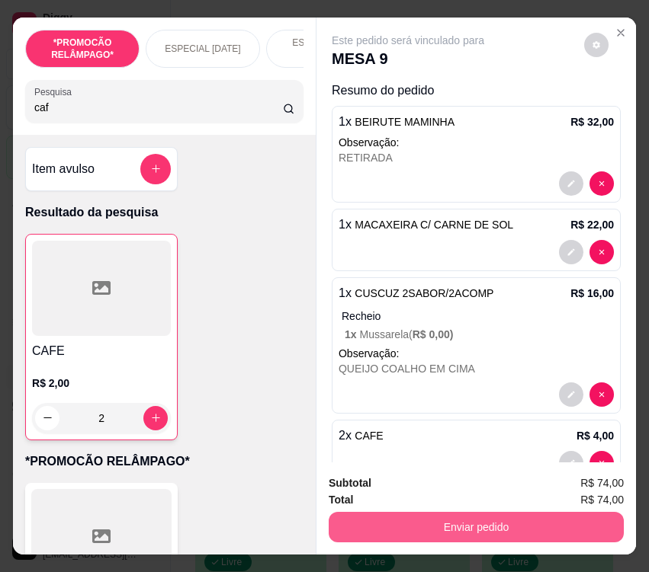
click at [540, 527] on button "Enviar pedido" at bounding box center [475, 527] width 295 height 30
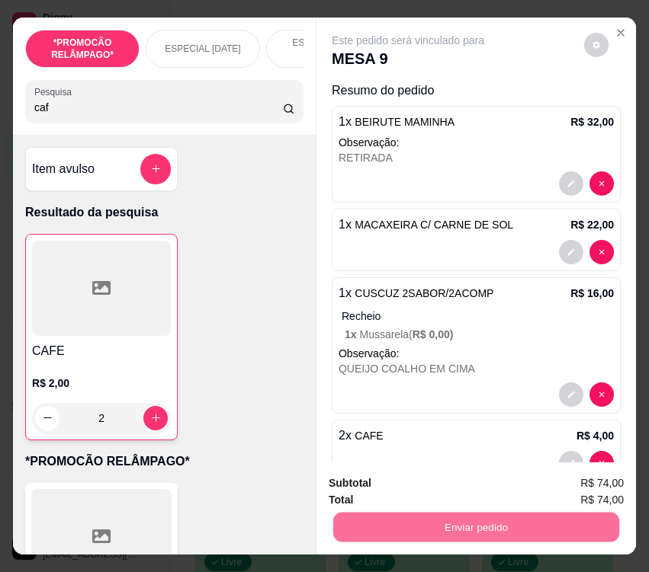
click at [418, 482] on button "Não registrar e enviar pedido" at bounding box center [423, 484] width 159 height 29
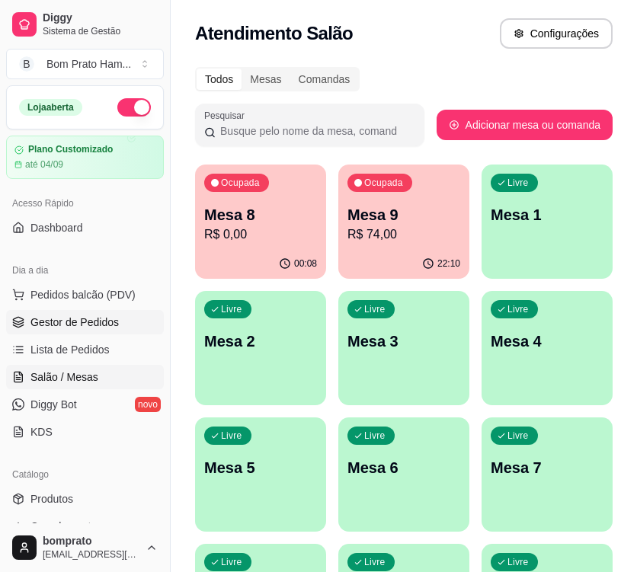
click at [148, 319] on link "Gestor de Pedidos" at bounding box center [85, 322] width 158 height 24
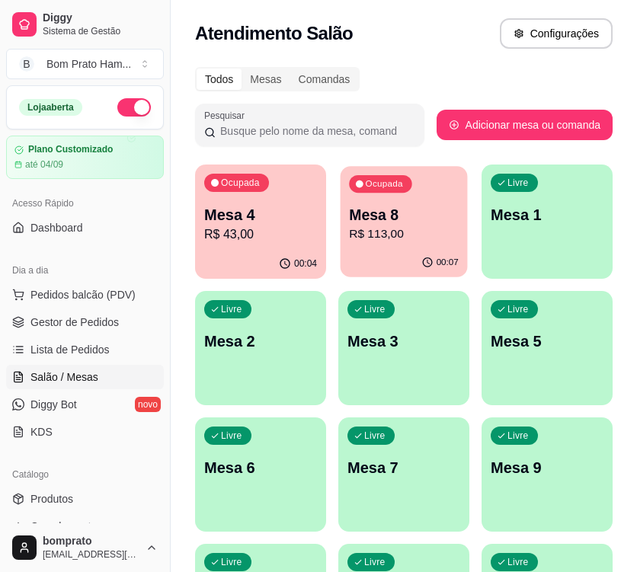
click at [373, 216] on p "Mesa 8" at bounding box center [404, 215] width 110 height 21
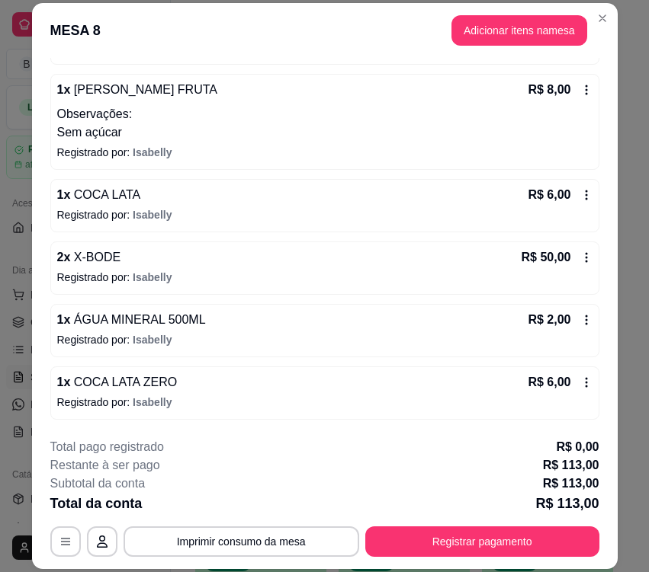
scroll to position [46, 0]
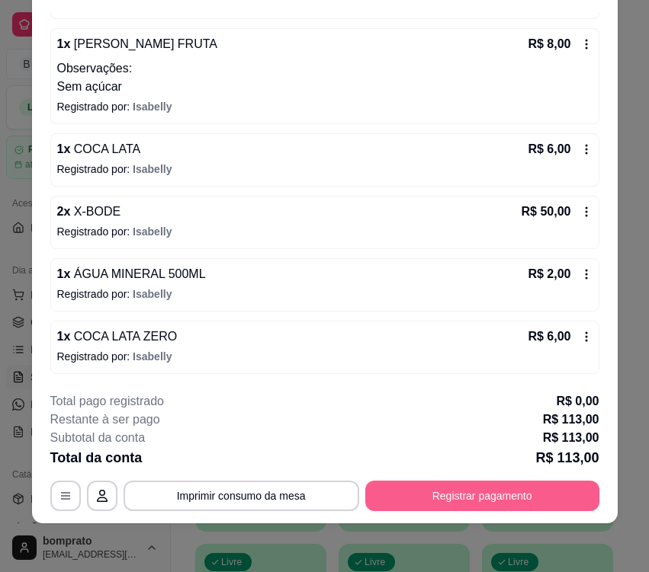
click at [539, 492] on button "Registrar pagamento" at bounding box center [482, 496] width 234 height 30
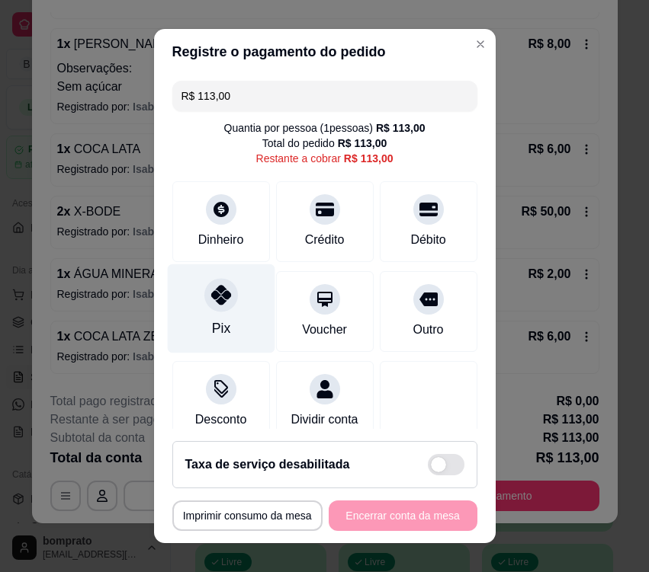
click at [240, 293] on div "Pix" at bounding box center [220, 308] width 107 height 89
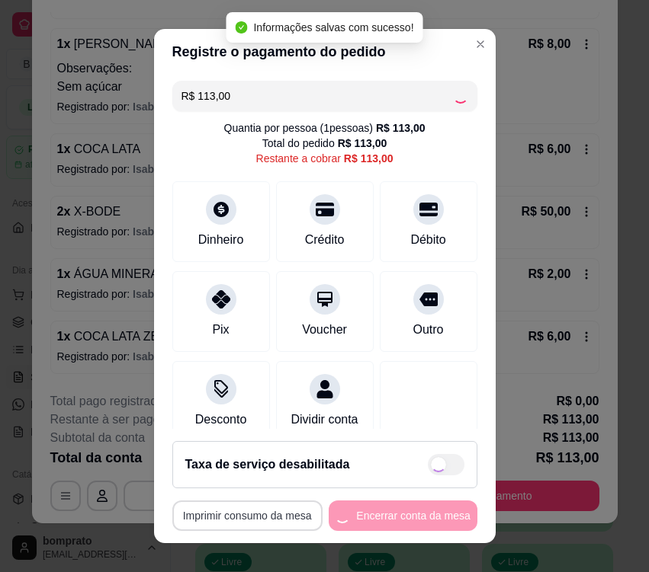
type input "R$ 0,00"
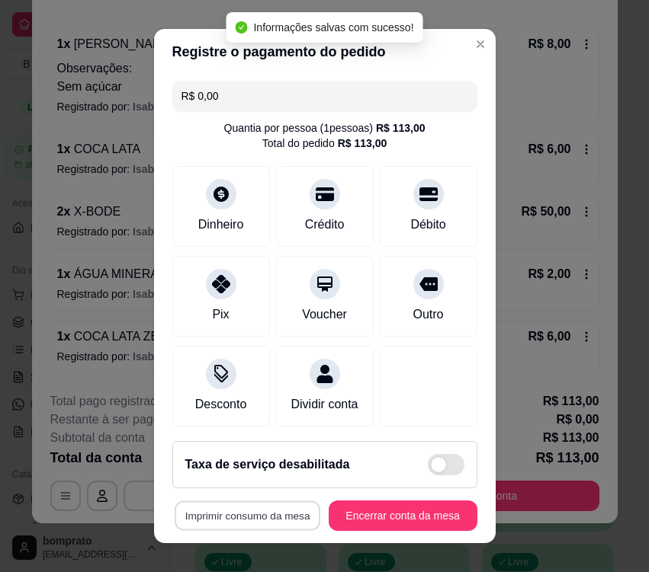
click at [287, 517] on button "Imprimir consumo da mesa" at bounding box center [247, 516] width 146 height 30
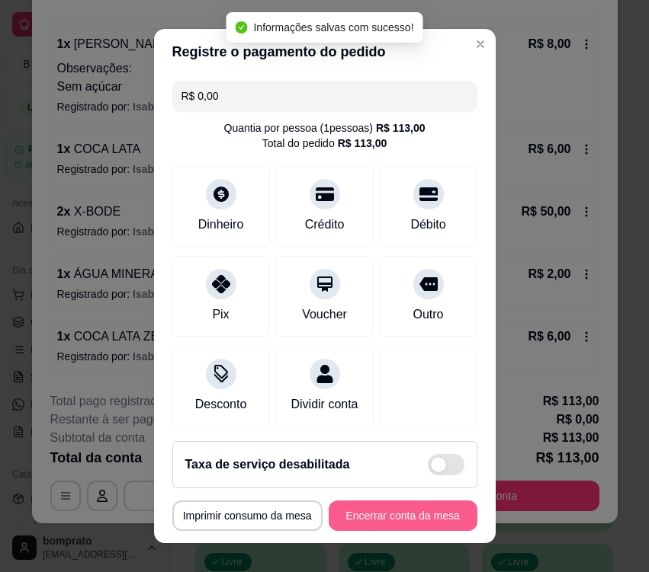
click at [432, 505] on button "Encerrar conta da mesa" at bounding box center [402, 516] width 149 height 30
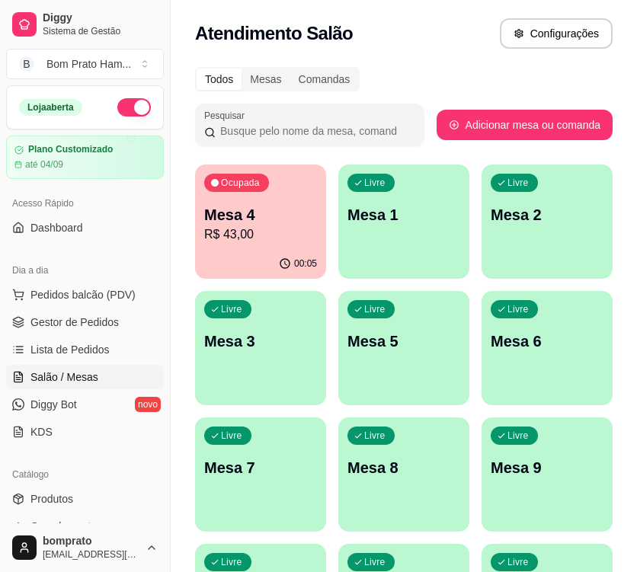
click at [272, 232] on p "R$ 43,00" at bounding box center [260, 235] width 113 height 18
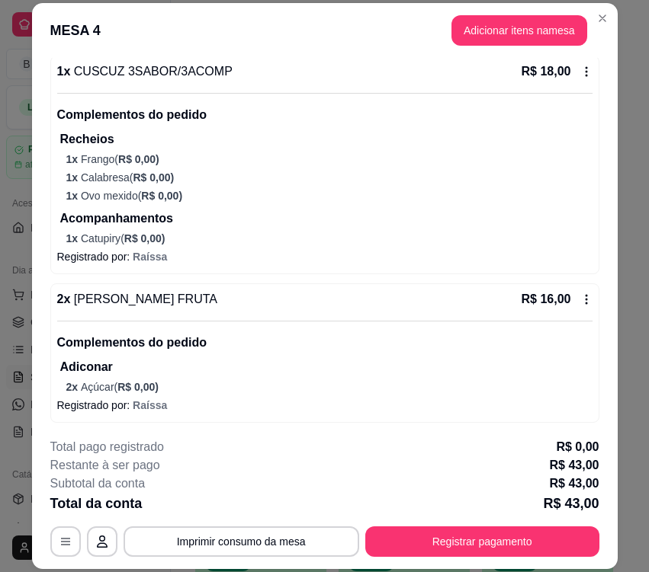
scroll to position [298, 0]
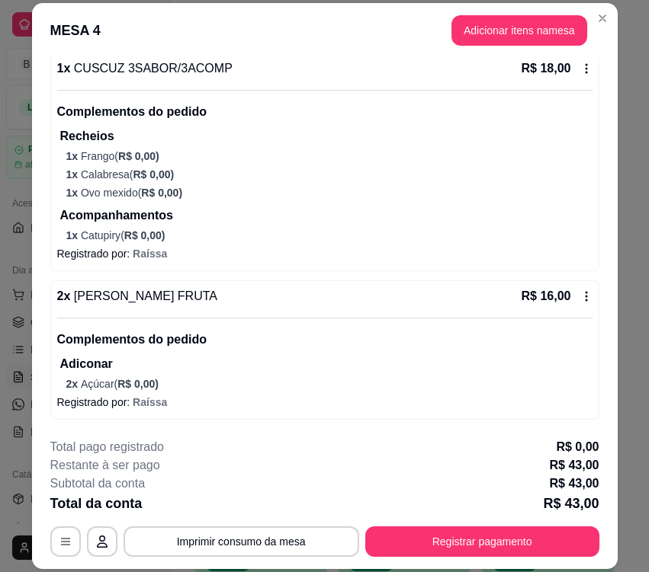
click at [580, 299] on icon at bounding box center [586, 296] width 12 height 12
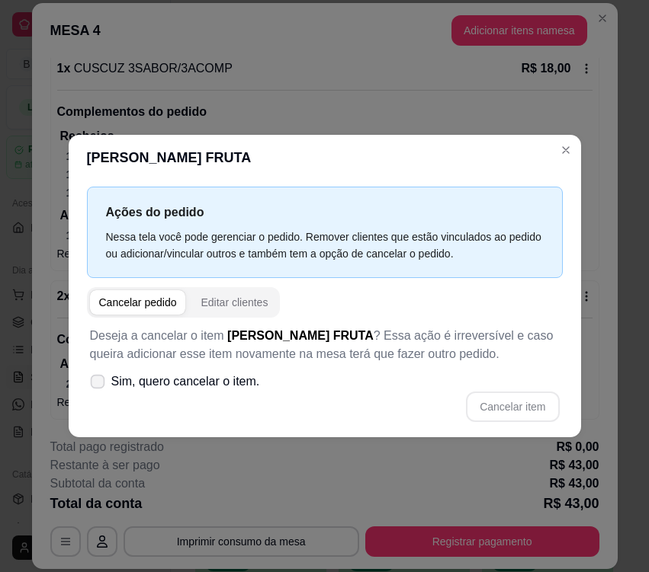
click at [104, 384] on span at bounding box center [97, 381] width 14 height 14
click at [99, 384] on input "Sim, quero cancelar o item." at bounding box center [94, 389] width 10 height 10
checkbox input "true"
click at [498, 402] on button "Cancelar item" at bounding box center [512, 407] width 93 height 30
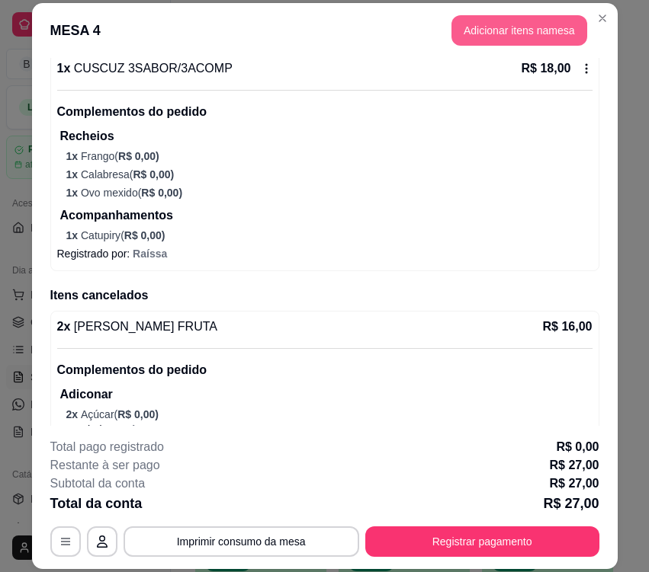
click at [514, 34] on button "Adicionar itens na mesa" at bounding box center [519, 30] width 136 height 30
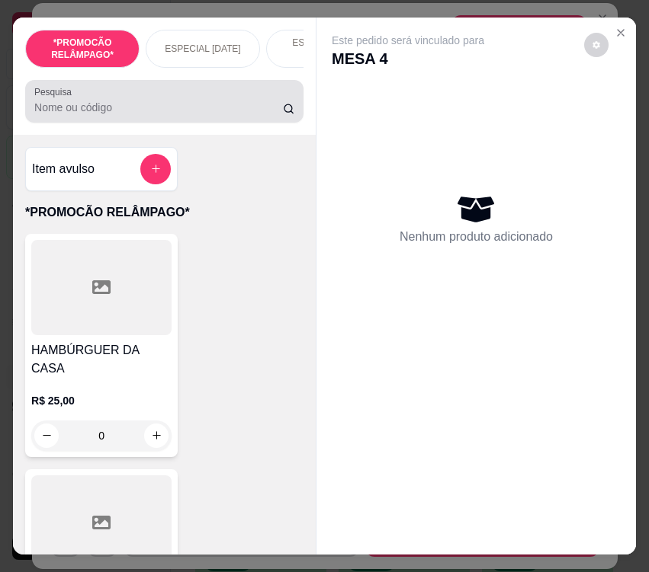
click at [143, 111] on input "Pesquisa" at bounding box center [158, 107] width 248 height 15
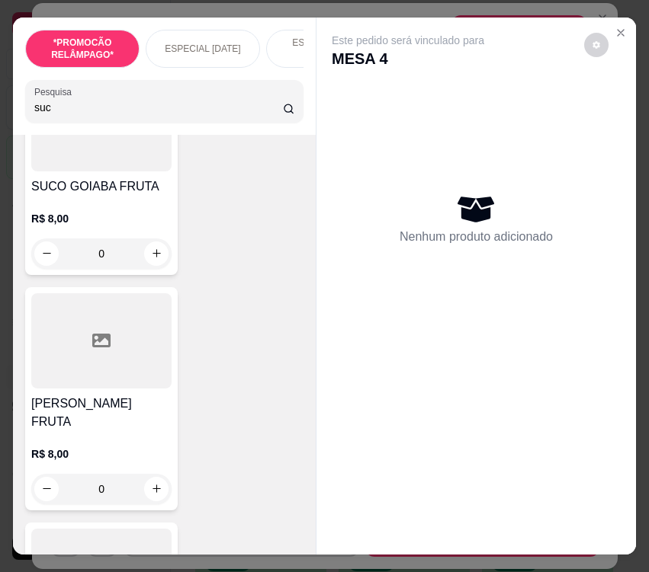
scroll to position [1829, 0]
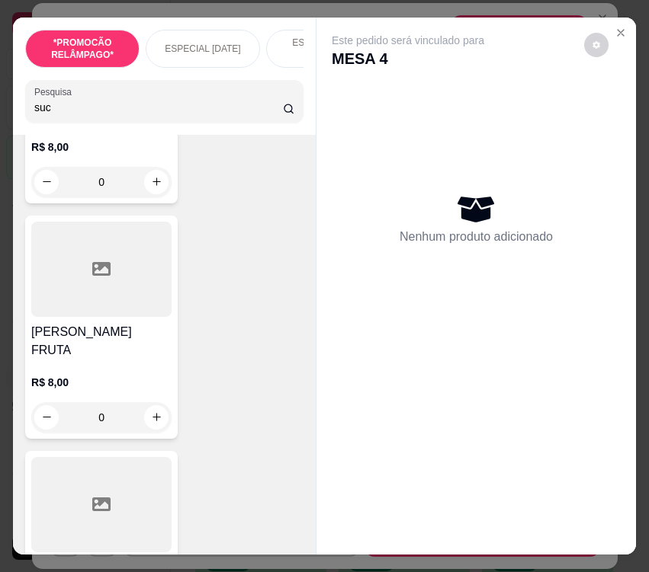
type input "suc"
click at [155, 402] on div "0" at bounding box center [101, 417] width 140 height 30
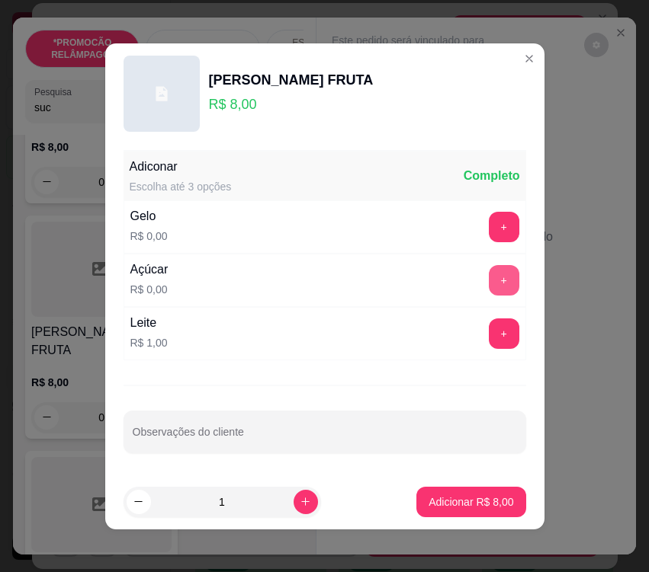
click at [489, 265] on button "+" at bounding box center [504, 280] width 30 height 30
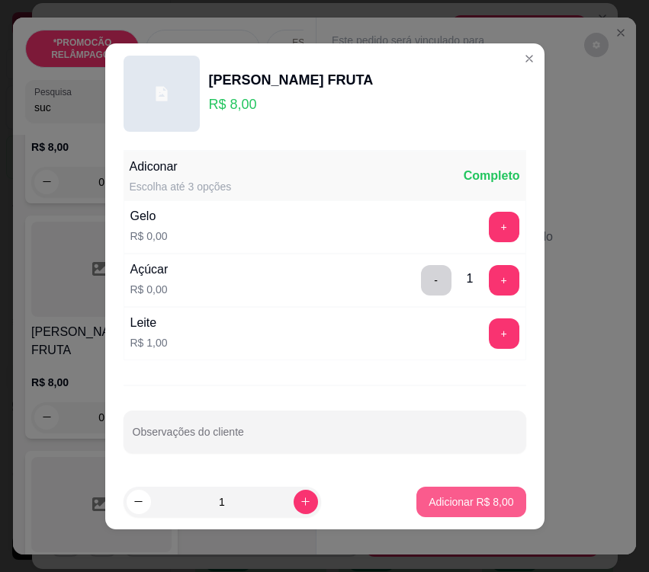
click at [469, 499] on p "Adicionar R$ 8,00" at bounding box center [470, 502] width 85 height 15
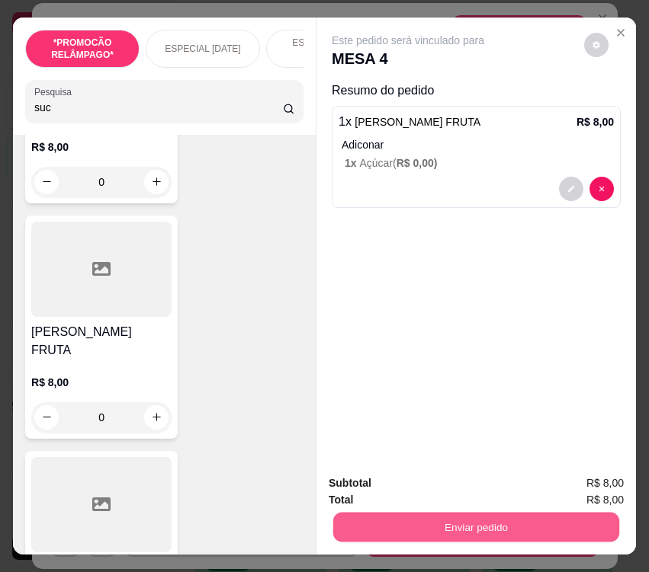
click at [473, 520] on button "Enviar pedido" at bounding box center [476, 528] width 286 height 30
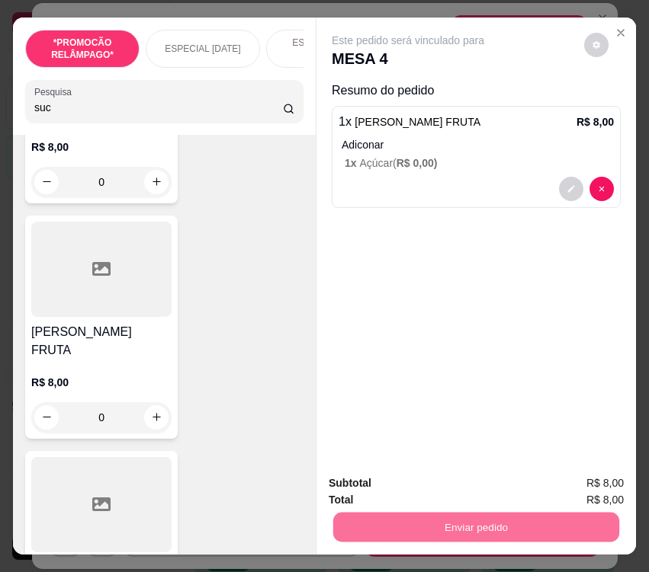
click at [450, 485] on button "Não registrar e enviar pedido" at bounding box center [424, 484] width 154 height 28
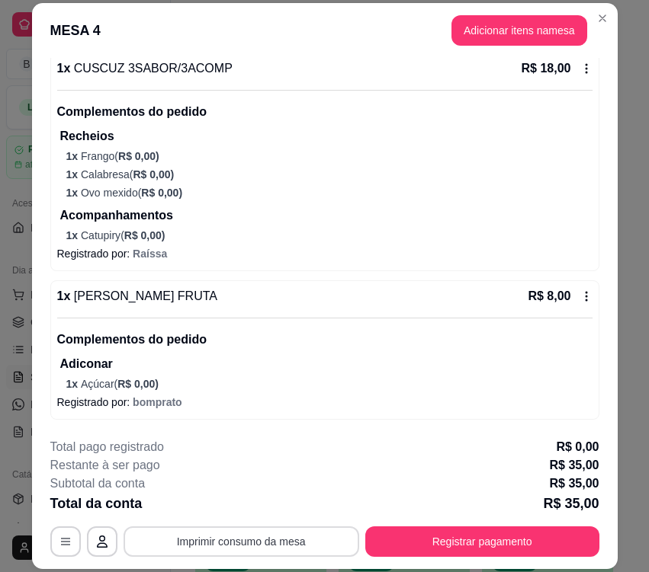
click at [320, 540] on button "Imprimir consumo da mesa" at bounding box center [240, 542] width 235 height 30
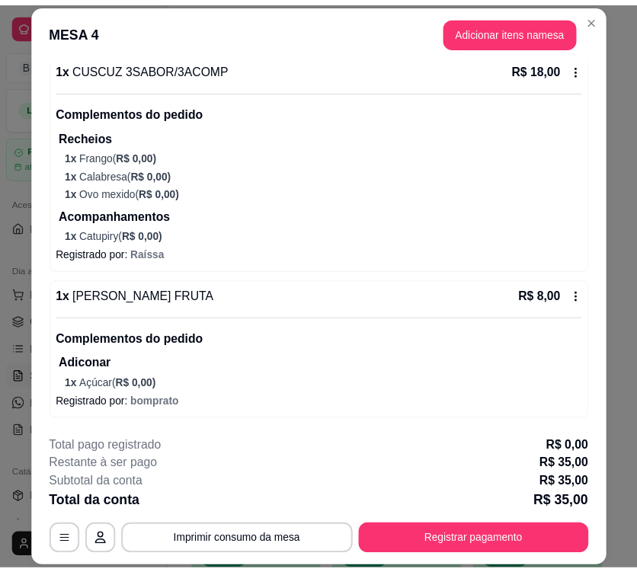
scroll to position [0, 0]
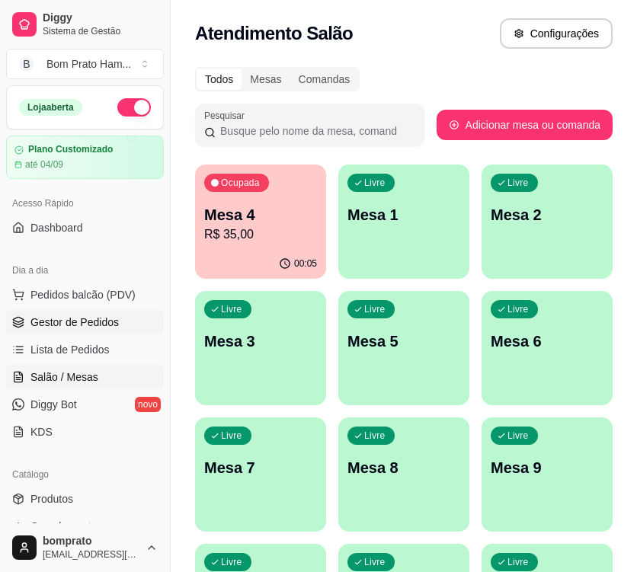
click at [109, 326] on span "Gestor de Pedidos" at bounding box center [74, 322] width 88 height 15
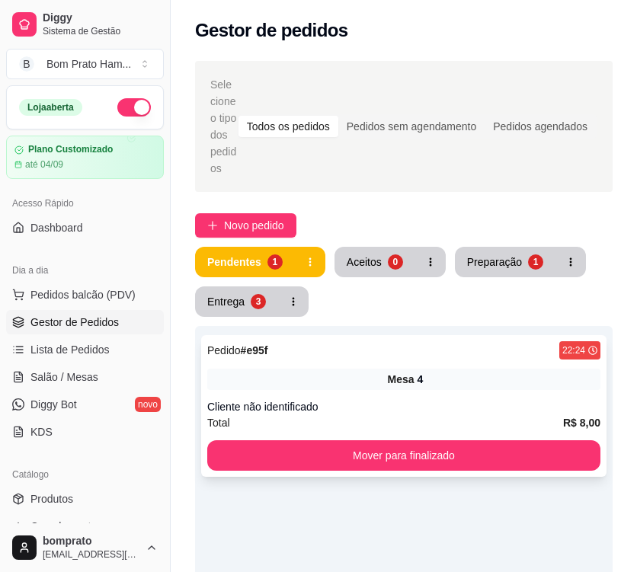
click at [336, 370] on div "Mesa 4" at bounding box center [403, 379] width 393 height 21
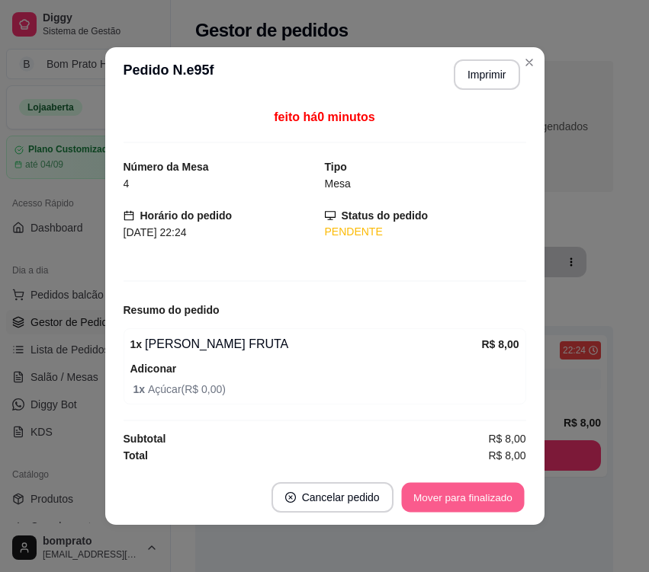
click at [454, 494] on button "Mover para finalizado" at bounding box center [462, 498] width 123 height 30
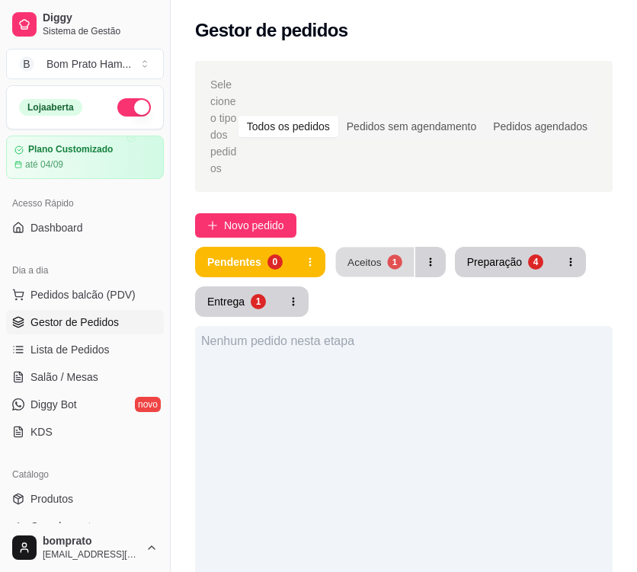
click at [370, 271] on button "Aceitos 1" at bounding box center [374, 263] width 78 height 30
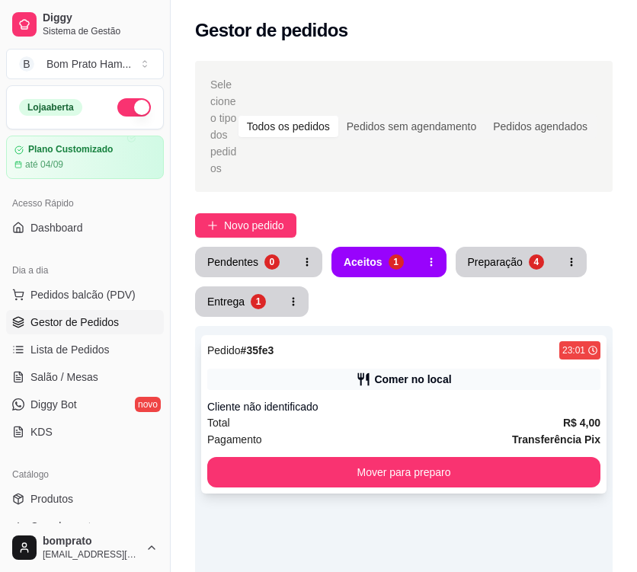
click at [415, 396] on div "Pedido # 35fe3 23:01 Comer no local Cliente não identificado Total R$ 4,00 Paga…" at bounding box center [403, 414] width 405 height 159
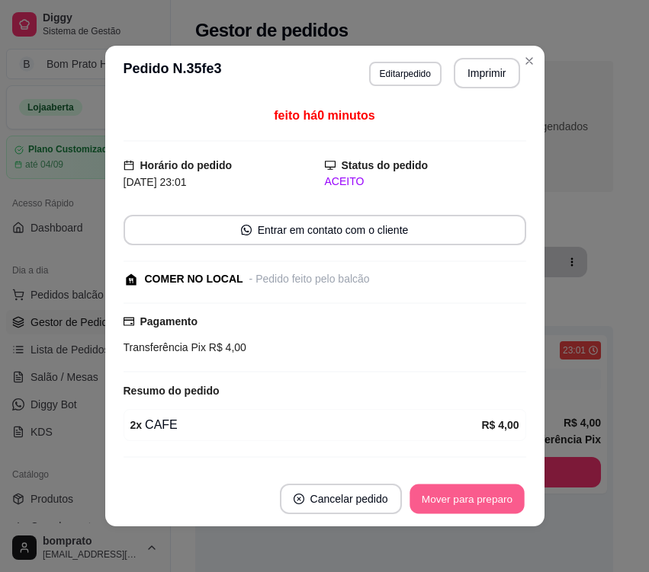
click at [485, 498] on button "Mover para preparo" at bounding box center [466, 500] width 114 height 30
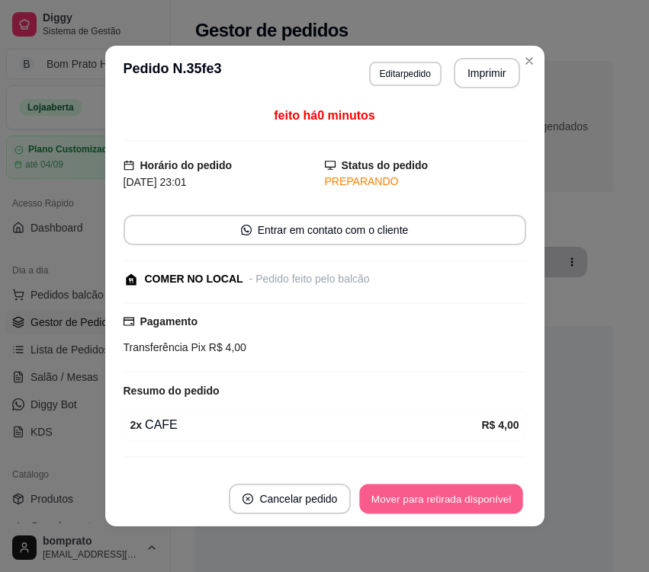
click at [485, 498] on button "Mover para retirada disponível" at bounding box center [441, 500] width 163 height 30
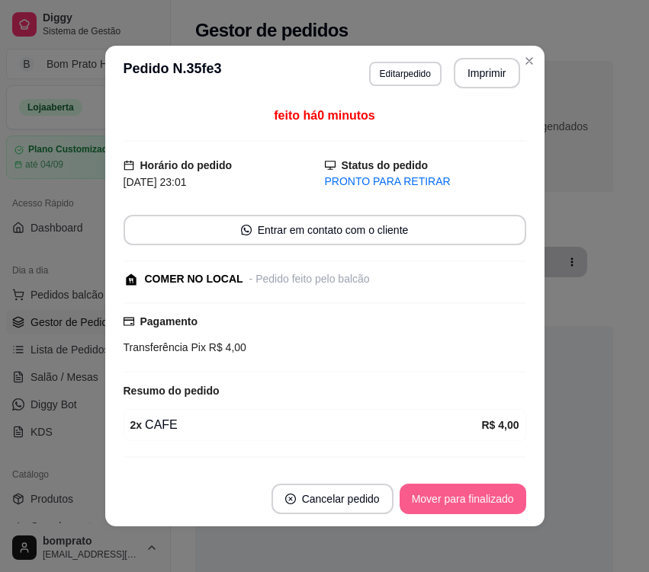
click at [485, 498] on button "Mover para finalizado" at bounding box center [462, 499] width 127 height 30
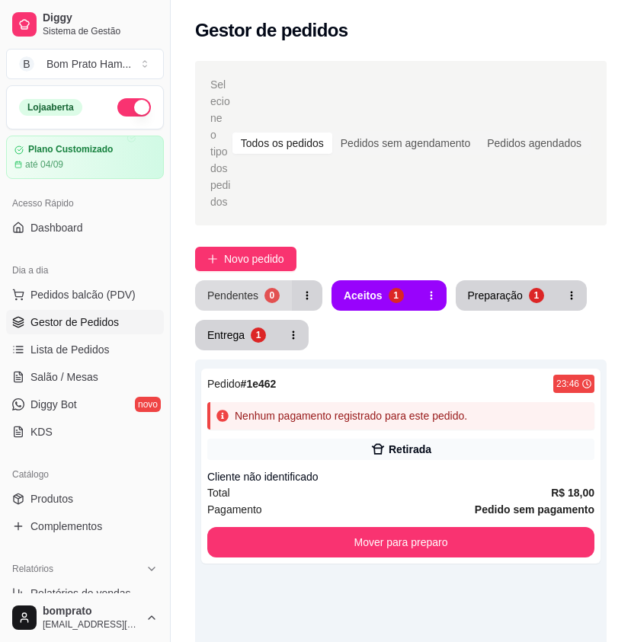
click at [258, 280] on button "Pendentes 0" at bounding box center [243, 295] width 97 height 30
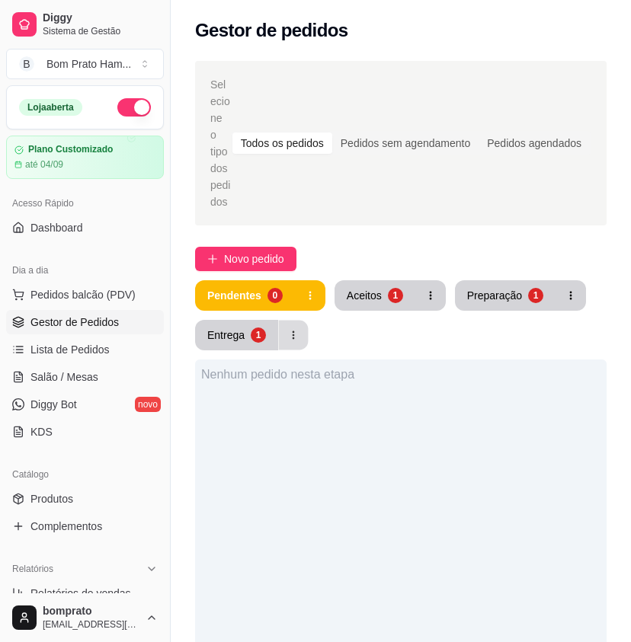
click at [279, 326] on button "button" at bounding box center [294, 336] width 30 height 30
click at [243, 326] on button "Entrega 1" at bounding box center [237, 336] width 81 height 30
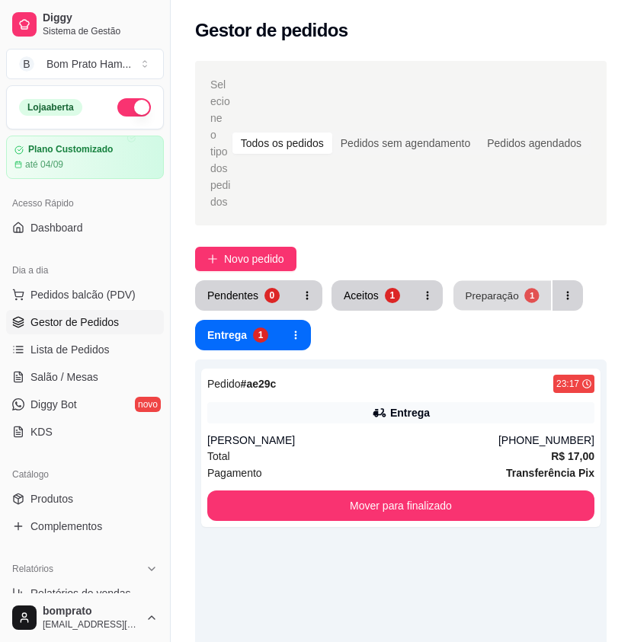
click at [514, 281] on button "Preparação 1" at bounding box center [502, 296] width 98 height 30
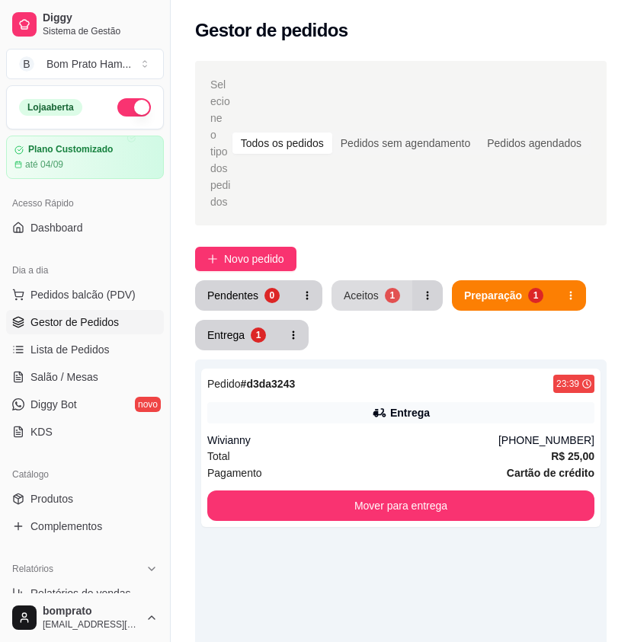
click at [390, 287] on button "Aceitos 1" at bounding box center [372, 295] width 81 height 30
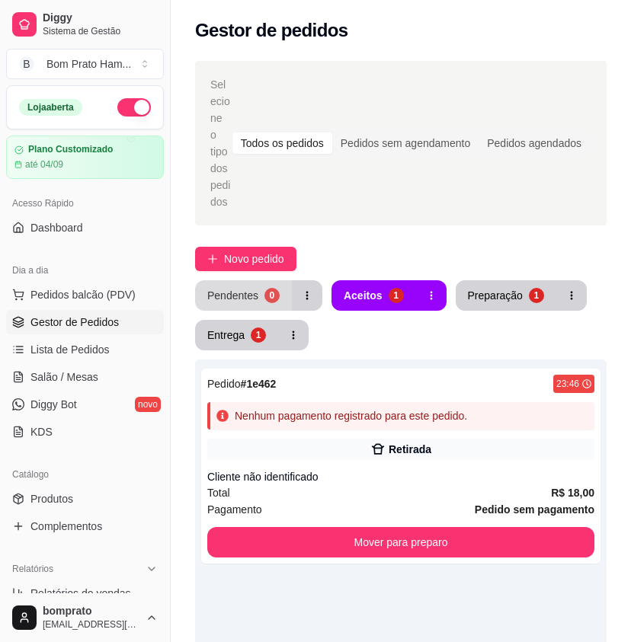
click at [279, 285] on button "Pendentes 0" at bounding box center [243, 295] width 97 height 30
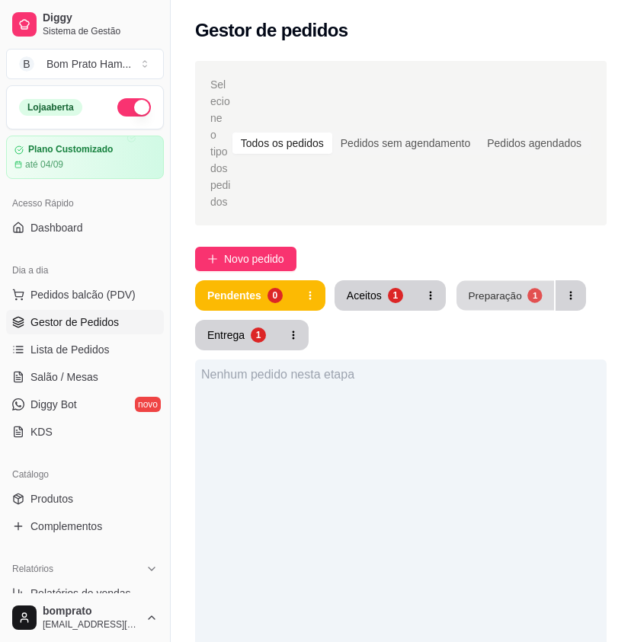
click at [497, 288] on div "Preparação" at bounding box center [494, 295] width 53 height 14
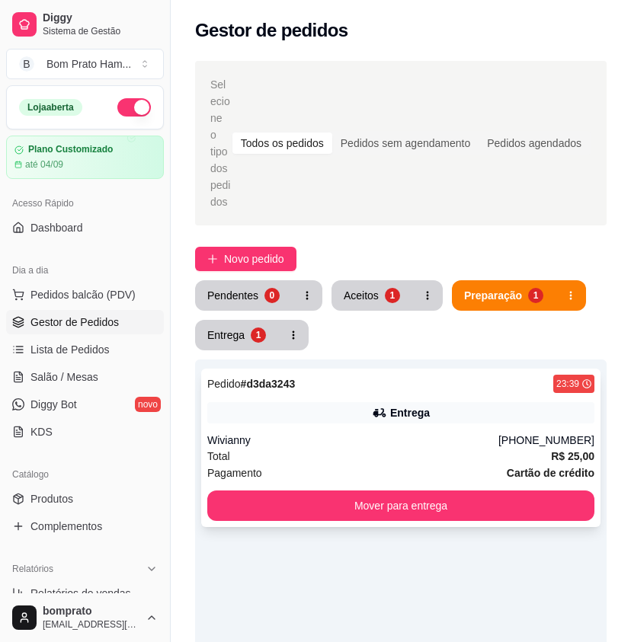
click at [385, 433] on div "Wivianny" at bounding box center [352, 440] width 291 height 15
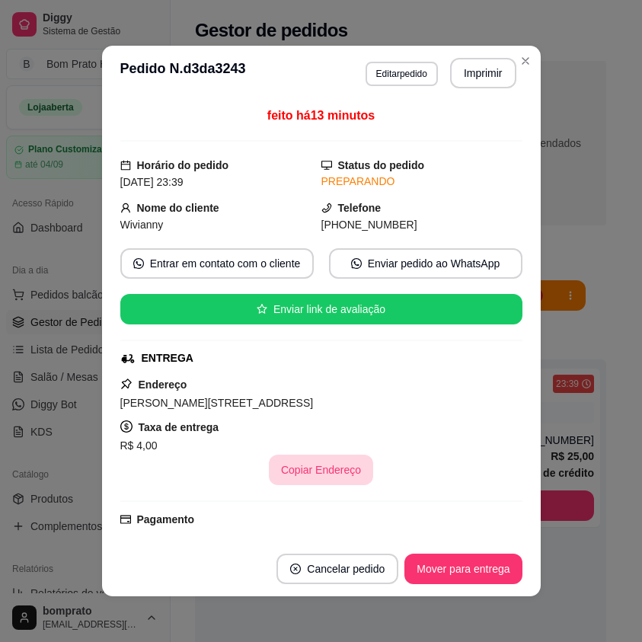
click at [338, 464] on button "Copiar Endereço" at bounding box center [321, 470] width 104 height 30
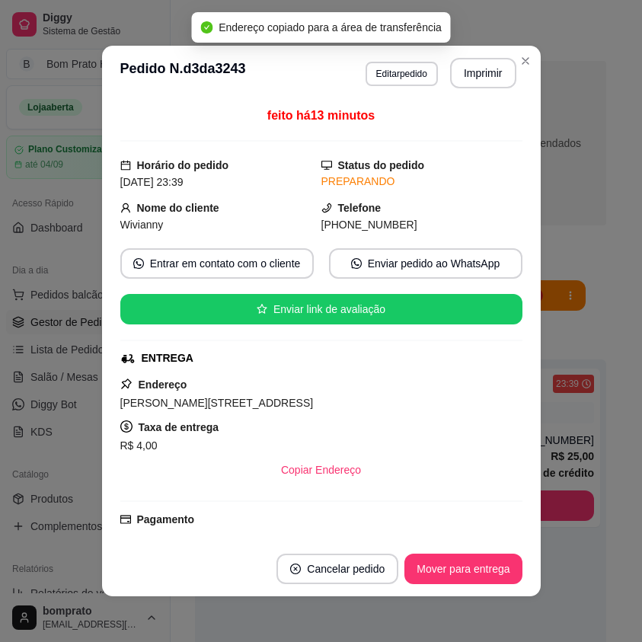
click at [410, 79] on button "Editar pedido" at bounding box center [402, 74] width 72 height 24
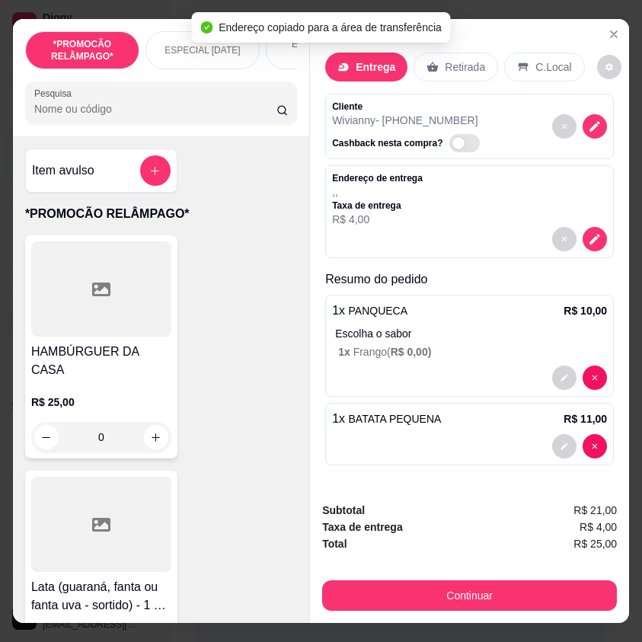
click at [604, 235] on div "Endereço de entrega , , Taxa de entrega R$ 4,00" at bounding box center [469, 211] width 289 height 93
click at [604, 234] on div "Endereço de entrega , , Taxa de entrega R$ 4,00" at bounding box center [469, 211] width 289 height 93
click at [594, 233] on icon "decrease-product-quantity" at bounding box center [594, 239] width 13 height 13
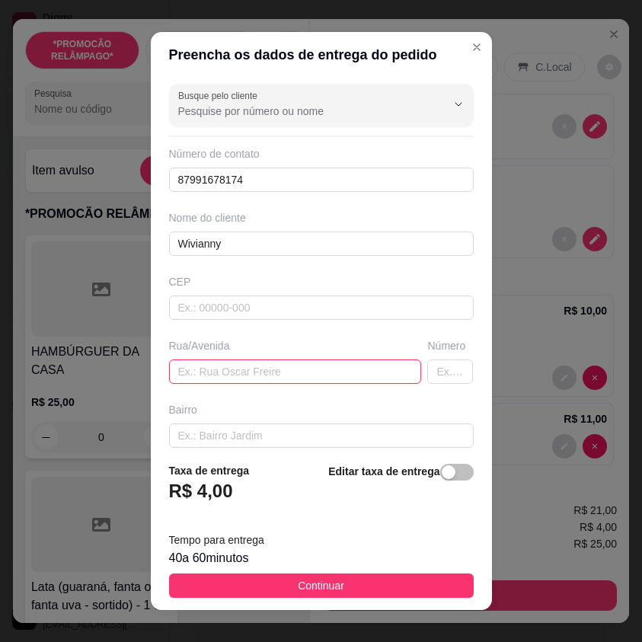
paste input "[PERSON_NAME][STREET_ADDRESS]"
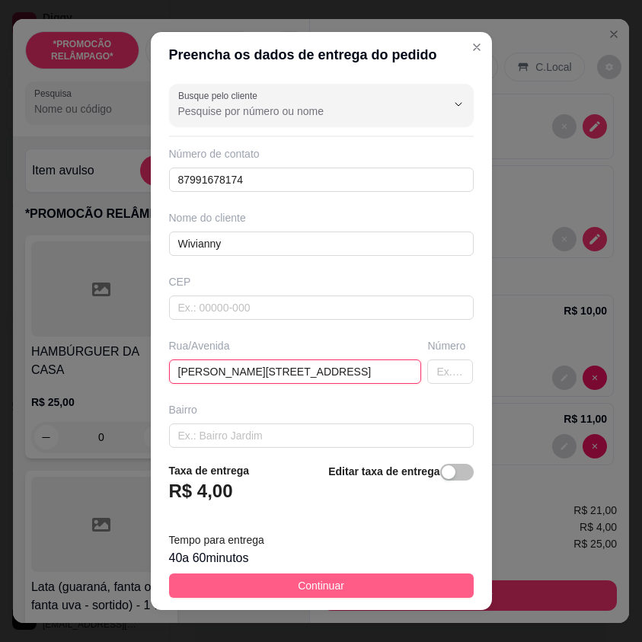
type input "[PERSON_NAME][STREET_ADDRESS]"
click at [396, 585] on button "Continuar" at bounding box center [321, 586] width 305 height 24
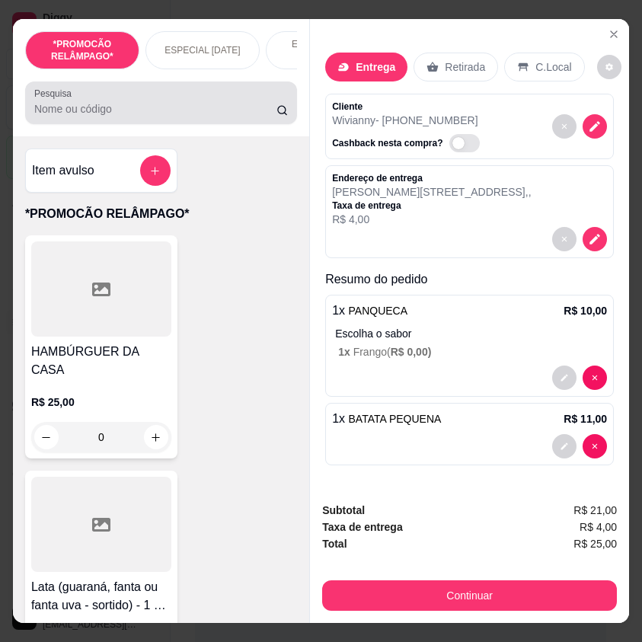
click at [104, 117] on input "Pesquisa" at bounding box center [155, 108] width 242 height 15
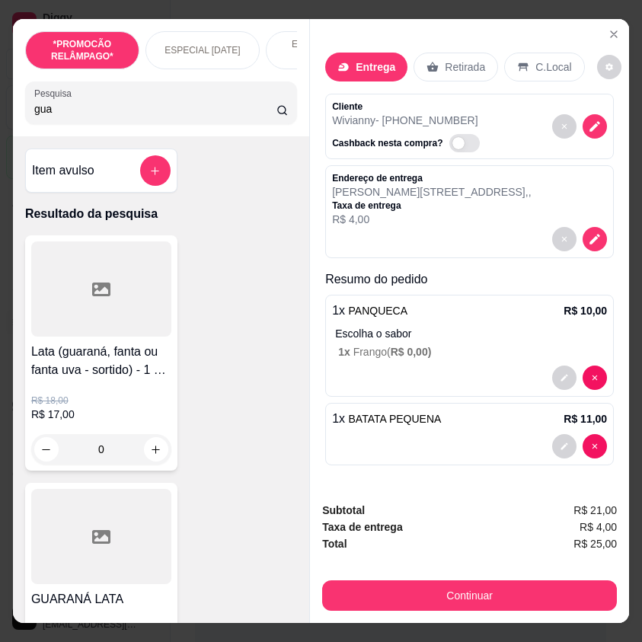
scroll to position [305, 0]
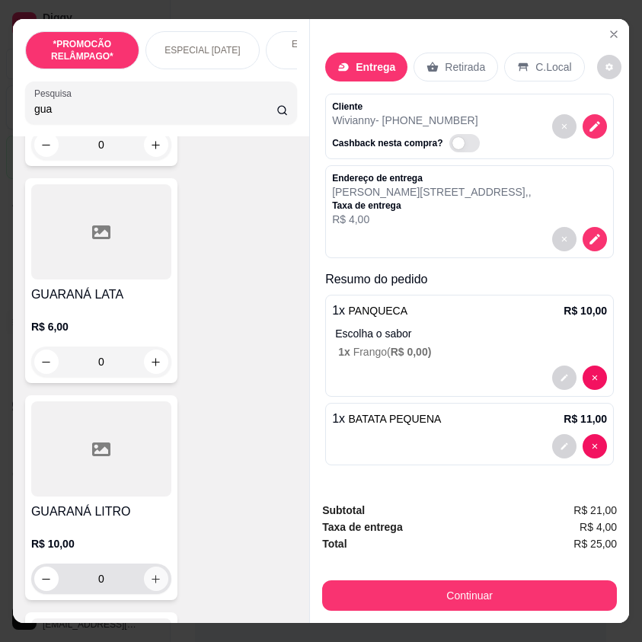
type input "gua"
click at [158, 584] on button "increase-product-quantity" at bounding box center [156, 579] width 24 height 24
type input "1"
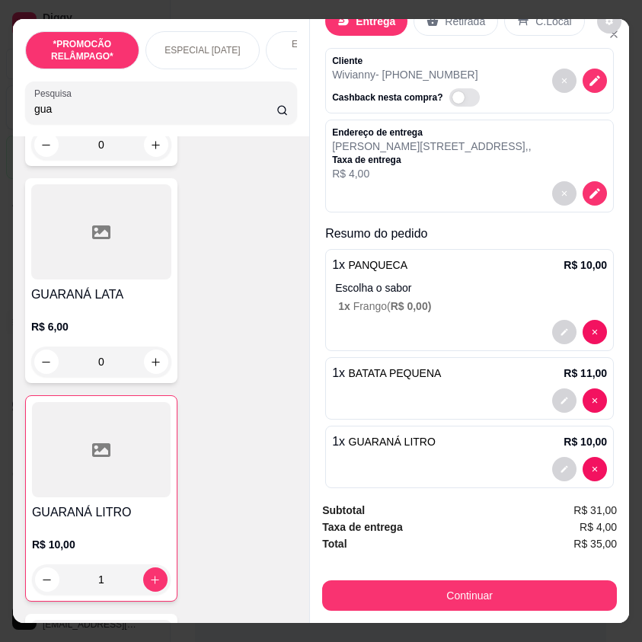
scroll to position [66, 0]
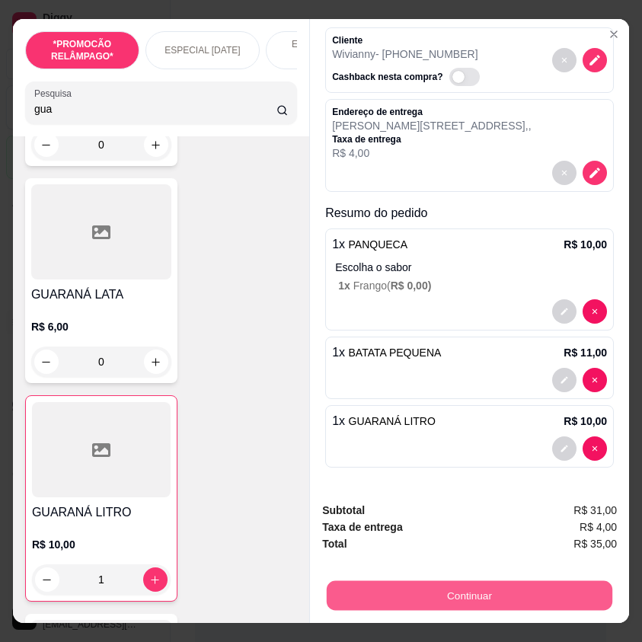
click at [566, 581] on button "Continuar" at bounding box center [470, 596] width 286 height 30
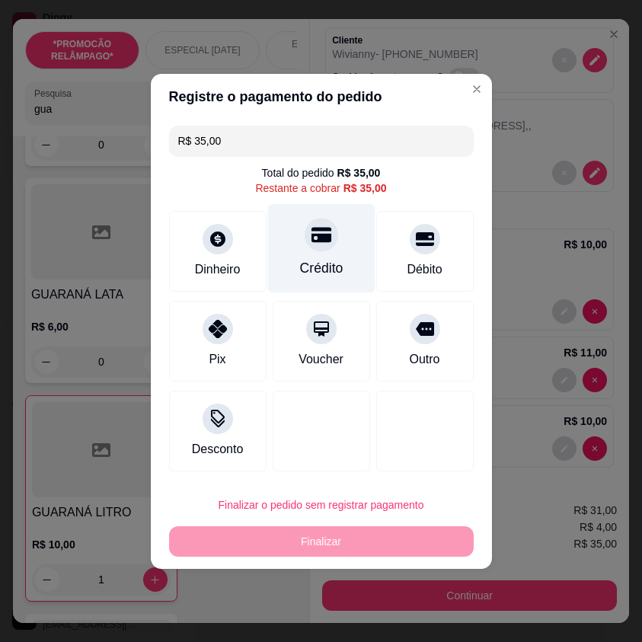
click at [316, 261] on div "Crédito" at bounding box center [321, 268] width 43 height 20
type input "R$ 0,00"
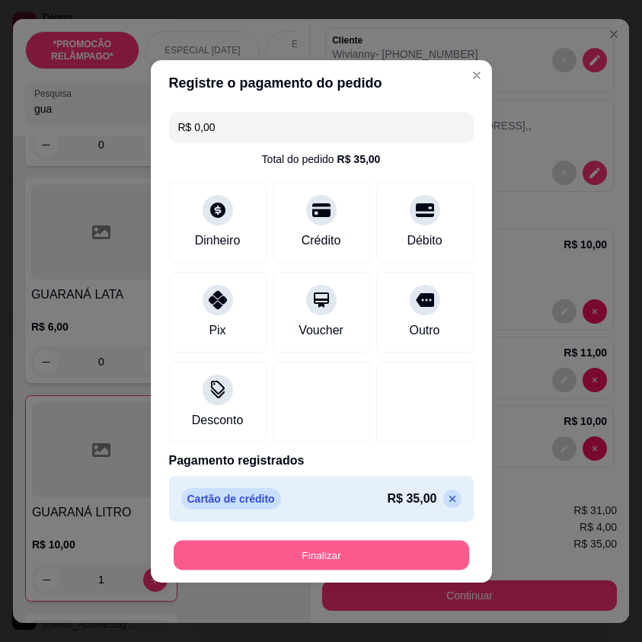
click at [368, 540] on button "Finalizar" at bounding box center [322, 555] width 296 height 30
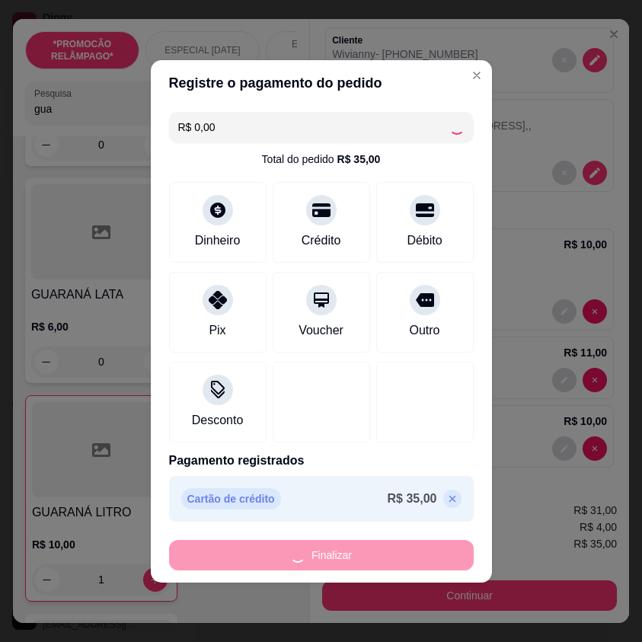
type input "0"
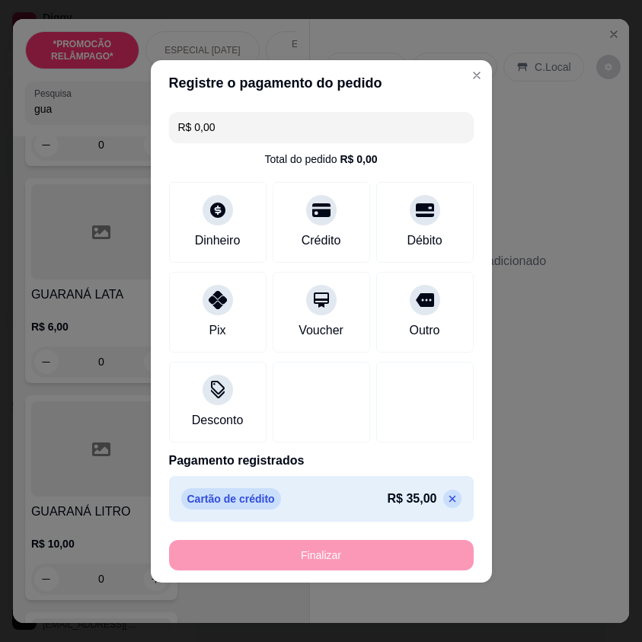
type input "-R$ 35,00"
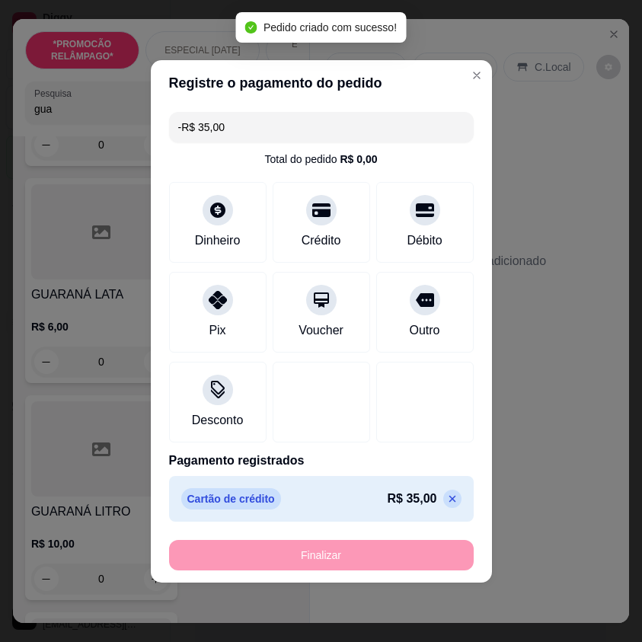
scroll to position [0, 0]
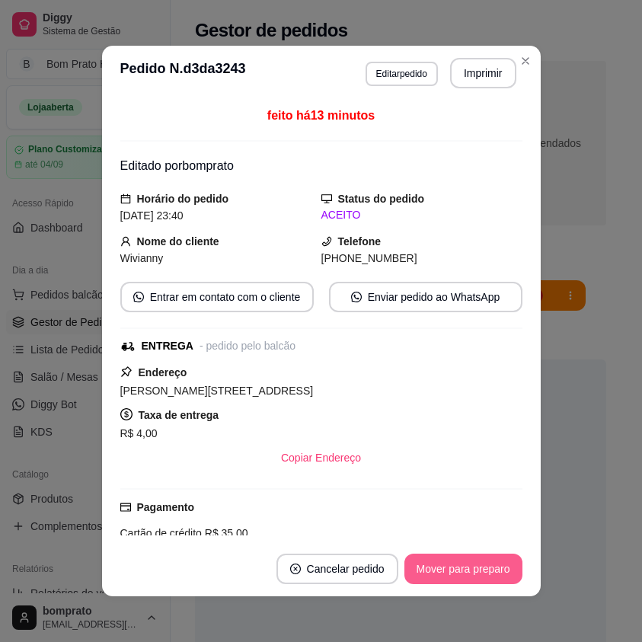
click at [437, 568] on button "Mover para preparo" at bounding box center [464, 569] width 118 height 30
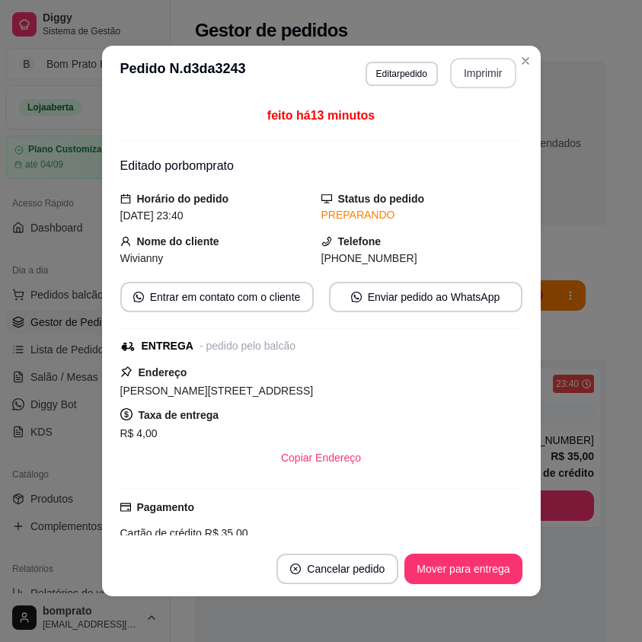
click at [471, 72] on button "Imprimir" at bounding box center [483, 73] width 66 height 30
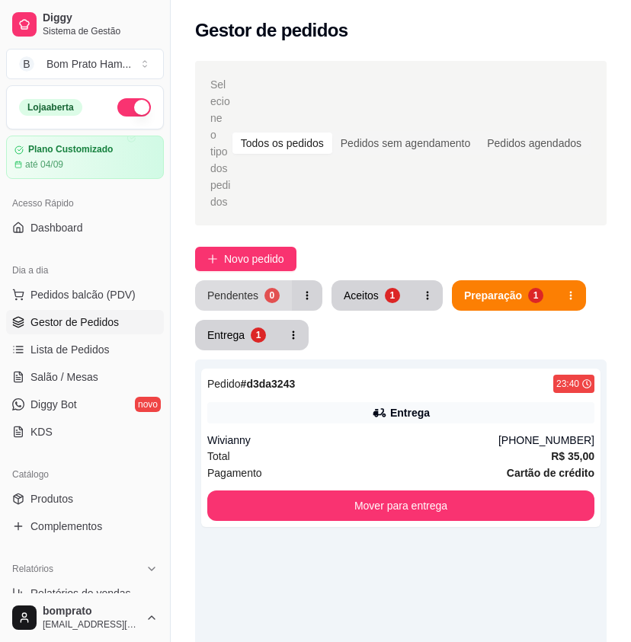
click at [279, 280] on button "Pendentes 0" at bounding box center [243, 295] width 97 height 30
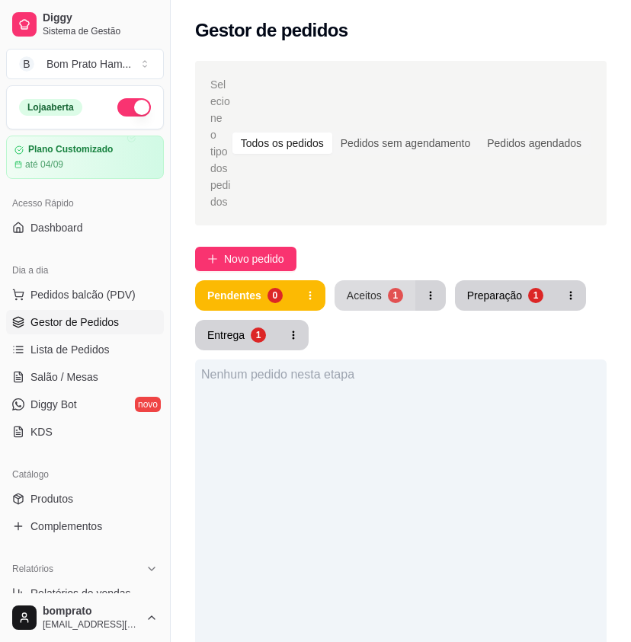
click at [384, 282] on button "Aceitos 1" at bounding box center [375, 295] width 81 height 30
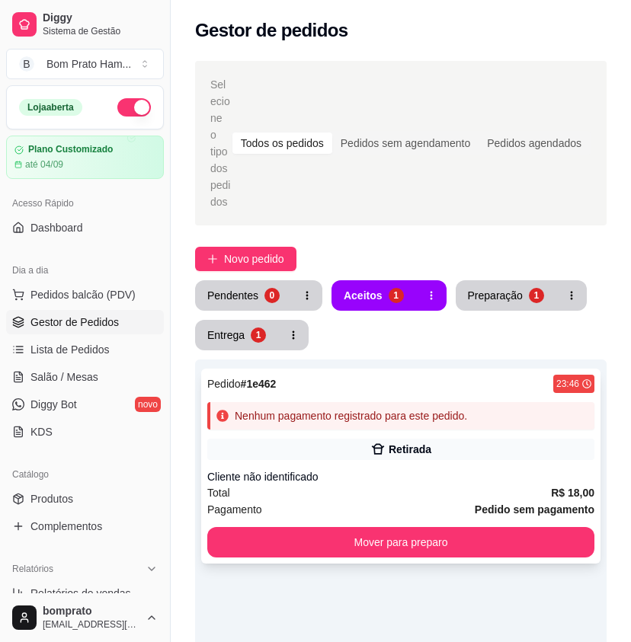
click at [398, 442] on div "Retirada" at bounding box center [410, 449] width 43 height 15
click at [98, 375] on link "Salão / Mesas" at bounding box center [85, 377] width 158 height 24
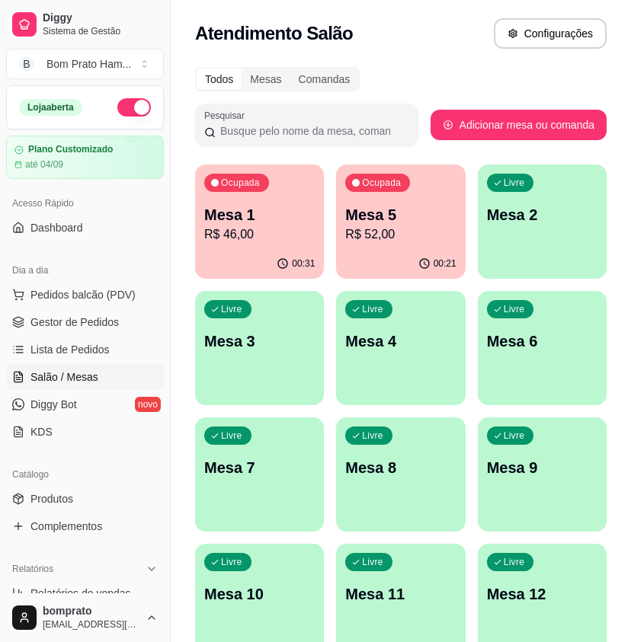
click at [394, 217] on p "Mesa 5" at bounding box center [400, 214] width 111 height 21
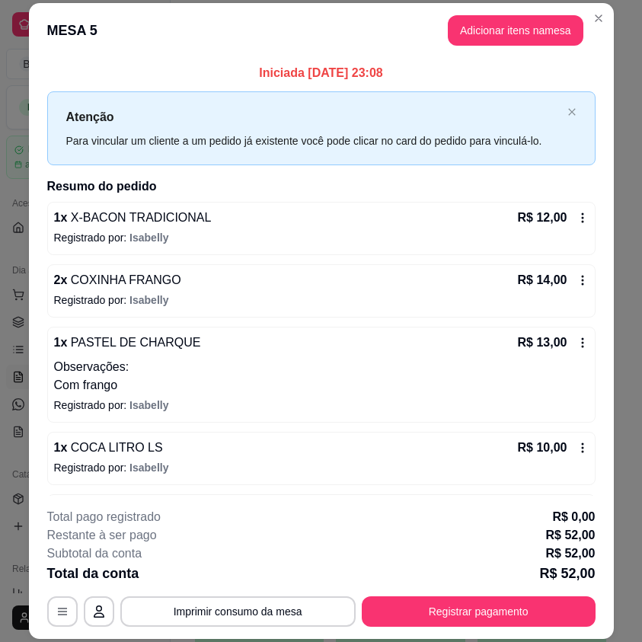
scroll to position [58, 0]
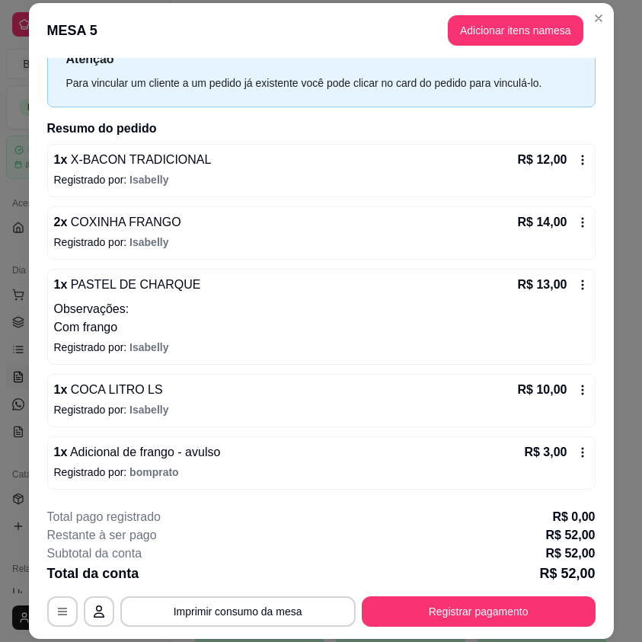
click at [577, 223] on icon at bounding box center [583, 222] width 12 height 12
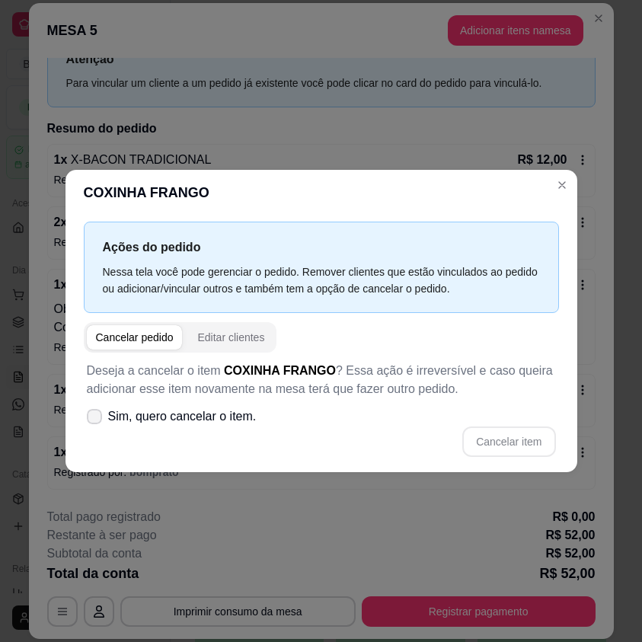
click at [104, 421] on label "Sim, quero cancelar o item." at bounding box center [172, 417] width 182 height 30
click at [96, 421] on input "Sim, quero cancelar o item." at bounding box center [91, 424] width 10 height 10
checkbox input "true"
click at [497, 441] on button "Cancelar item" at bounding box center [509, 442] width 91 height 30
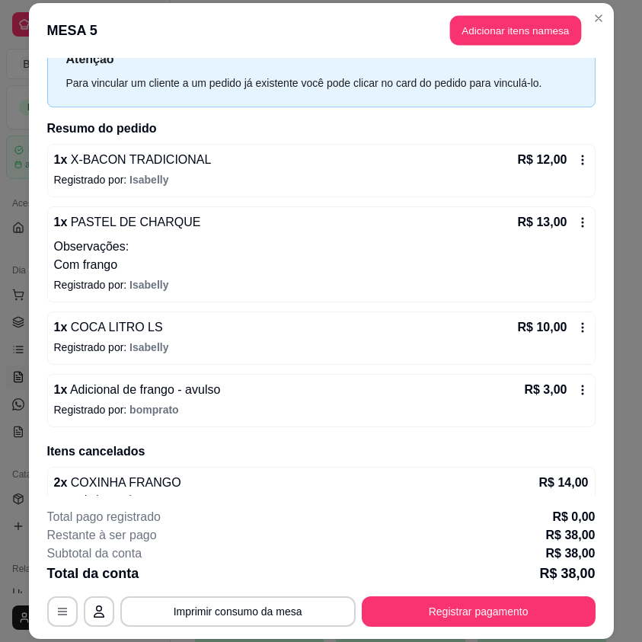
click at [516, 34] on button "Adicionar itens na mesa" at bounding box center [515, 31] width 131 height 30
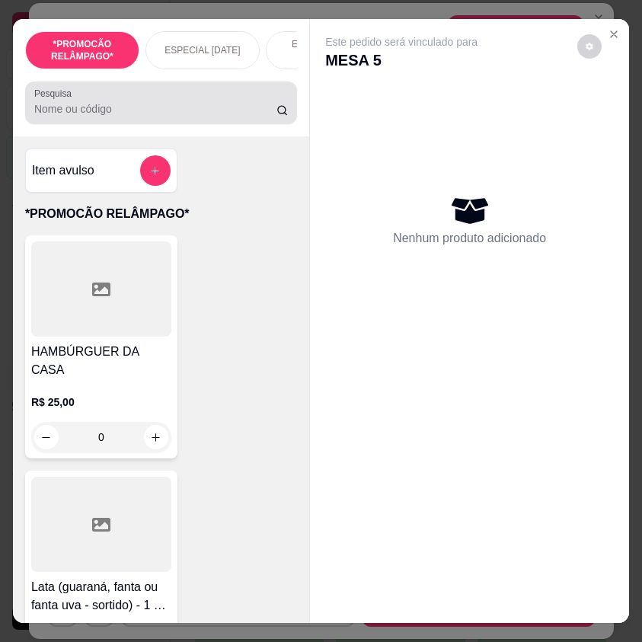
click at [168, 114] on input "Pesquisa" at bounding box center [155, 108] width 242 height 15
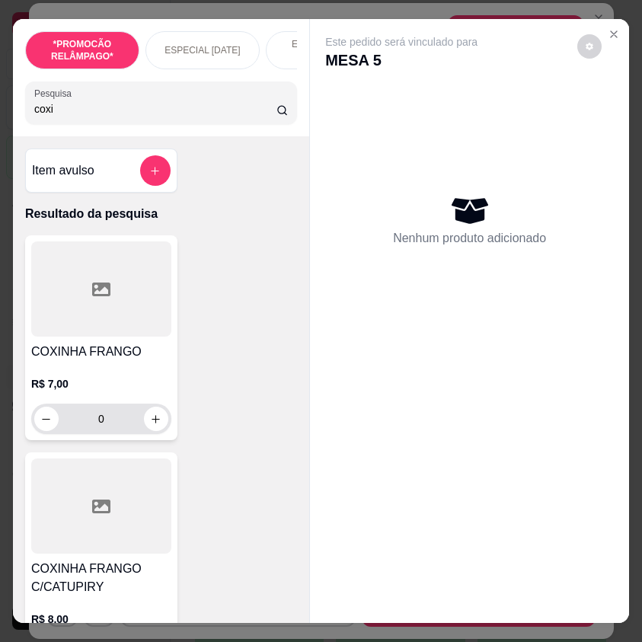
type input "coxi"
click at [147, 441] on div "COXINHA FRANGO R$ 7,00 0" at bounding box center [101, 337] width 152 height 205
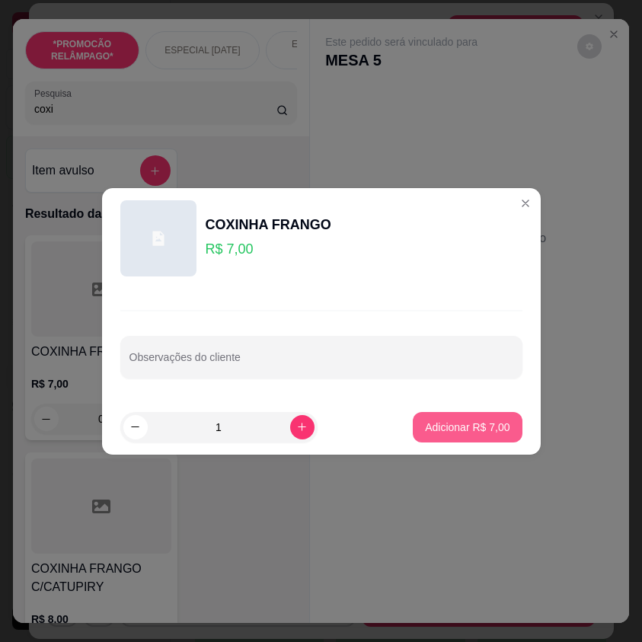
click at [463, 428] on p "Adicionar R$ 7,00" at bounding box center [467, 427] width 85 height 15
type input "1"
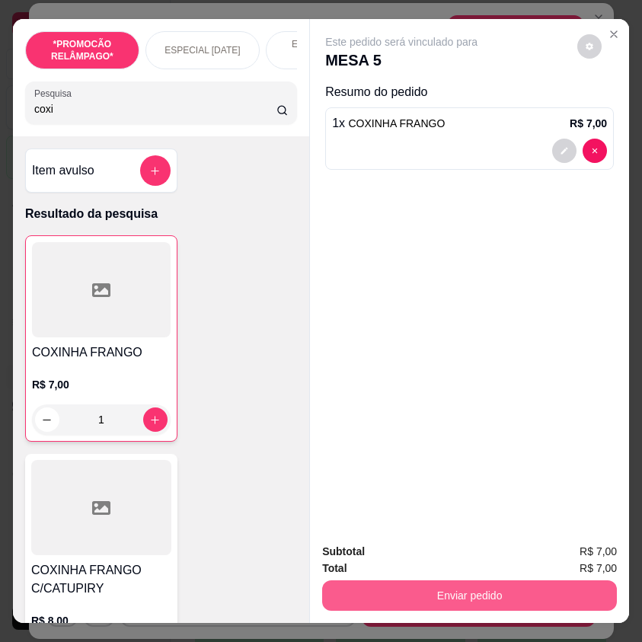
click at [549, 592] on button "Enviar pedido" at bounding box center [469, 596] width 295 height 30
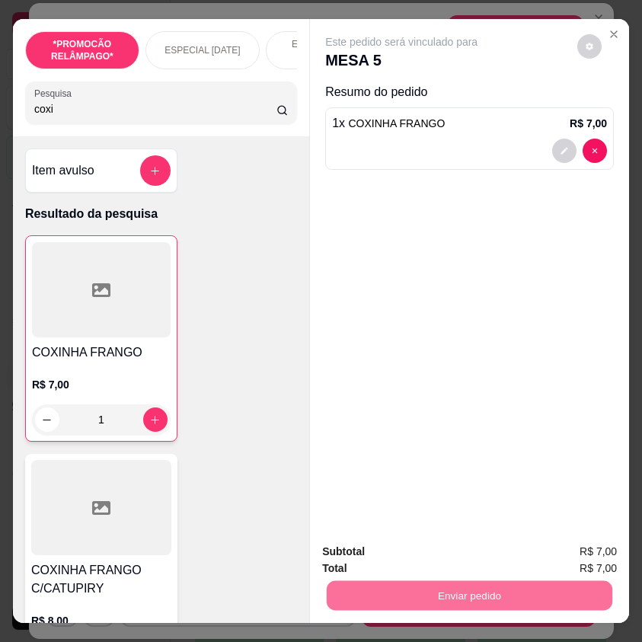
click at [493, 544] on button "Não registrar e enviar pedido" at bounding box center [416, 552] width 165 height 30
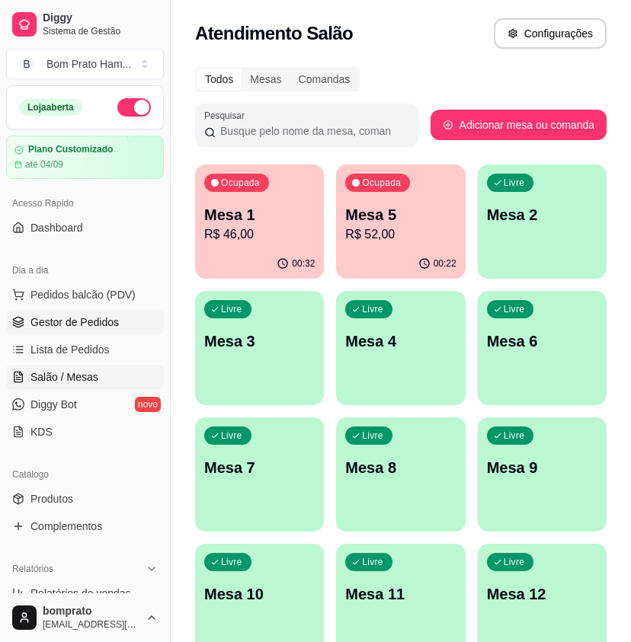
click at [95, 334] on link "Gestor de Pedidos" at bounding box center [85, 322] width 158 height 24
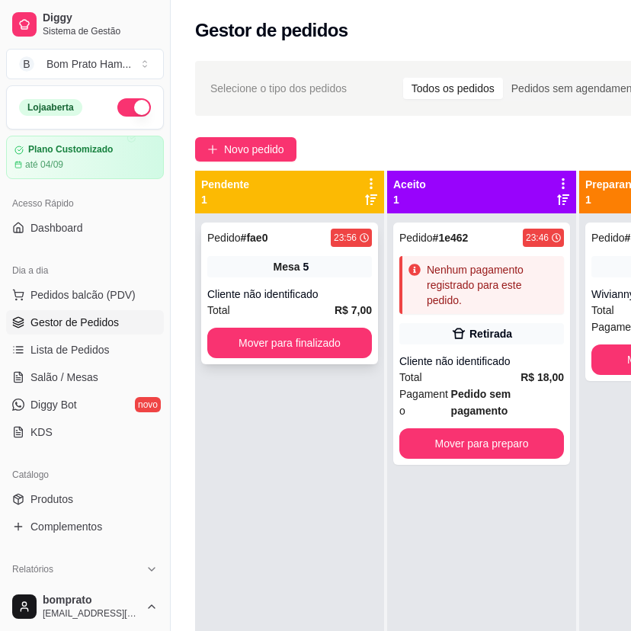
click at [328, 277] on div "Pedido # fae0 23:56 Mesa 5 Cliente não identificado Total R$ 7,00 Mover para fi…" at bounding box center [289, 294] width 177 height 142
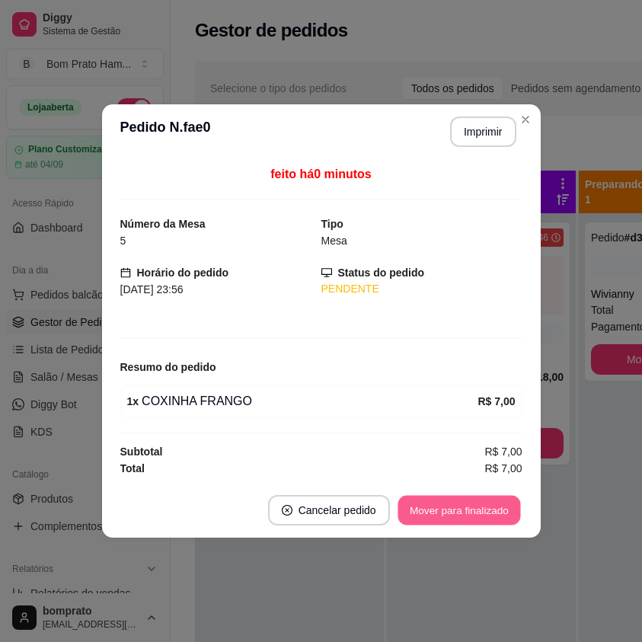
click at [474, 506] on button "Mover para finalizado" at bounding box center [459, 511] width 123 height 30
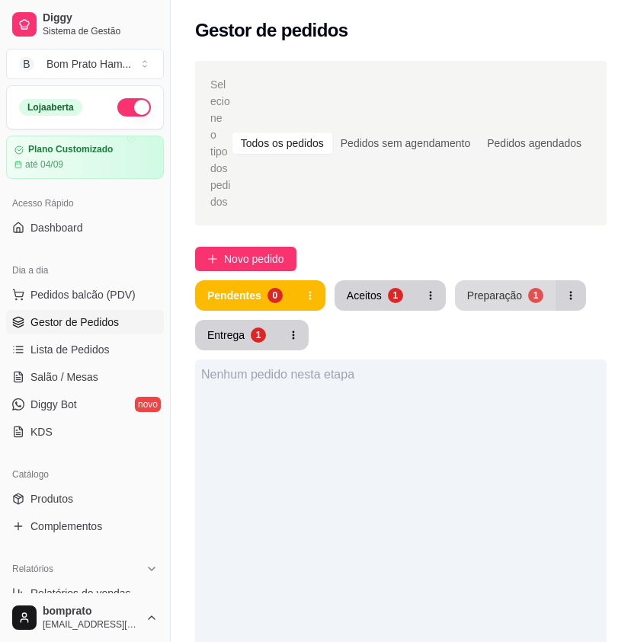
click at [477, 288] on div "Preparação" at bounding box center [494, 295] width 55 height 15
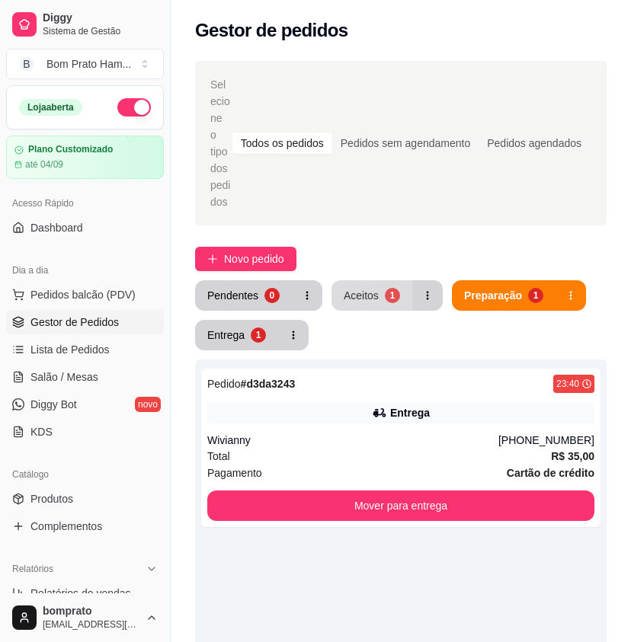
click at [394, 288] on div "1" at bounding box center [392, 295] width 15 height 15
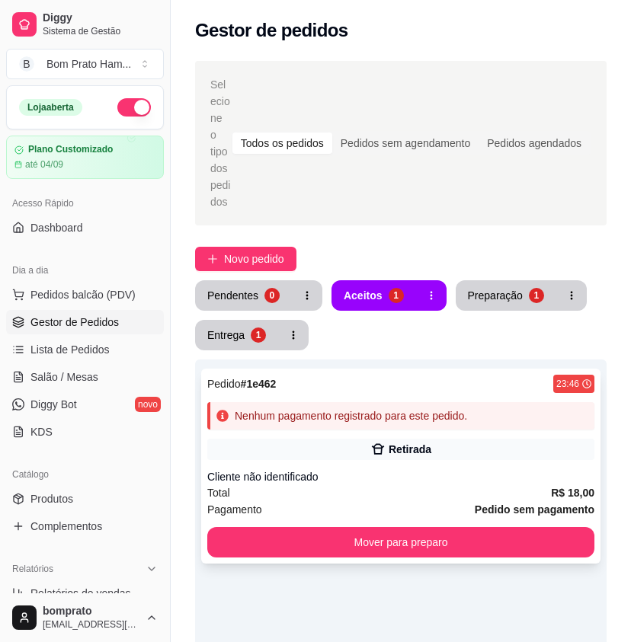
click at [431, 469] on div "Cliente não identificado" at bounding box center [400, 476] width 387 height 15
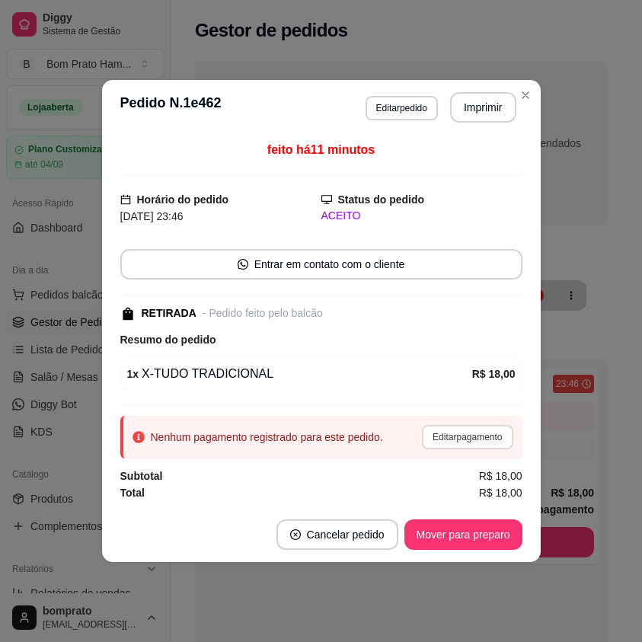
click at [482, 435] on button "Editar pagamento" at bounding box center [467, 437] width 91 height 24
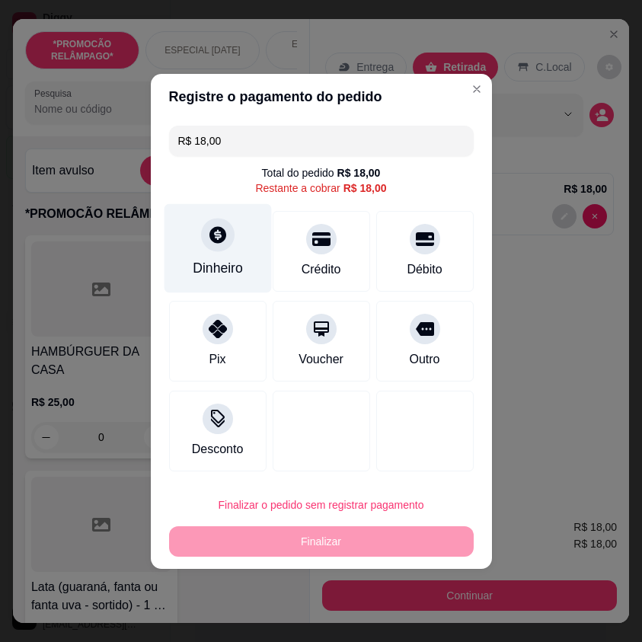
click at [235, 259] on div "Dinheiro" at bounding box center [218, 268] width 50 height 20
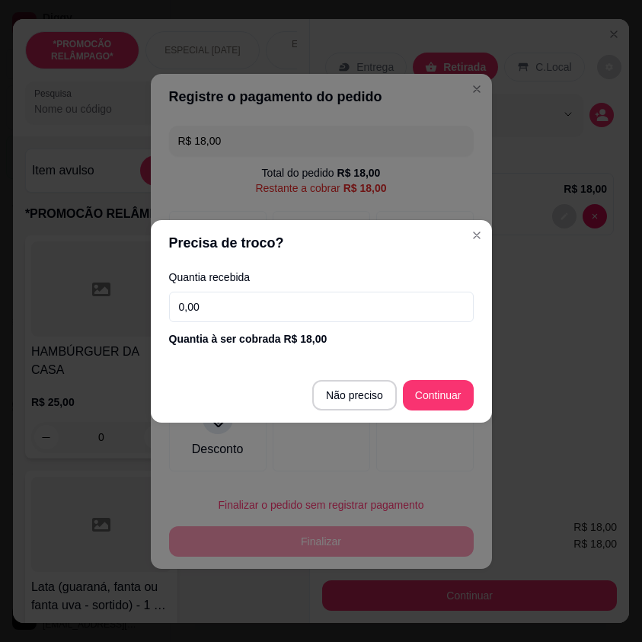
click at [311, 302] on input "0,00" at bounding box center [321, 307] width 305 height 30
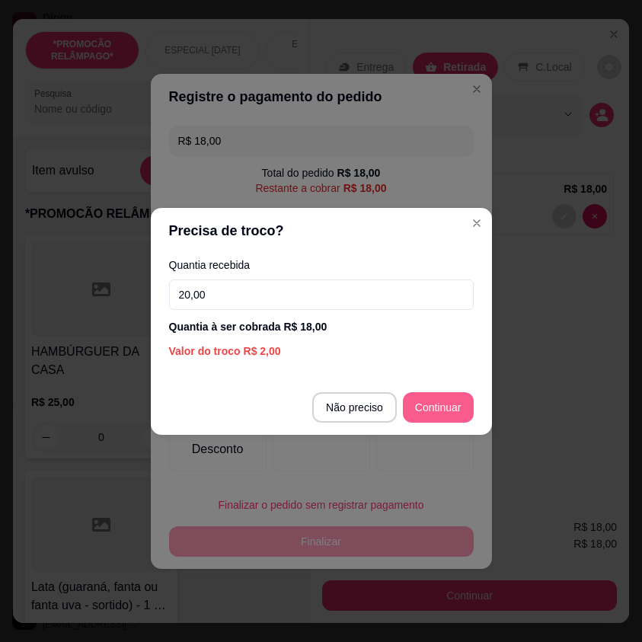
type input "20,00"
type input "R$ 0,00"
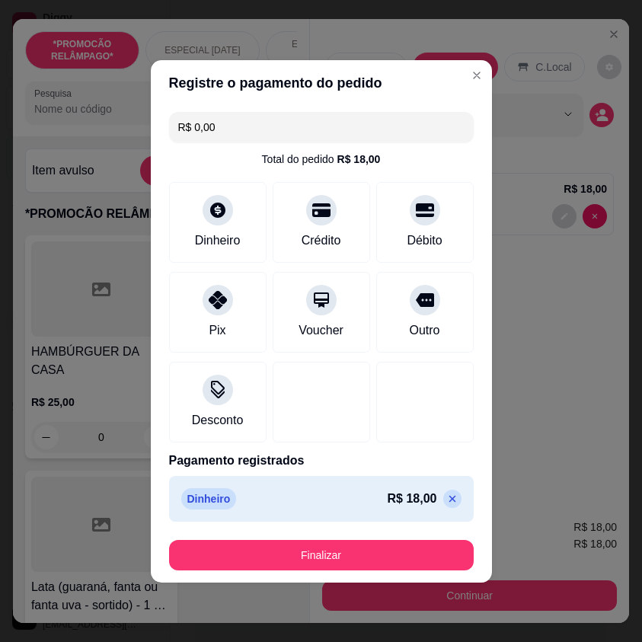
click at [395, 578] on footer "Finalizar" at bounding box center [321, 555] width 341 height 55
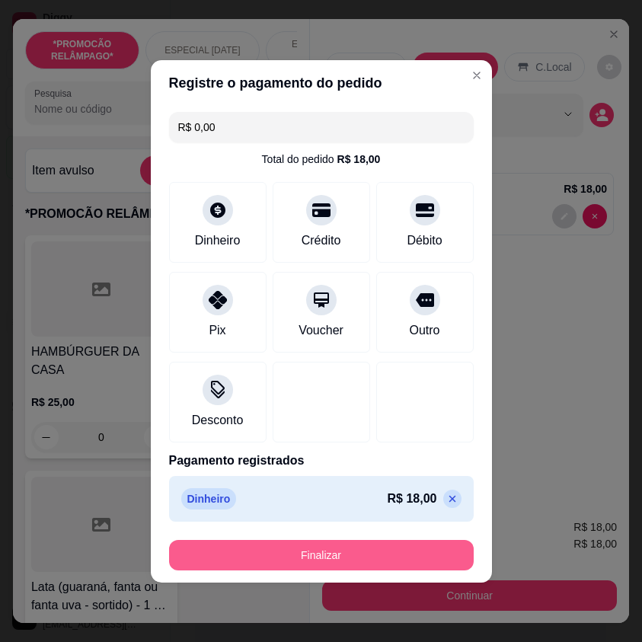
click at [393, 560] on button "Finalizar" at bounding box center [321, 555] width 305 height 30
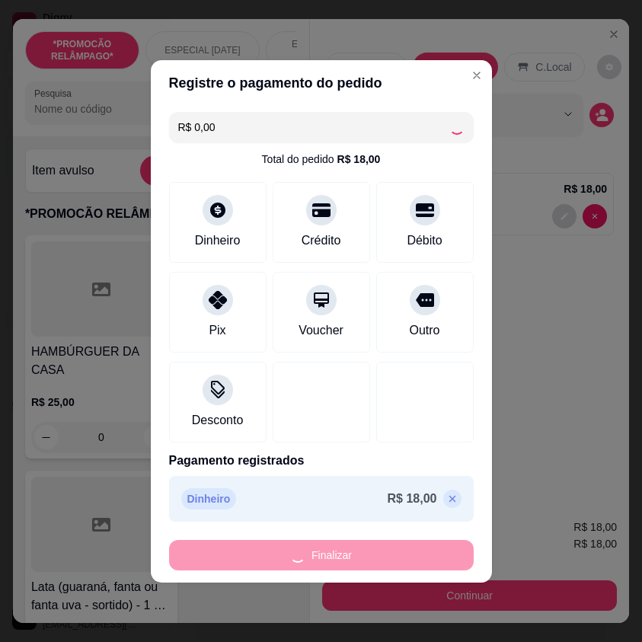
type input "0"
type input "-R$ 18,00"
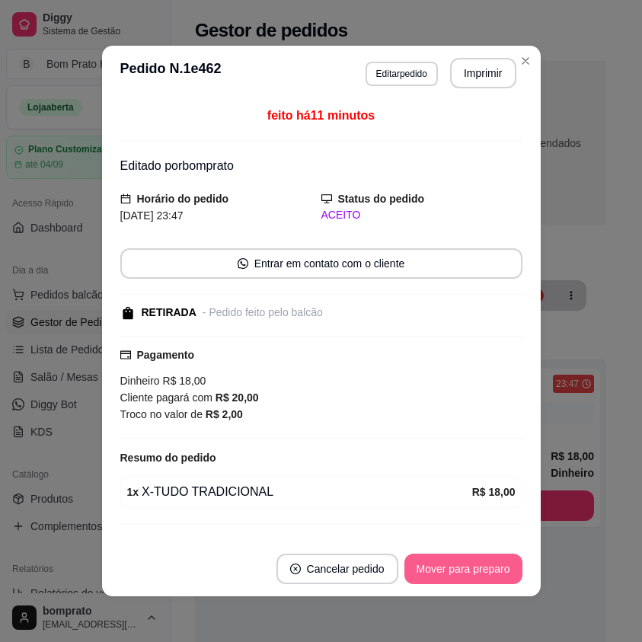
click at [477, 581] on button "Mover para preparo" at bounding box center [464, 569] width 118 height 30
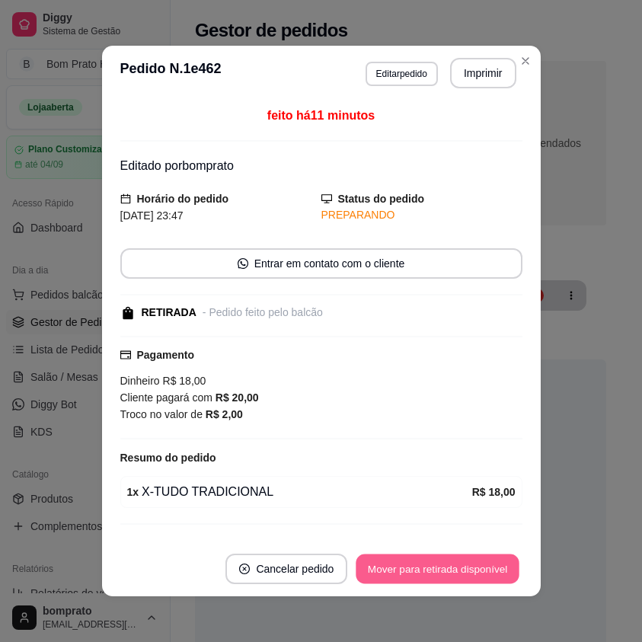
click at [477, 569] on button "Mover para retirada disponível" at bounding box center [438, 570] width 163 height 30
click at [477, 569] on button "Mover para finalizado" at bounding box center [459, 569] width 127 height 30
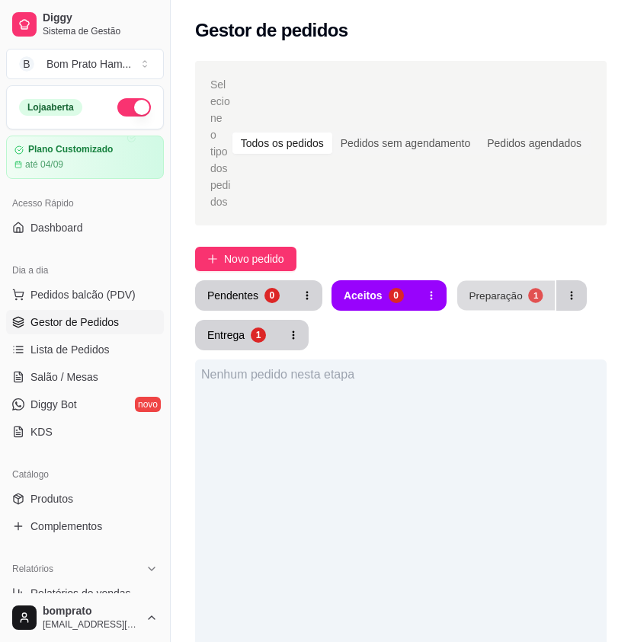
click at [505, 281] on button "Preparação 1" at bounding box center [506, 296] width 98 height 30
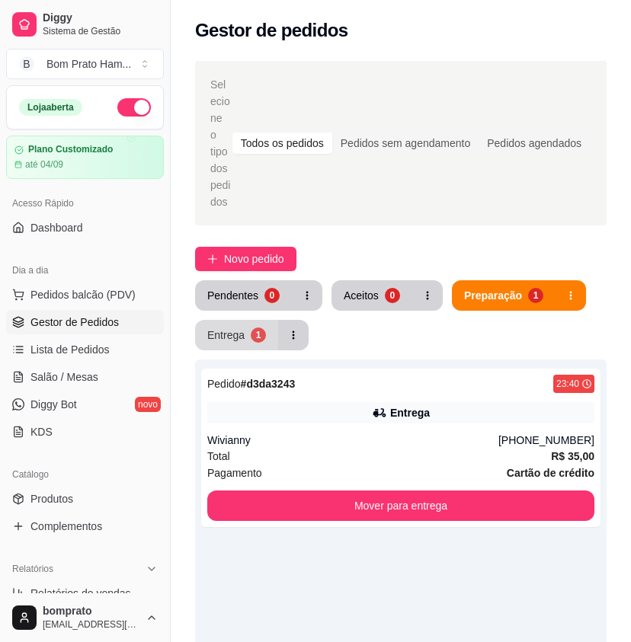
click at [239, 328] on div "Entrega" at bounding box center [225, 335] width 37 height 15
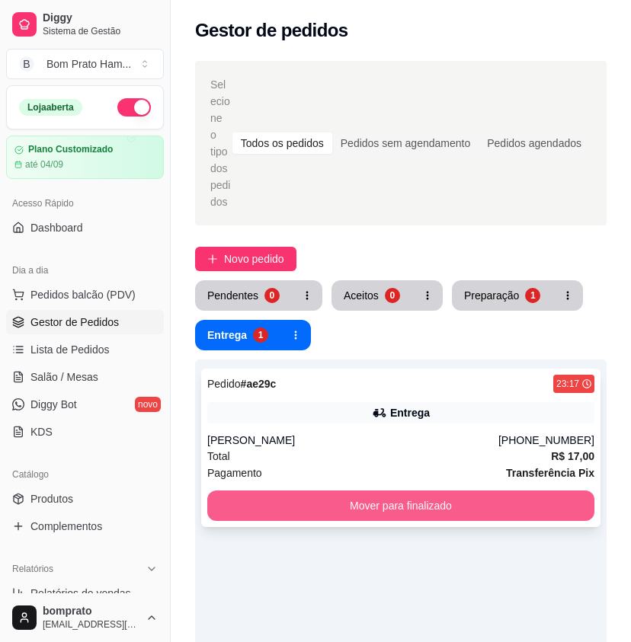
click at [453, 494] on button "Mover para finalizado" at bounding box center [400, 506] width 387 height 30
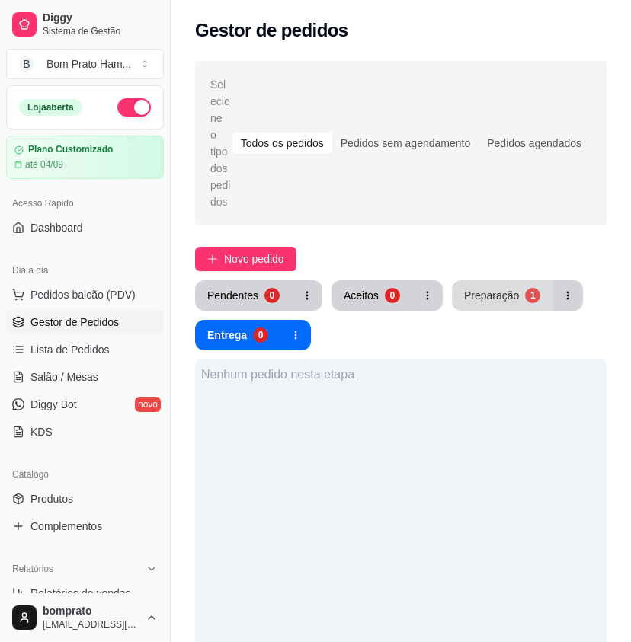
click at [488, 287] on button "Preparação 1" at bounding box center [502, 295] width 101 height 30
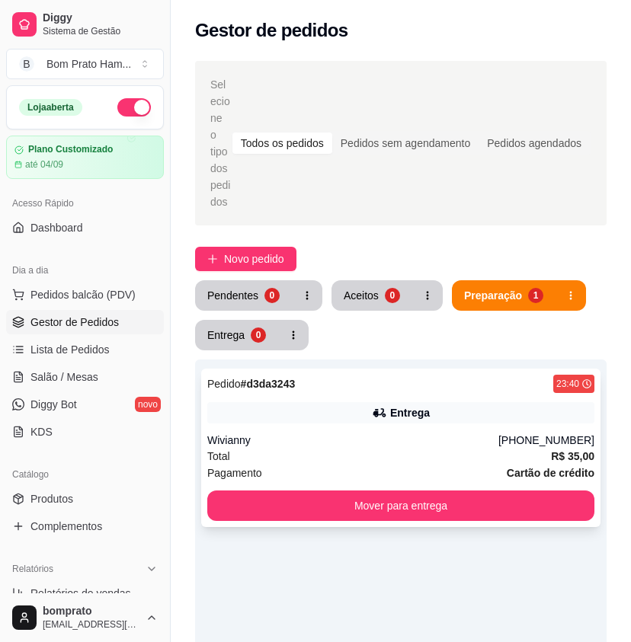
click at [403, 405] on div "Entrega" at bounding box center [410, 412] width 40 height 15
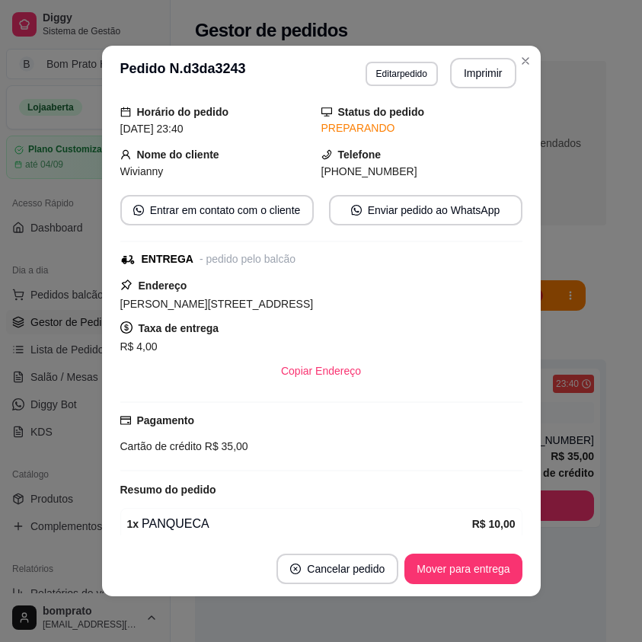
scroll to position [290, 0]
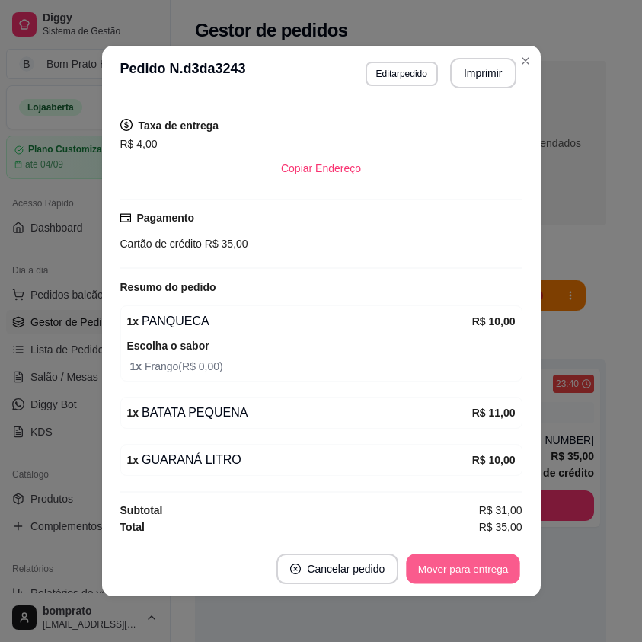
click at [492, 562] on button "Mover para entrega" at bounding box center [464, 570] width 114 height 30
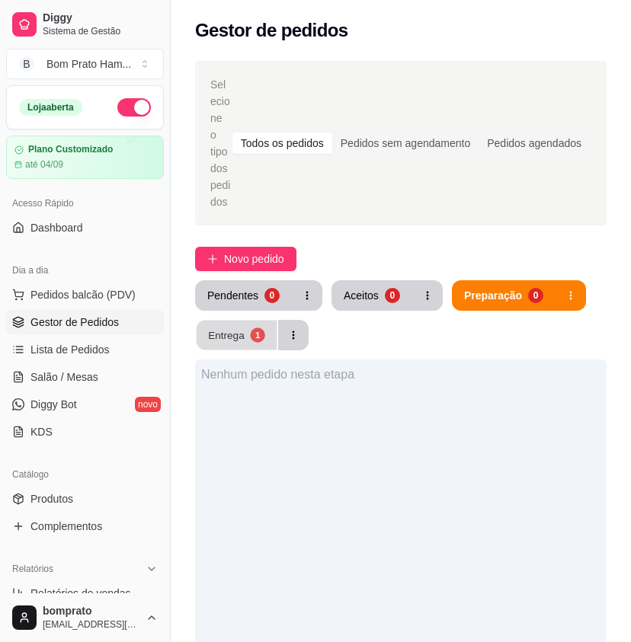
click at [223, 328] on div "Entrega" at bounding box center [226, 335] width 37 height 14
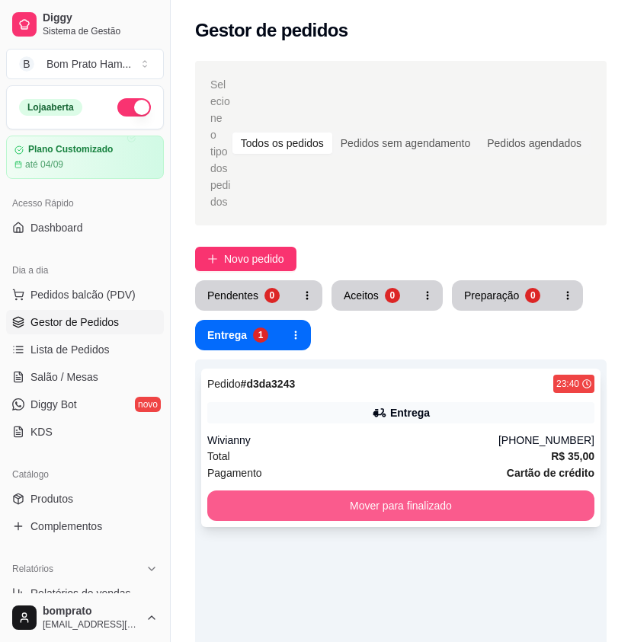
click at [421, 491] on button "Mover para finalizado" at bounding box center [400, 506] width 387 height 30
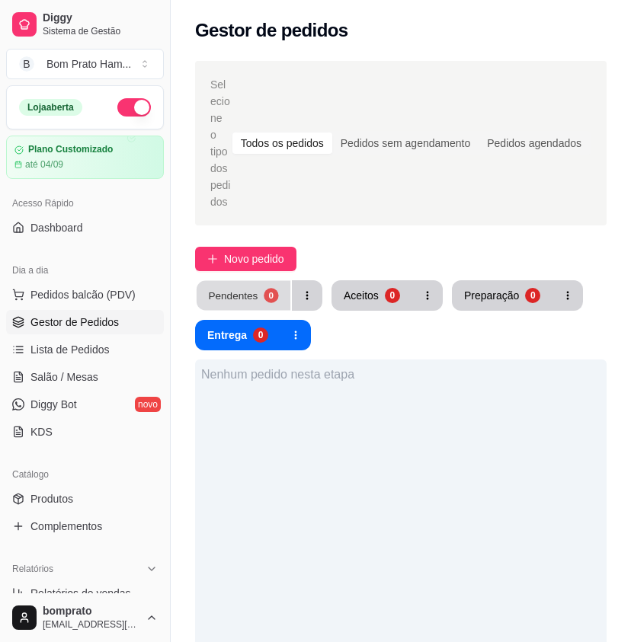
click at [261, 282] on button "Pendentes 0" at bounding box center [244, 296] width 94 height 30
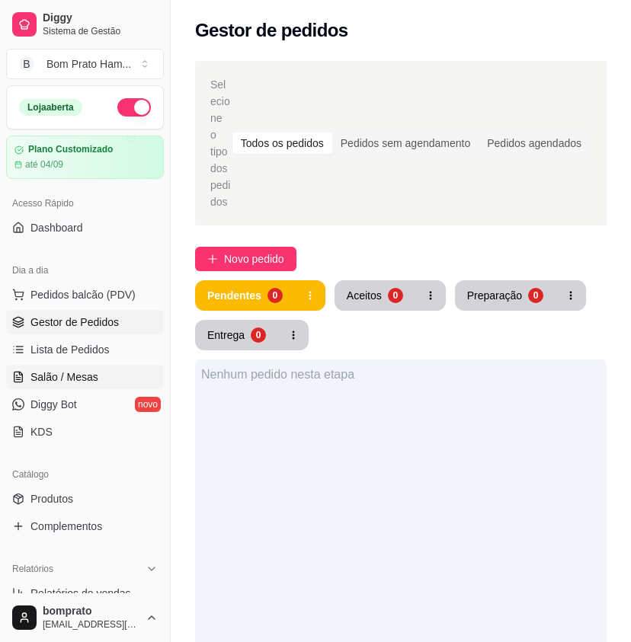
click at [107, 387] on link "Salão / Mesas" at bounding box center [85, 377] width 158 height 24
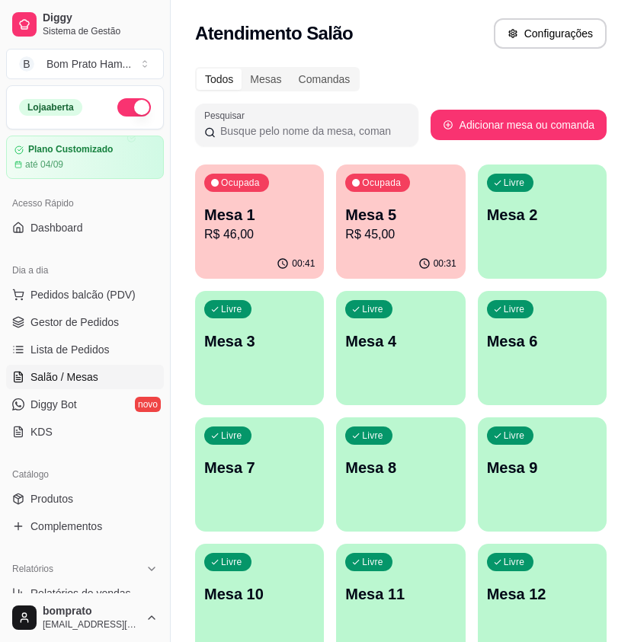
click at [380, 238] on p "R$ 45,00" at bounding box center [400, 235] width 111 height 18
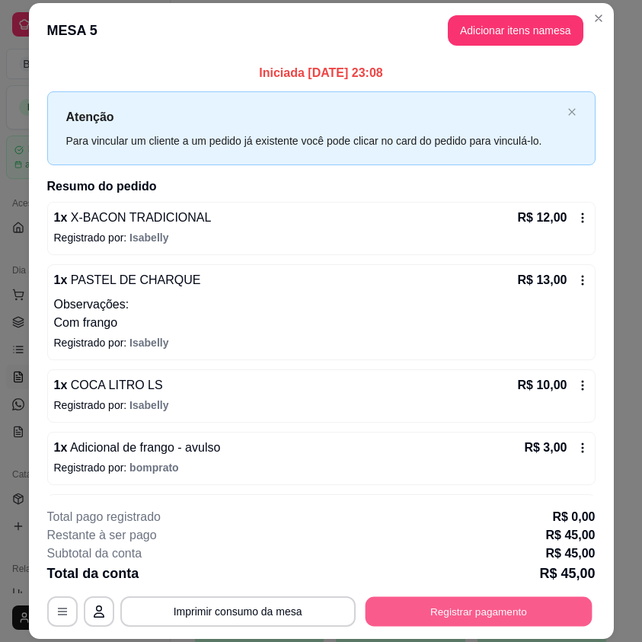
click at [502, 601] on button "Registrar pagamento" at bounding box center [478, 612] width 227 height 30
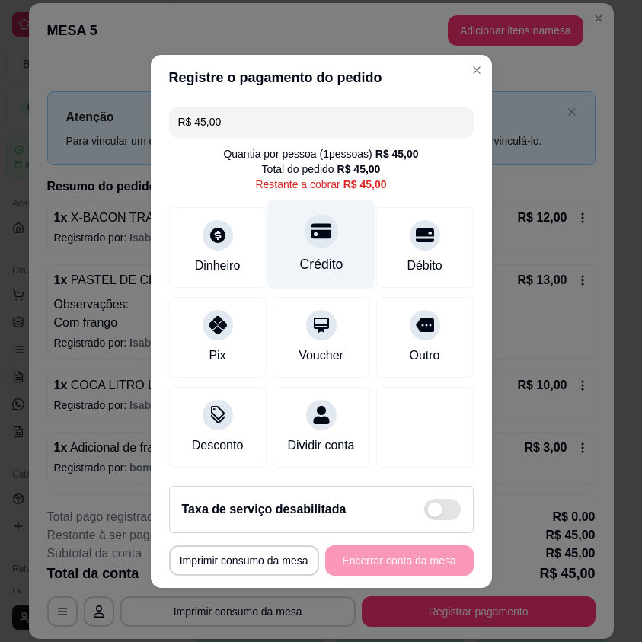
click at [331, 260] on div "Crédito" at bounding box center [321, 244] width 107 height 89
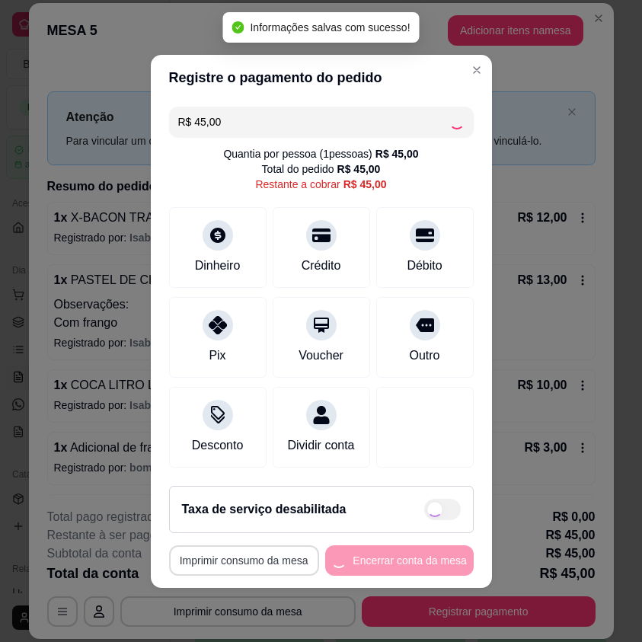
type input "R$ 0,00"
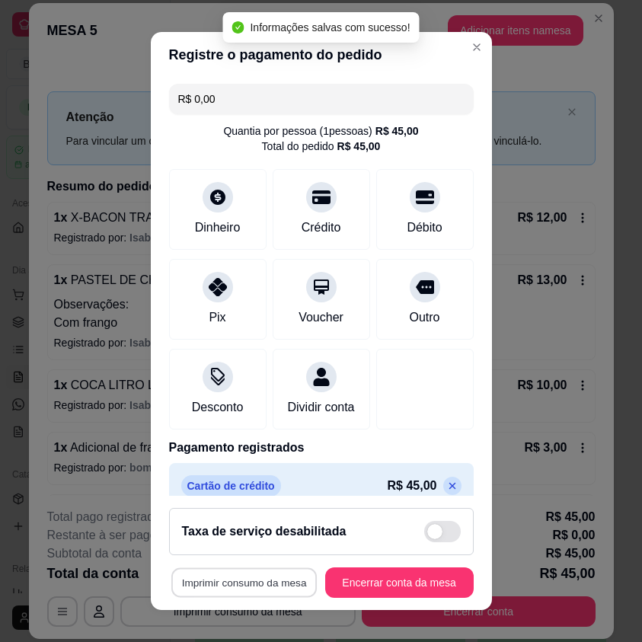
click at [245, 573] on button "Imprimir consumo da mesa" at bounding box center [244, 583] width 146 height 30
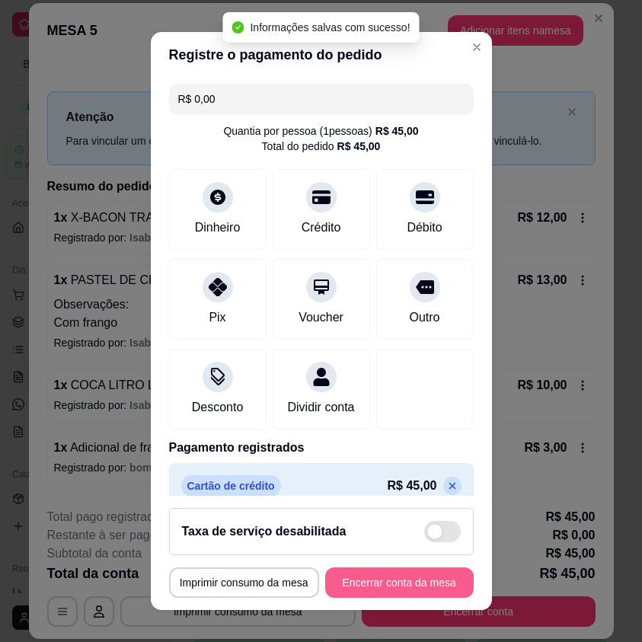
click at [419, 580] on button "Encerrar conta da mesa" at bounding box center [399, 583] width 149 height 30
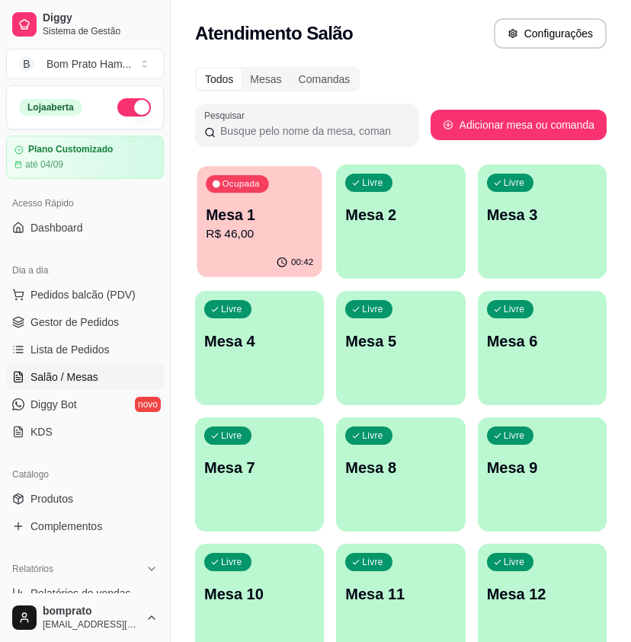
click at [248, 214] on p "Mesa 1" at bounding box center [259, 215] width 107 height 21
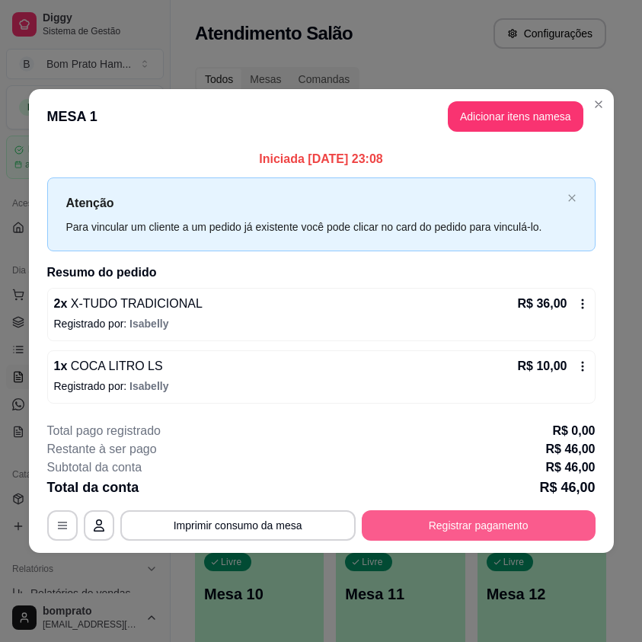
click at [577, 514] on button "Registrar pagamento" at bounding box center [479, 526] width 234 height 30
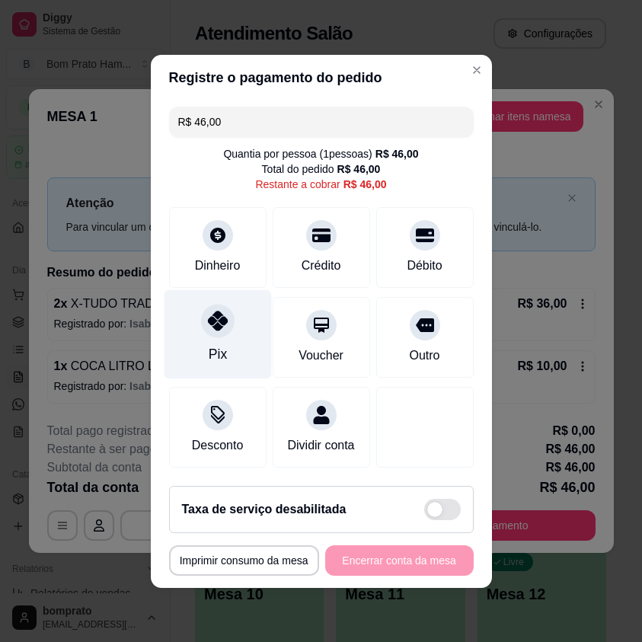
click at [210, 321] on icon at bounding box center [217, 321] width 20 height 20
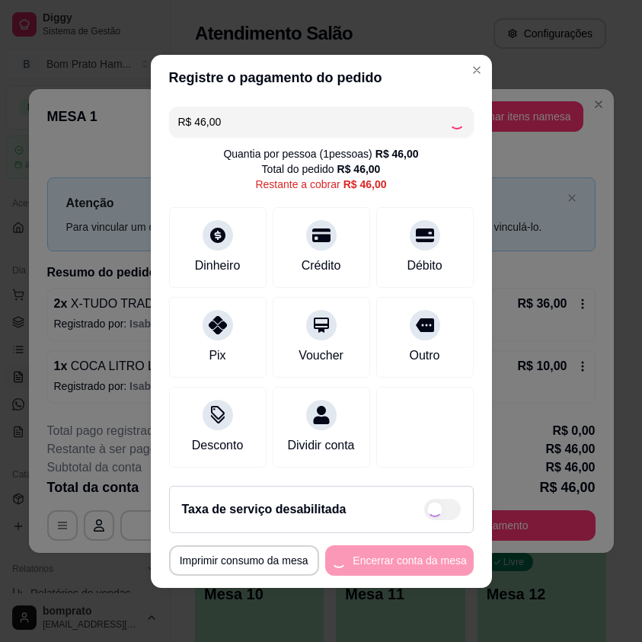
type input "R$ 0,00"
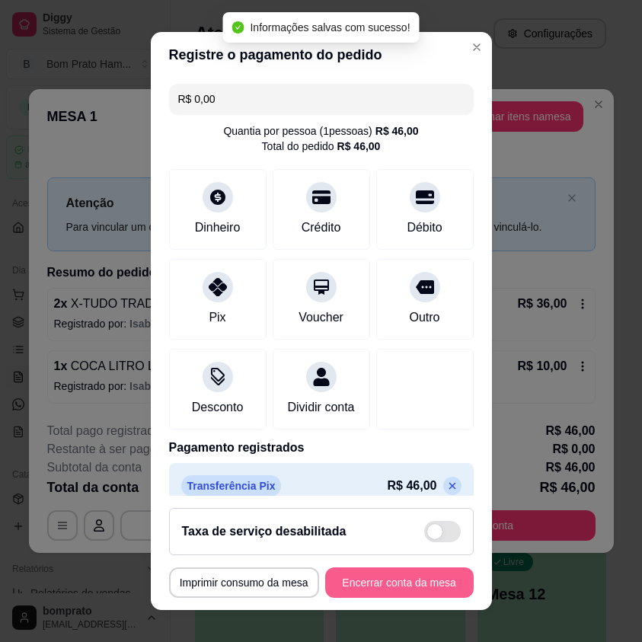
click at [409, 575] on button "Encerrar conta da mesa" at bounding box center [399, 583] width 149 height 30
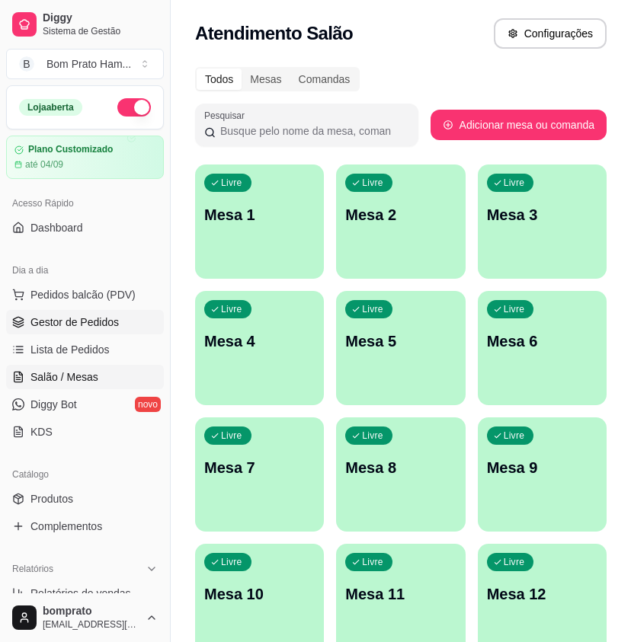
click at [116, 316] on span "Gestor de Pedidos" at bounding box center [74, 322] width 88 height 15
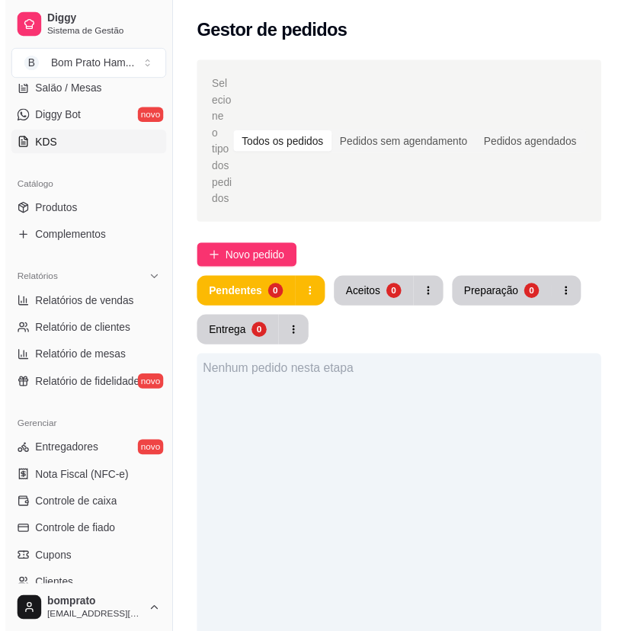
scroll to position [305, 0]
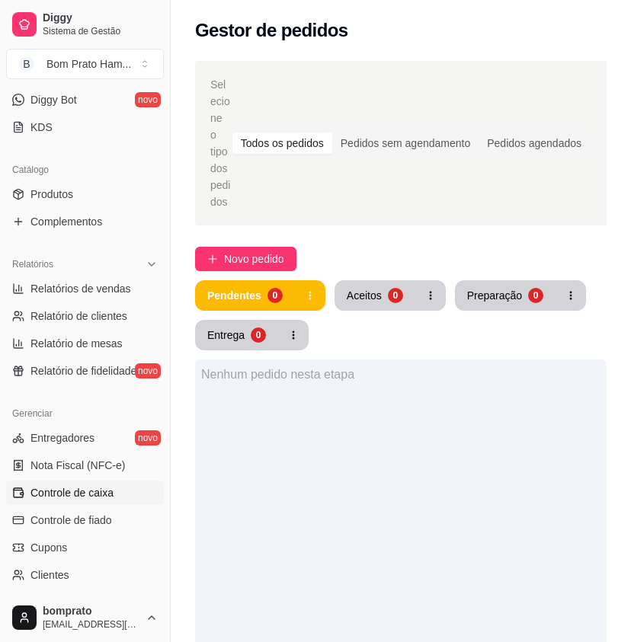
click at [108, 495] on span "Controle de caixa" at bounding box center [71, 492] width 83 height 15
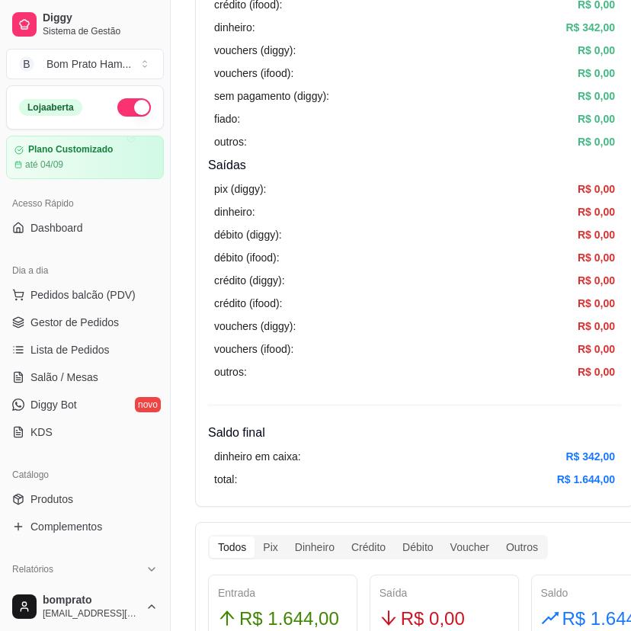
click at [129, 107] on button "button" at bounding box center [134, 107] width 34 height 18
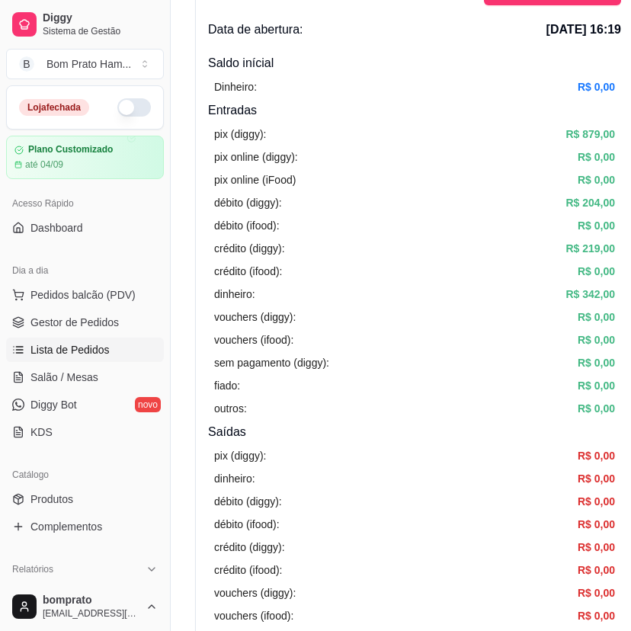
scroll to position [76, 0]
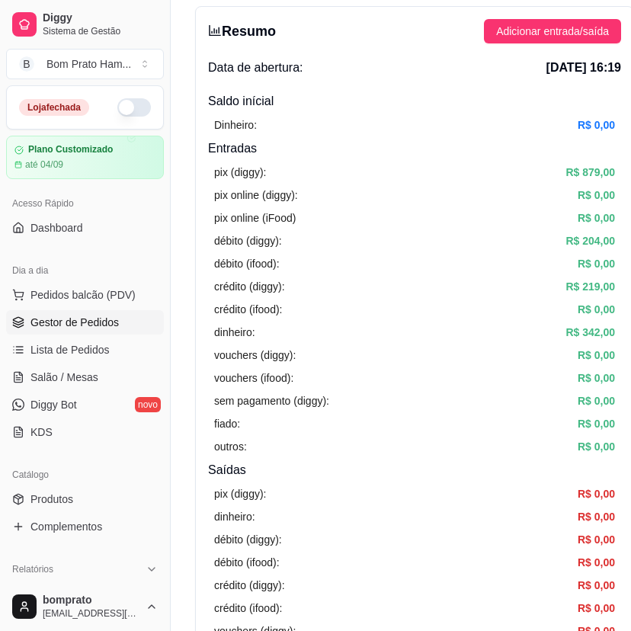
click at [112, 325] on span "Gestor de Pedidos" at bounding box center [74, 322] width 88 height 15
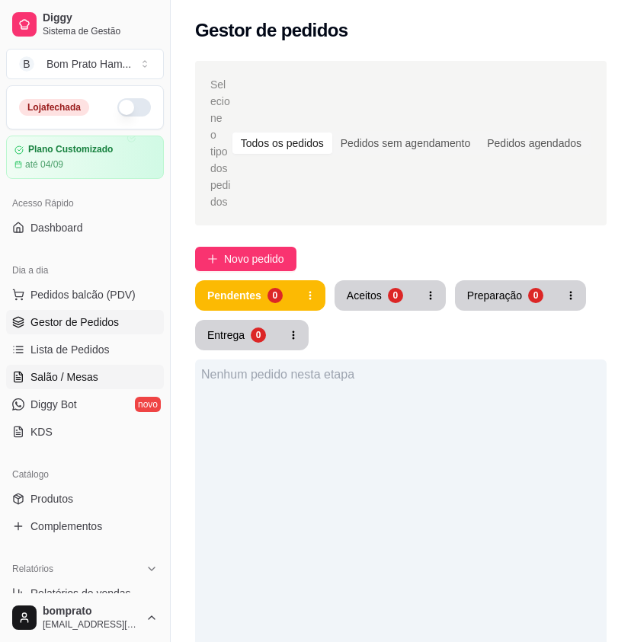
click at [88, 382] on span "Salão / Mesas" at bounding box center [64, 377] width 68 height 15
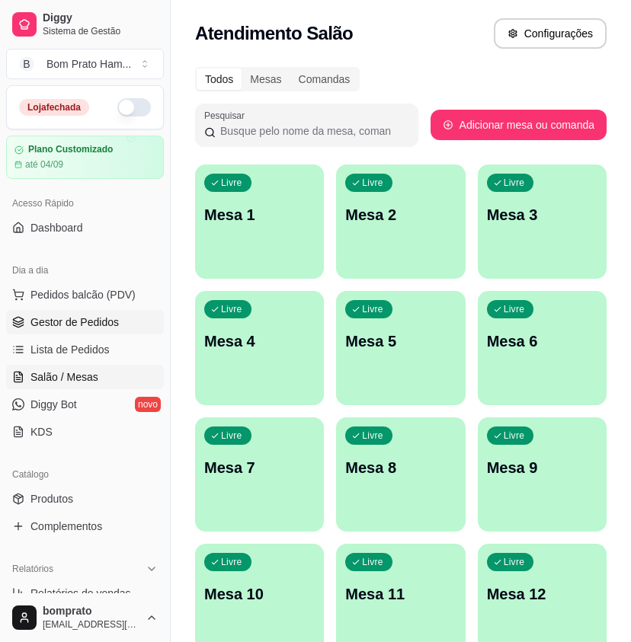
click at [107, 314] on link "Gestor de Pedidos" at bounding box center [85, 322] width 158 height 24
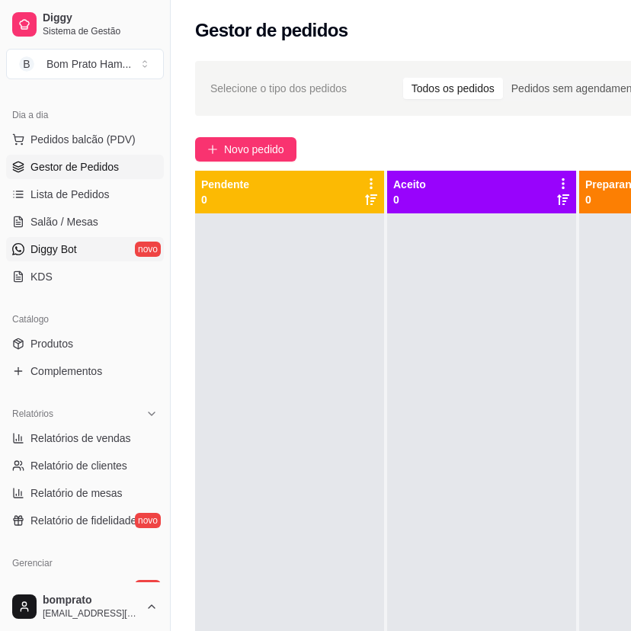
scroll to position [229, 0]
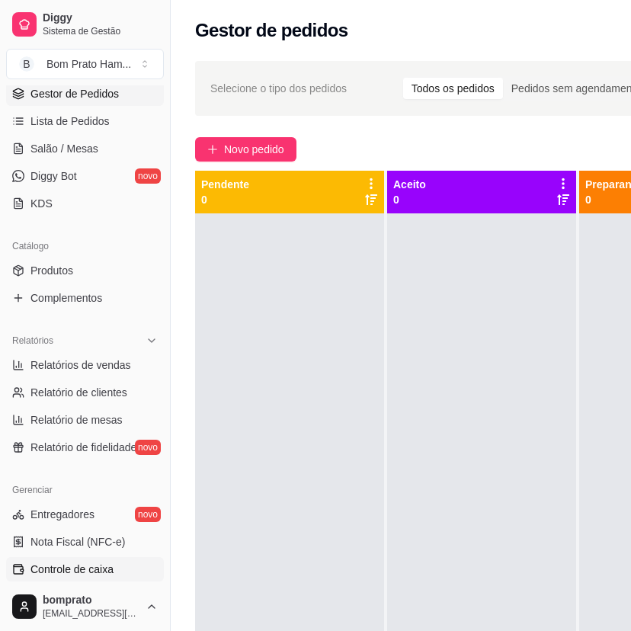
click at [103, 563] on span "Controle de caixa" at bounding box center [71, 569] width 83 height 15
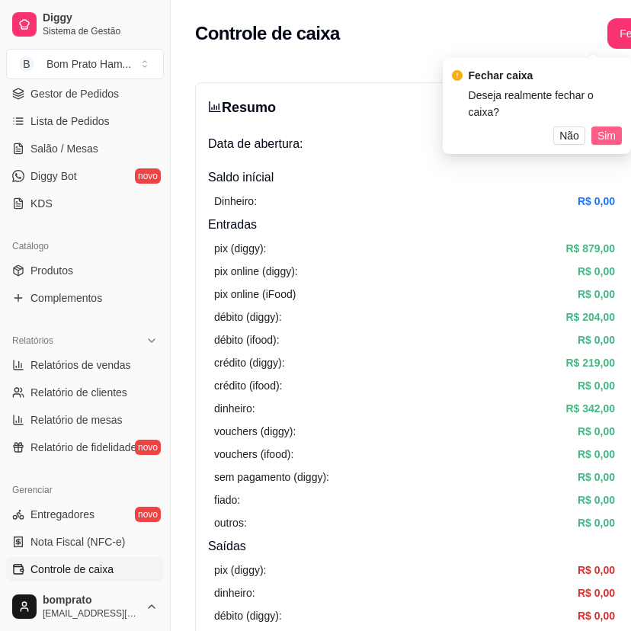
click at [607, 127] on span "Sim" at bounding box center [606, 135] width 18 height 17
